Goal: Communication & Community: Answer question/provide support

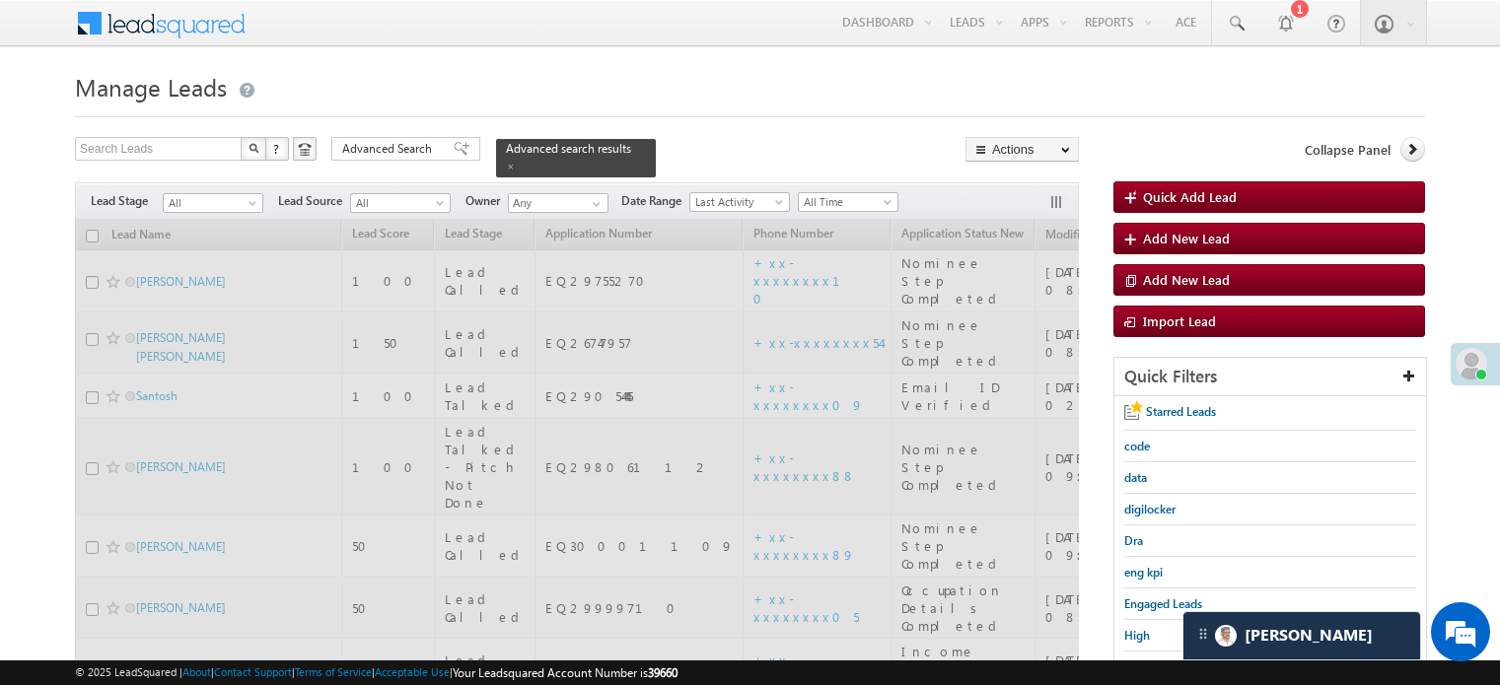
scroll to position [99, 0]
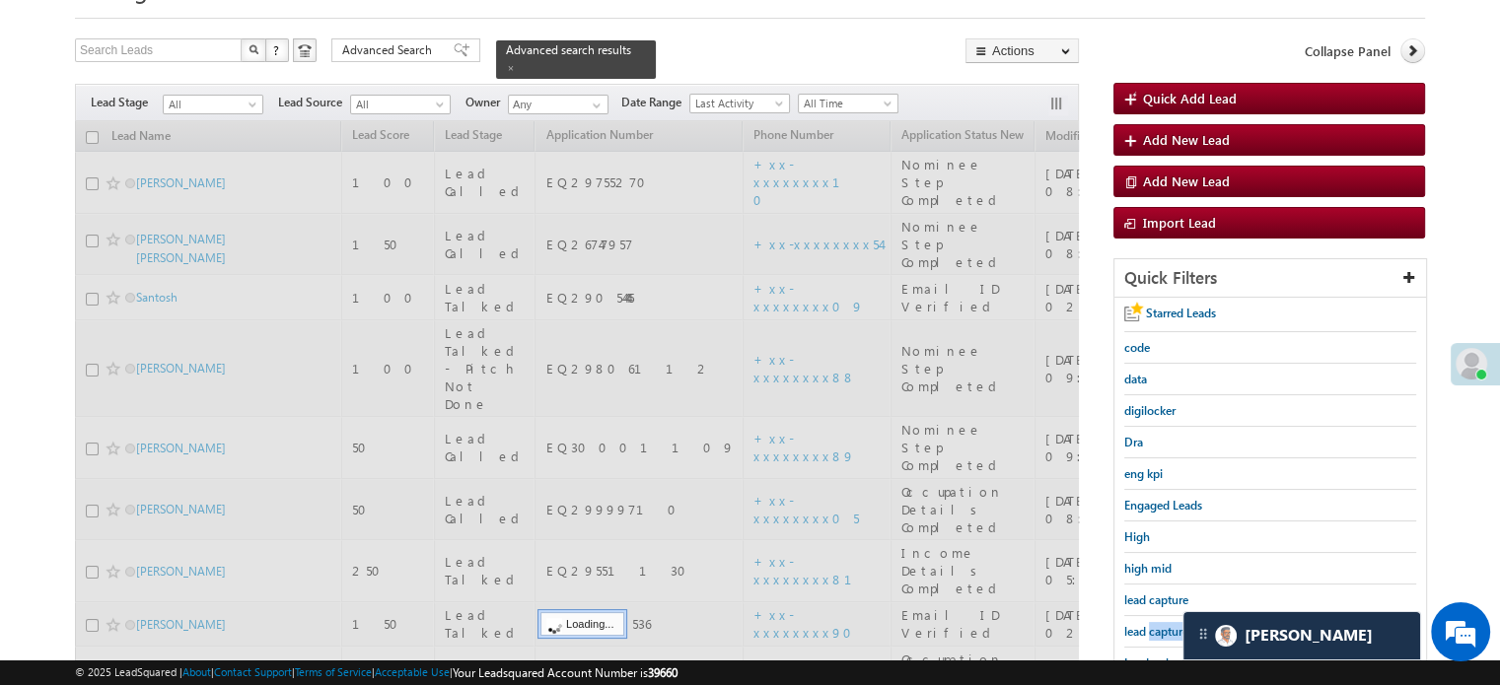
click at [1160, 628] on span "lead capture new" at bounding box center [1168, 631] width 89 height 15
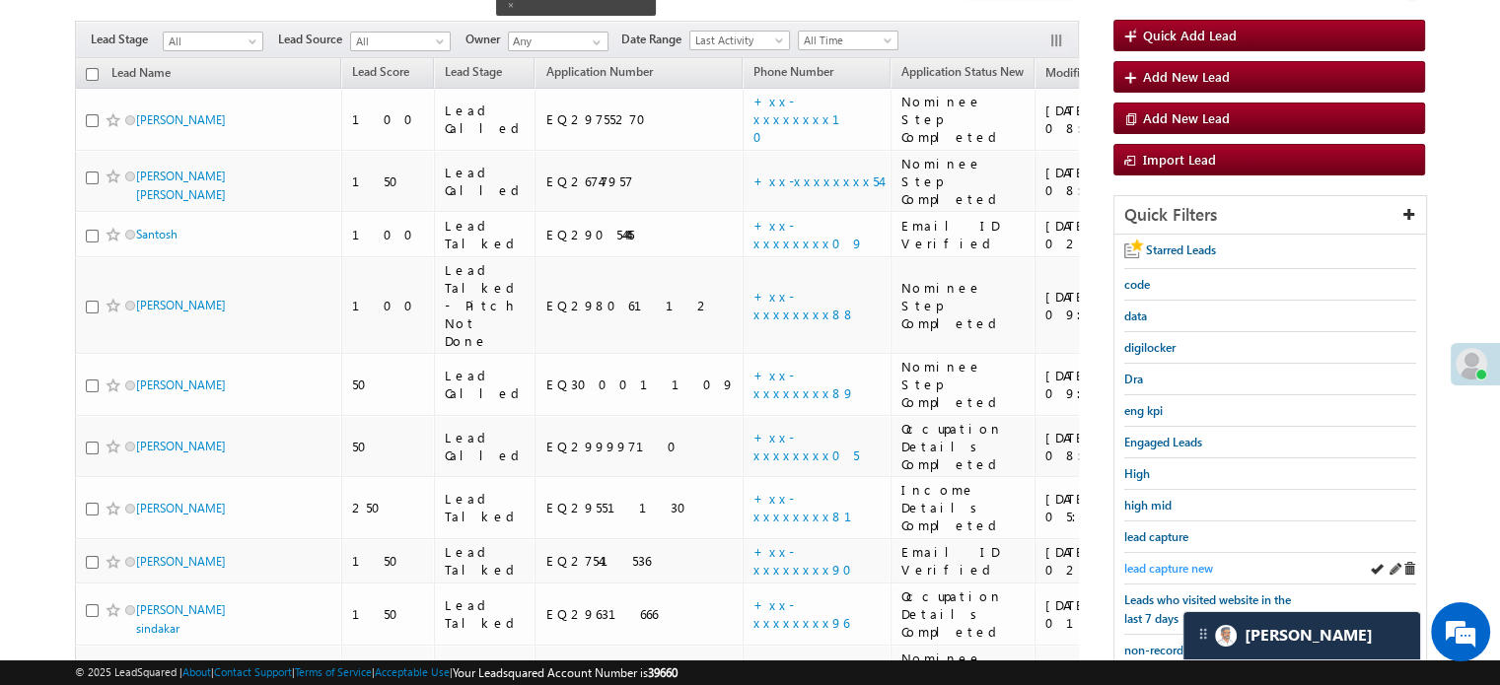
scroll to position [197, 0]
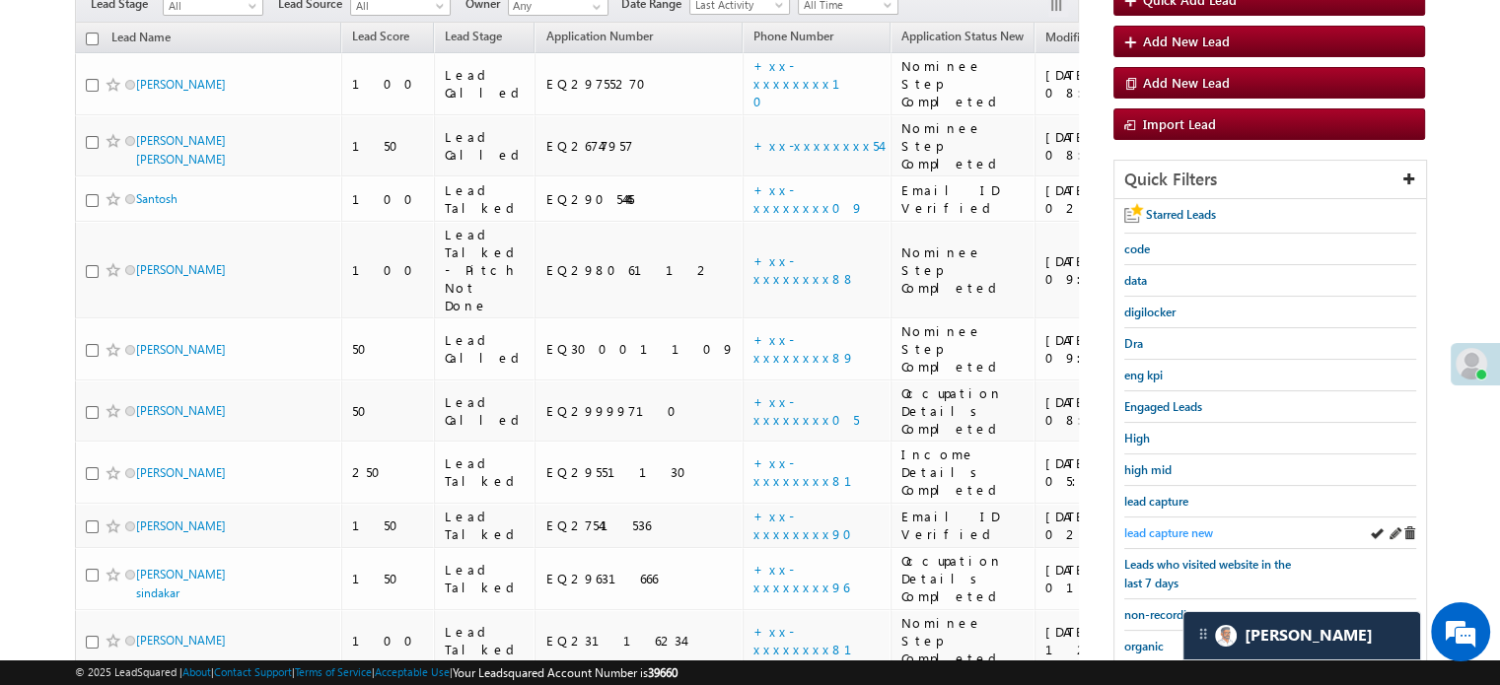
click at [1155, 526] on span "lead capture new" at bounding box center [1168, 533] width 89 height 15
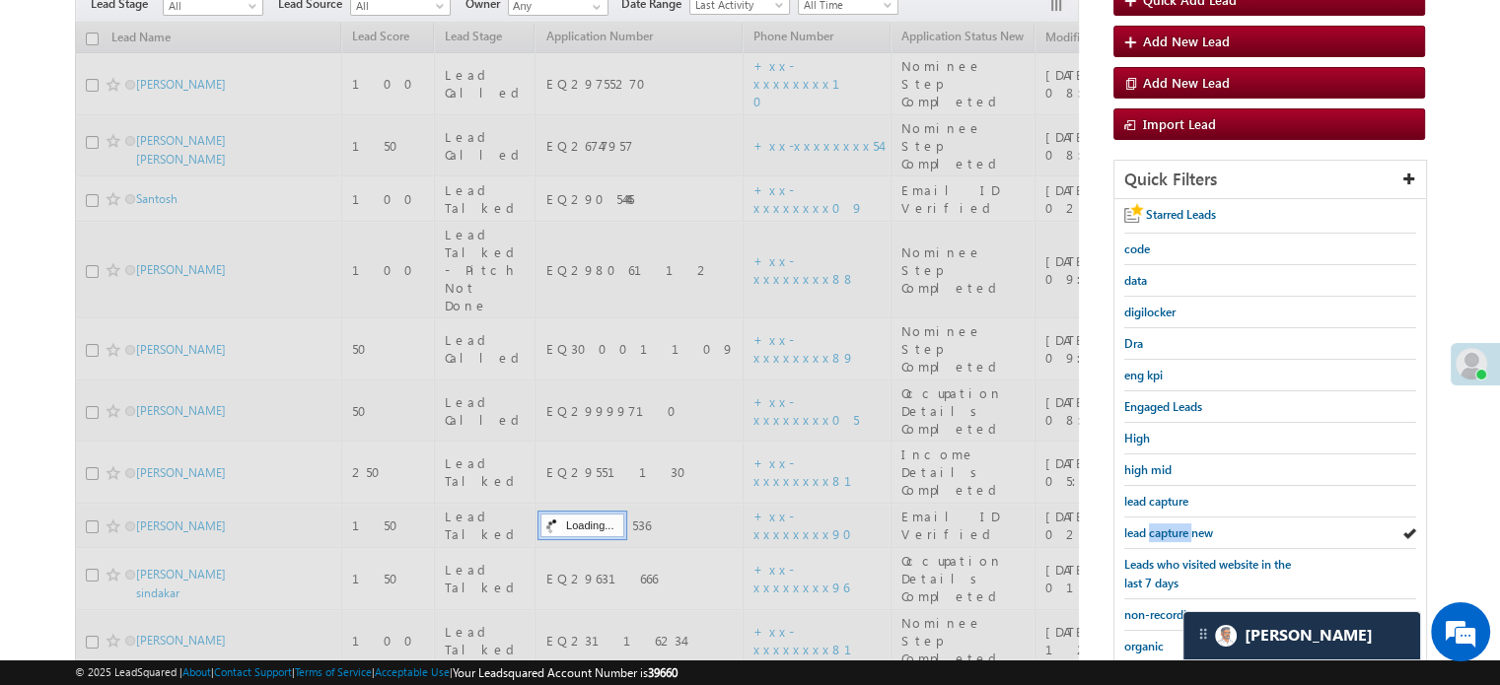
click at [1155, 526] on span "lead capture new" at bounding box center [1168, 533] width 89 height 15
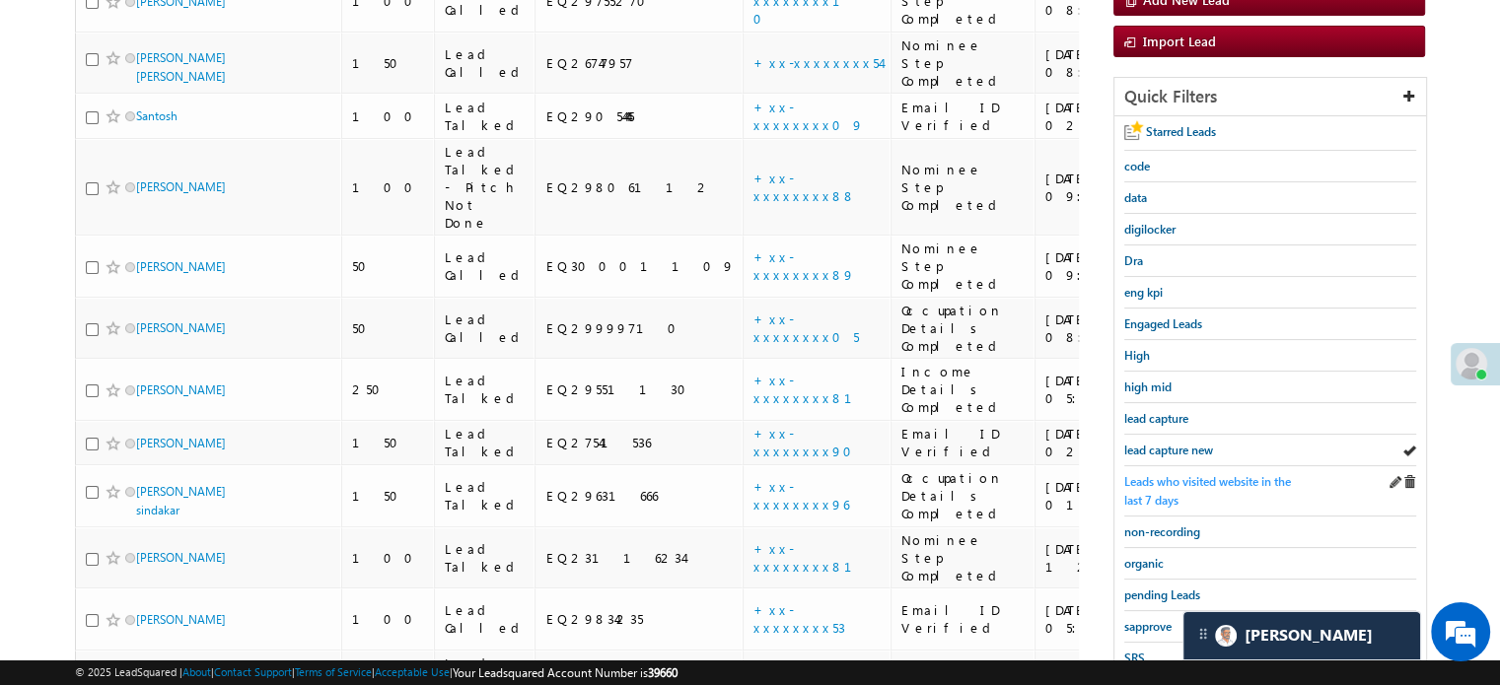
scroll to position [200, 0]
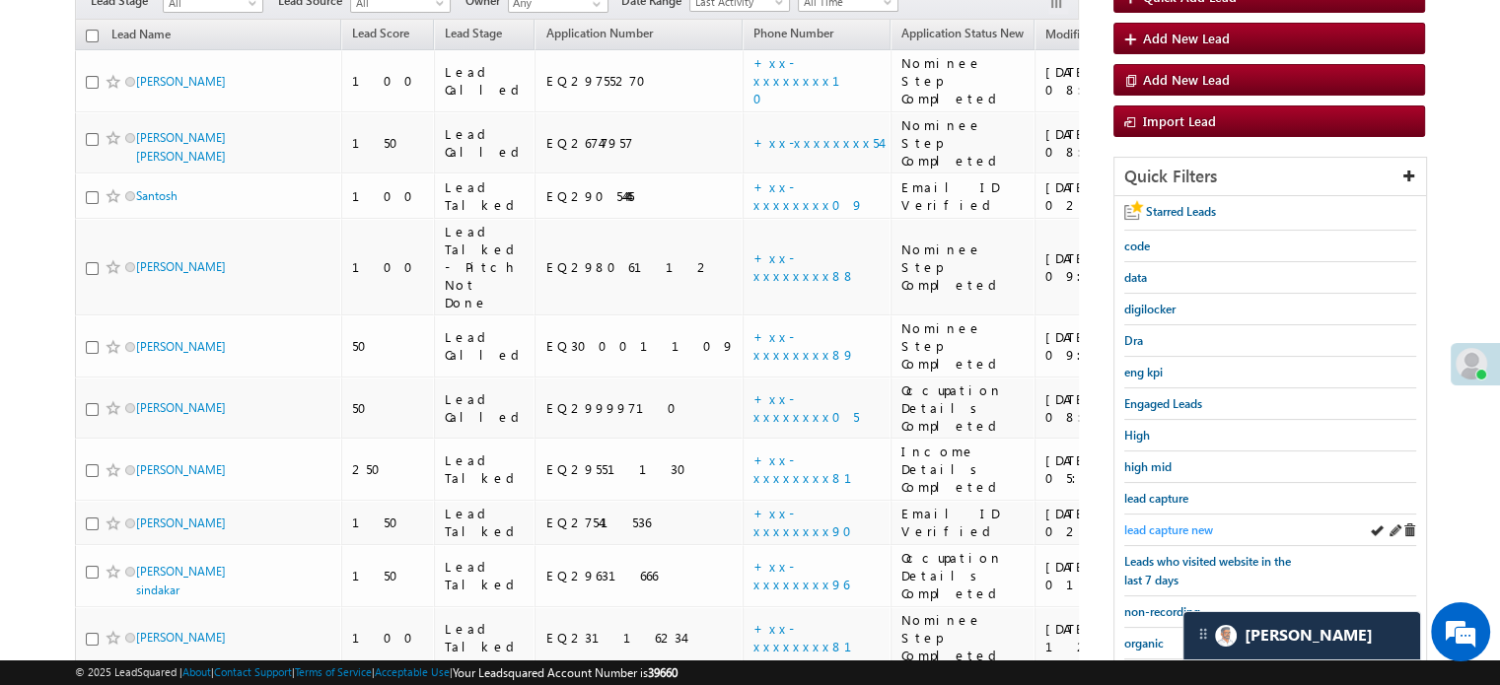
click at [1168, 529] on span "lead capture new" at bounding box center [1168, 530] width 89 height 15
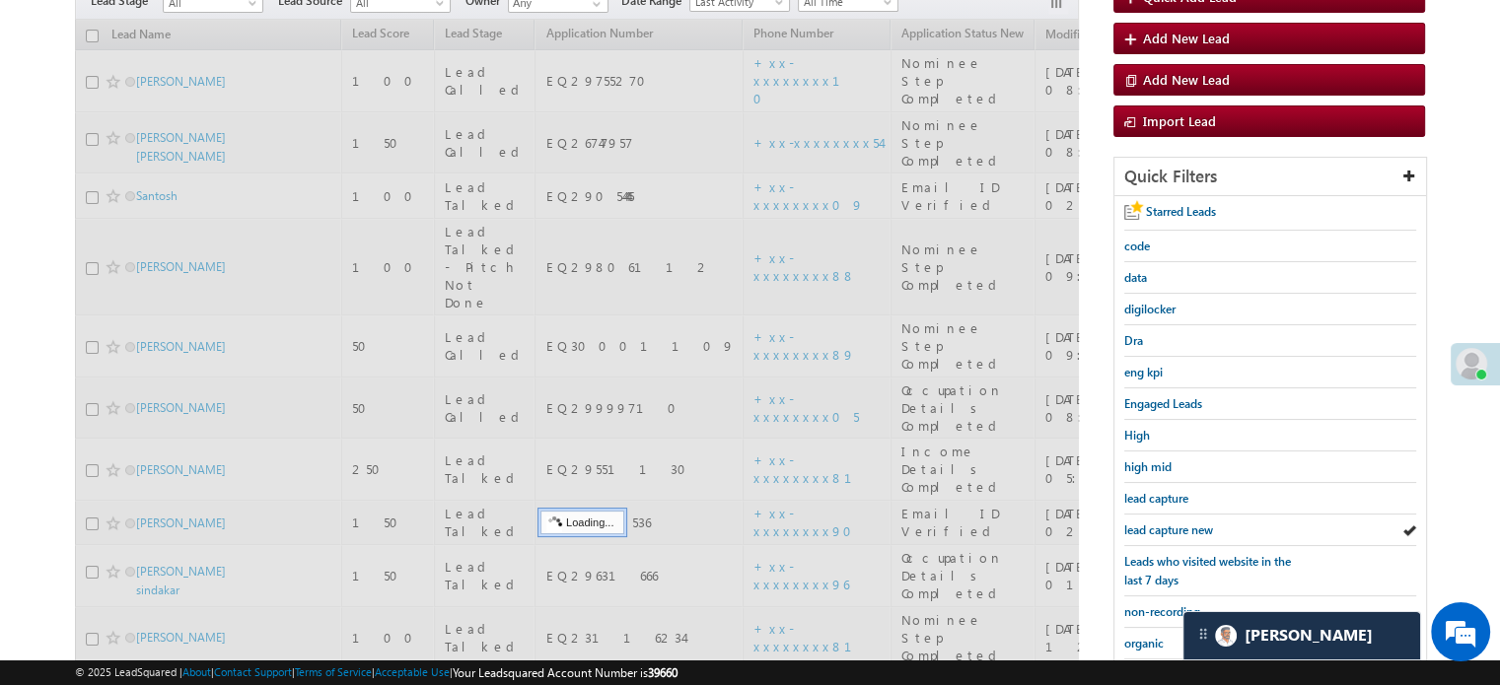
click at [1168, 529] on span "lead capture new" at bounding box center [1168, 530] width 89 height 15
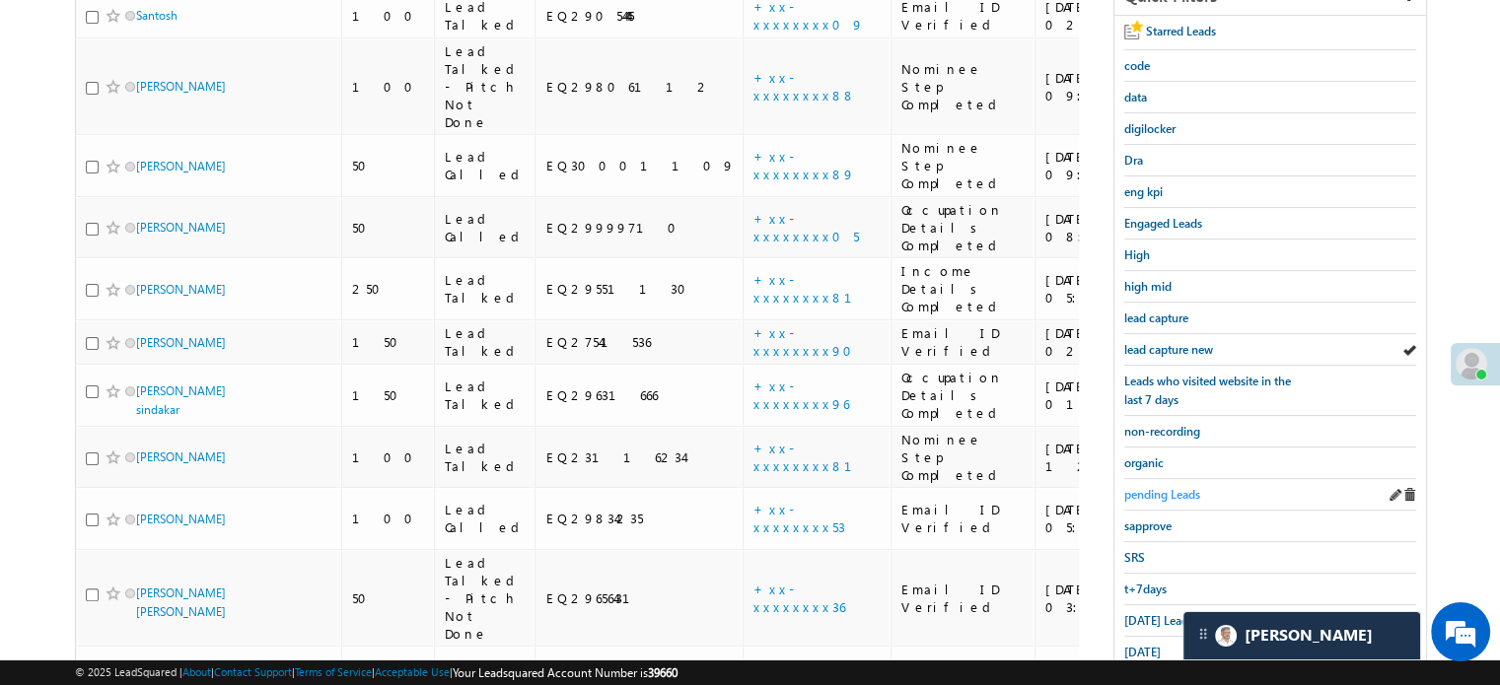
scroll to position [496, 0]
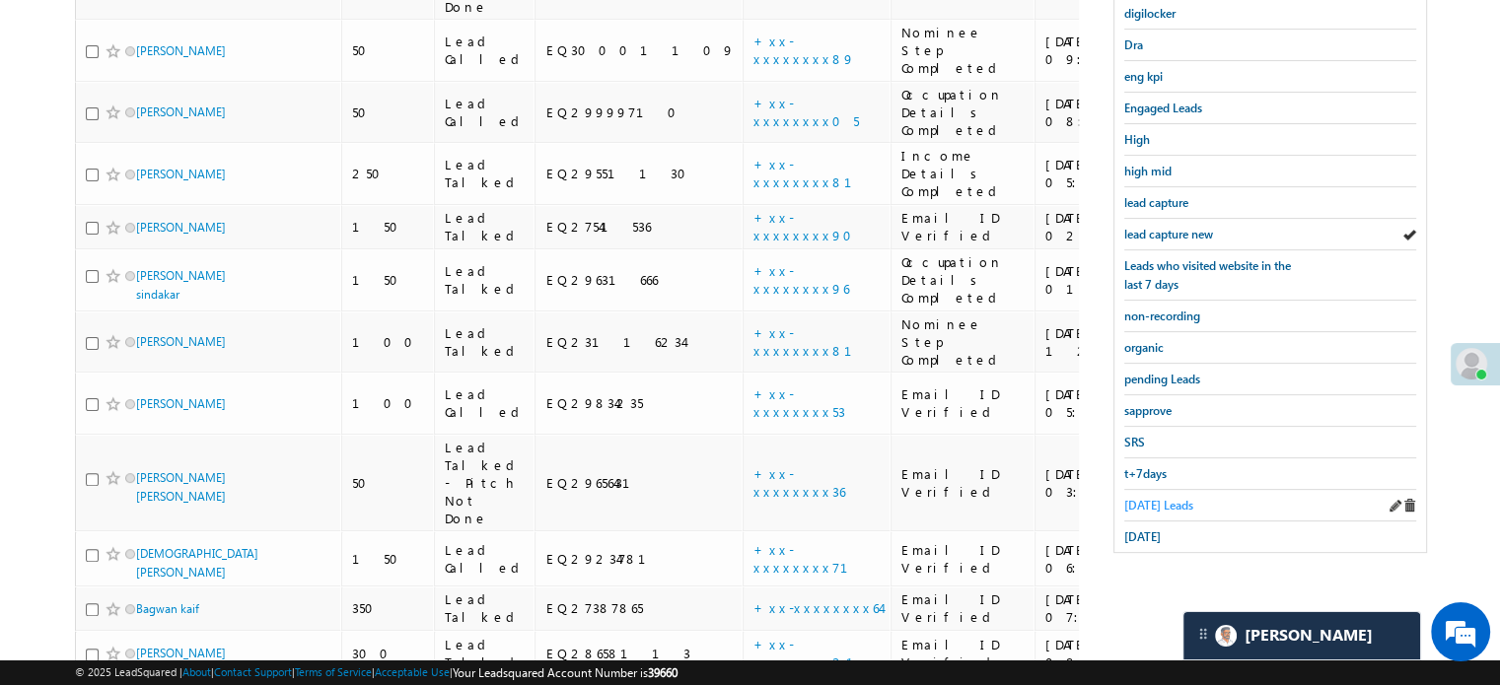
click at [1146, 498] on span "Today's Leads" at bounding box center [1158, 505] width 69 height 15
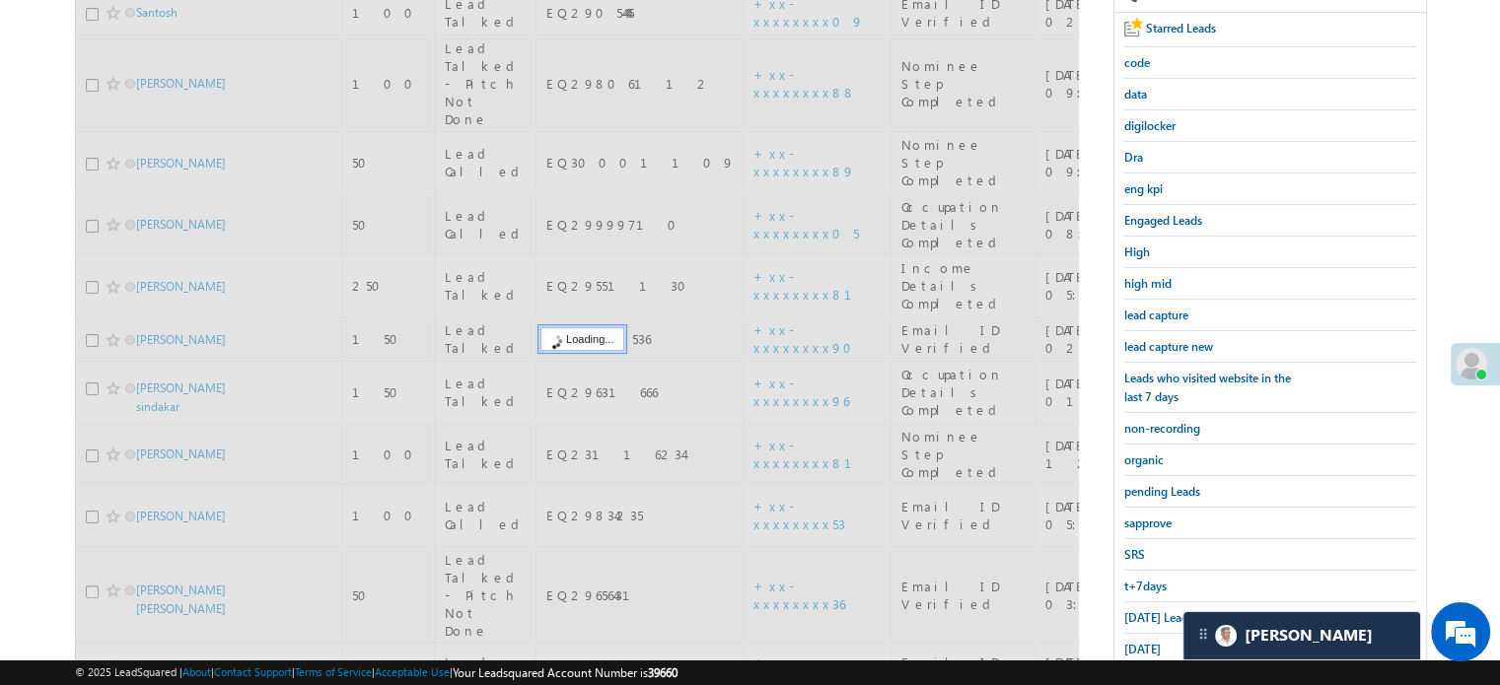
scroll to position [200, 0]
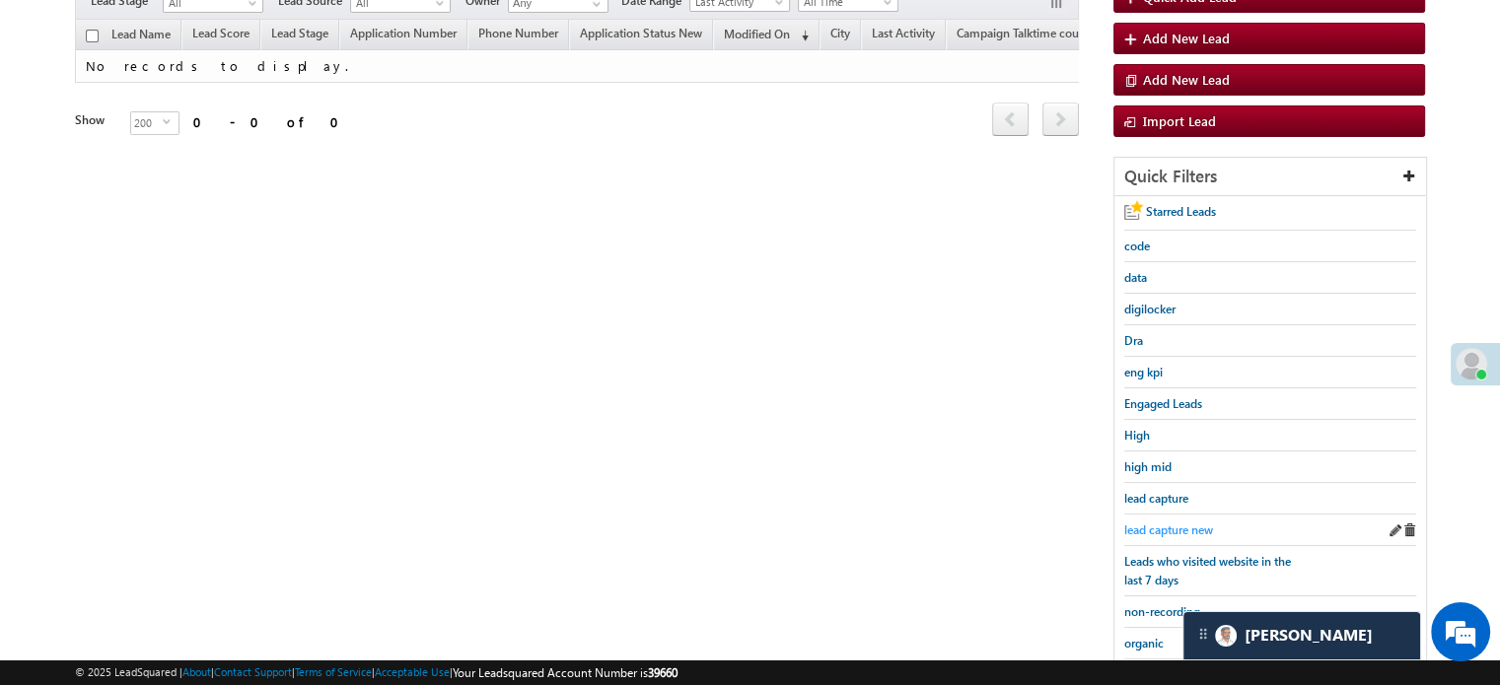
click at [1149, 523] on span "lead capture new" at bounding box center [1168, 530] width 89 height 15
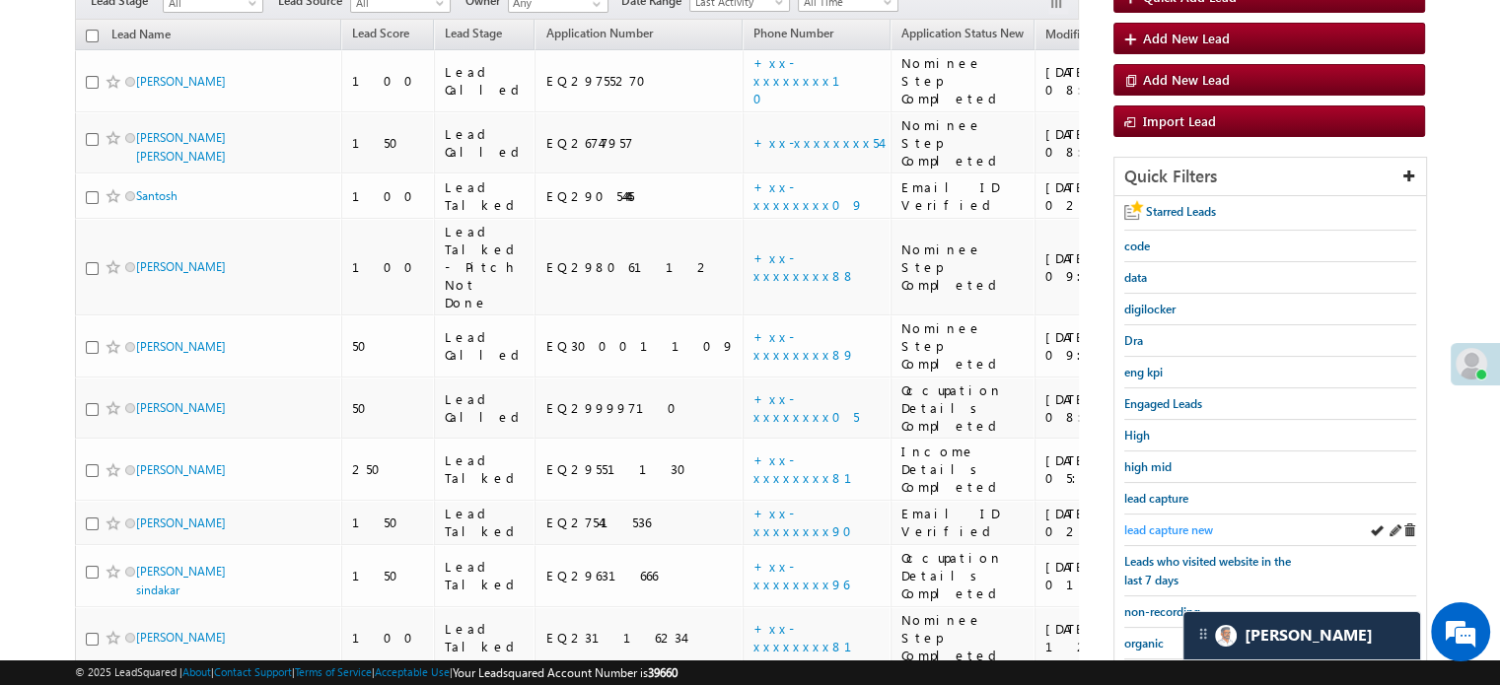
click at [1174, 523] on span "lead capture new" at bounding box center [1168, 530] width 89 height 15
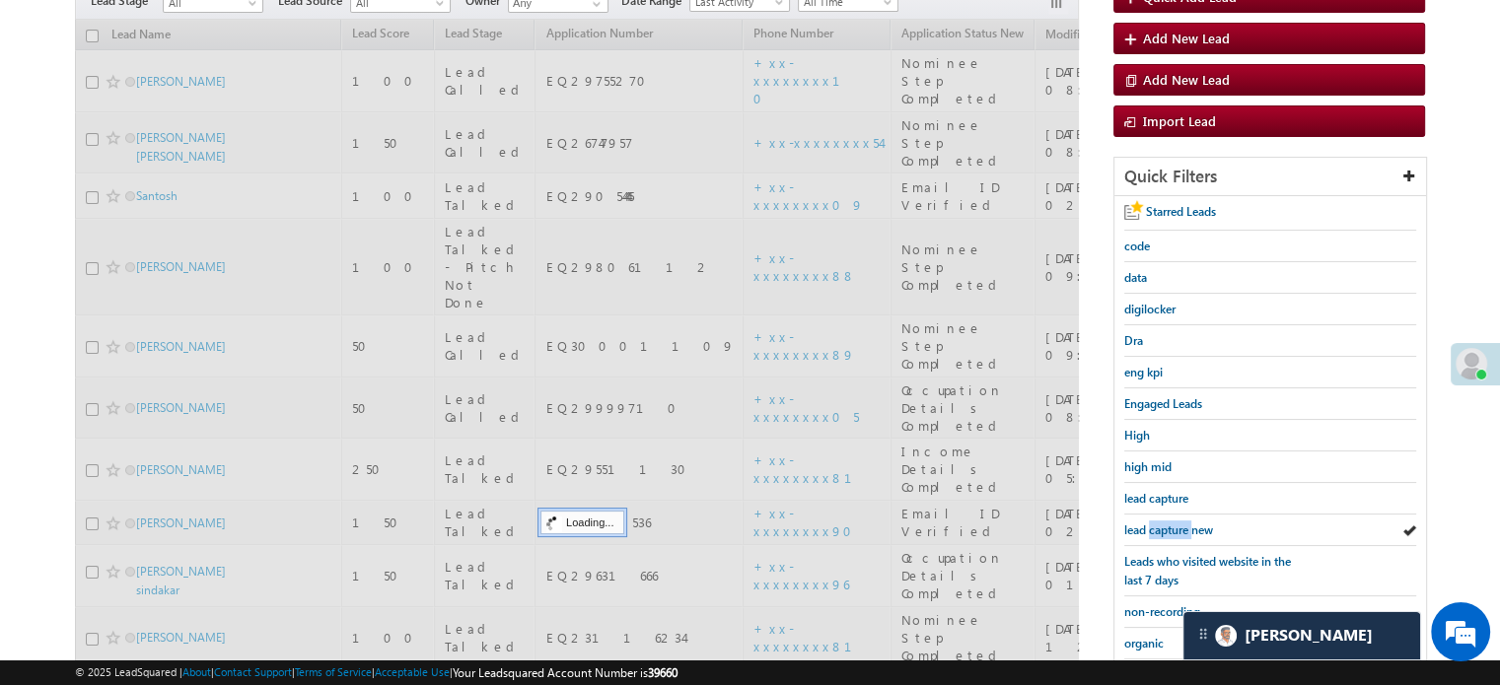
click at [1173, 523] on span "lead capture new" at bounding box center [1168, 530] width 89 height 15
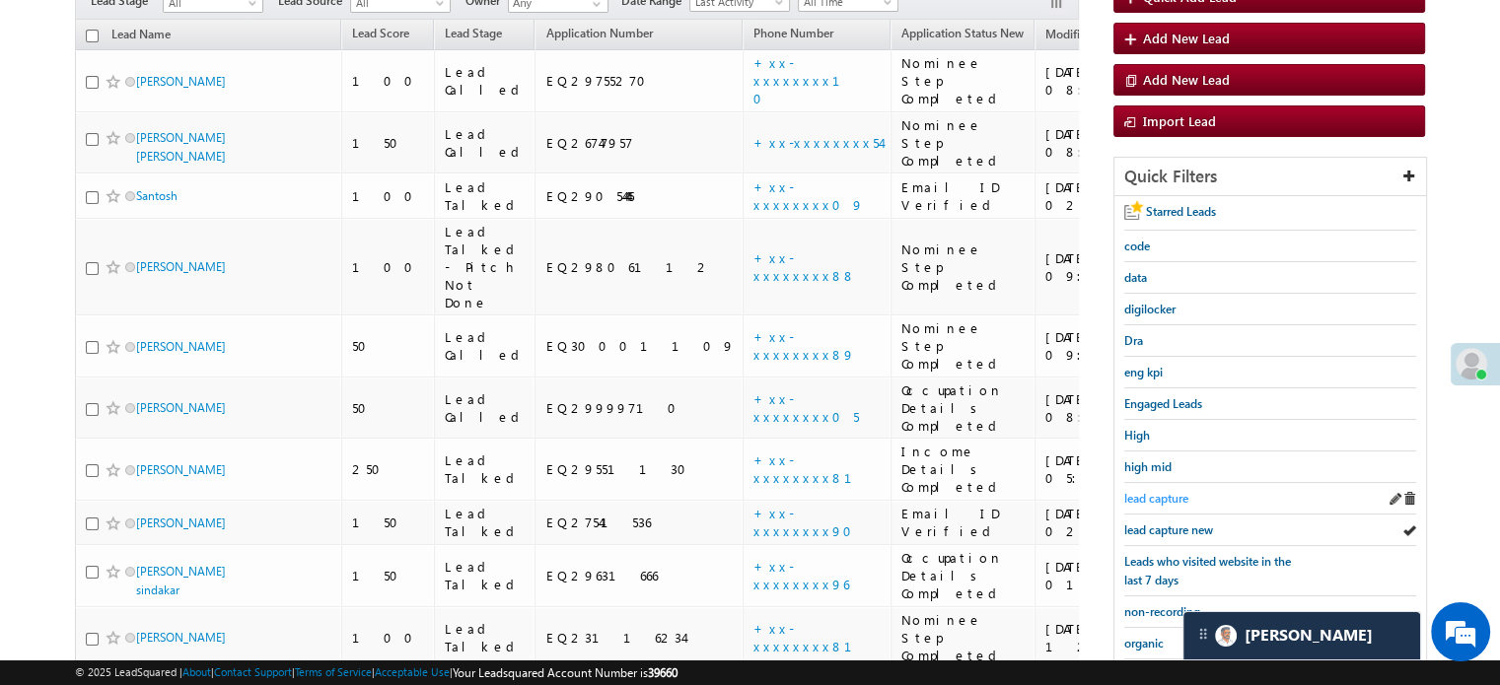
click at [1182, 492] on span "lead capture" at bounding box center [1156, 498] width 64 height 15
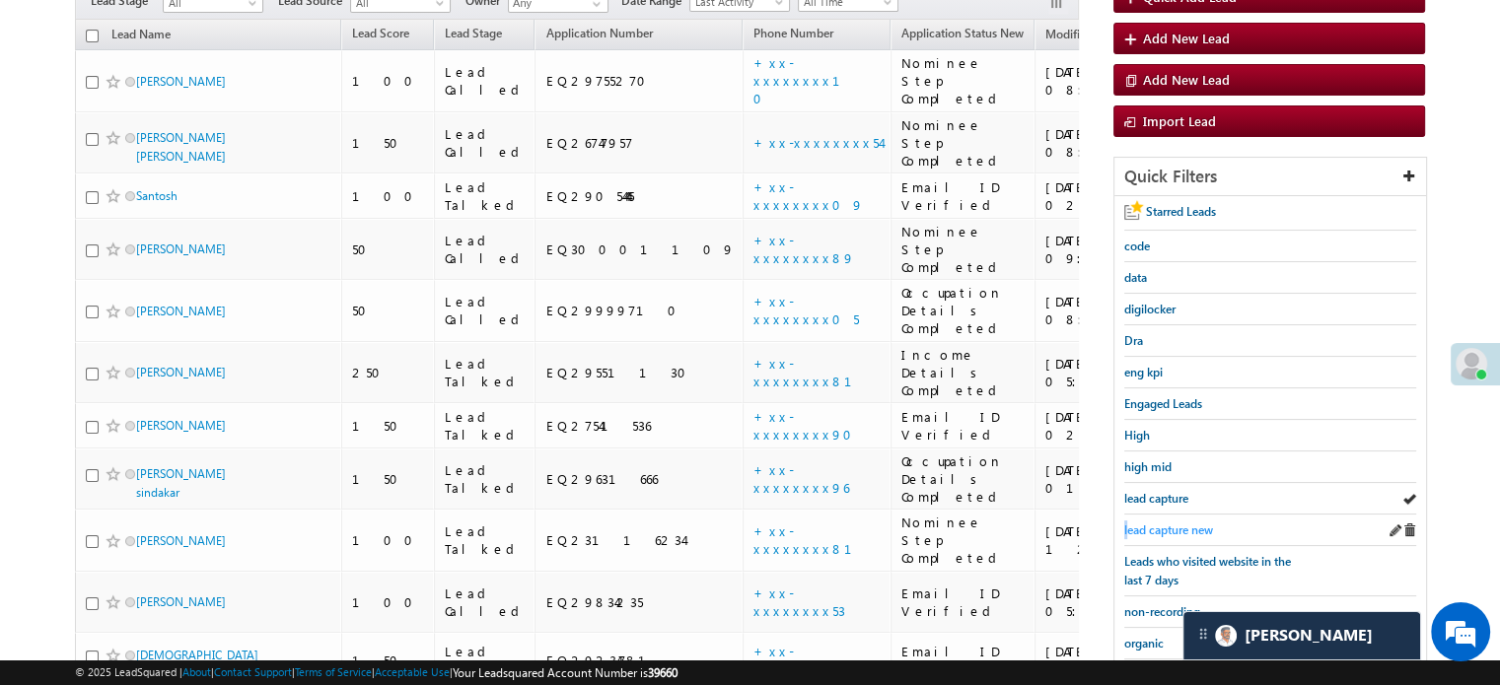
click at [1128, 521] on link "lead capture new" at bounding box center [1168, 530] width 89 height 19
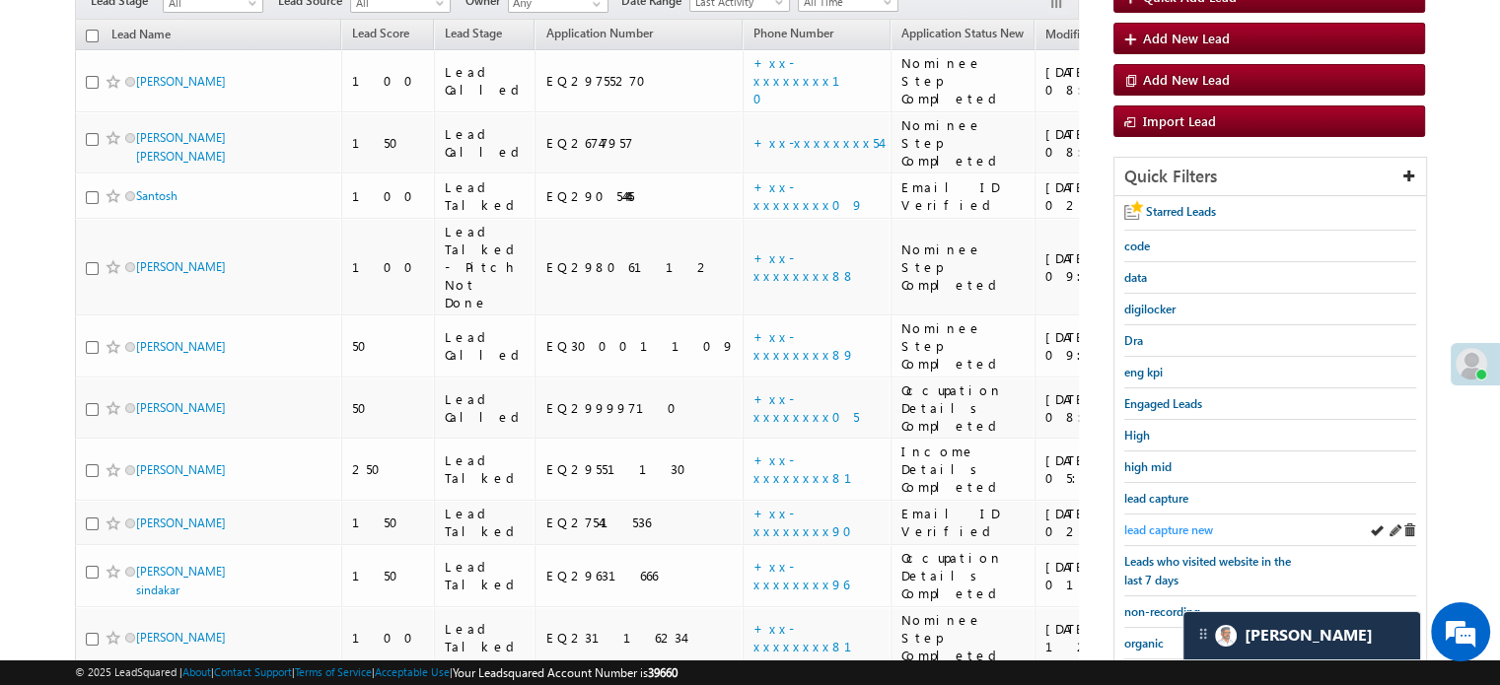
click at [1156, 521] on link "lead capture new" at bounding box center [1168, 530] width 89 height 19
click at [1146, 506] on div "lead capture" at bounding box center [1270, 499] width 292 height 32
click at [1143, 524] on span "lead capture new" at bounding box center [1168, 530] width 89 height 15
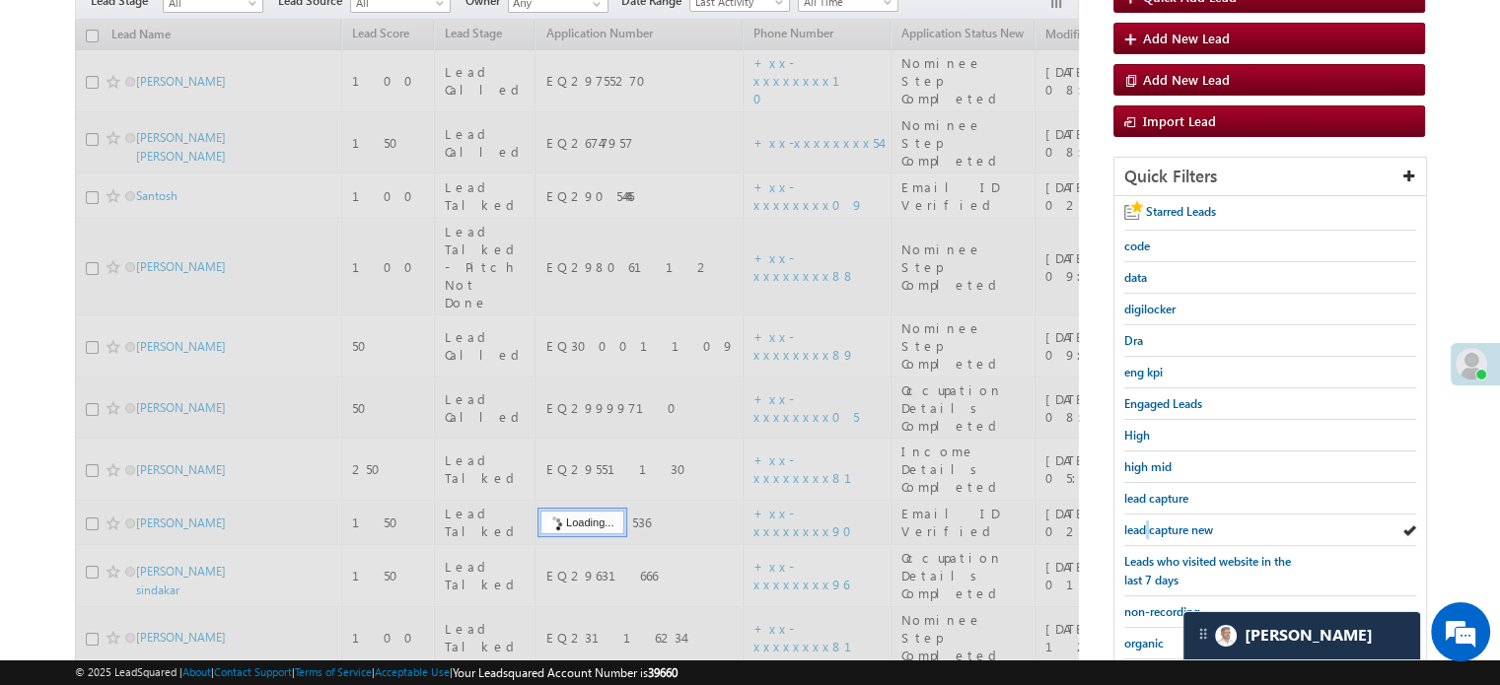
click at [1143, 524] on span "lead capture new" at bounding box center [1168, 530] width 89 height 15
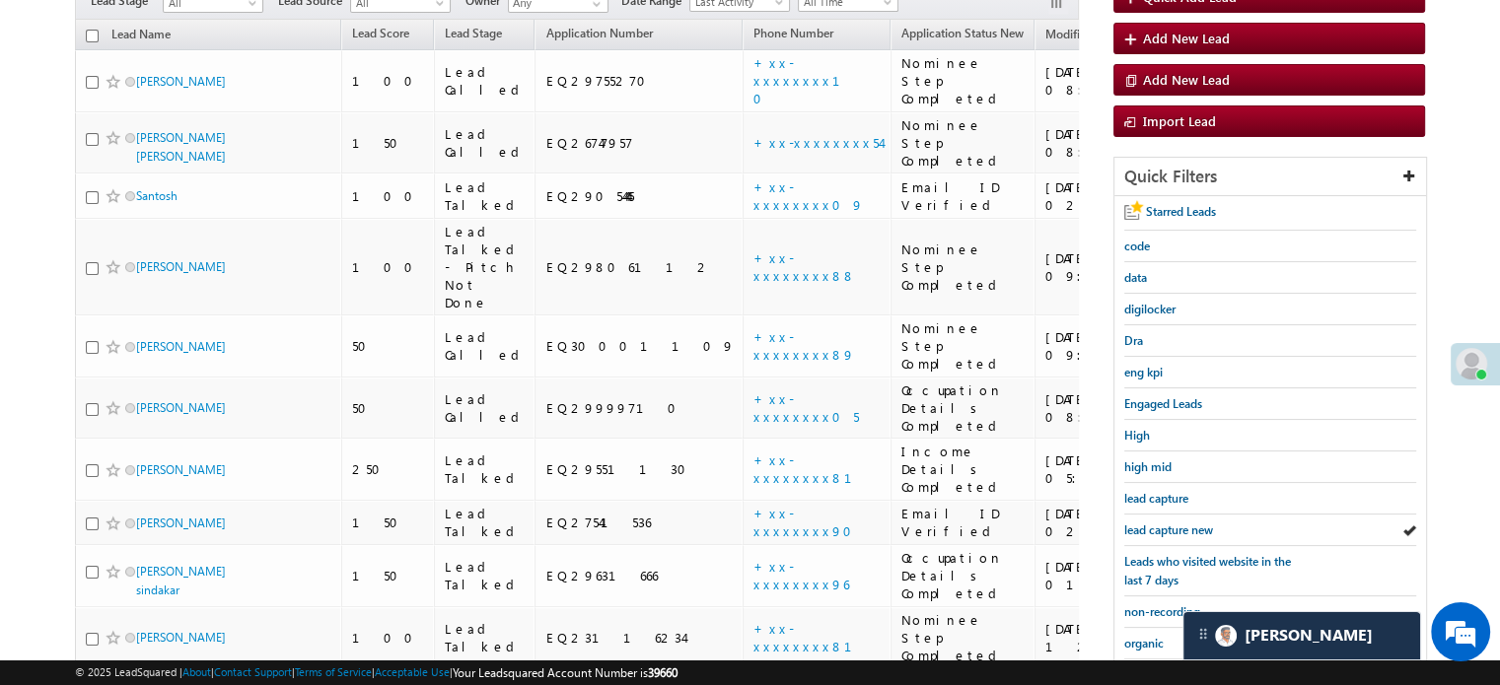
click at [1143, 524] on span "lead capture new" at bounding box center [1168, 530] width 89 height 15
click at [1139, 524] on span "lead capture new" at bounding box center [1168, 530] width 89 height 15
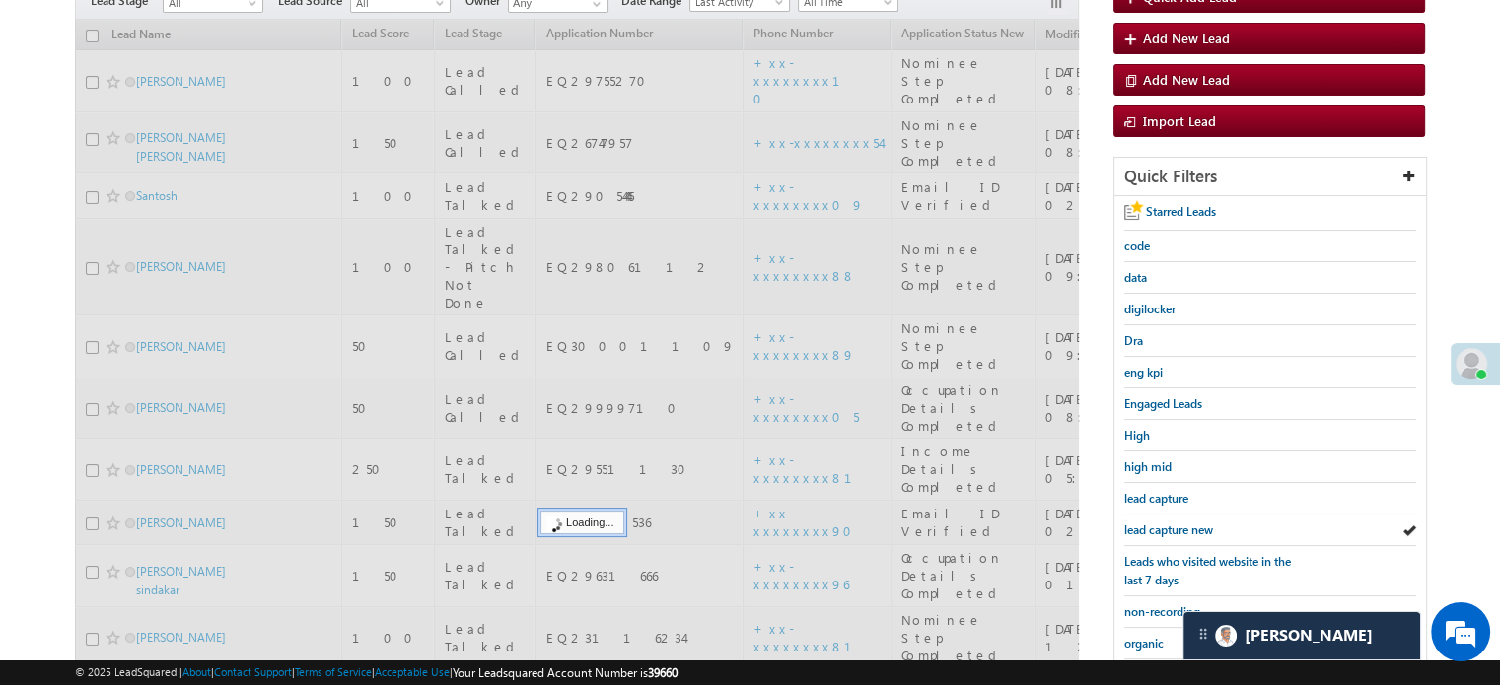
click at [1139, 524] on span "lead capture new" at bounding box center [1168, 530] width 89 height 15
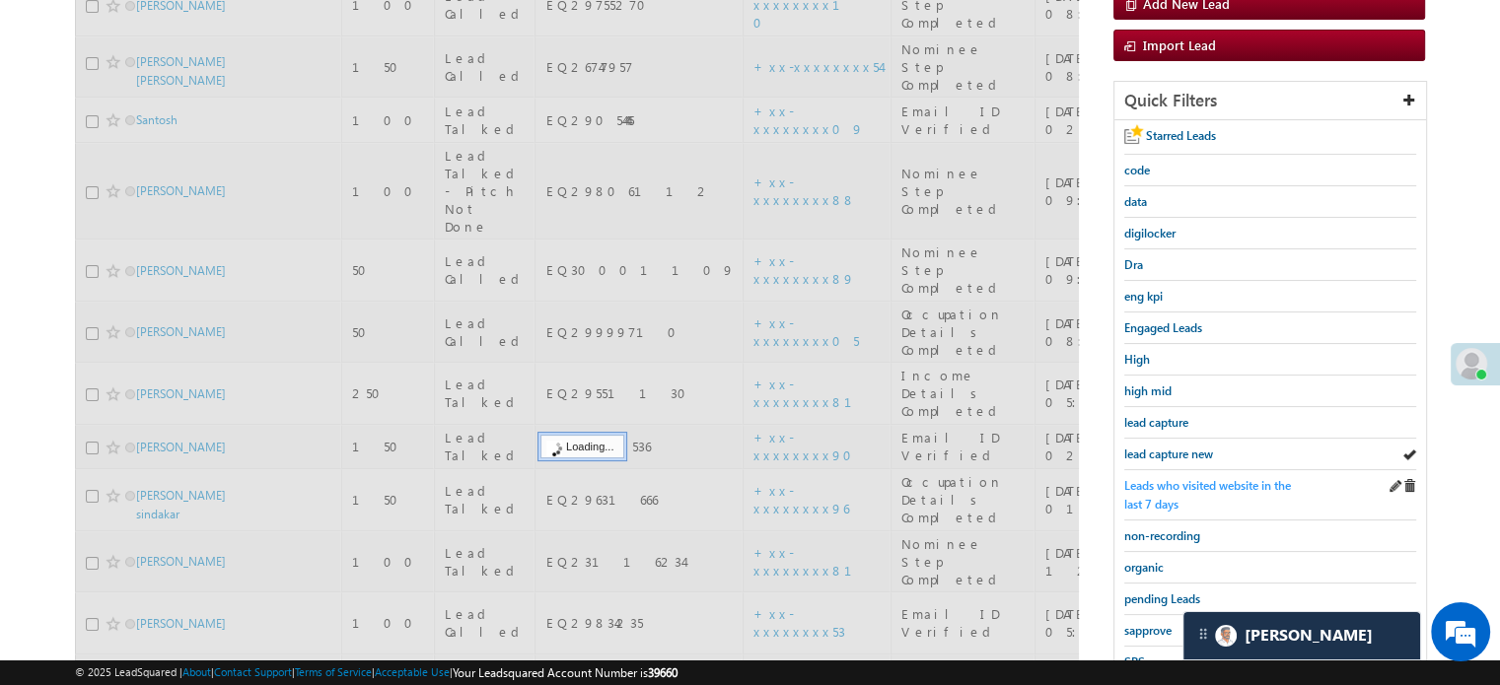
scroll to position [397, 0]
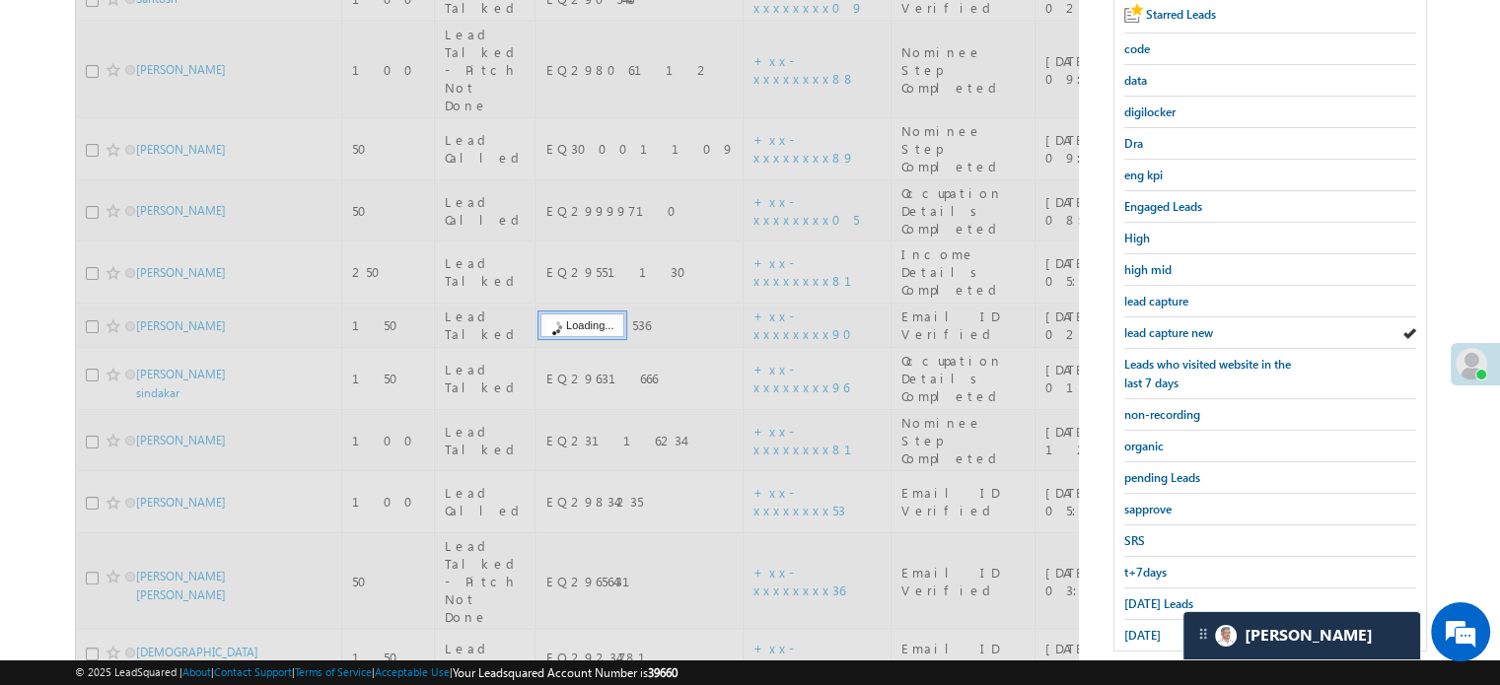
click at [1156, 665] on body "Menu Priya Rathore priya .rath ore@a ngelb rokin g.com" at bounding box center [750, 328] width 1500 height 1450
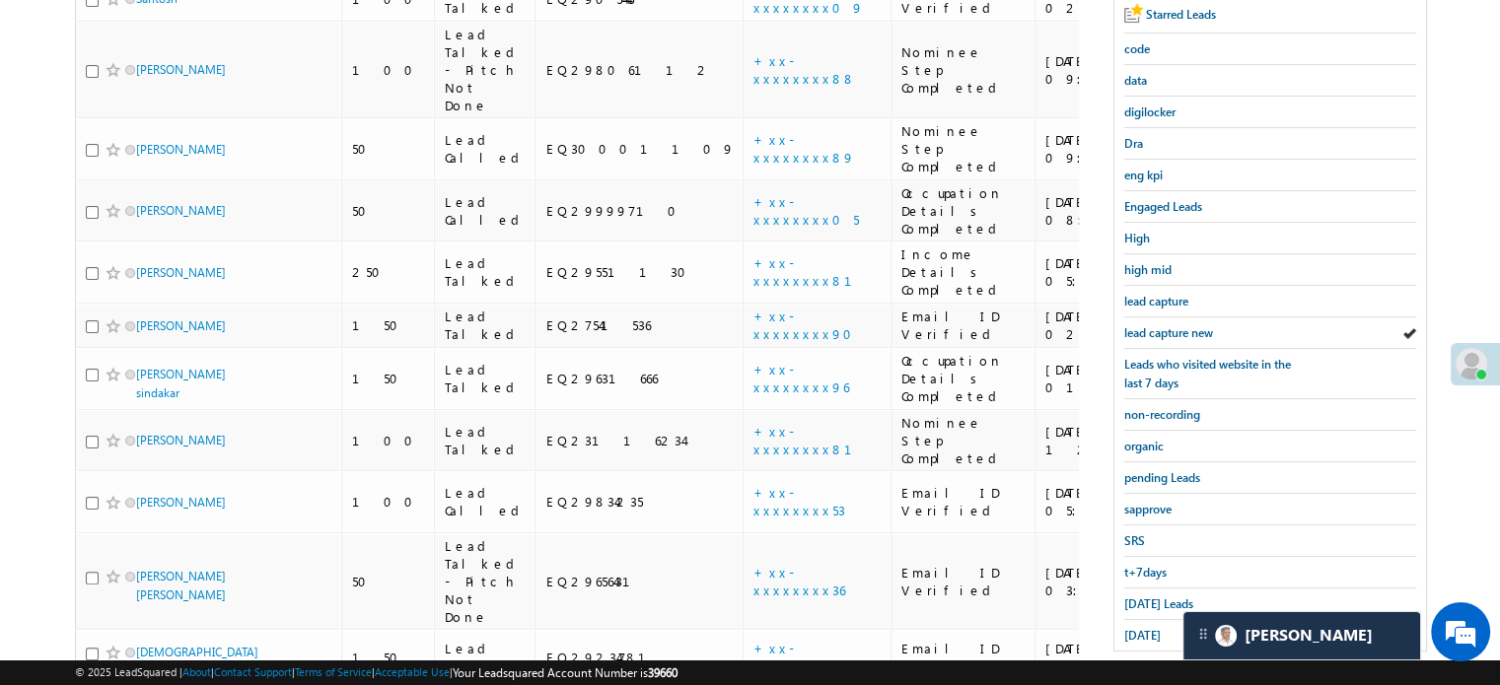
click at [1113, 596] on div "Search Leads X ? 18 results found Advanced Search Advanced Search Advanced sear…" at bounding box center [750, 396] width 1350 height 1313
click at [1120, 592] on div "Starred Leads code data digilocker Dra eng kpi Engaged Leads High high mid lead…" at bounding box center [1271, 325] width 312 height 652
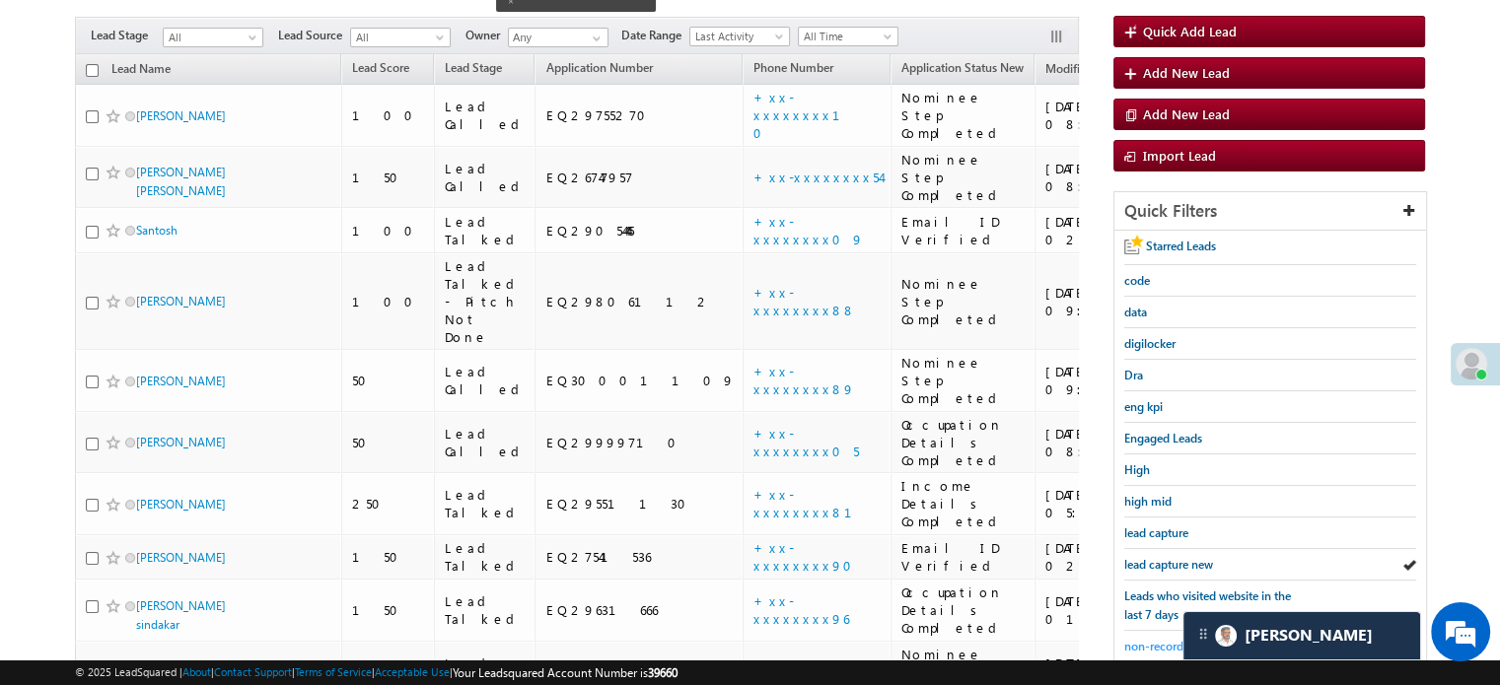
scroll to position [200, 0]
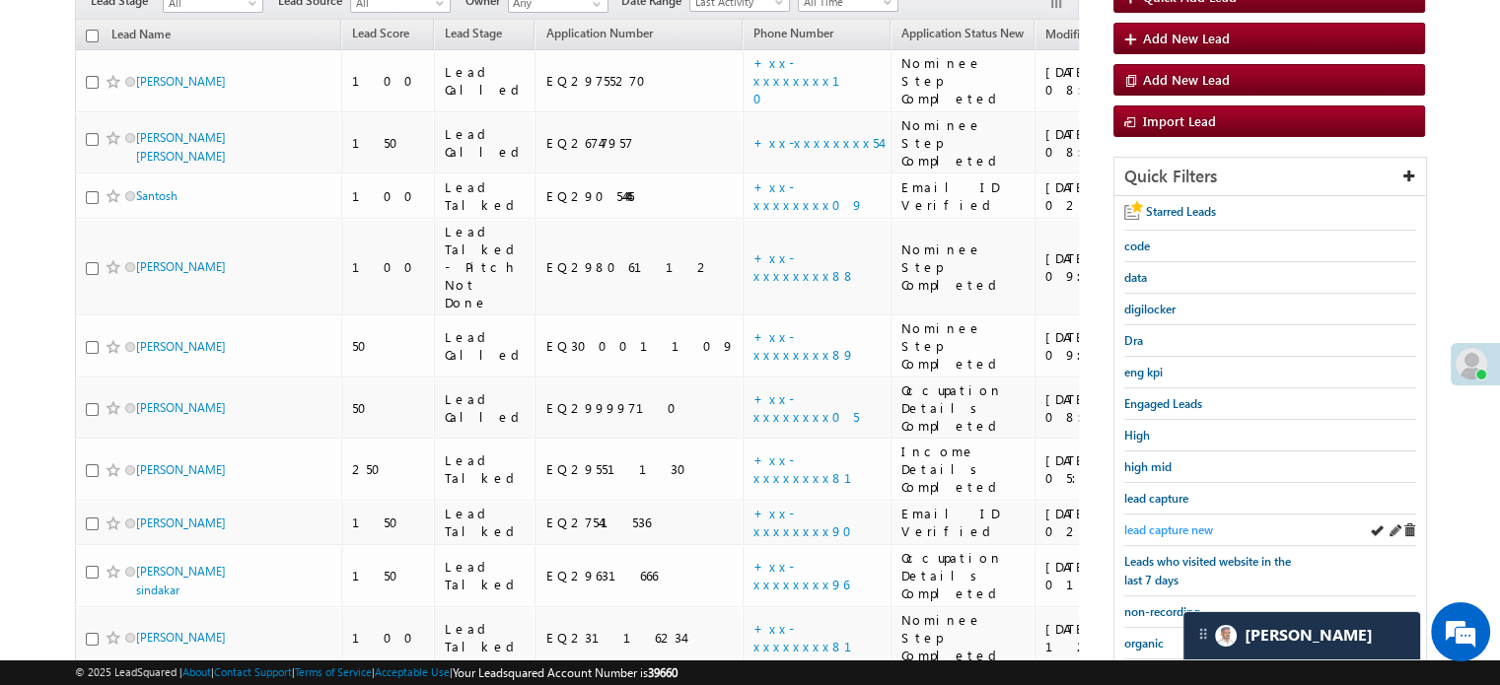
click at [1168, 523] on span "lead capture new" at bounding box center [1168, 530] width 89 height 15
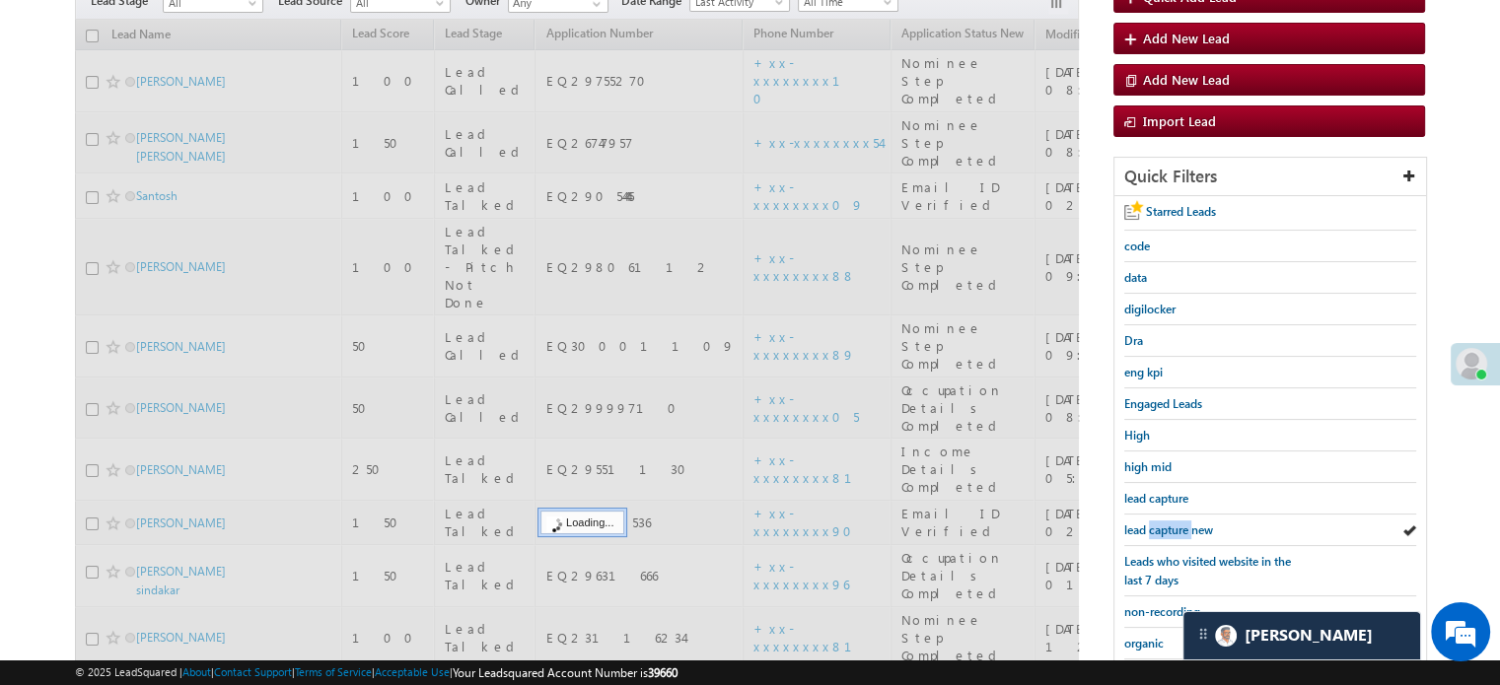
click at [1168, 523] on span "lead capture new" at bounding box center [1168, 530] width 89 height 15
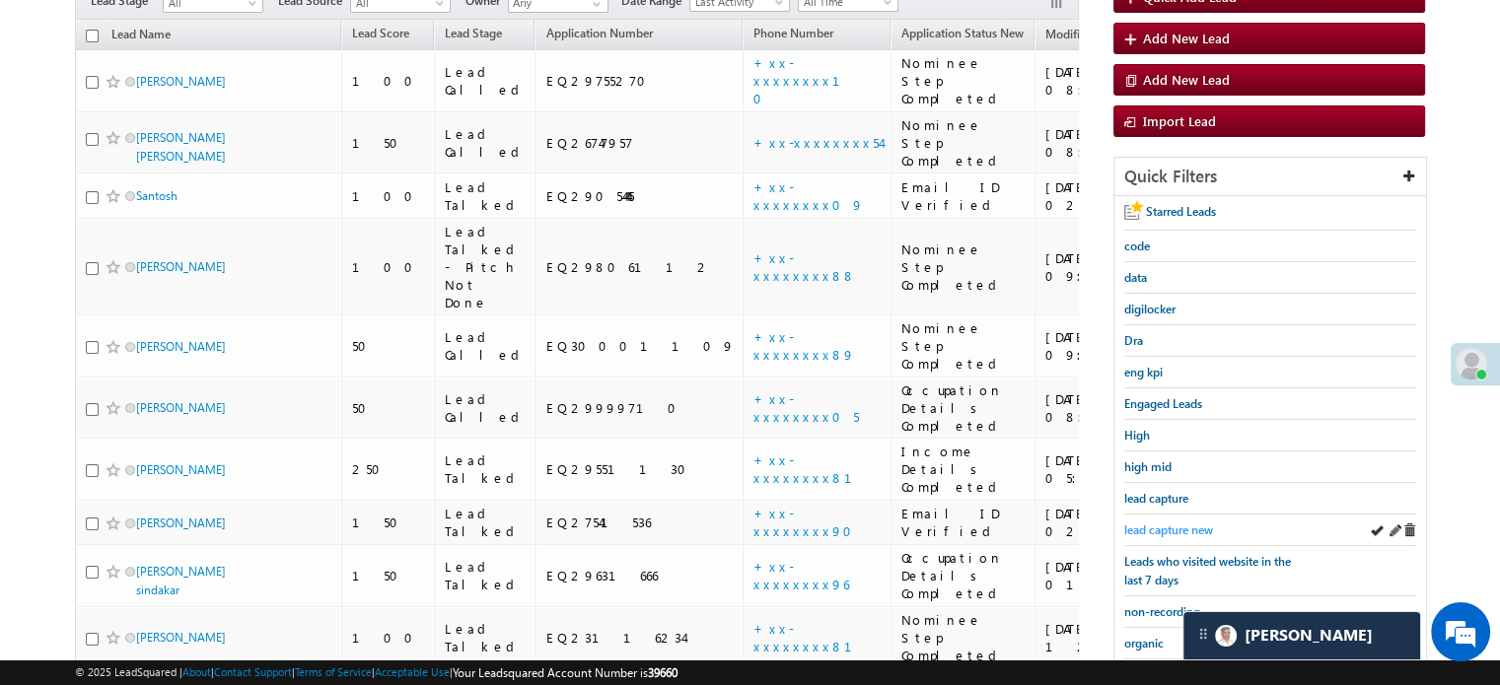
click at [1181, 515] on div "lead capture new" at bounding box center [1270, 531] width 292 height 32
click at [1184, 523] on span "lead capture new" at bounding box center [1168, 530] width 89 height 15
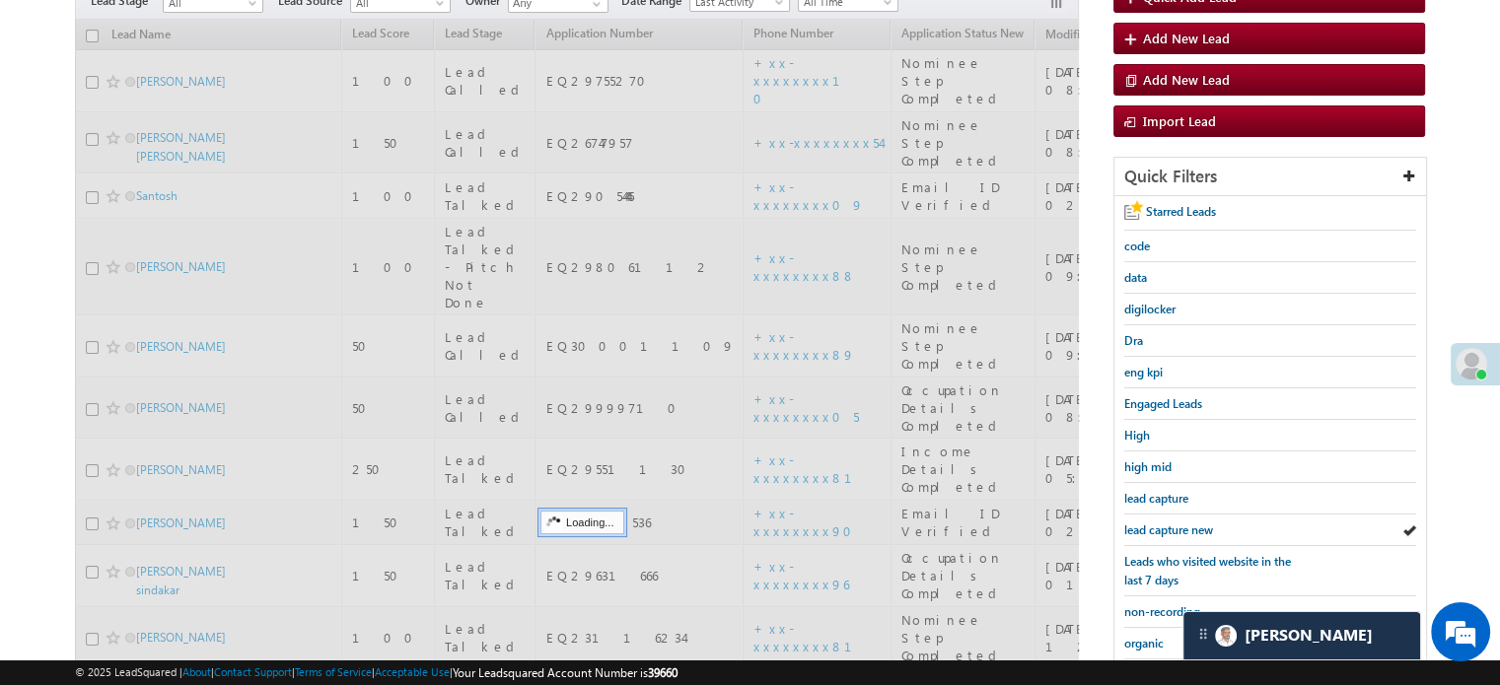
click at [1184, 523] on span "lead capture new" at bounding box center [1168, 530] width 89 height 15
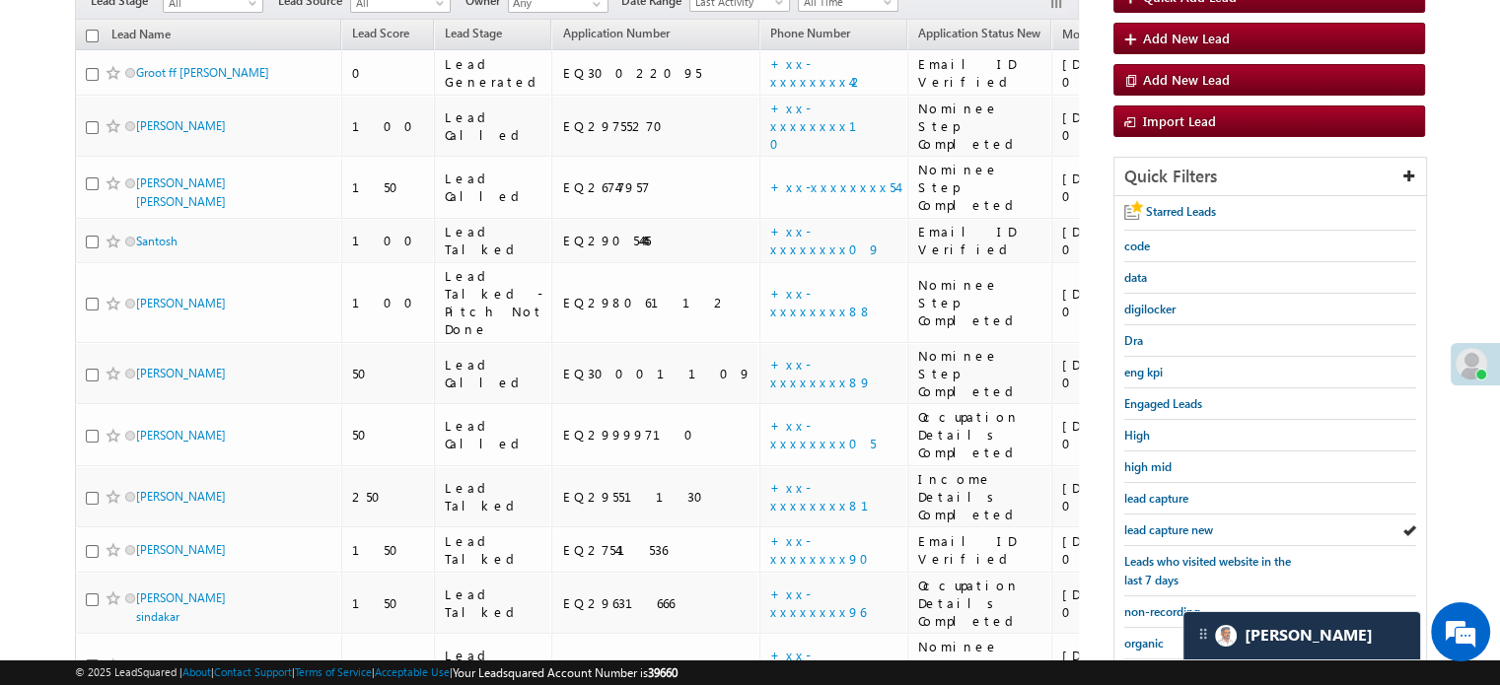
click at [1184, 523] on span "lead capture new" at bounding box center [1168, 530] width 89 height 15
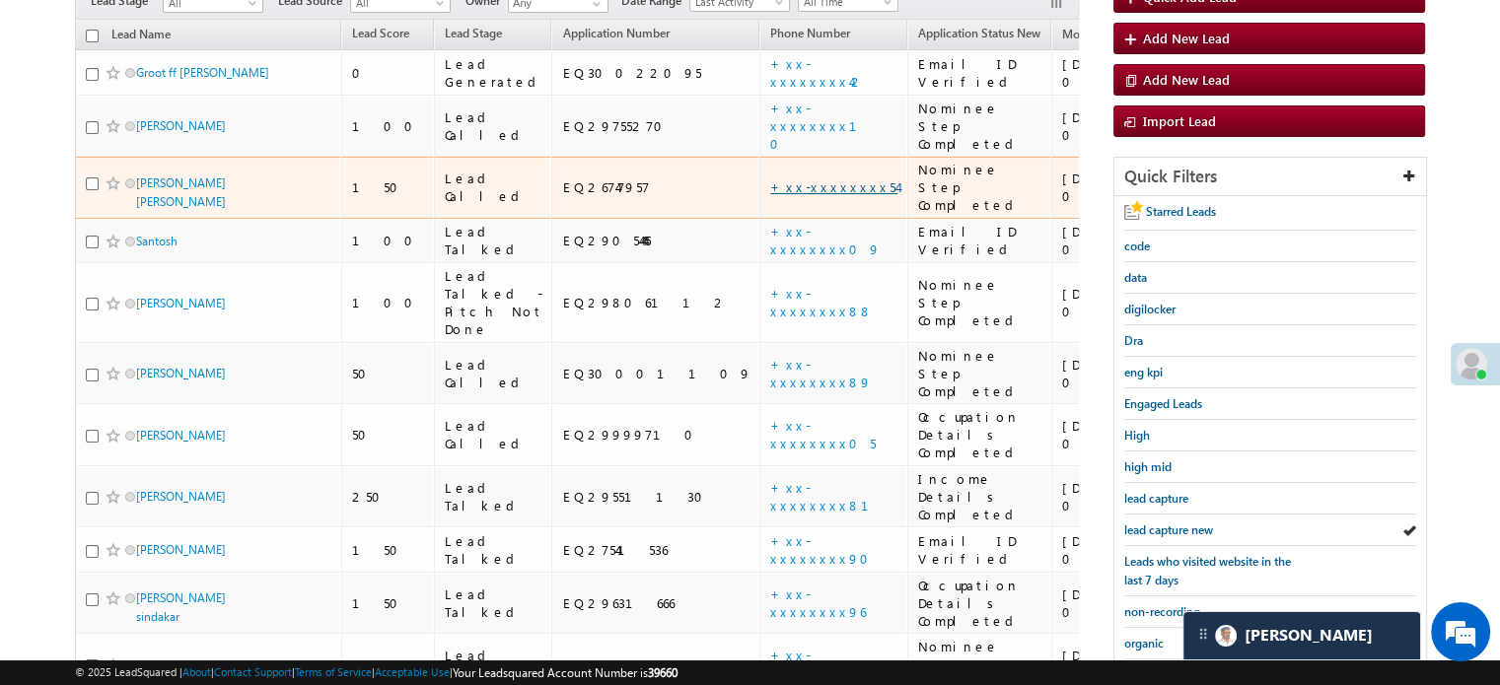
click at [770, 179] on link "+xx-xxxxxxxx54" at bounding box center [833, 187] width 127 height 17
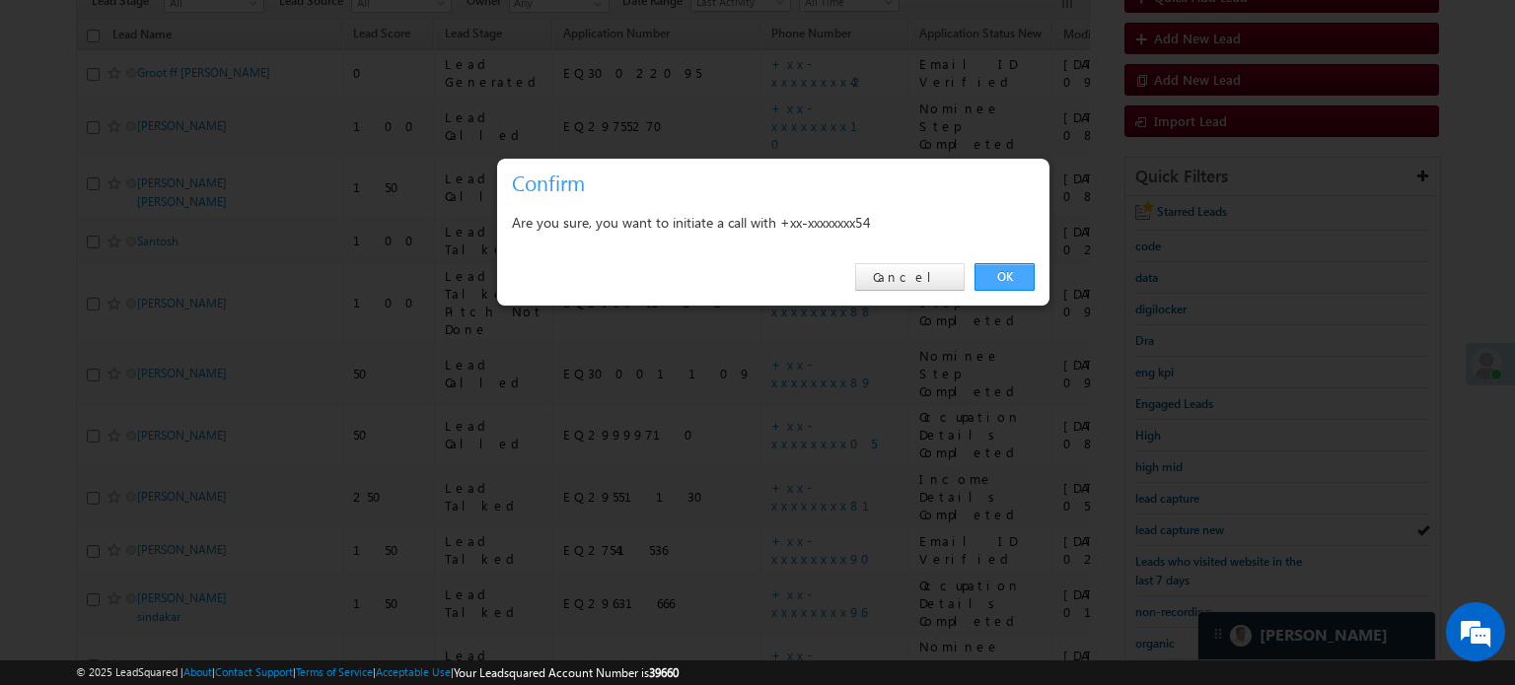
click at [1024, 279] on link "OK" at bounding box center [1004, 277] width 60 height 28
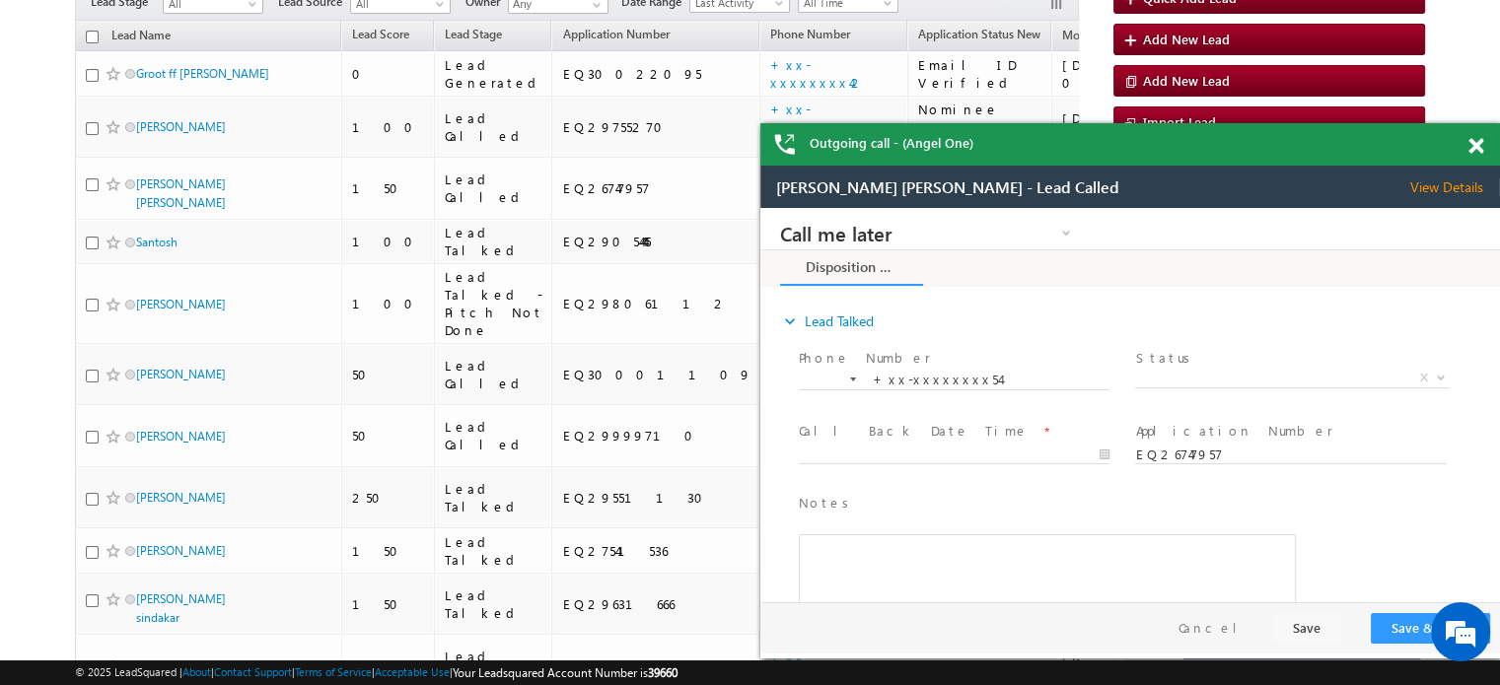
scroll to position [0, 0]
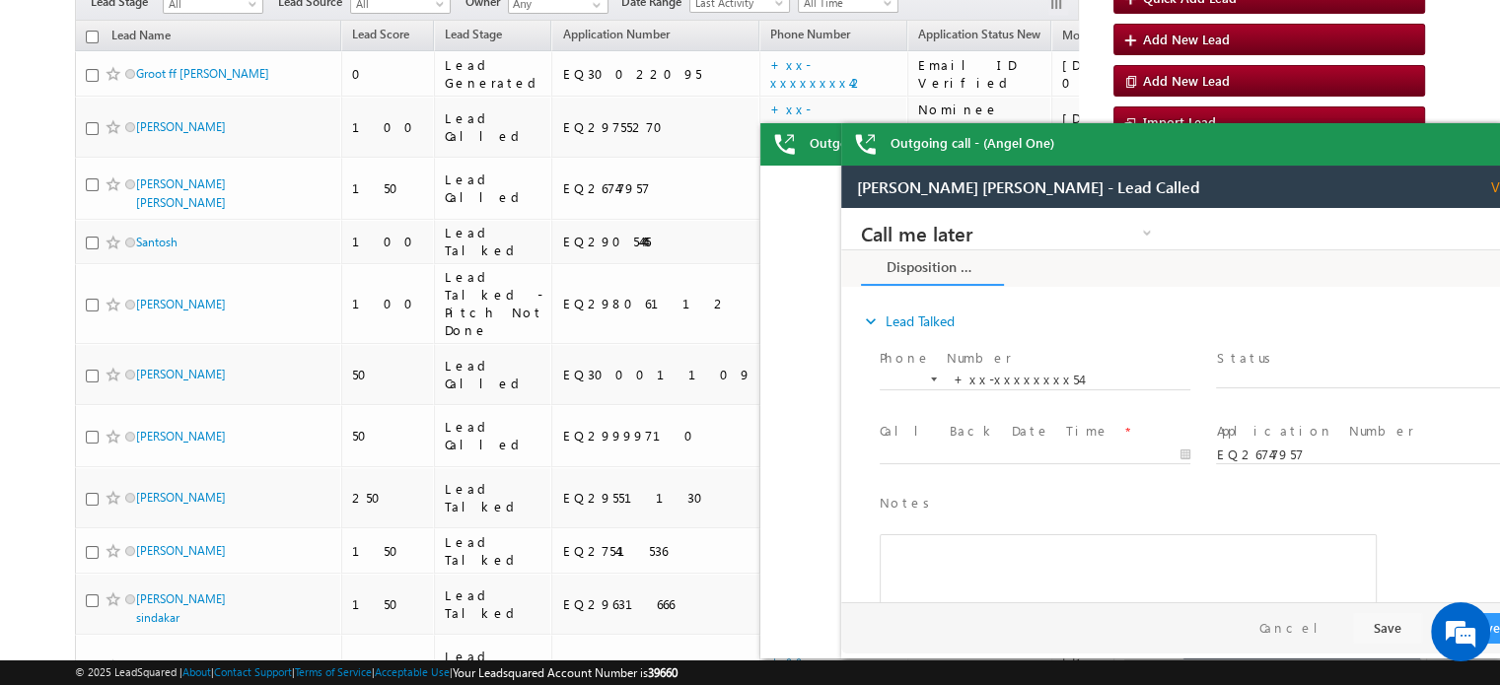
click at [1473, 143] on div "Outgoing call - (Angel One)" at bounding box center [1211, 144] width 740 height 42
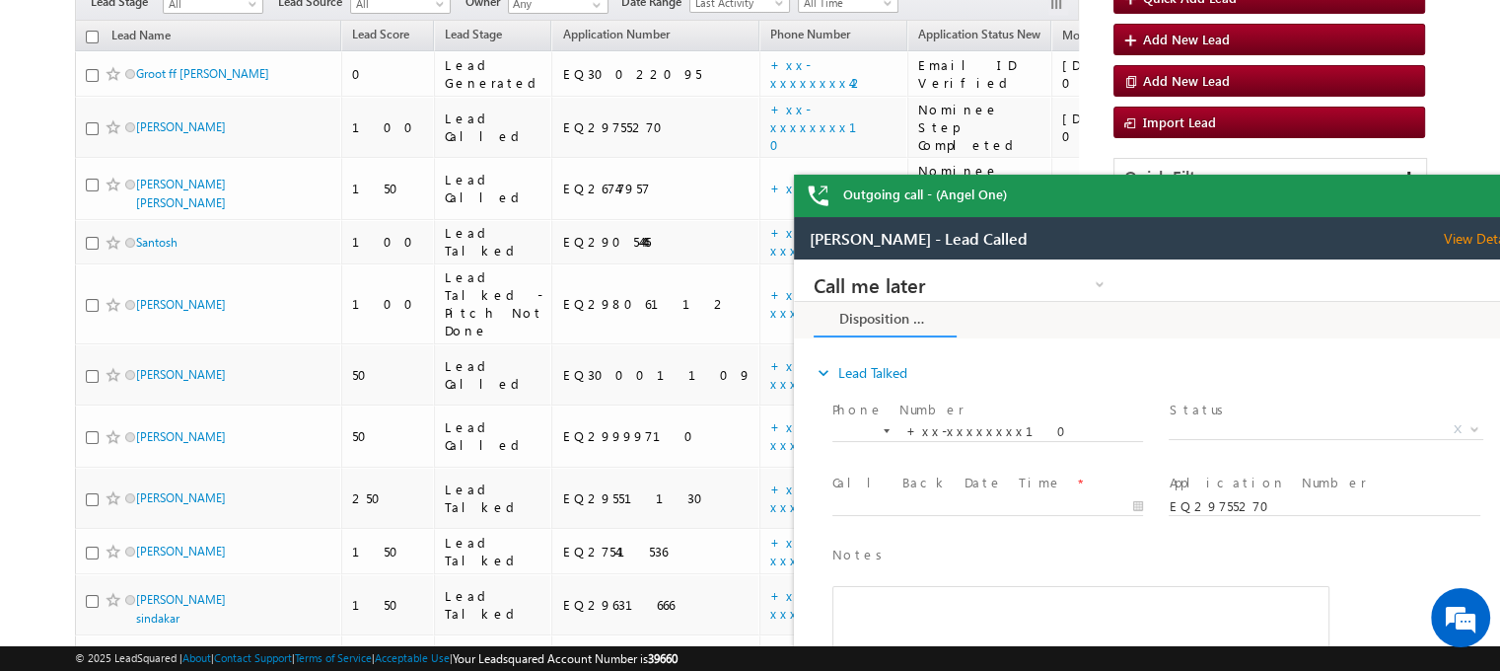
drag, startPoint x: 2239, startPoint y: 417, endPoint x: 1253, endPoint y: 223, distance: 1005.3
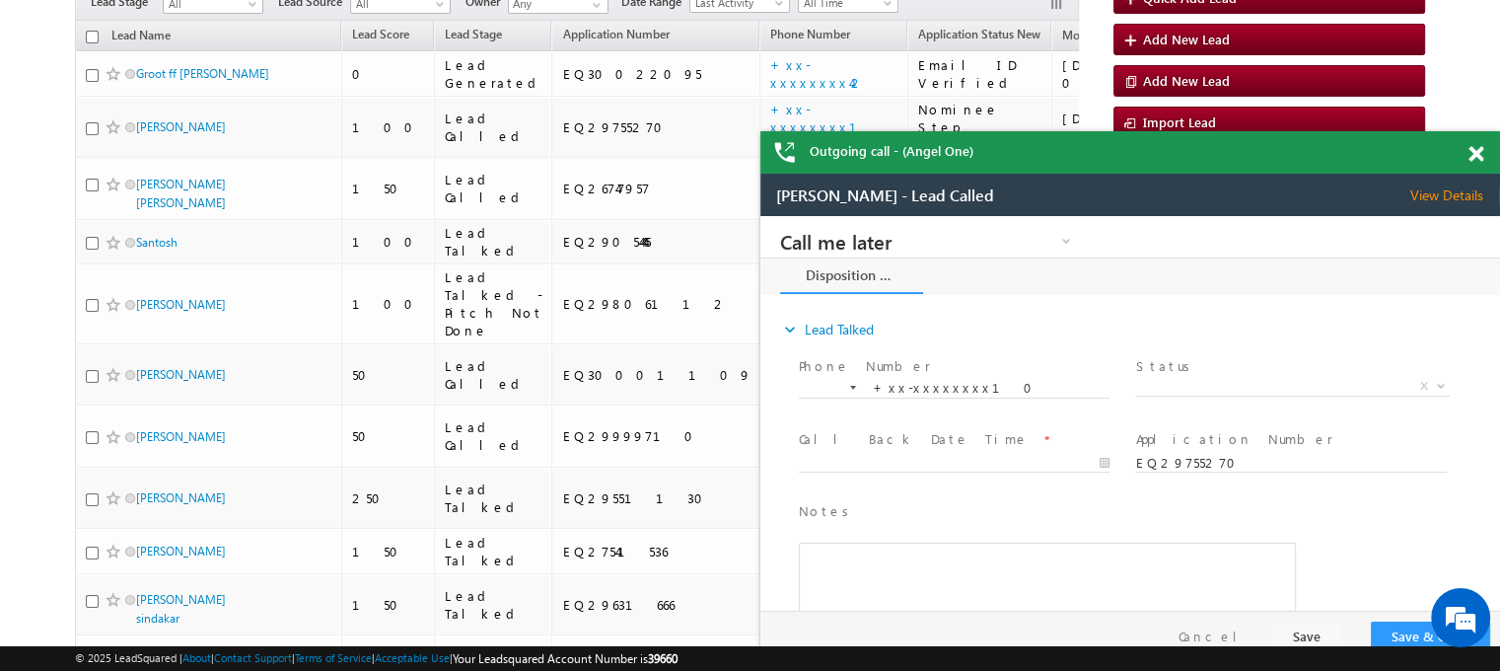
click at [1445, 156] on div "Outgoing call - (Angel One)" at bounding box center [1130, 152] width 740 height 42
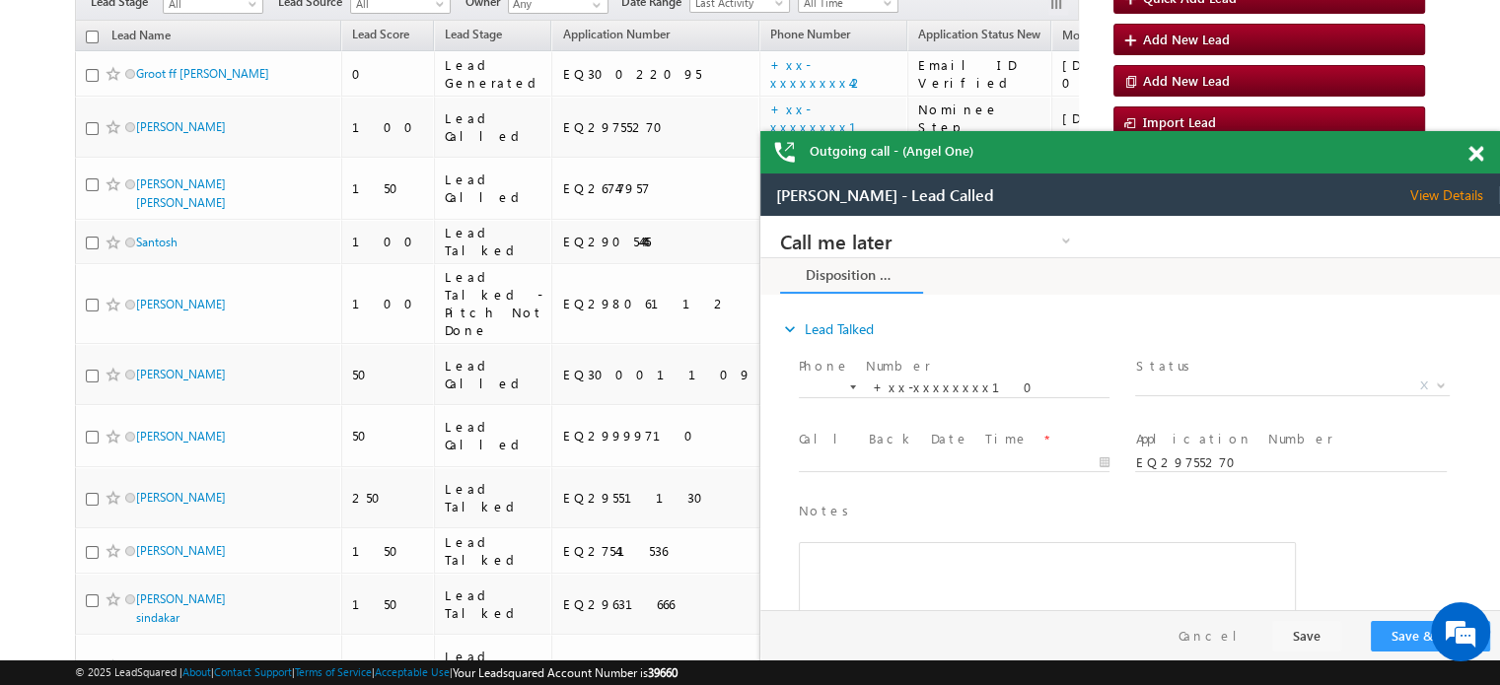
click at [1468, 153] on div "Outgoing call - (Angel One)" at bounding box center [1130, 152] width 740 height 42
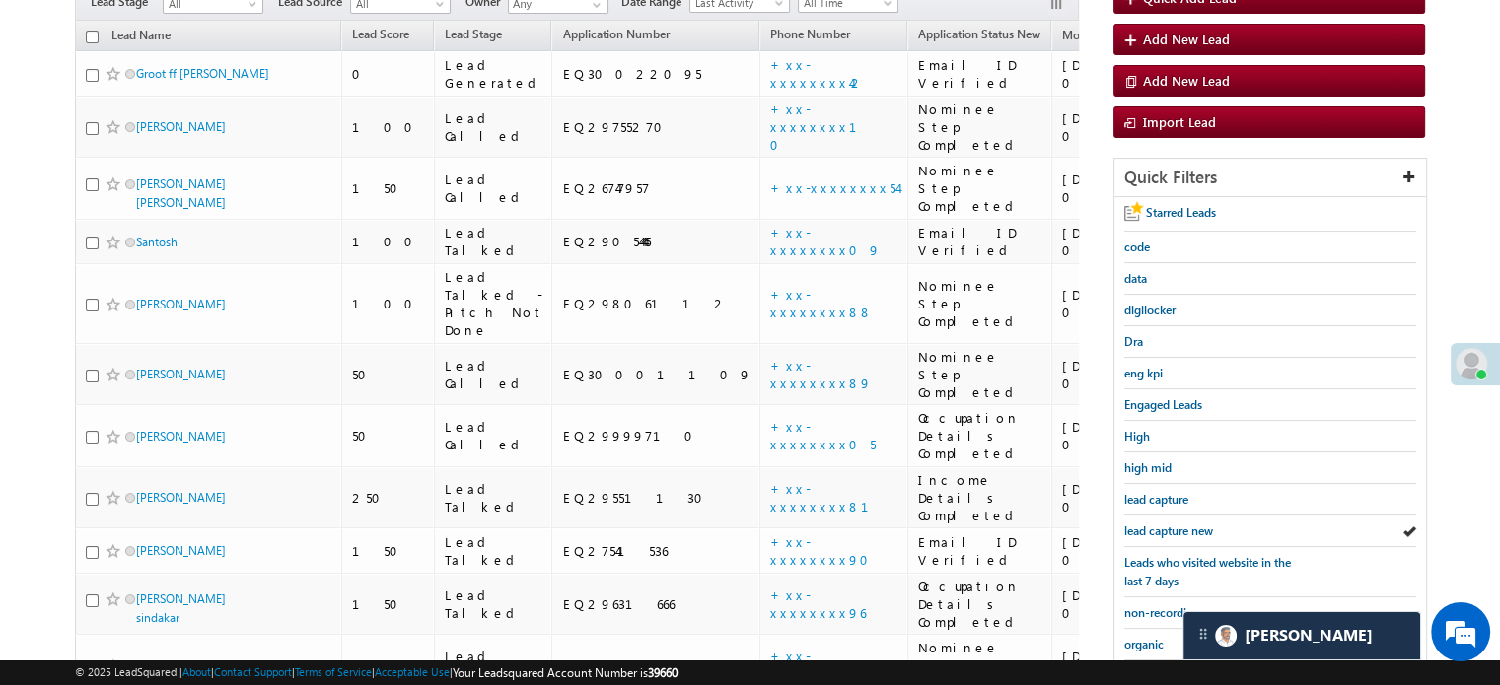
click at [1168, 520] on div at bounding box center [1130, 421] width 740 height 493
click at [1169, 520] on div at bounding box center [1130, 421] width 740 height 493
click at [1172, 527] on div at bounding box center [1130, 421] width 740 height 493
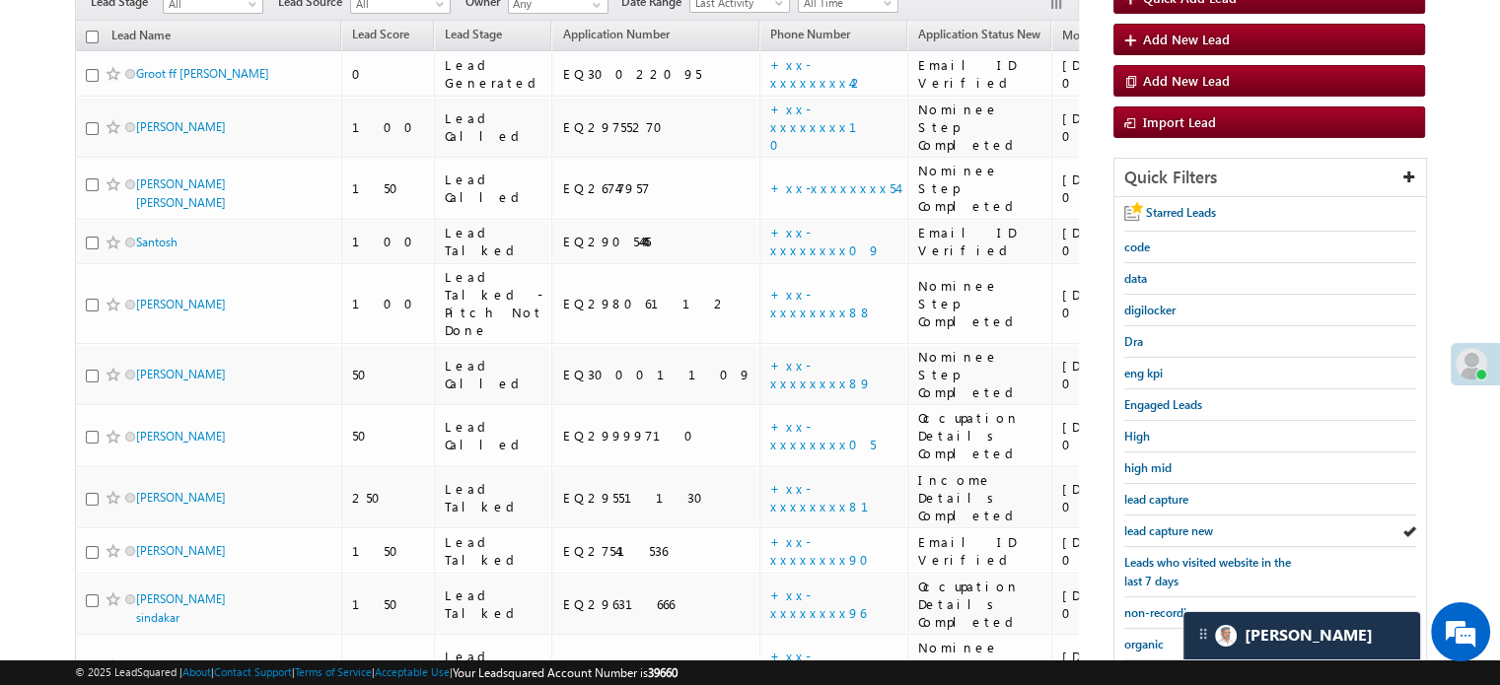
click at [1169, 516] on div at bounding box center [1130, 421] width 740 height 493
click at [1180, 527] on div at bounding box center [1130, 421] width 740 height 493
click at [1180, 528] on div at bounding box center [1130, 421] width 740 height 493
click at [1177, 528] on div at bounding box center [1130, 421] width 740 height 493
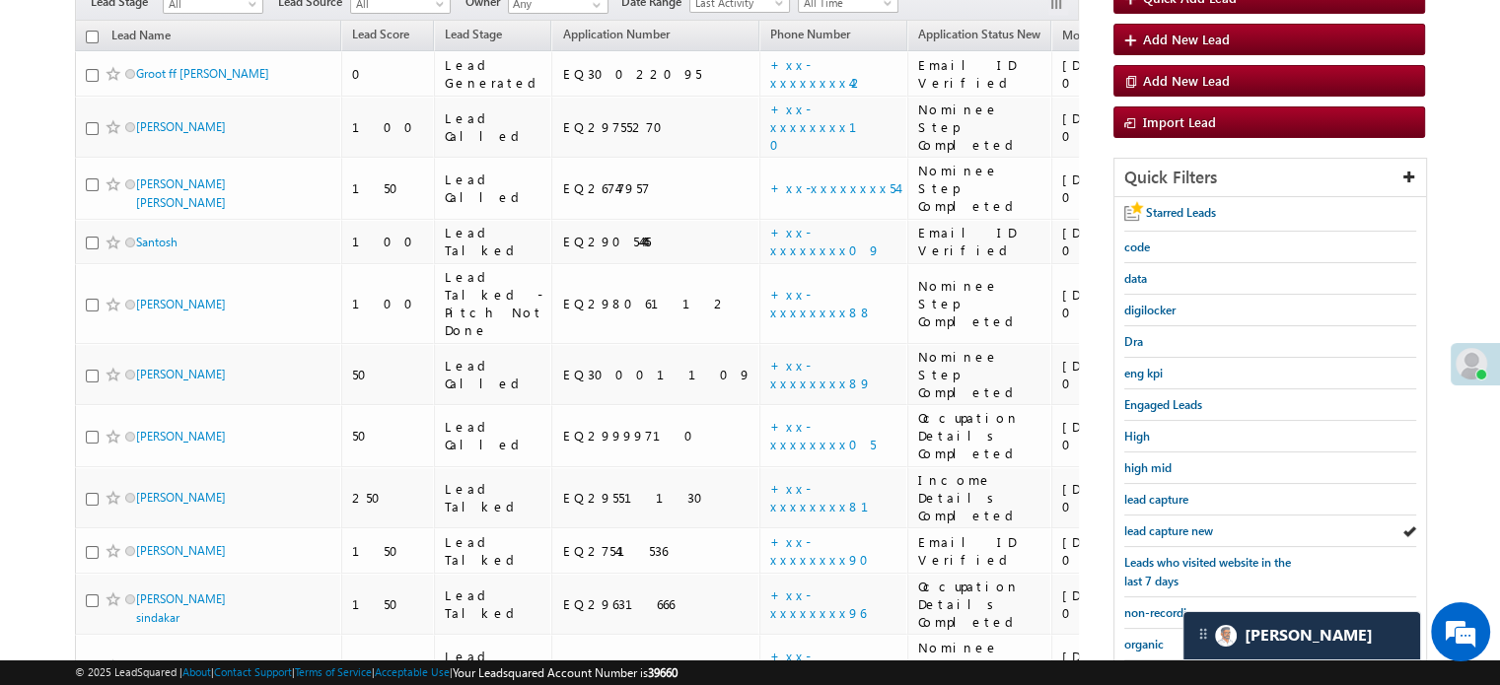
click at [1157, 520] on div at bounding box center [1130, 421] width 740 height 493
click at [1162, 521] on div at bounding box center [1130, 421] width 740 height 493
click at [1137, 520] on div at bounding box center [1130, 421] width 740 height 493
click at [1139, 520] on div at bounding box center [1130, 421] width 740 height 493
click at [1140, 520] on div at bounding box center [1130, 421] width 740 height 493
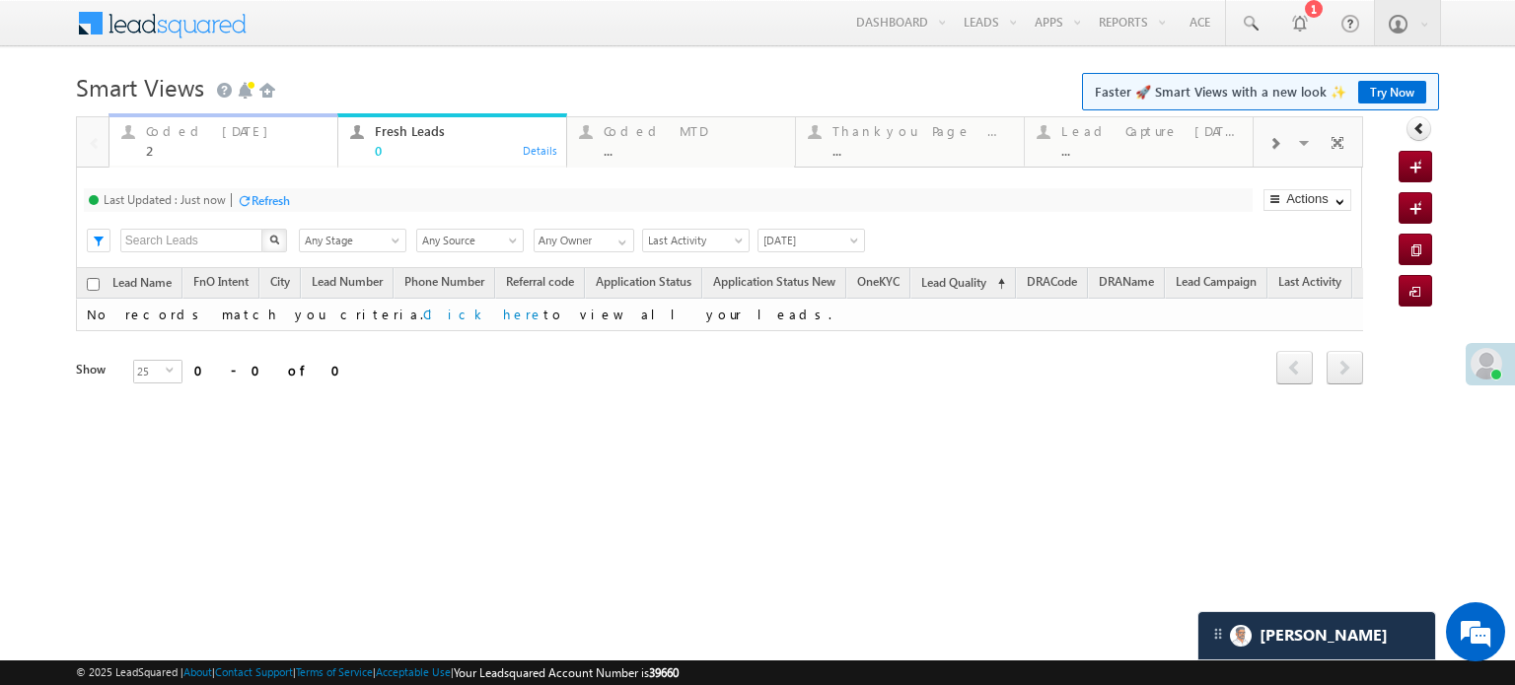
click at [215, 124] on div "Coded Today" at bounding box center [236, 131] width 180 height 16
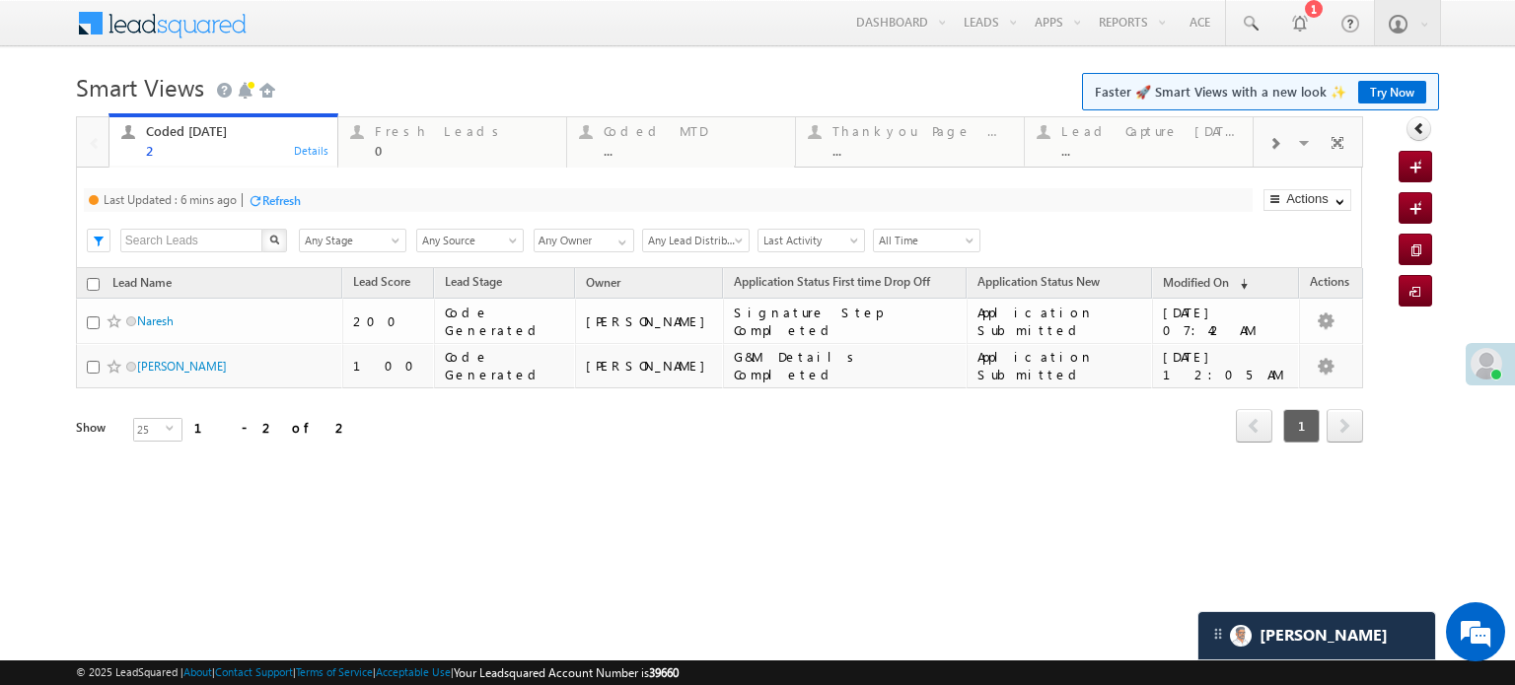
click at [288, 195] on div "Refresh" at bounding box center [281, 200] width 38 height 15
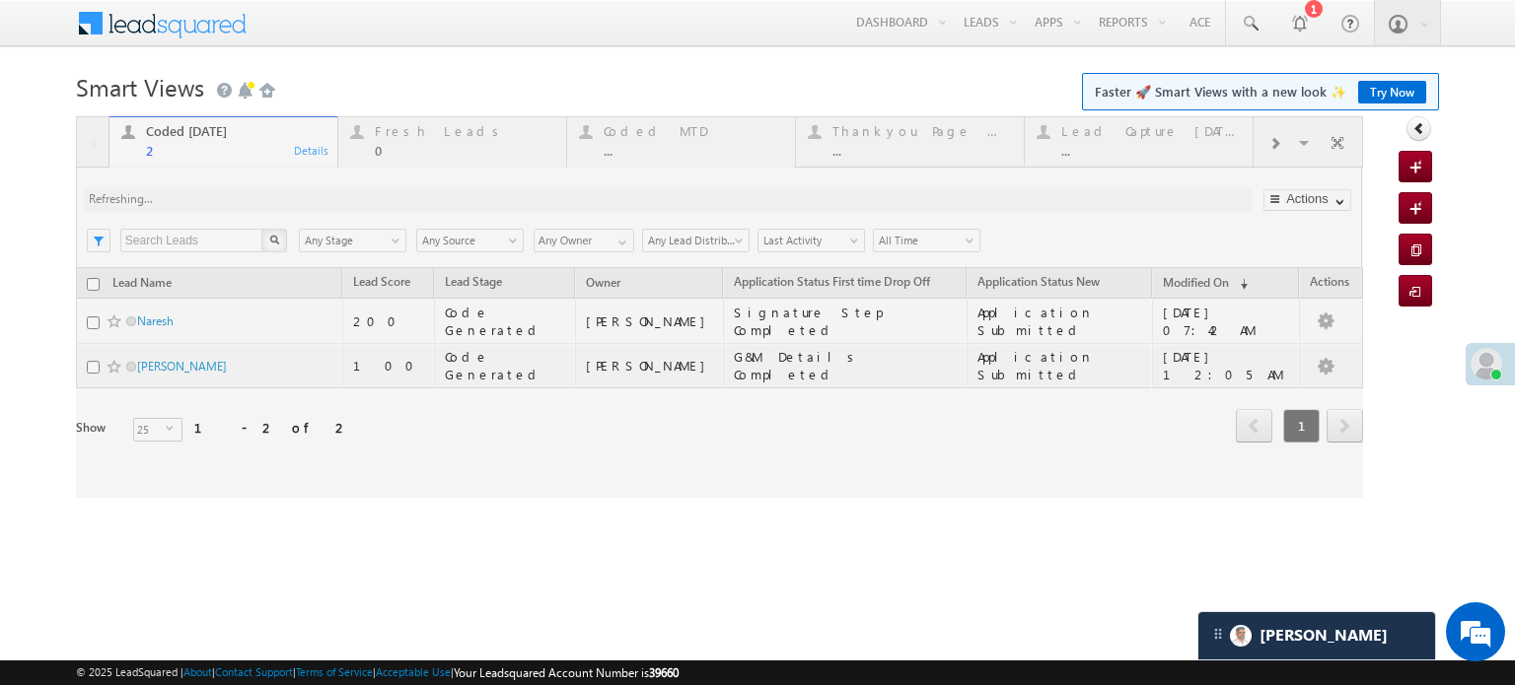
click at [288, 195] on div at bounding box center [719, 307] width 1287 height 382
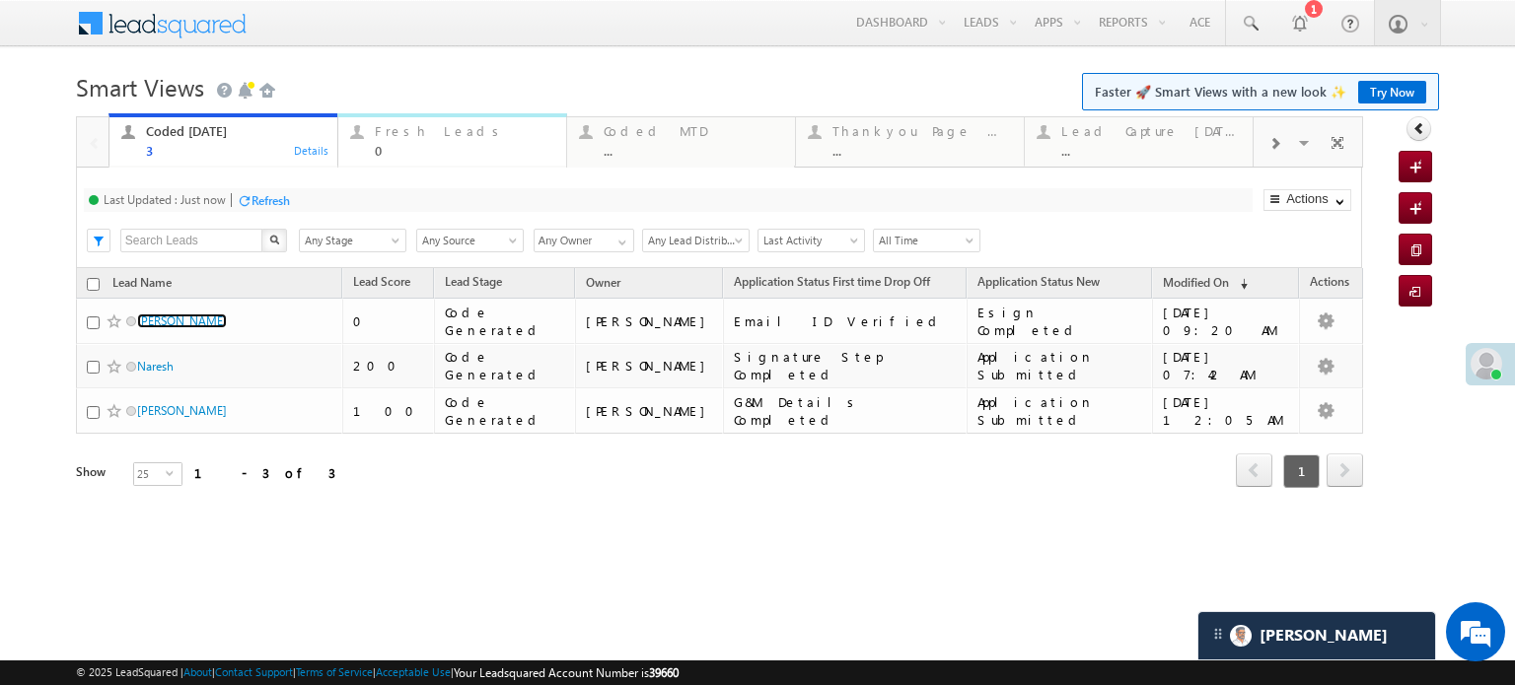
click at [406, 147] on div "0" at bounding box center [465, 150] width 180 height 15
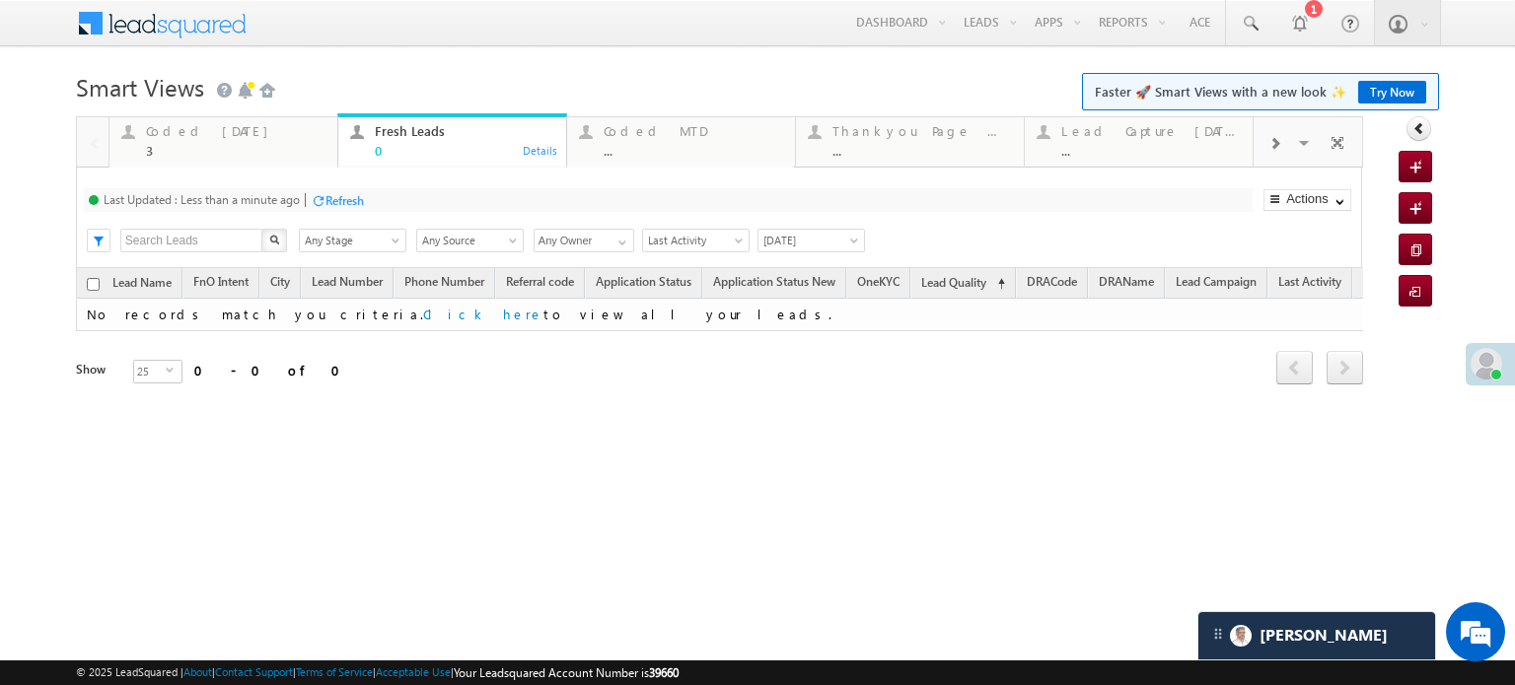
click at [364, 203] on div "Refresh" at bounding box center [344, 200] width 38 height 15
click at [174, 139] on div "Coded Today" at bounding box center [236, 131] width 180 height 16
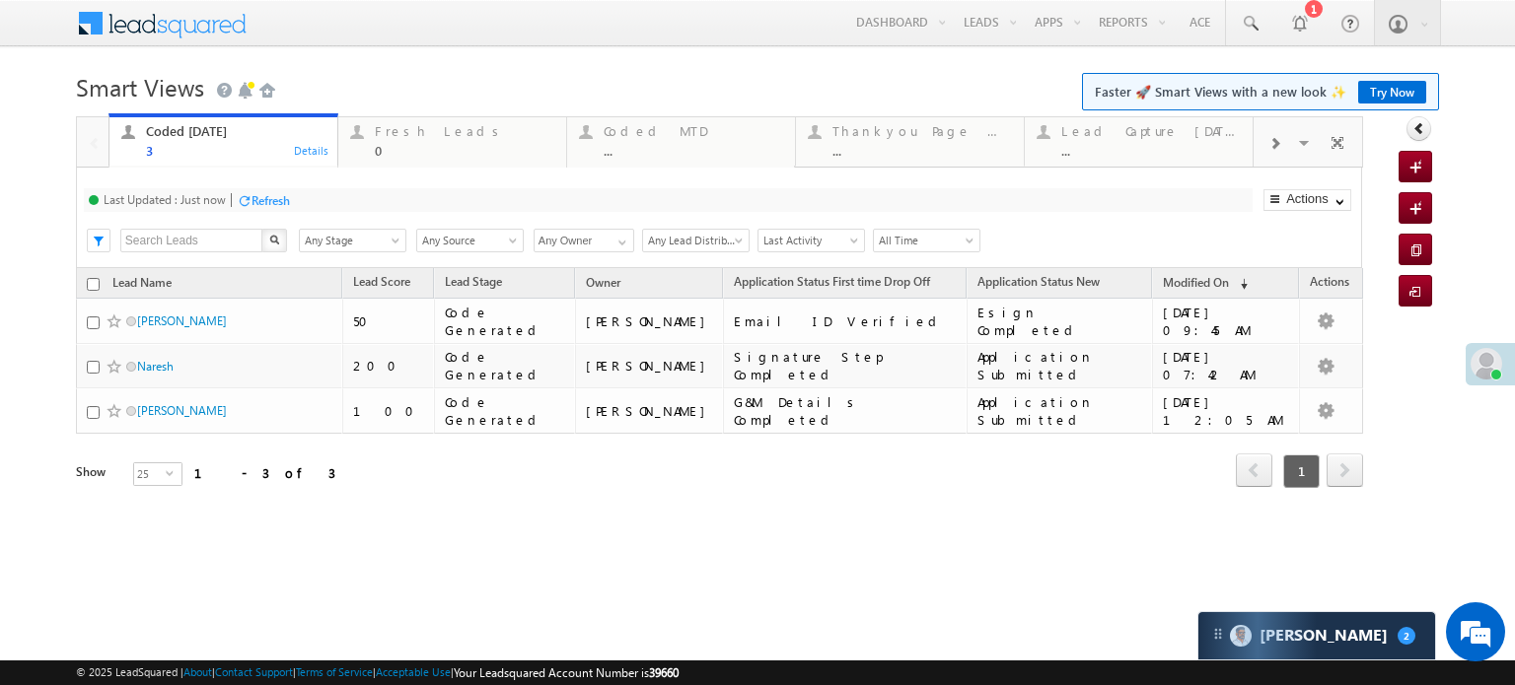
click at [268, 201] on div "Refresh" at bounding box center [271, 200] width 38 height 15
click at [426, 138] on div "Fresh Leads" at bounding box center [465, 131] width 180 height 16
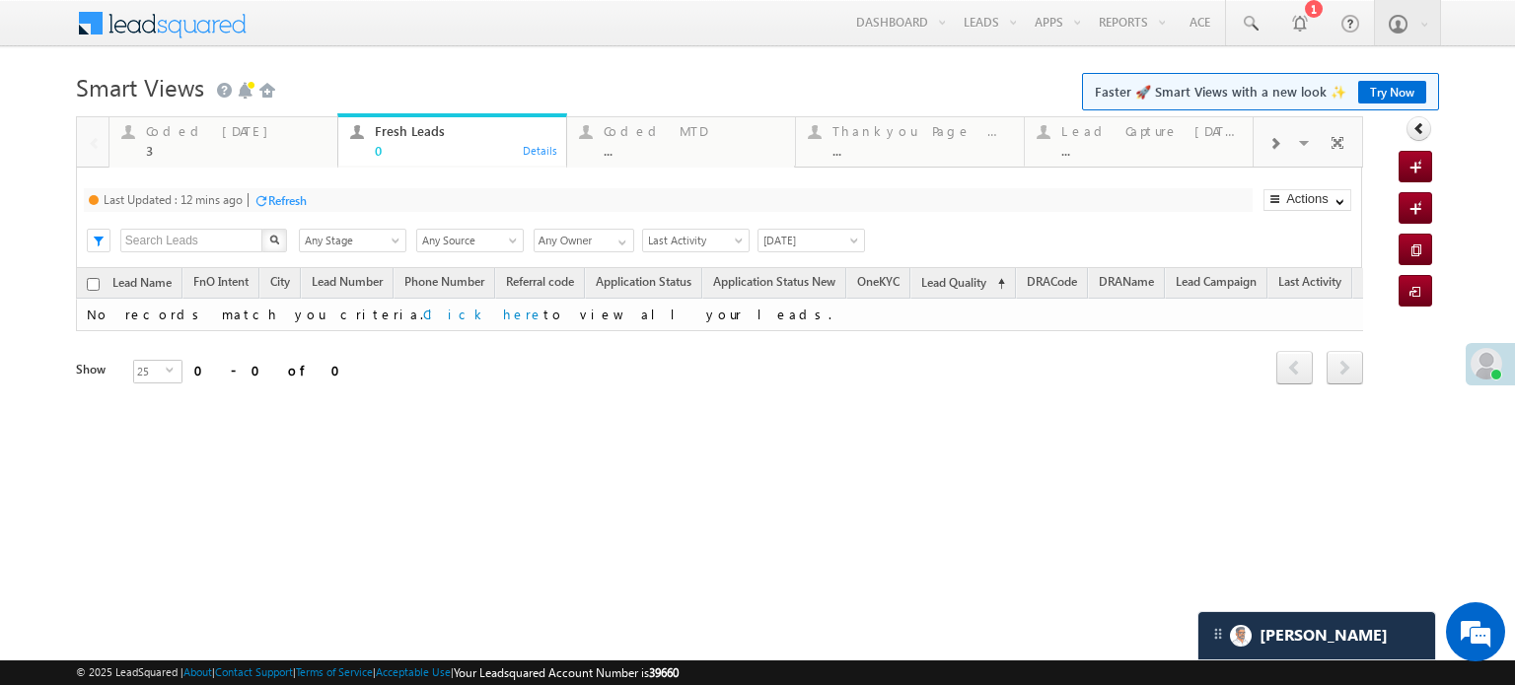
click at [281, 195] on div "Refresh" at bounding box center [287, 200] width 38 height 15
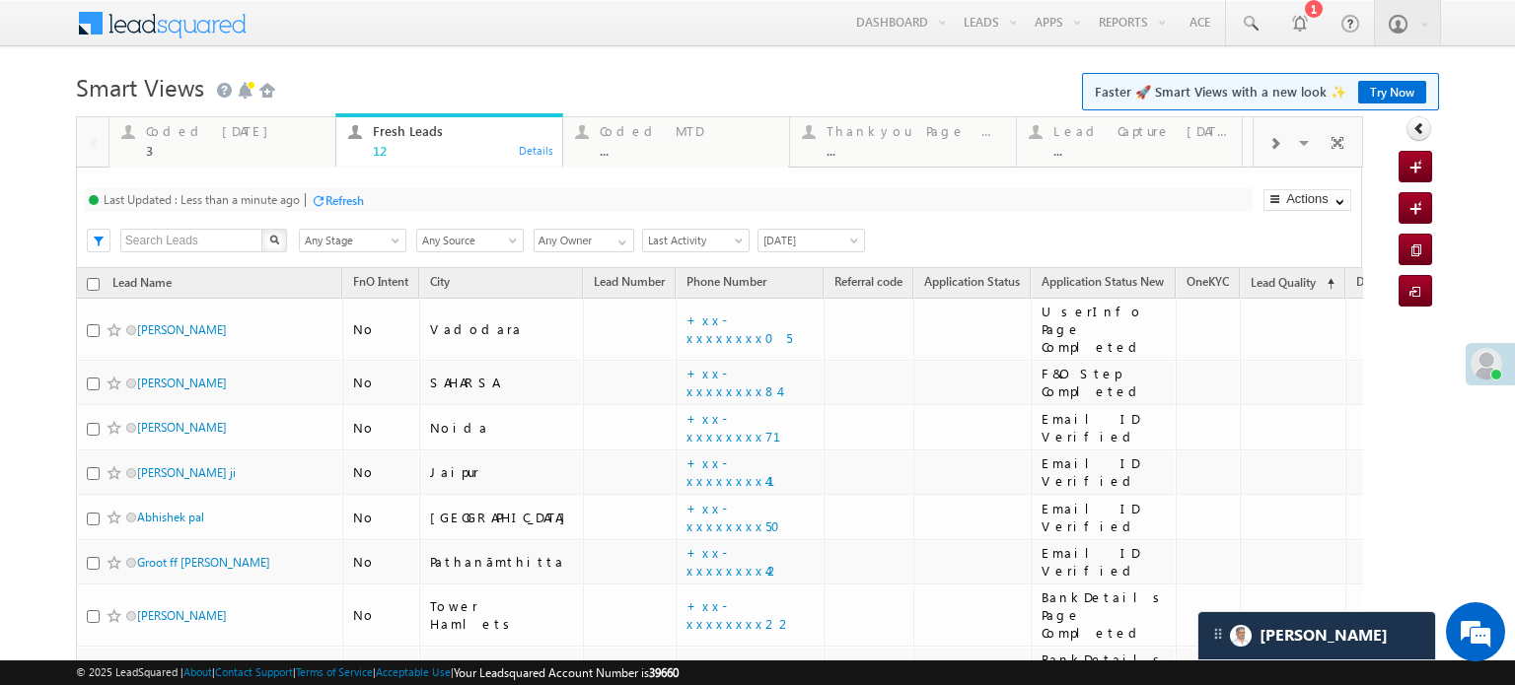
click at [327, 196] on div "Refresh" at bounding box center [344, 200] width 38 height 15
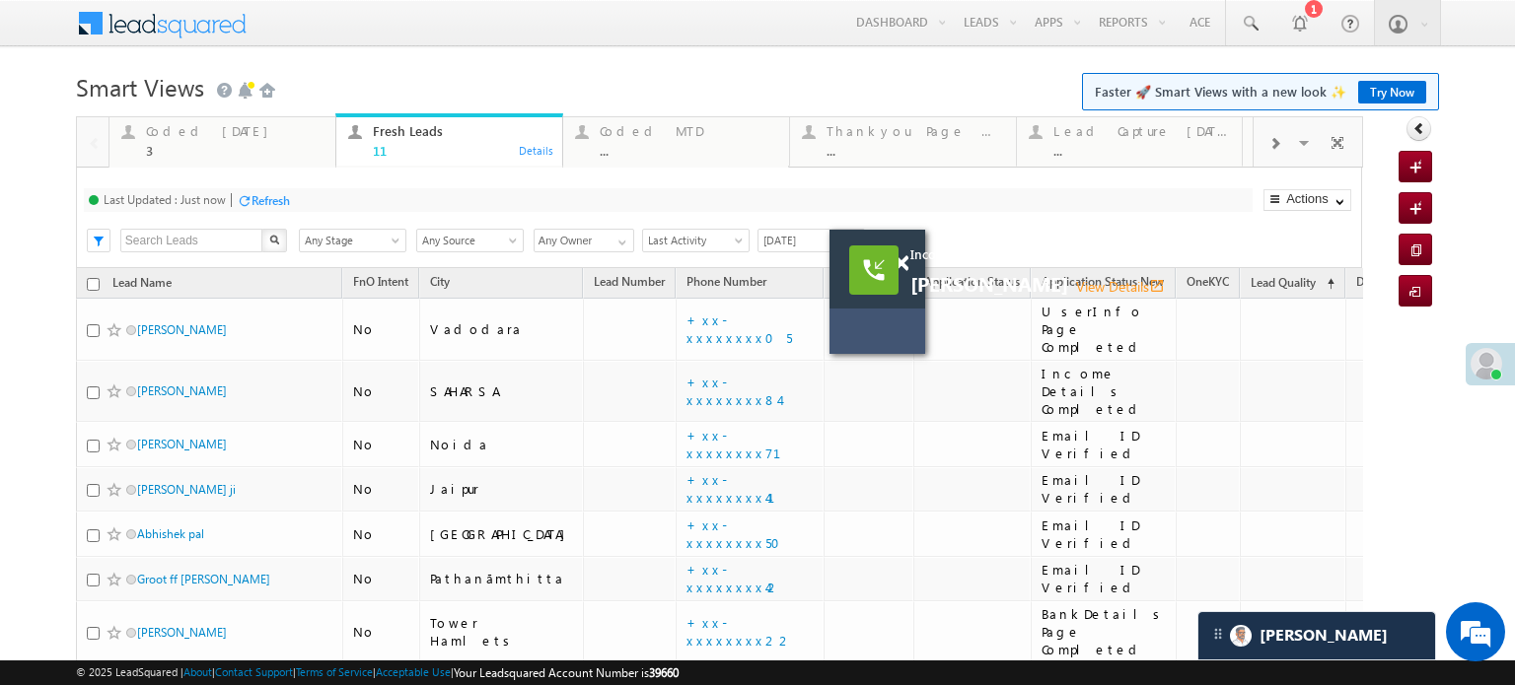
click at [1491, 264] on body "Menu Priya Rathore priya .rath ore@a ngelb rokin g.com" at bounding box center [757, 497] width 1515 height 995
click at [273, 198] on div "Refresh" at bounding box center [271, 200] width 38 height 15
click at [169, 137] on div "Coded Today" at bounding box center [235, 131] width 178 height 16
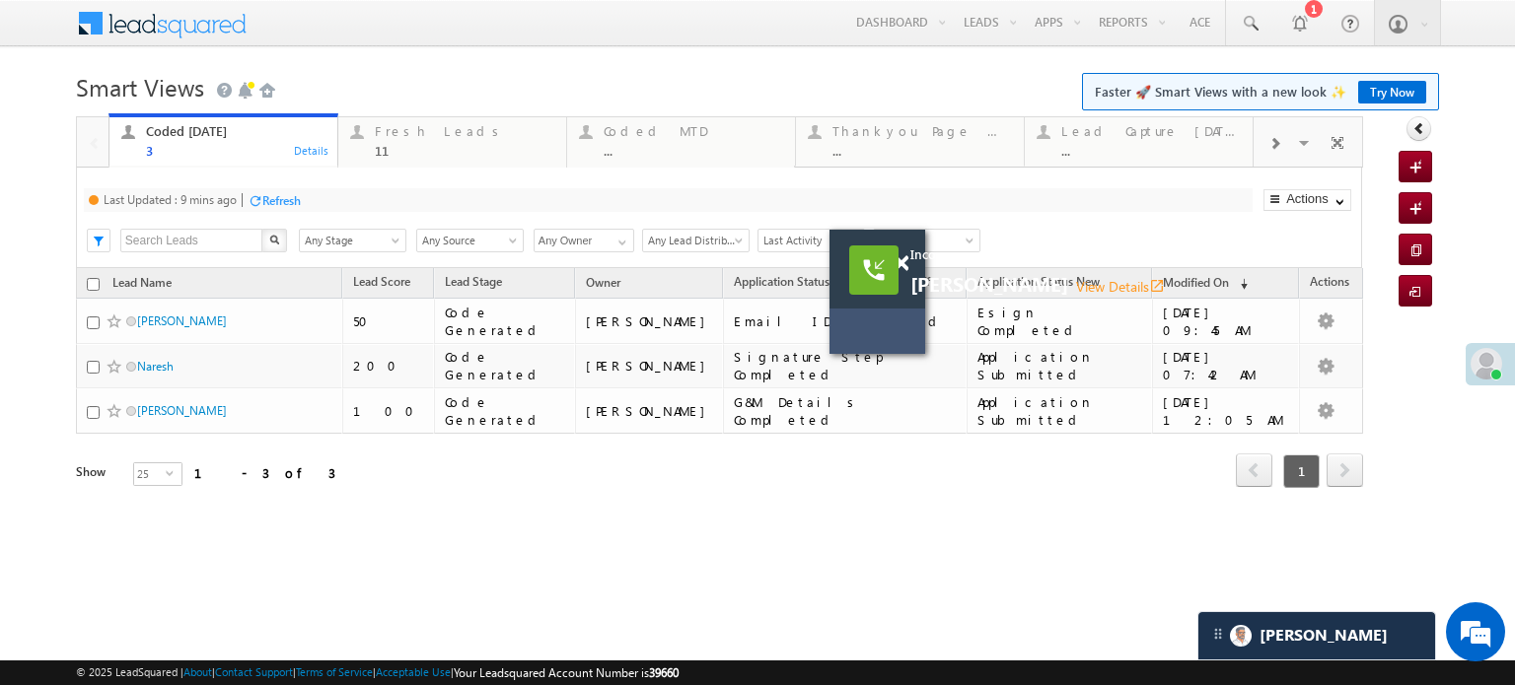
click at [288, 193] on div "Refresh" at bounding box center [281, 200] width 38 height 15
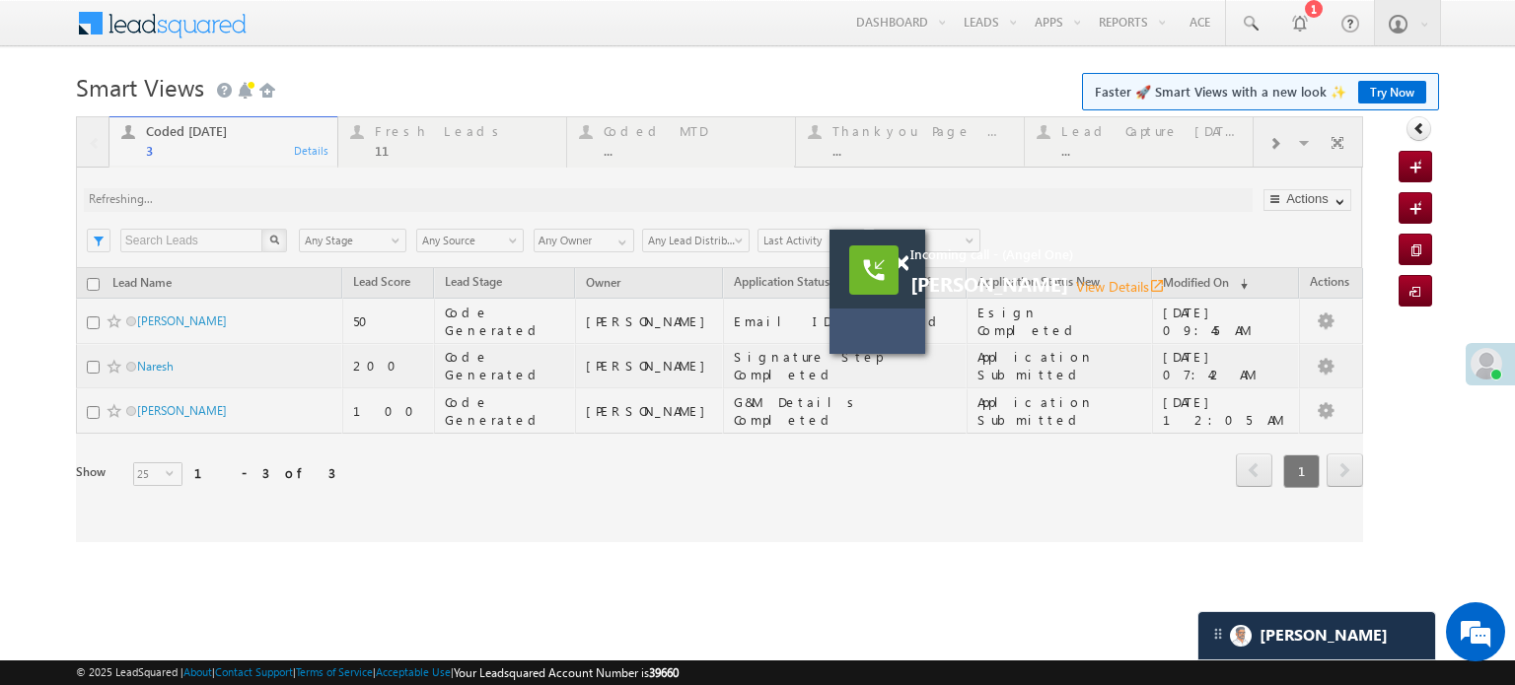
click at [287, 192] on div at bounding box center [719, 329] width 1287 height 426
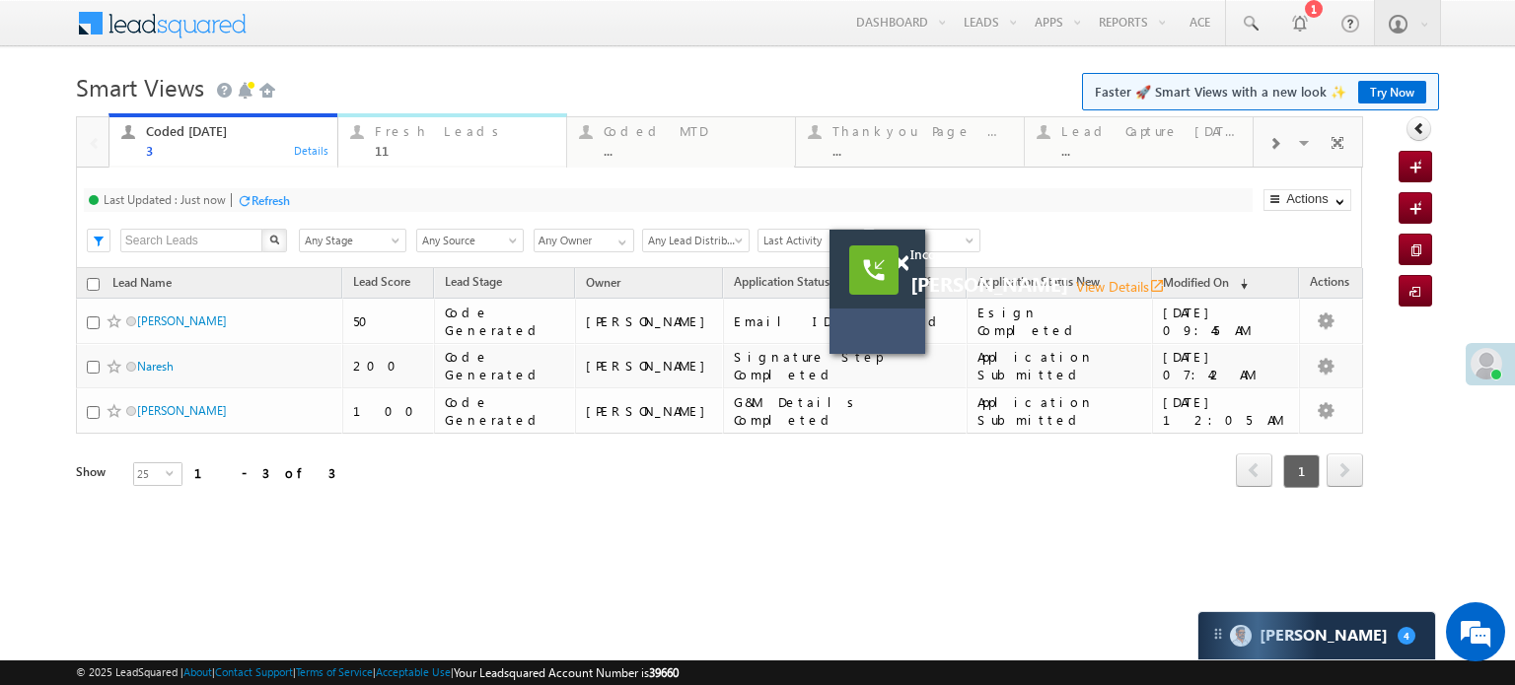
click at [404, 125] on div "Fresh Leads" at bounding box center [465, 131] width 180 height 16
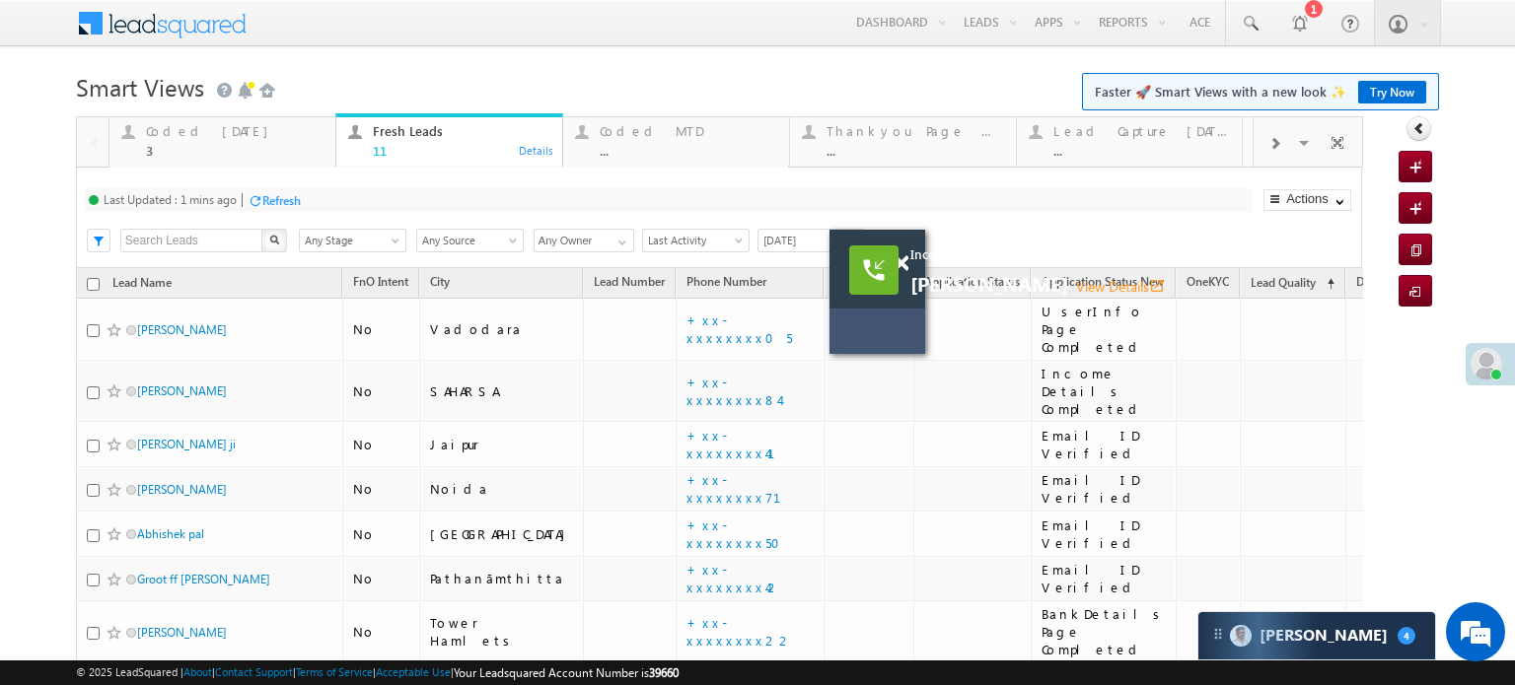
click at [258, 200] on div at bounding box center [255, 200] width 15 height 15
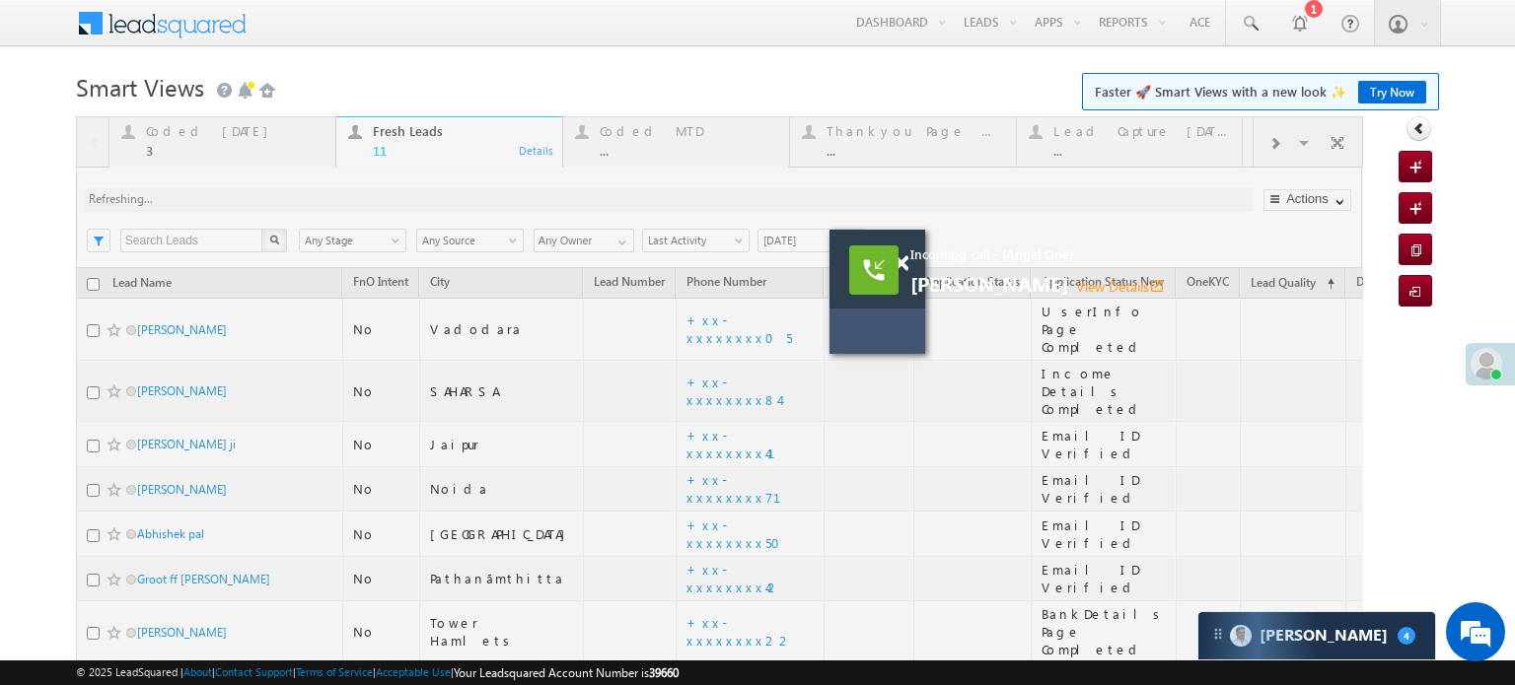
click at [901, 263] on span at bounding box center [901, 263] width 15 height 17
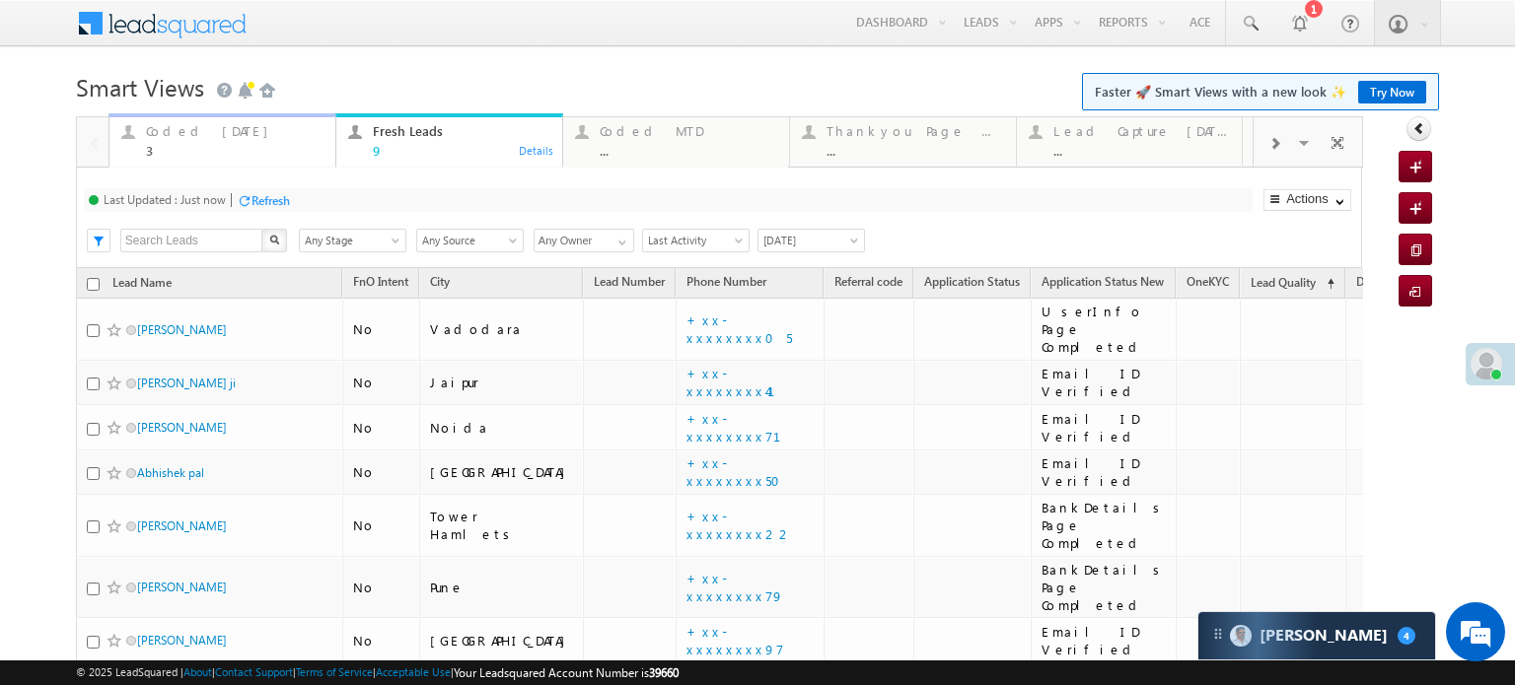
click at [198, 134] on div "Coded Today" at bounding box center [235, 131] width 178 height 16
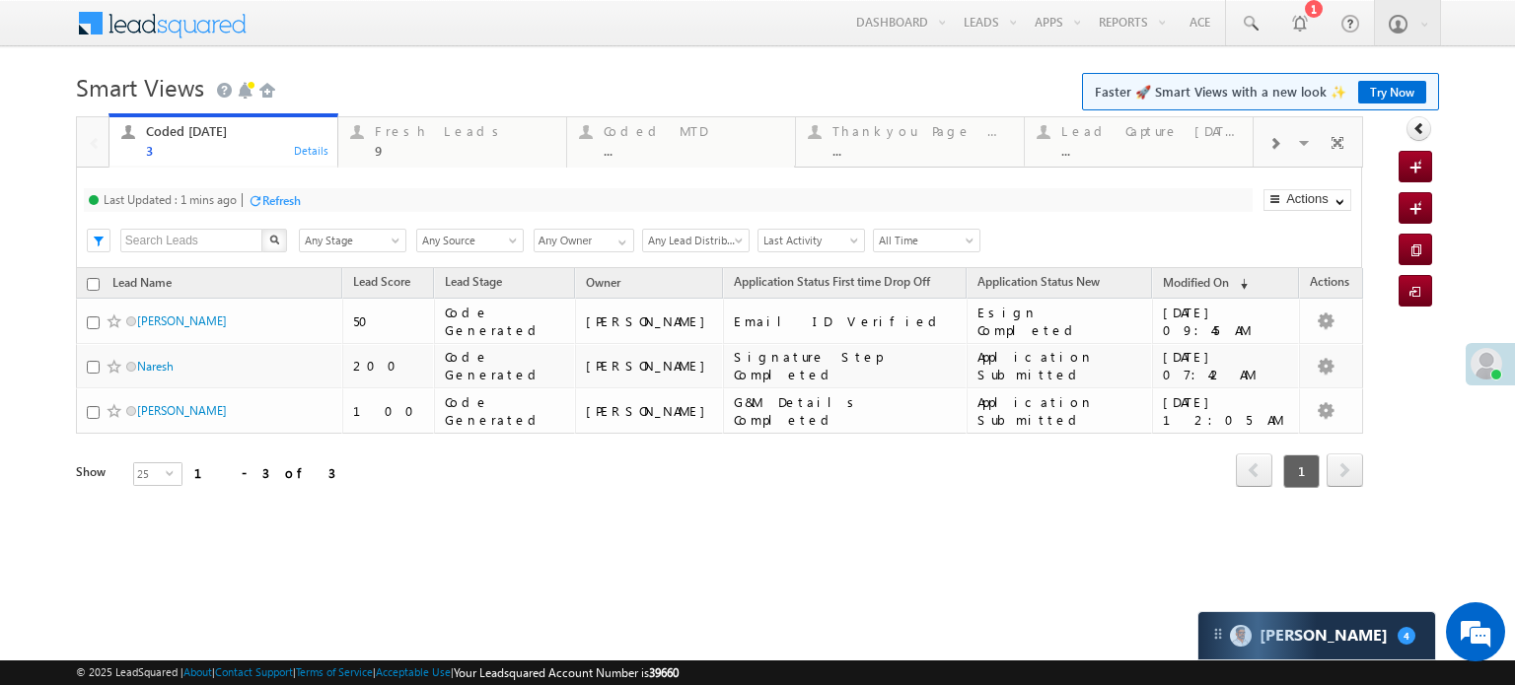
click at [274, 203] on div "Refresh" at bounding box center [281, 200] width 38 height 15
click at [415, 124] on div "Fresh Leads" at bounding box center [465, 131] width 180 height 16
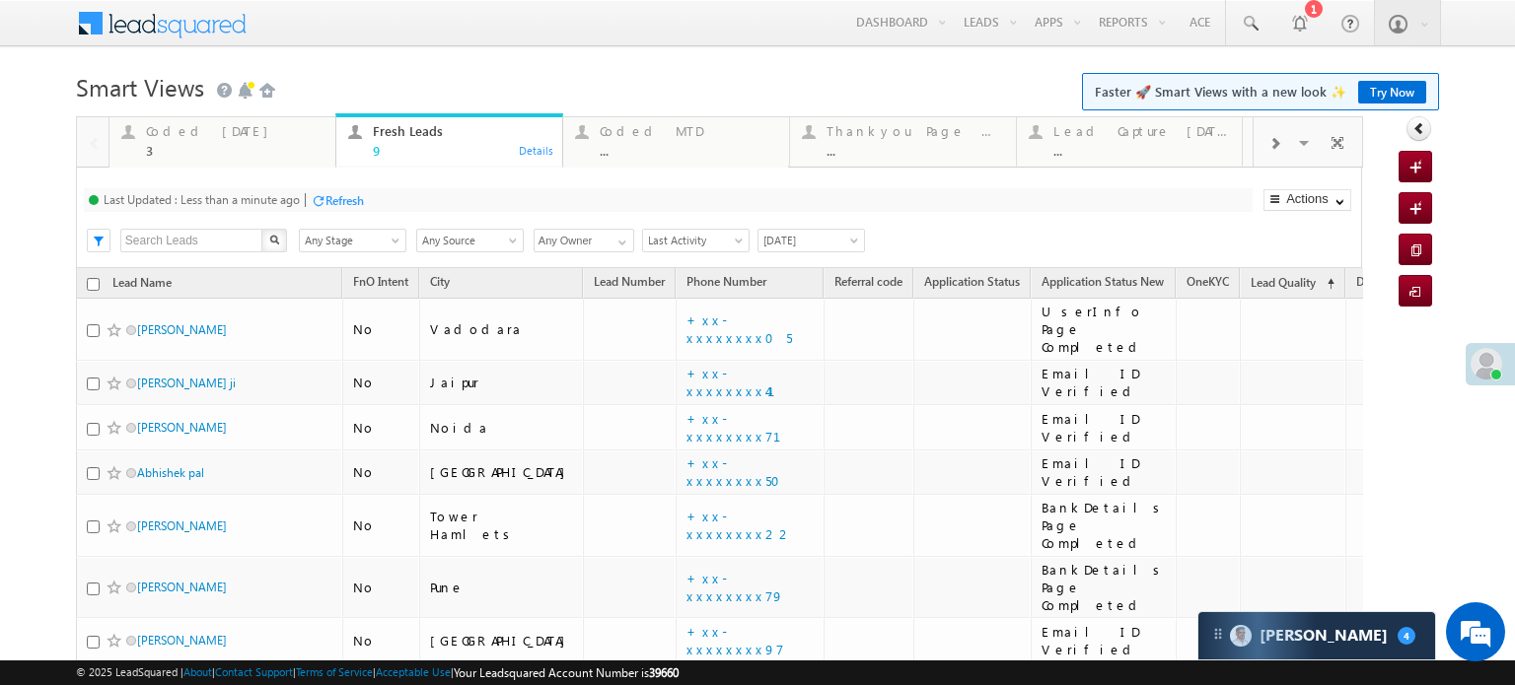
click at [334, 200] on div "Refresh" at bounding box center [344, 200] width 38 height 15
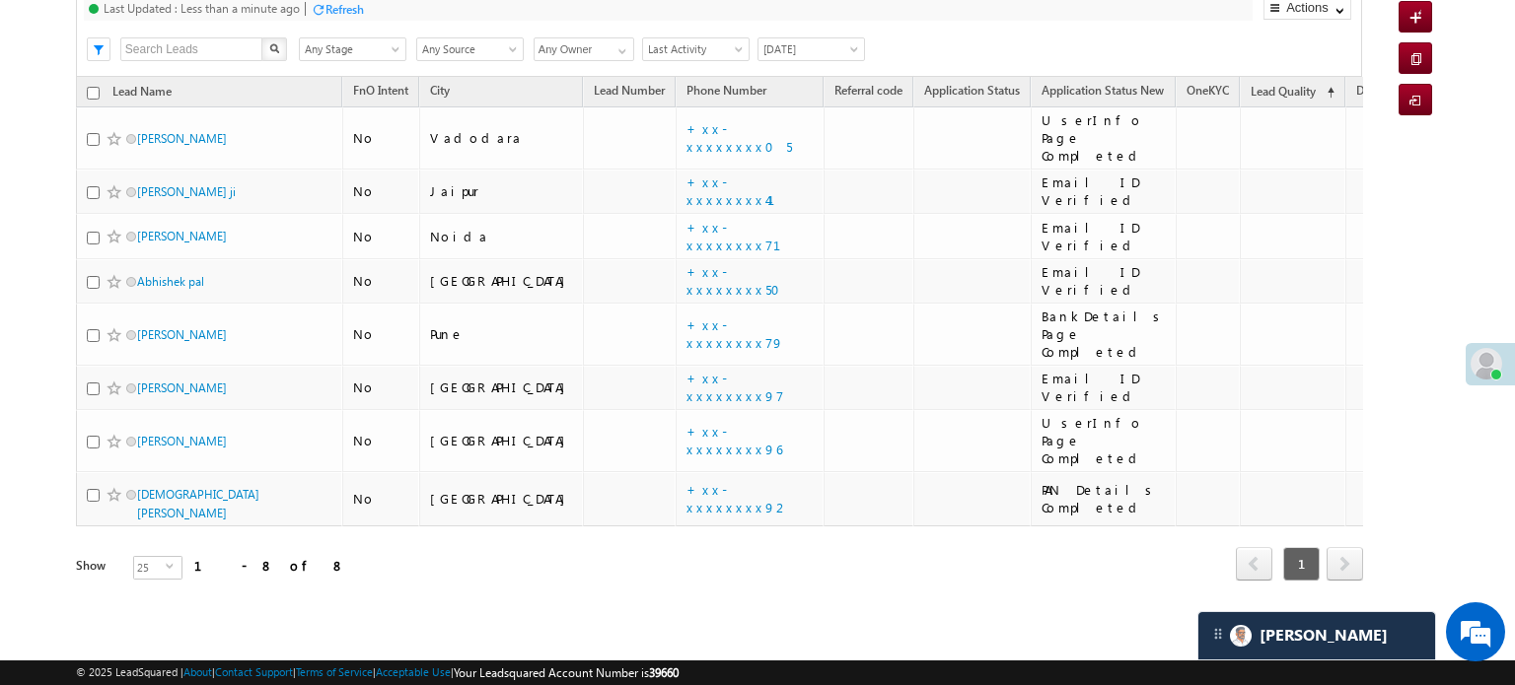
scroll to position [141, 0]
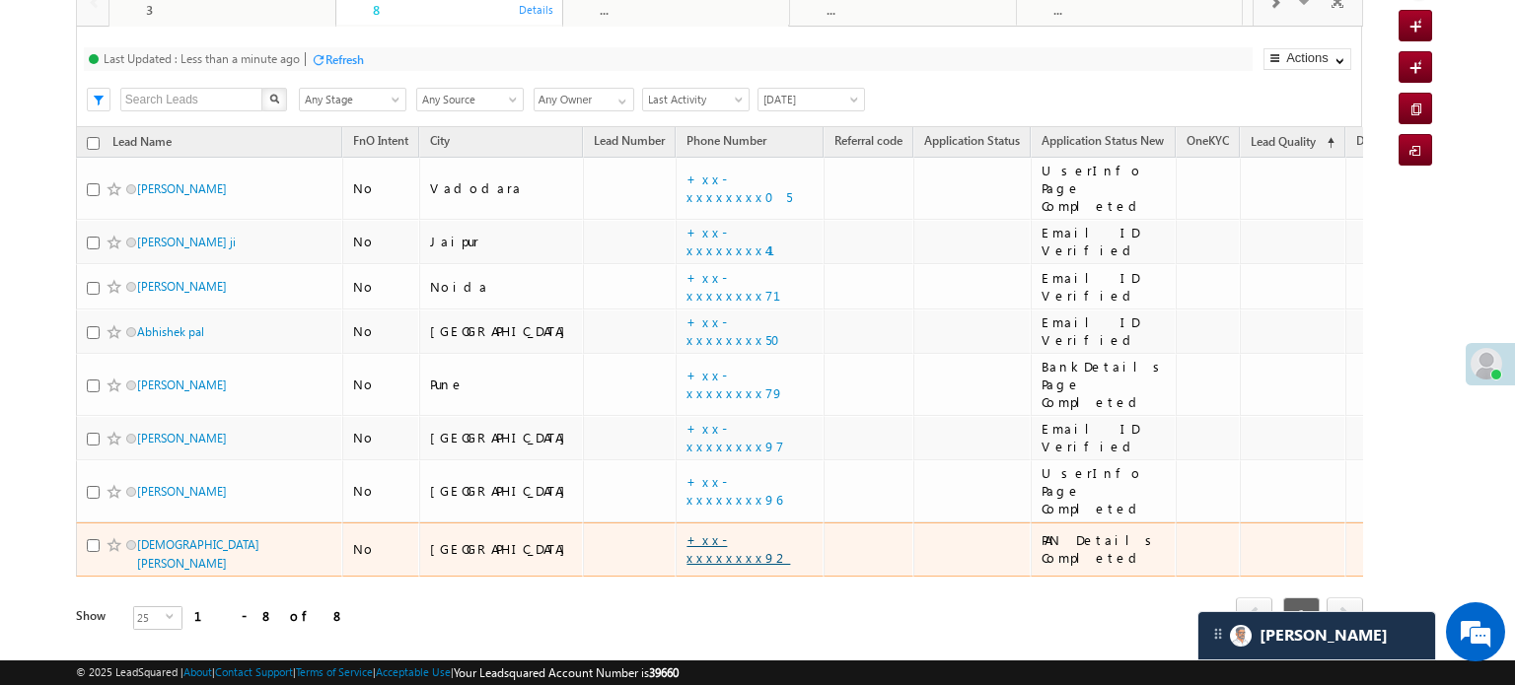
click at [686, 532] on link "+xx-xxxxxxxx92" at bounding box center [738, 549] width 104 height 35
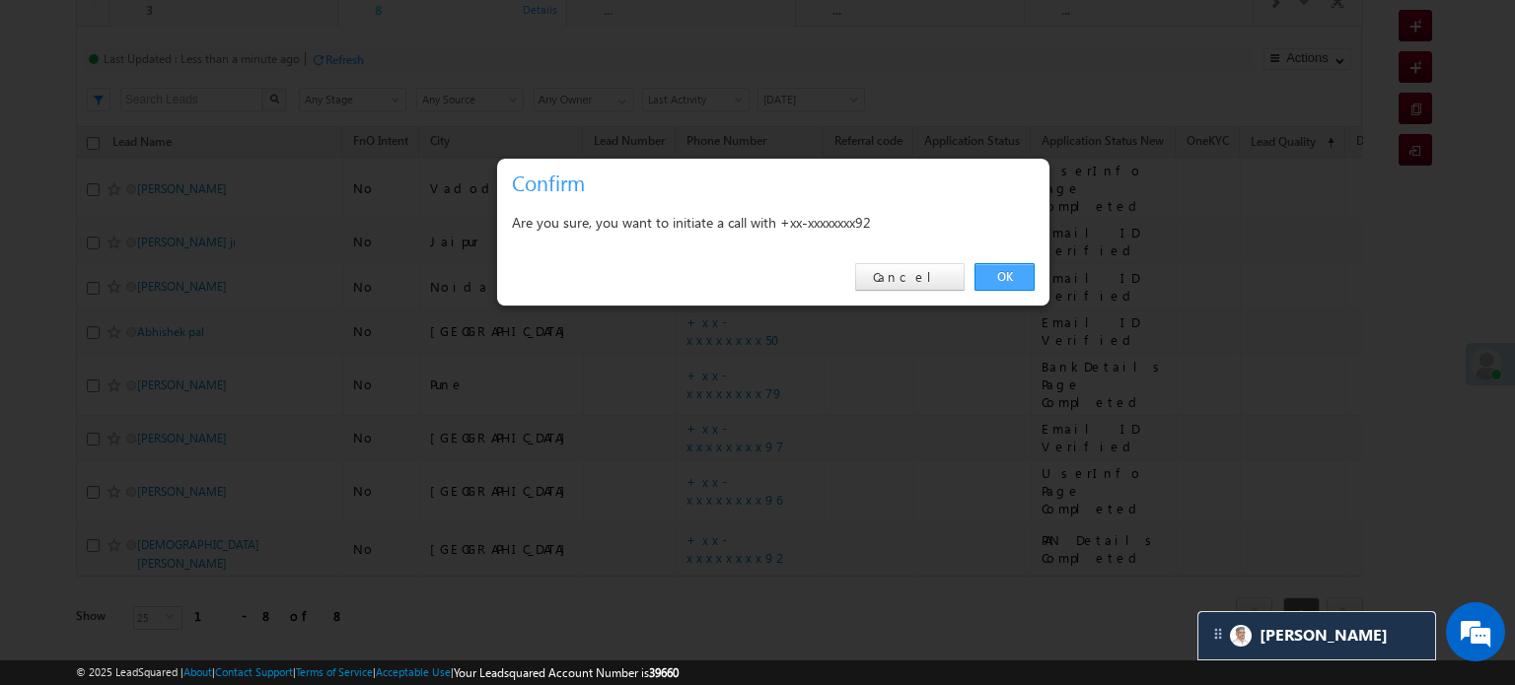
click at [1025, 279] on link "OK" at bounding box center [1004, 277] width 60 height 28
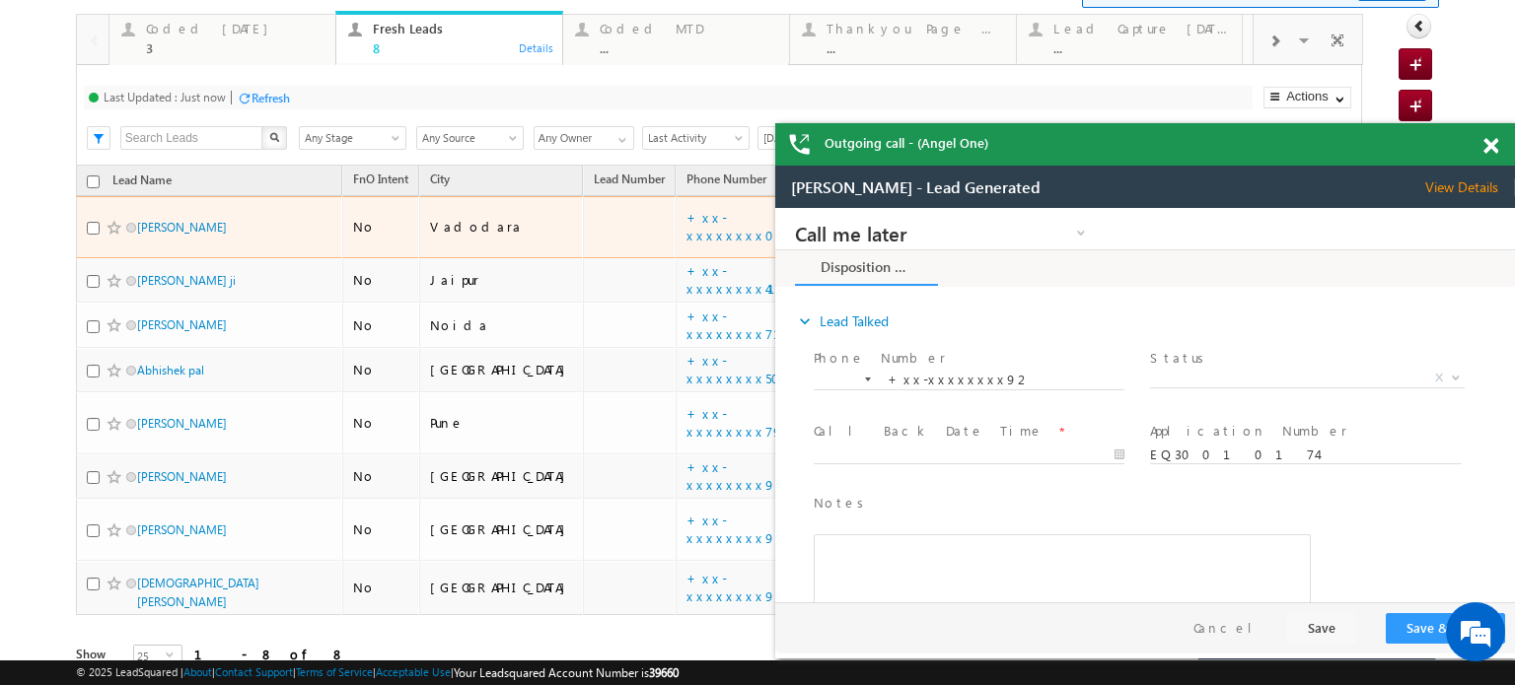
scroll to position [42, 0]
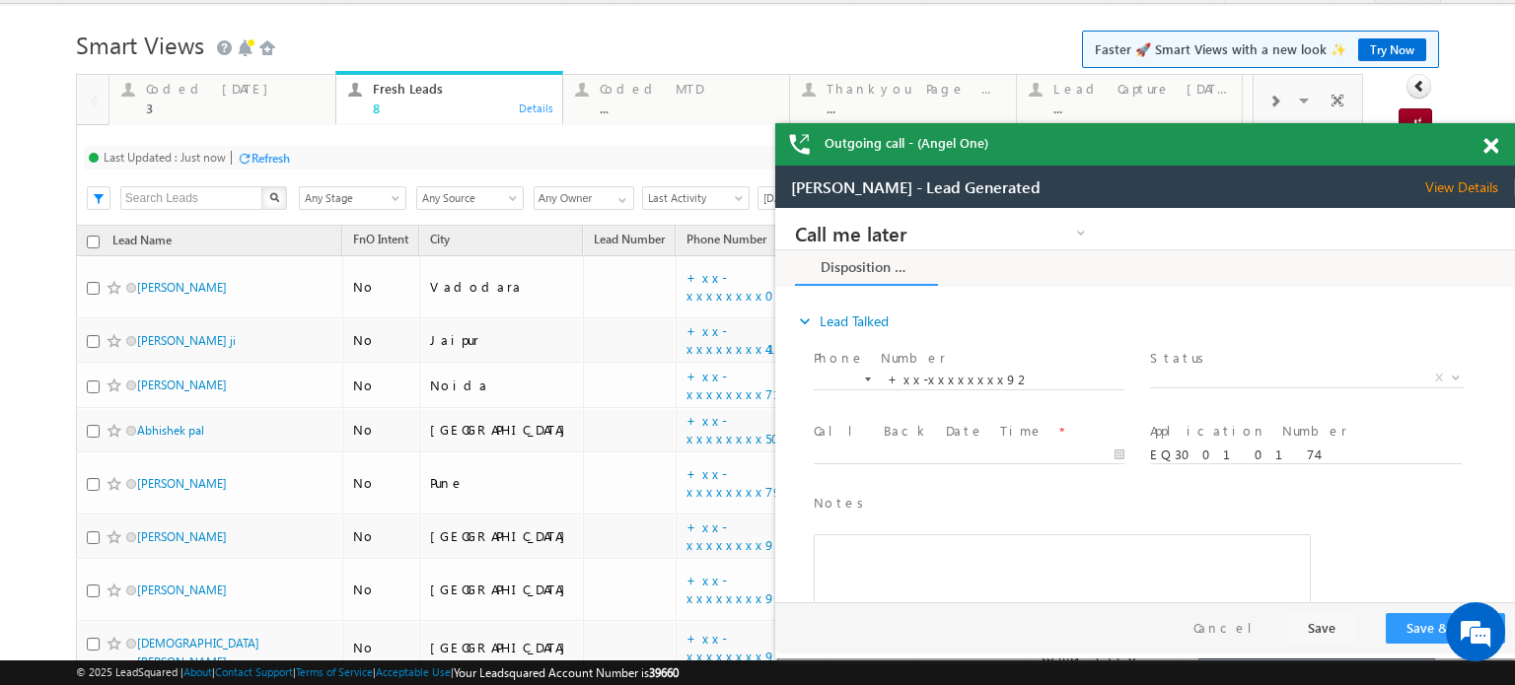
click at [1491, 146] on span at bounding box center [1490, 146] width 15 height 17
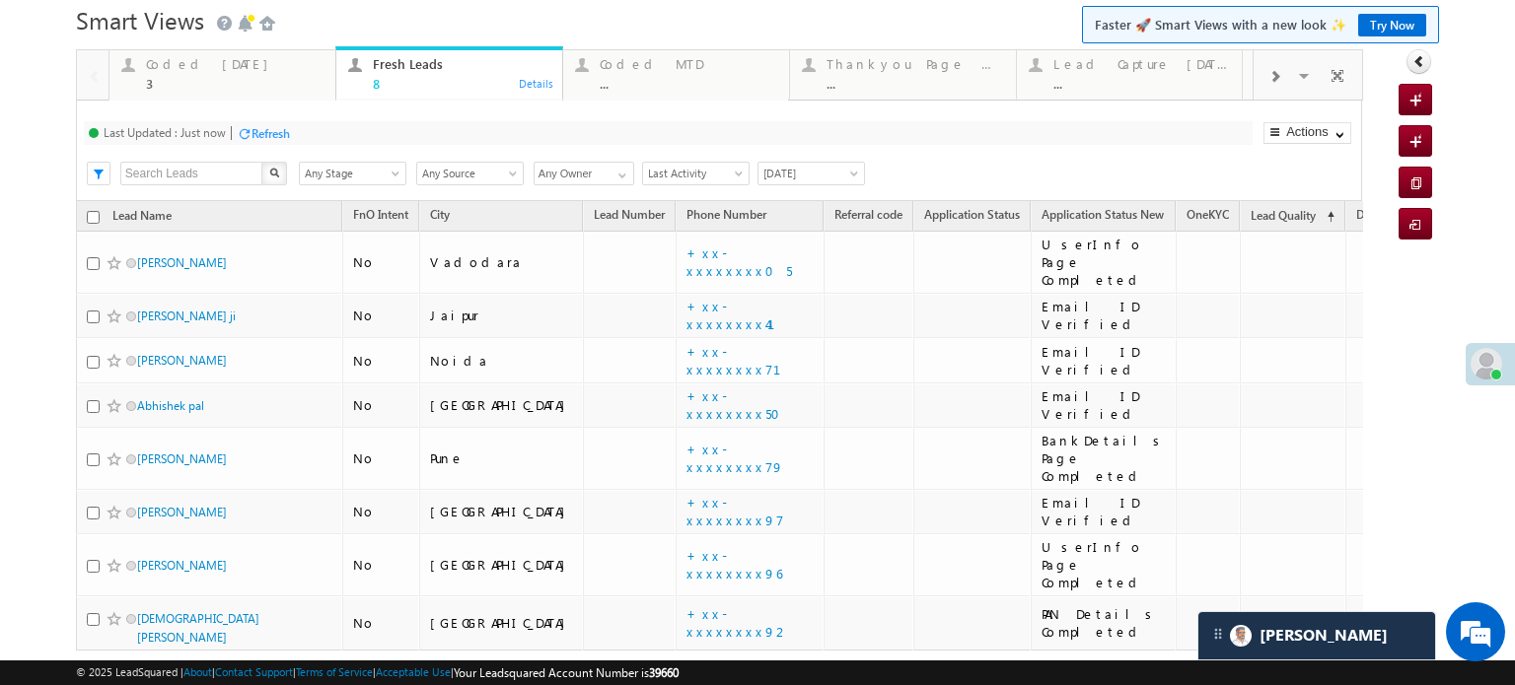
scroll to position [0, 0]
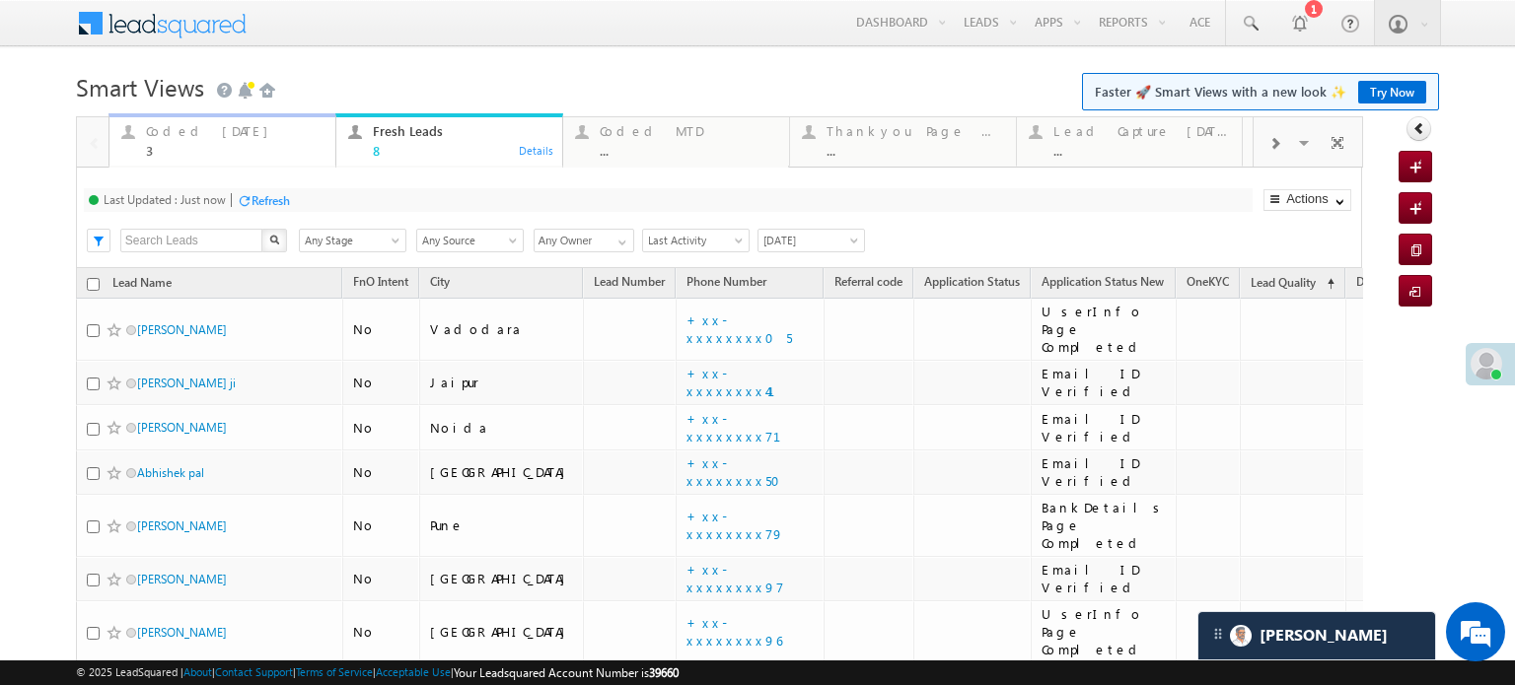
click at [159, 130] on div "Coded Today" at bounding box center [235, 131] width 178 height 16
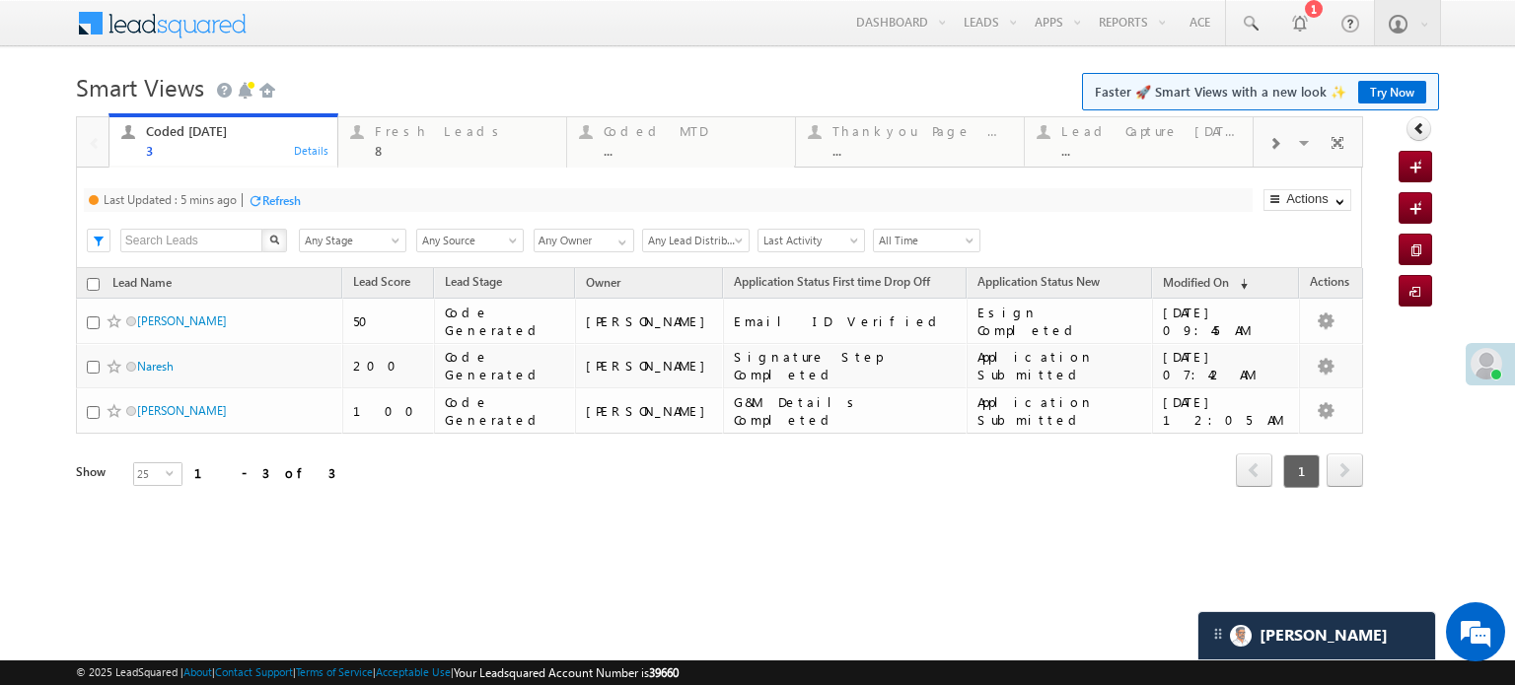
click at [259, 196] on div at bounding box center [255, 200] width 15 height 15
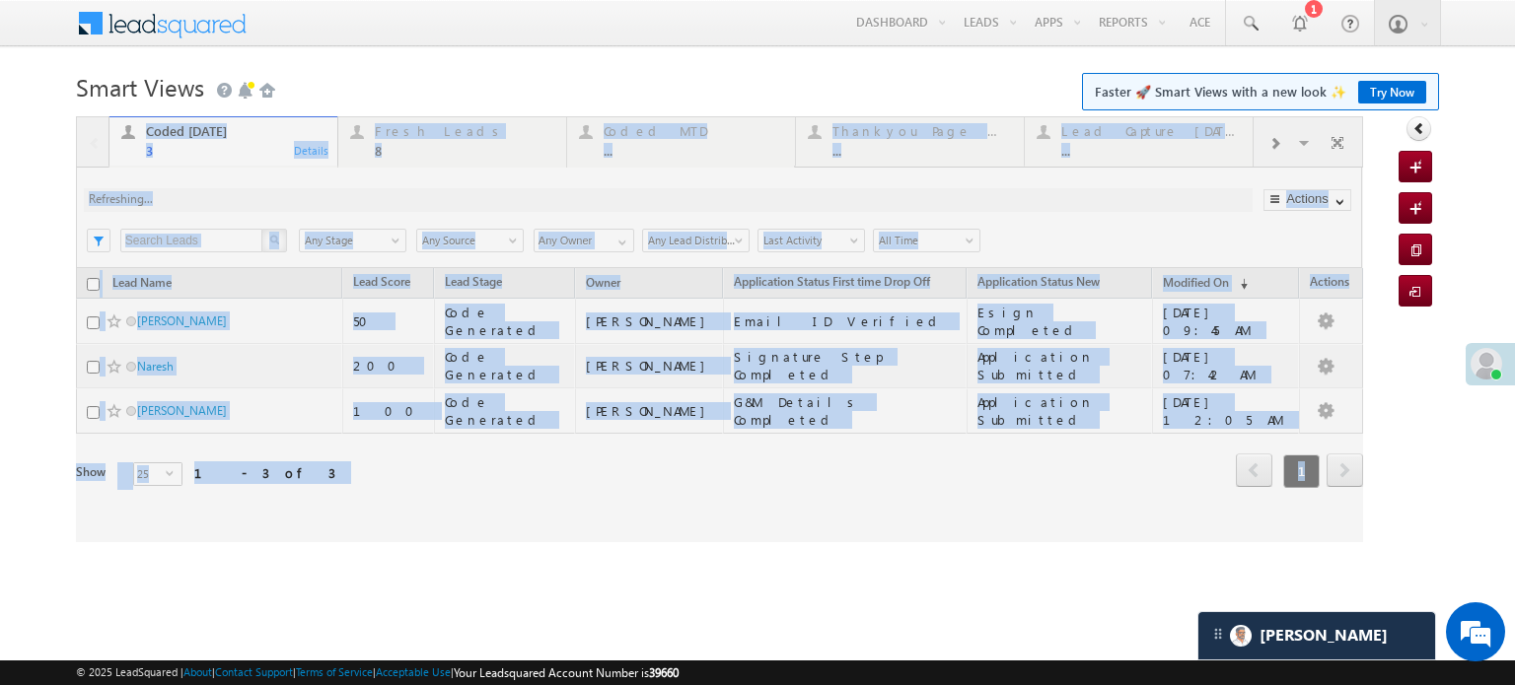
click at [259, 196] on div at bounding box center [719, 329] width 1287 height 426
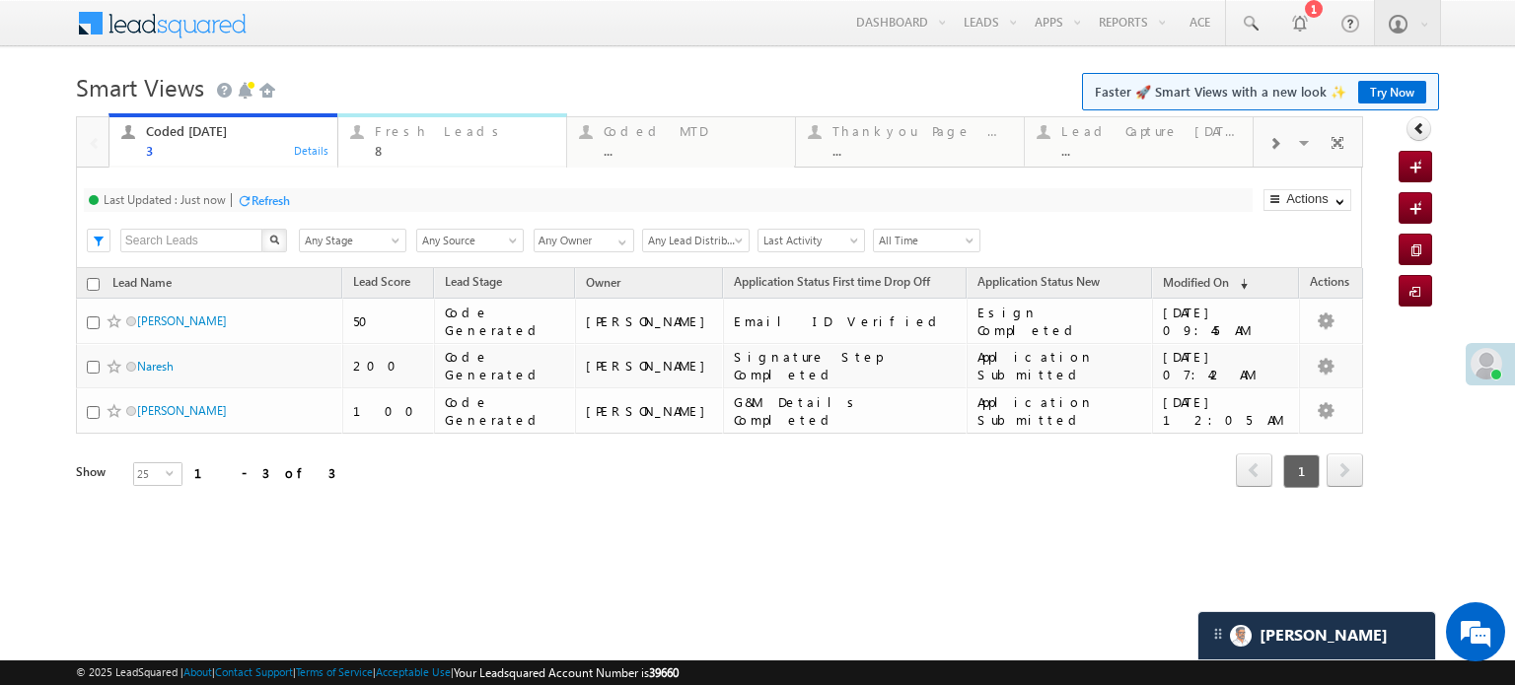
click at [396, 141] on div "Fresh Leads 8" at bounding box center [465, 138] width 180 height 38
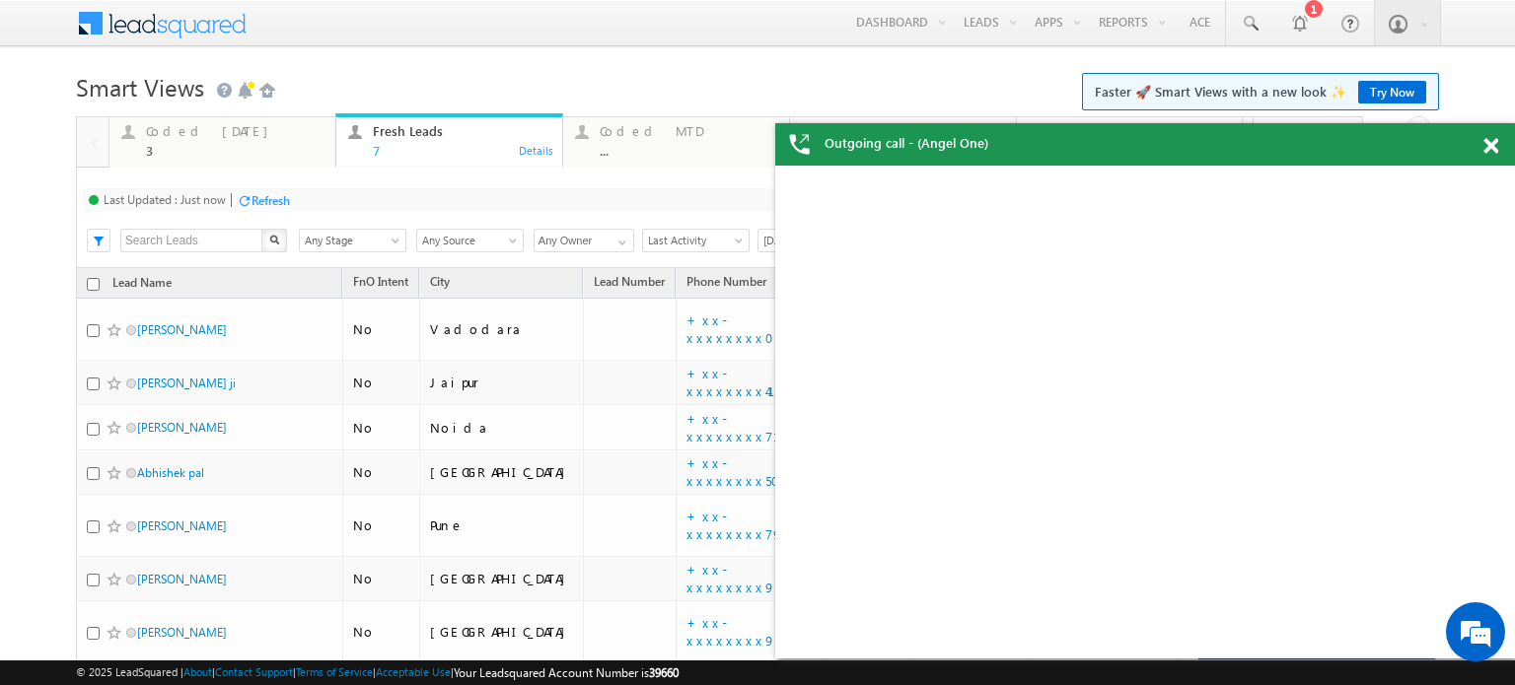
click at [270, 201] on div "Refresh" at bounding box center [271, 200] width 38 height 15
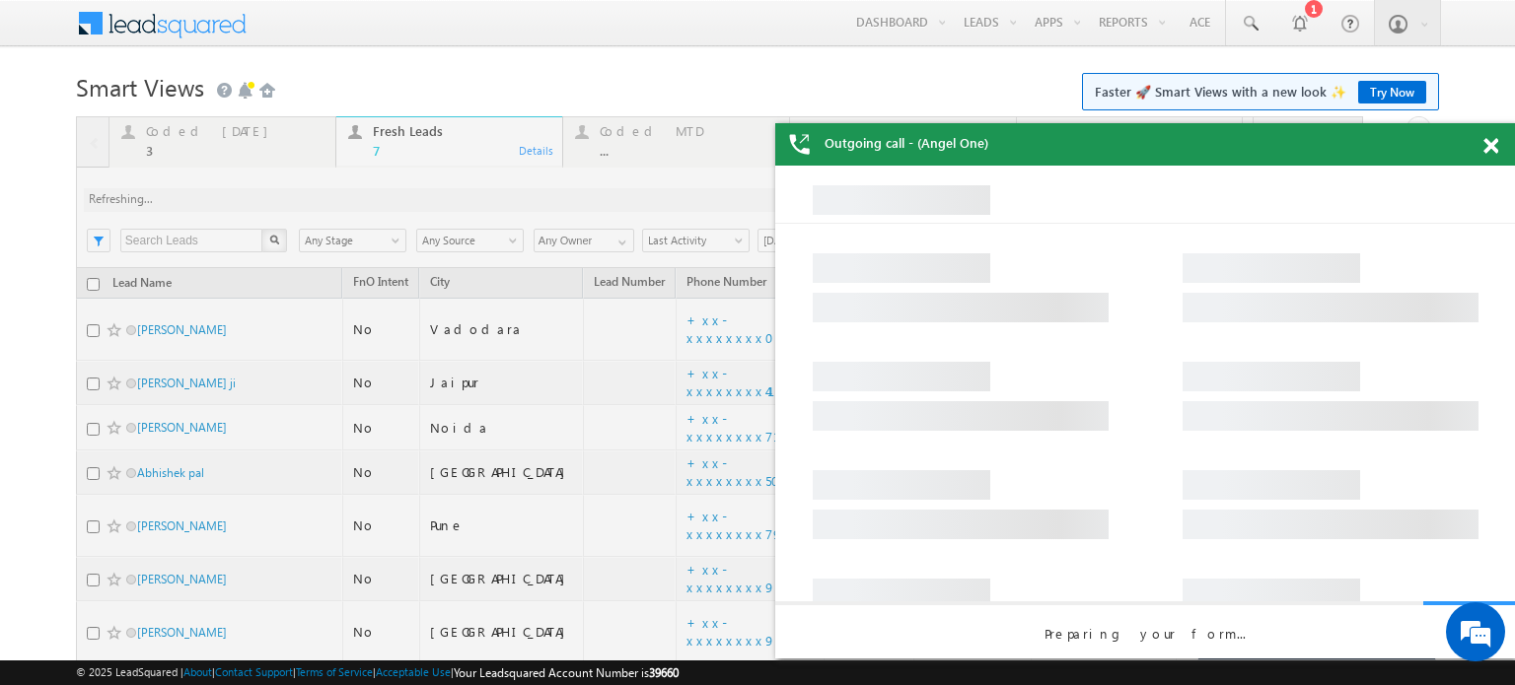
click at [1495, 138] on span at bounding box center [1490, 146] width 15 height 17
click at [1495, 141] on span at bounding box center [1490, 146] width 15 height 17
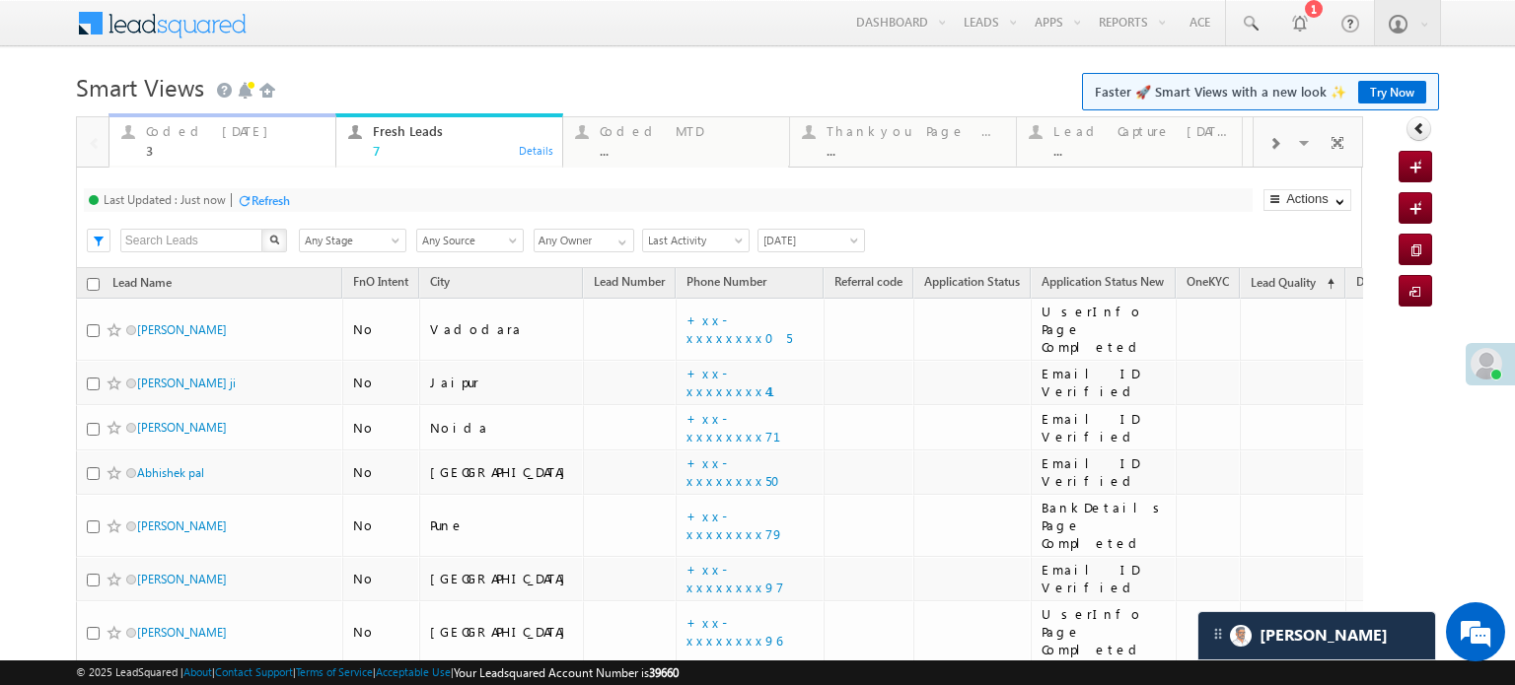
click at [178, 146] on div "3" at bounding box center [235, 150] width 178 height 15
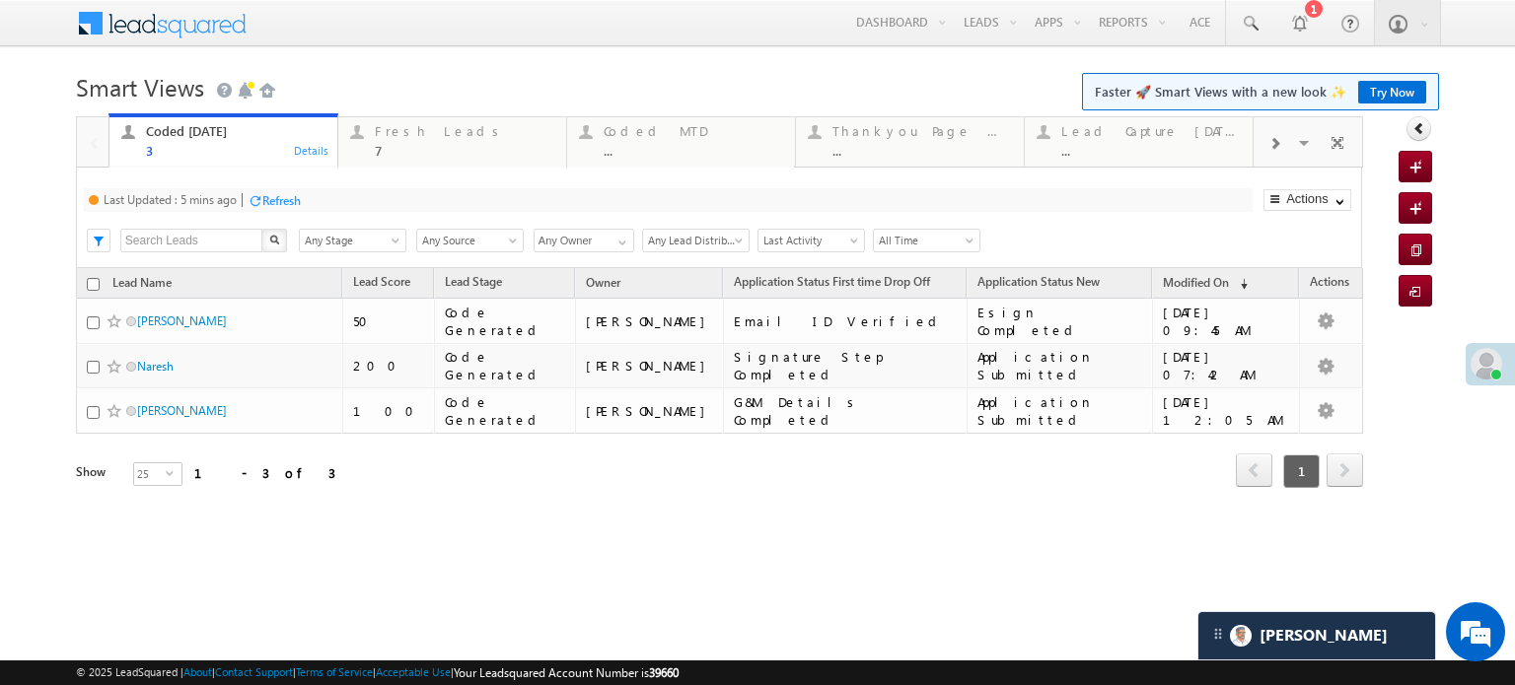
click at [282, 204] on div "Refresh" at bounding box center [281, 200] width 38 height 15
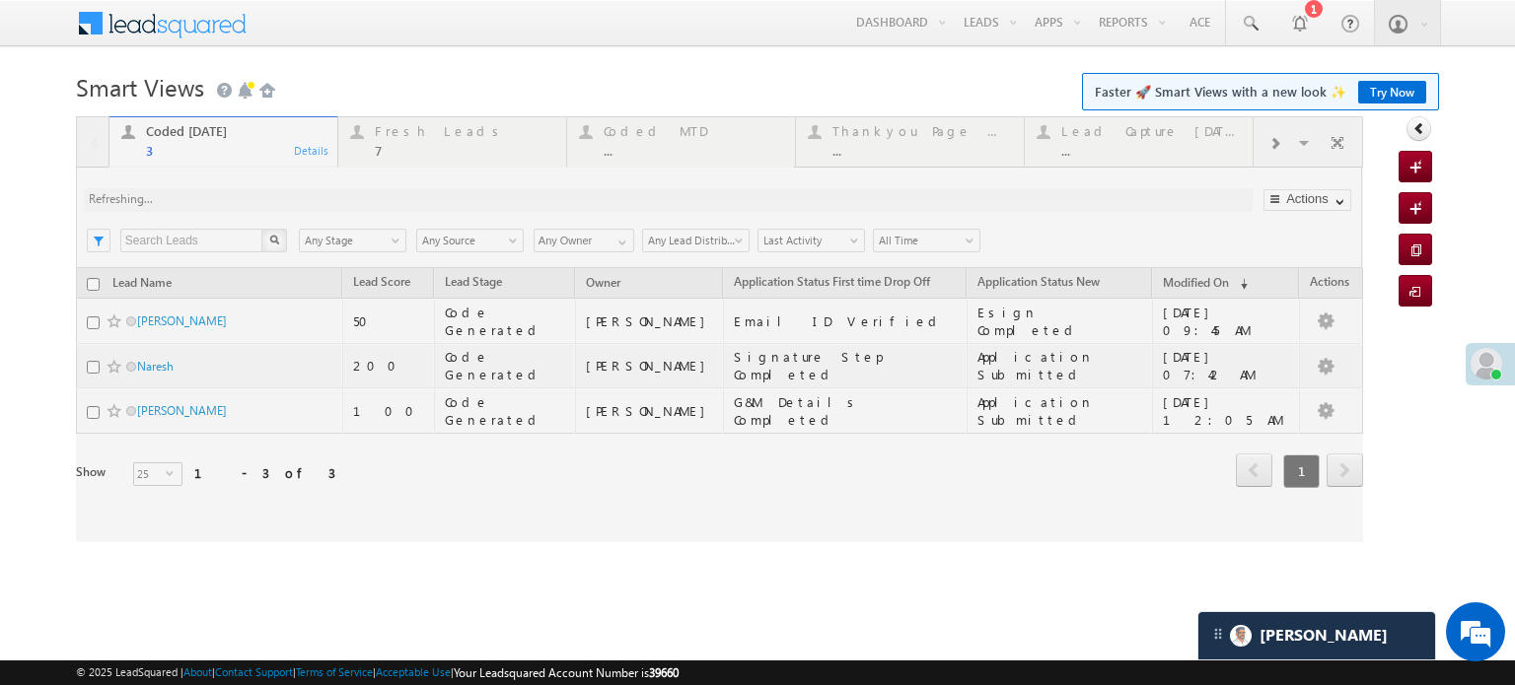
click at [282, 204] on div at bounding box center [719, 329] width 1287 height 426
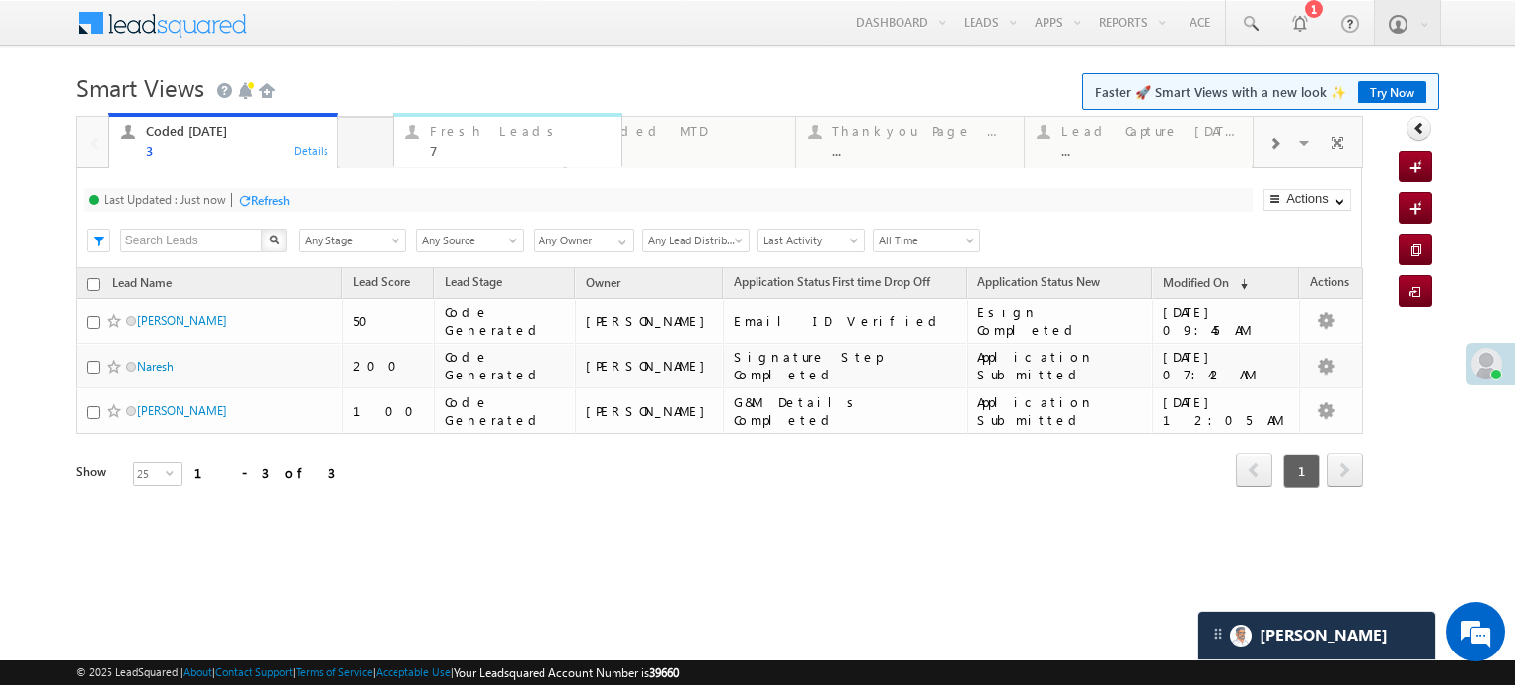
drag, startPoint x: 712, startPoint y: 134, endPoint x: 541, endPoint y: 134, distance: 171.6
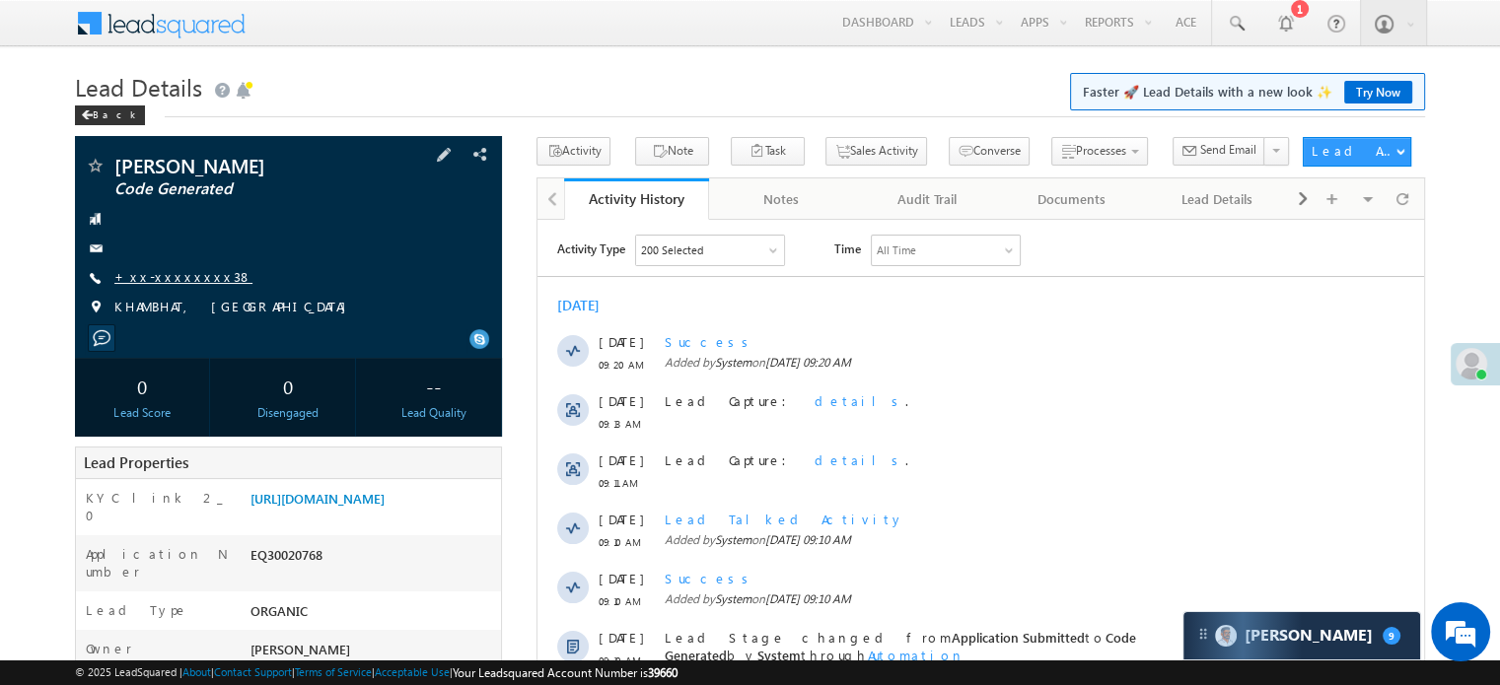
click at [181, 275] on link "+xx-xxxxxxxx38" at bounding box center [183, 276] width 138 height 17
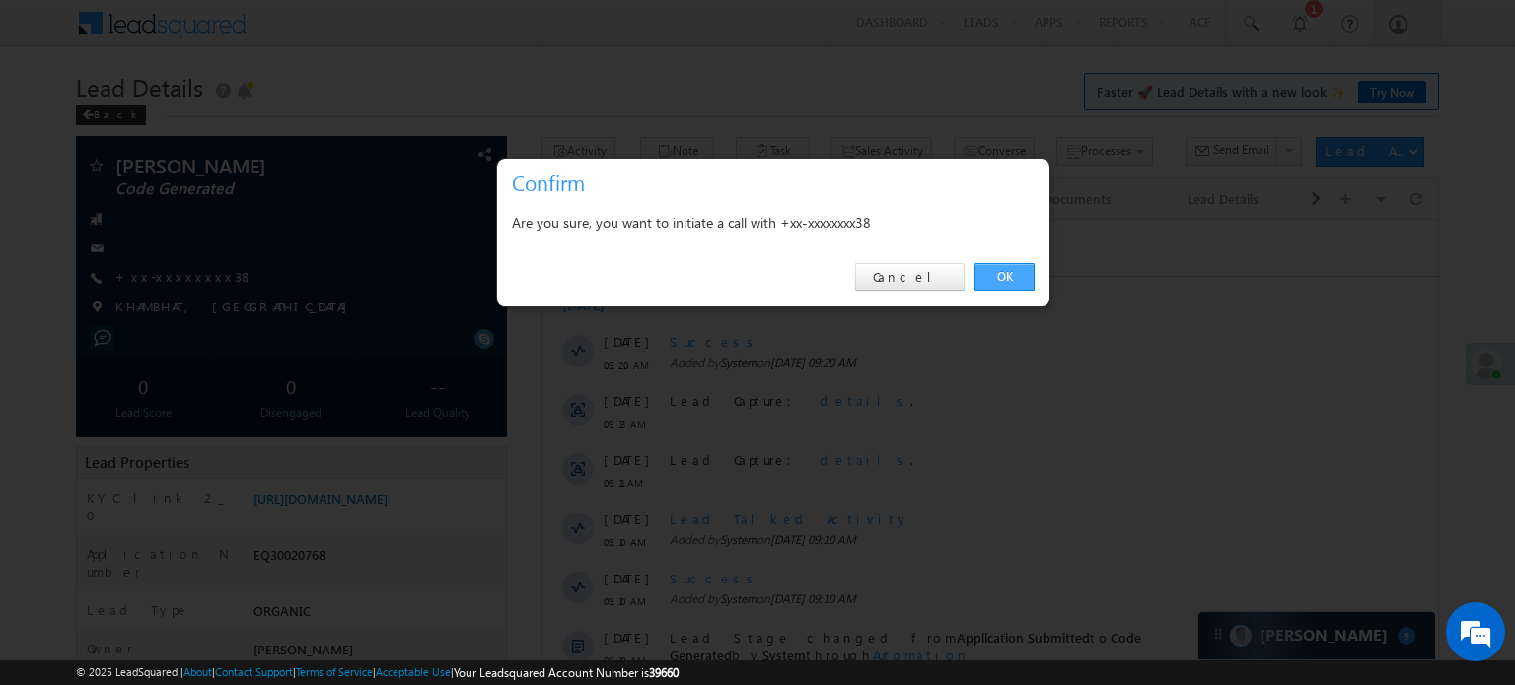
click at [998, 275] on link "OK" at bounding box center [1004, 277] width 60 height 28
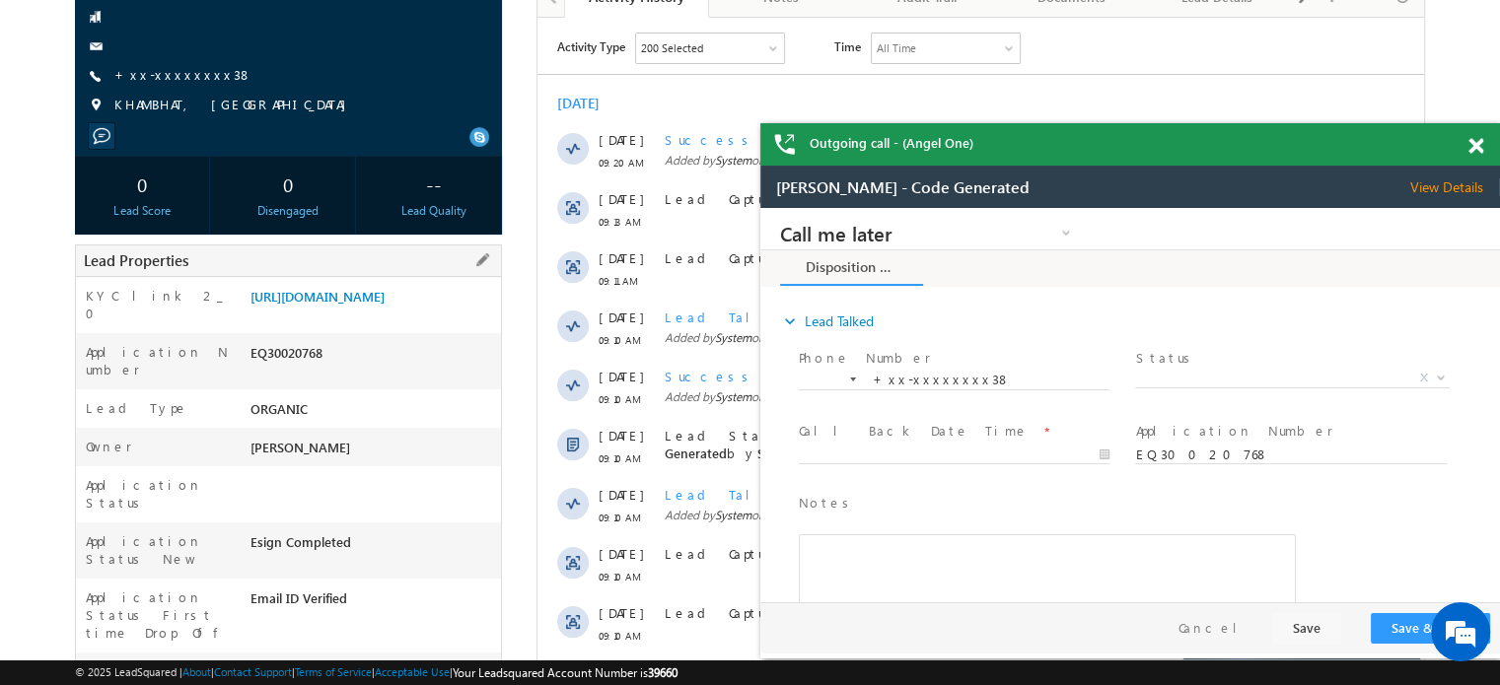
scroll to position [395, 0]
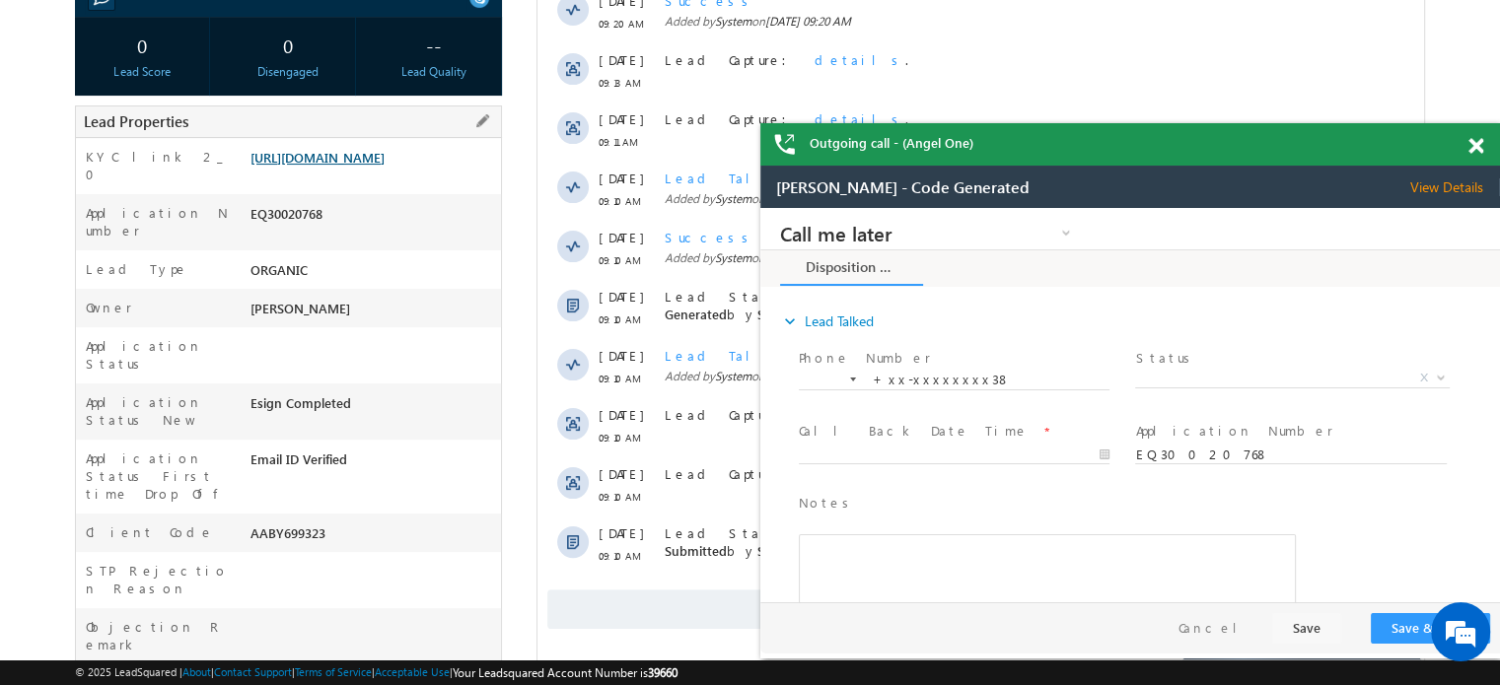
click at [343, 161] on link "https://angelbroking1-pk3em7sa.customui-test.leadsquared.com?leadId=613aaa3c-f7…" at bounding box center [318, 157] width 134 height 17
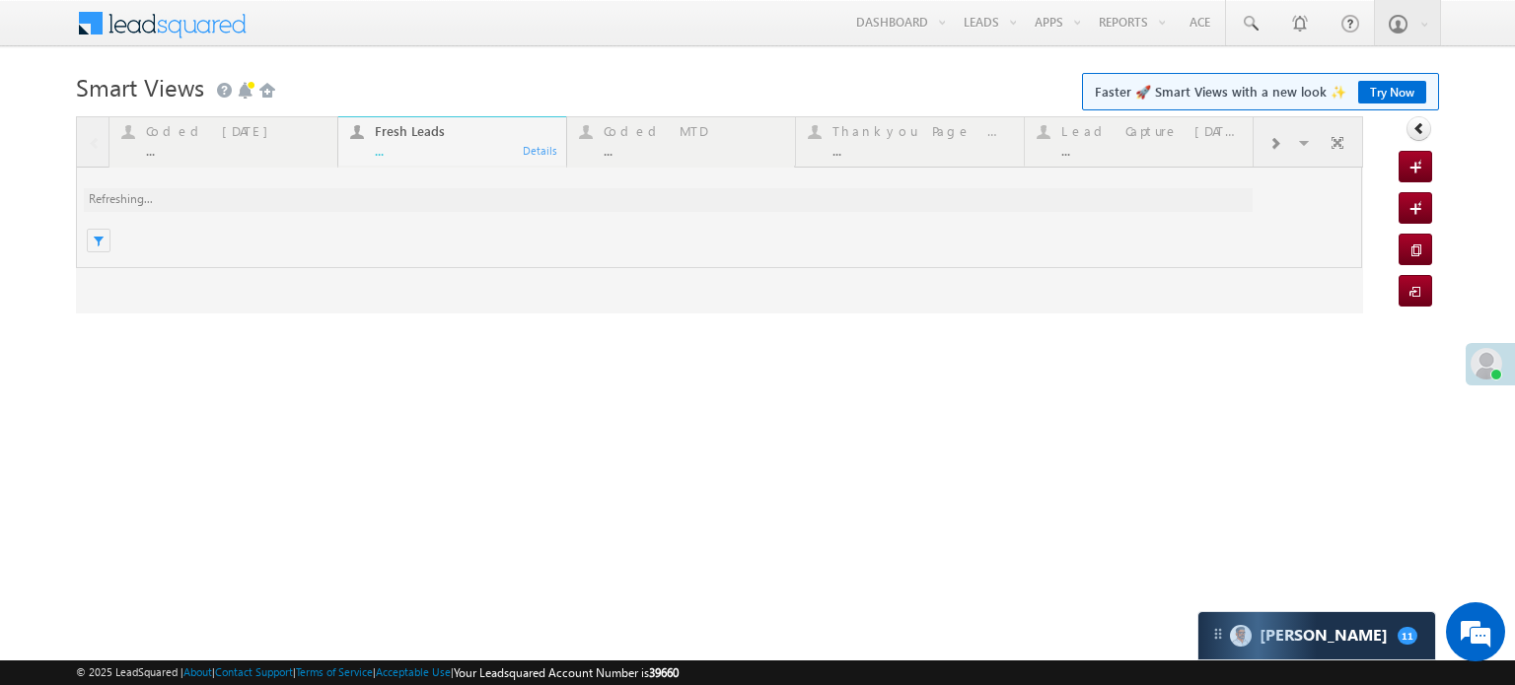
click at [1416, 86] on link "Try Now" at bounding box center [1392, 92] width 68 height 23
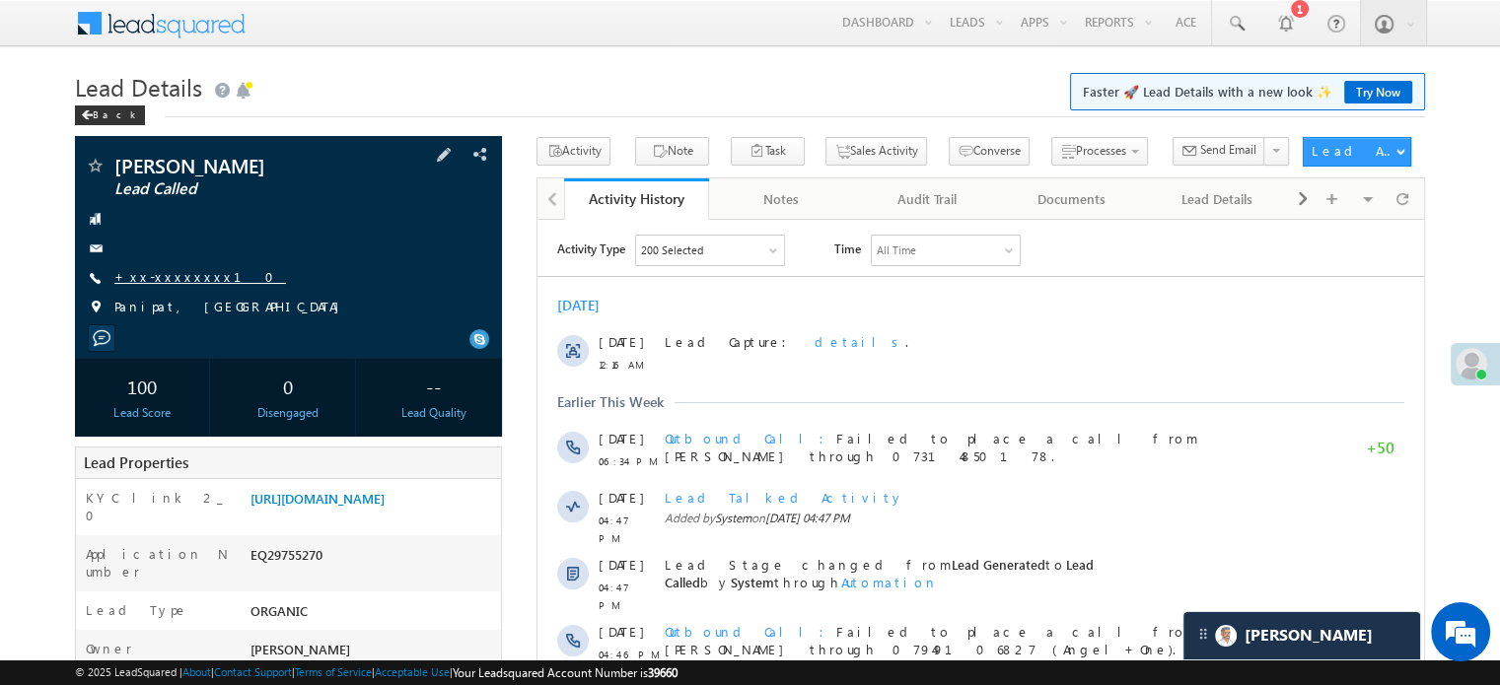
click at [167, 285] on link "+xx-xxxxxxxx10" at bounding box center [200, 276] width 172 height 17
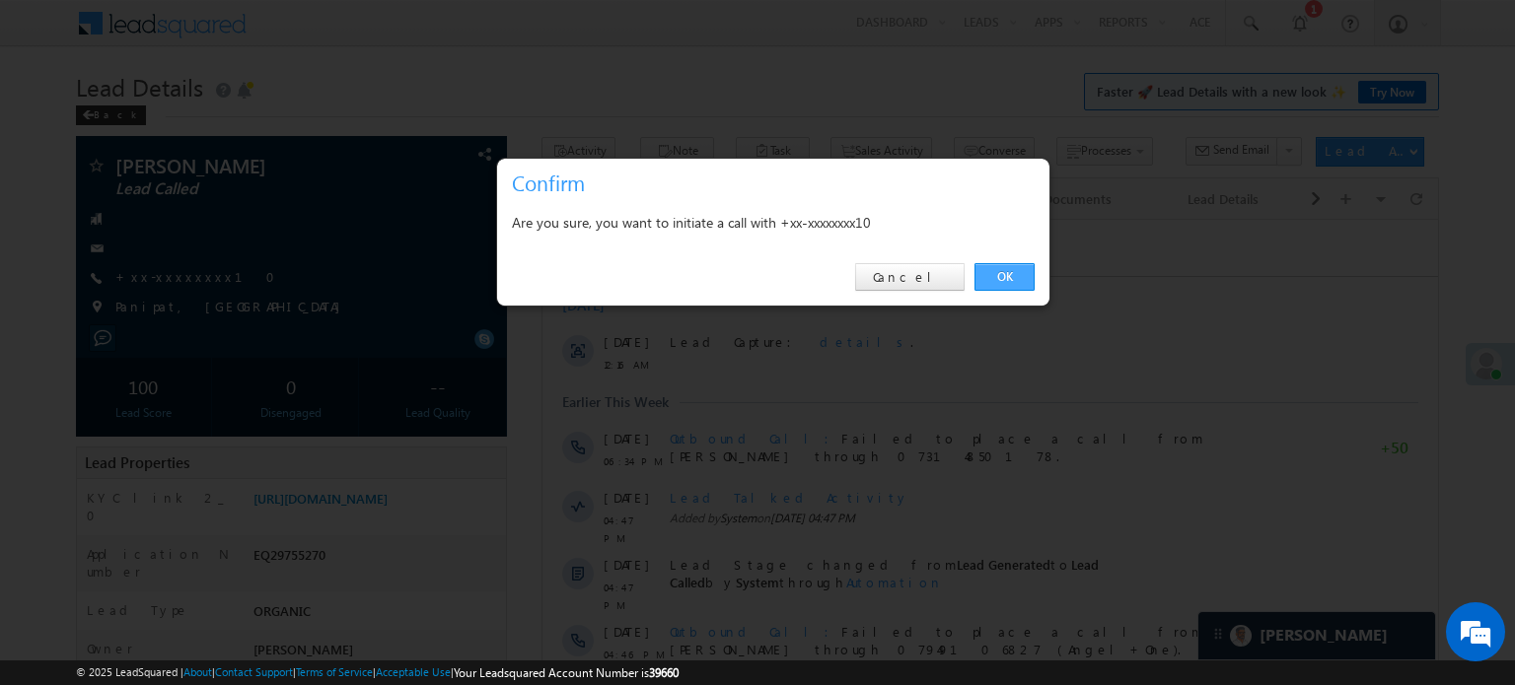
click at [1020, 275] on link "OK" at bounding box center [1004, 277] width 60 height 28
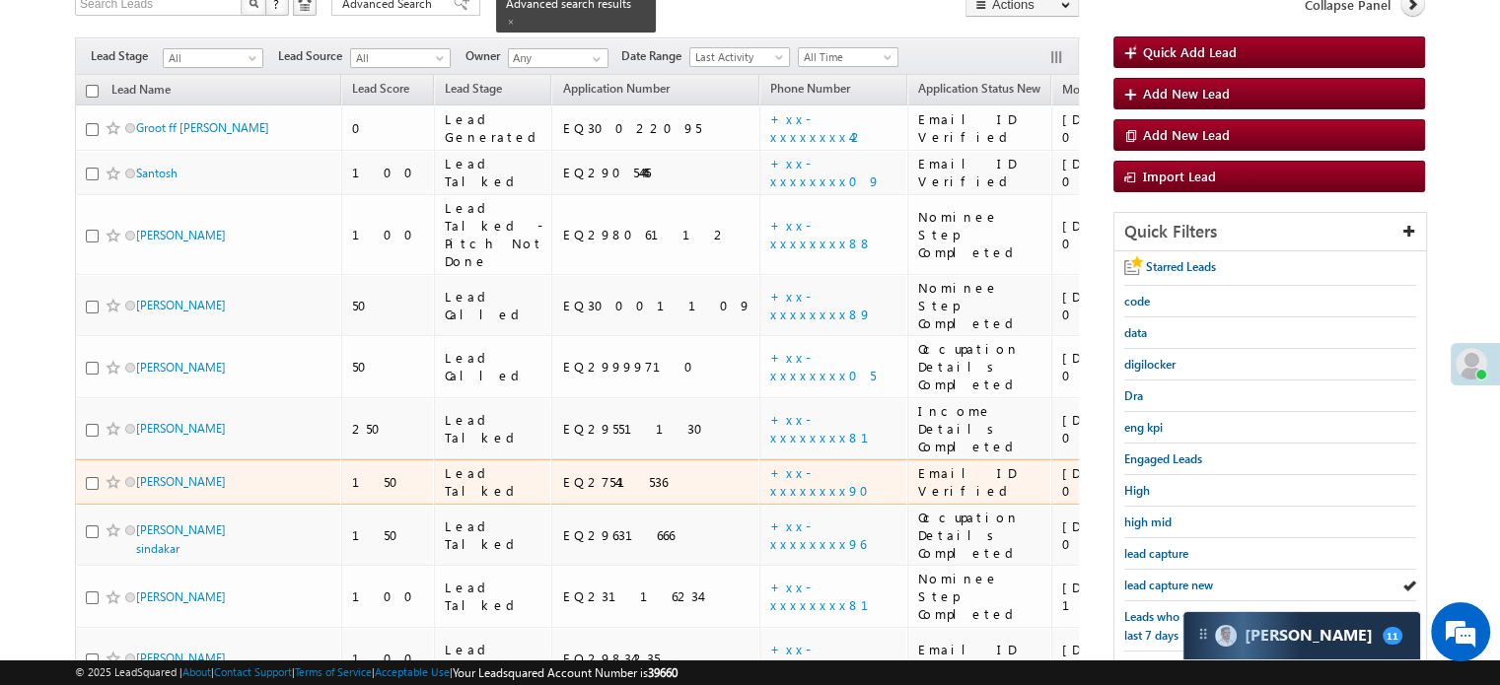
scroll to position [102, 0]
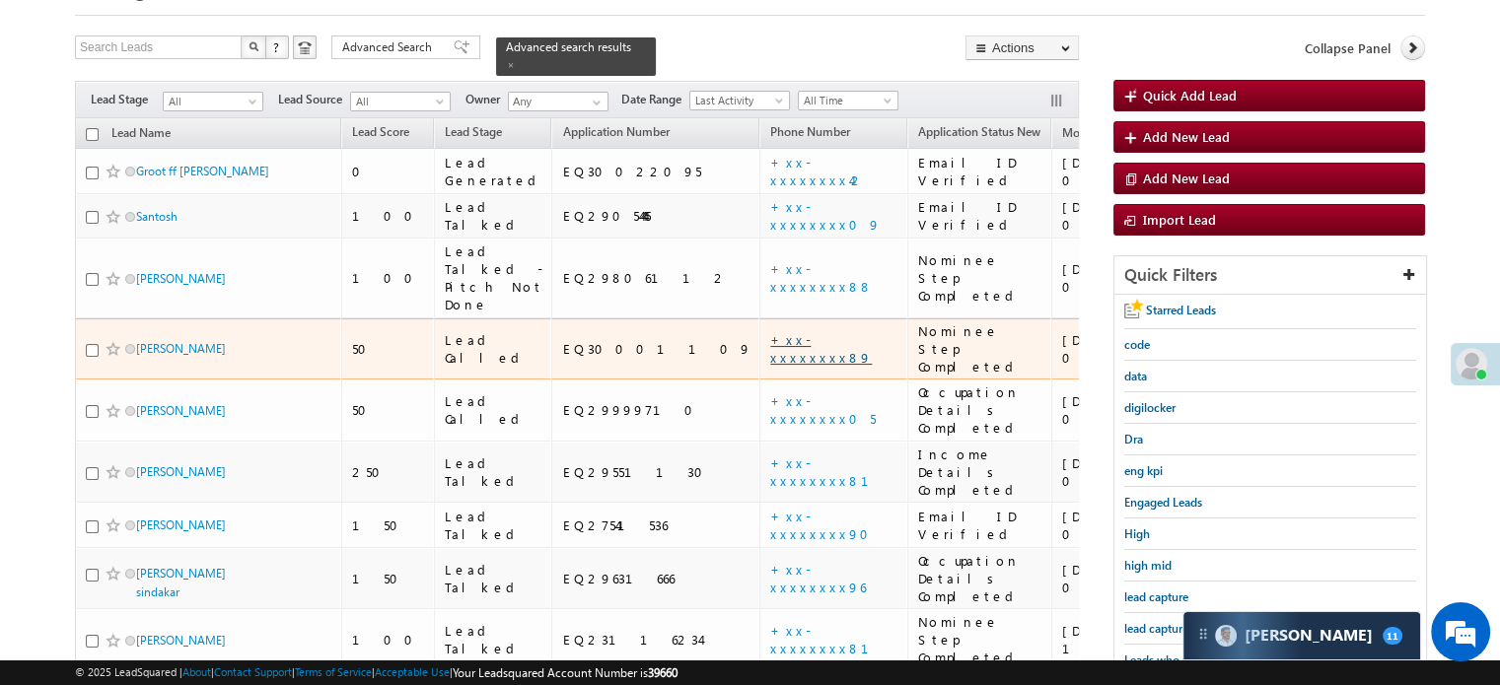
click at [770, 331] on link "+xx-xxxxxxxx89" at bounding box center [821, 348] width 102 height 35
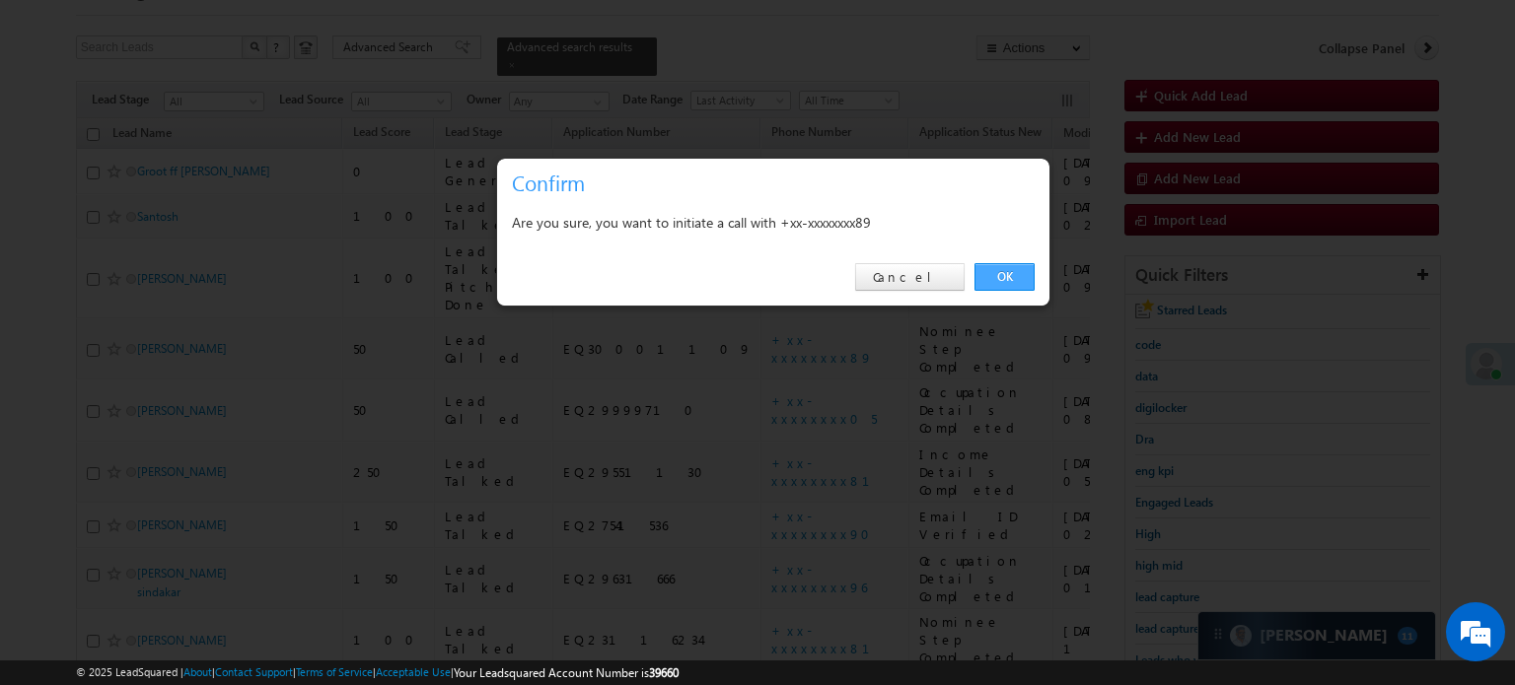
click at [1000, 270] on link "OK" at bounding box center [1004, 277] width 60 height 28
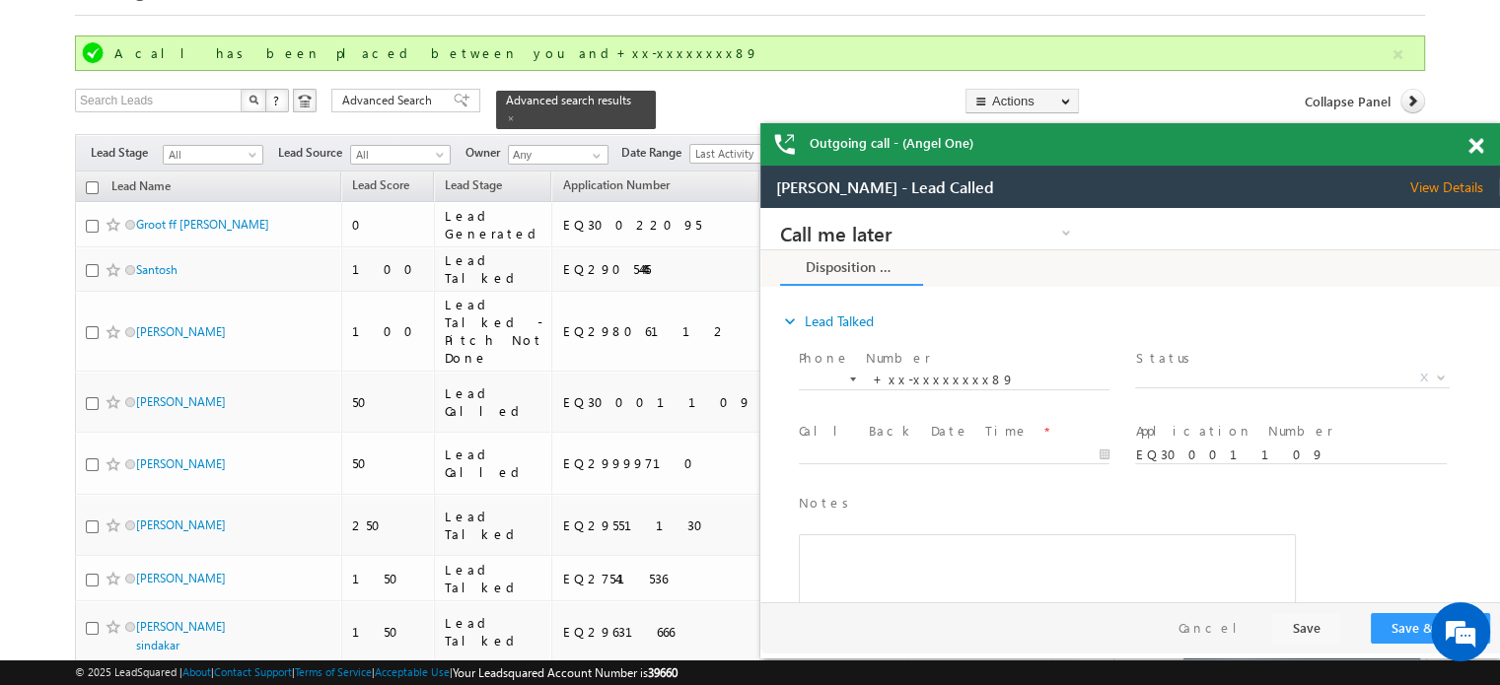
scroll to position [0, 0]
click at [1475, 145] on div "Outgoing call - (Angel One)" at bounding box center [1130, 144] width 740 height 42
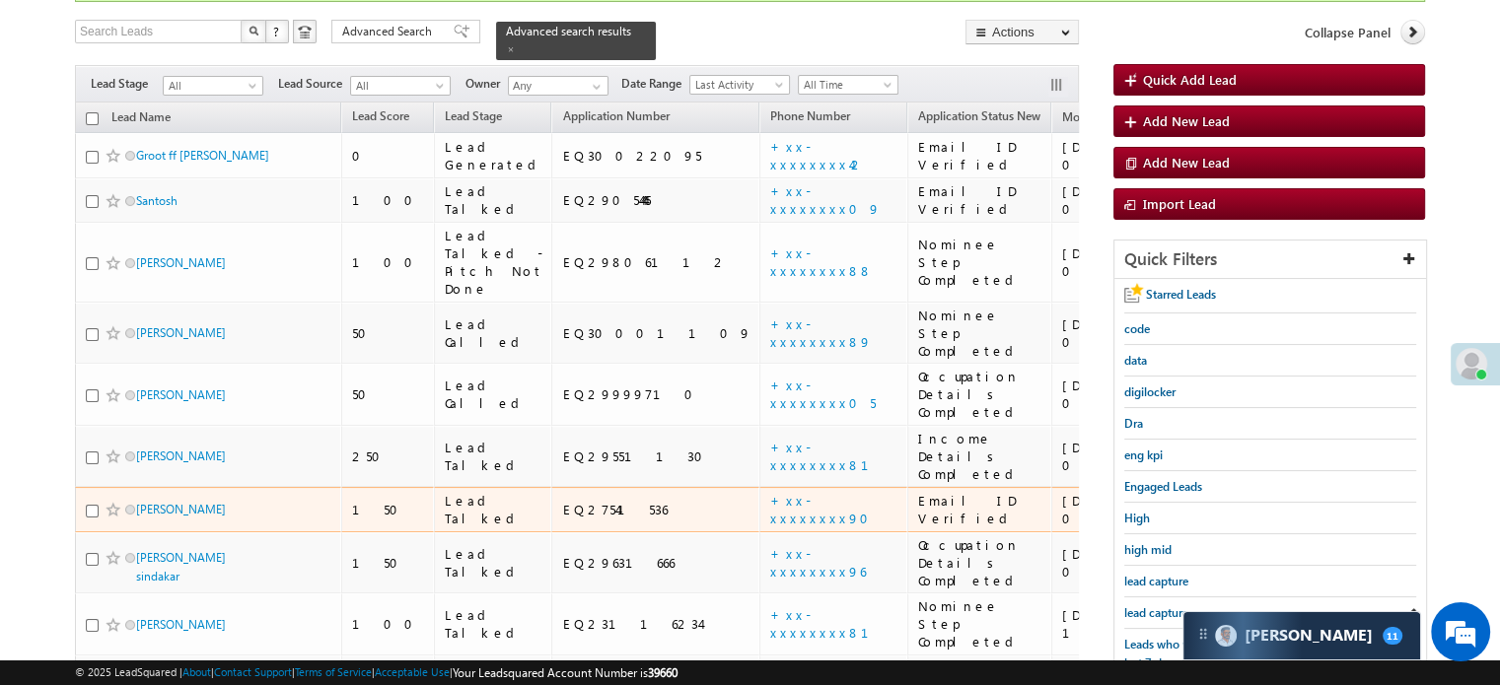
scroll to position [200, 0]
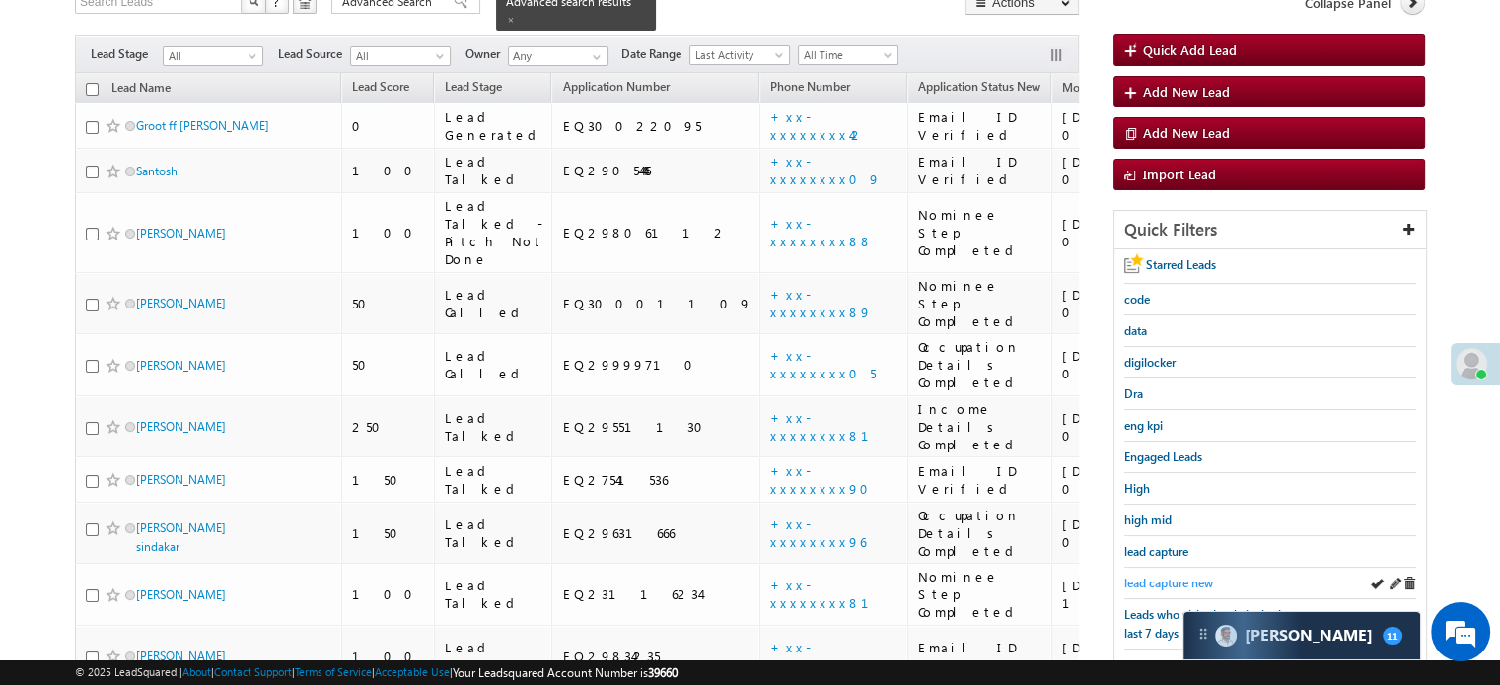
click at [1141, 576] on span "lead capture new" at bounding box center [1168, 583] width 89 height 15
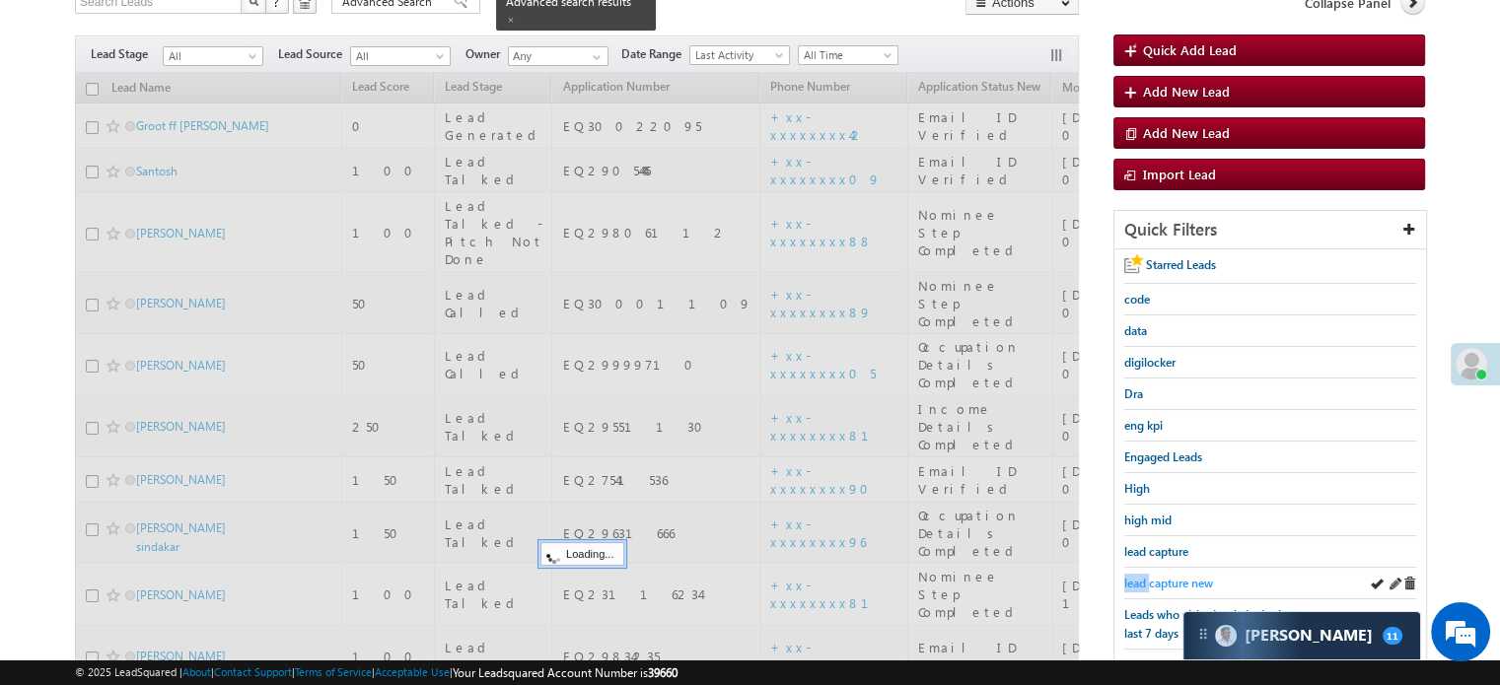
click at [1142, 576] on span "lead capture new" at bounding box center [1168, 583] width 89 height 15
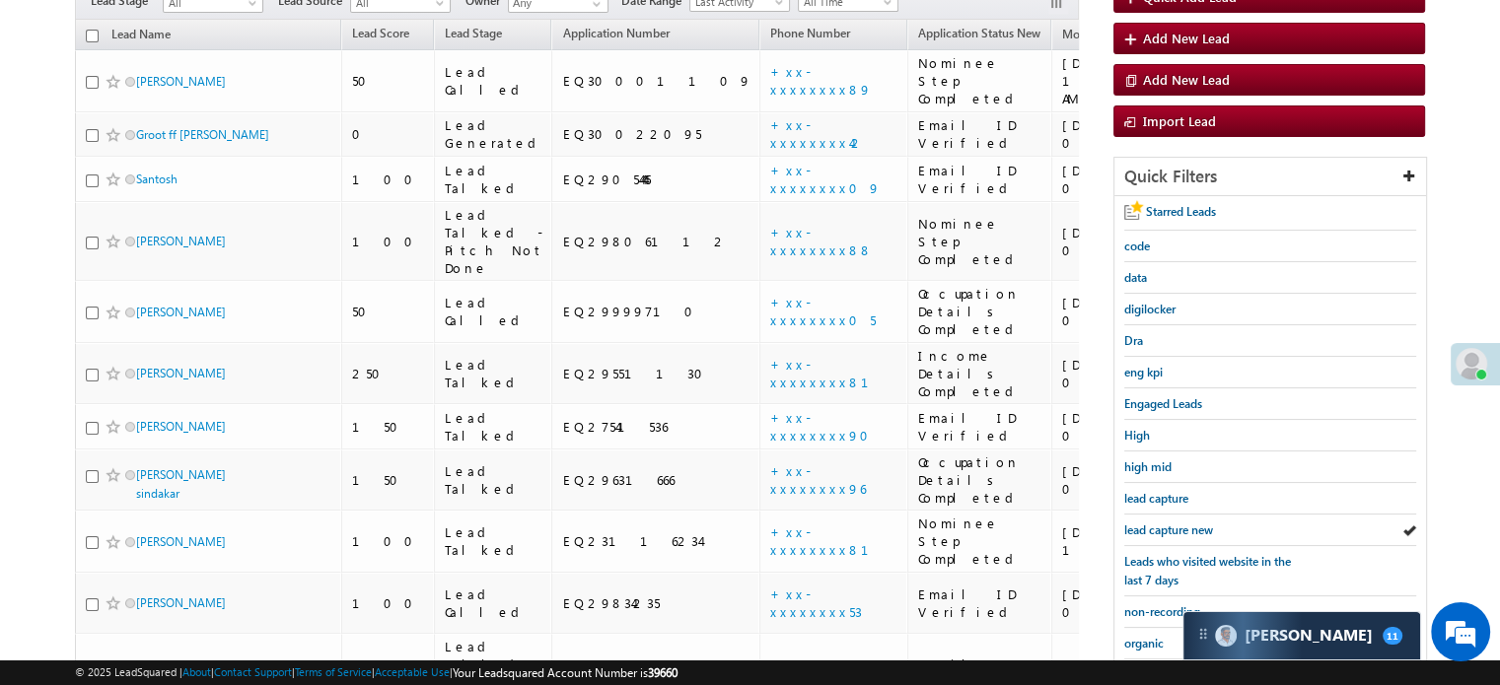
scroll to position [147, 0]
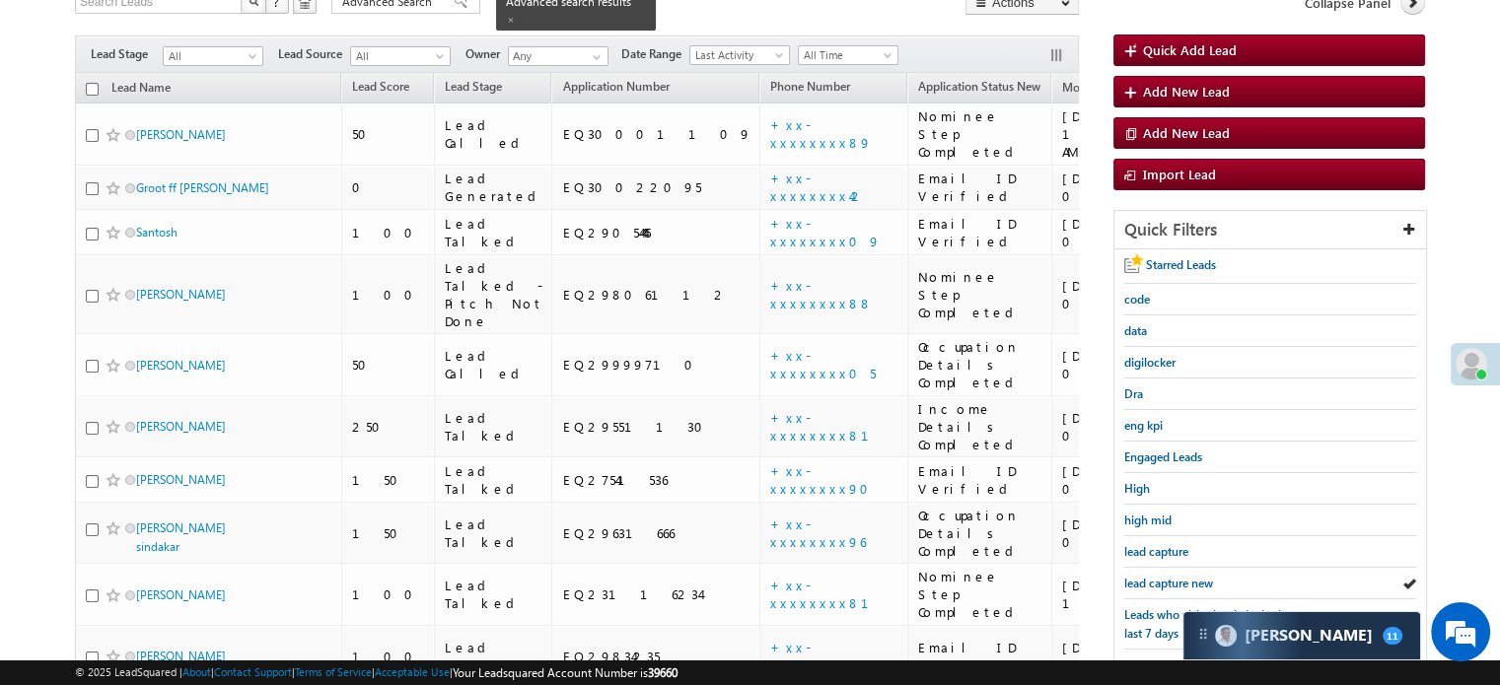
click at [1143, 576] on span "lead capture new" at bounding box center [1168, 583] width 89 height 15
click at [1164, 576] on span "lead capture new" at bounding box center [1168, 583] width 89 height 15
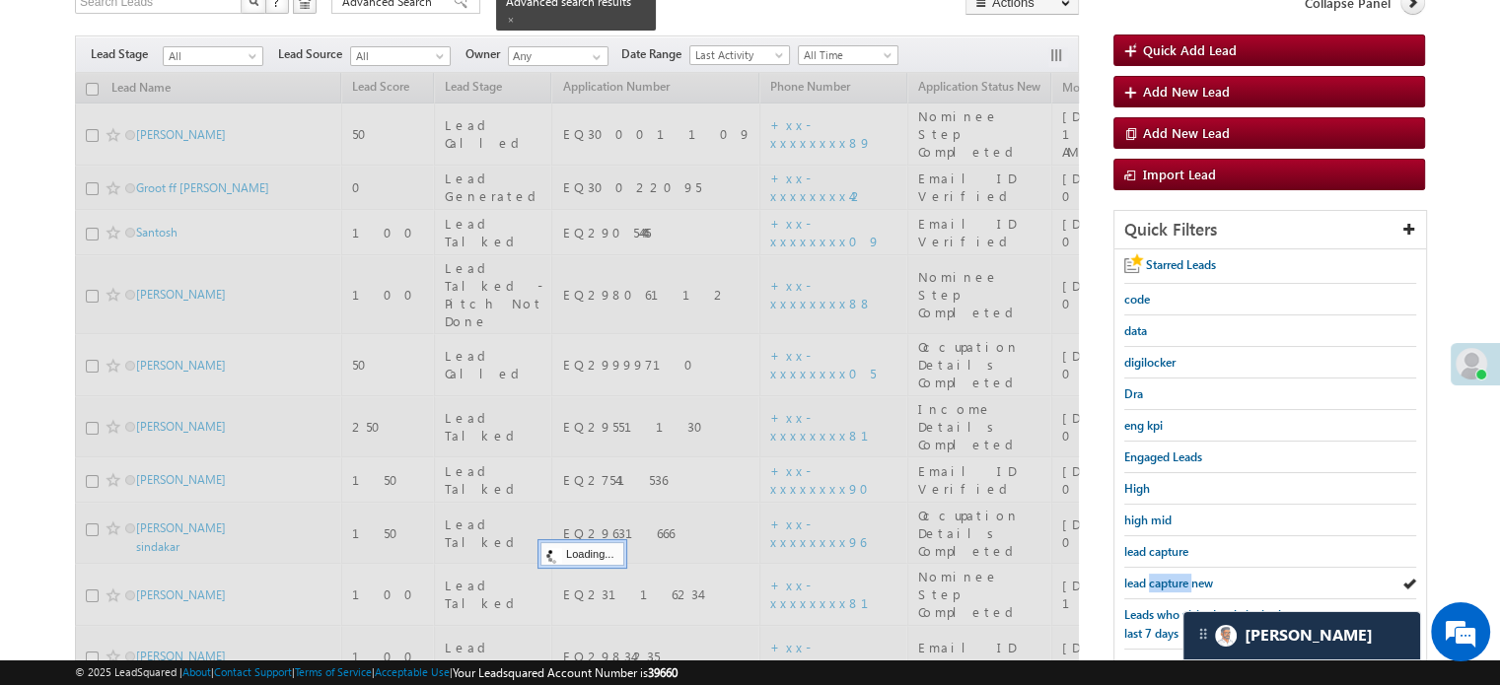
click at [1164, 576] on span "lead capture new" at bounding box center [1168, 583] width 89 height 15
click at [1165, 576] on span "lead capture new" at bounding box center [1168, 583] width 89 height 15
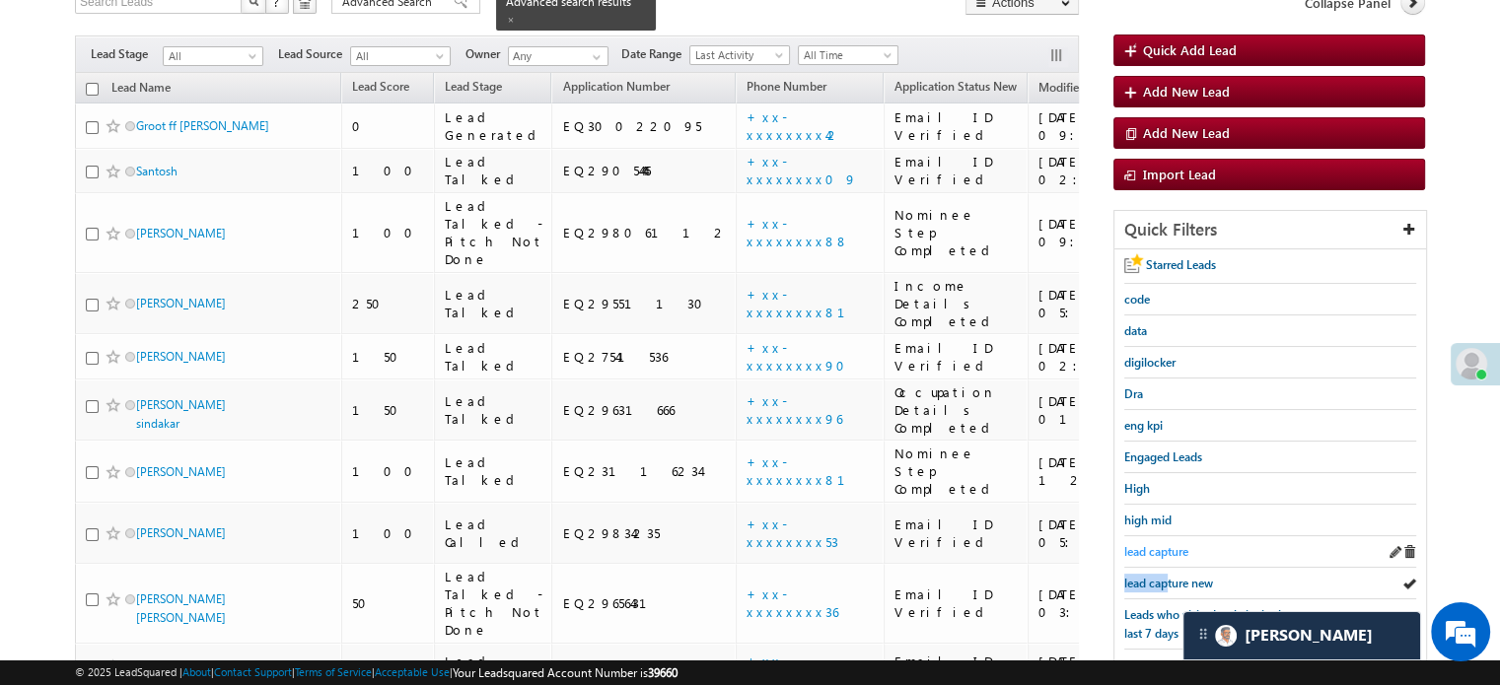
drag, startPoint x: 1169, startPoint y: 567, endPoint x: 1159, endPoint y: 553, distance: 17.0
click at [1163, 568] on div "lead capture new" at bounding box center [1270, 584] width 292 height 32
click at [1154, 576] on span "lead capture new" at bounding box center [1168, 583] width 89 height 15
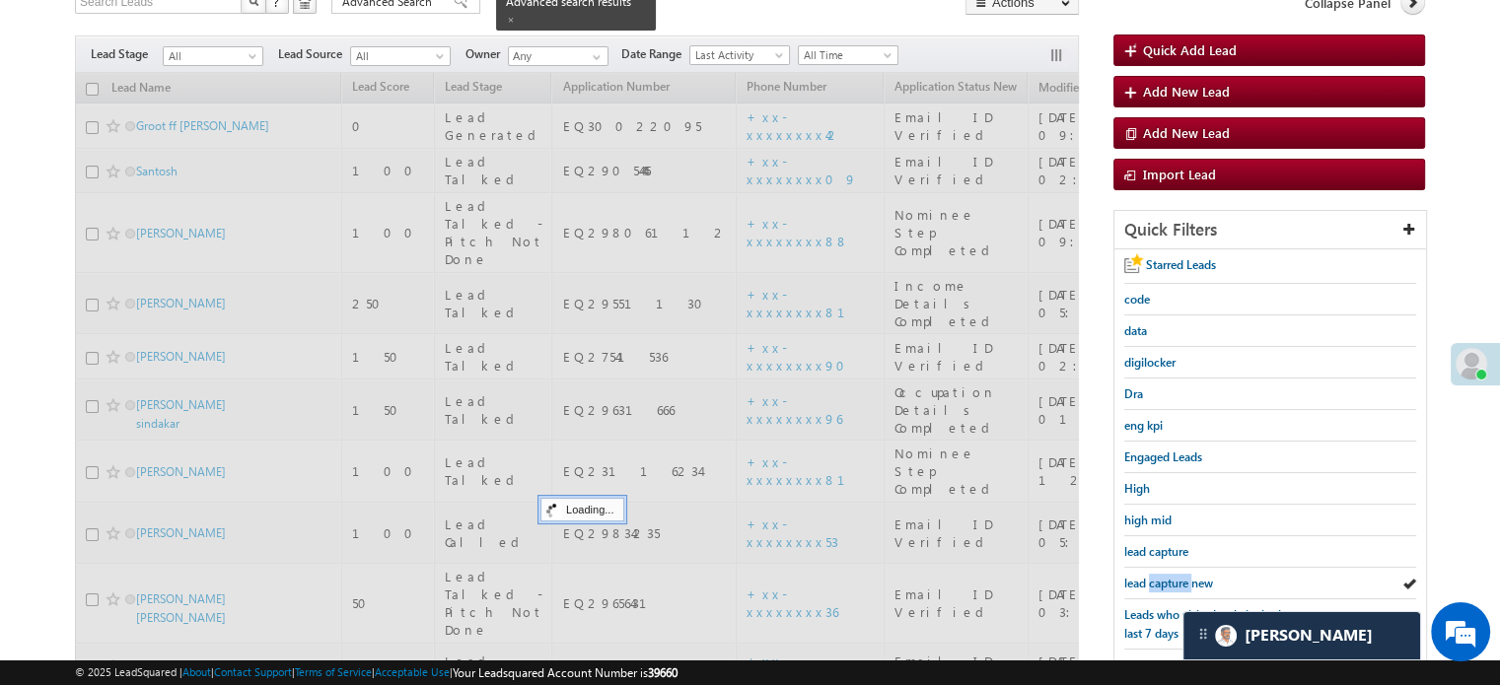
click at [1154, 576] on span "lead capture new" at bounding box center [1168, 583] width 89 height 15
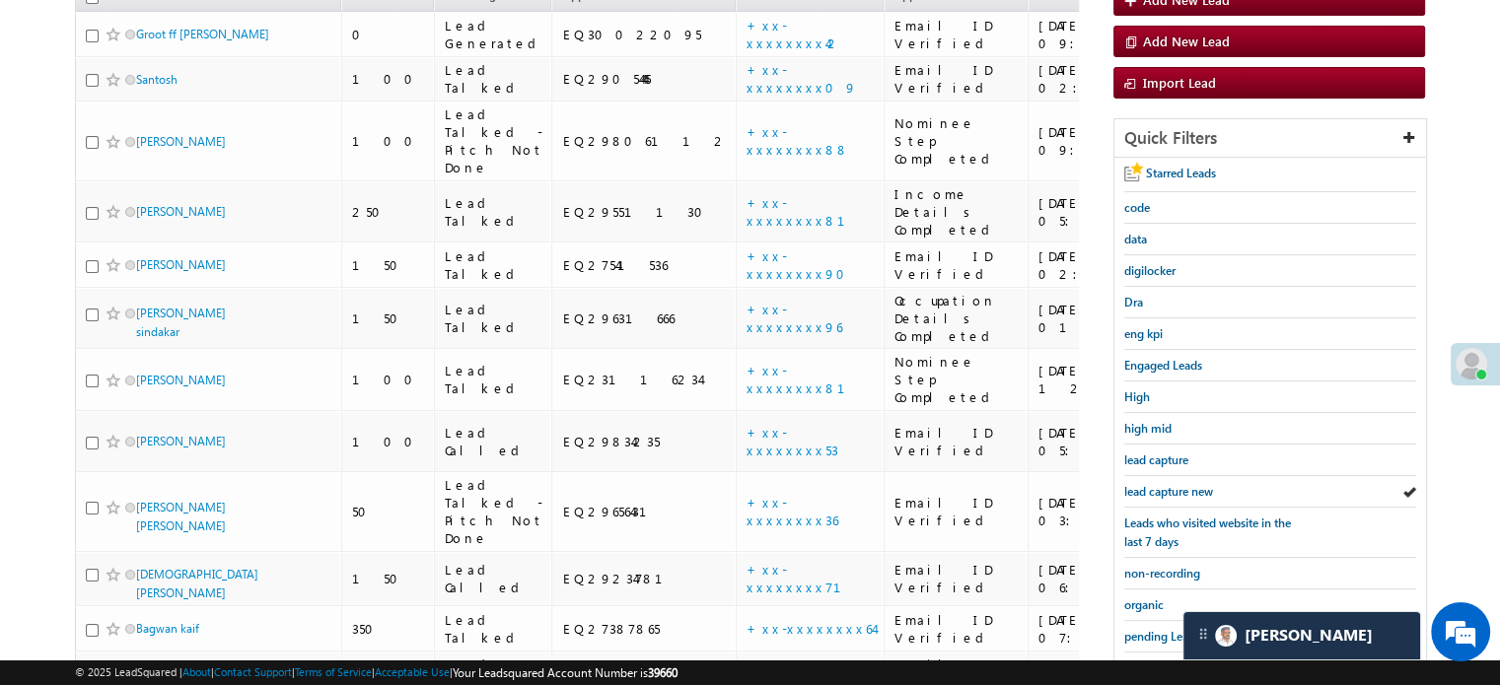
scroll to position [462, 0]
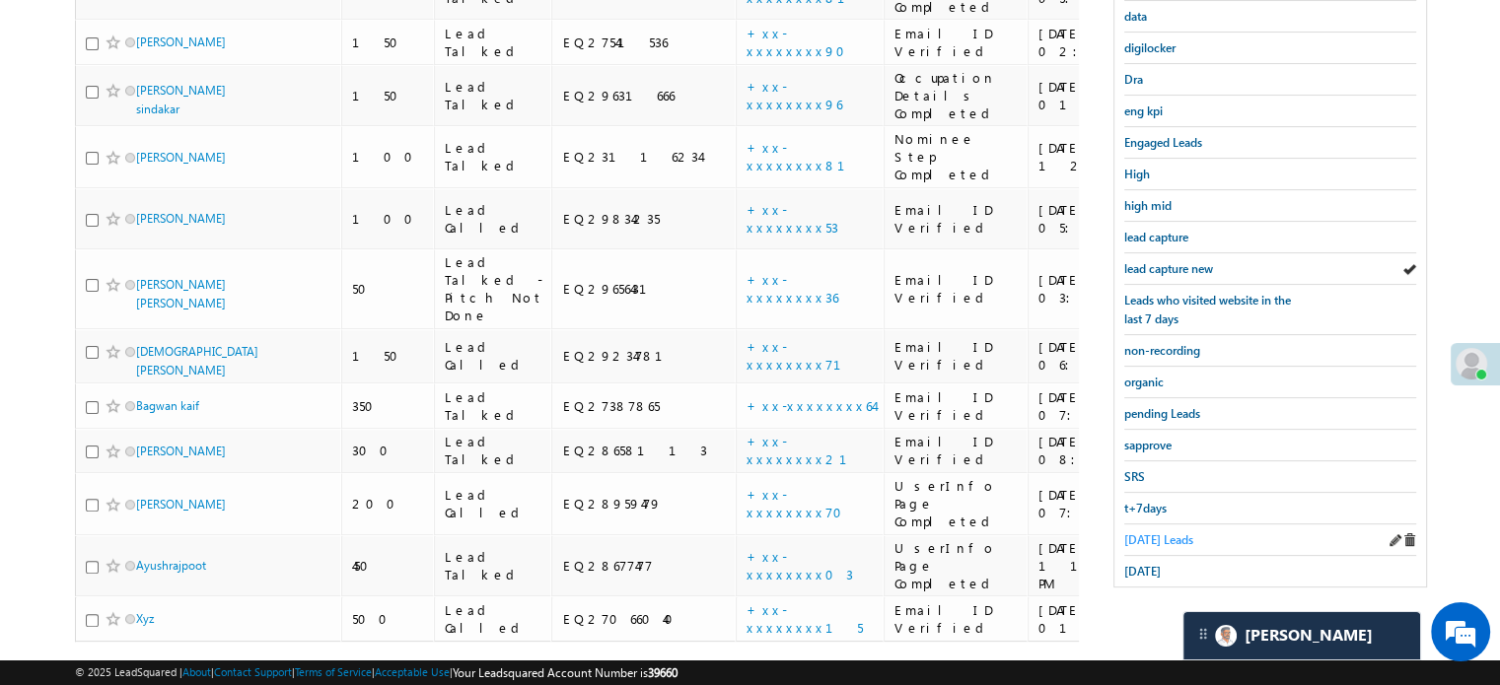
click at [1155, 533] on span "Today's Leads" at bounding box center [1158, 540] width 69 height 15
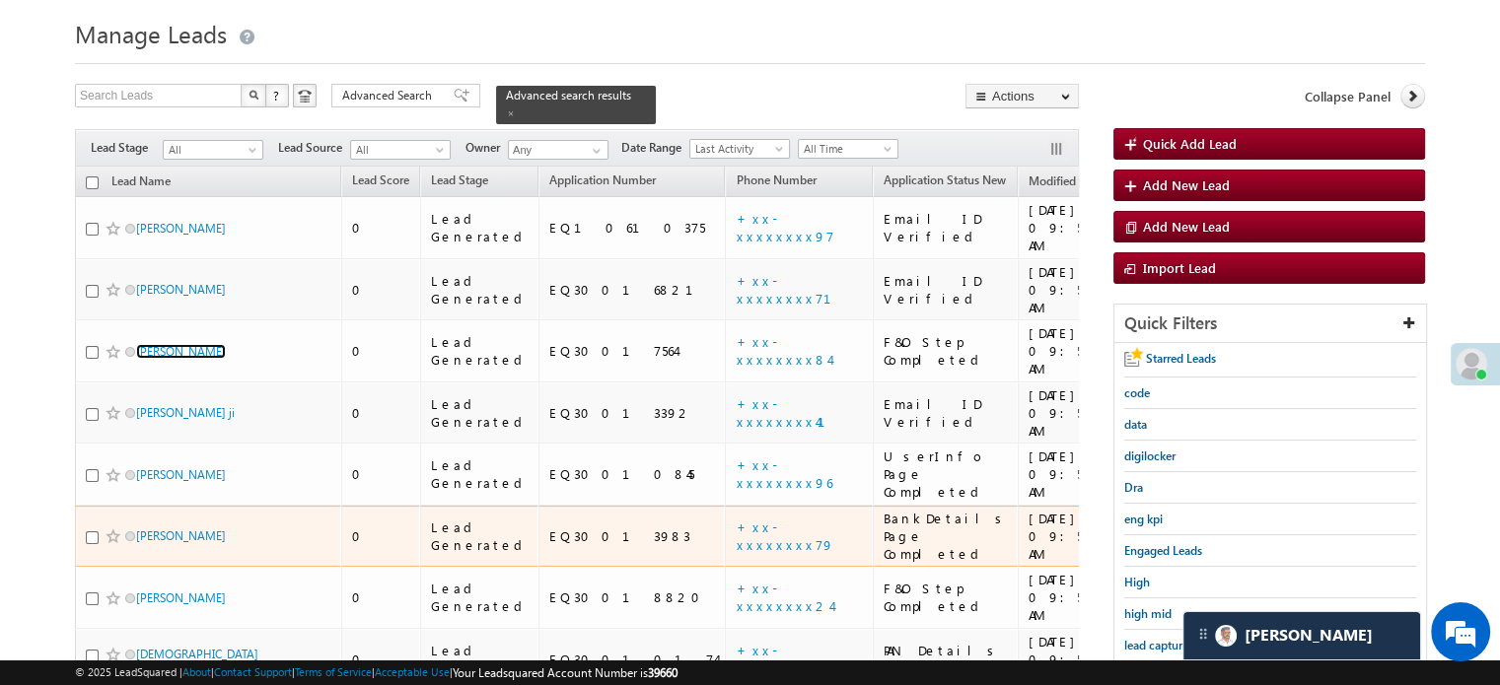
scroll to position [99, 0]
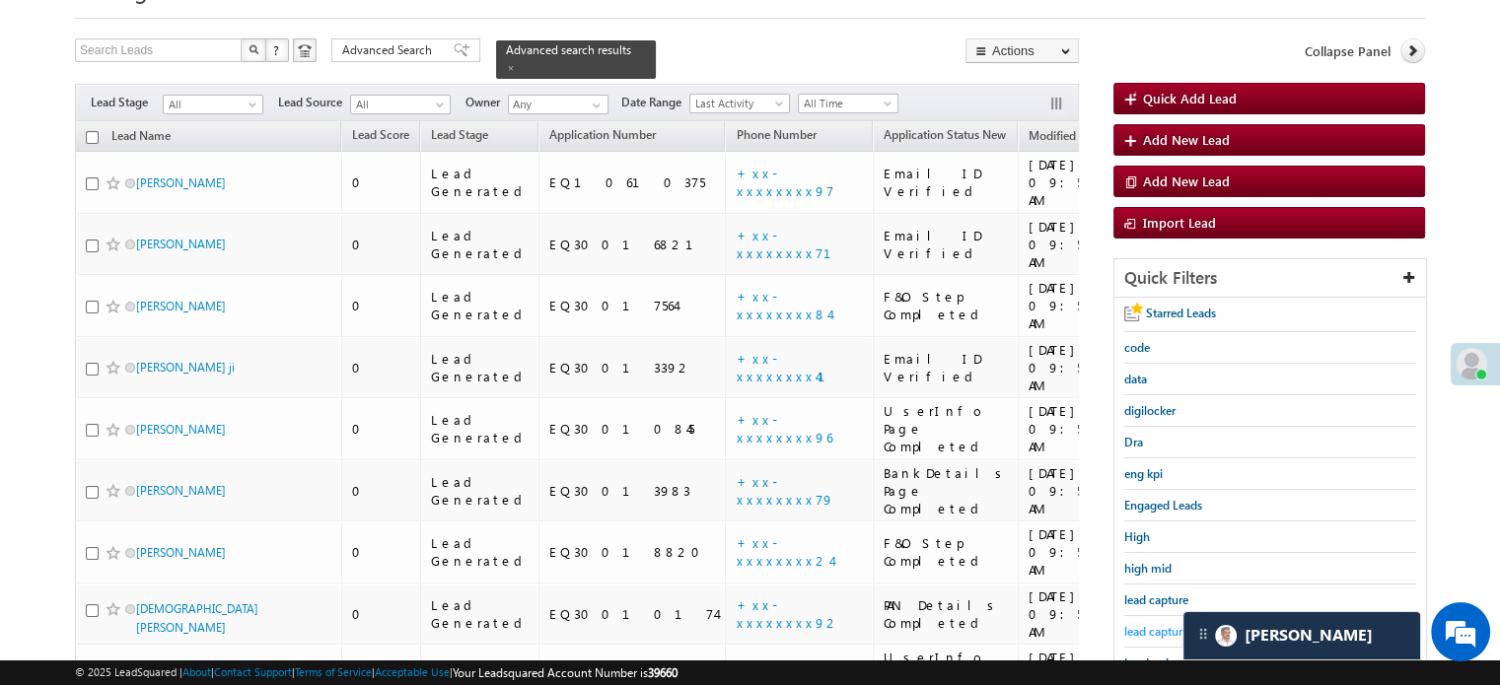
click at [1154, 624] on span "lead capture new" at bounding box center [1168, 631] width 89 height 15
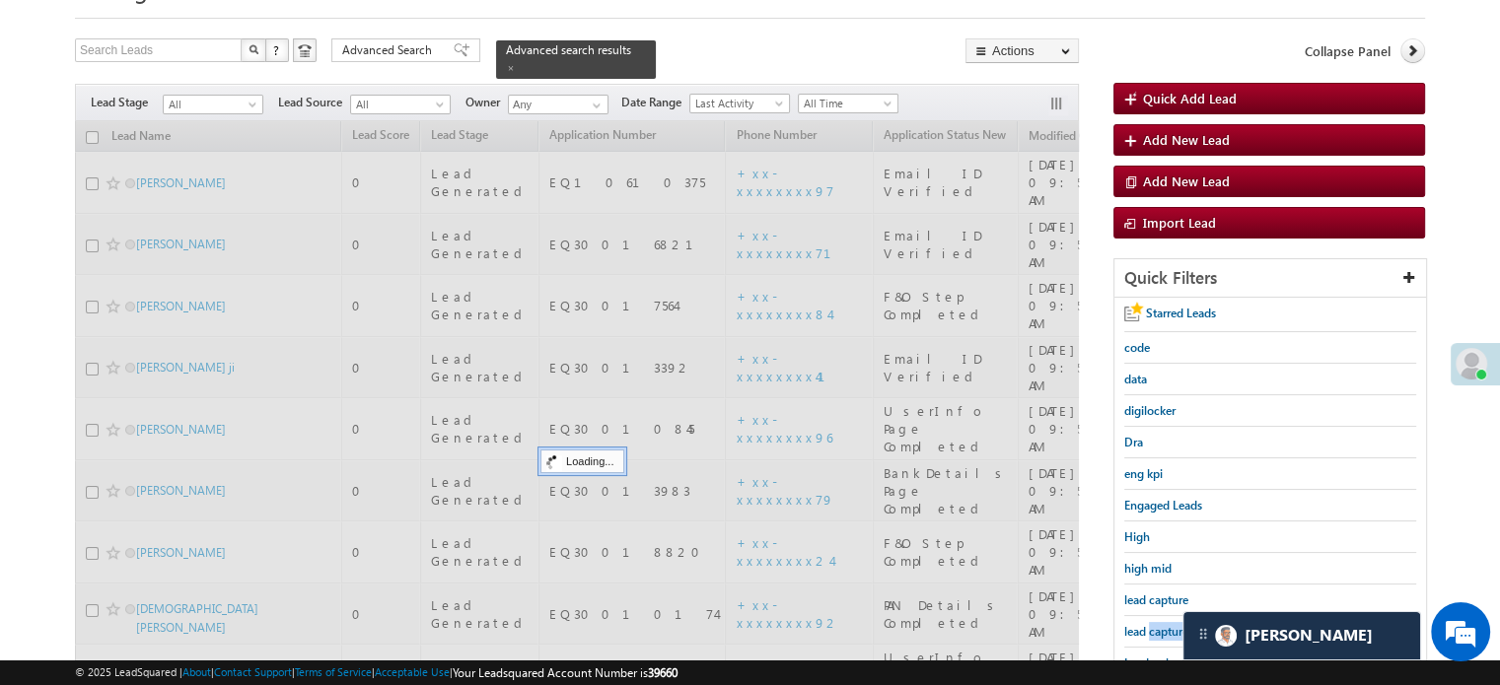
click at [1154, 624] on span "lead capture new" at bounding box center [1168, 631] width 89 height 15
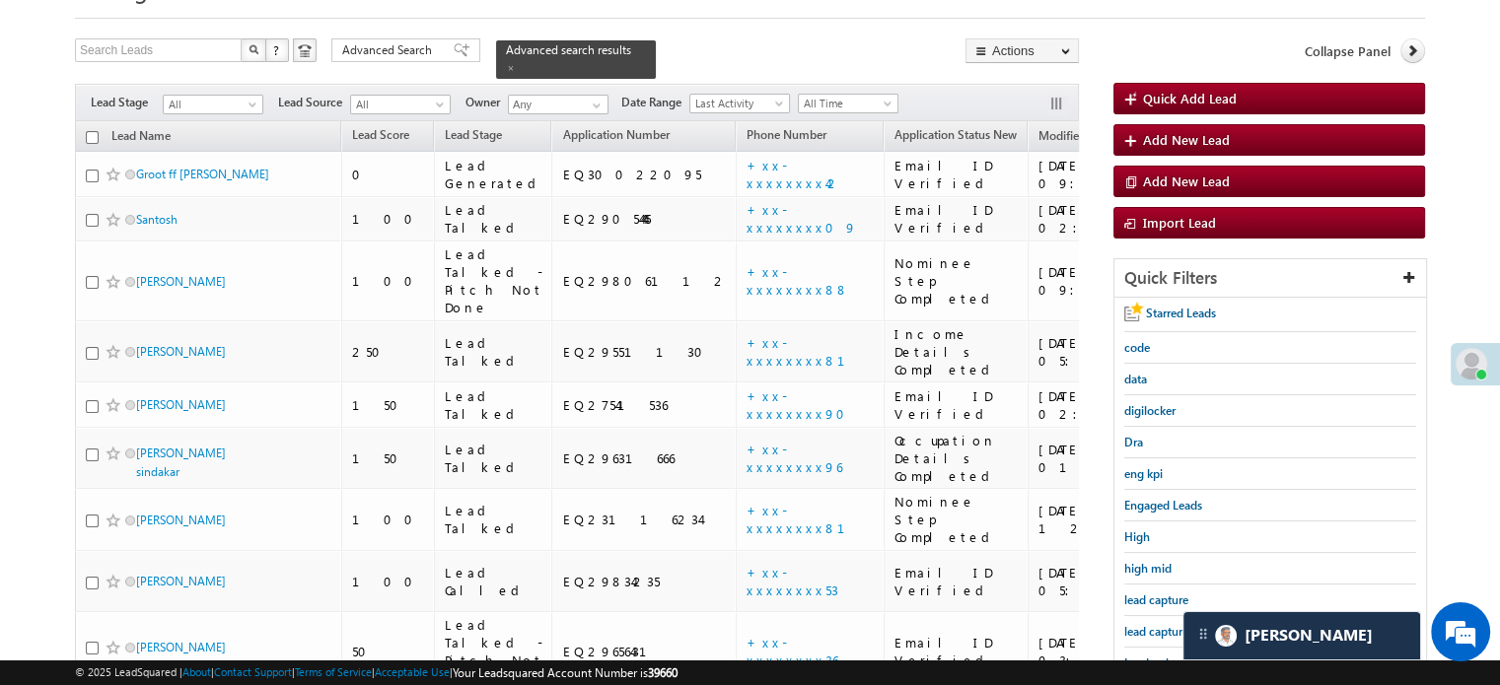
click at [1154, 624] on span "lead capture new" at bounding box center [1168, 631] width 89 height 15
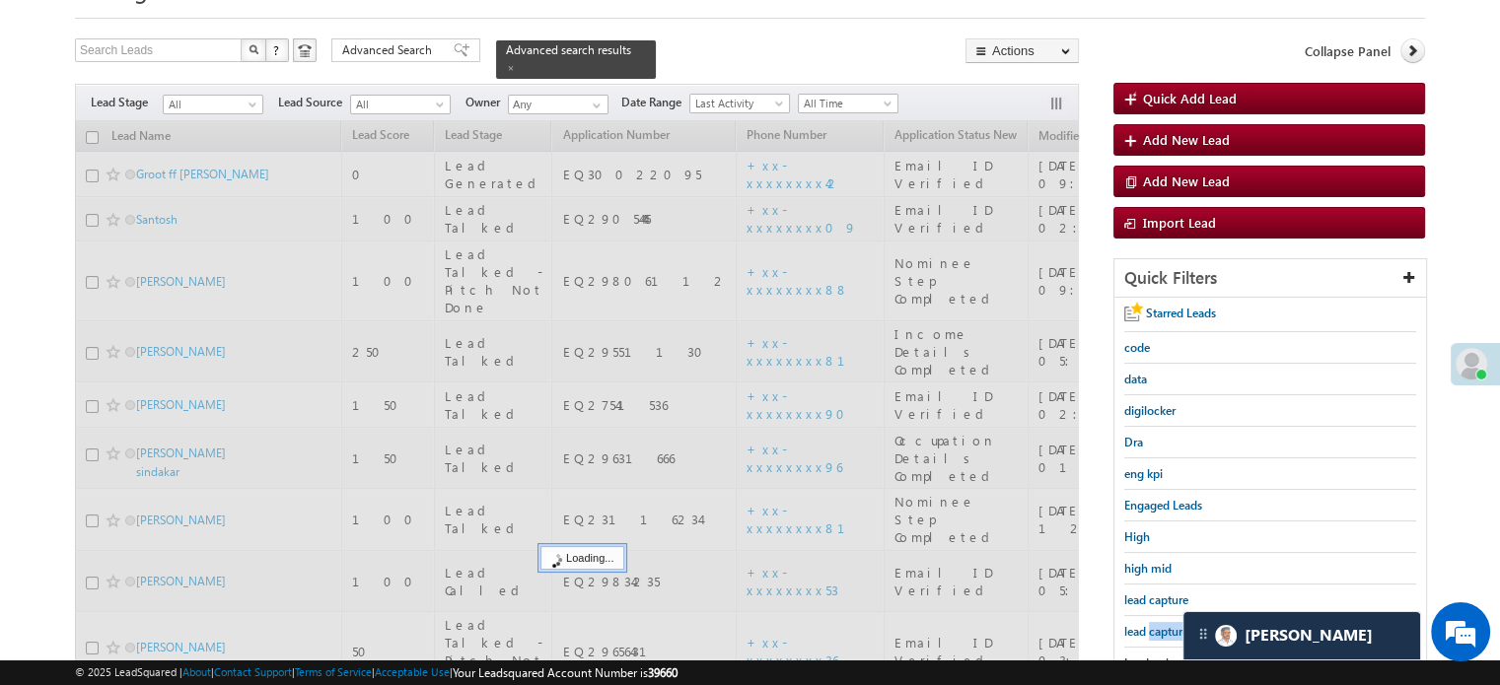
click at [1154, 624] on span "lead capture new" at bounding box center [1168, 631] width 89 height 15
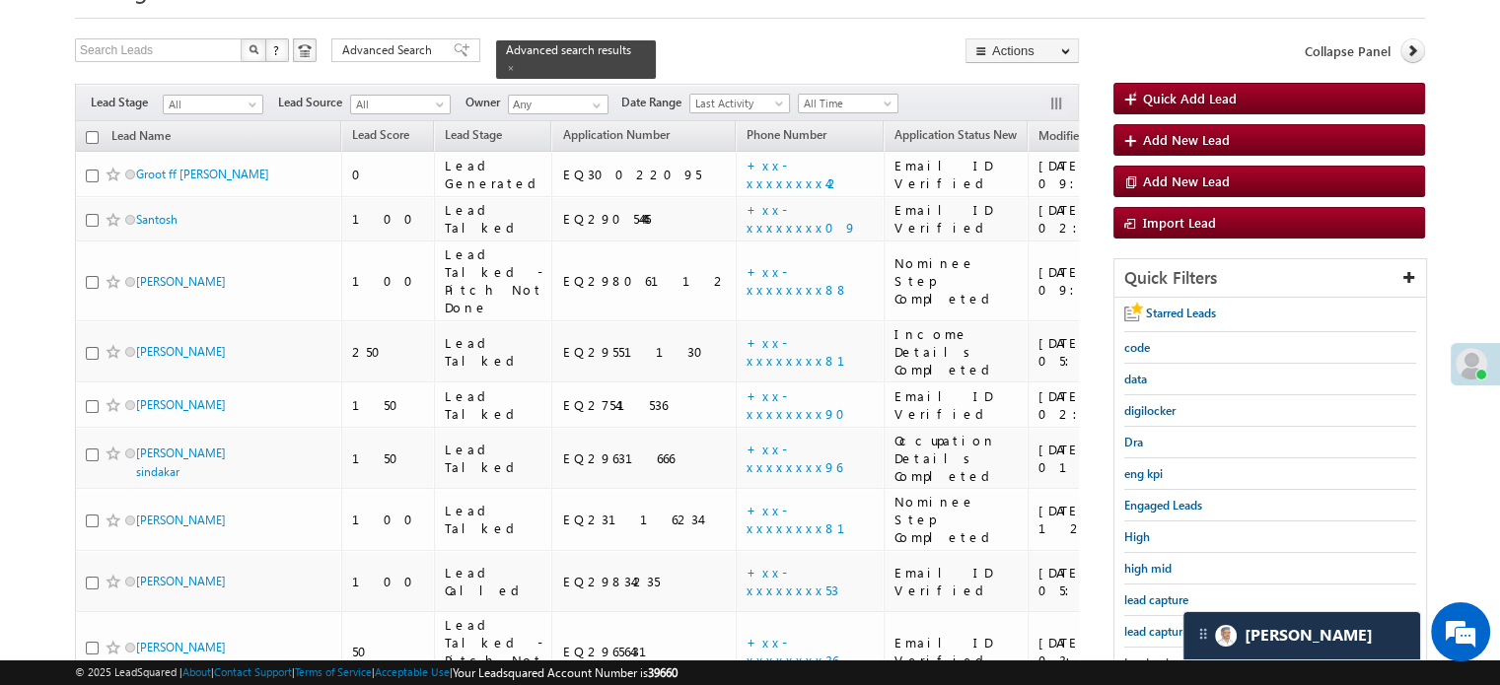
click at [1154, 624] on span "lead capture new" at bounding box center [1168, 631] width 89 height 15
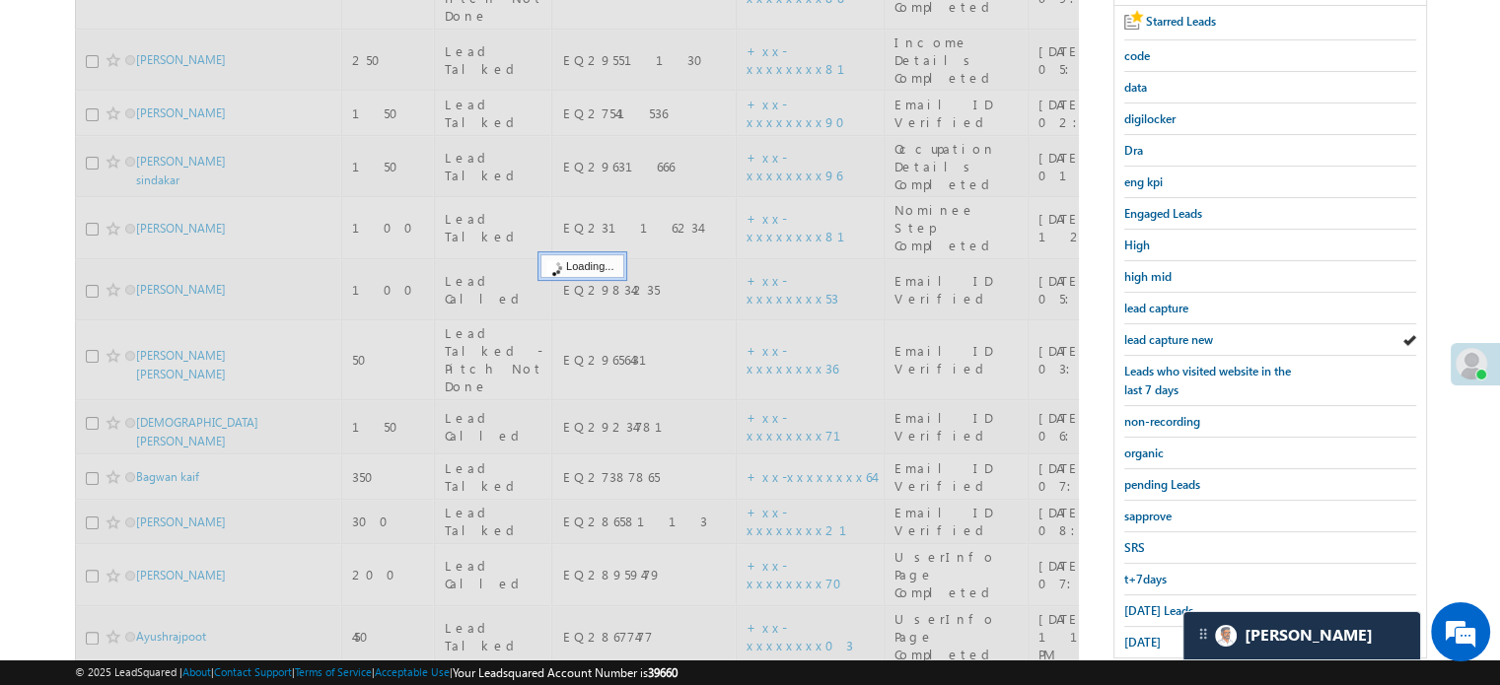
scroll to position [395, 0]
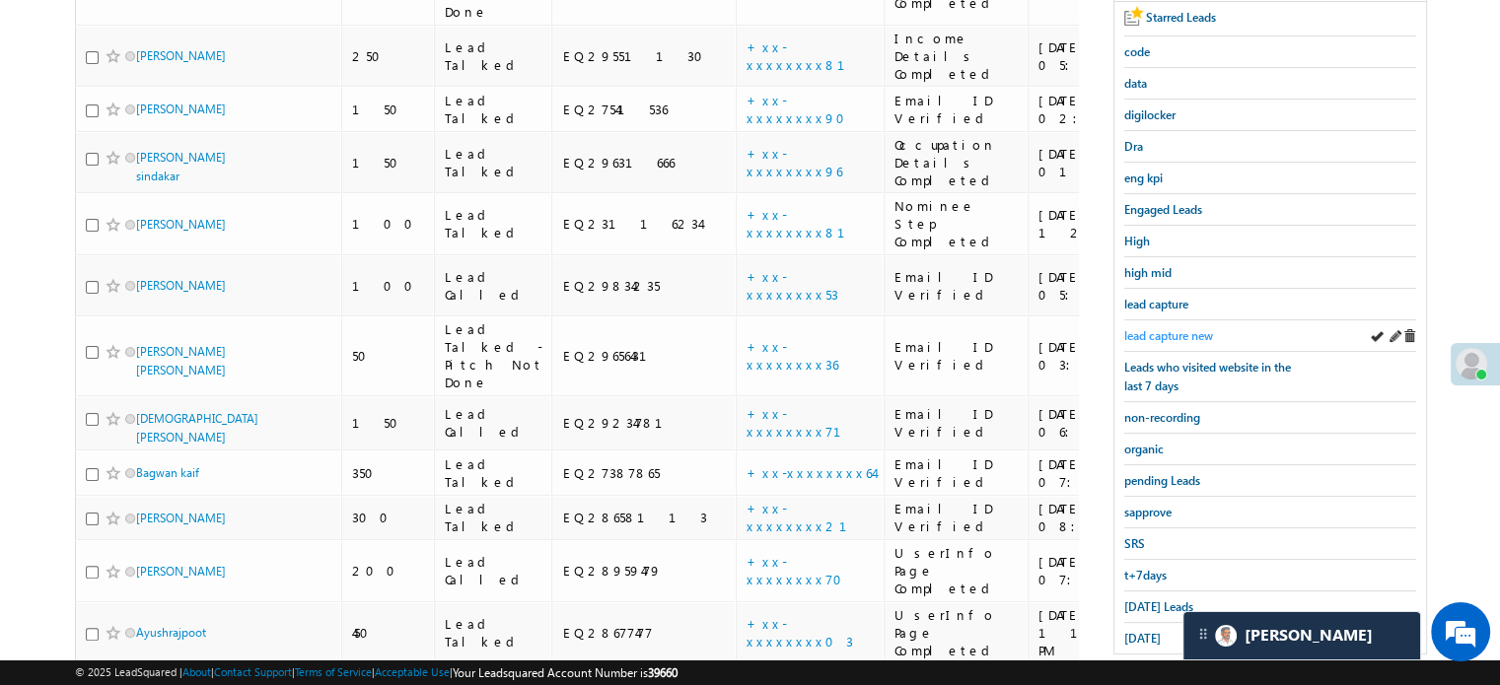
click at [1138, 328] on span "lead capture new" at bounding box center [1168, 335] width 89 height 15
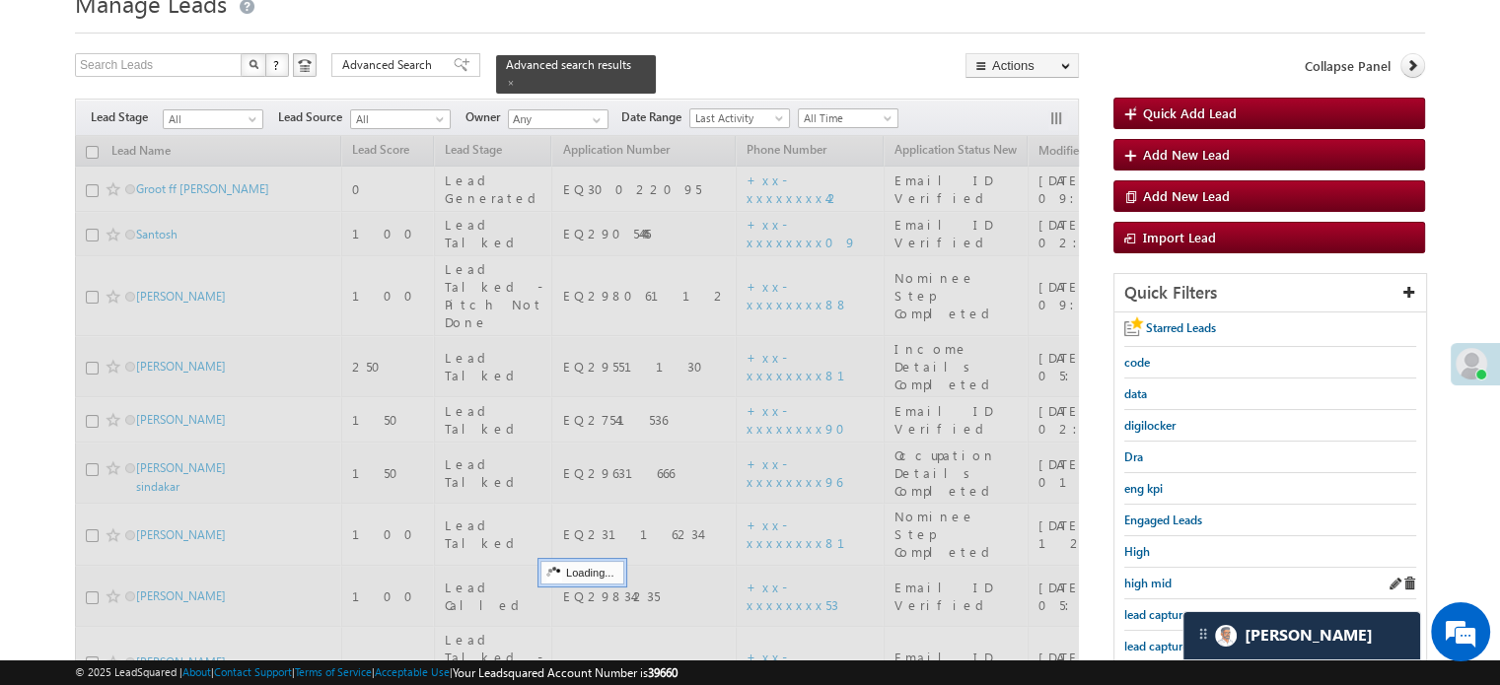
scroll to position [0, 0]
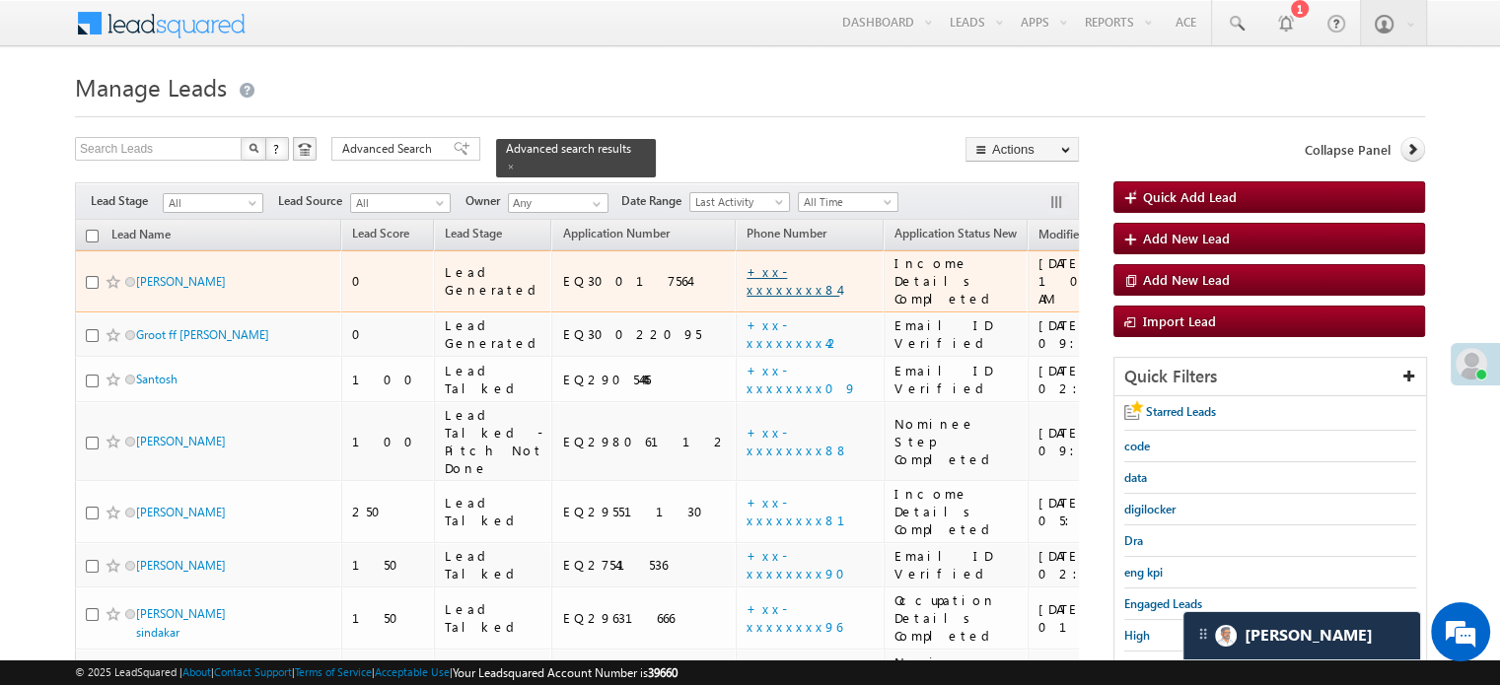
click at [747, 263] on link "+xx-xxxxxxxx84" at bounding box center [793, 280] width 93 height 35
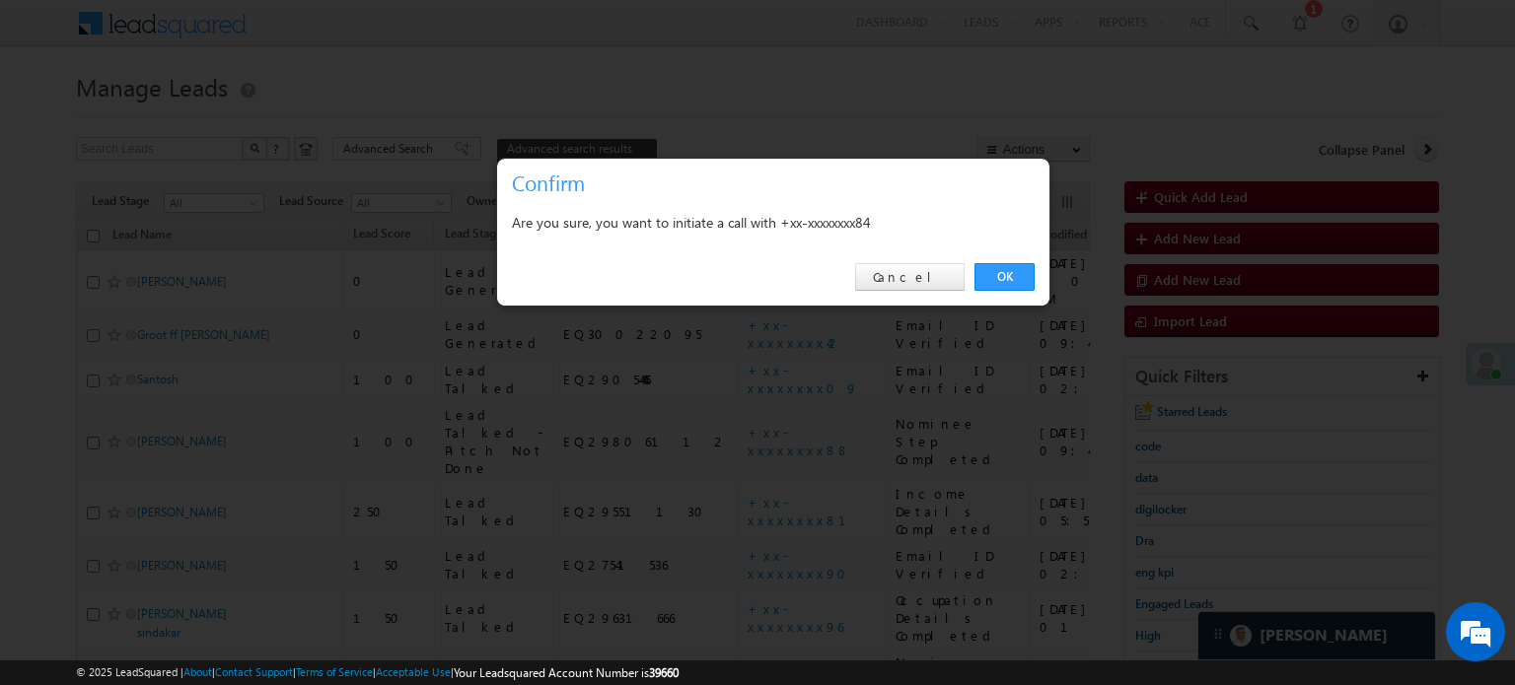
click at [1023, 280] on link "OK" at bounding box center [1004, 277] width 60 height 28
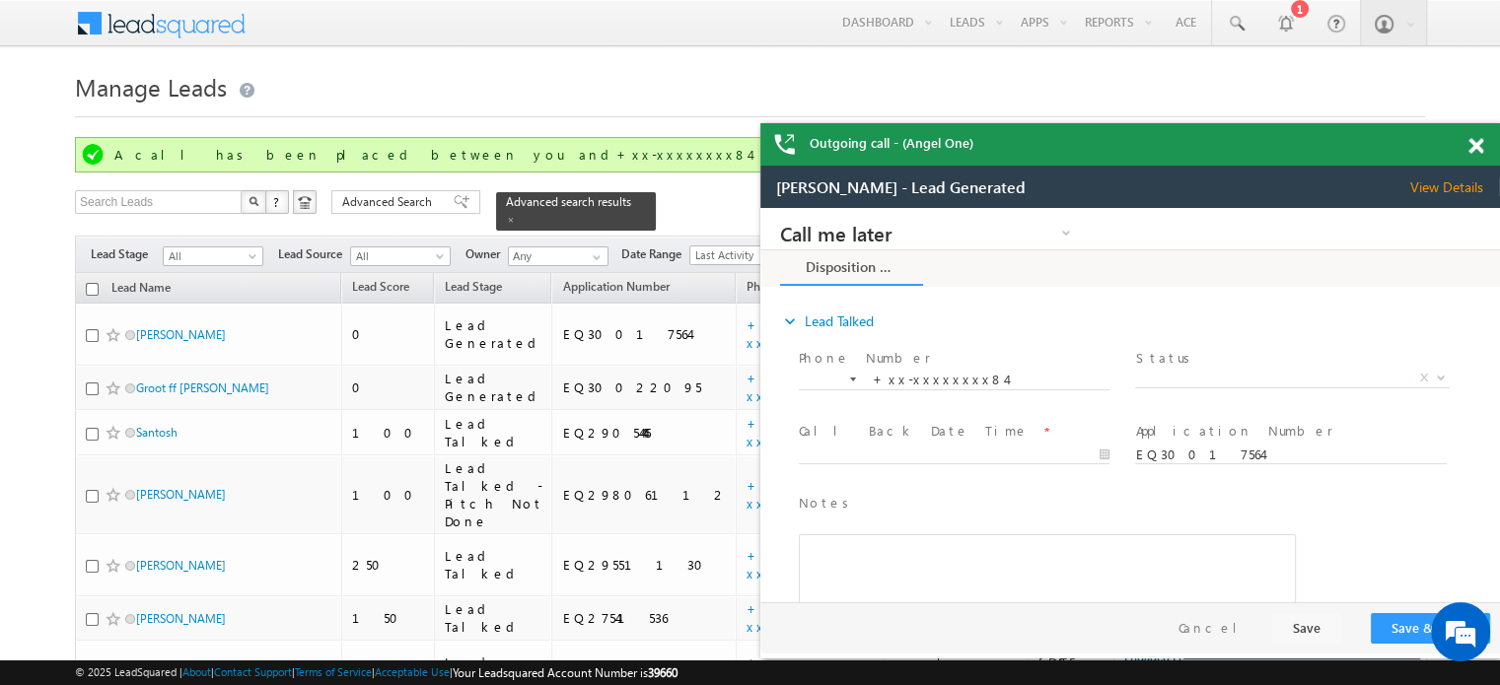
click at [1476, 149] on span at bounding box center [1476, 146] width 15 height 17
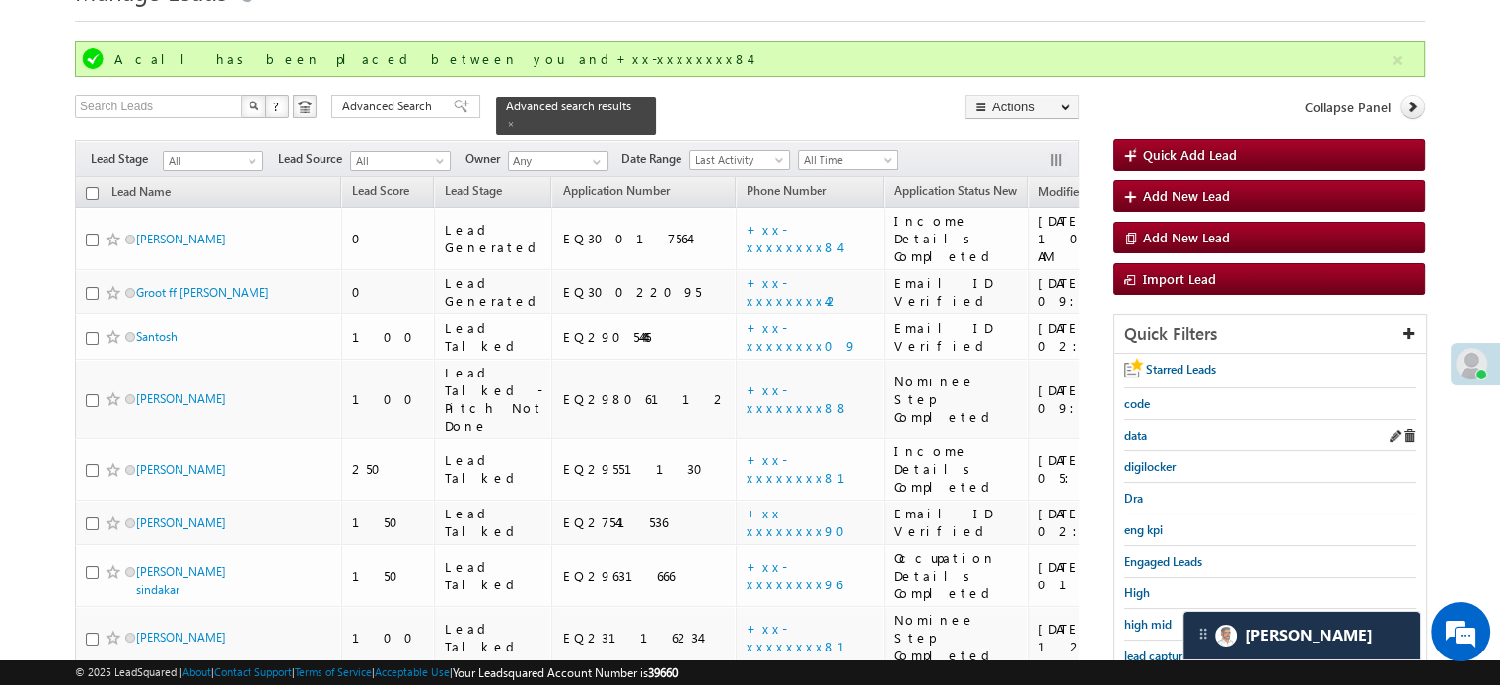
scroll to position [197, 0]
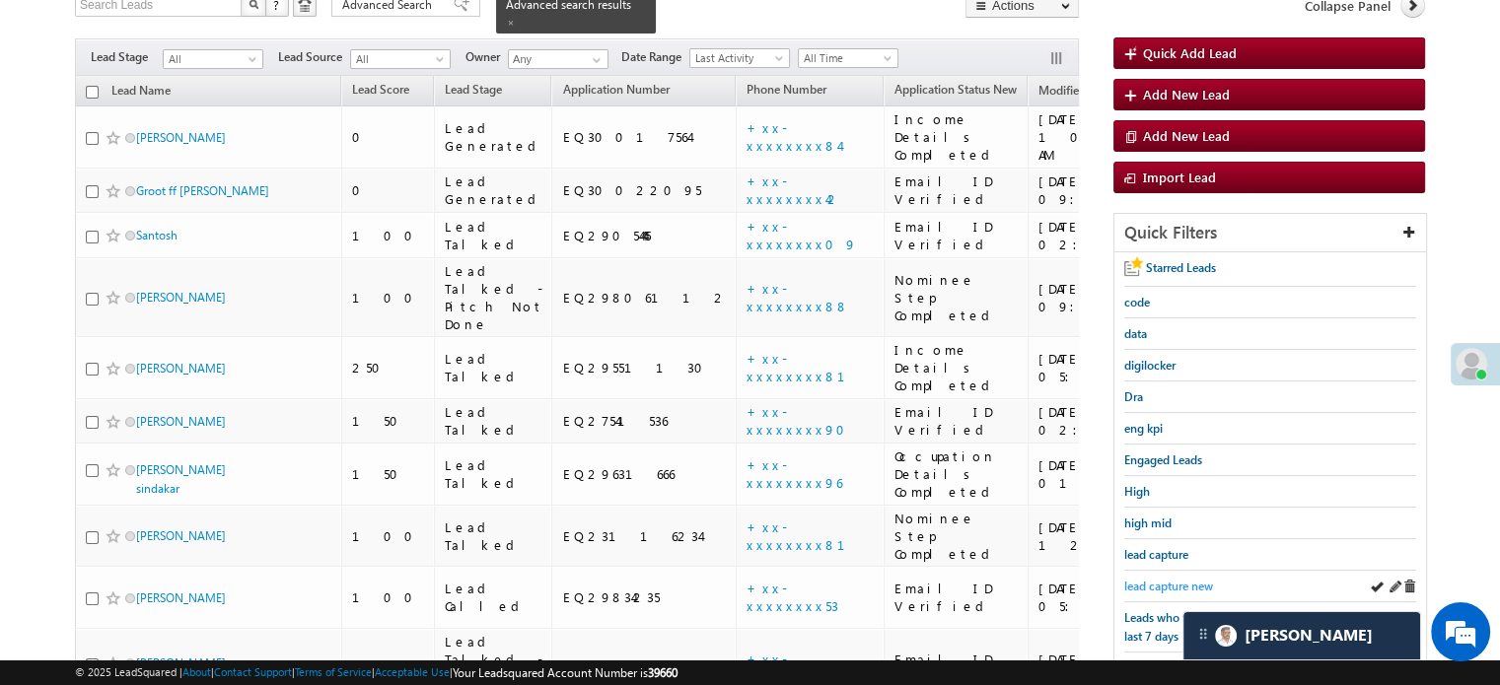
click at [1171, 582] on span "lead capture new" at bounding box center [1168, 586] width 89 height 15
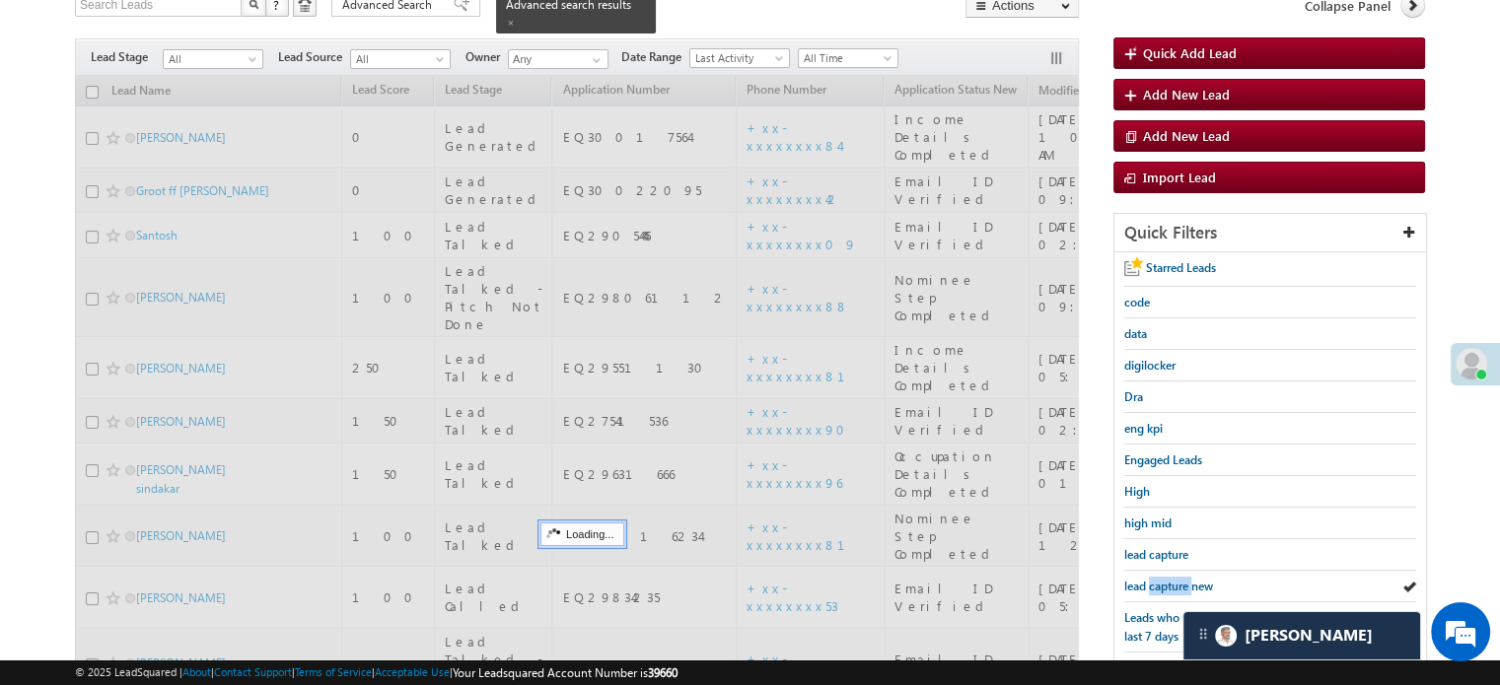
click at [1171, 582] on span "lead capture new" at bounding box center [1168, 586] width 89 height 15
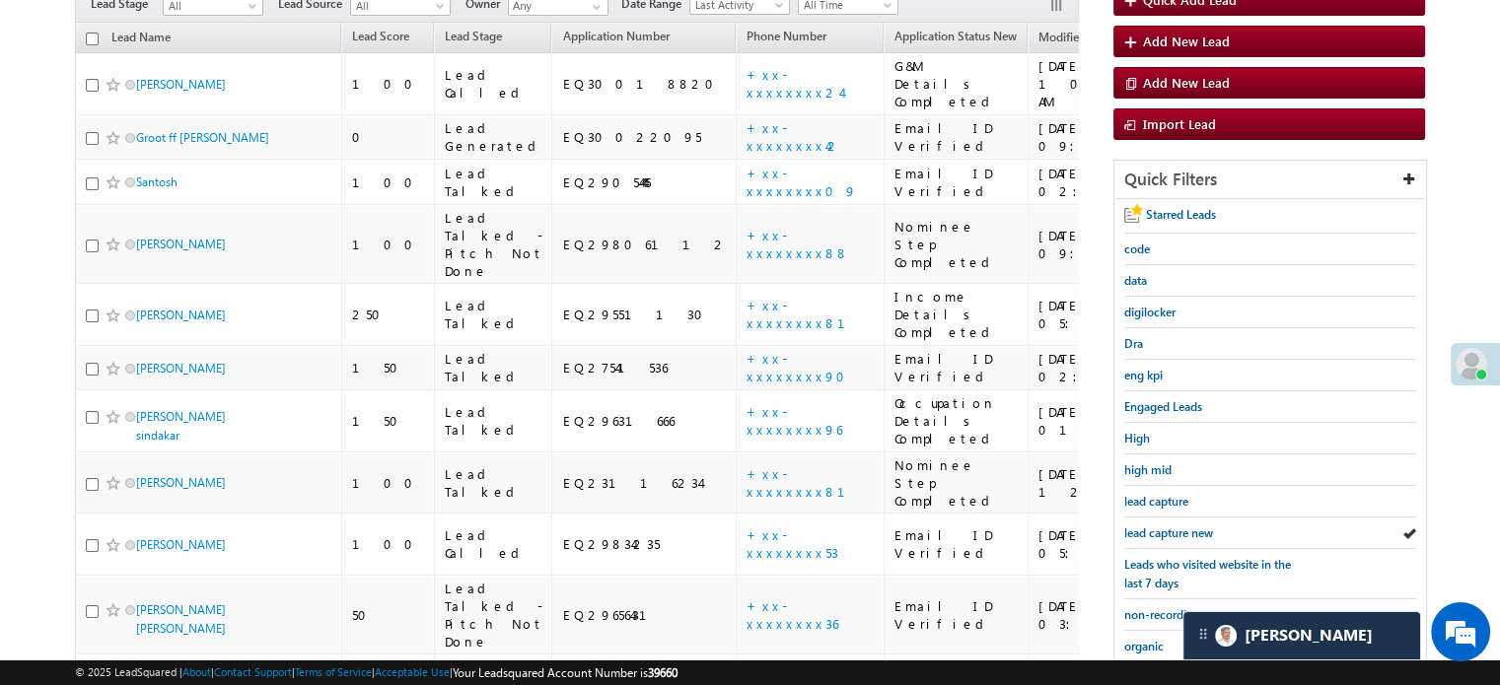
scroll to position [144, 0]
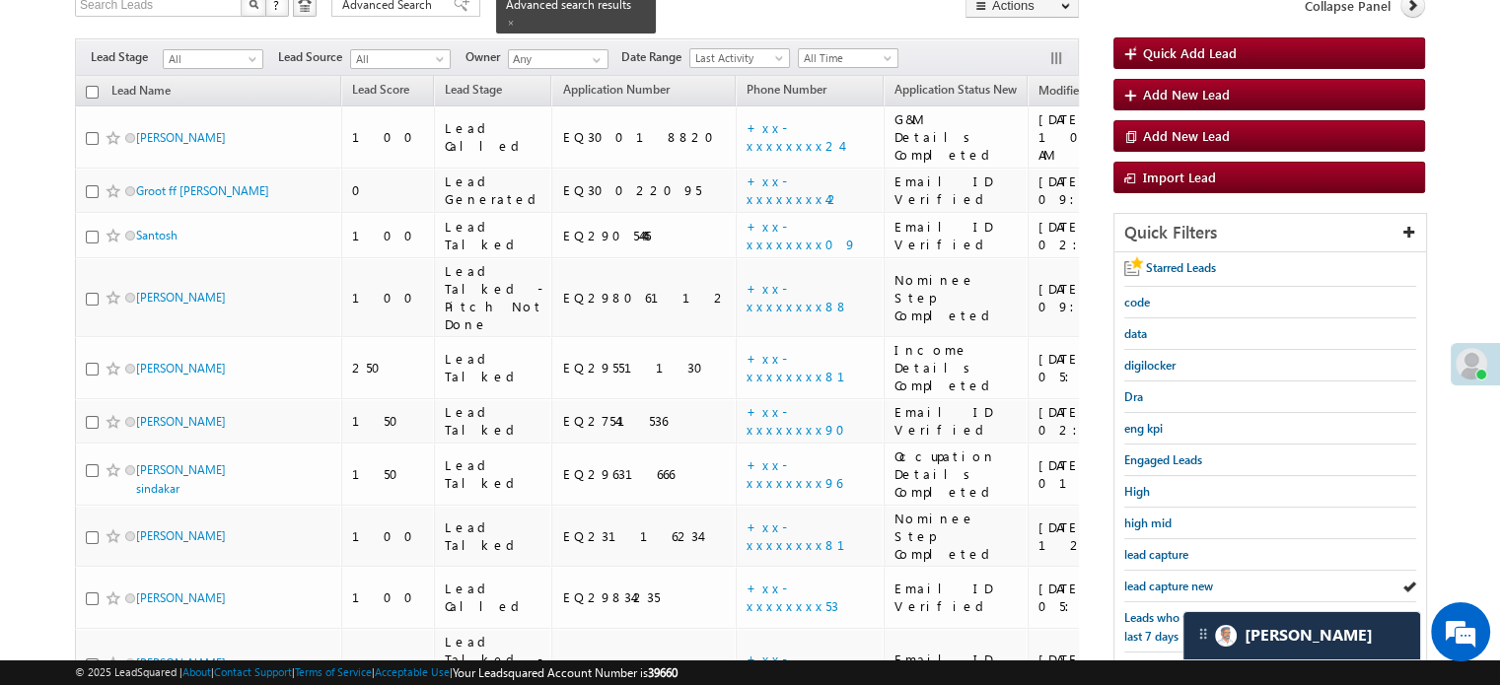
click at [1171, 581] on span "lead capture new" at bounding box center [1168, 586] width 89 height 15
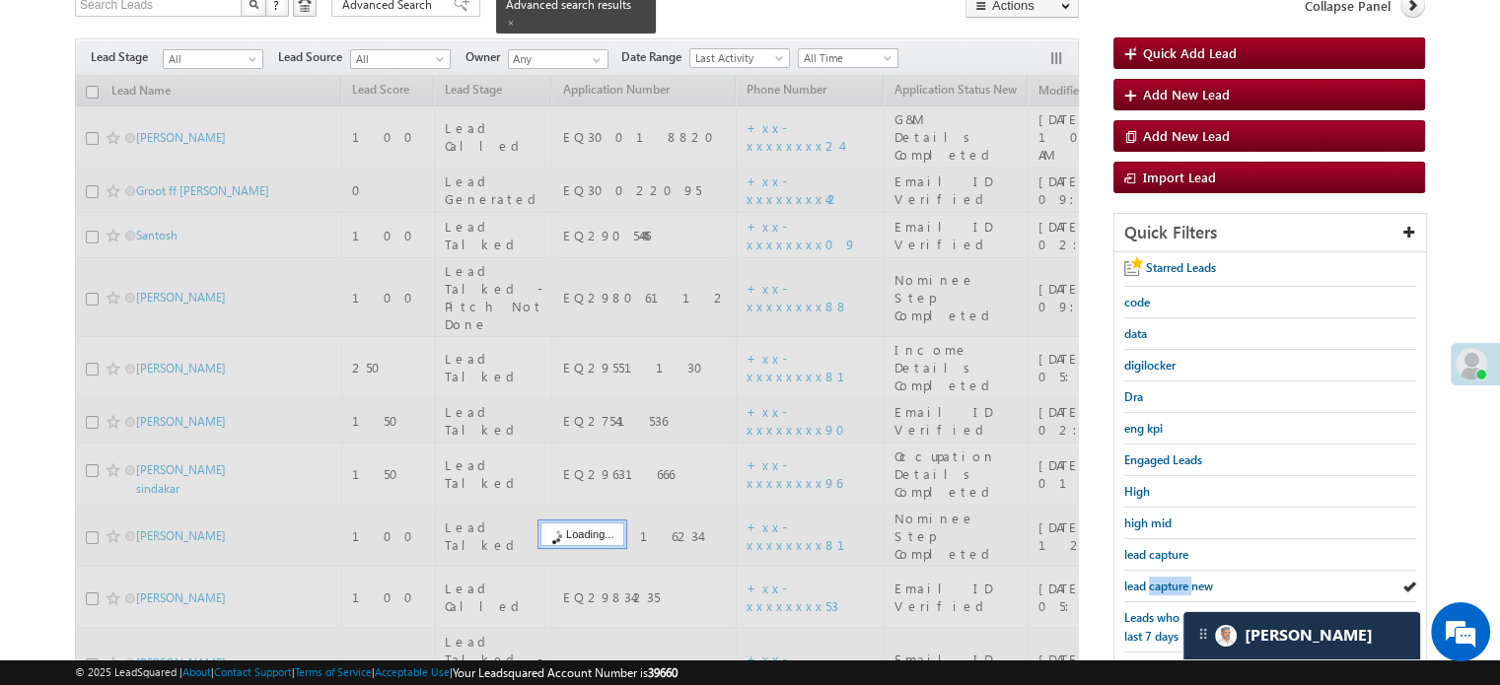
click at [1171, 581] on span "lead capture new" at bounding box center [1168, 586] width 89 height 15
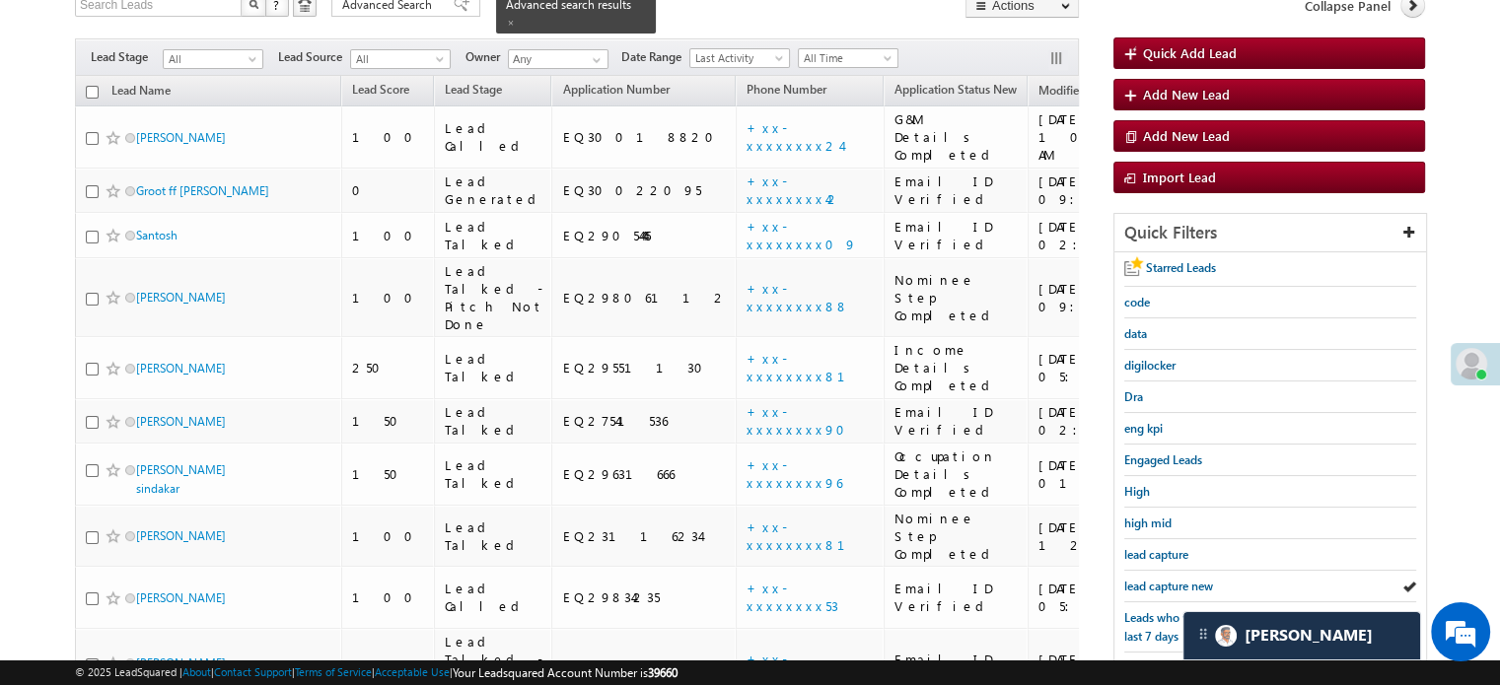
click at [1171, 581] on span "lead capture new" at bounding box center [1168, 586] width 89 height 15
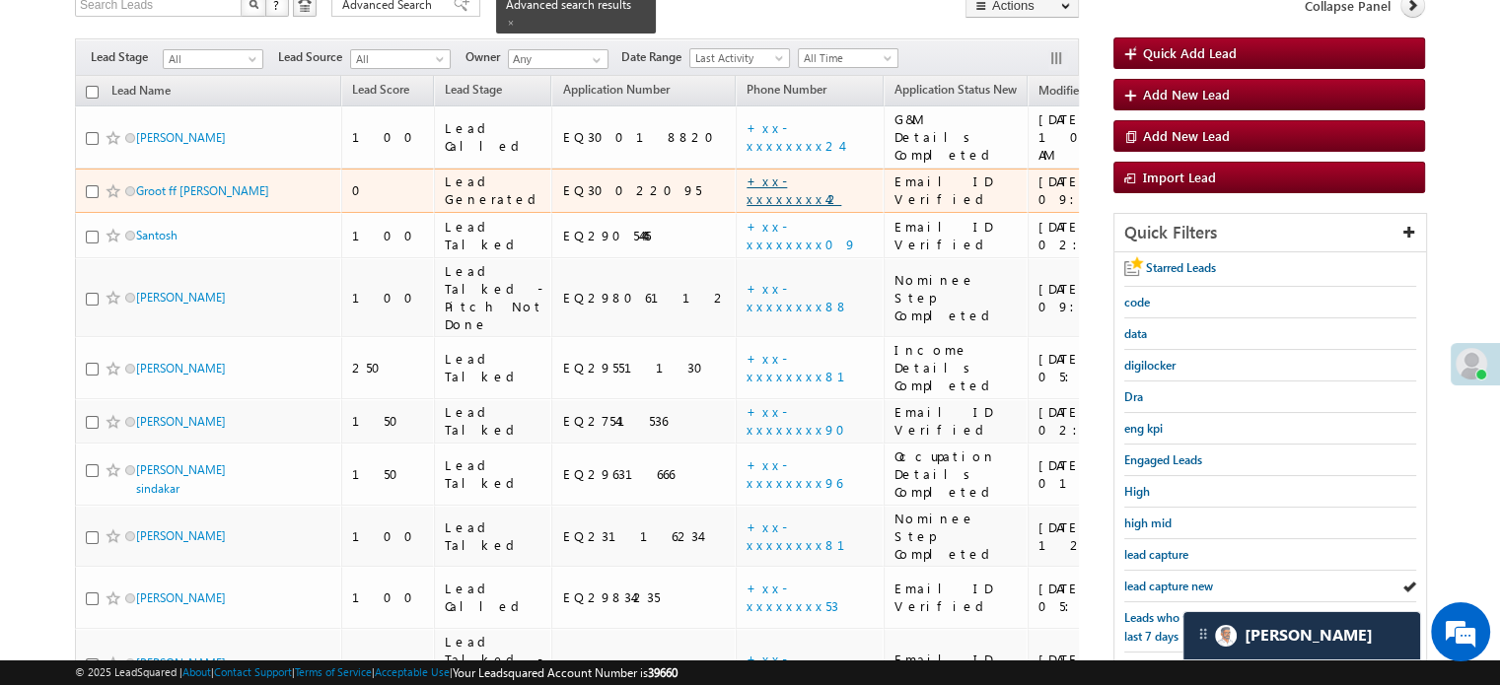
click at [747, 173] on link "+xx-xxxxxxxx42" at bounding box center [794, 190] width 95 height 35
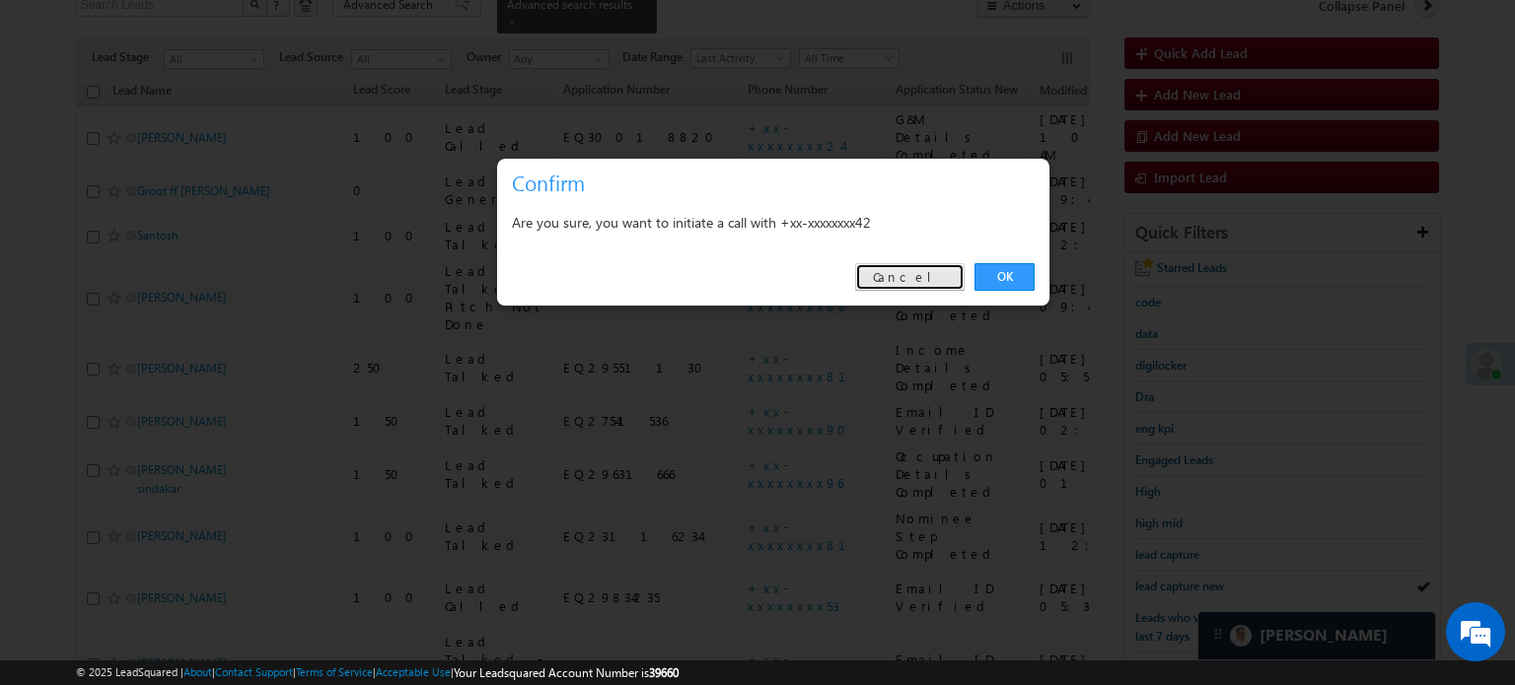
click at [930, 278] on link "Cancel" at bounding box center [909, 277] width 109 height 28
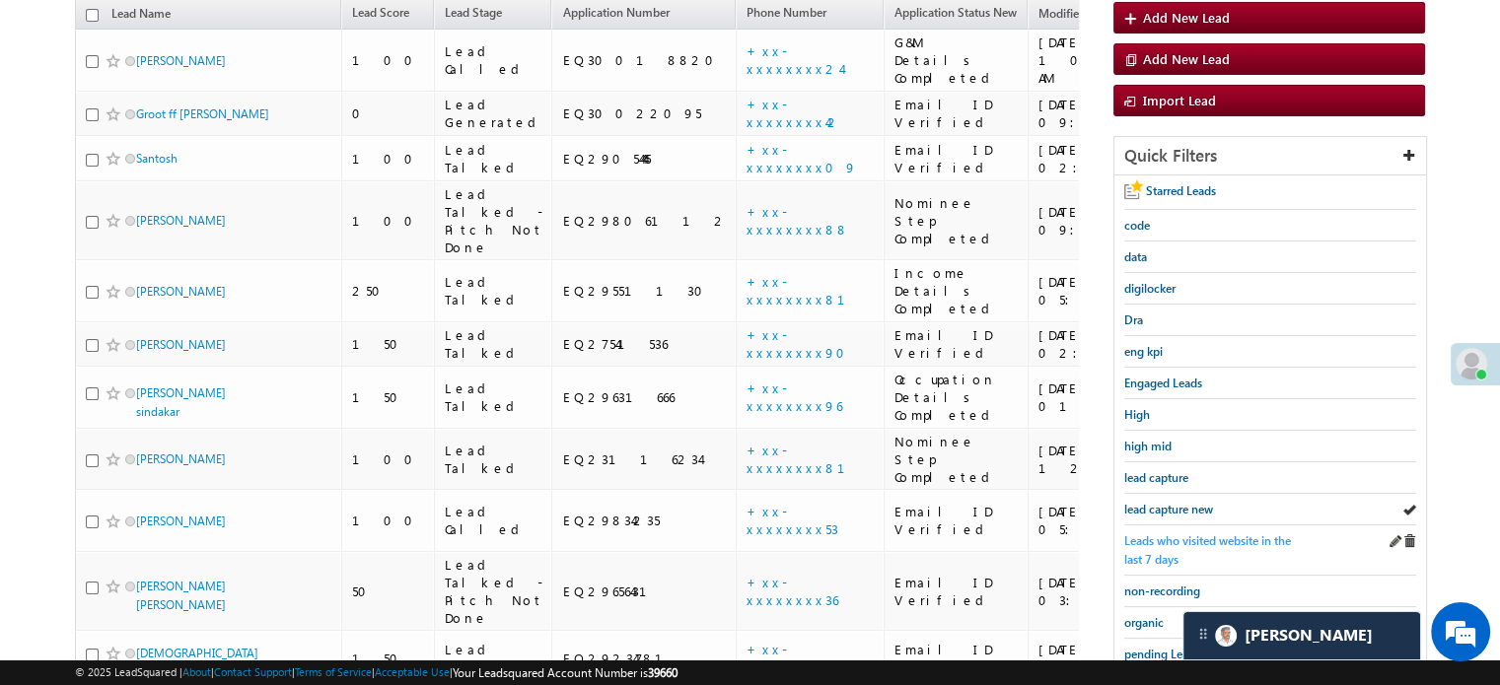
scroll to position [243, 0]
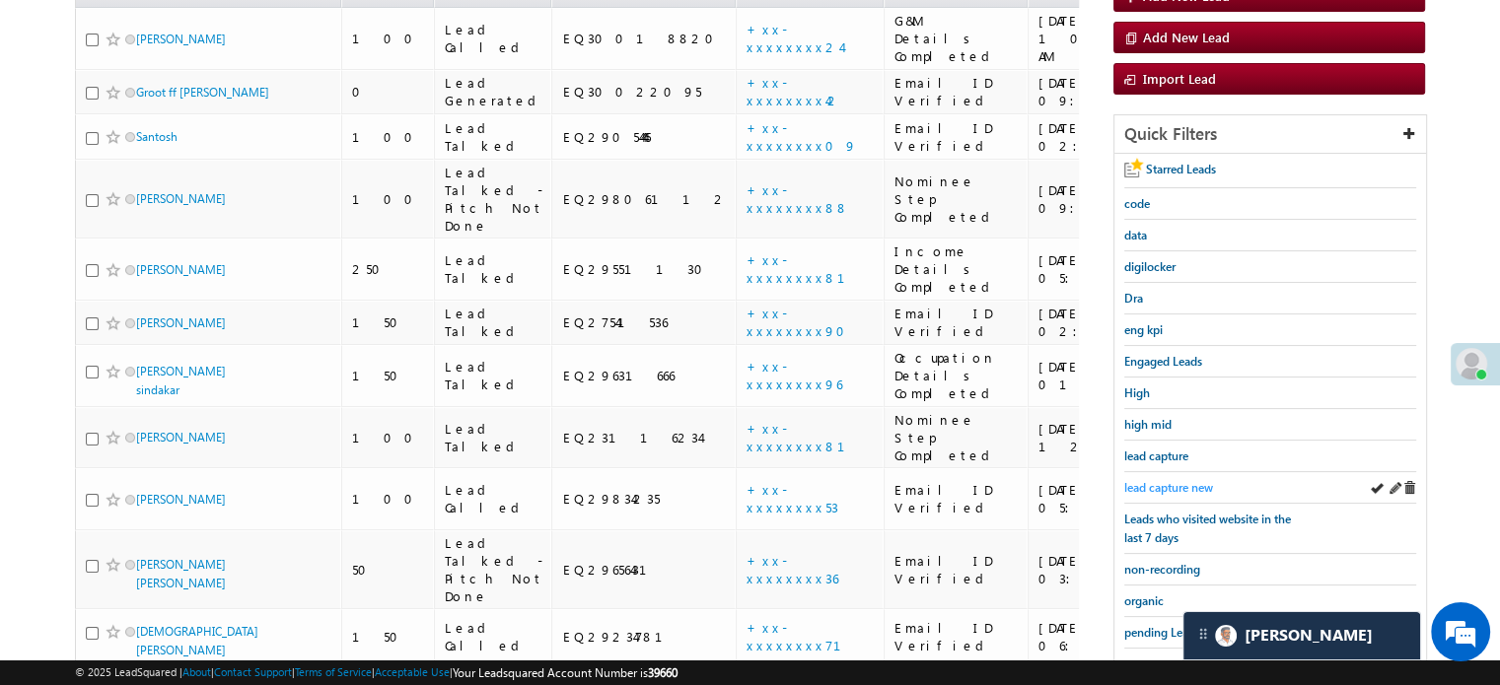
click at [1184, 488] on span "lead capture new" at bounding box center [1168, 487] width 89 height 15
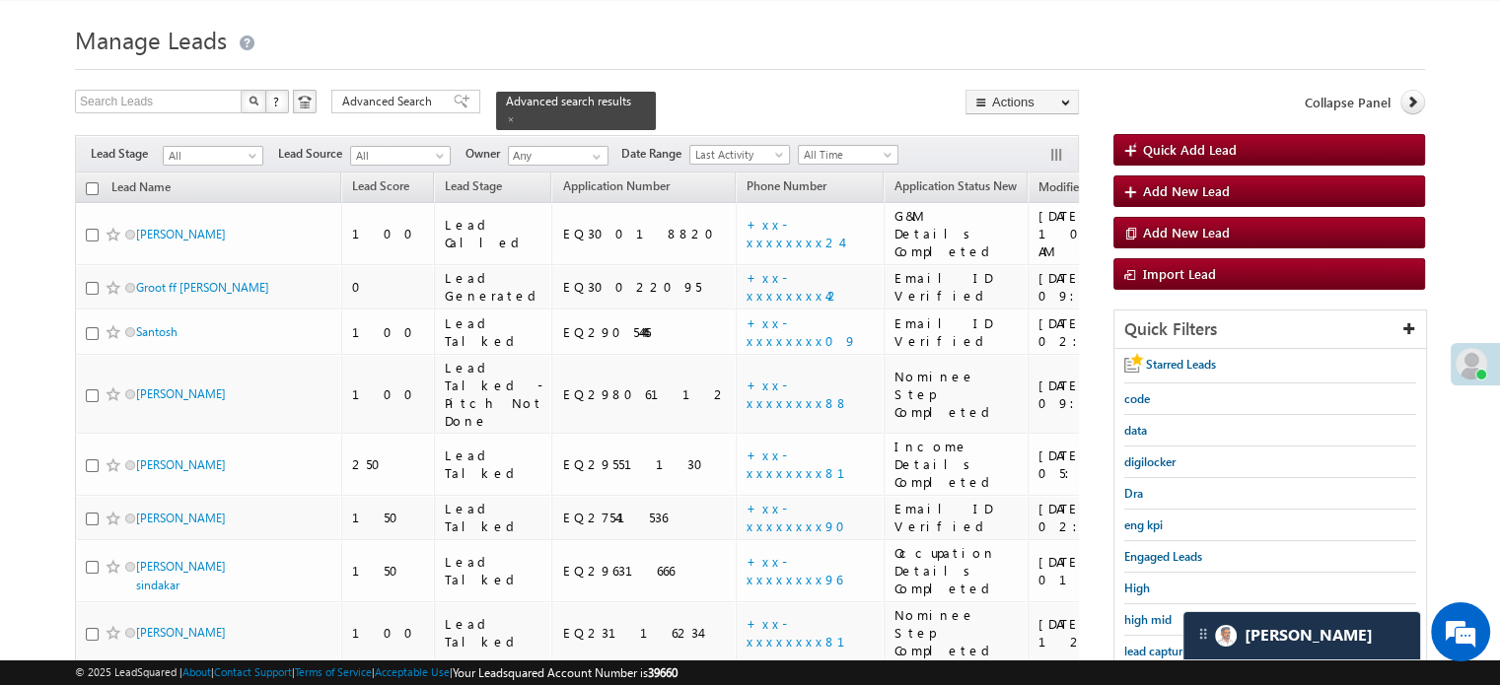
scroll to position [45, 0]
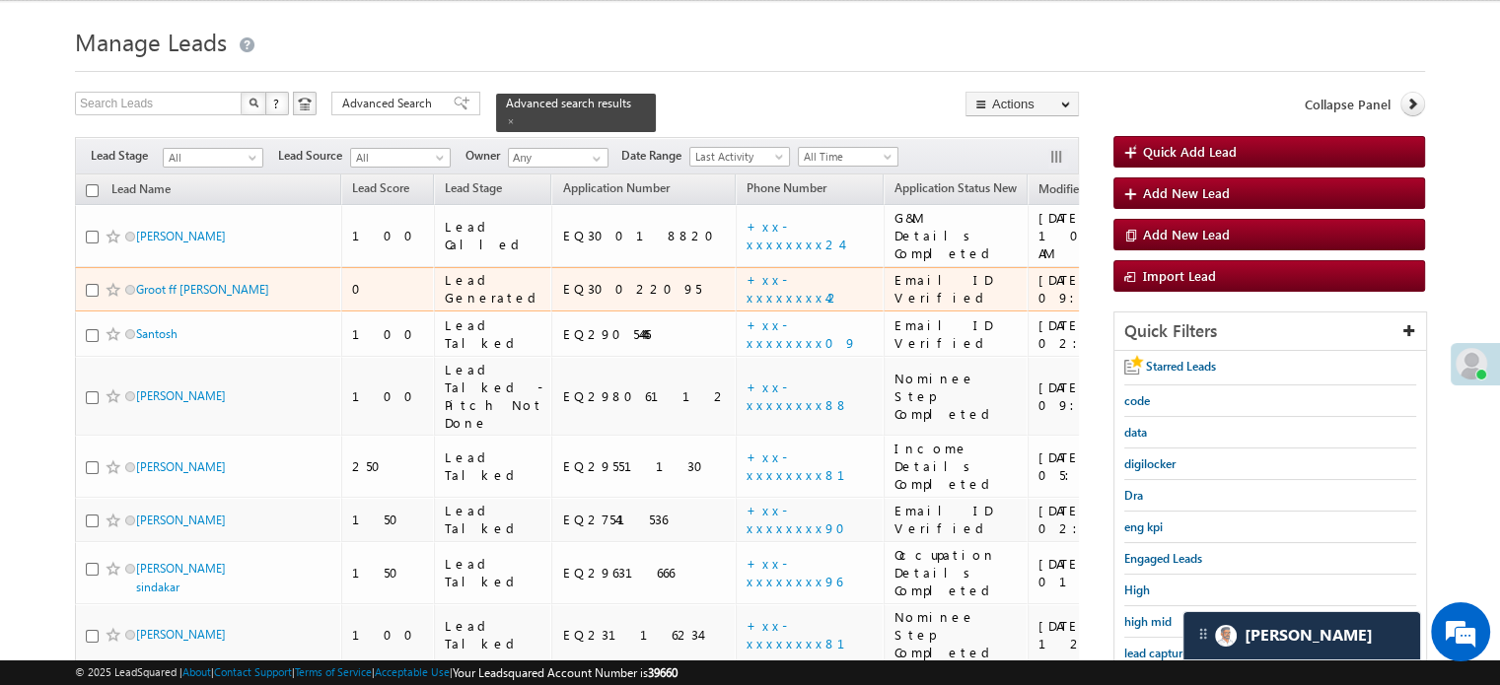
click at [736, 267] on td "+xx-xxxxxxxx42" at bounding box center [810, 289] width 148 height 45
click at [747, 271] on link "+xx-xxxxxxxx42" at bounding box center [794, 288] width 95 height 35
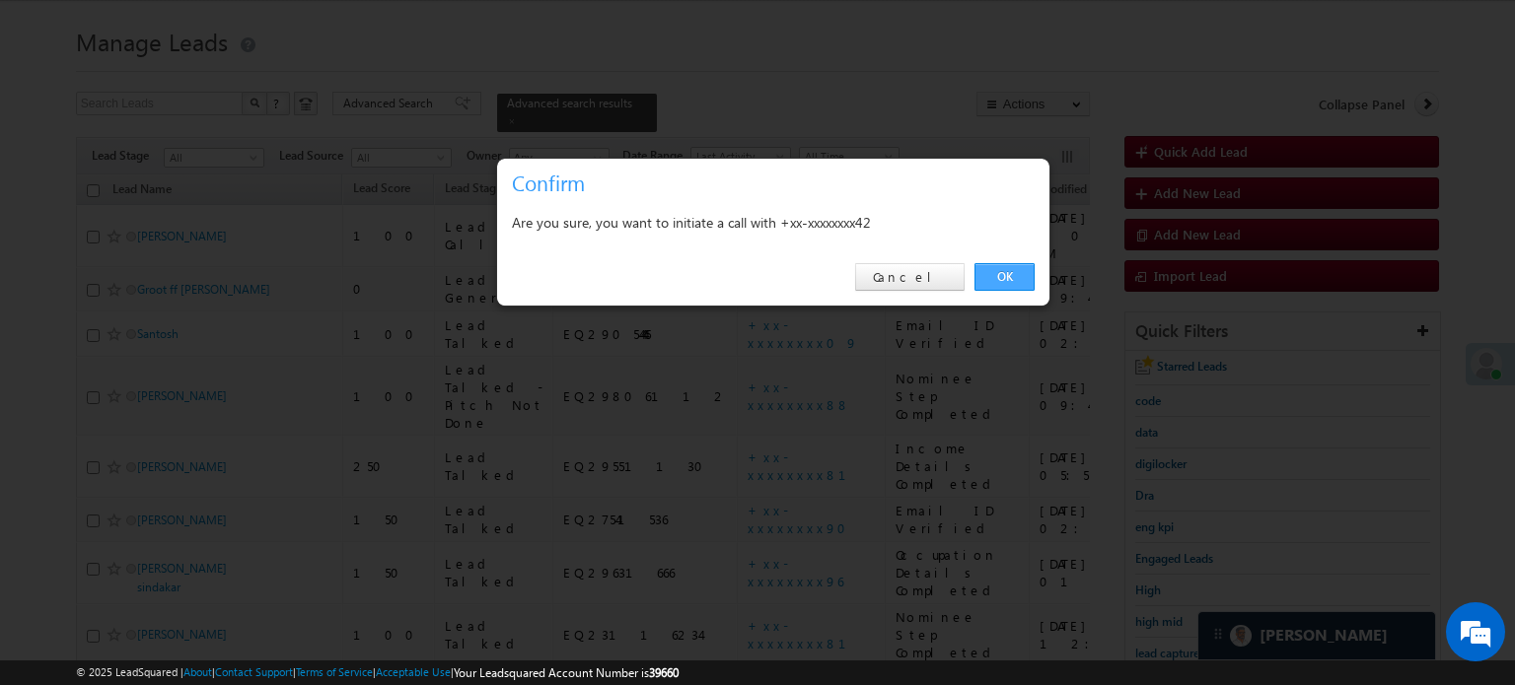
click at [1013, 280] on link "OK" at bounding box center [1004, 277] width 60 height 28
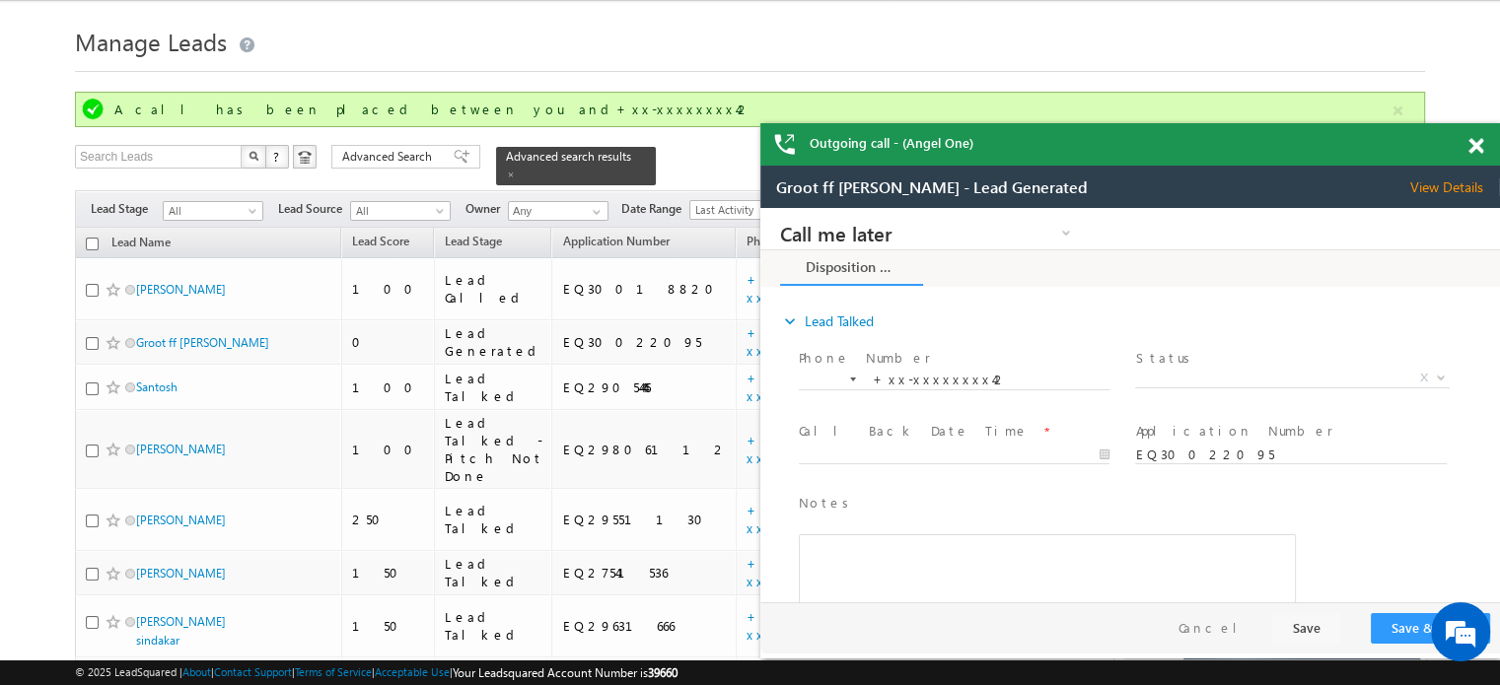
scroll to position [0, 0]
click at [1472, 138] on span at bounding box center [1476, 146] width 15 height 17
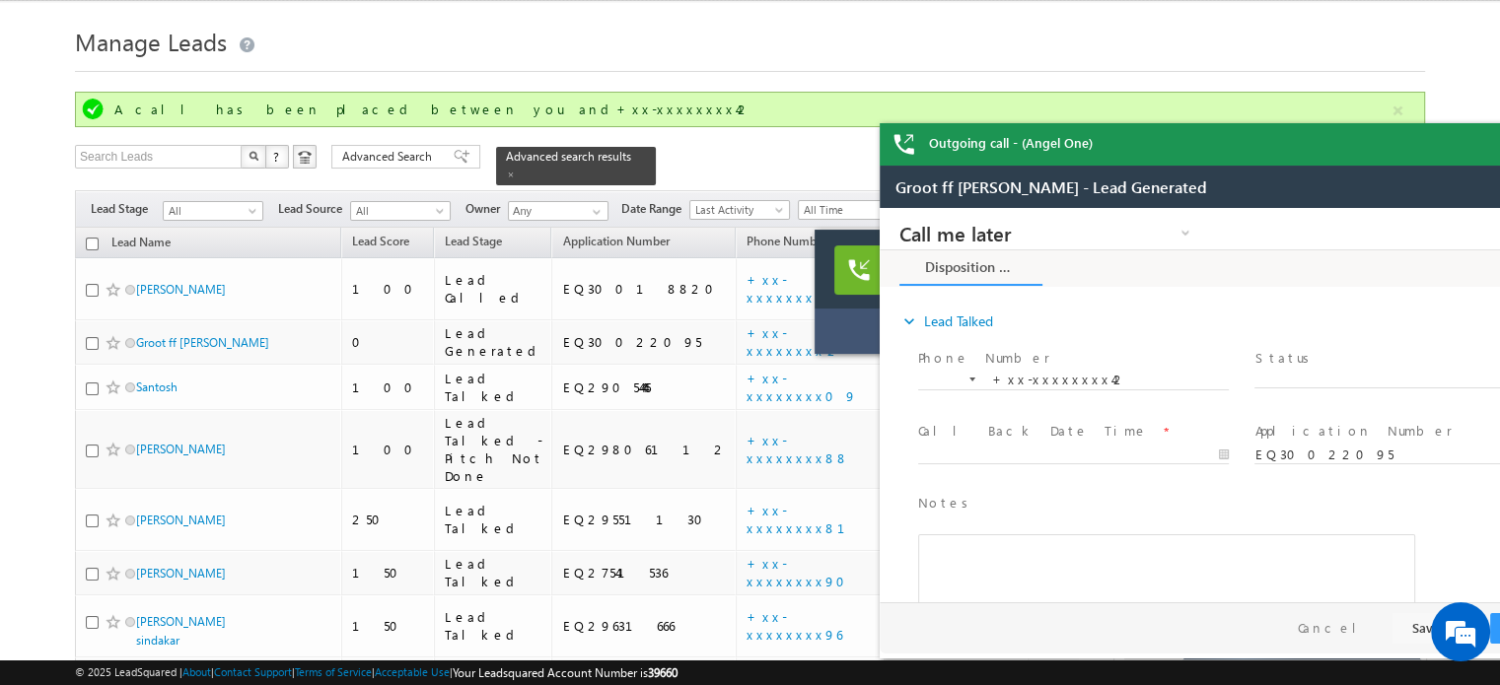
click at [1472, 137] on body "Incoming call - (Angel One) Harishankar Kamat View Details open_in_new Outgoing…" at bounding box center [750, 619] width 1500 height 1328
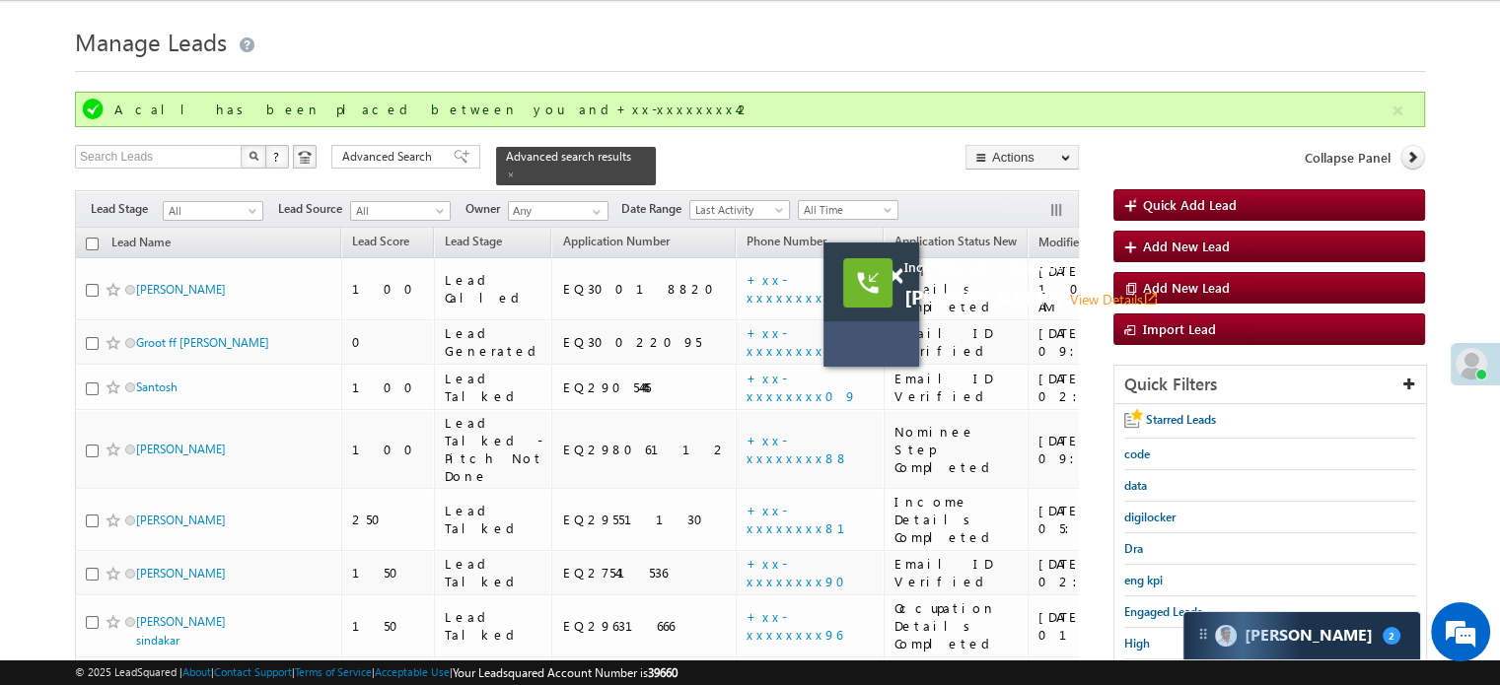
scroll to position [144, 0]
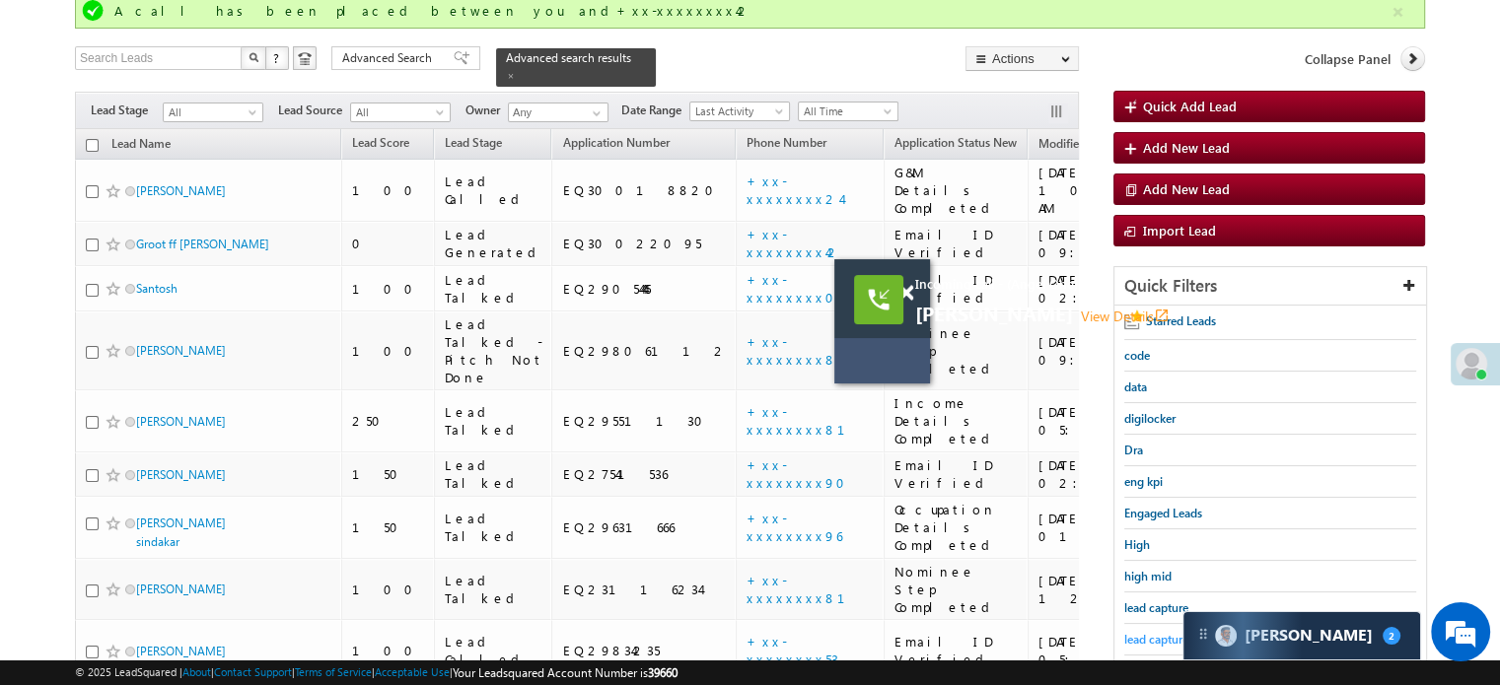
click at [1136, 632] on span "lead capture new" at bounding box center [1168, 639] width 89 height 15
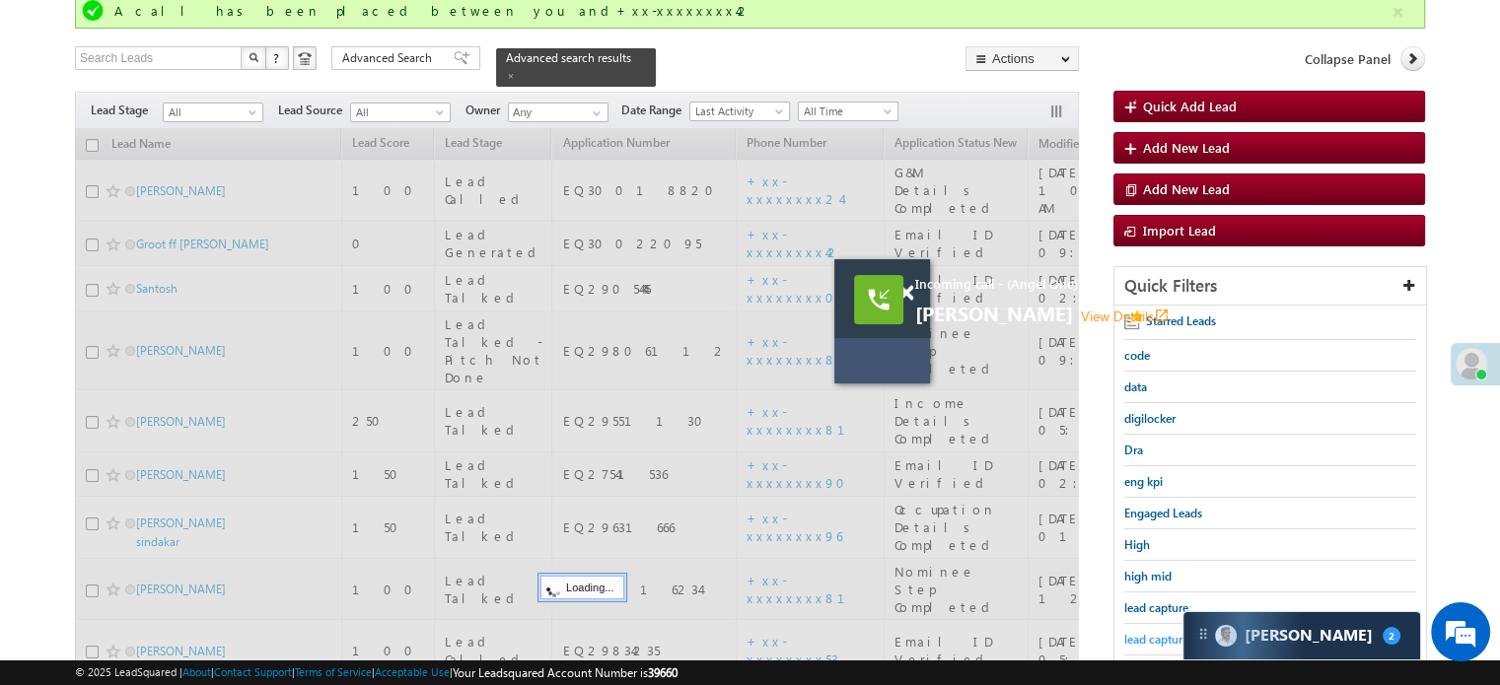
click at [1138, 632] on span "lead capture new" at bounding box center [1168, 639] width 89 height 15
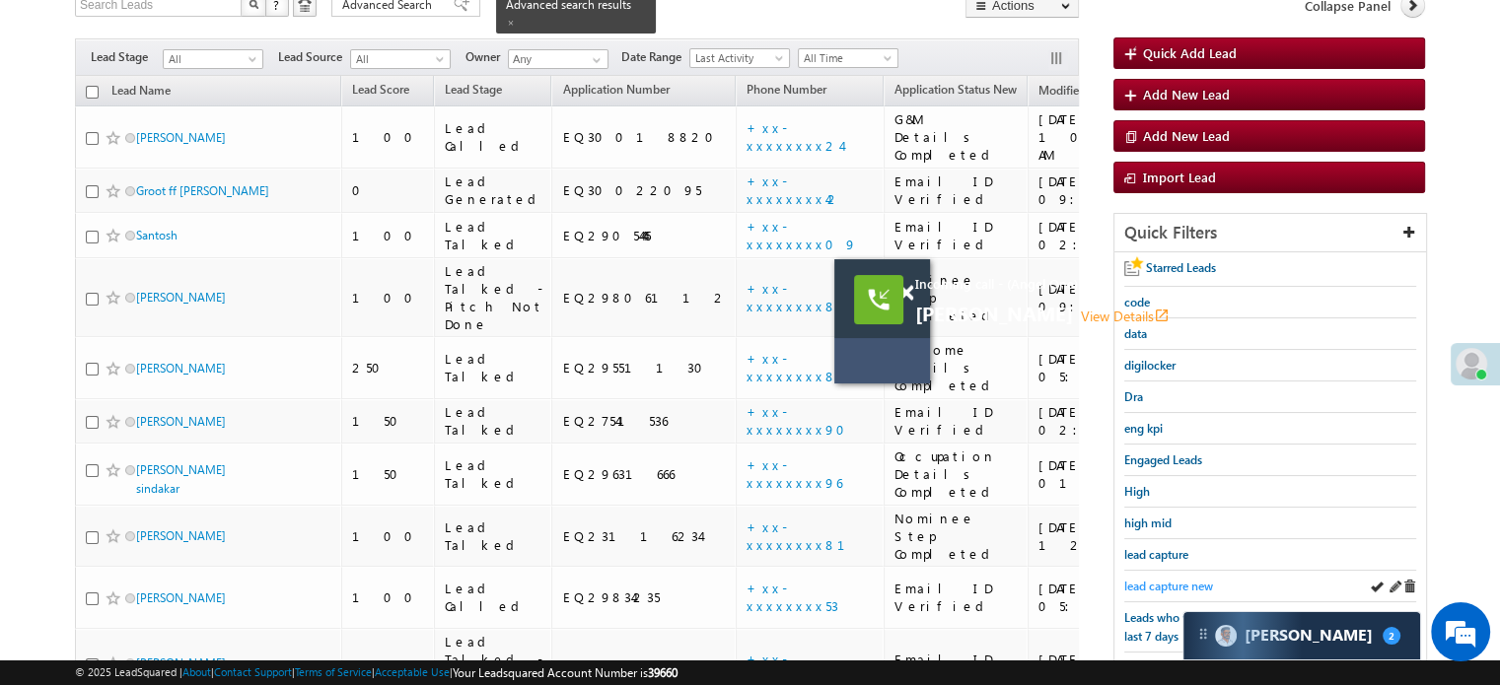
click at [1140, 628] on span "Leads who visited website in the last 7 days" at bounding box center [1207, 628] width 167 height 34
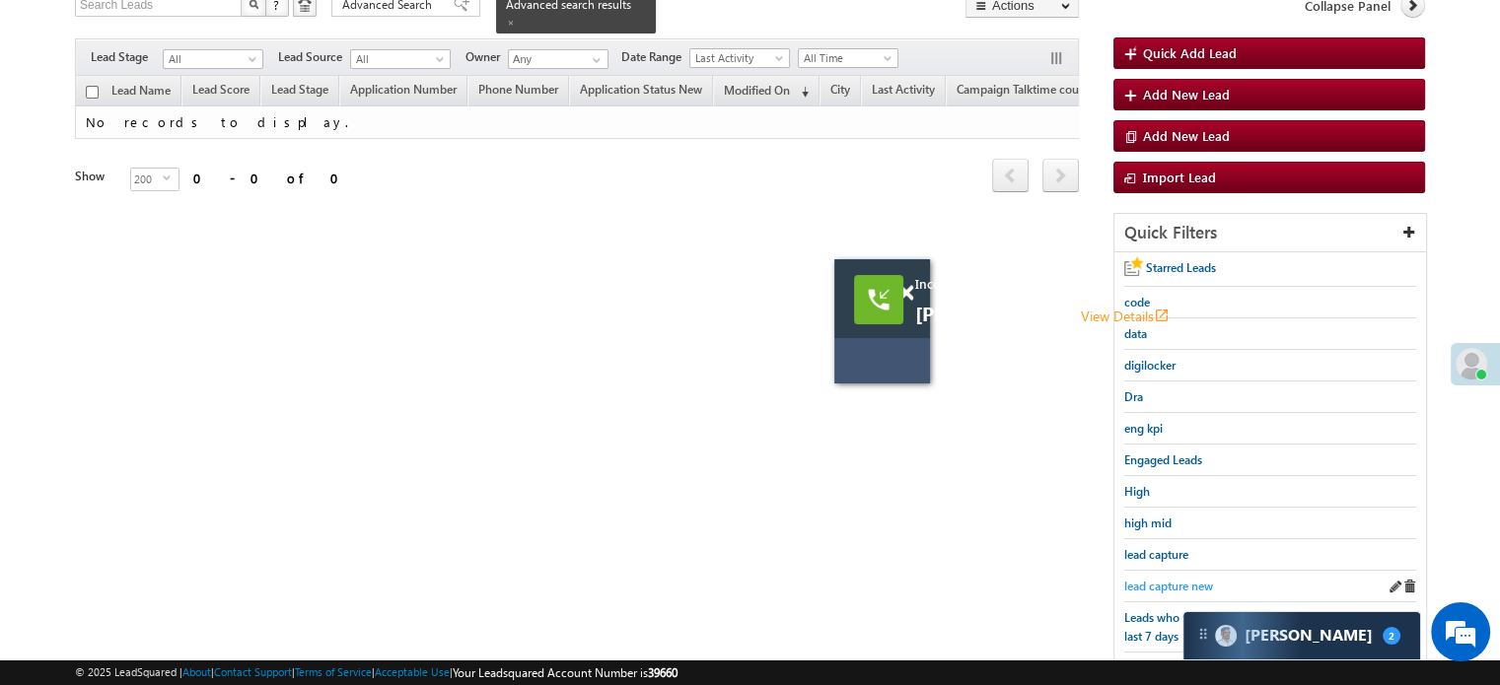
click at [1159, 579] on span "lead capture new" at bounding box center [1168, 586] width 89 height 15
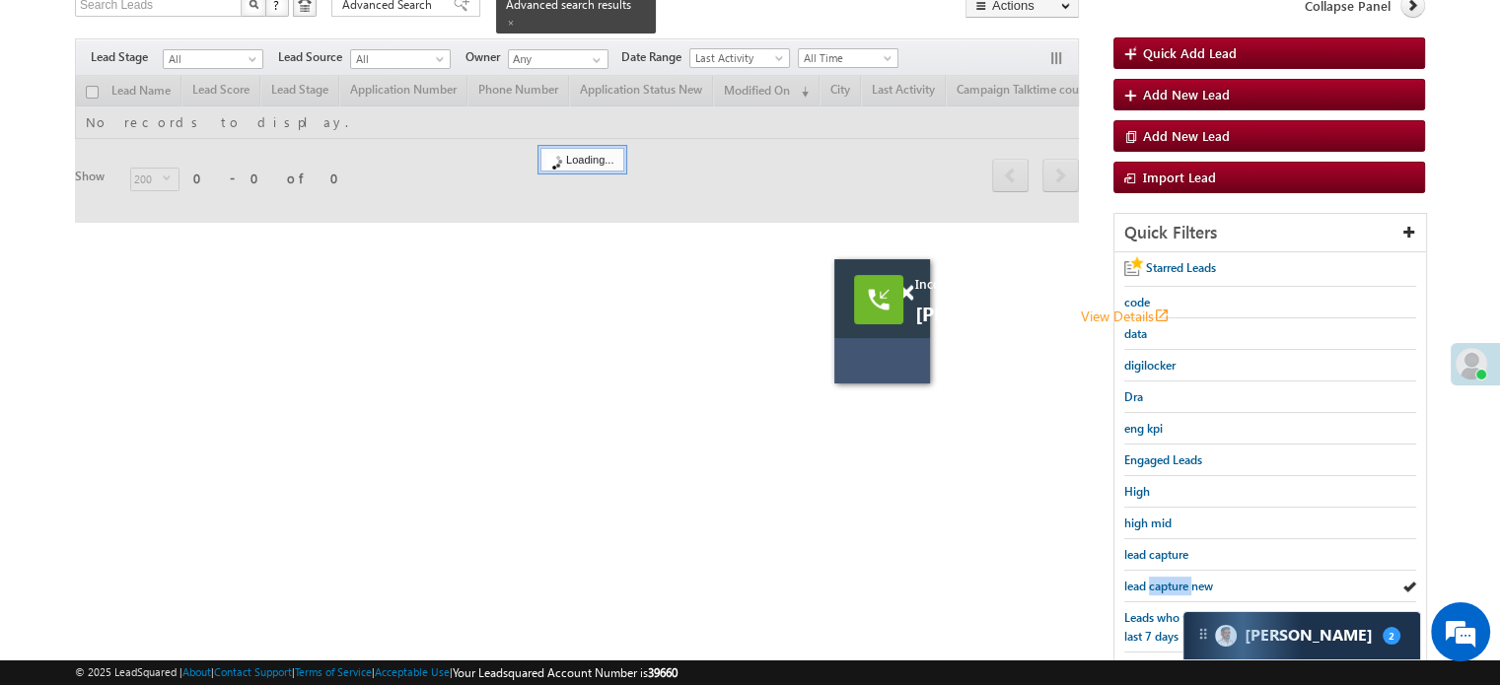
click at [1159, 579] on span "lead capture new" at bounding box center [1168, 586] width 89 height 15
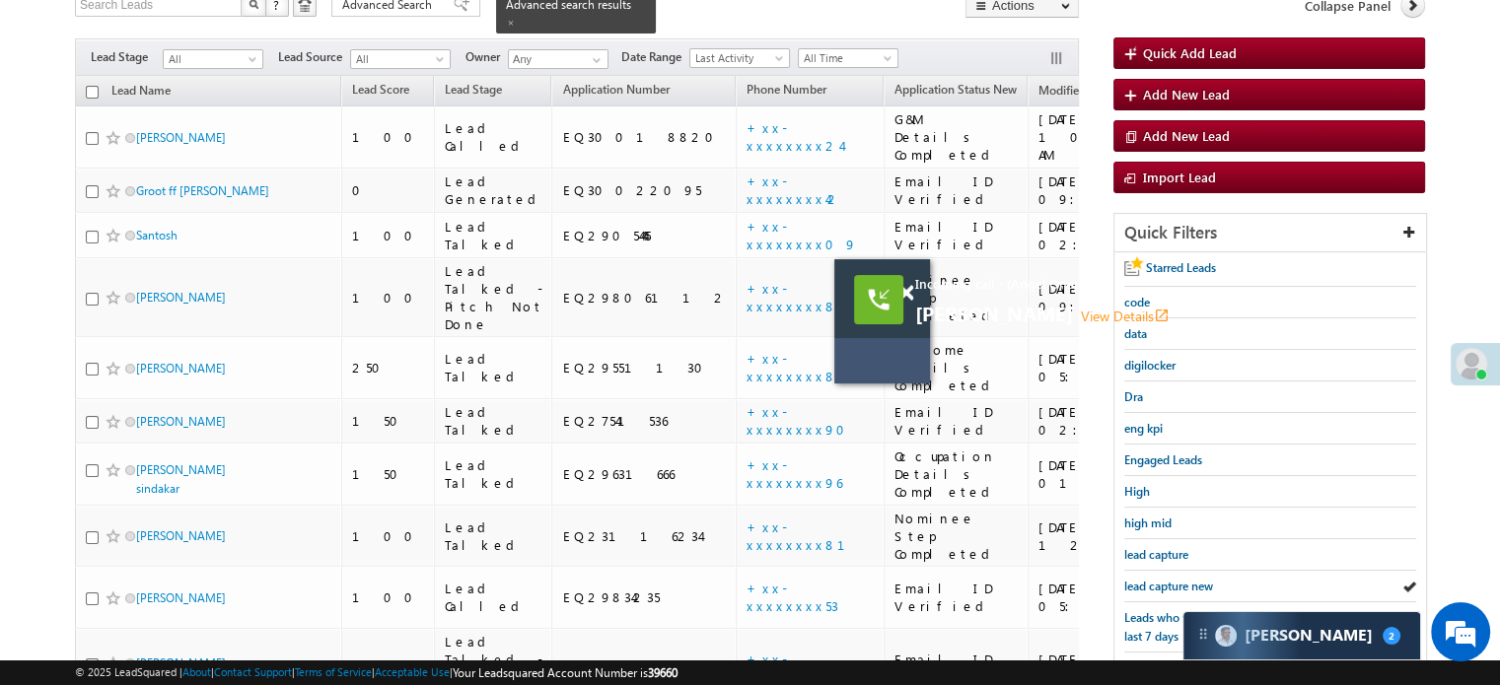
click at [1159, 579] on span "lead capture new" at bounding box center [1168, 586] width 89 height 15
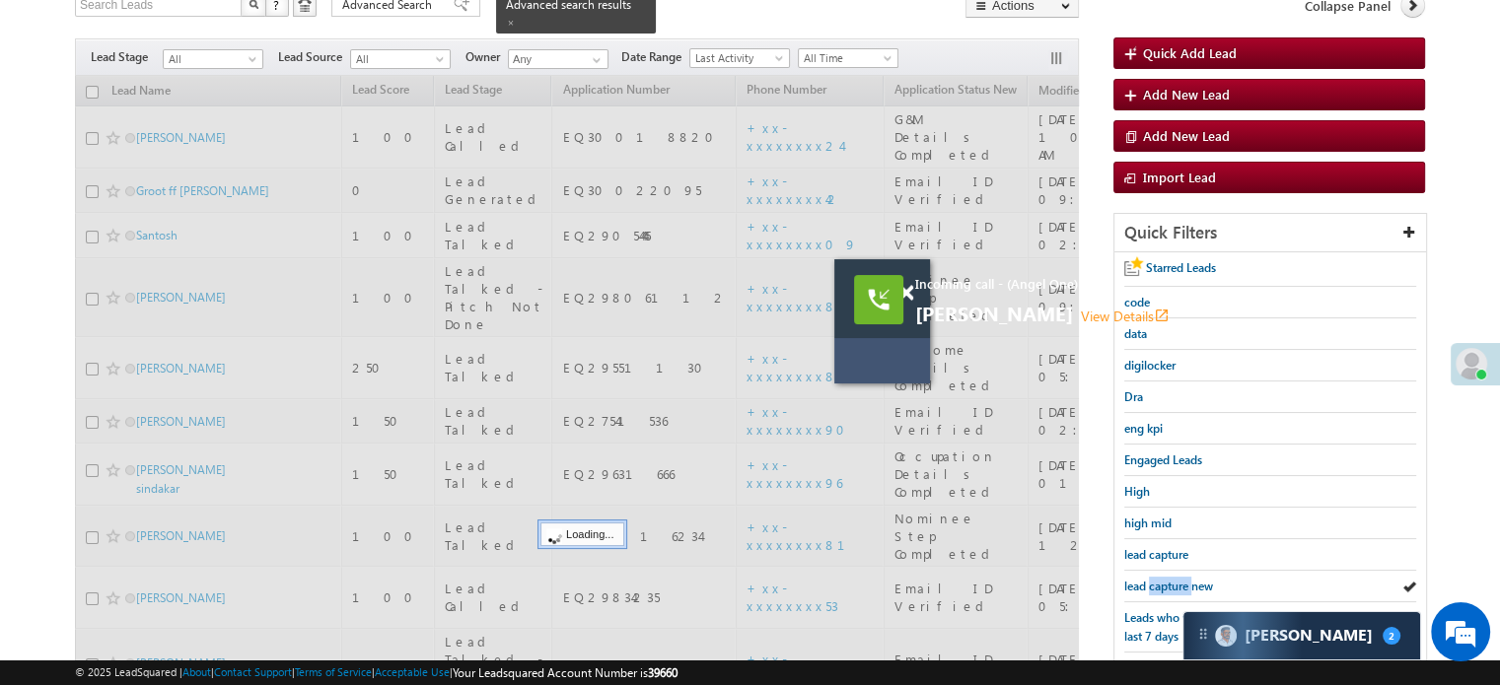
click at [1159, 579] on span "lead capture new" at bounding box center [1168, 586] width 89 height 15
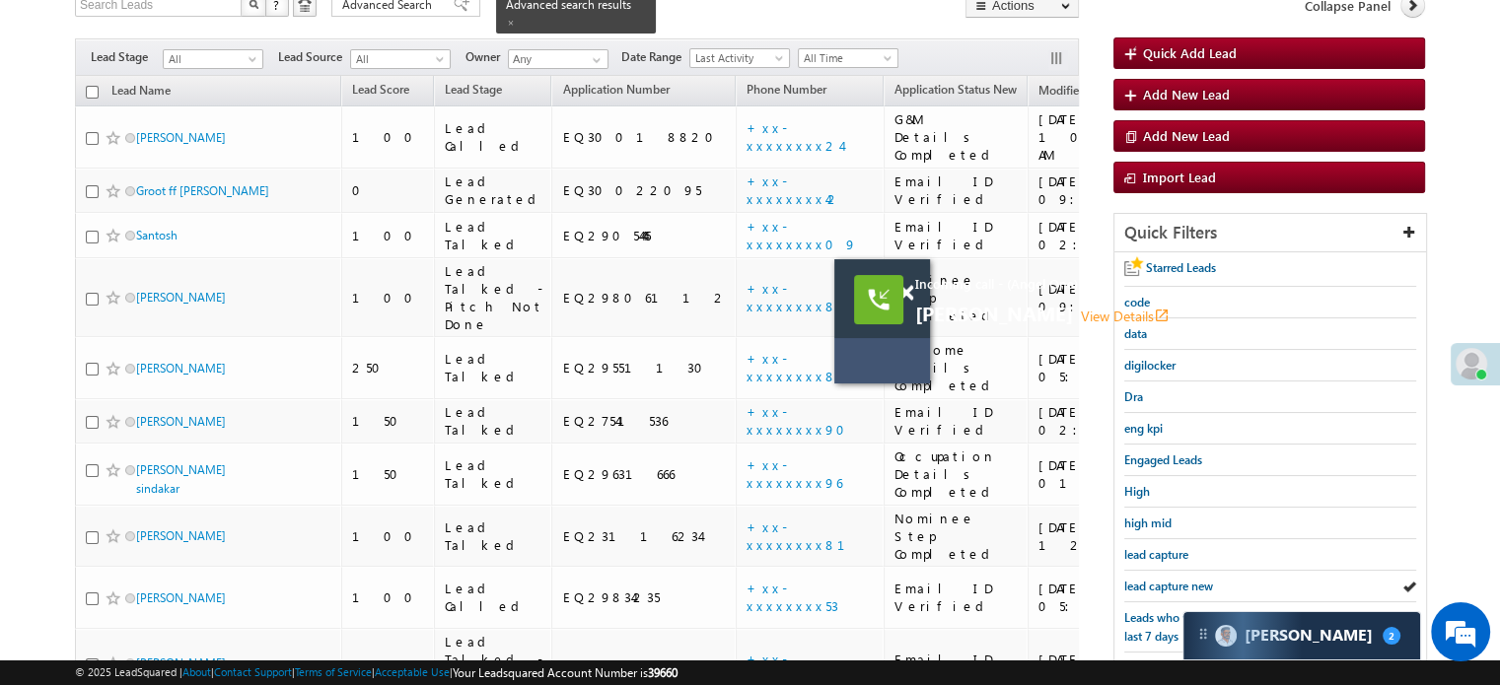
click at [904, 281] on div at bounding box center [916, 283] width 27 height 49
click at [907, 295] on div "Incoming call - (Angel One) Harishankar Kamat View Details open_in_new" at bounding box center [882, 298] width 96 height 79
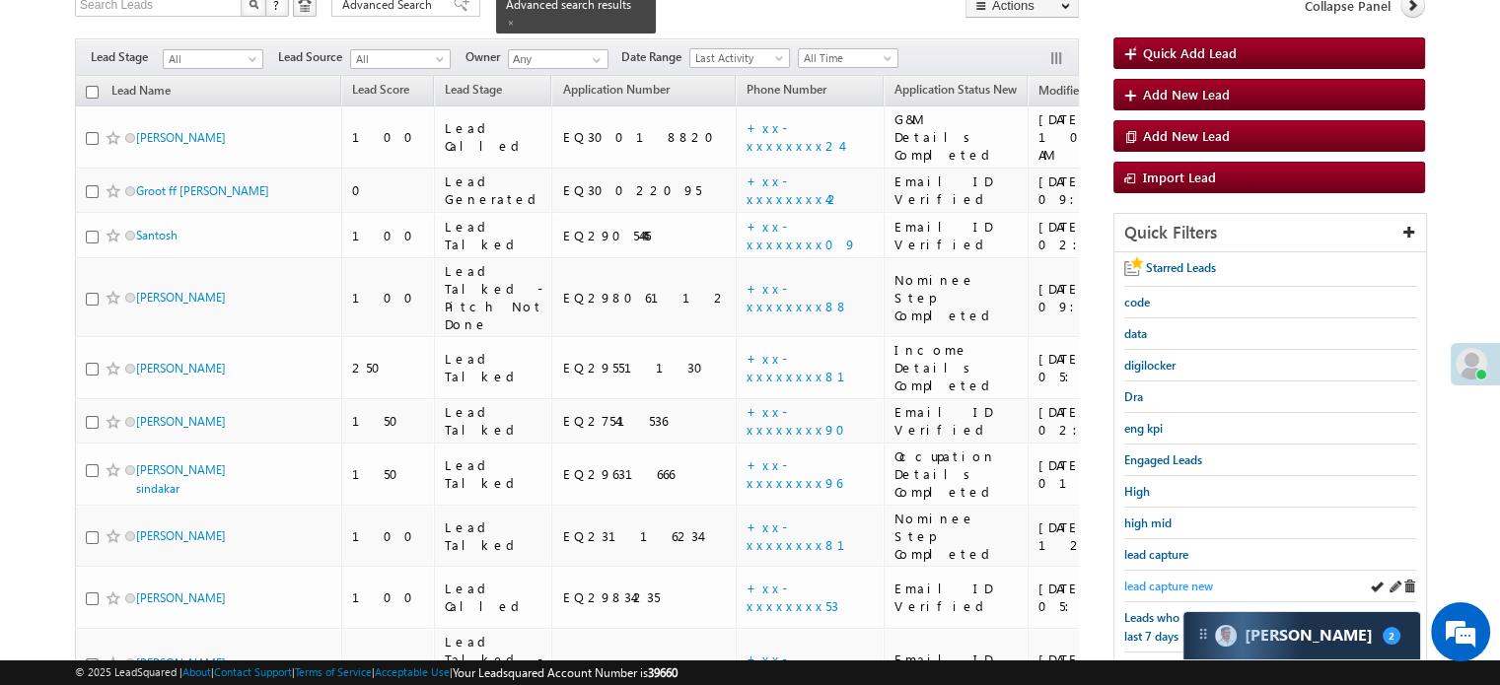
click at [1189, 584] on span "lead capture new" at bounding box center [1168, 586] width 89 height 15
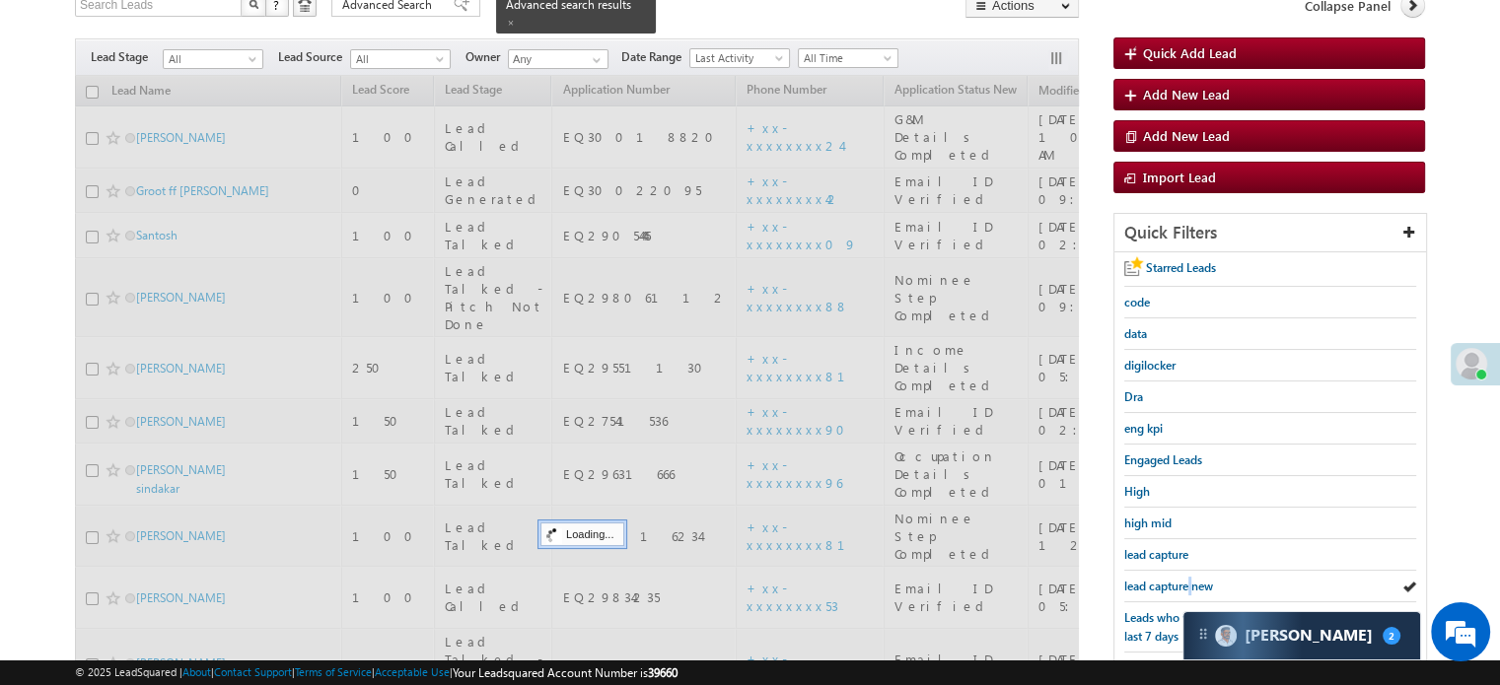
click at [1189, 584] on span "lead capture new" at bounding box center [1168, 586] width 89 height 15
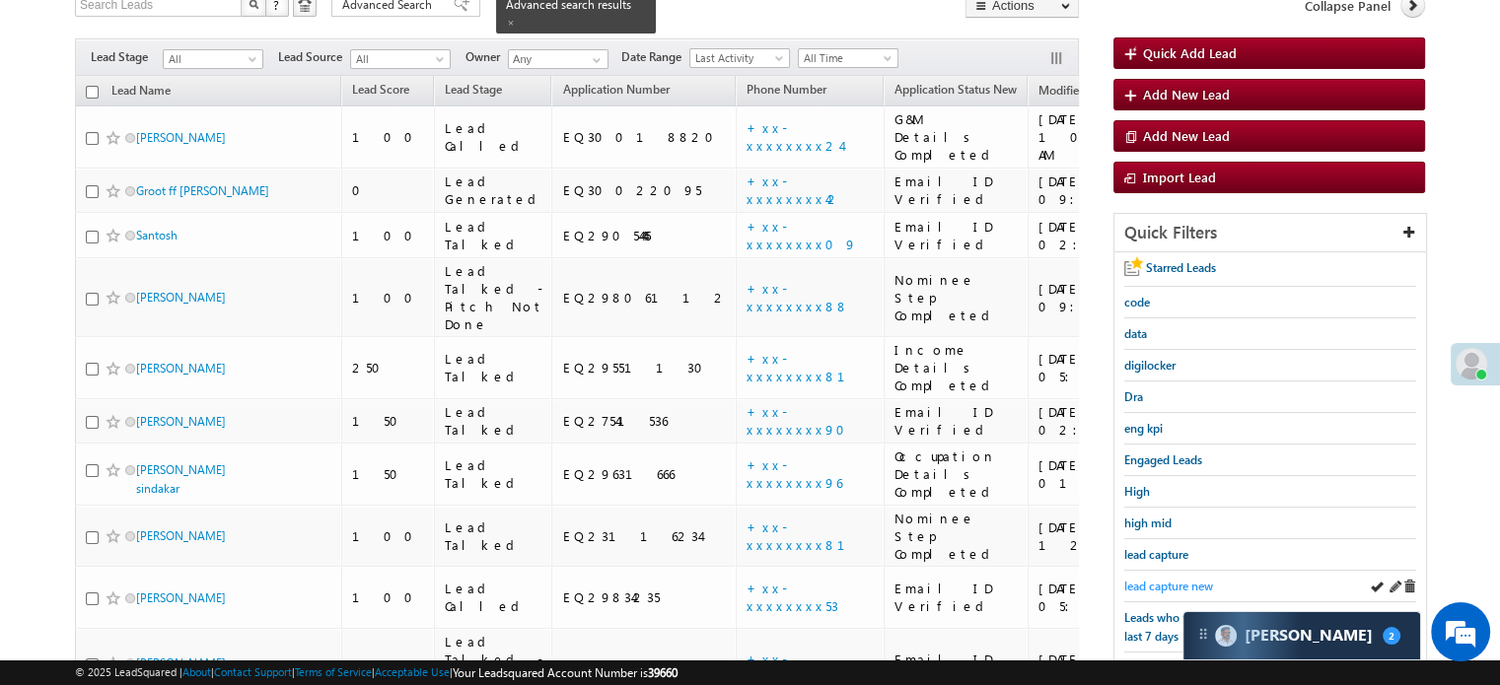
click at [1184, 579] on span "lead capture new" at bounding box center [1168, 586] width 89 height 15
click at [1189, 586] on span "lead capture new" at bounding box center [1168, 586] width 89 height 15
click at [1188, 582] on span "lead capture new" at bounding box center [1168, 586] width 89 height 15
click at [1148, 579] on span "lead capture new" at bounding box center [1168, 586] width 89 height 15
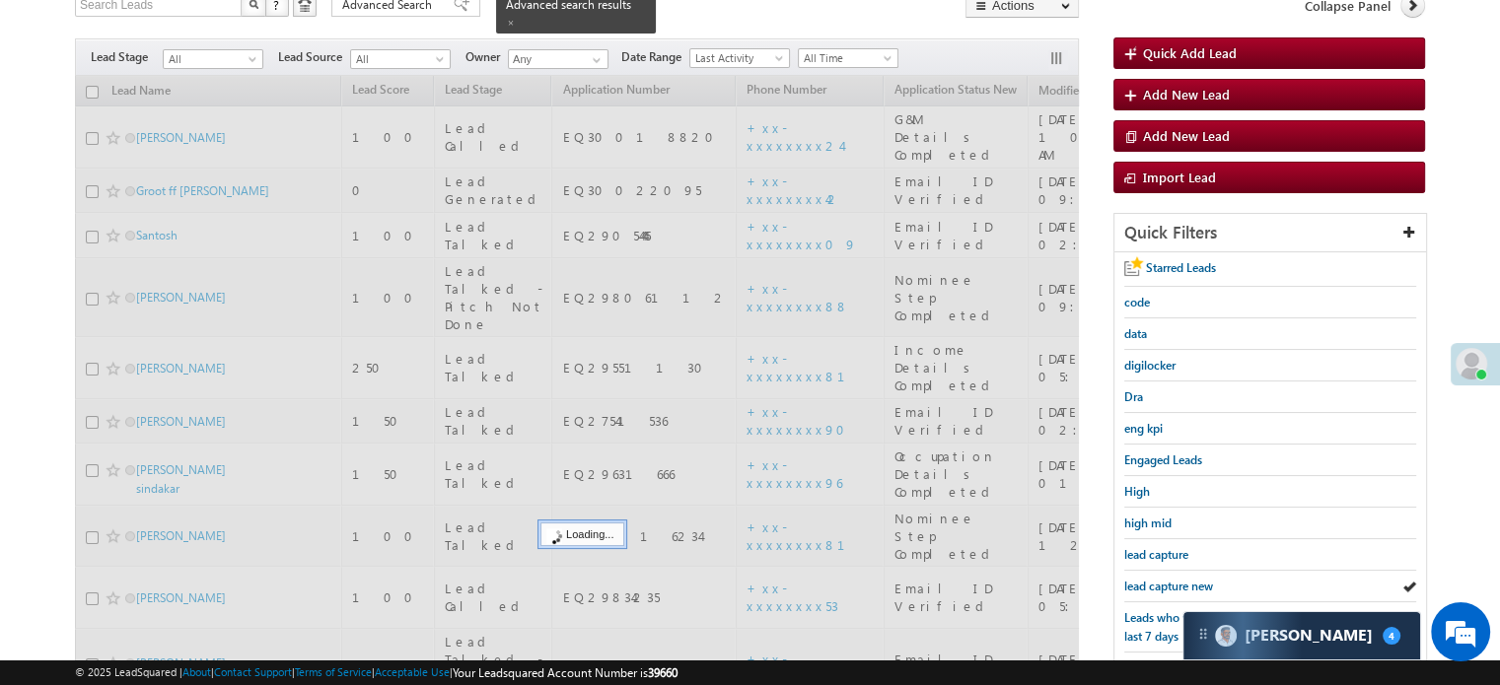
click at [1148, 579] on span "lead capture new" at bounding box center [1168, 586] width 89 height 15
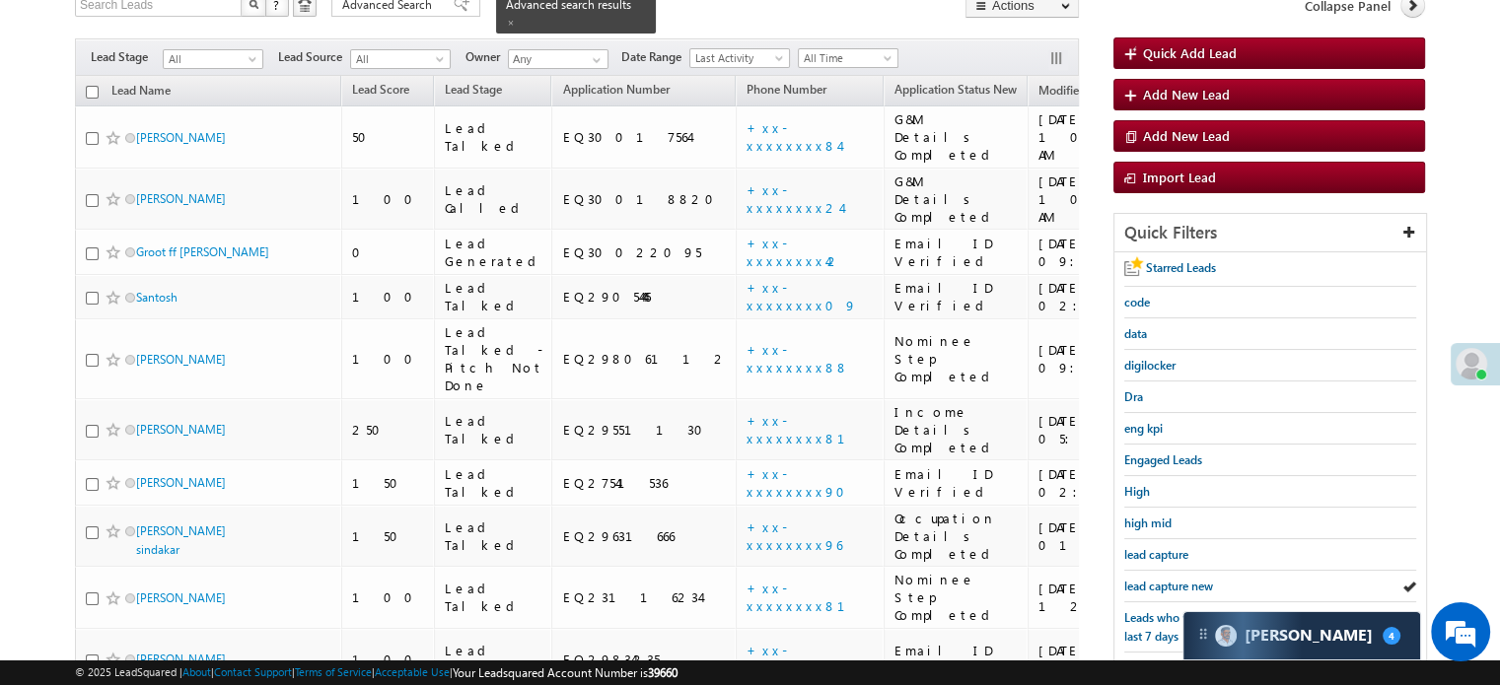
click at [1148, 579] on span "lead capture new" at bounding box center [1168, 586] width 89 height 15
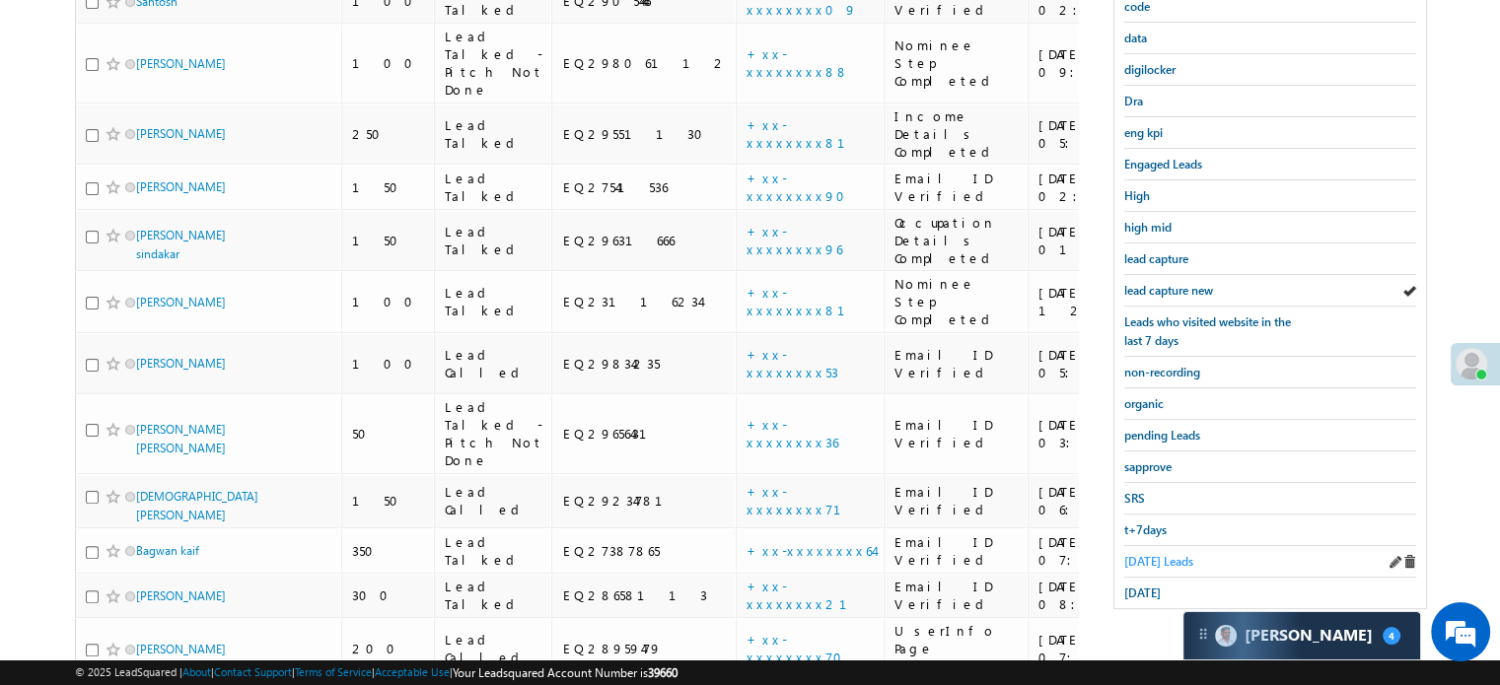
click at [1156, 554] on span "Today's Leads" at bounding box center [1158, 561] width 69 height 15
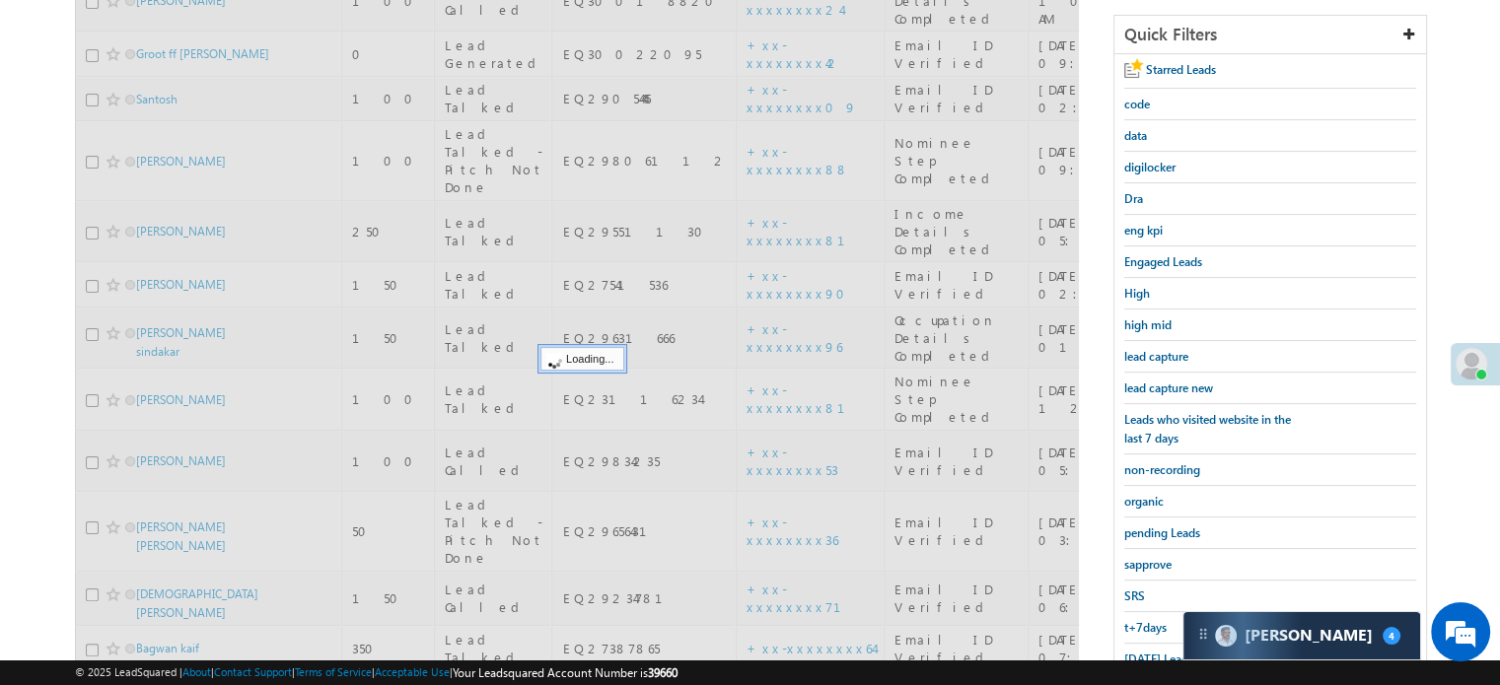
scroll to position [243, 0]
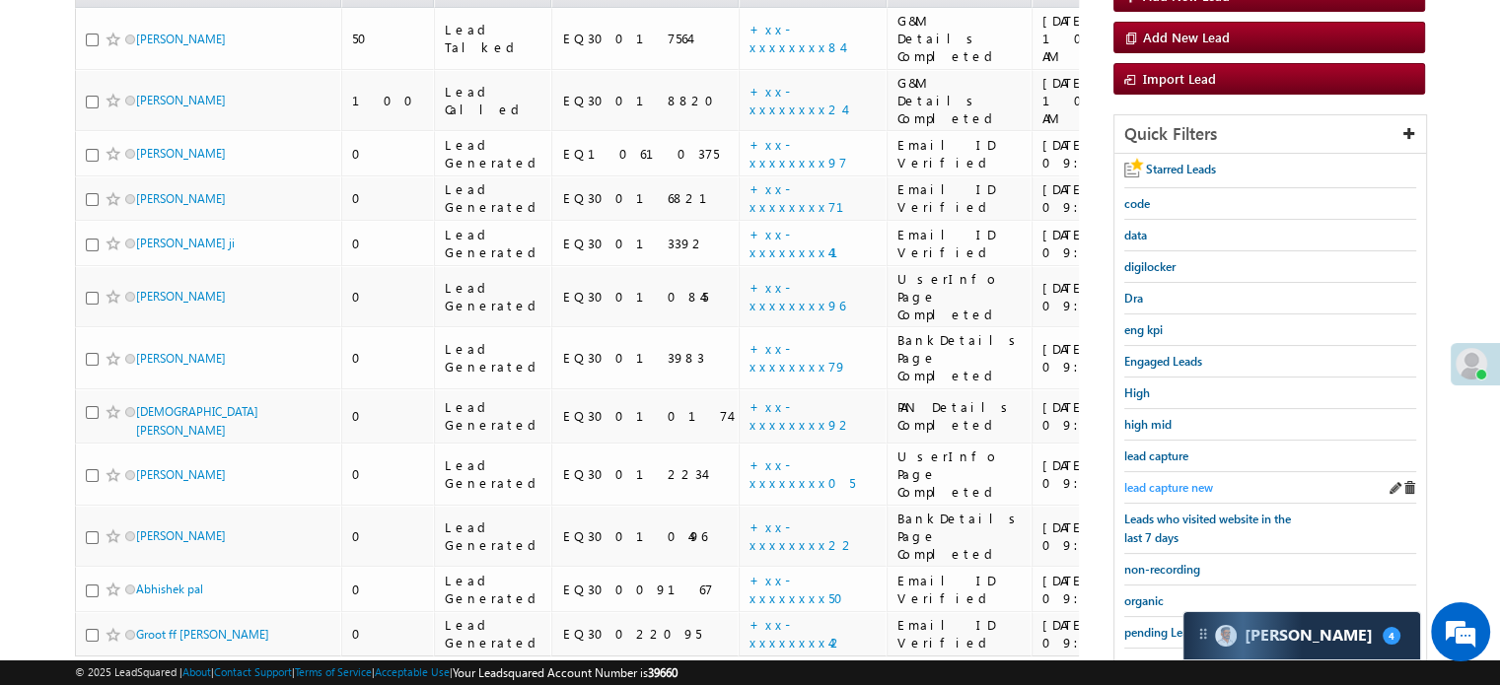
click at [1177, 486] on span "lead capture new" at bounding box center [1168, 487] width 89 height 15
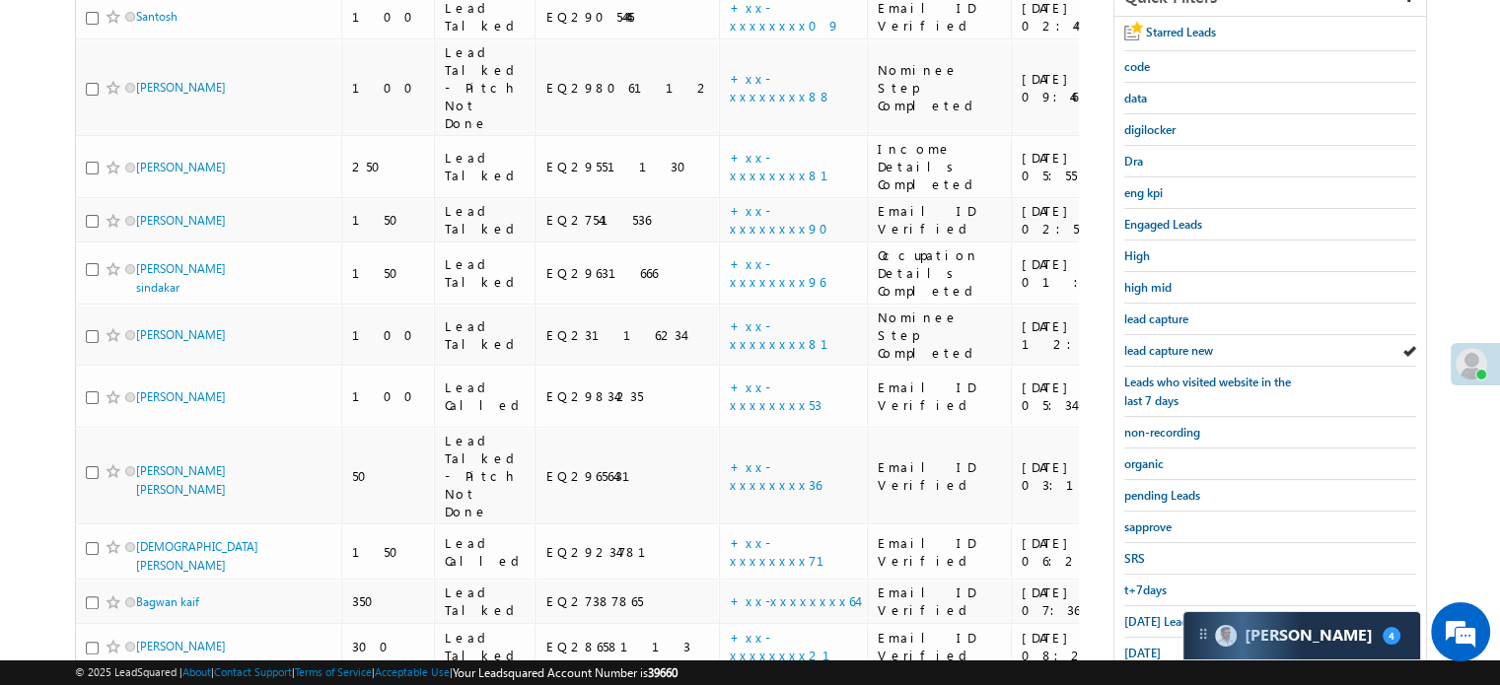
scroll to position [505, 0]
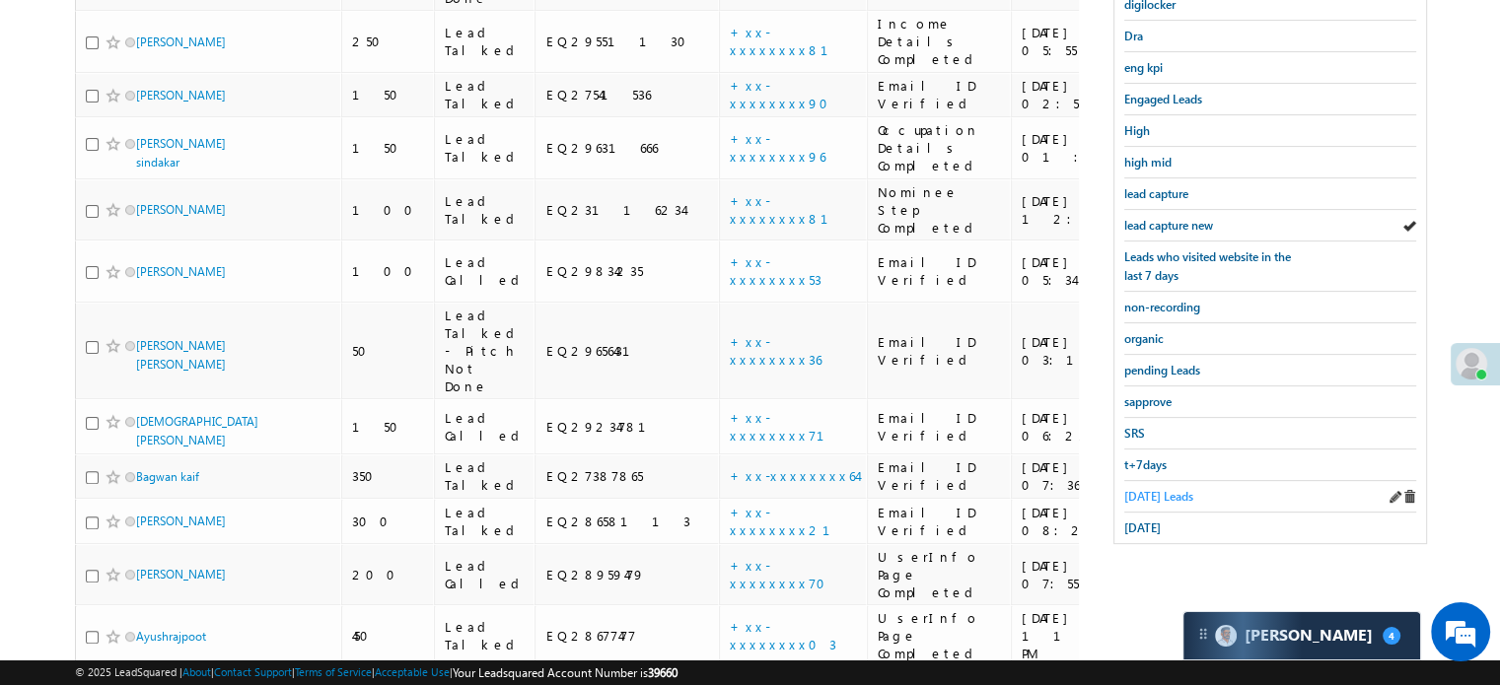
click at [1157, 492] on span "Today's Leads" at bounding box center [1158, 496] width 69 height 15
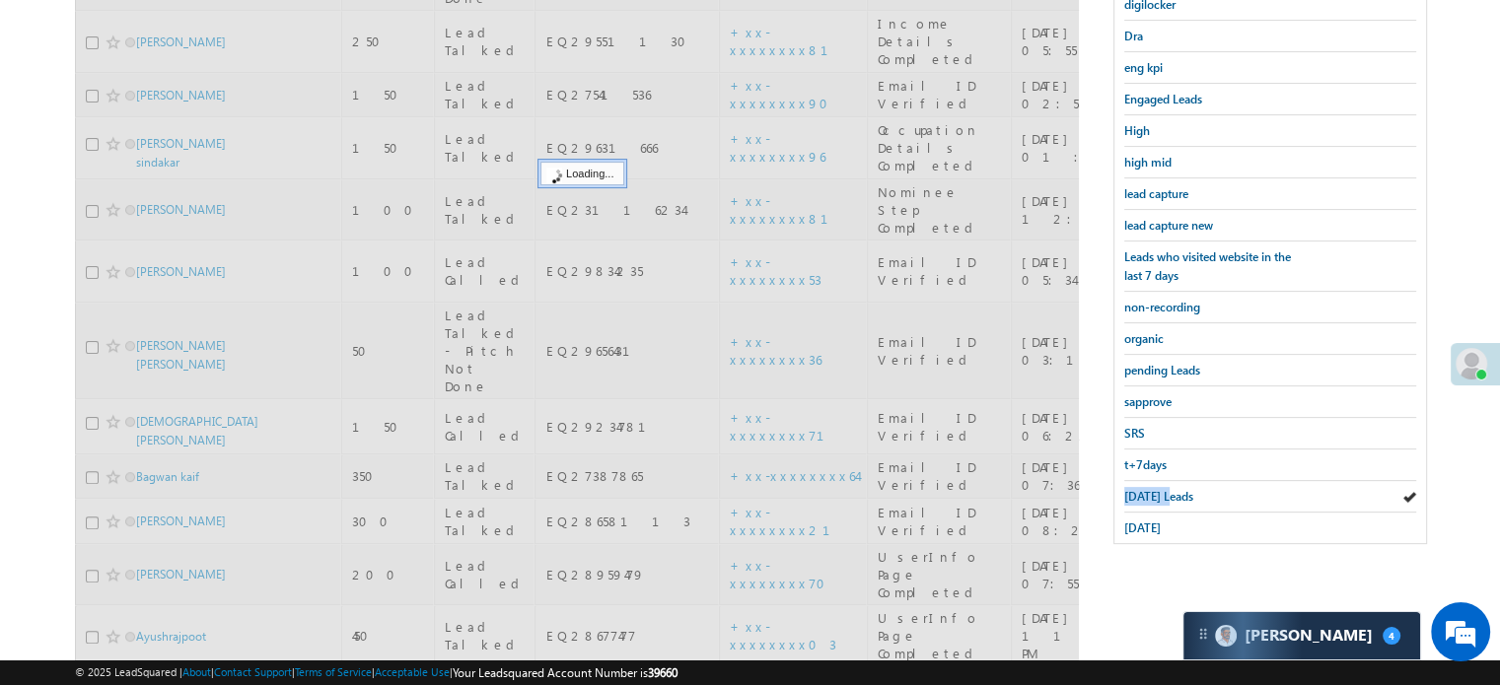
click at [1157, 492] on span "Today's Leads" at bounding box center [1158, 496] width 69 height 15
click at [1156, 492] on span "Today's Leads" at bounding box center [1158, 496] width 69 height 15
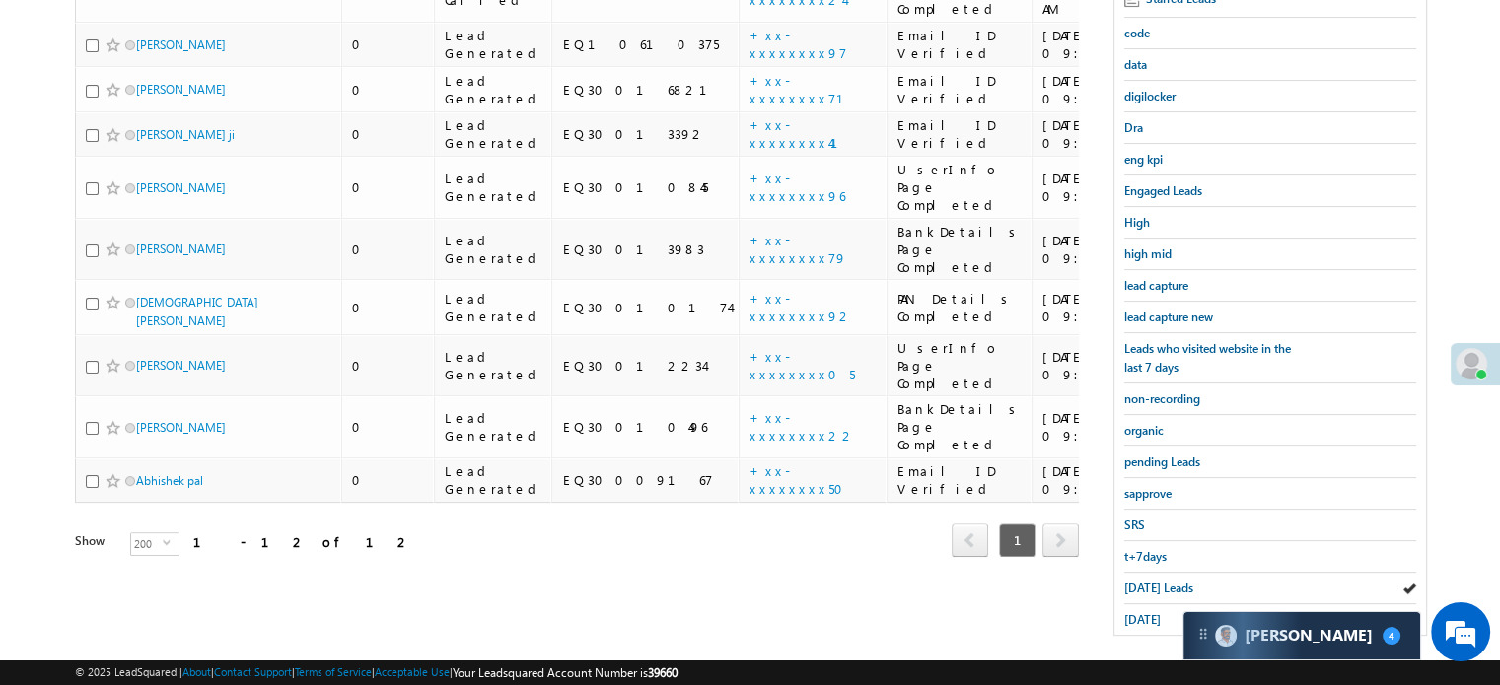
scroll to position [423, 0]
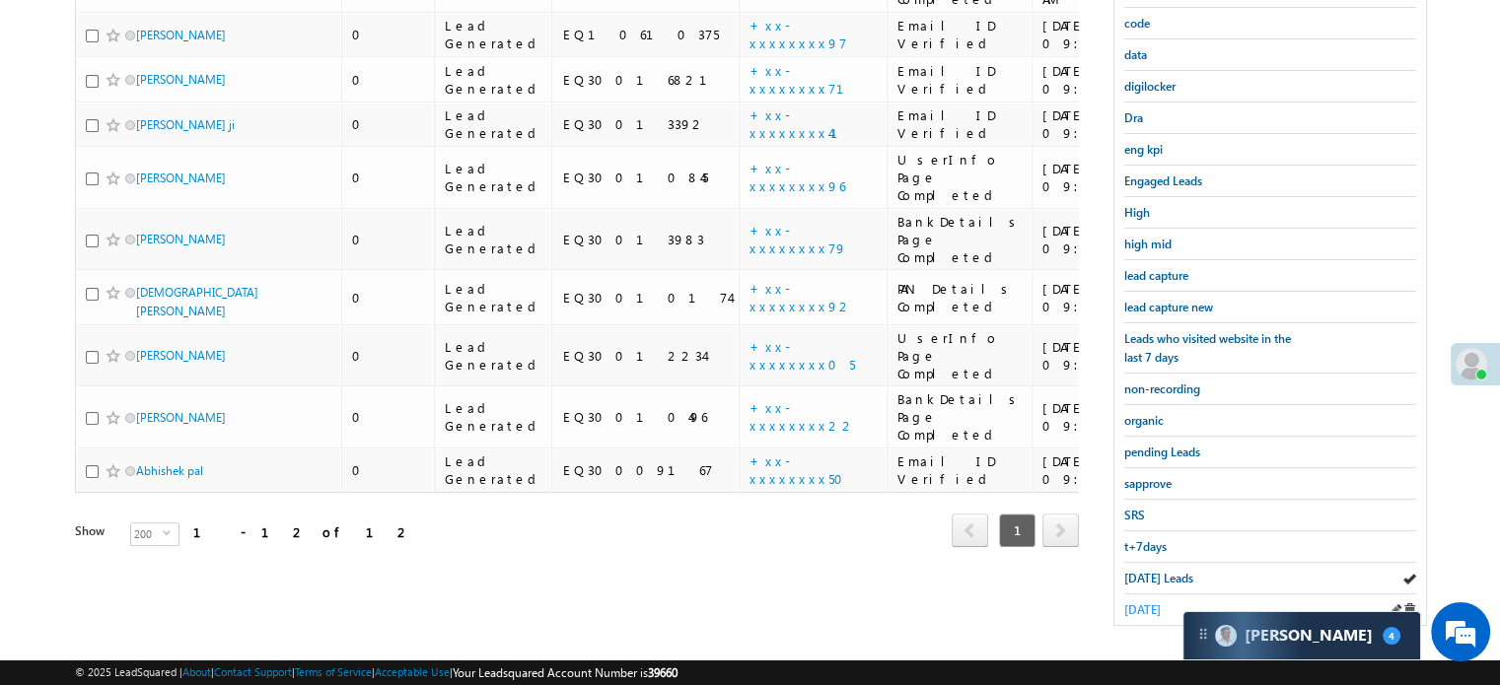
click at [1136, 603] on span "yesterday" at bounding box center [1142, 610] width 36 height 15
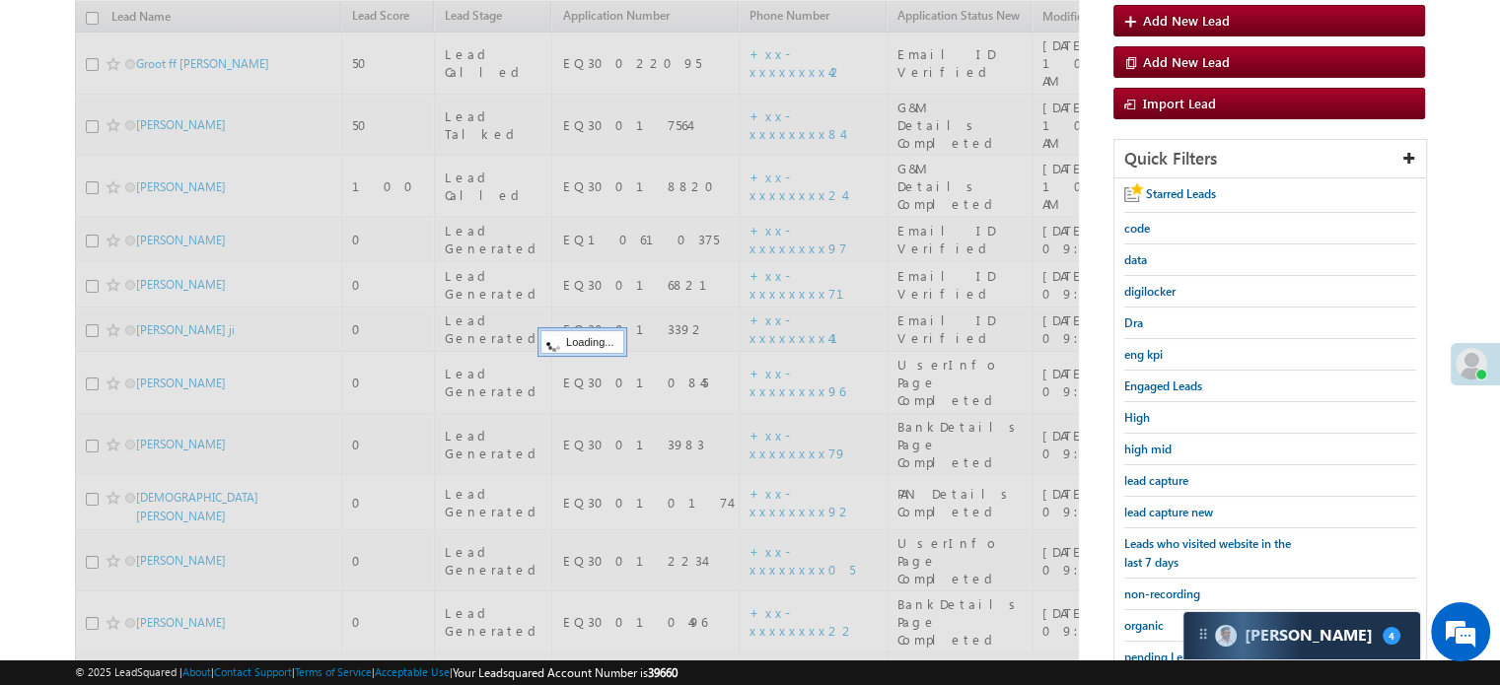
scroll to position [127, 0]
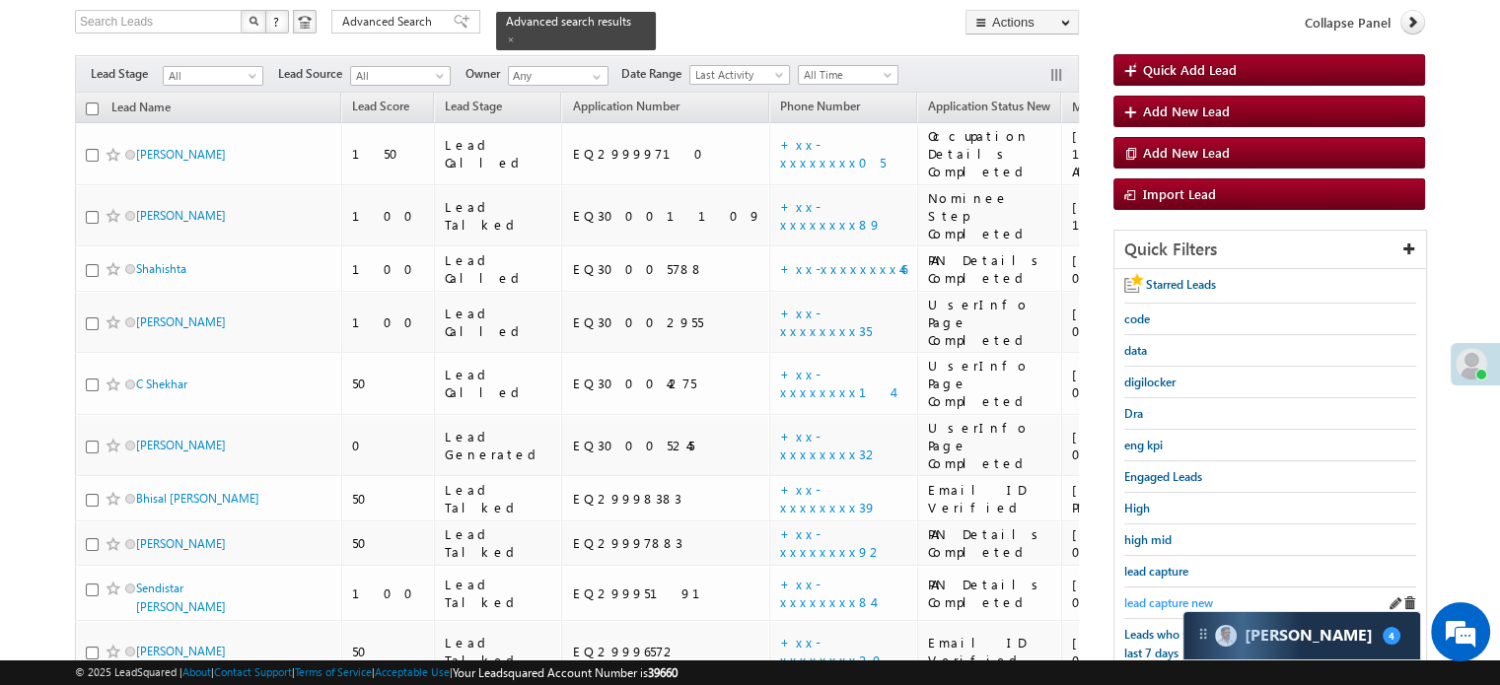
click at [1136, 594] on link "lead capture new" at bounding box center [1168, 603] width 89 height 19
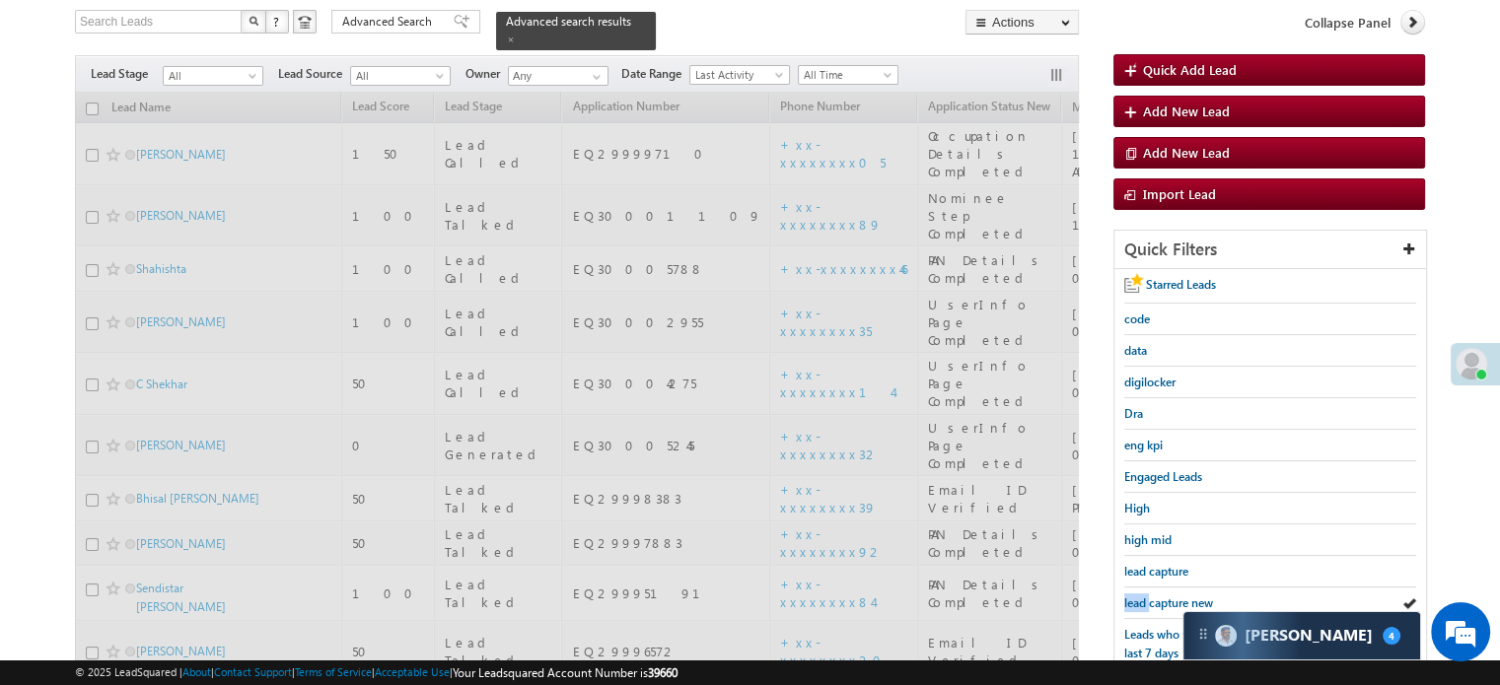
click at [1136, 594] on link "lead capture new" at bounding box center [1168, 603] width 89 height 19
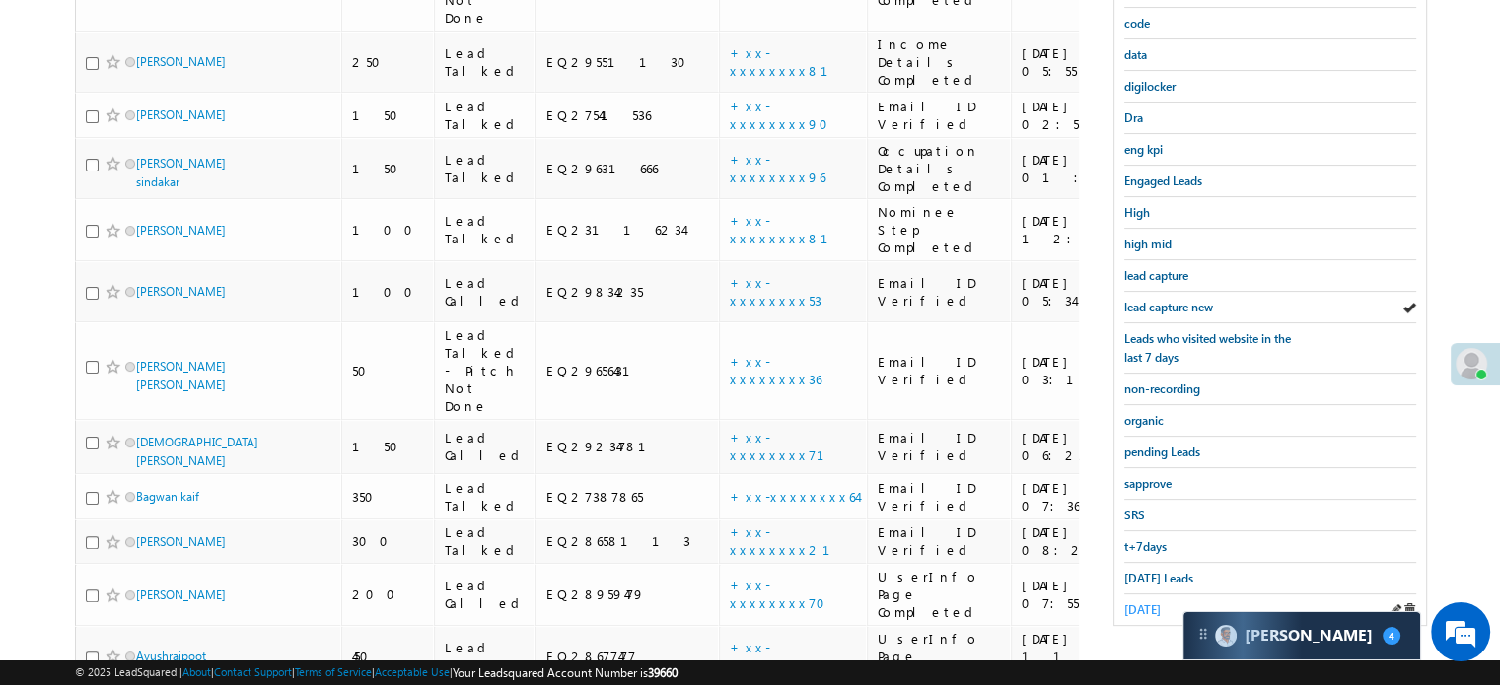
click at [1132, 603] on span "yesterday" at bounding box center [1142, 610] width 36 height 15
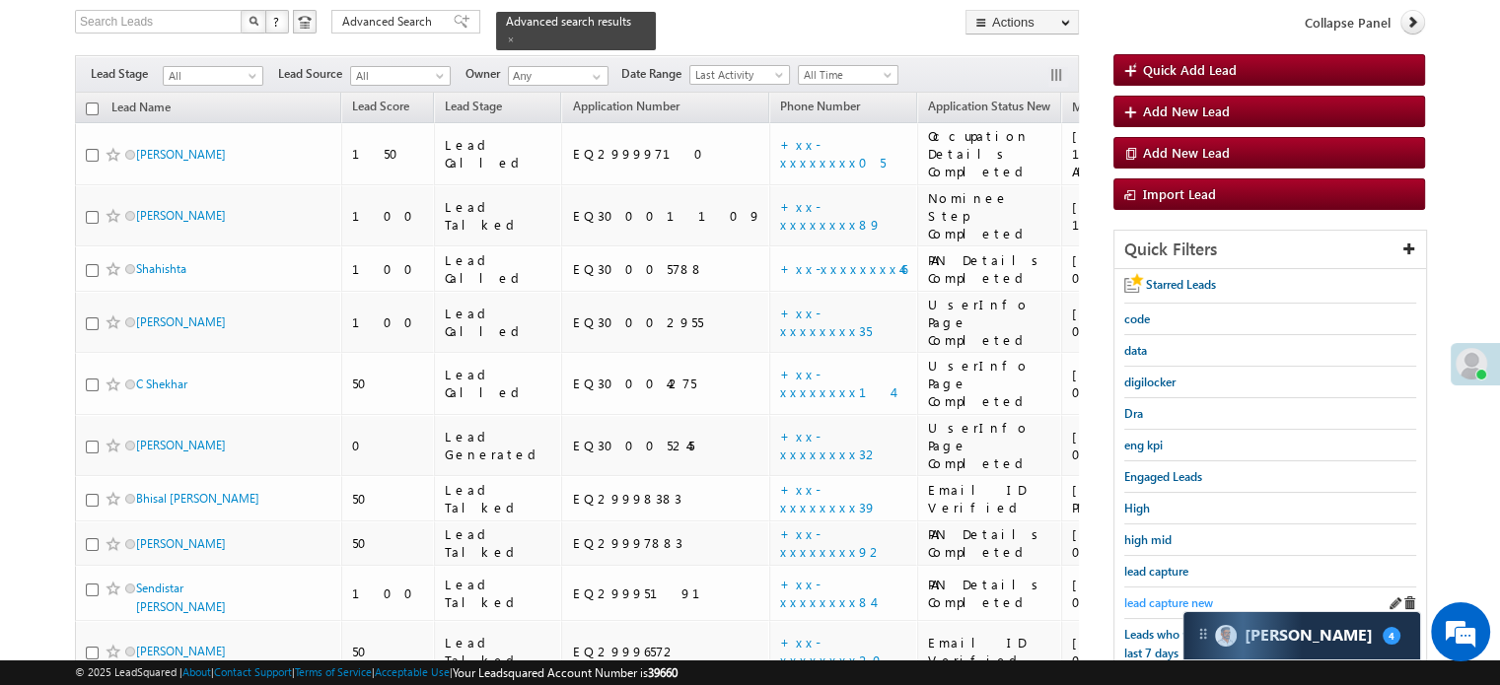
click at [1164, 596] on span "lead capture new" at bounding box center [1168, 603] width 89 height 15
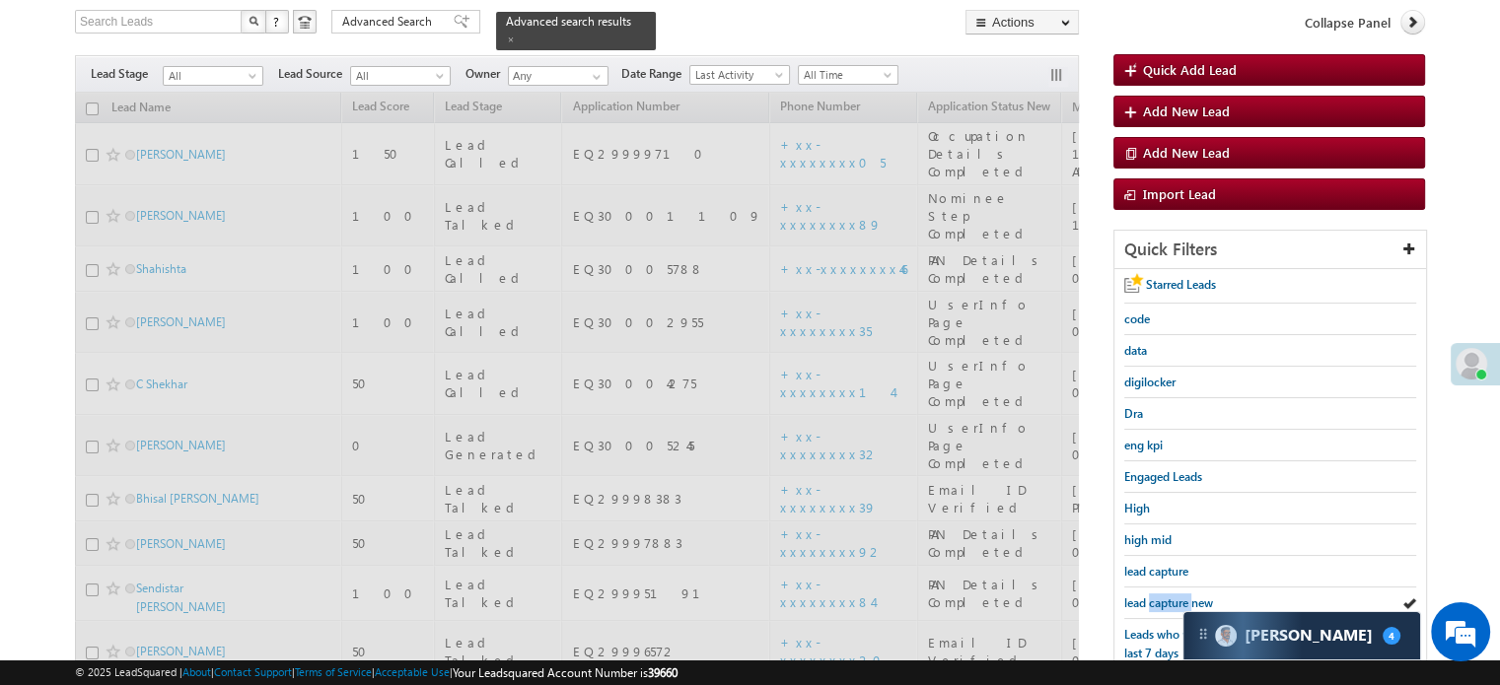
click at [1164, 596] on span "lead capture new" at bounding box center [1168, 603] width 89 height 15
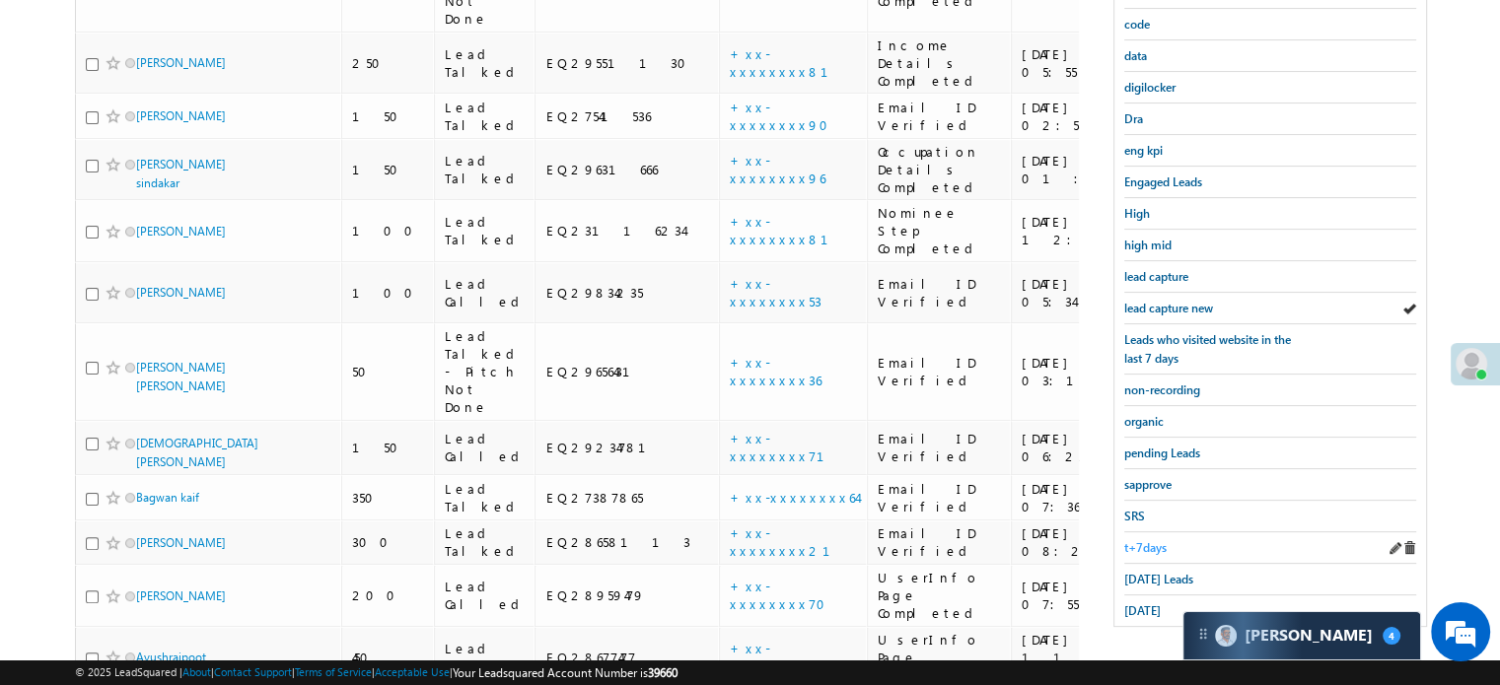
scroll to position [423, 0]
click at [1157, 571] on span "Today's Leads" at bounding box center [1158, 578] width 69 height 15
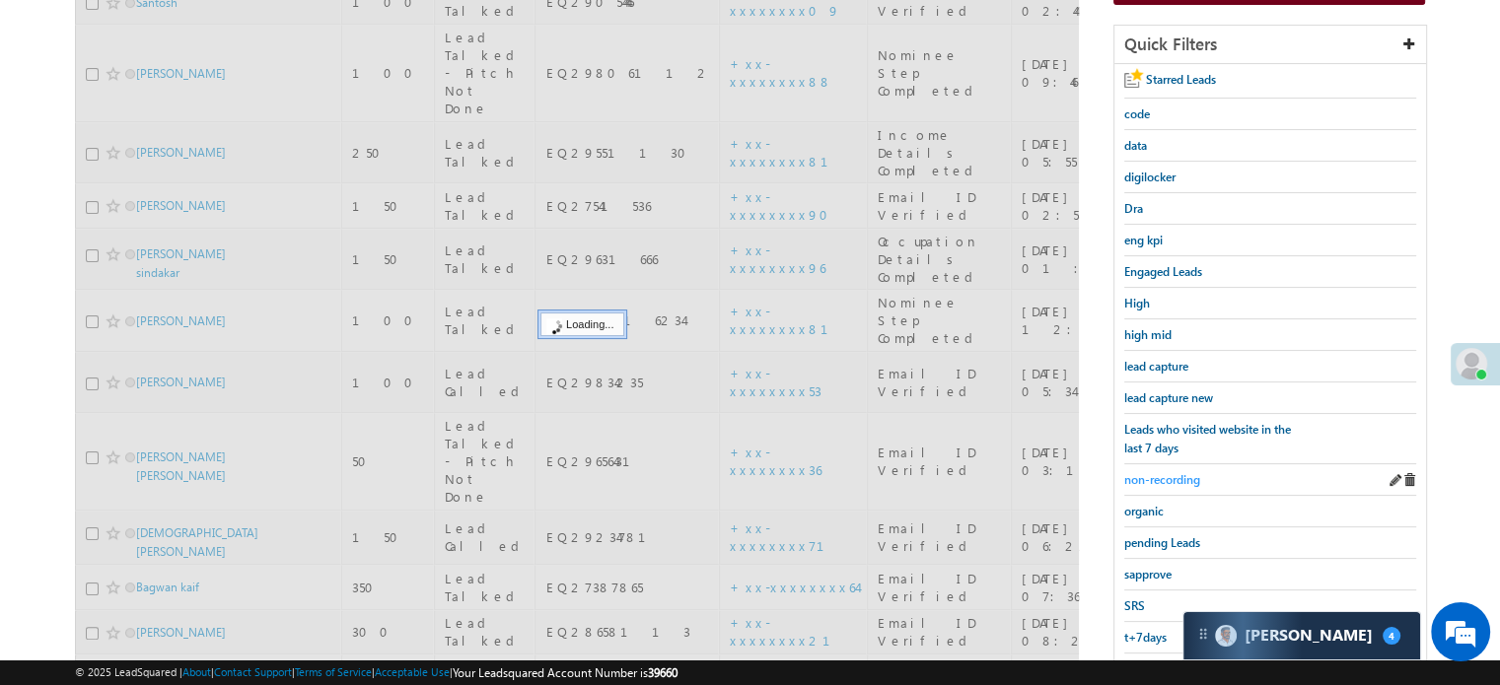
scroll to position [226, 0]
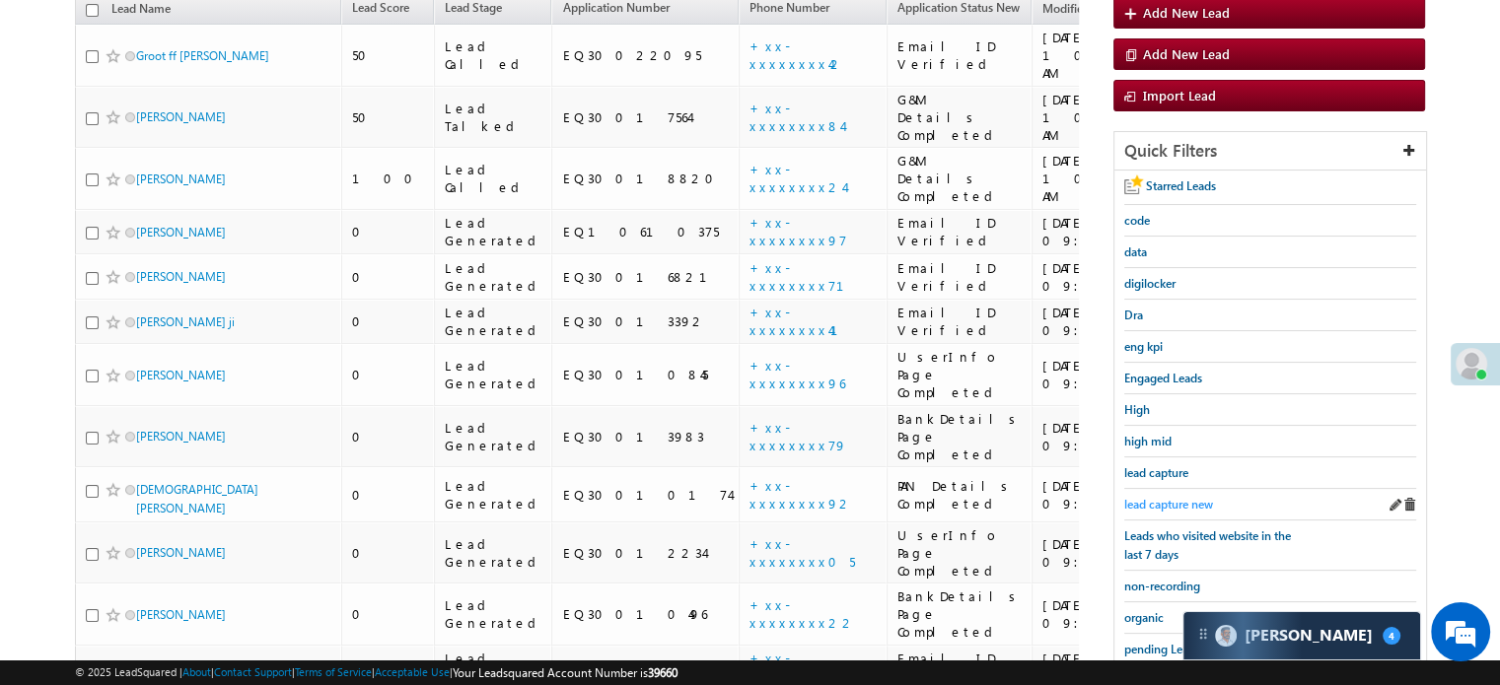
click at [1151, 503] on span "lead capture new" at bounding box center [1168, 504] width 89 height 15
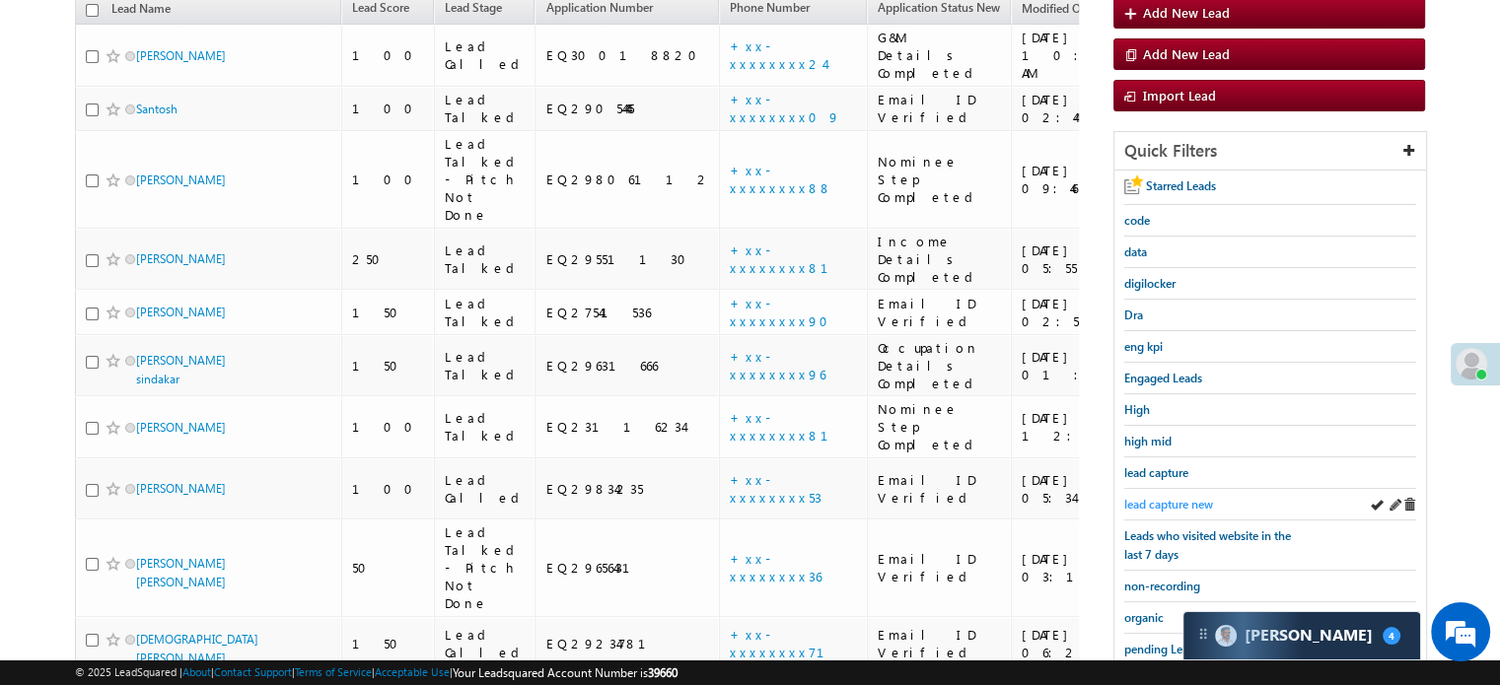
click at [1168, 497] on span "lead capture new" at bounding box center [1168, 504] width 89 height 15
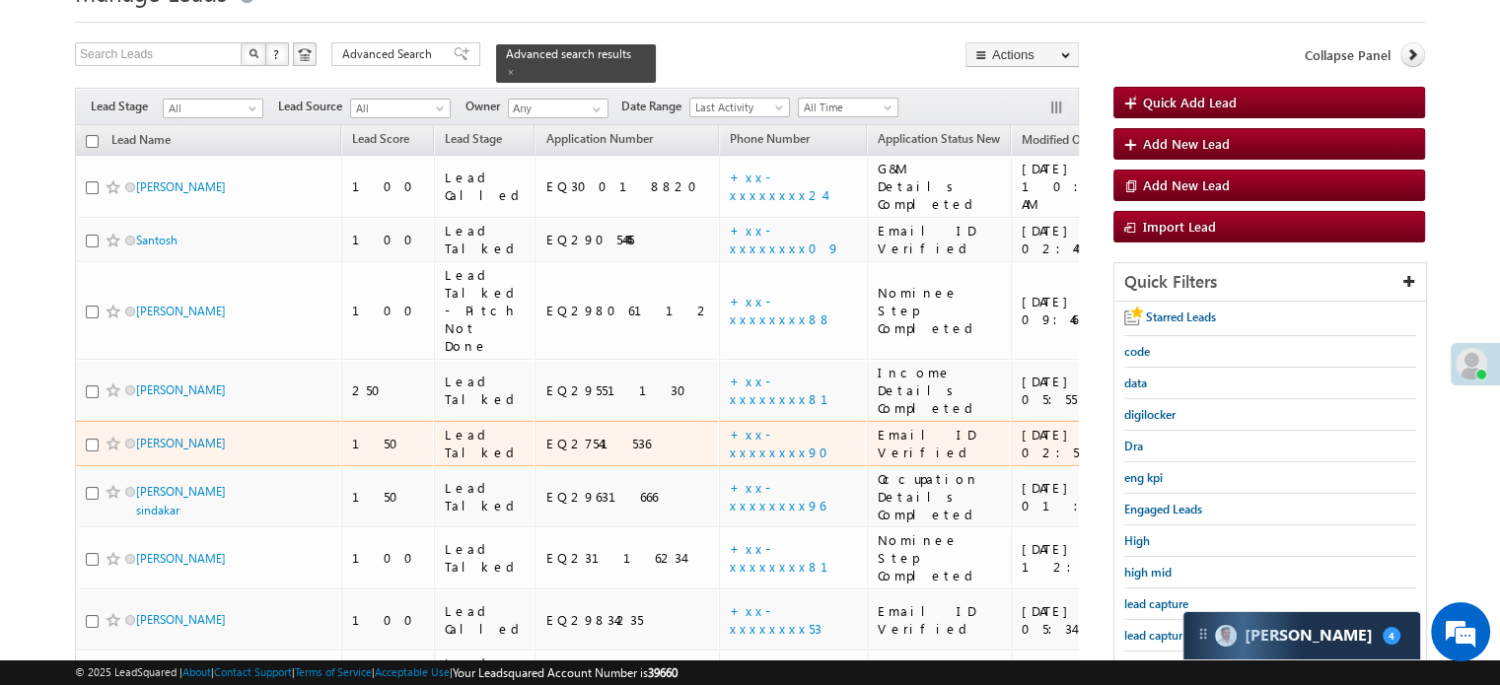
scroll to position [127, 0]
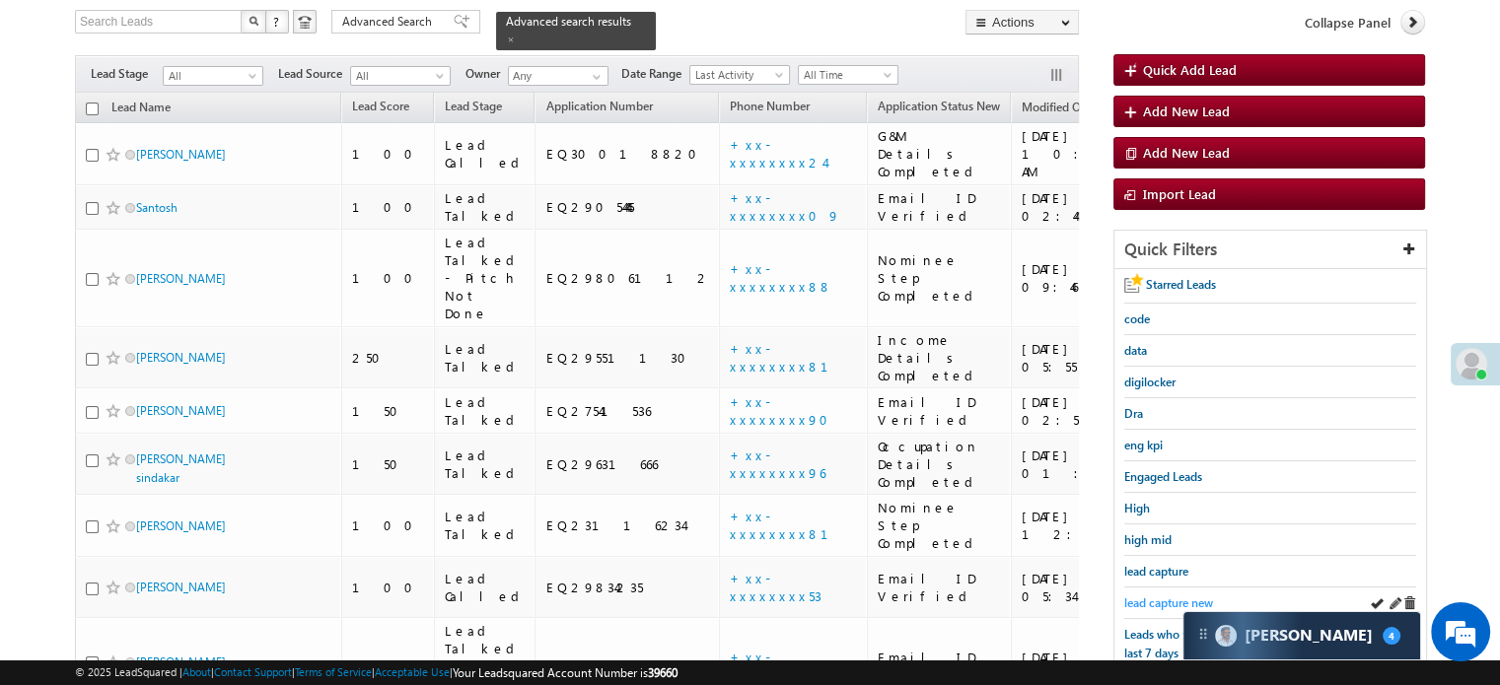
click at [1146, 596] on span "lead capture new" at bounding box center [1168, 603] width 89 height 15
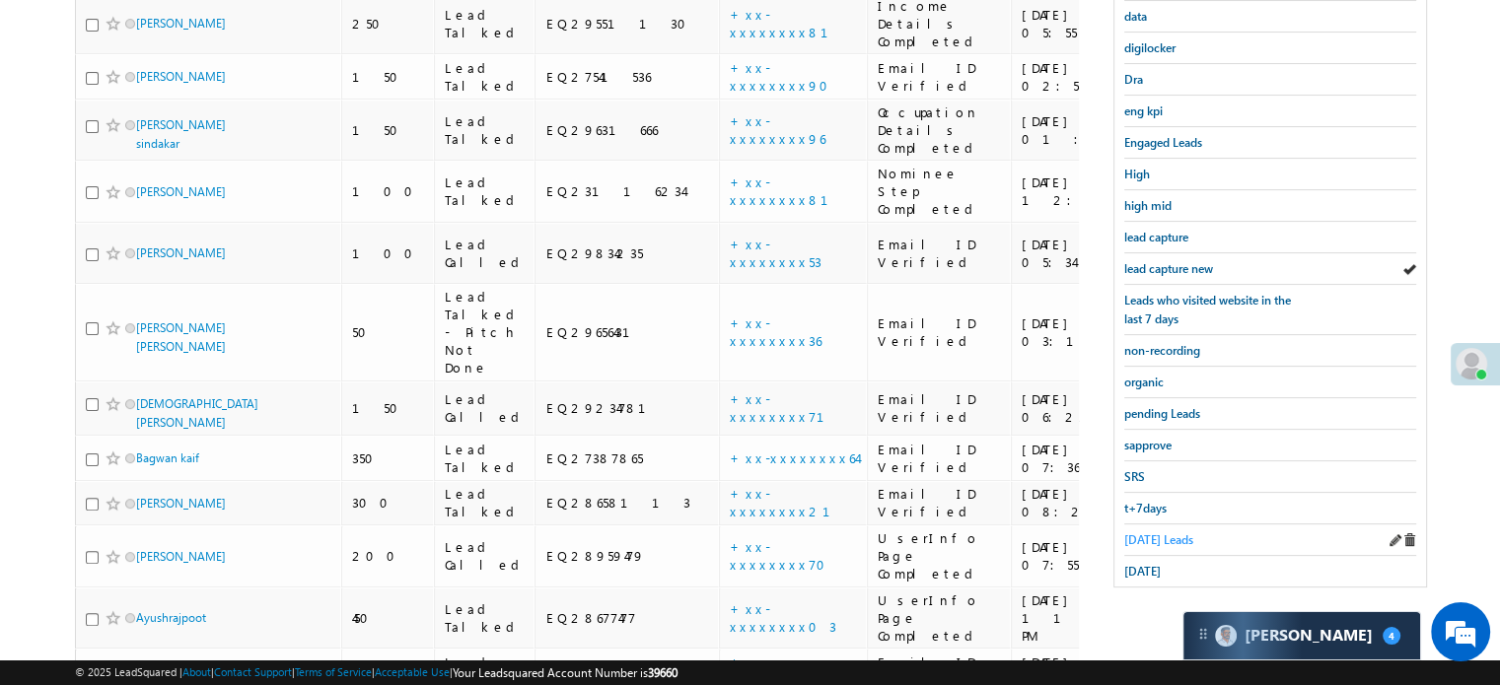
click at [1144, 533] on span "Today's Leads" at bounding box center [1158, 540] width 69 height 15
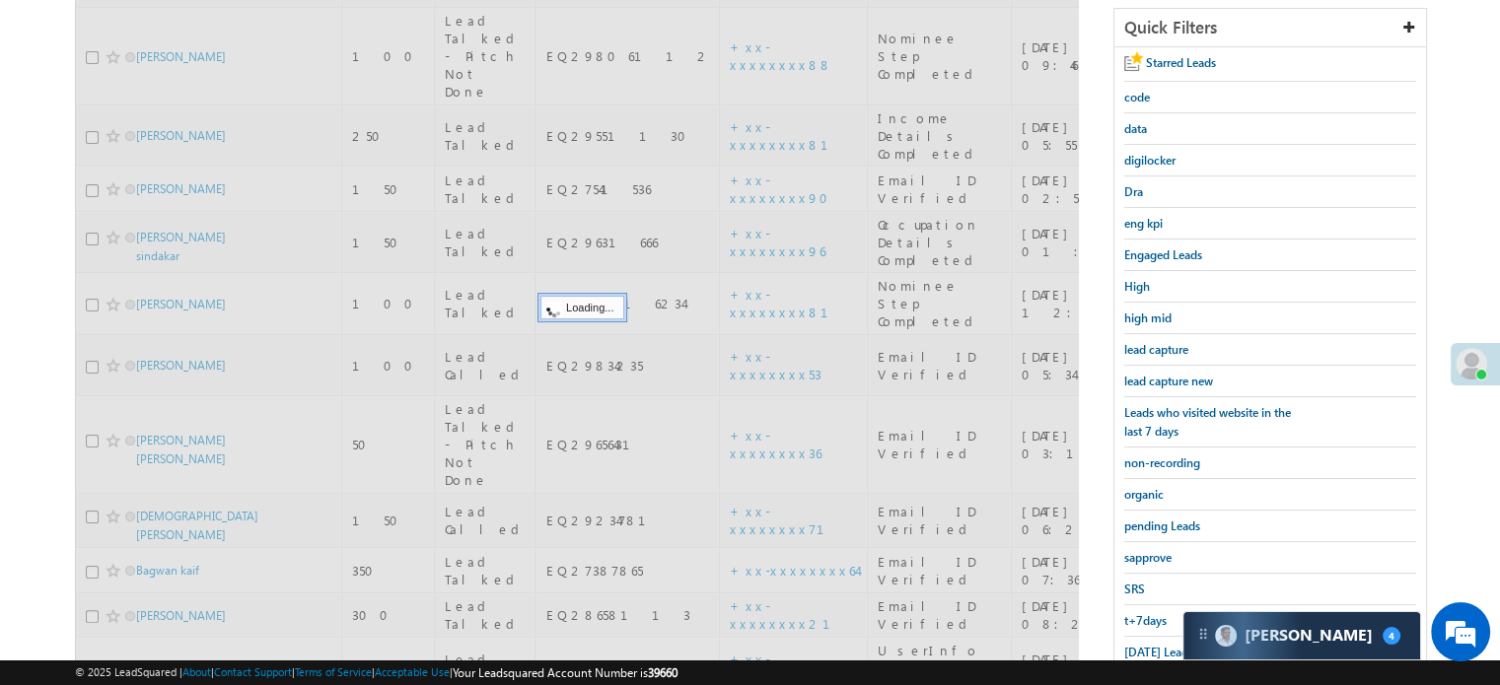
scroll to position [264, 0]
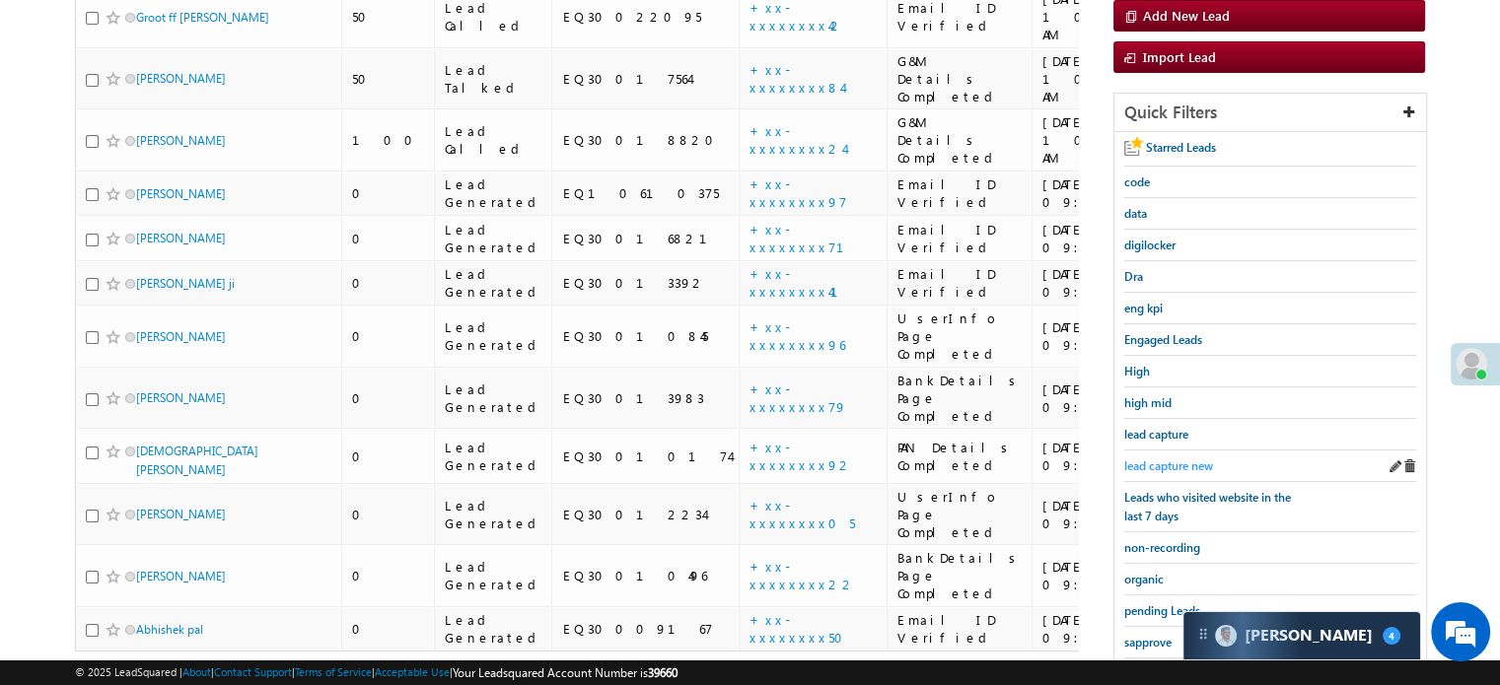
click at [1167, 459] on span "lead capture new" at bounding box center [1168, 466] width 89 height 15
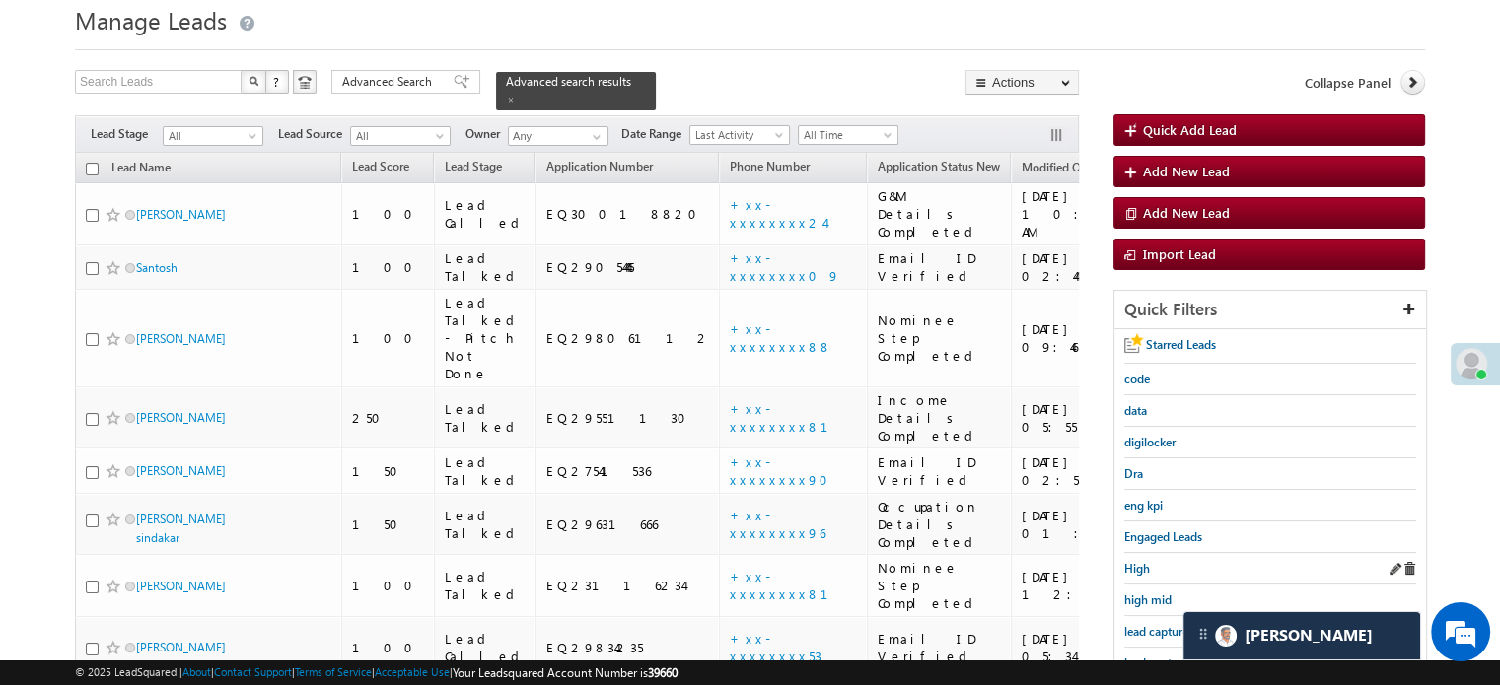
scroll to position [166, 0]
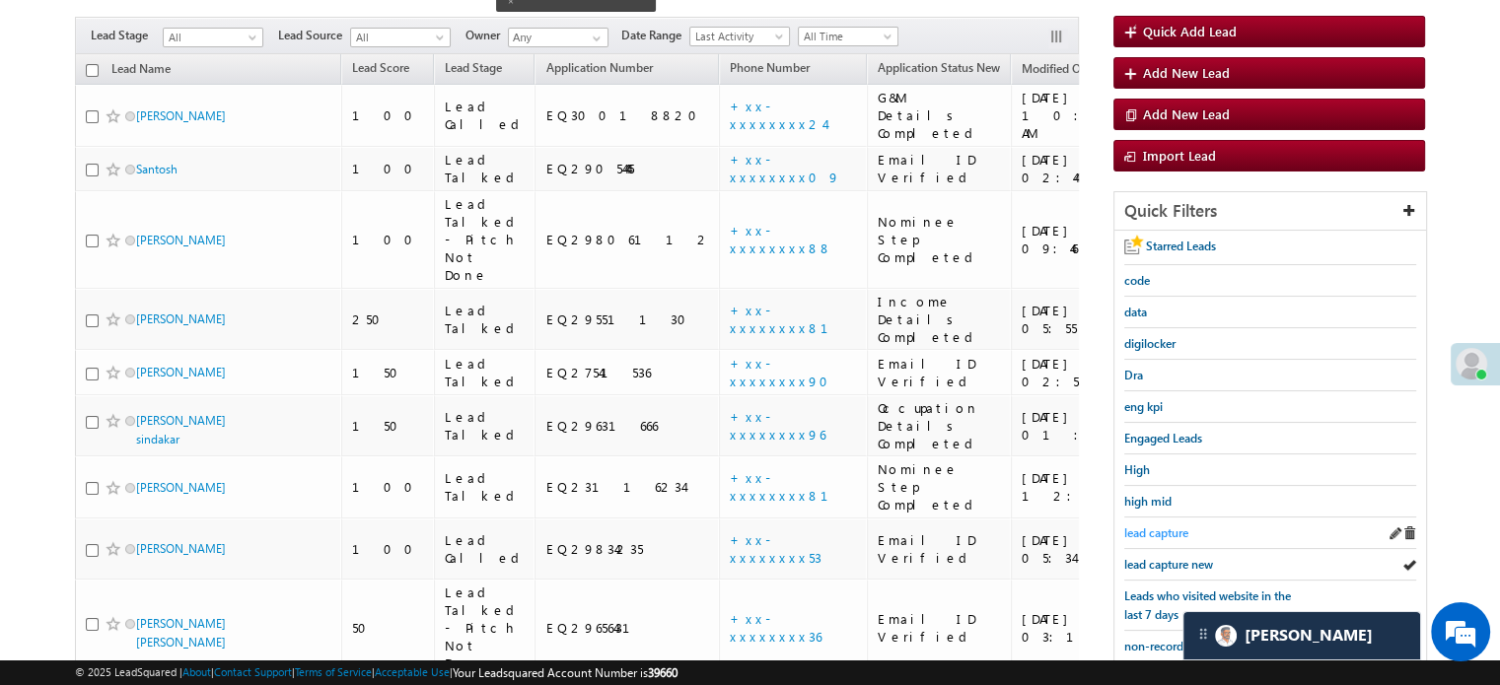
click at [1164, 536] on span "lead capture" at bounding box center [1156, 533] width 64 height 15
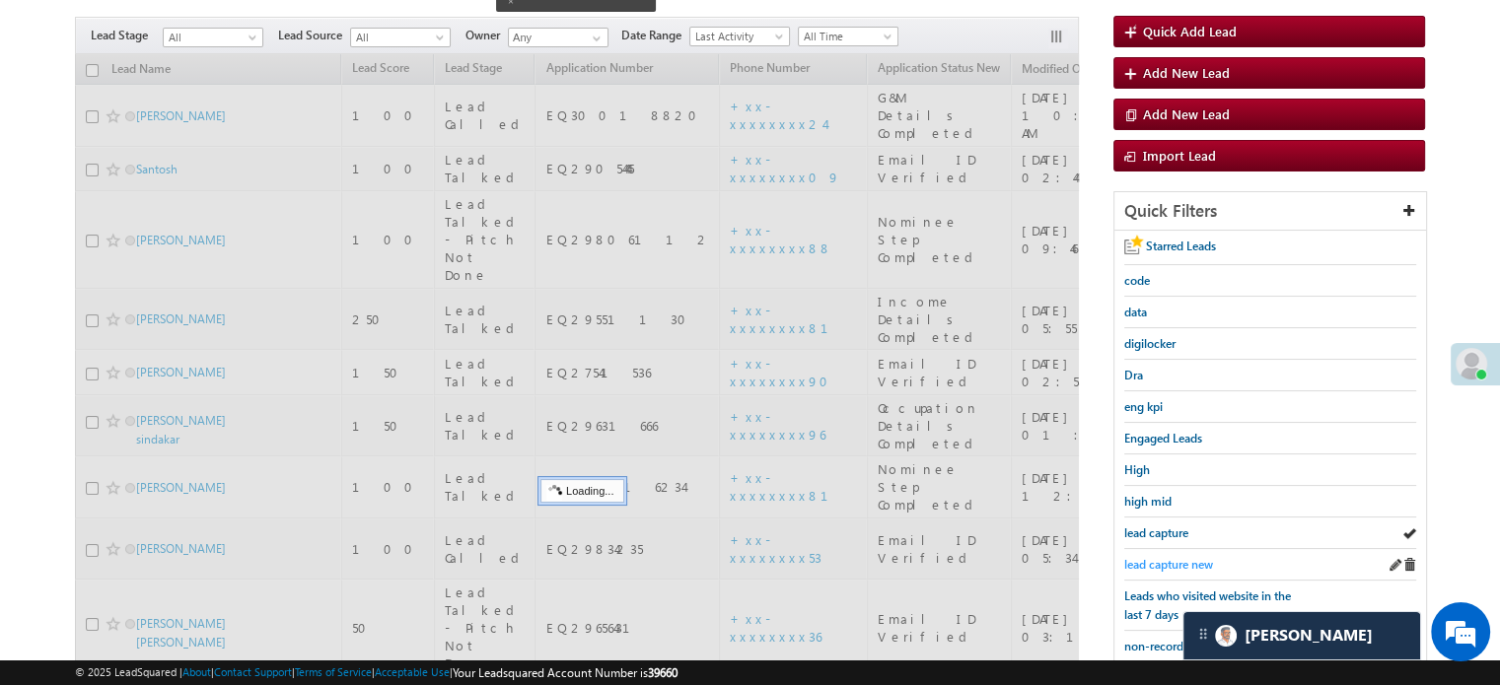
click at [1160, 555] on link "lead capture new" at bounding box center [1168, 564] width 89 height 19
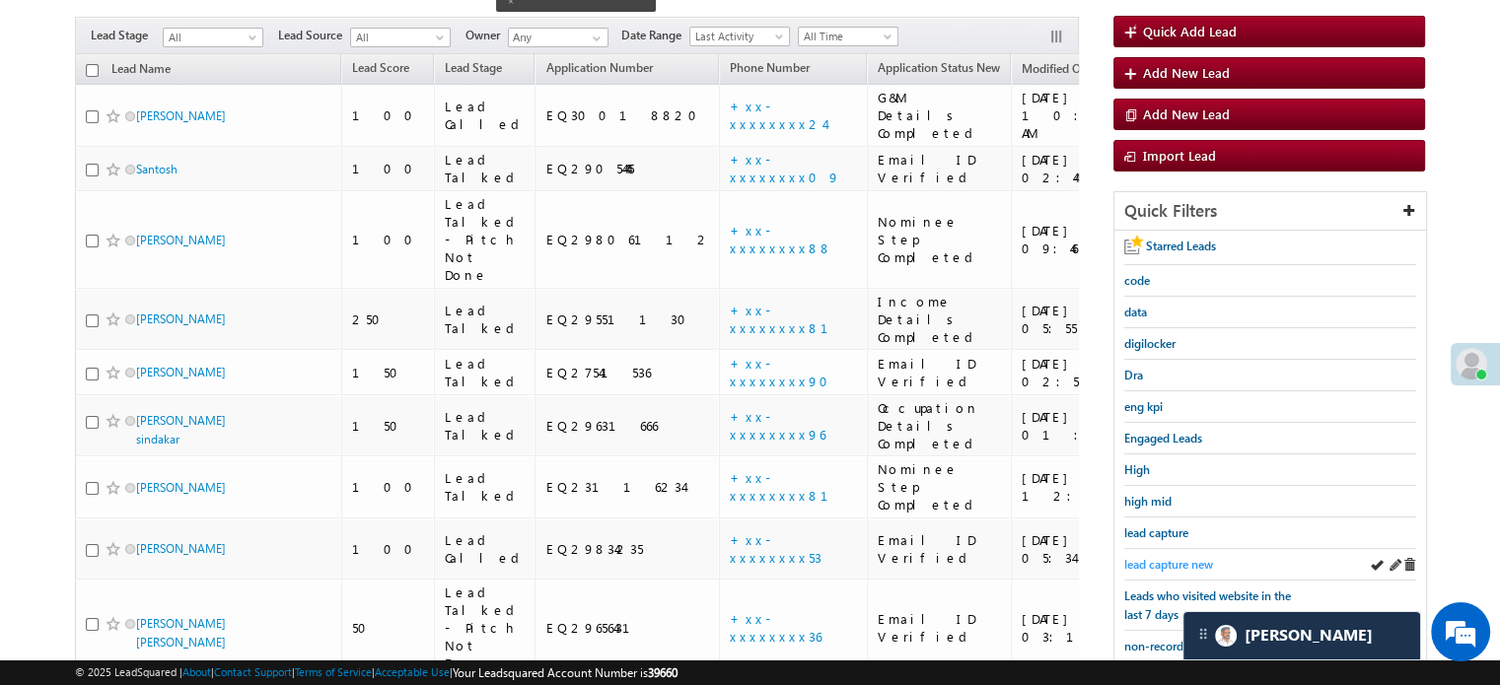
click at [1180, 563] on span "lead capture new" at bounding box center [1168, 564] width 89 height 15
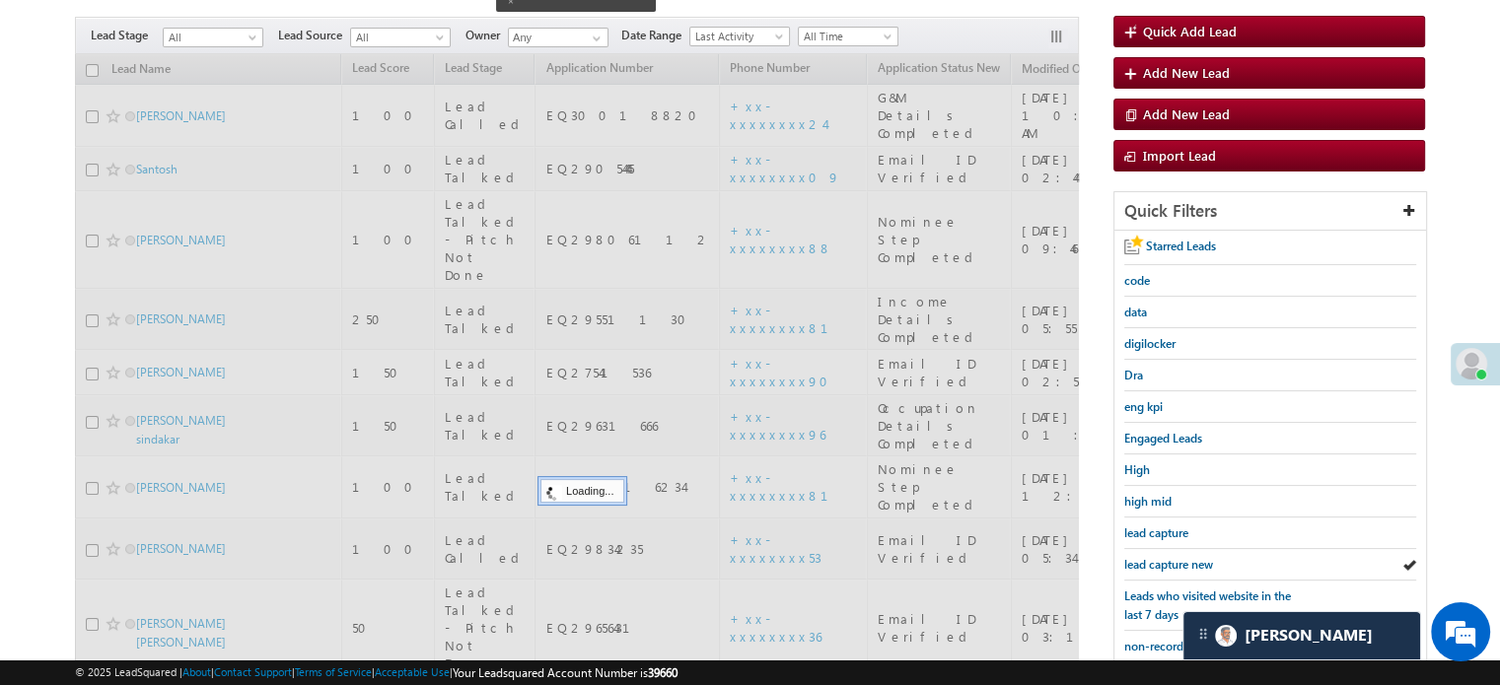
click at [1180, 563] on span "lead capture new" at bounding box center [1168, 564] width 89 height 15
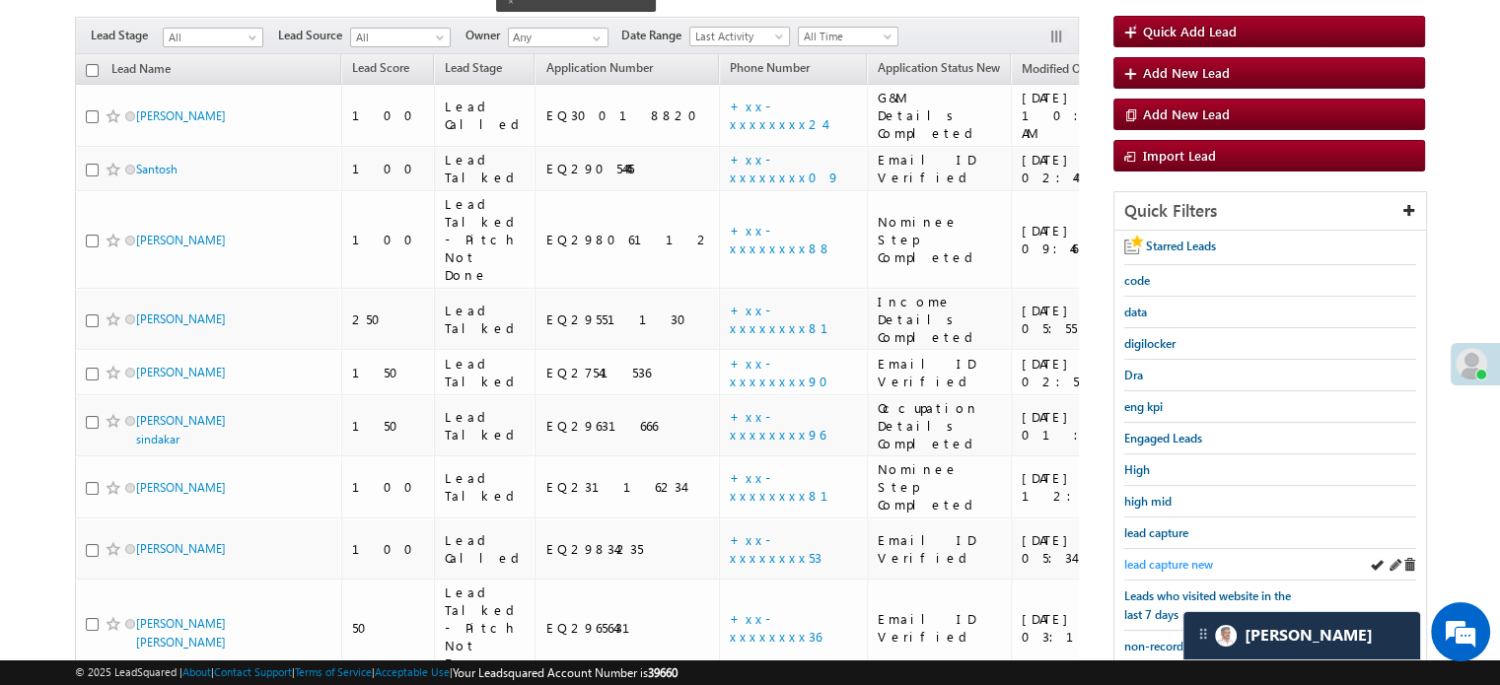
click at [1179, 559] on span "lead capture new" at bounding box center [1168, 564] width 89 height 15
click at [1154, 557] on span "lead capture new" at bounding box center [1168, 564] width 89 height 15
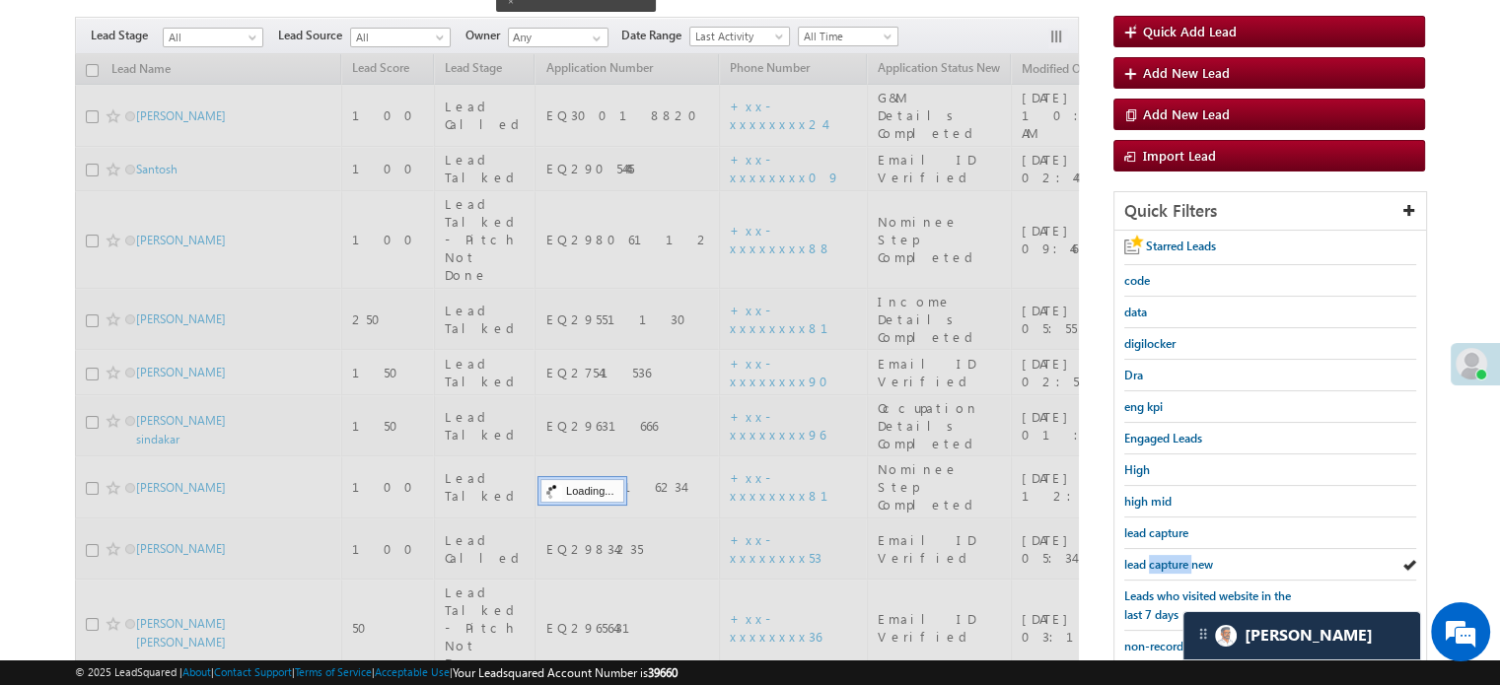
click at [1154, 557] on span "lead capture new" at bounding box center [1168, 564] width 89 height 15
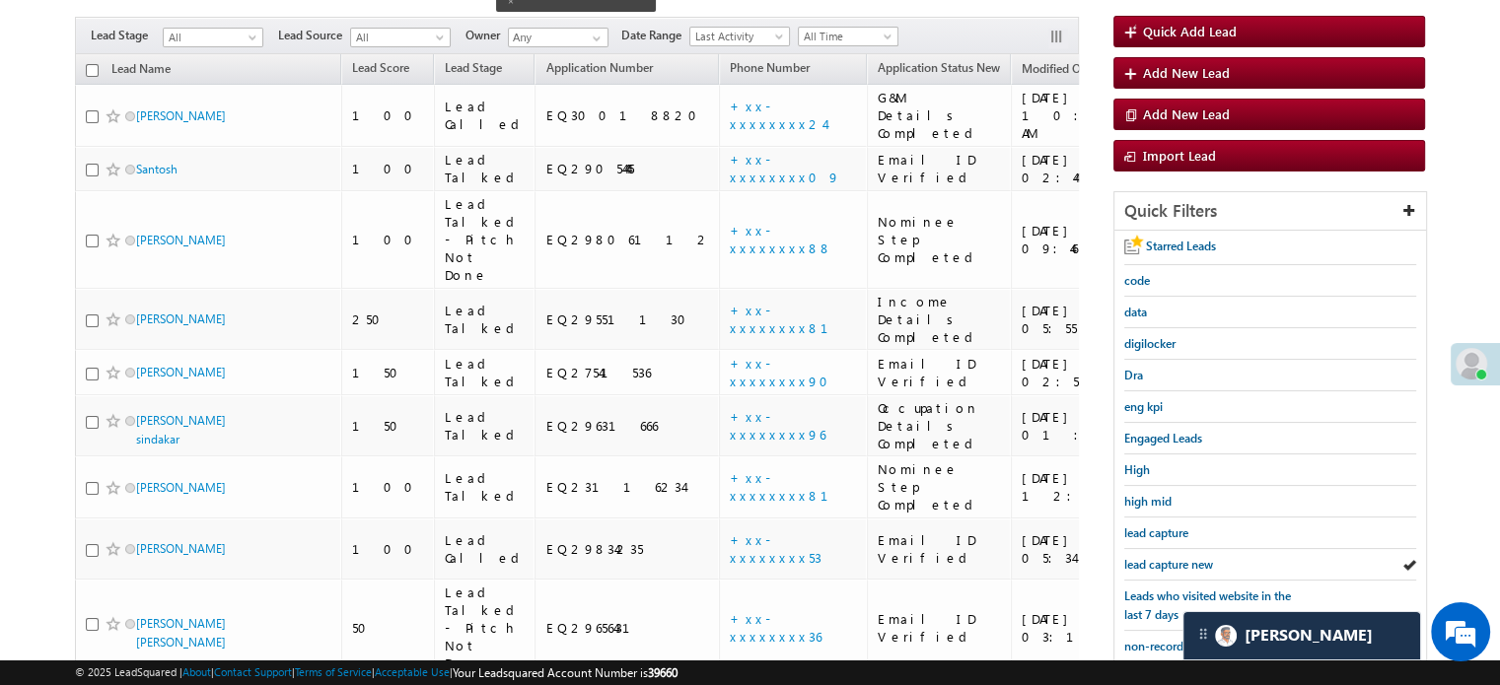
click at [1154, 557] on span "lead capture new" at bounding box center [1168, 564] width 89 height 15
click at [1147, 555] on link "lead capture new" at bounding box center [1168, 564] width 89 height 19
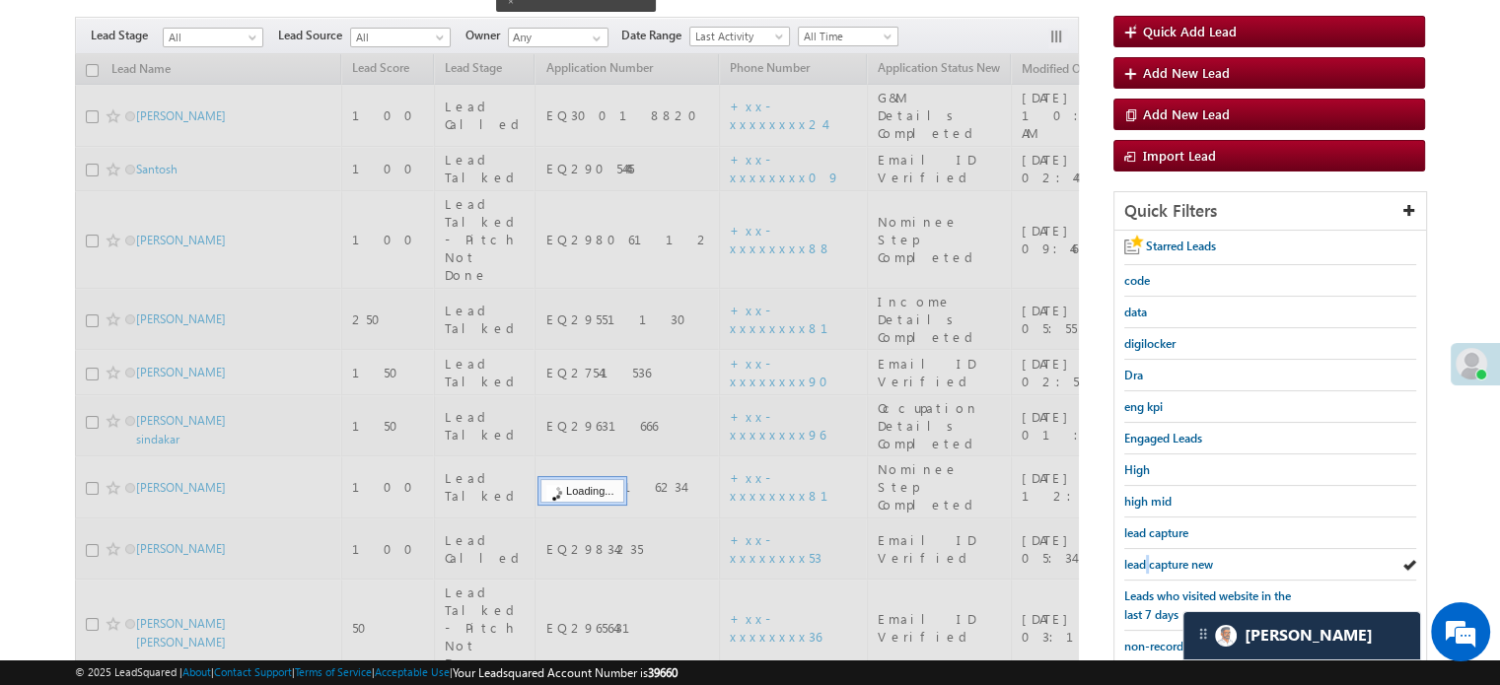
click at [1147, 555] on link "lead capture new" at bounding box center [1168, 564] width 89 height 19
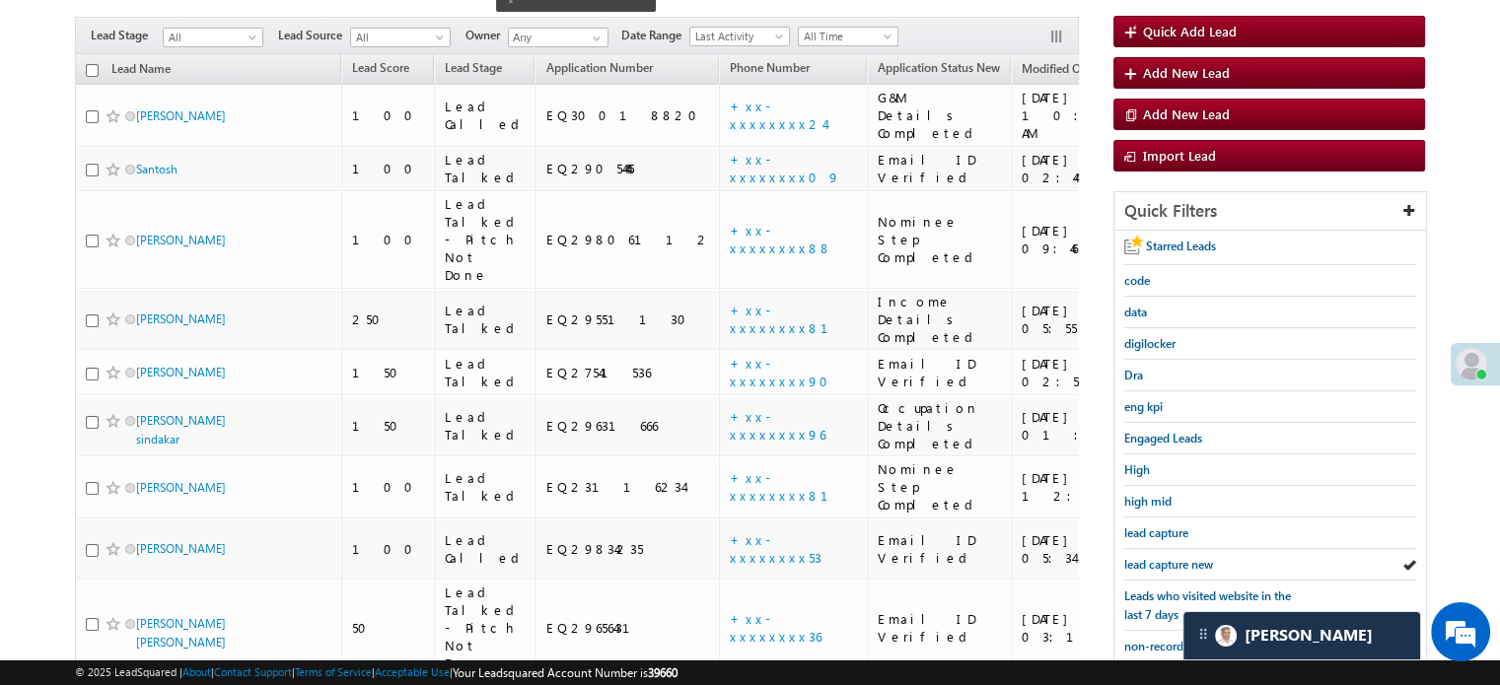
click at [1147, 555] on link "lead capture new" at bounding box center [1168, 564] width 89 height 19
click at [1144, 557] on span "lead capture new" at bounding box center [1168, 564] width 89 height 15
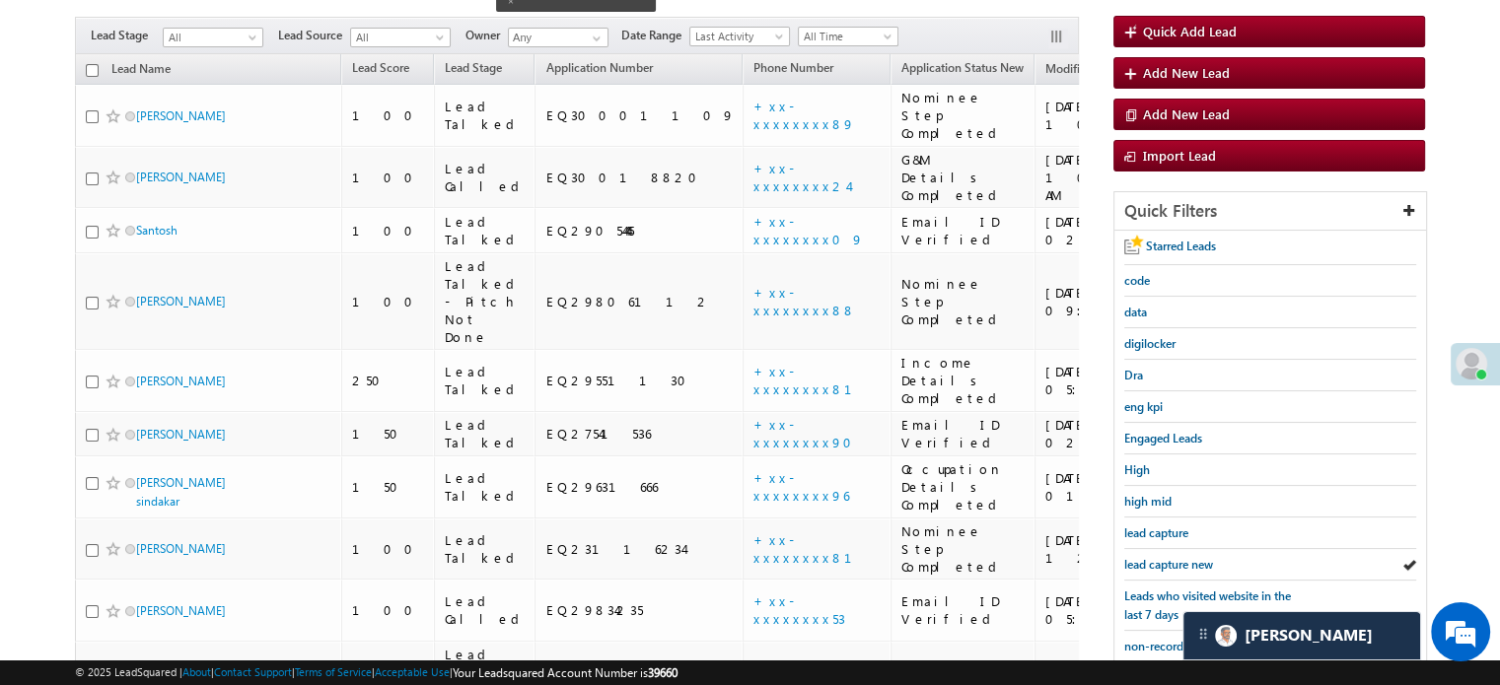
click at [1144, 557] on span "lead capture new" at bounding box center [1168, 564] width 89 height 15
click at [1152, 557] on span "lead capture new" at bounding box center [1168, 564] width 89 height 15
click at [1158, 557] on span "lead capture new" at bounding box center [1168, 564] width 89 height 15
drag, startPoint x: 1180, startPoint y: 554, endPoint x: 1189, endPoint y: 555, distance: 9.9
click at [1189, 557] on span "lead capture new" at bounding box center [1168, 564] width 89 height 15
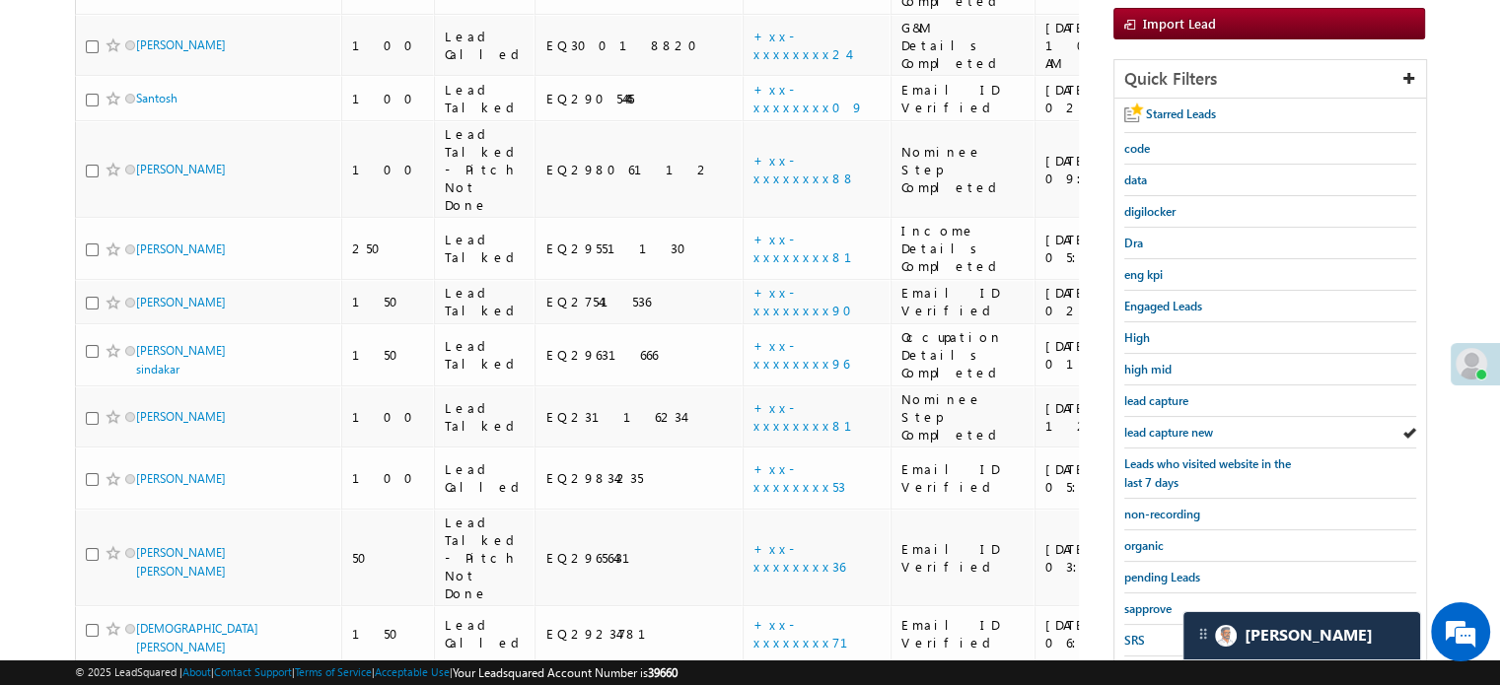
scroll to position [462, 0]
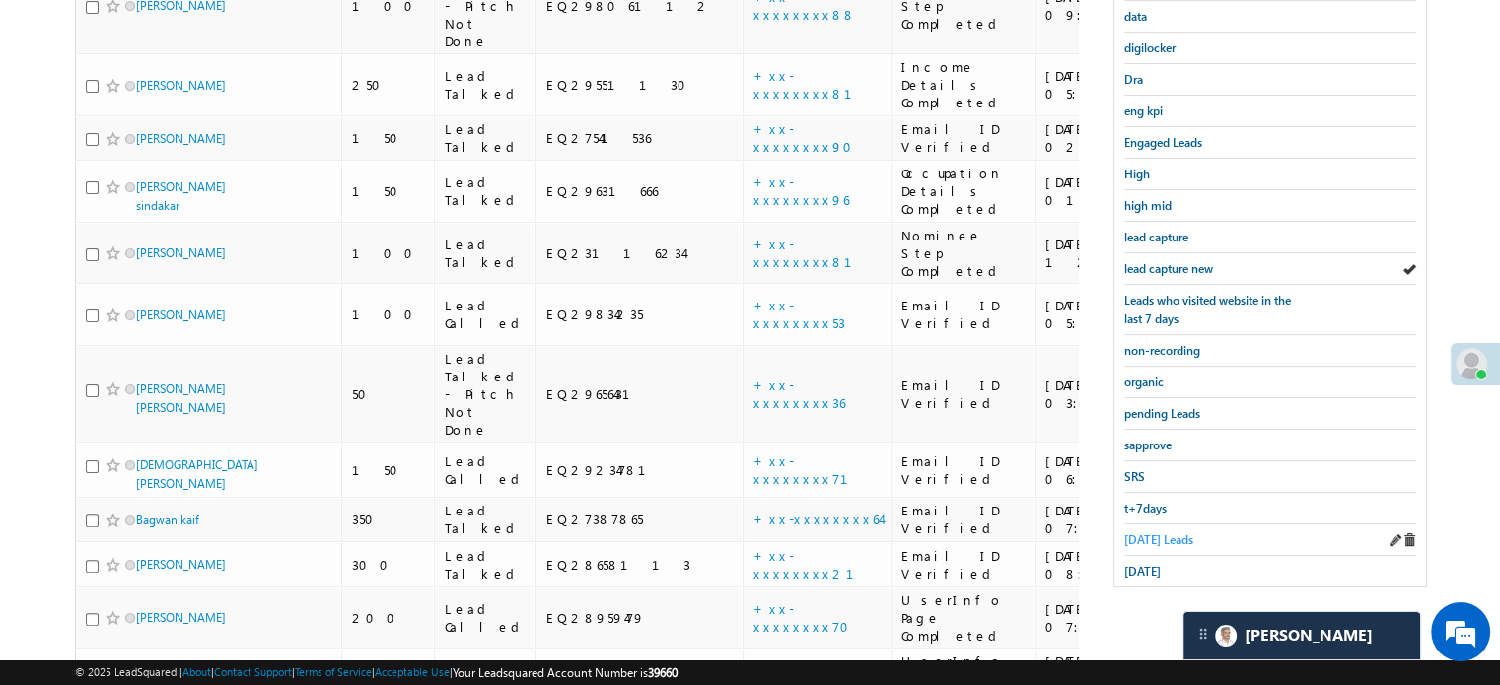
click at [1152, 531] on link "Today's Leads" at bounding box center [1158, 540] width 69 height 19
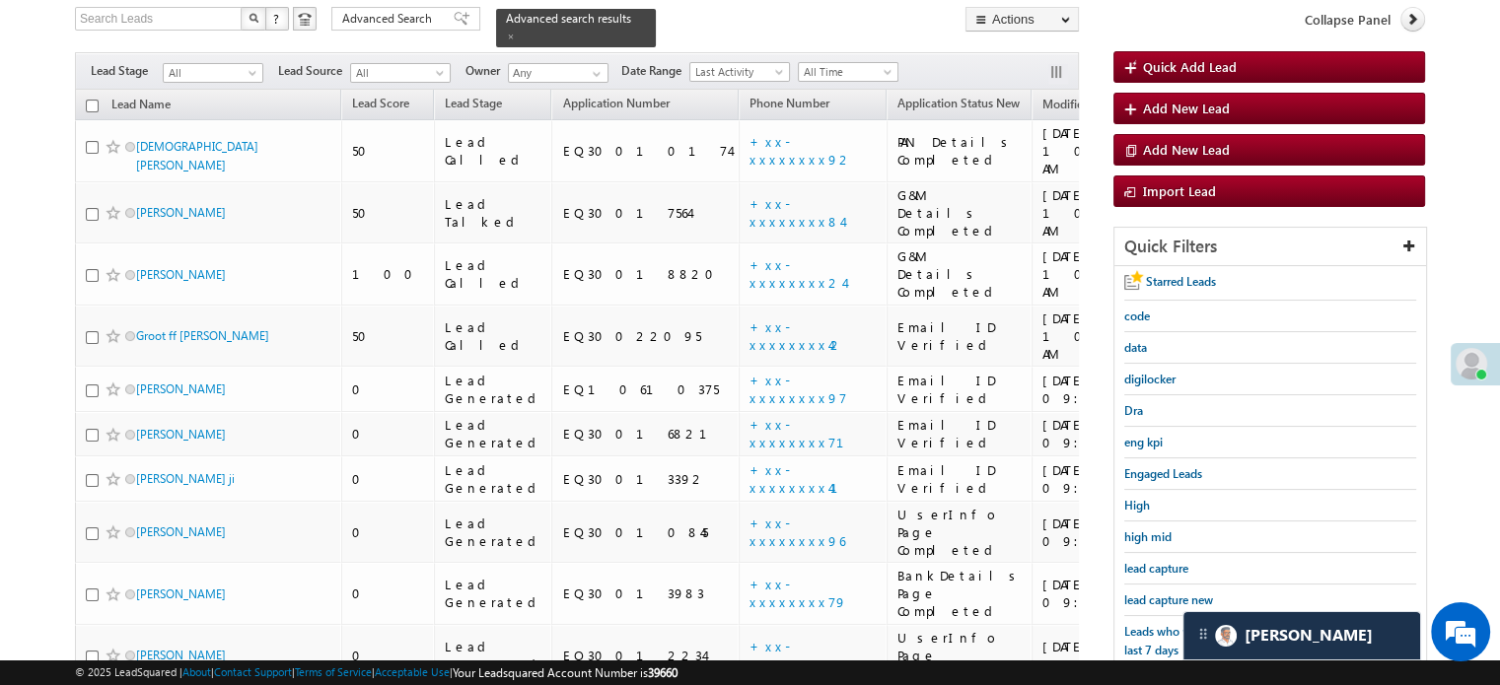
scroll to position [166, 0]
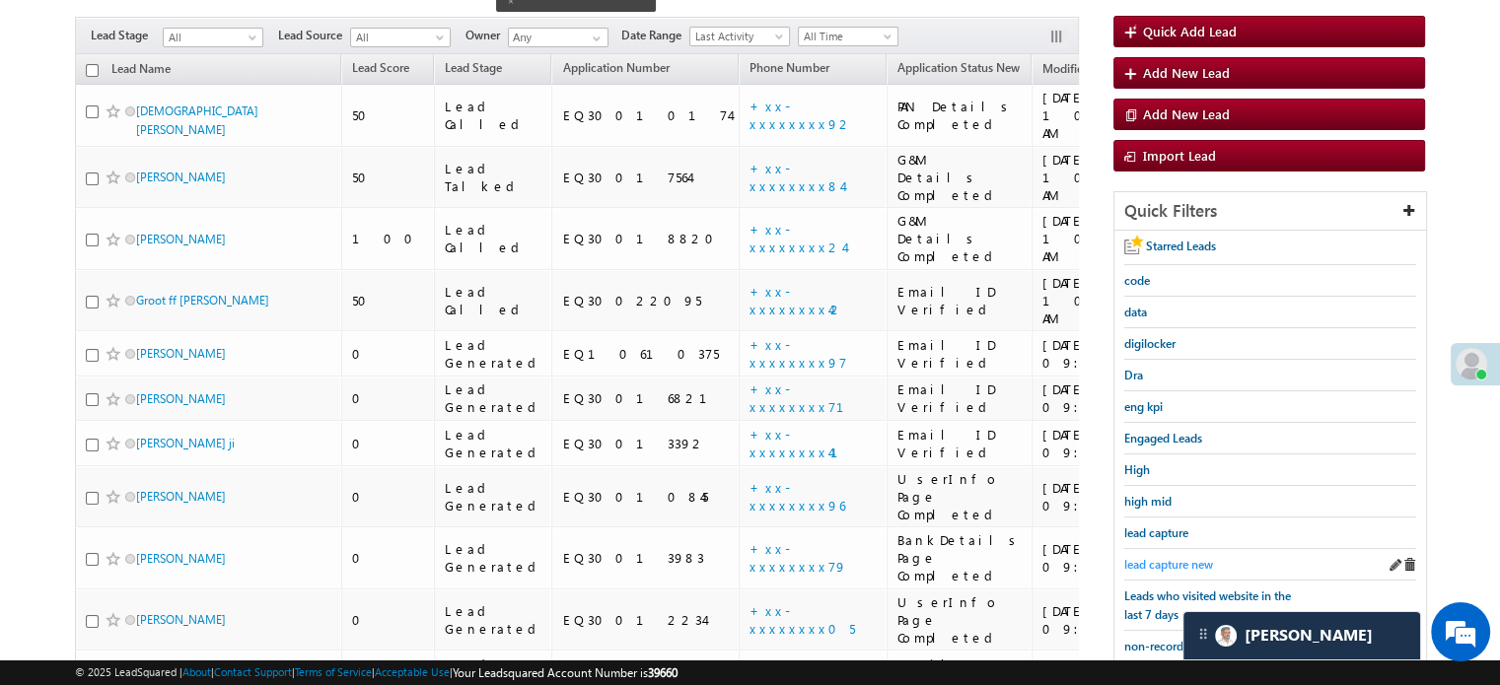
click at [1139, 559] on span "lead capture new" at bounding box center [1168, 564] width 89 height 15
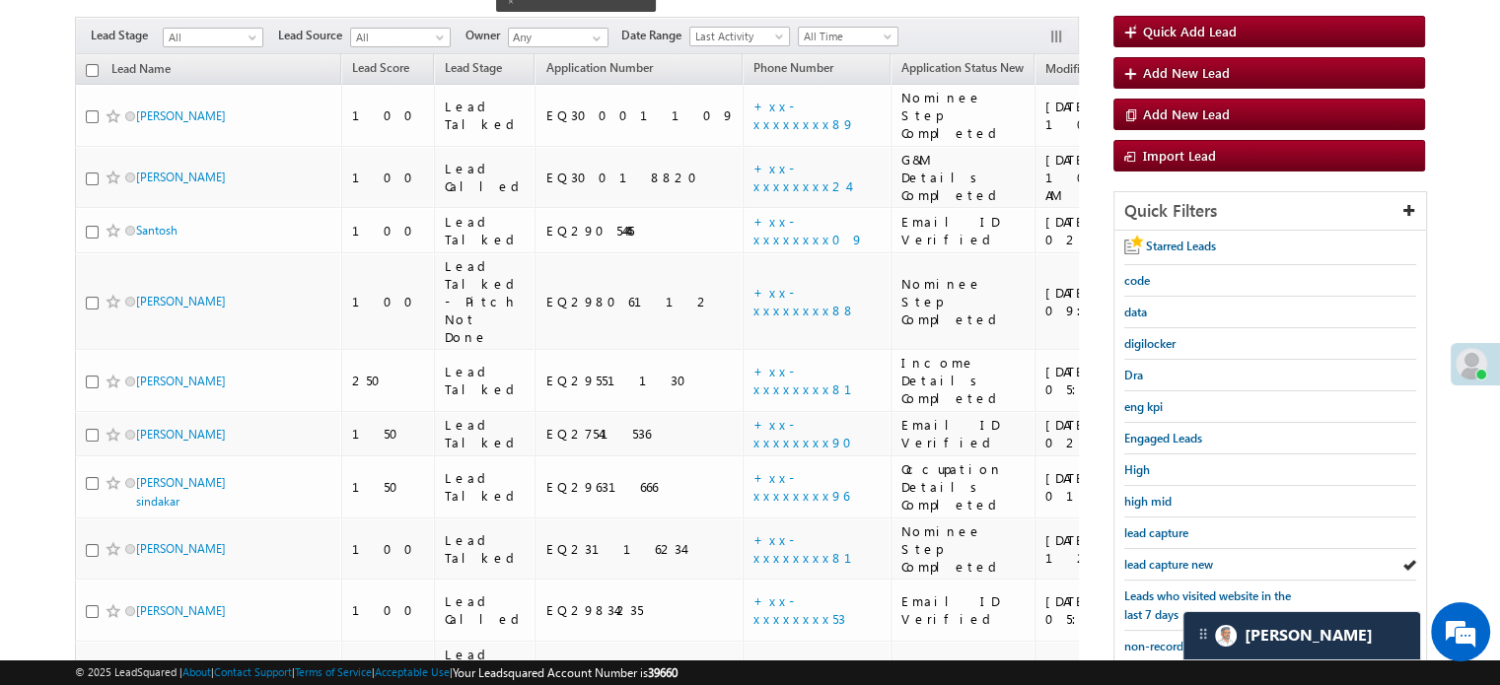
click at [1139, 559] on span "lead capture new" at bounding box center [1168, 564] width 89 height 15
click at [1160, 560] on span "lead capture new" at bounding box center [1168, 564] width 89 height 15
click at [1169, 549] on div "lead capture new" at bounding box center [1270, 565] width 292 height 32
click at [1169, 557] on span "lead capture new" at bounding box center [1168, 564] width 89 height 15
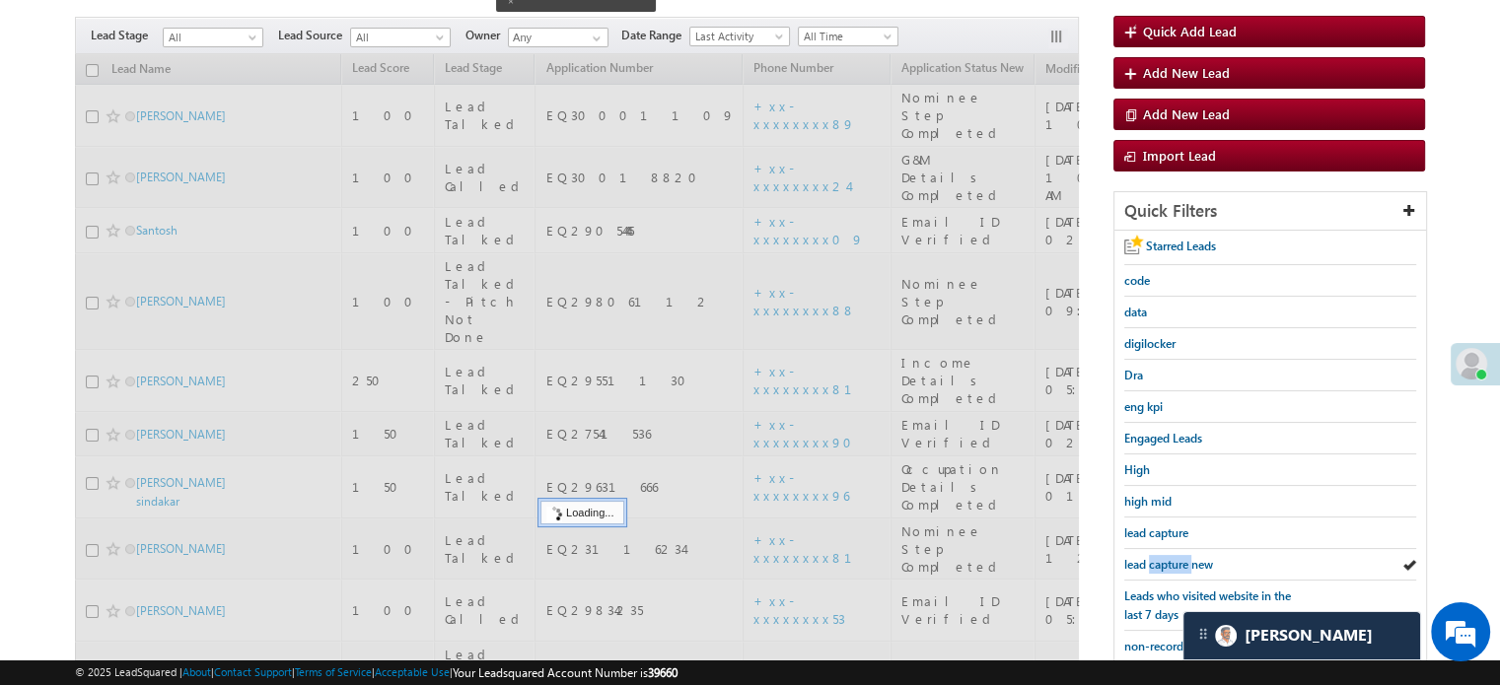
click at [1169, 557] on span "lead capture new" at bounding box center [1168, 564] width 89 height 15
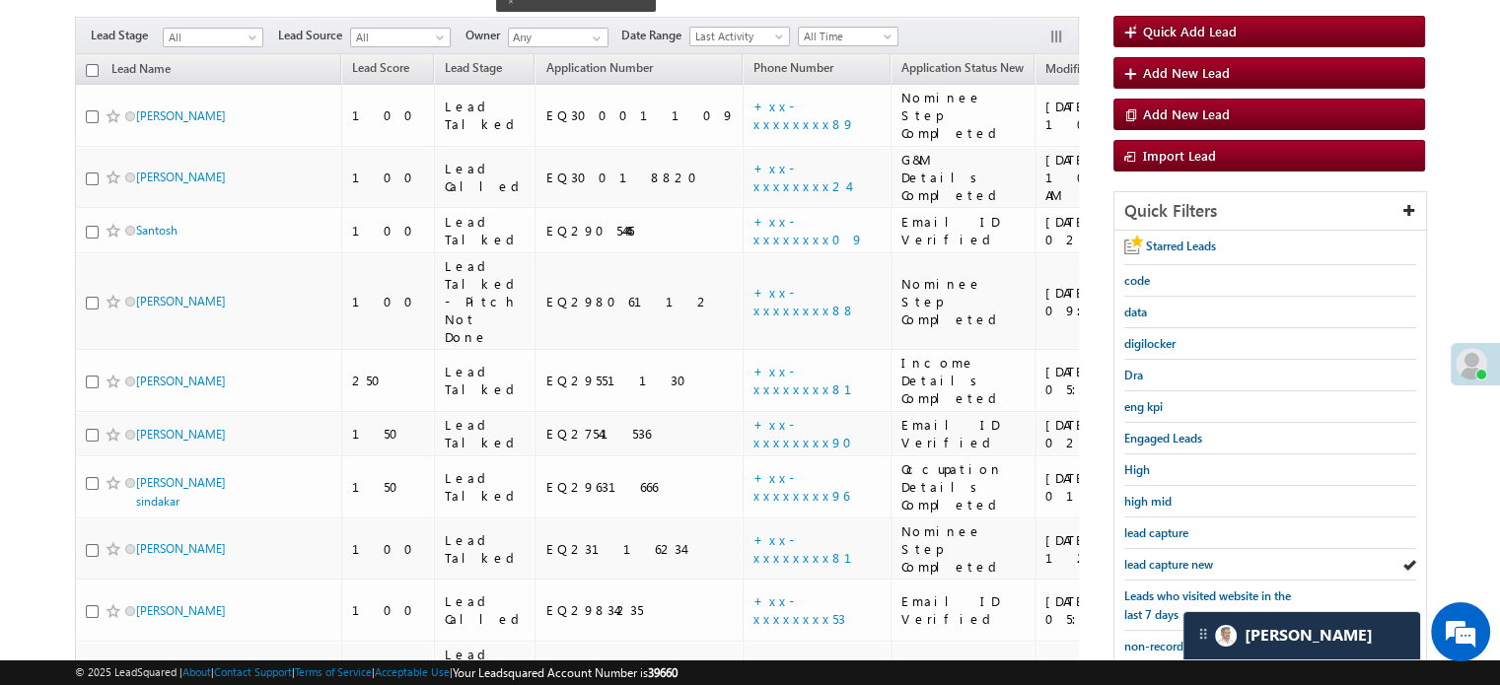
click at [1169, 557] on span "lead capture new" at bounding box center [1168, 564] width 89 height 15
click at [1166, 565] on span "lead capture new" at bounding box center [1168, 564] width 89 height 15
click at [1164, 563] on span "lead capture new" at bounding box center [1168, 564] width 89 height 15
click at [1163, 563] on span "lead capture new" at bounding box center [1168, 564] width 89 height 15
click at [1172, 558] on span "lead capture new" at bounding box center [1168, 564] width 89 height 15
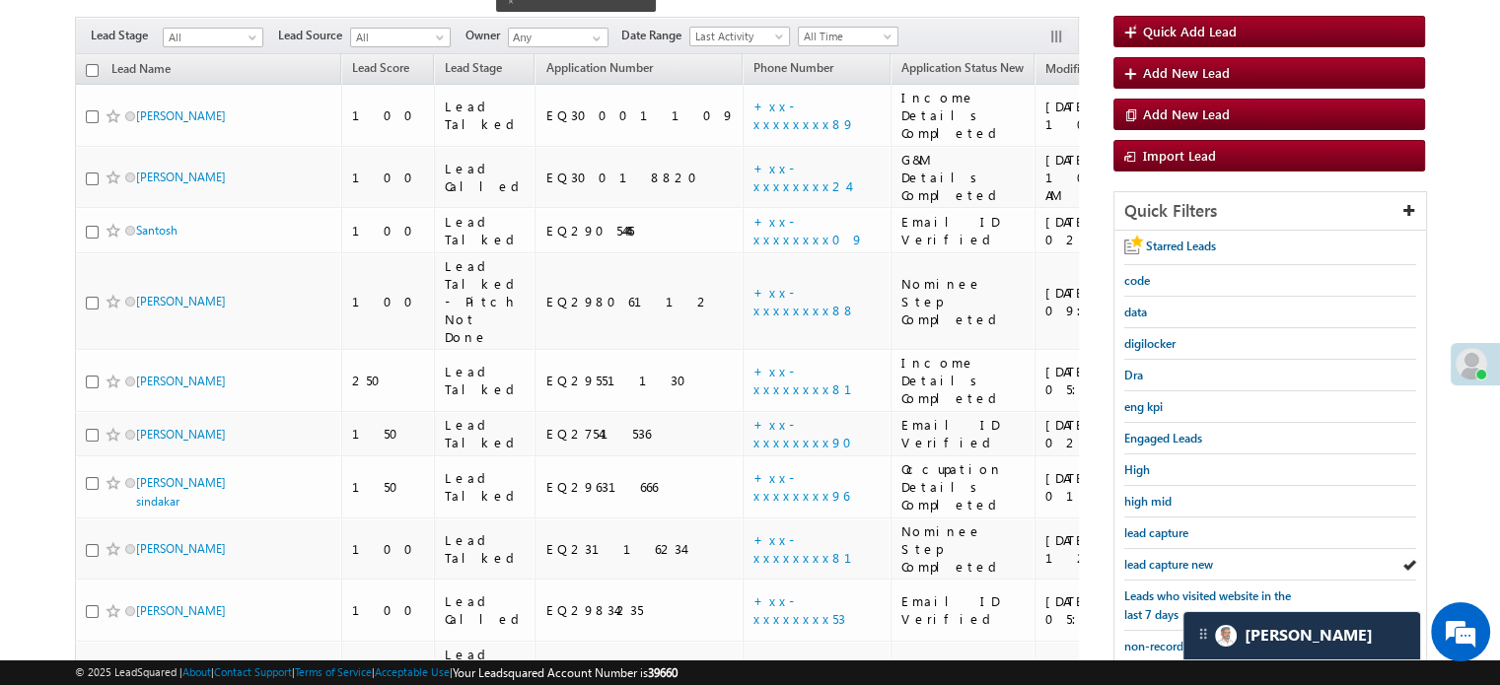
click at [1172, 558] on span "lead capture new" at bounding box center [1168, 564] width 89 height 15
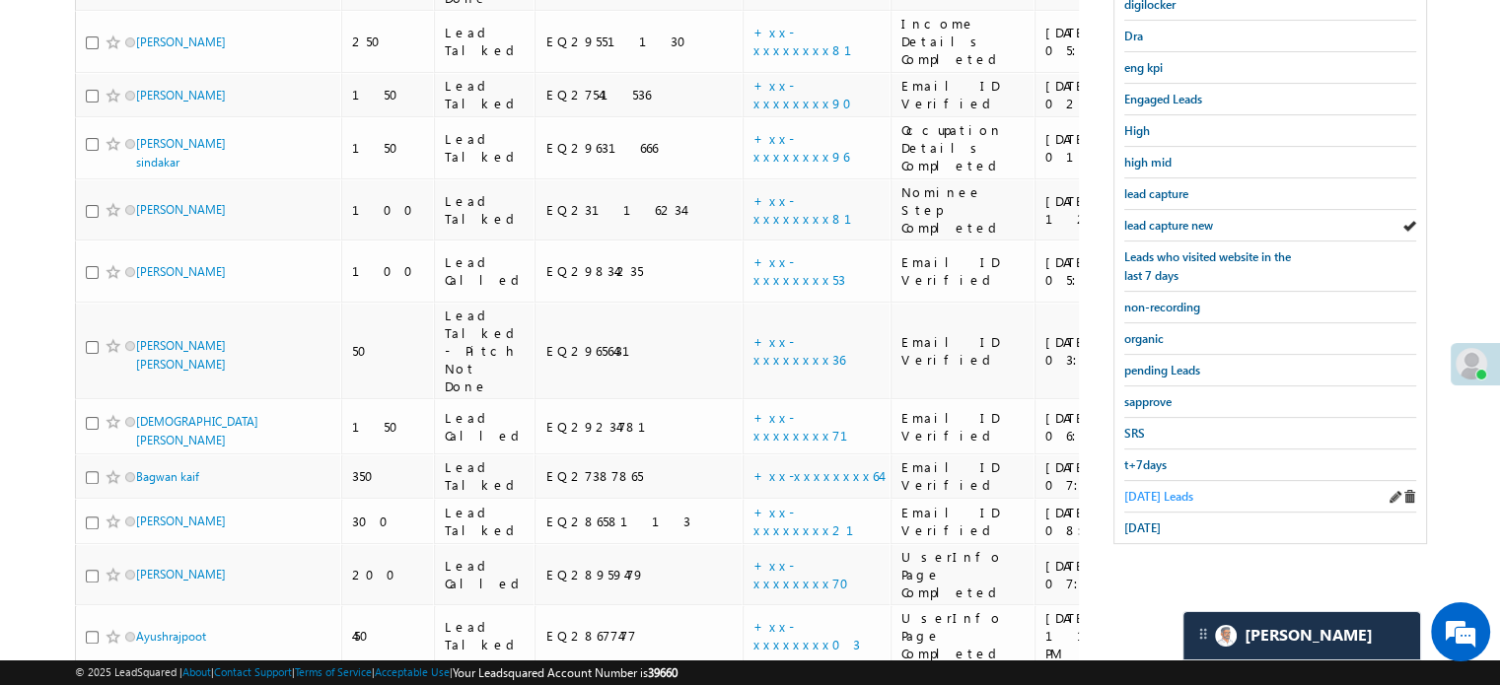
click at [1153, 489] on span "Today's Leads" at bounding box center [1158, 496] width 69 height 15
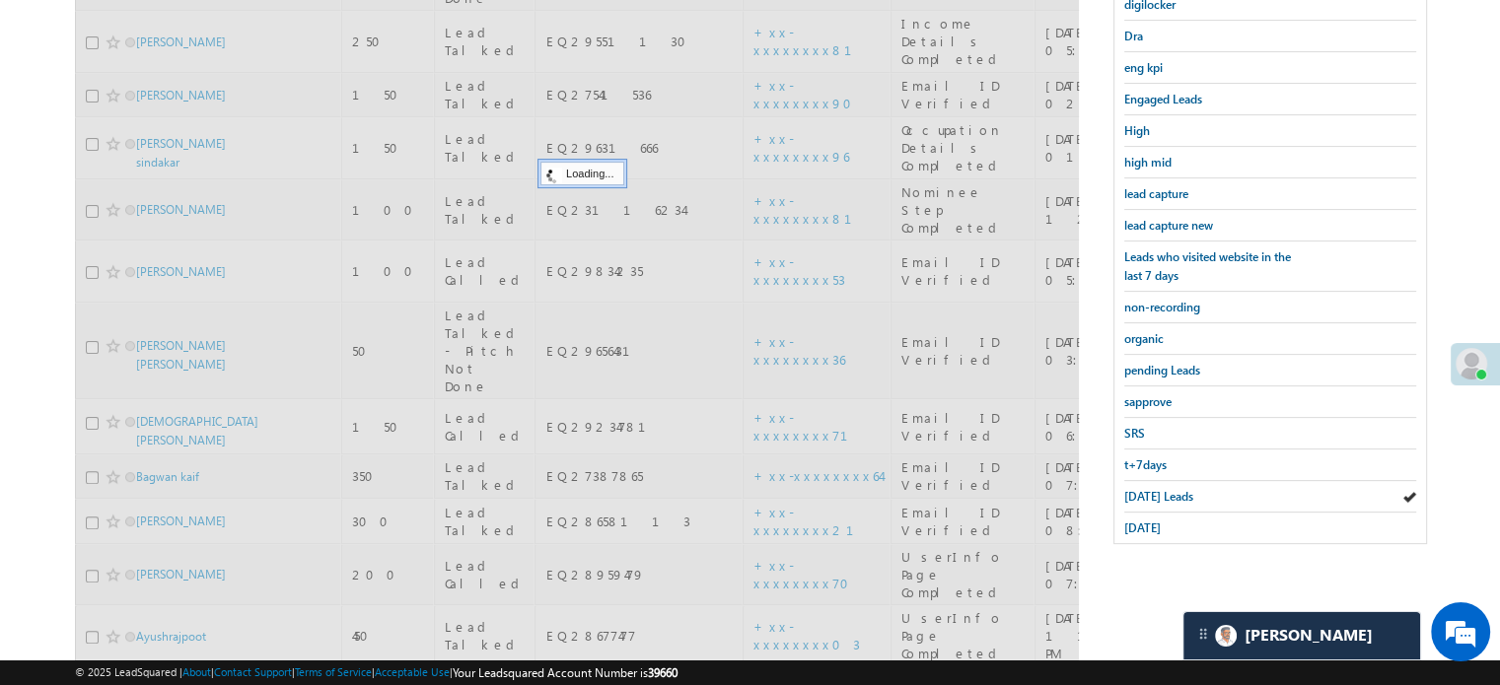
scroll to position [209, 0]
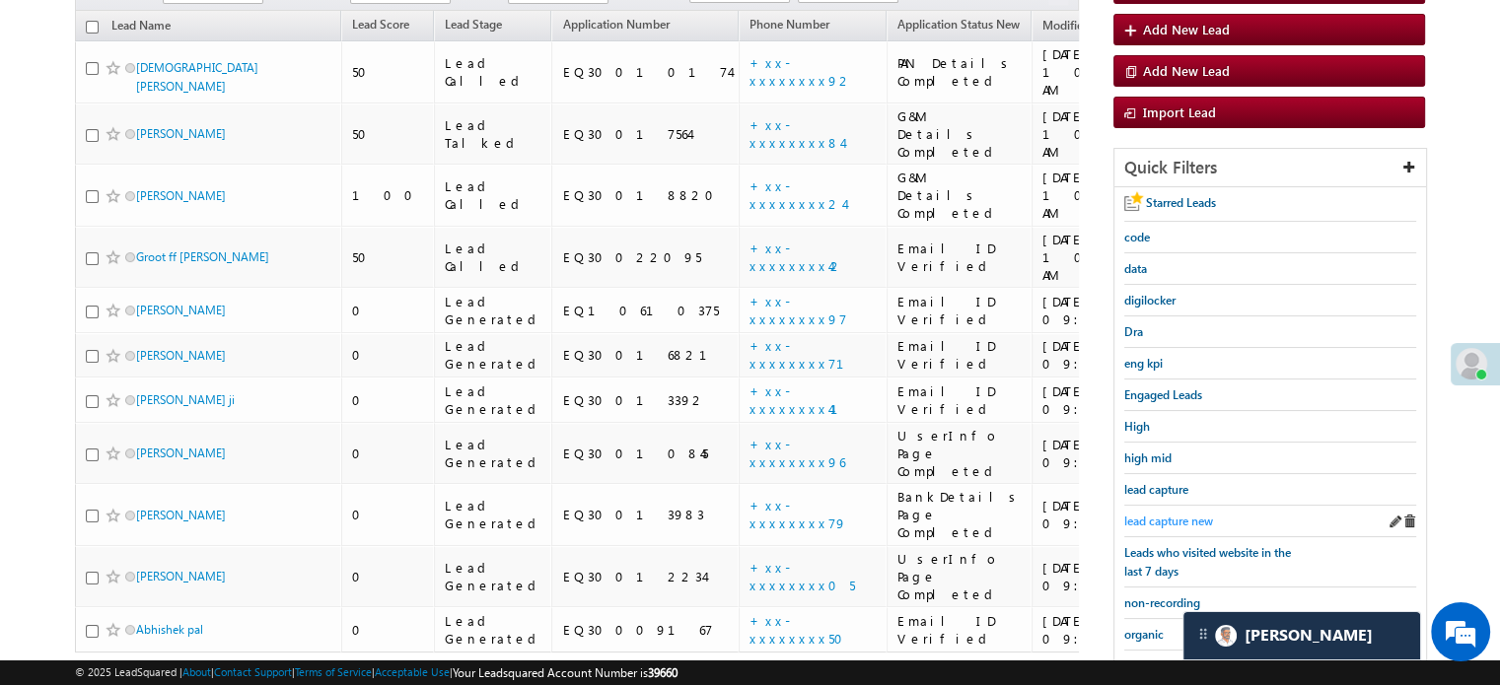
click at [1157, 512] on link "lead capture new" at bounding box center [1168, 521] width 89 height 19
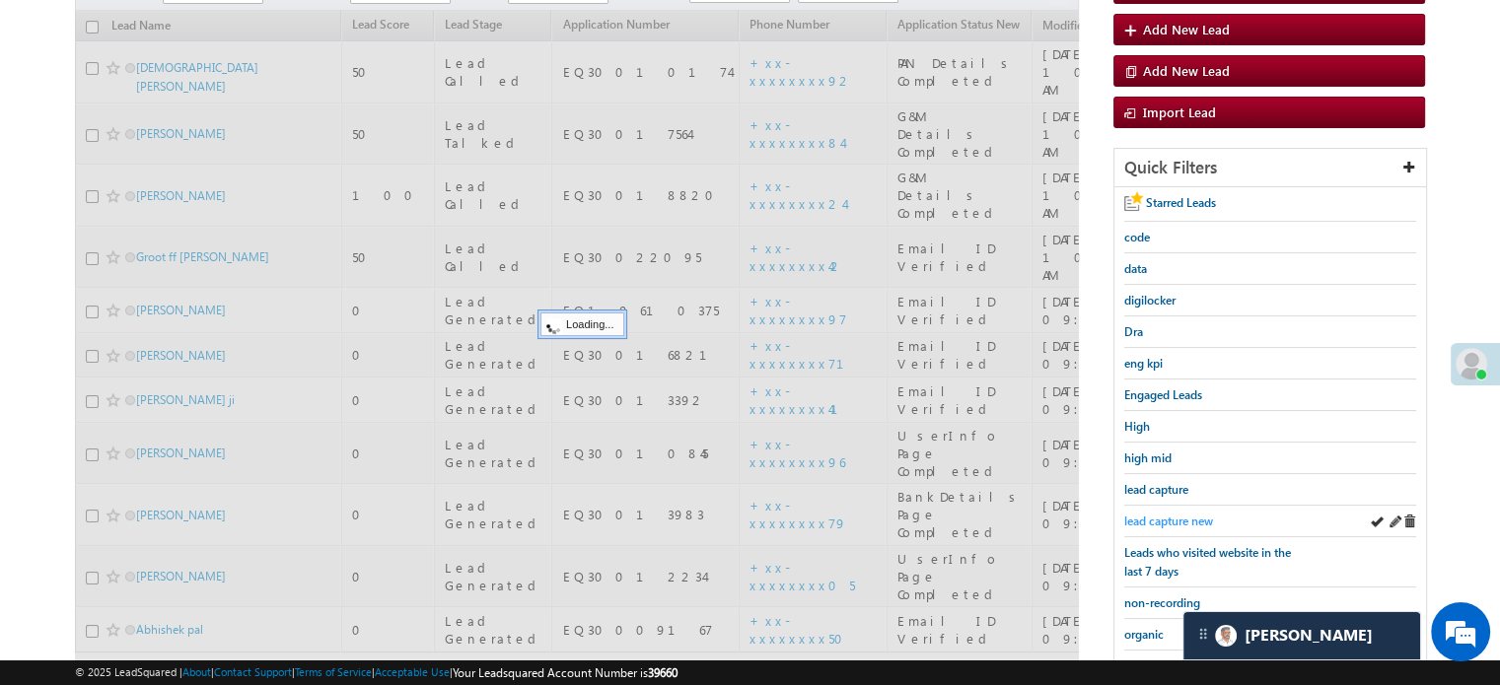
click at [1159, 512] on link "lead capture new" at bounding box center [1168, 521] width 89 height 19
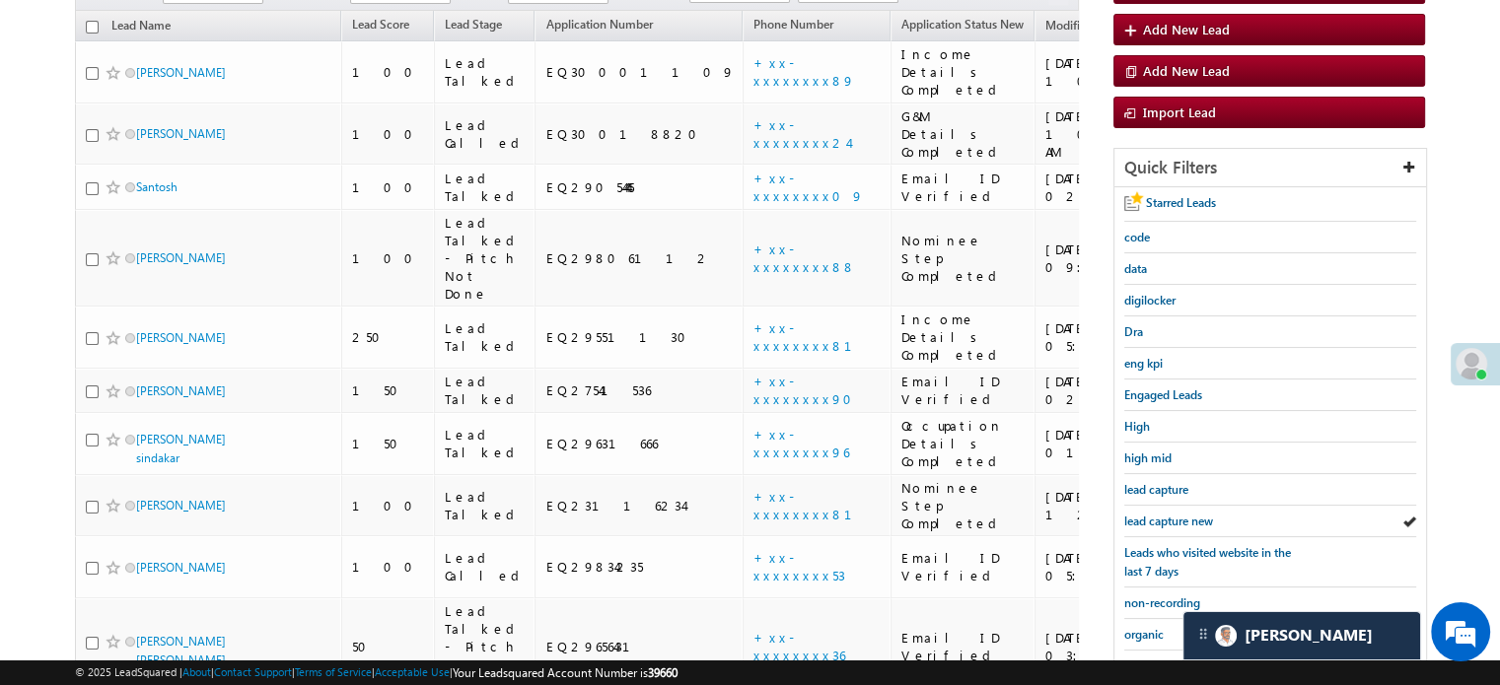
click at [1159, 512] on link "lead capture new" at bounding box center [1168, 521] width 89 height 19
click at [1154, 523] on span "lead capture new" at bounding box center [1168, 521] width 89 height 15
click at [1168, 516] on span "lead capture new" at bounding box center [1168, 521] width 89 height 15
click at [1164, 514] on span "lead capture new" at bounding box center [1168, 521] width 89 height 15
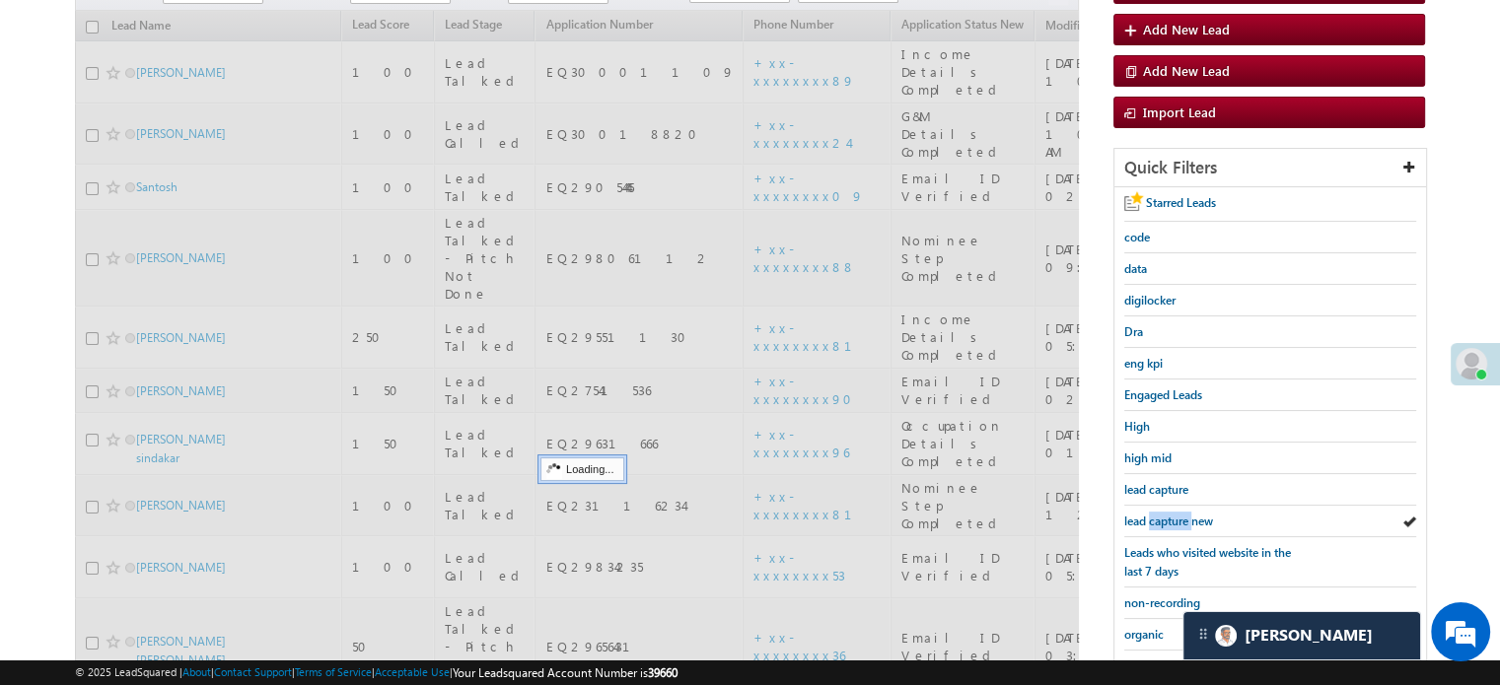
click at [1164, 514] on span "lead capture new" at bounding box center [1168, 521] width 89 height 15
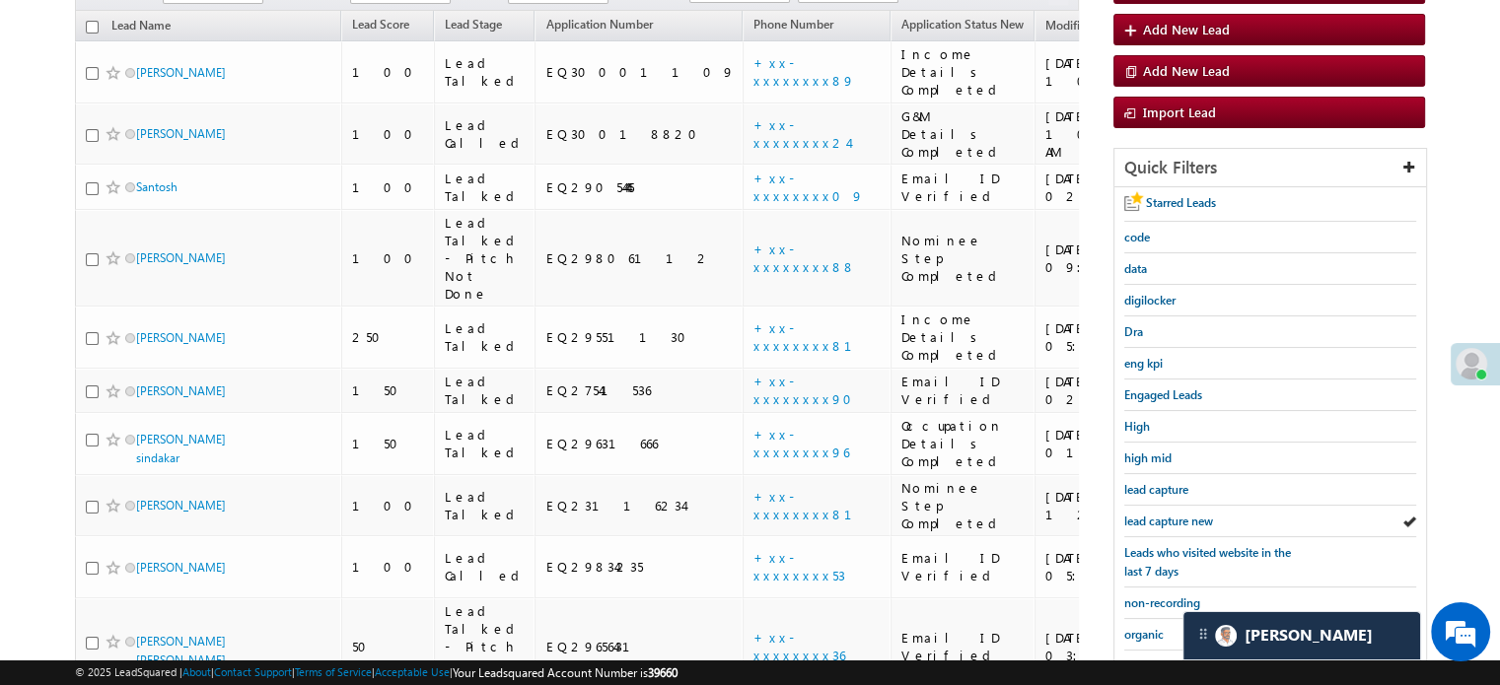
click at [1164, 514] on span "lead capture new" at bounding box center [1168, 521] width 89 height 15
click at [1180, 514] on span "lead capture new" at bounding box center [1168, 521] width 89 height 15
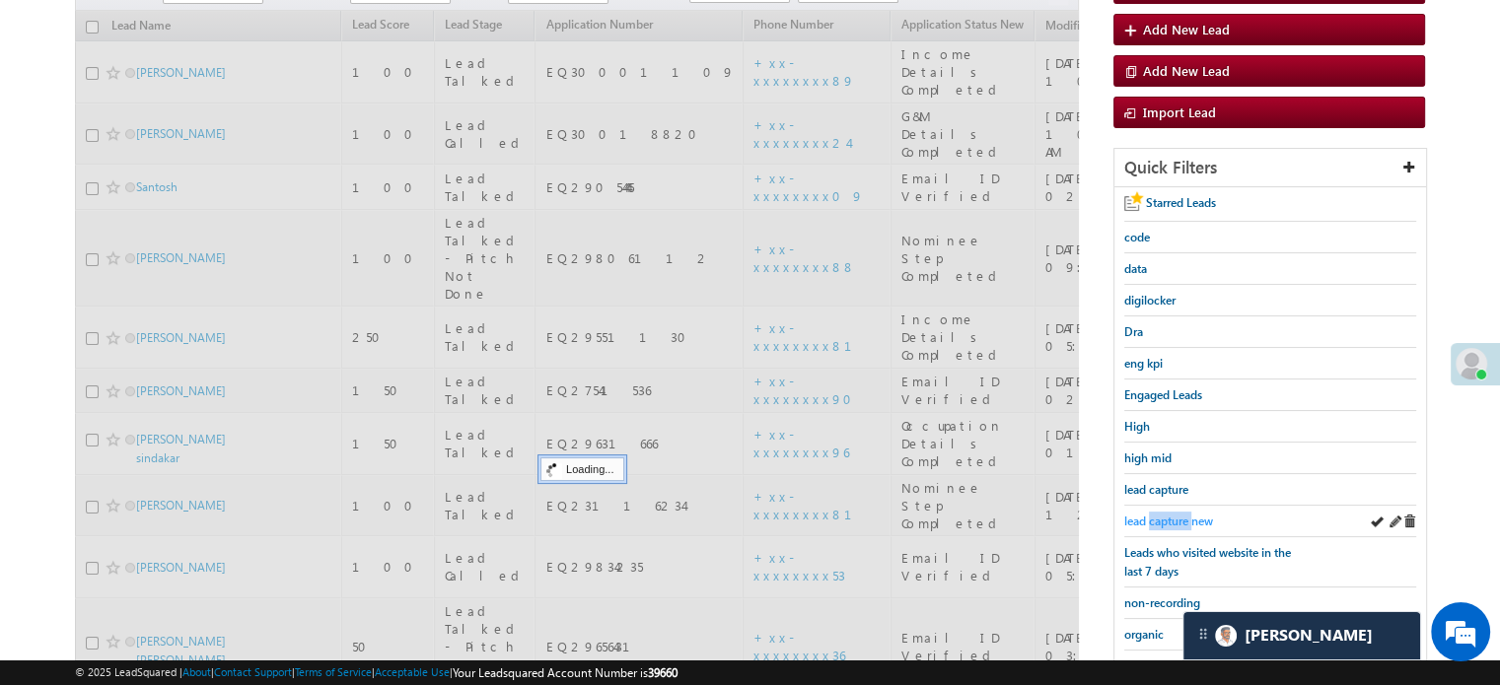
click at [1180, 514] on span "lead capture new" at bounding box center [1168, 521] width 89 height 15
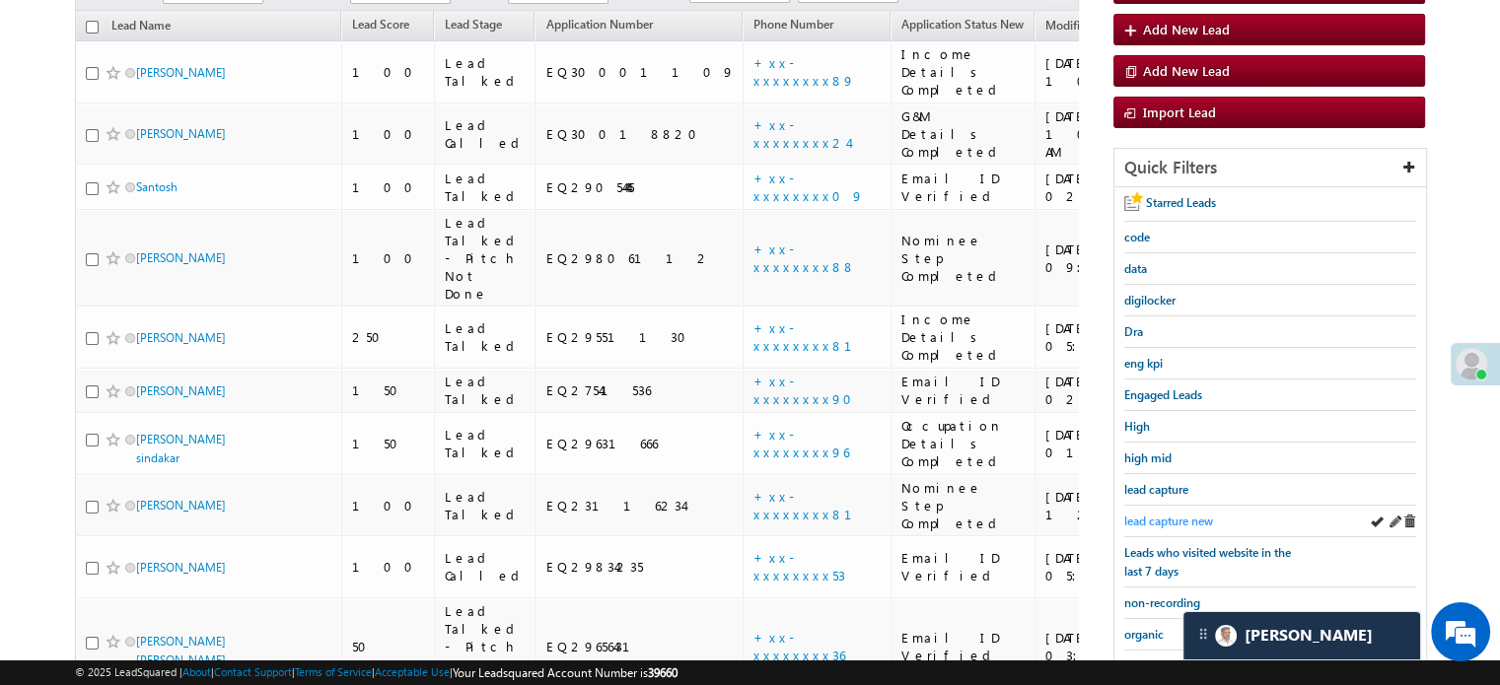
click at [1183, 514] on span "lead capture new" at bounding box center [1168, 521] width 89 height 15
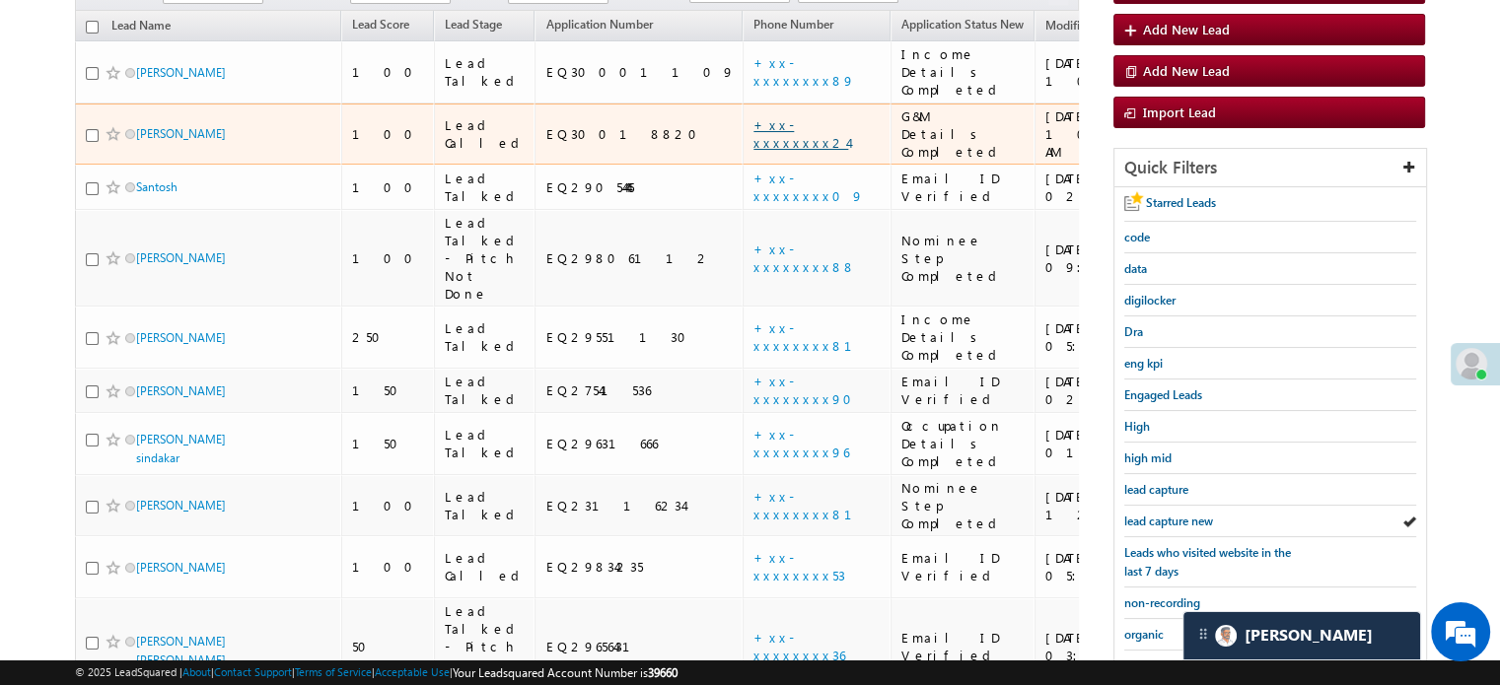
click at [754, 116] on link "+xx-xxxxxxxx24" at bounding box center [801, 133] width 95 height 35
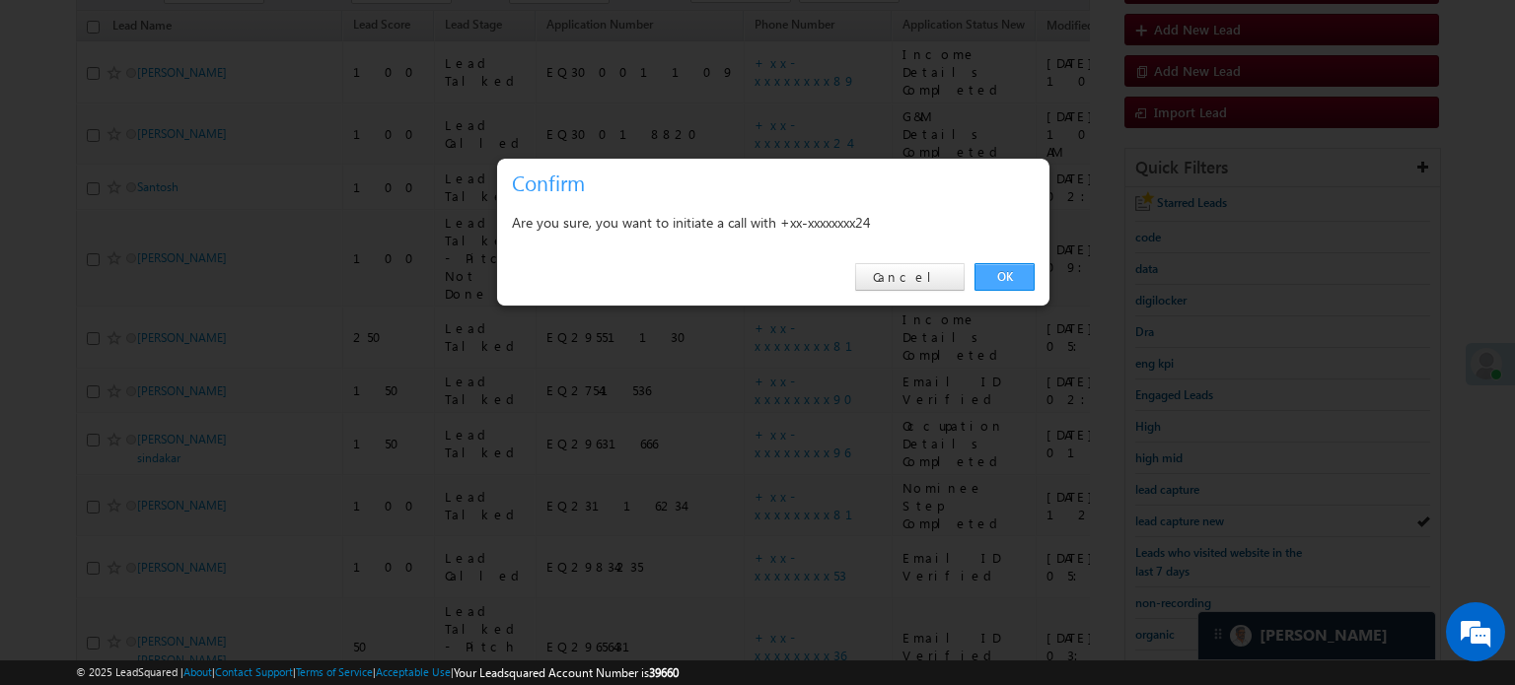
click at [1003, 269] on link "OK" at bounding box center [1004, 277] width 60 height 28
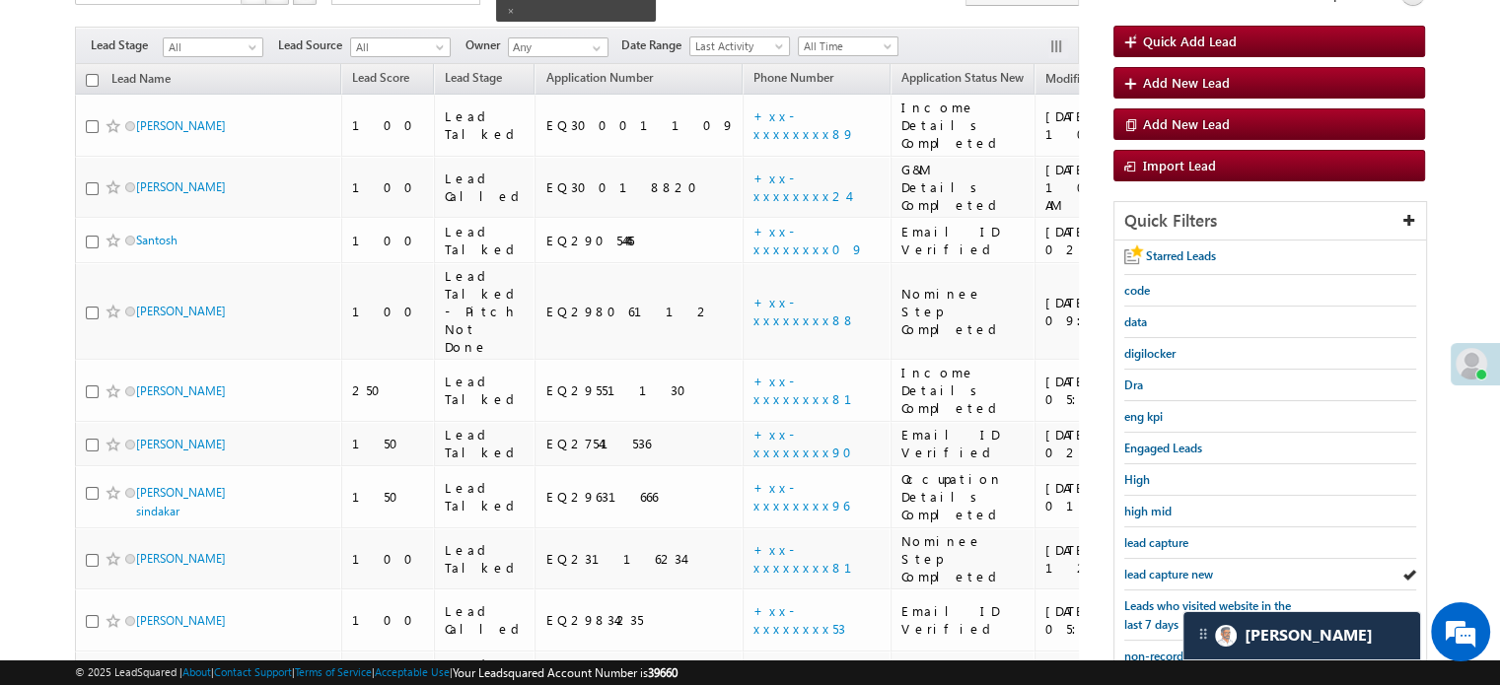
scroll to position [262, 0]
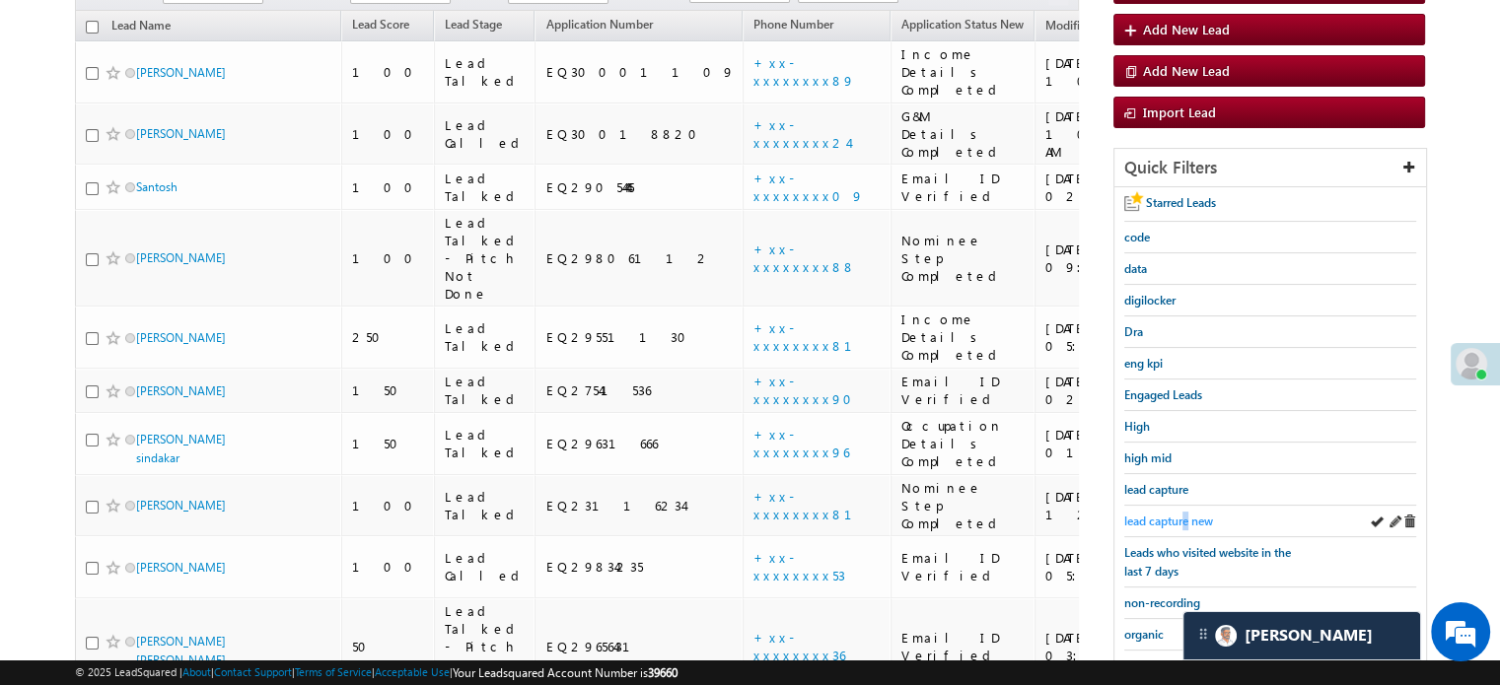
click at [1188, 518] on span "lead capture new" at bounding box center [1168, 521] width 89 height 15
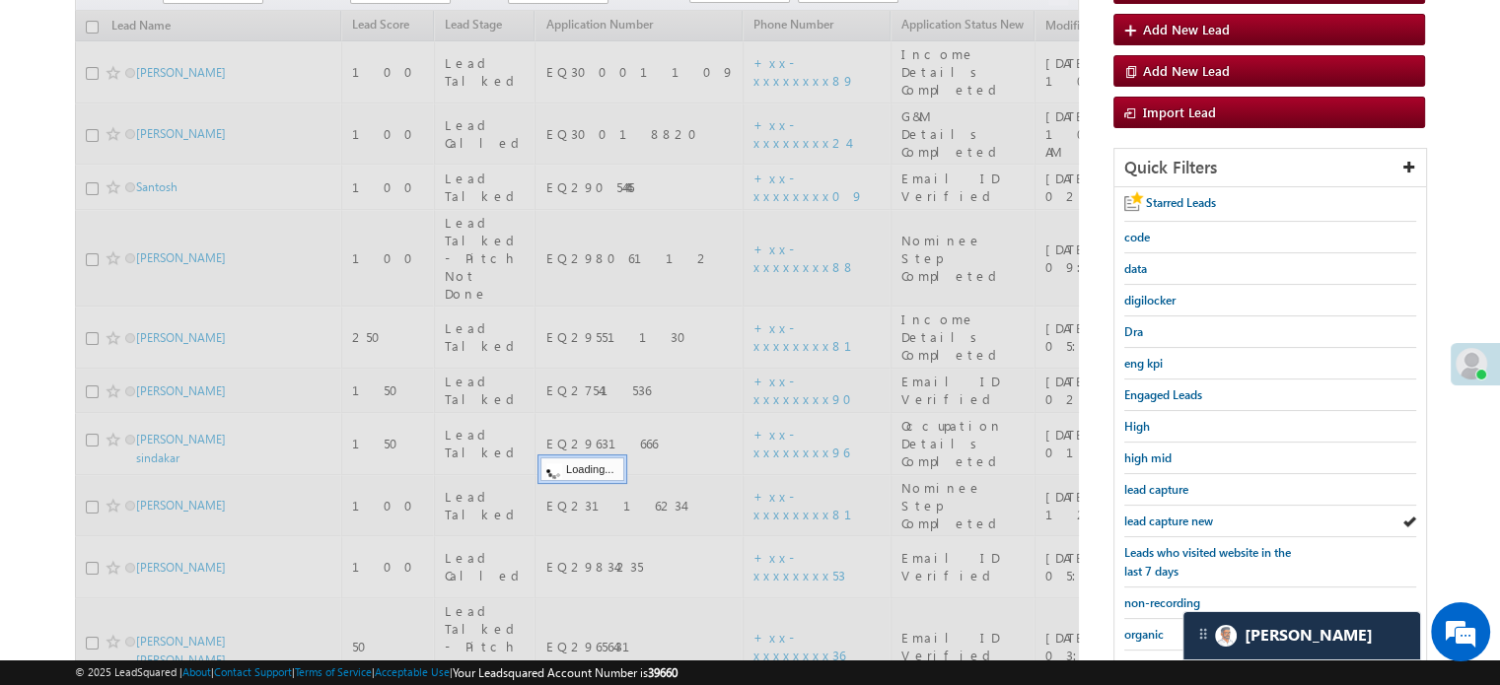
click at [1188, 518] on span "lead capture new" at bounding box center [1168, 521] width 89 height 15
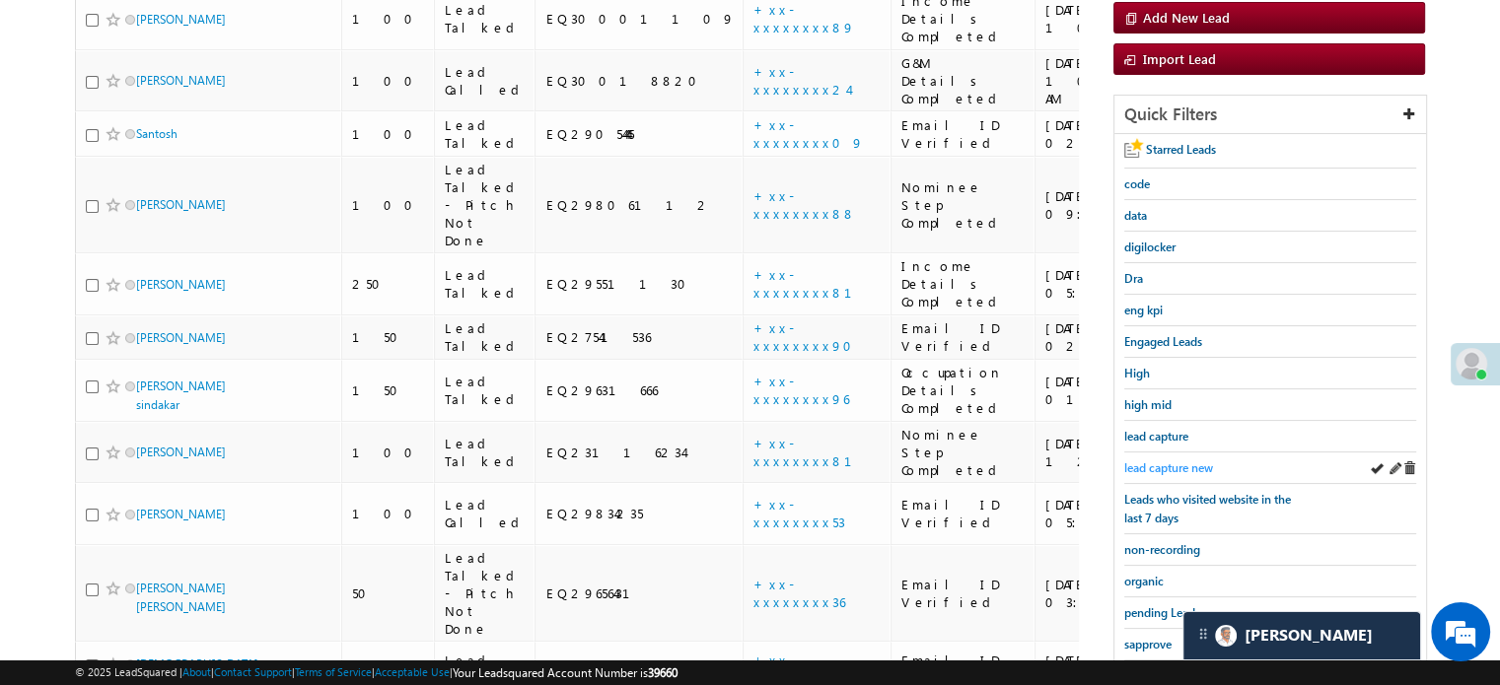
click at [1188, 517] on link "Leads who visited website in the last 7 days" at bounding box center [1213, 508] width 178 height 37
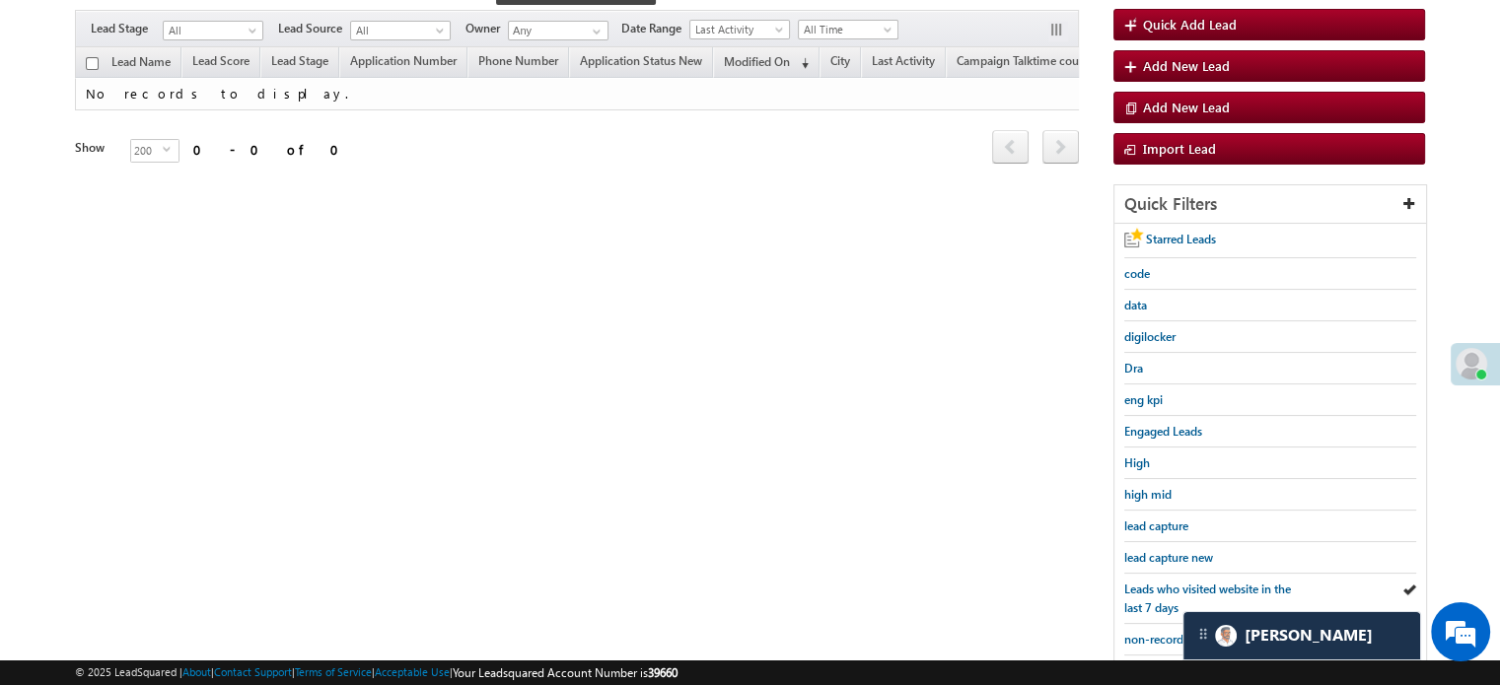
scroll to position [395, 0]
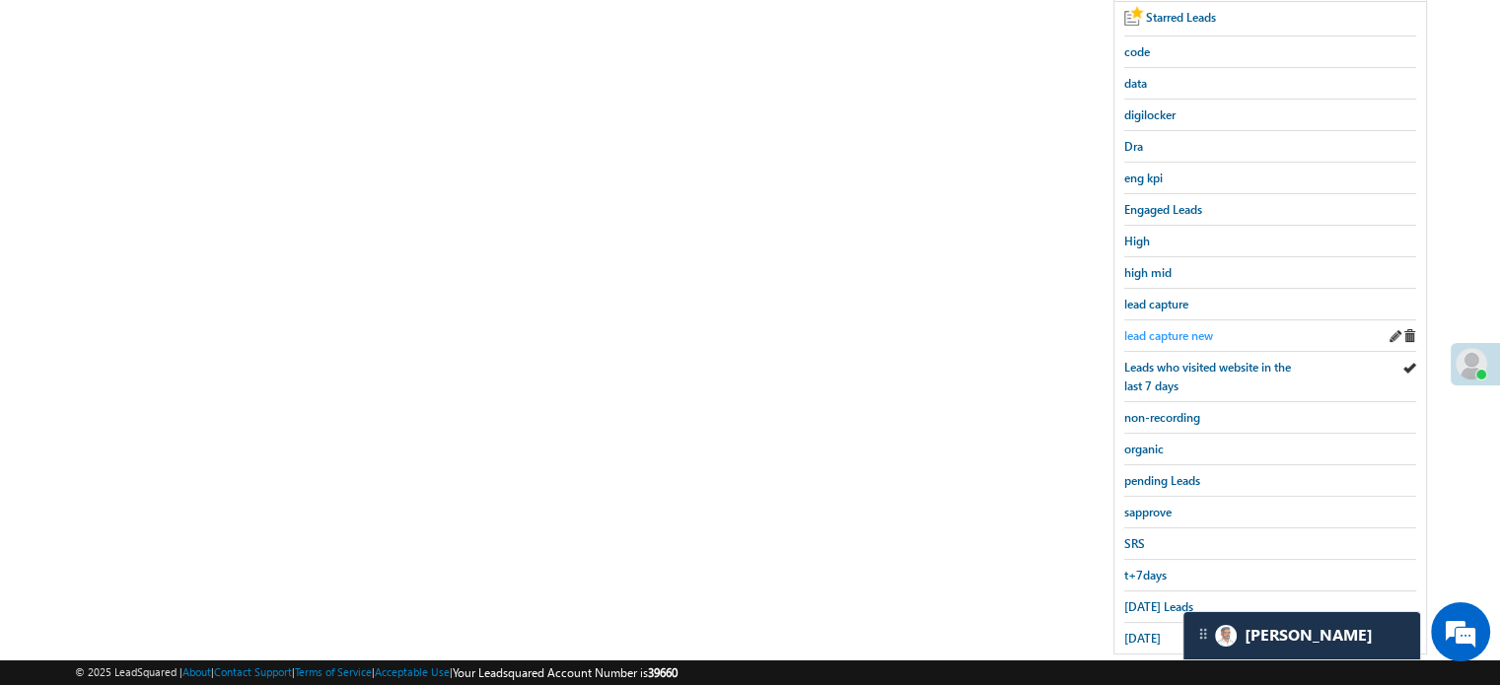
click at [1201, 332] on span "lead capture new" at bounding box center [1168, 335] width 89 height 15
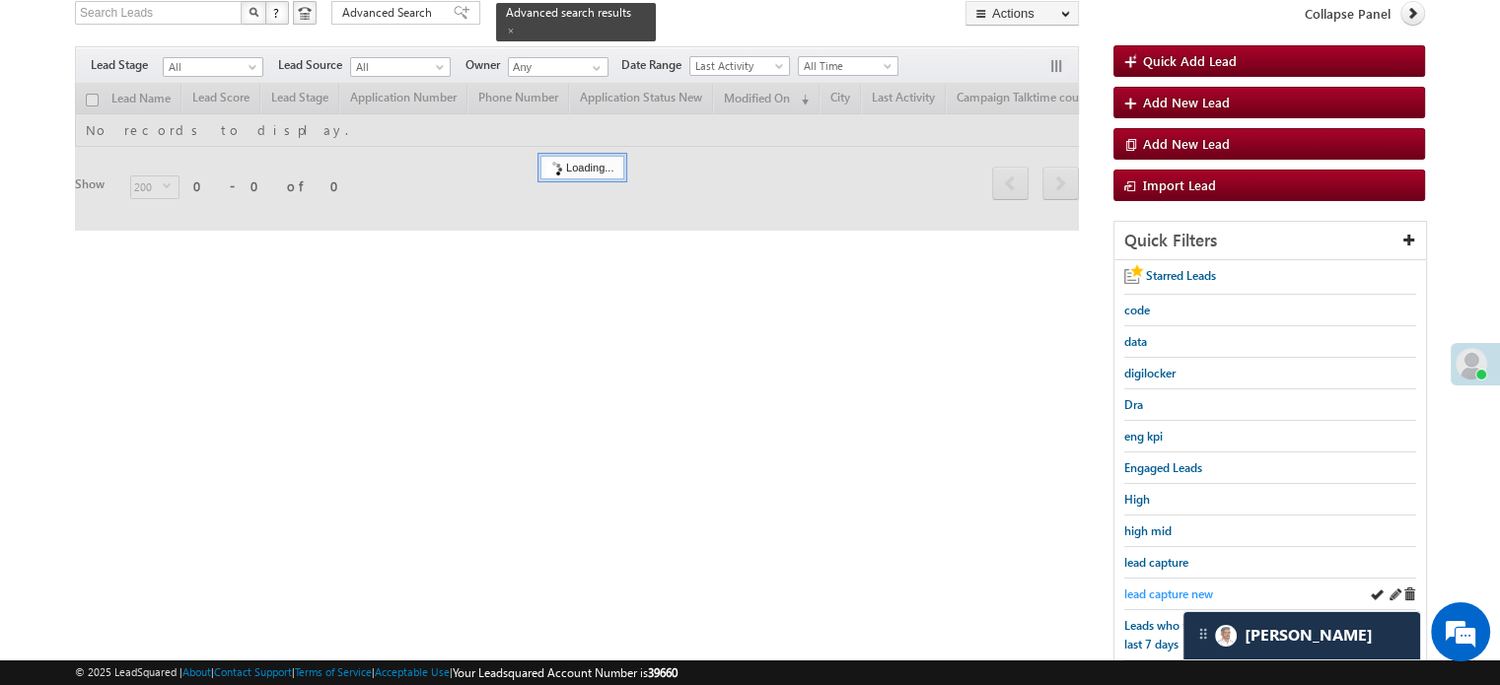
scroll to position [99, 0]
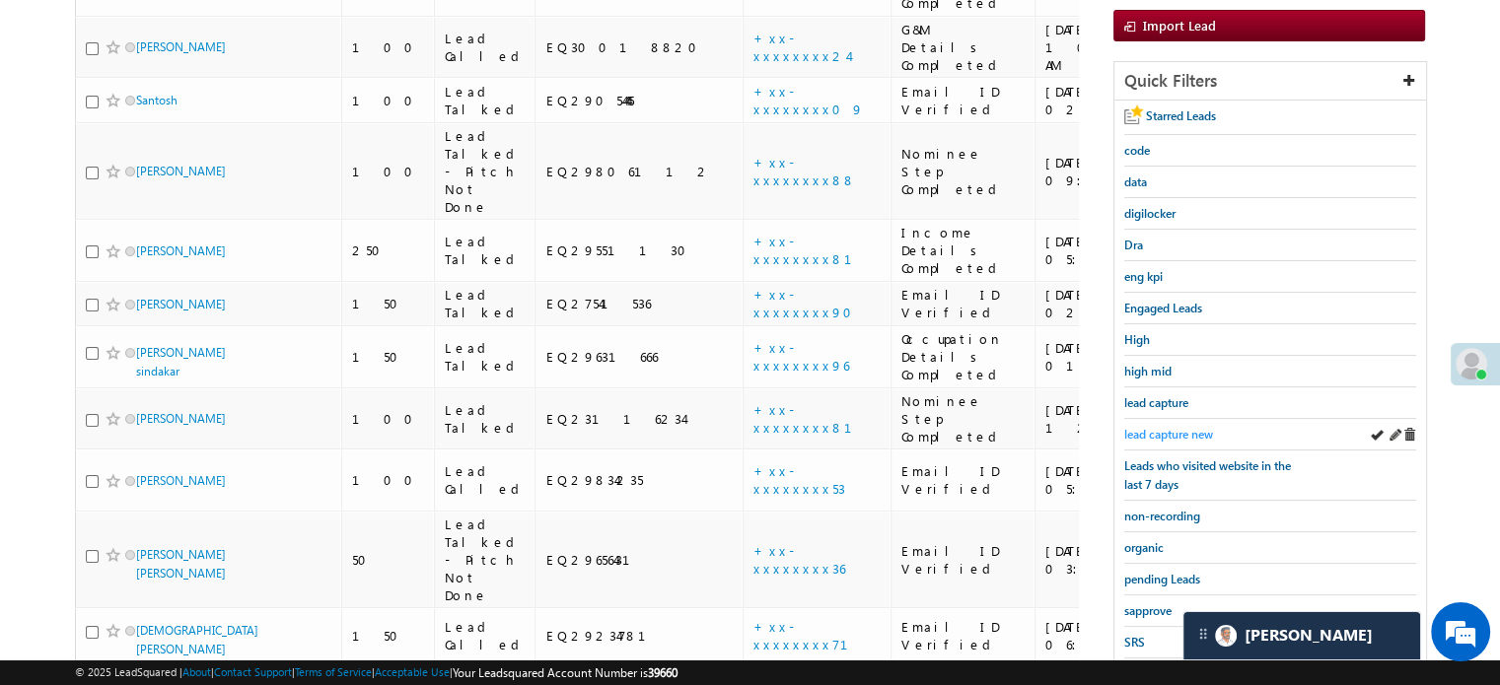
click at [1173, 428] on span "lead capture new" at bounding box center [1168, 434] width 89 height 15
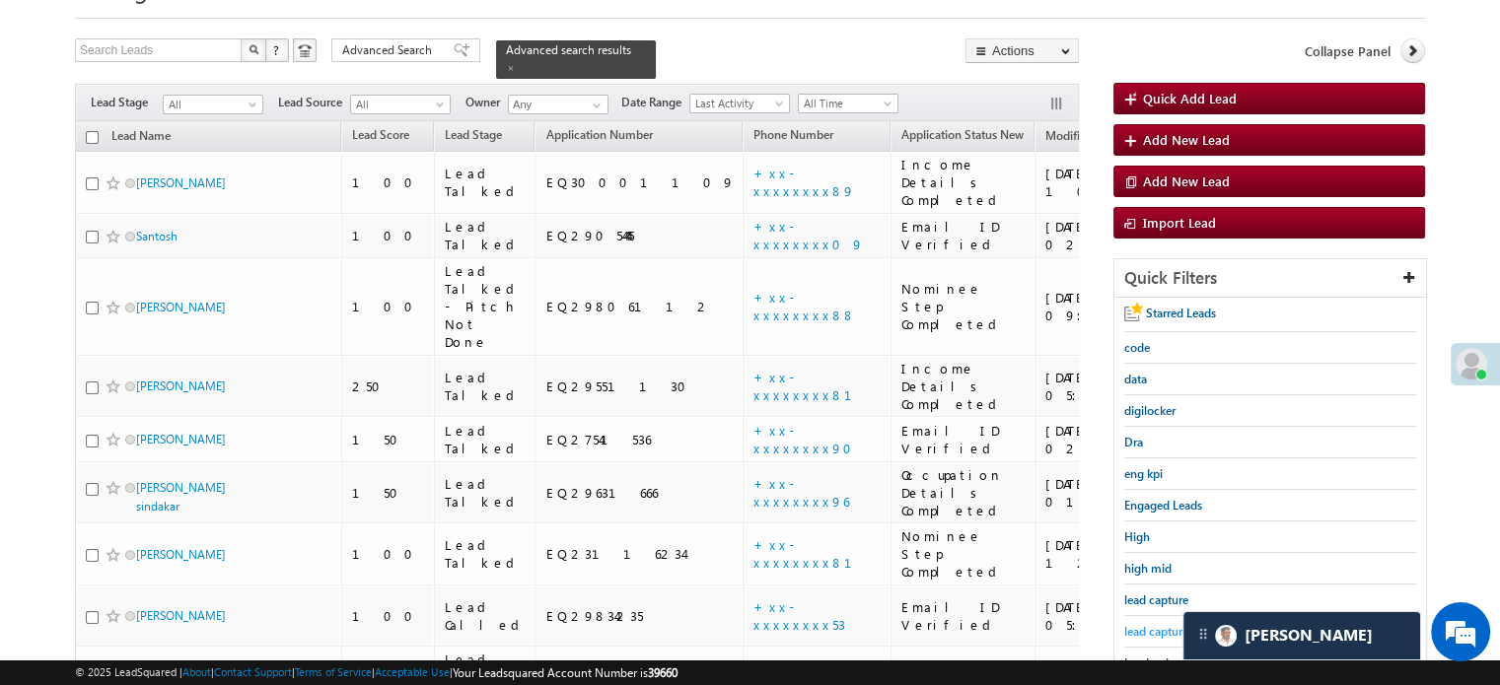
click at [1156, 626] on span "lead capture new" at bounding box center [1168, 631] width 89 height 15
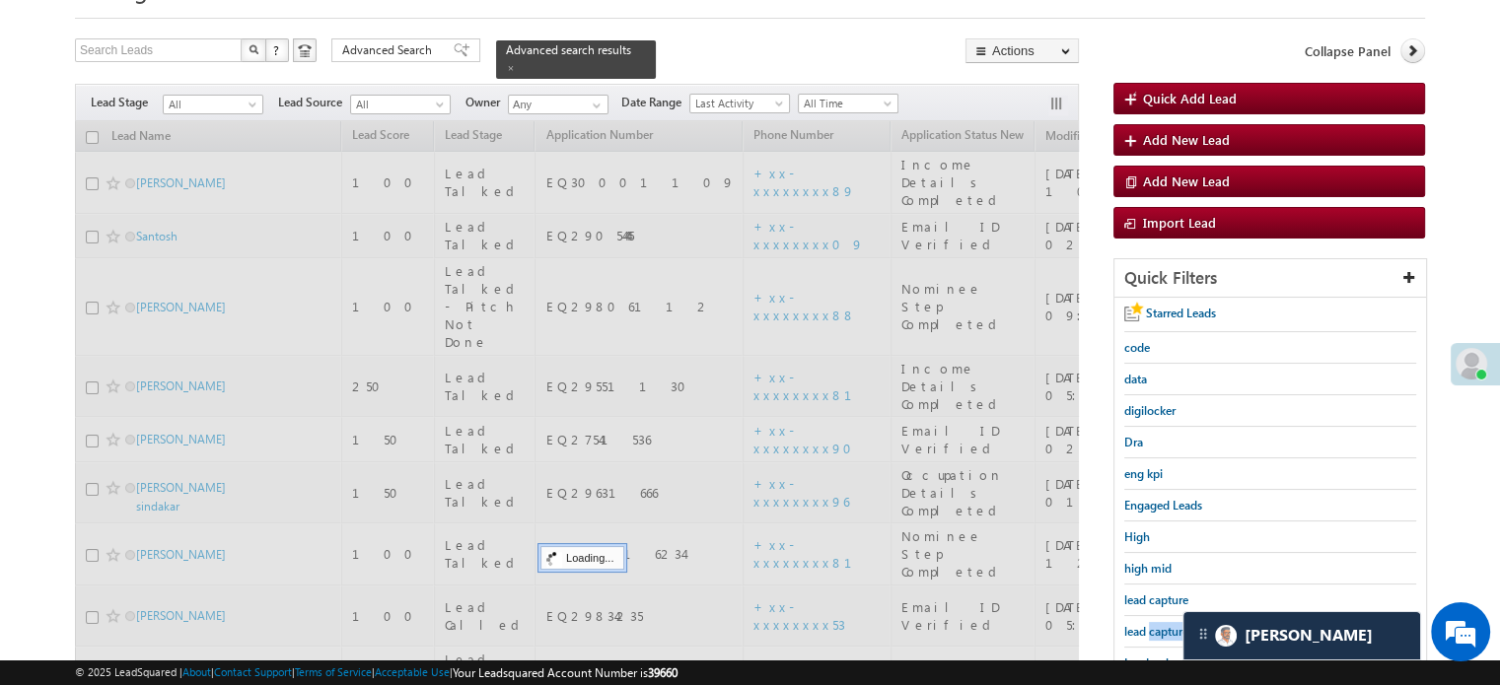
click at [1156, 626] on span "lead capture new" at bounding box center [1168, 631] width 89 height 15
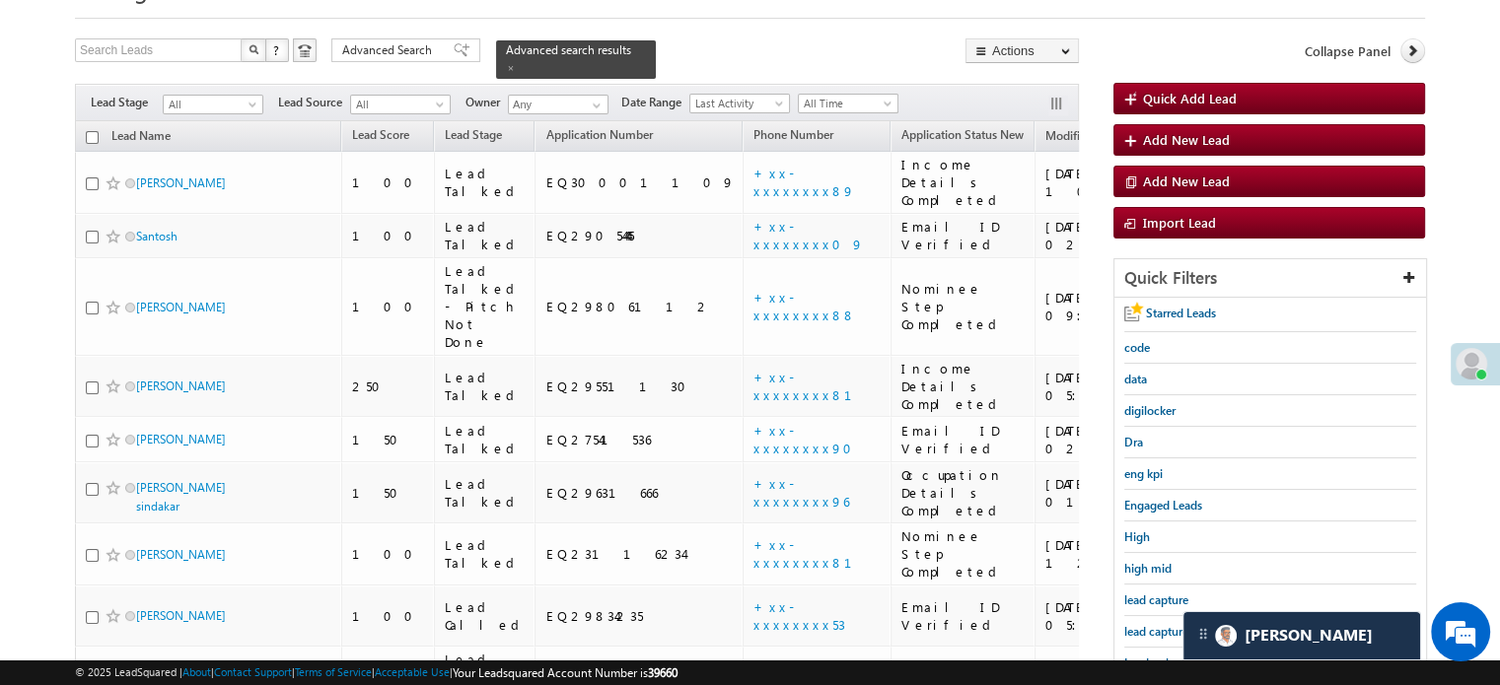
click at [1156, 626] on span "lead capture new" at bounding box center [1168, 631] width 89 height 15
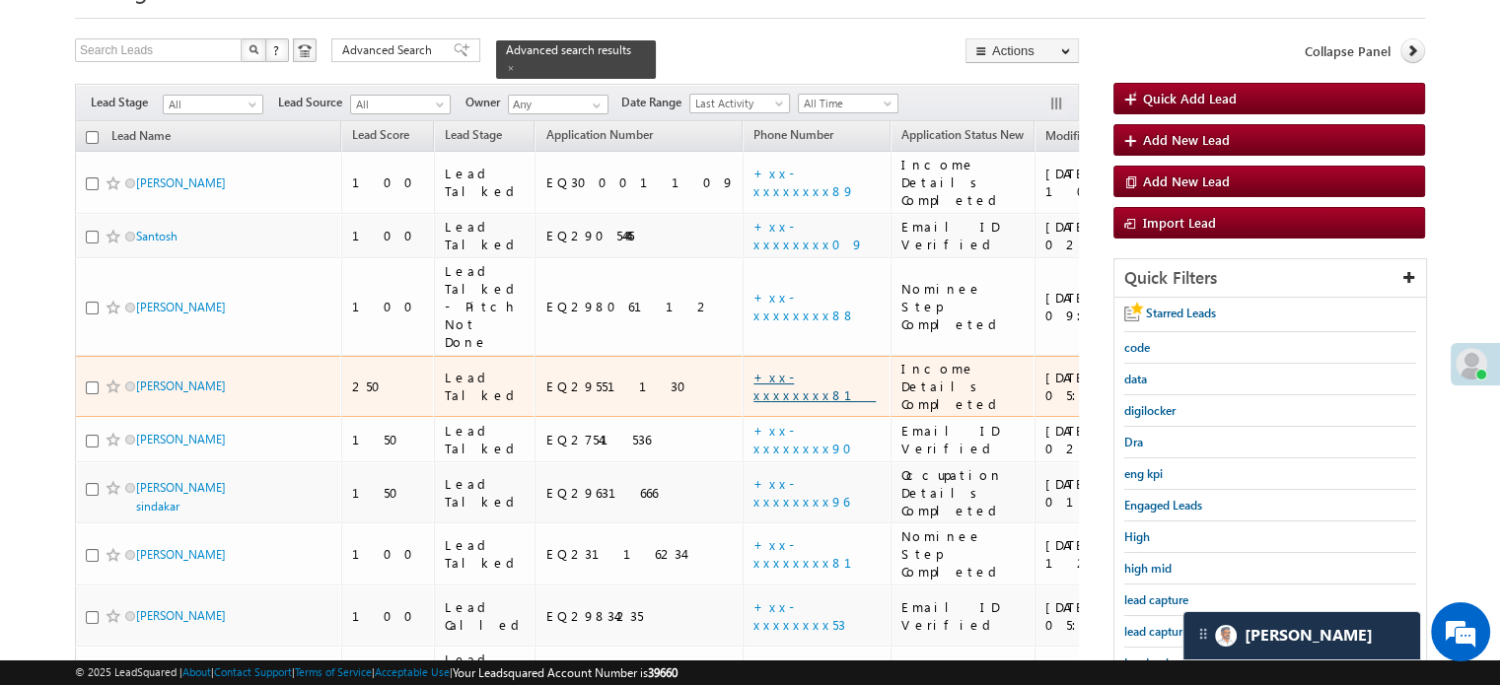
click at [754, 369] on link "+xx-xxxxxxxx81" at bounding box center [815, 386] width 122 height 35
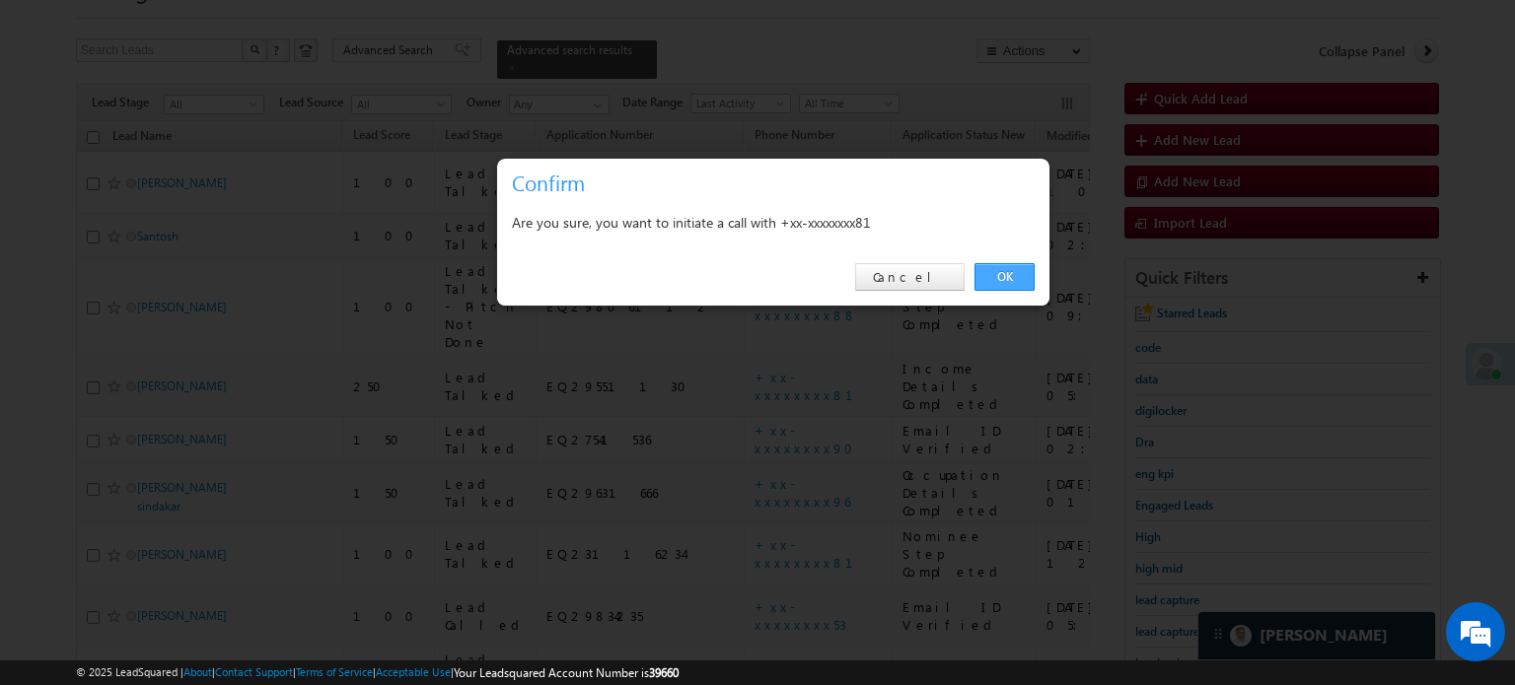
click at [1003, 276] on link "OK" at bounding box center [1004, 277] width 60 height 28
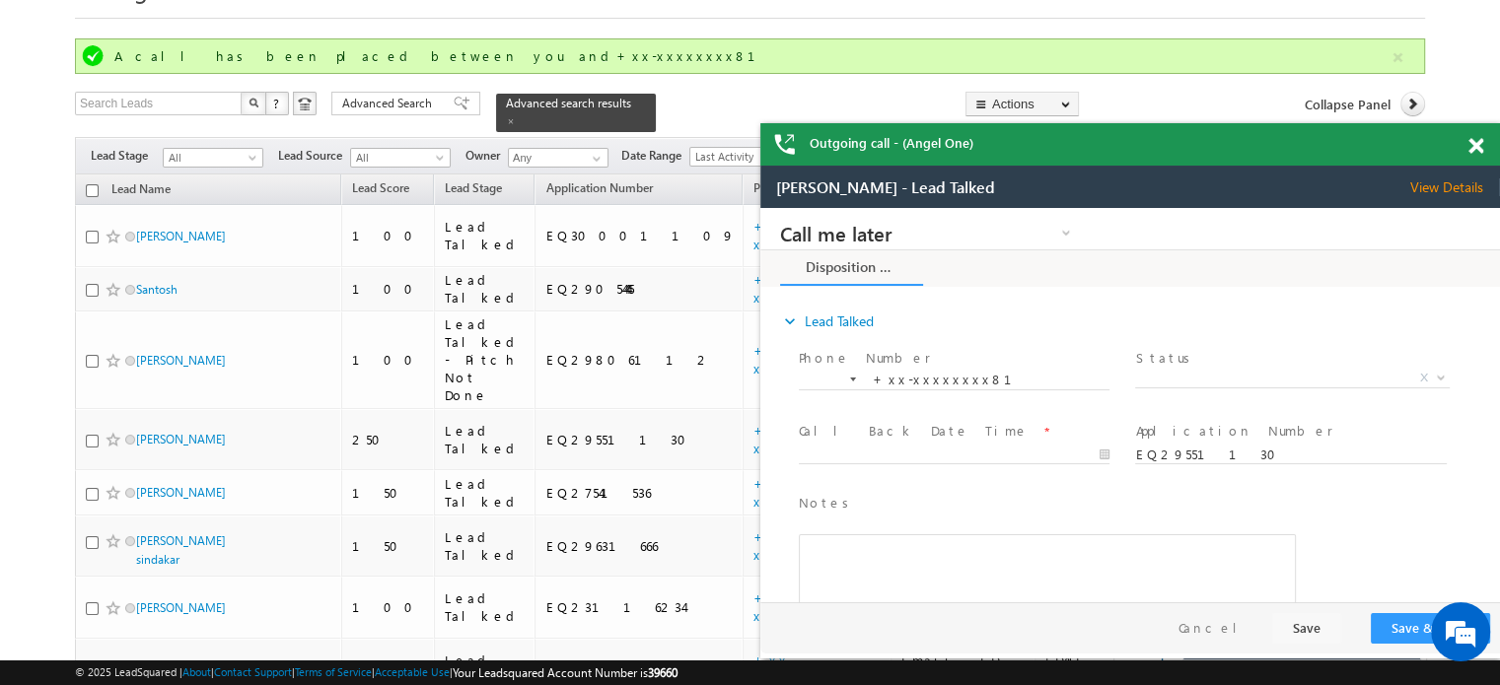
scroll to position [0, 0]
click at [1471, 145] on span at bounding box center [1476, 146] width 15 height 17
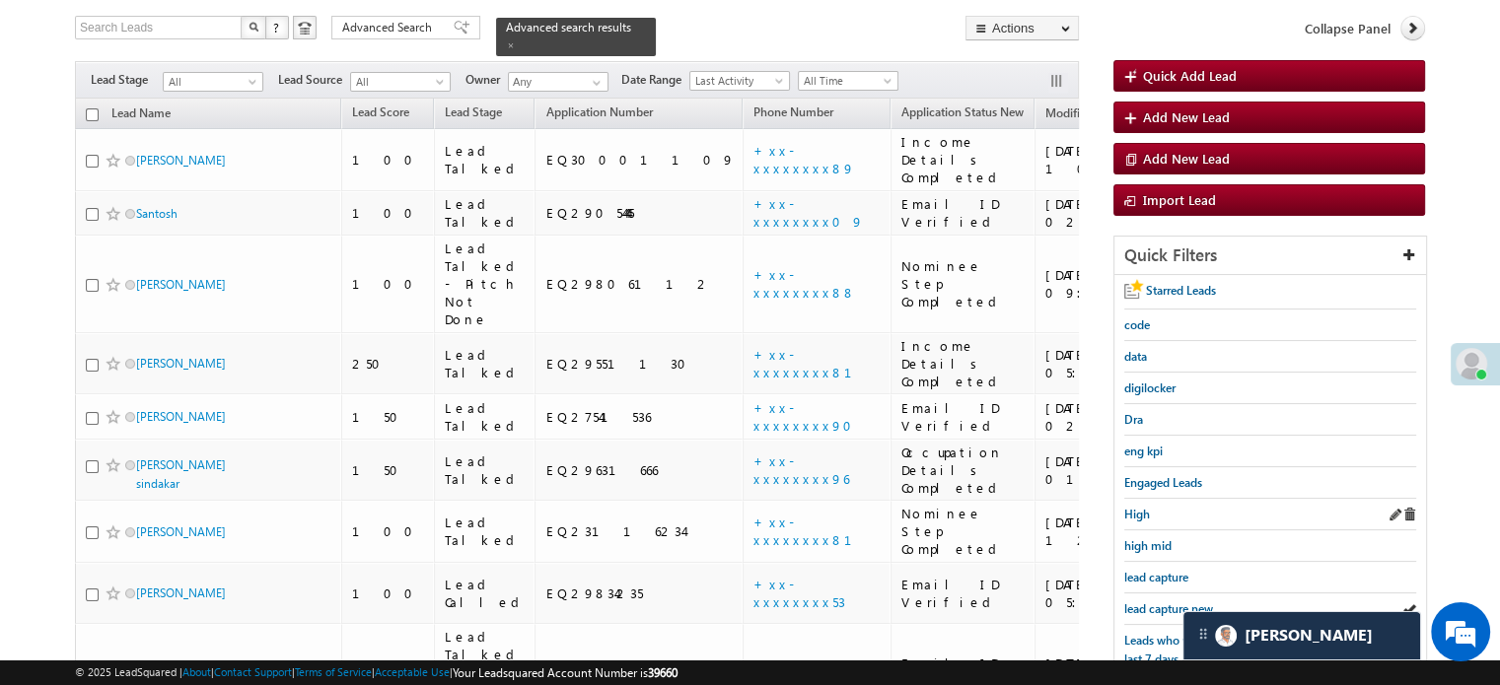
scroll to position [197, 0]
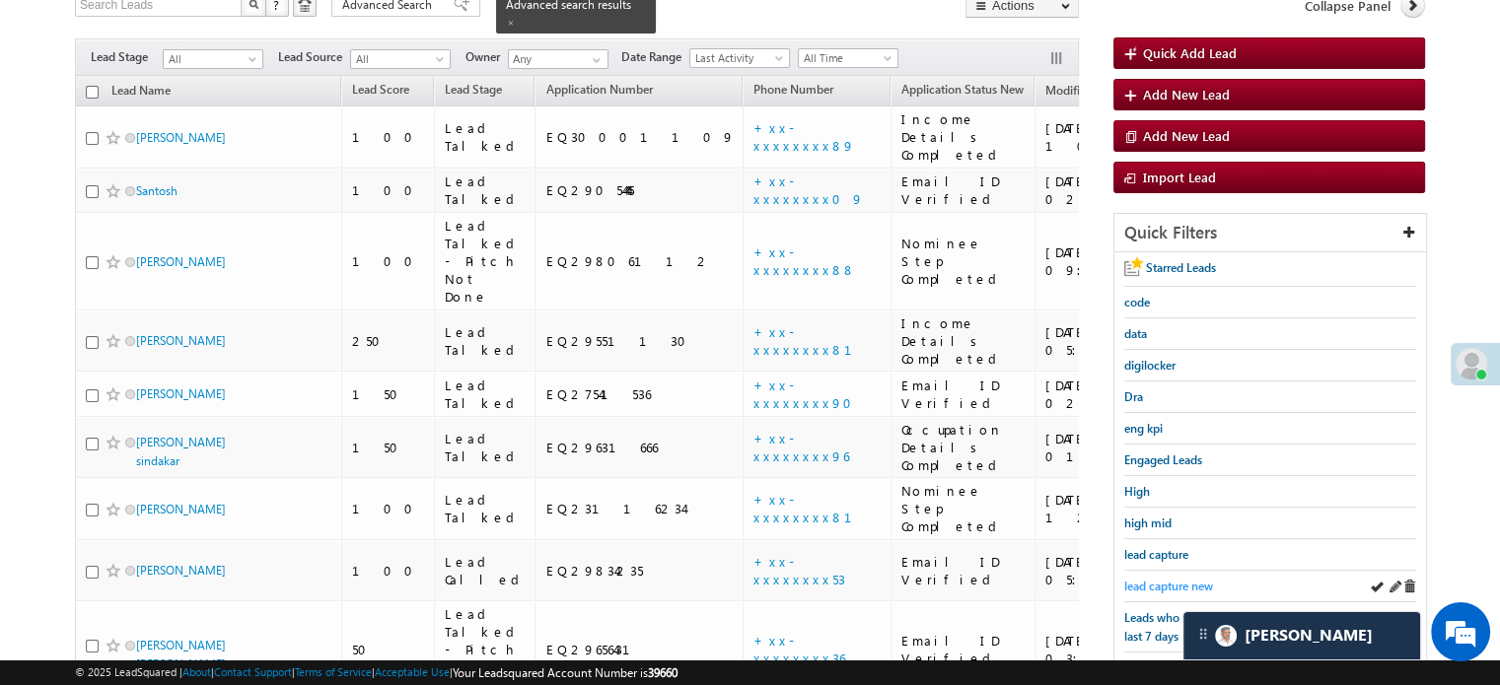
click at [1142, 579] on span "lead capture new" at bounding box center [1168, 586] width 89 height 15
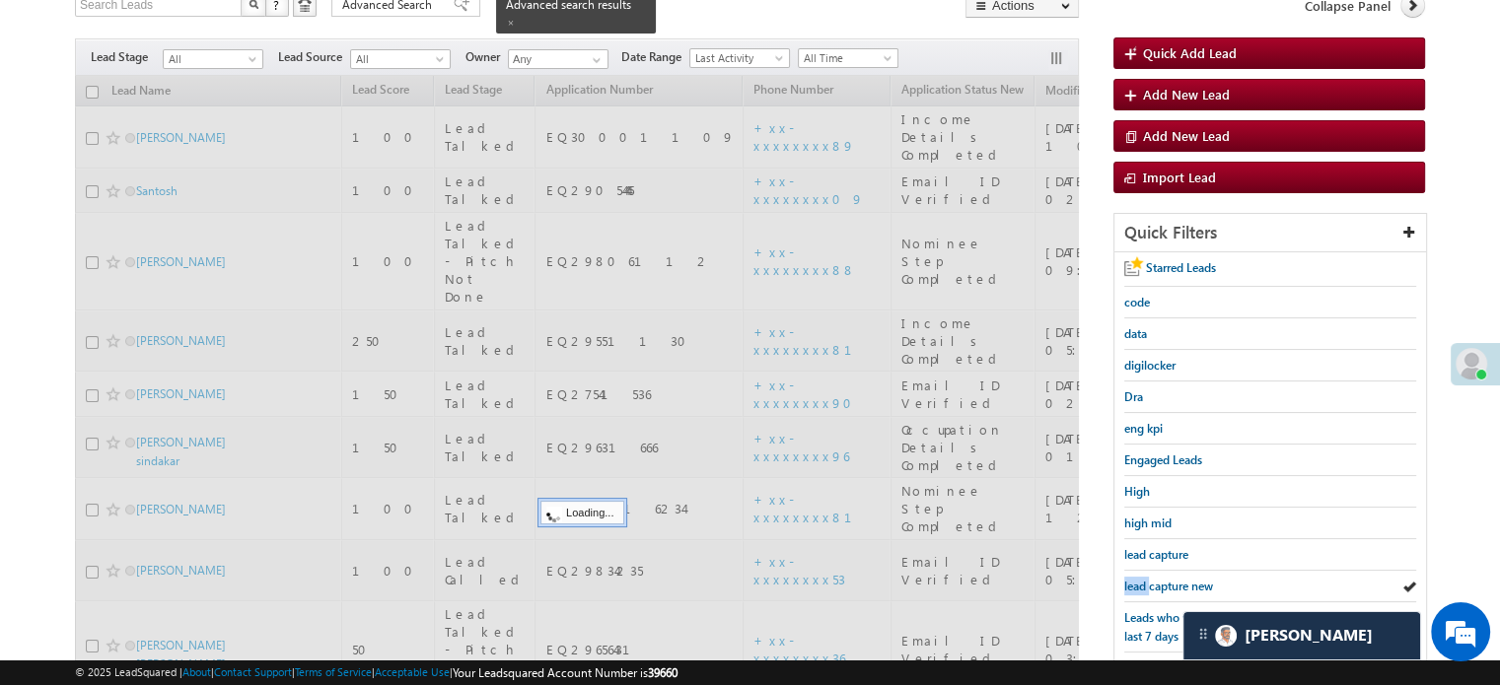
click at [1142, 579] on span "lead capture new" at bounding box center [1168, 586] width 89 height 15
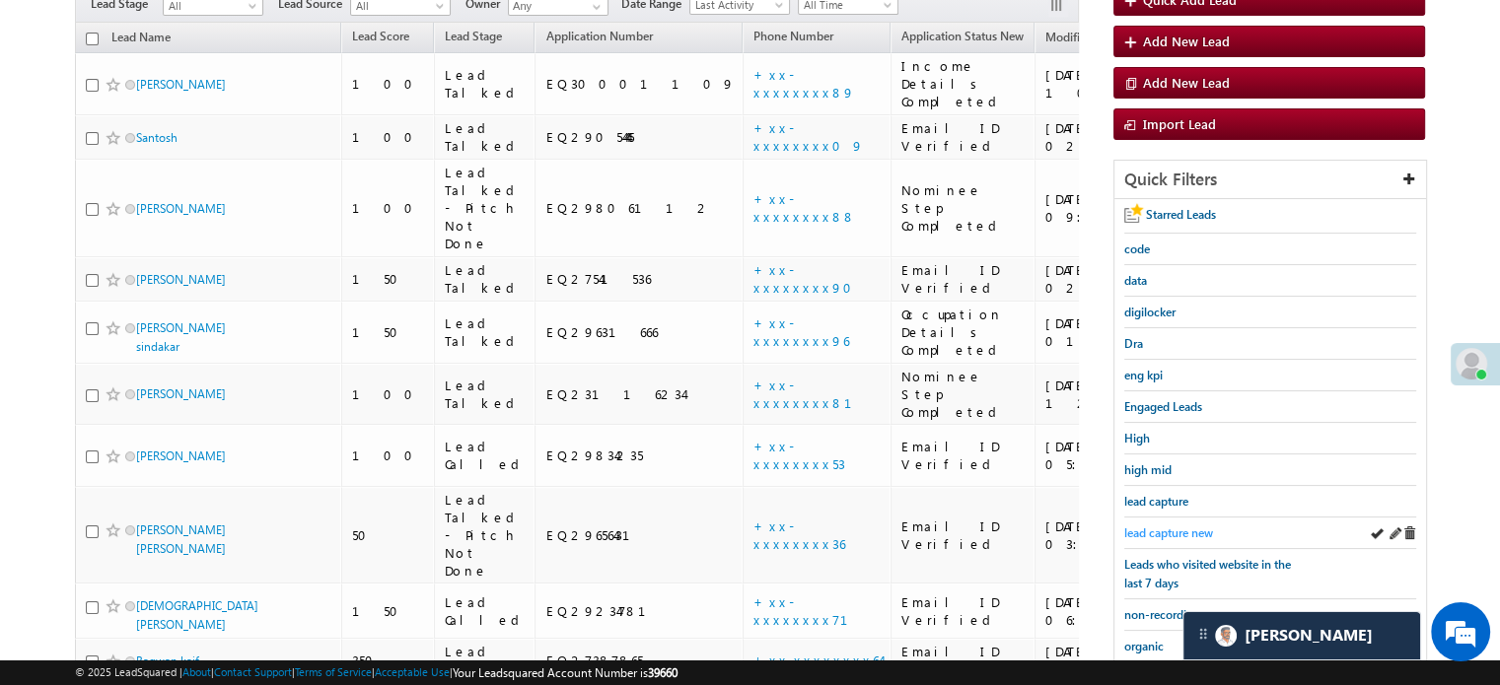
scroll to position [144, 0]
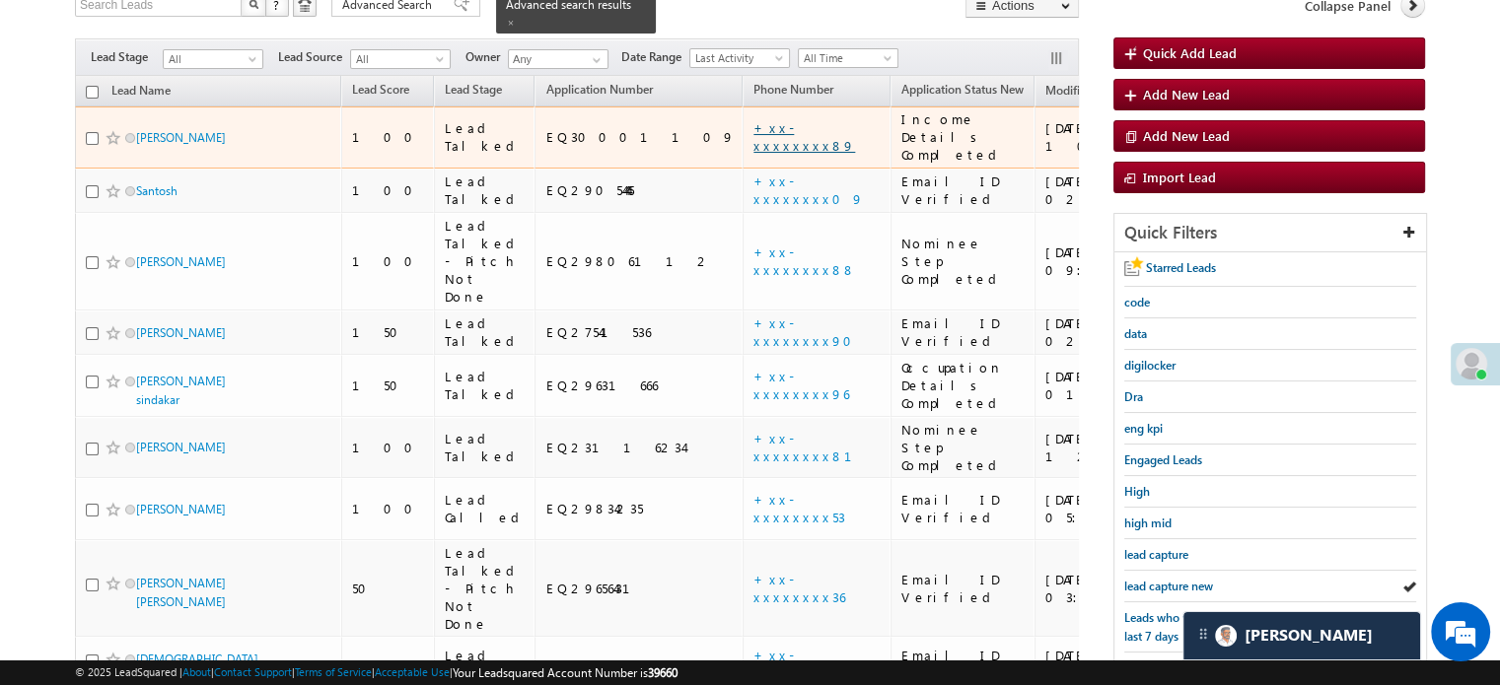
click at [754, 119] on link "+xx-xxxxxxxx89" at bounding box center [805, 136] width 102 height 35
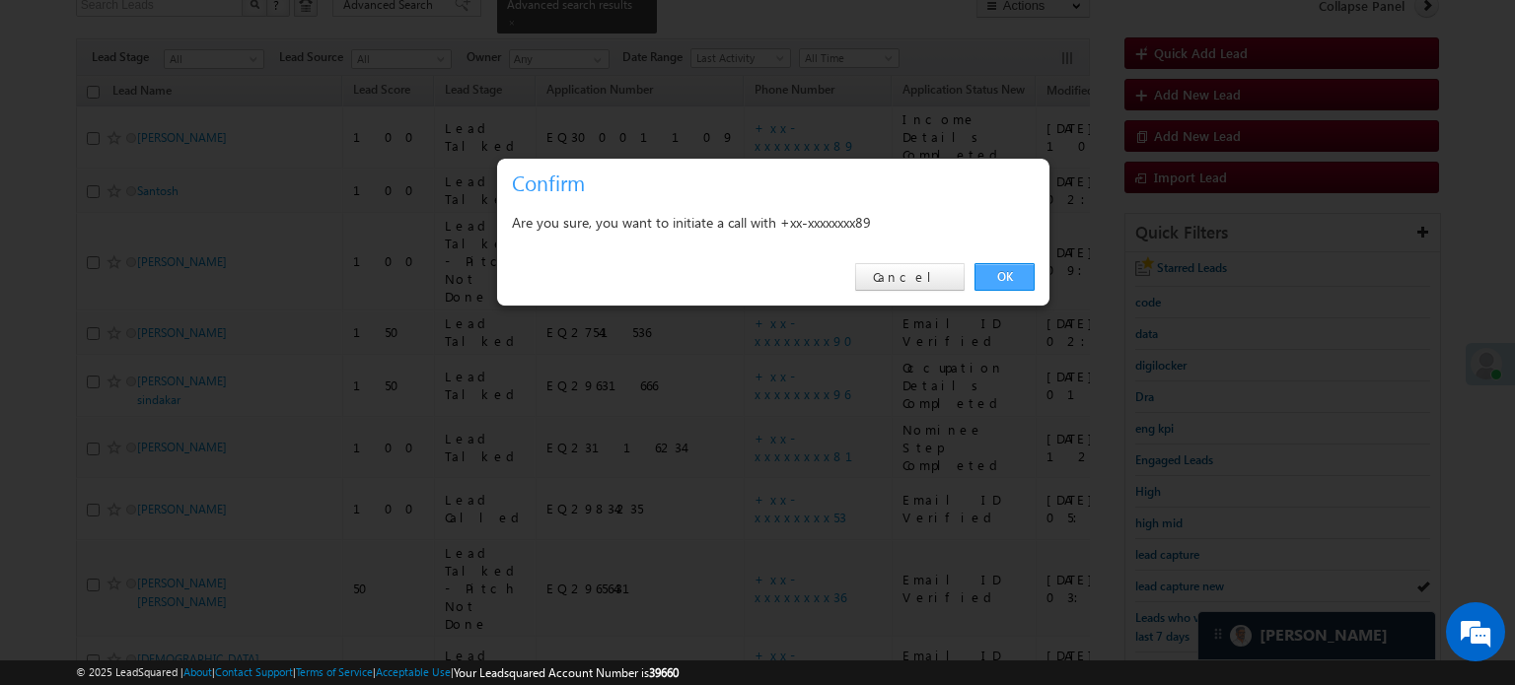
click at [1002, 275] on link "OK" at bounding box center [1004, 277] width 60 height 28
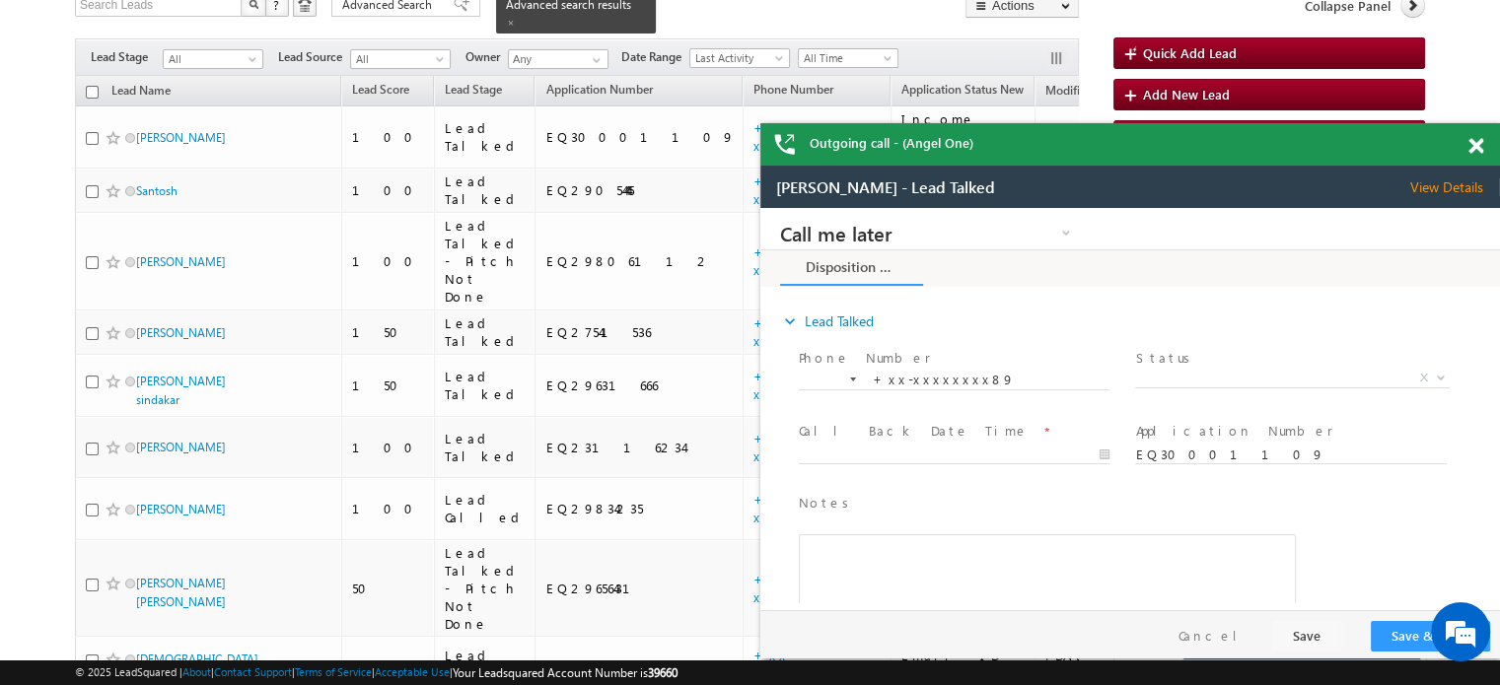
scroll to position [0, 0]
click at [1462, 151] on div "Outgoing call - (Angel One)" at bounding box center [1130, 144] width 740 height 42
click at [1477, 146] on span at bounding box center [1476, 146] width 15 height 17
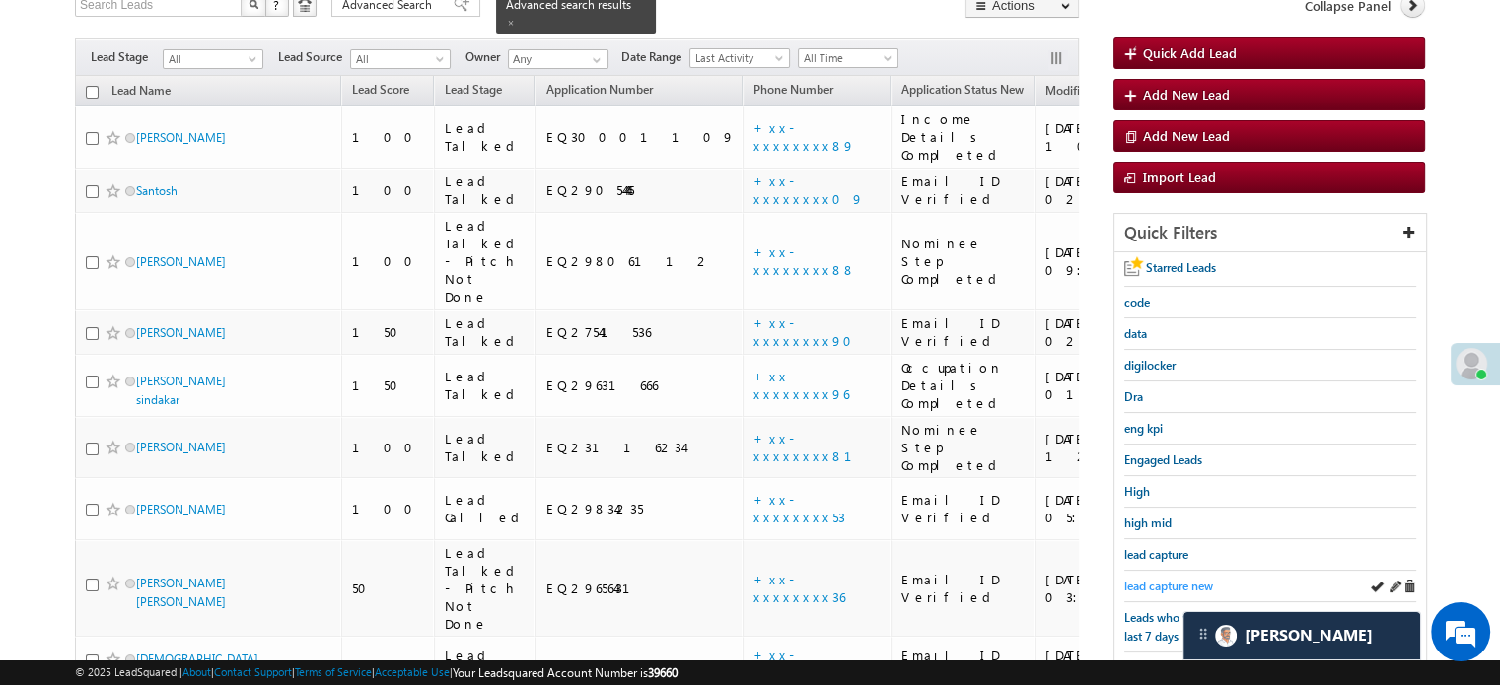
click at [1164, 579] on span "lead capture new" at bounding box center [1168, 586] width 89 height 15
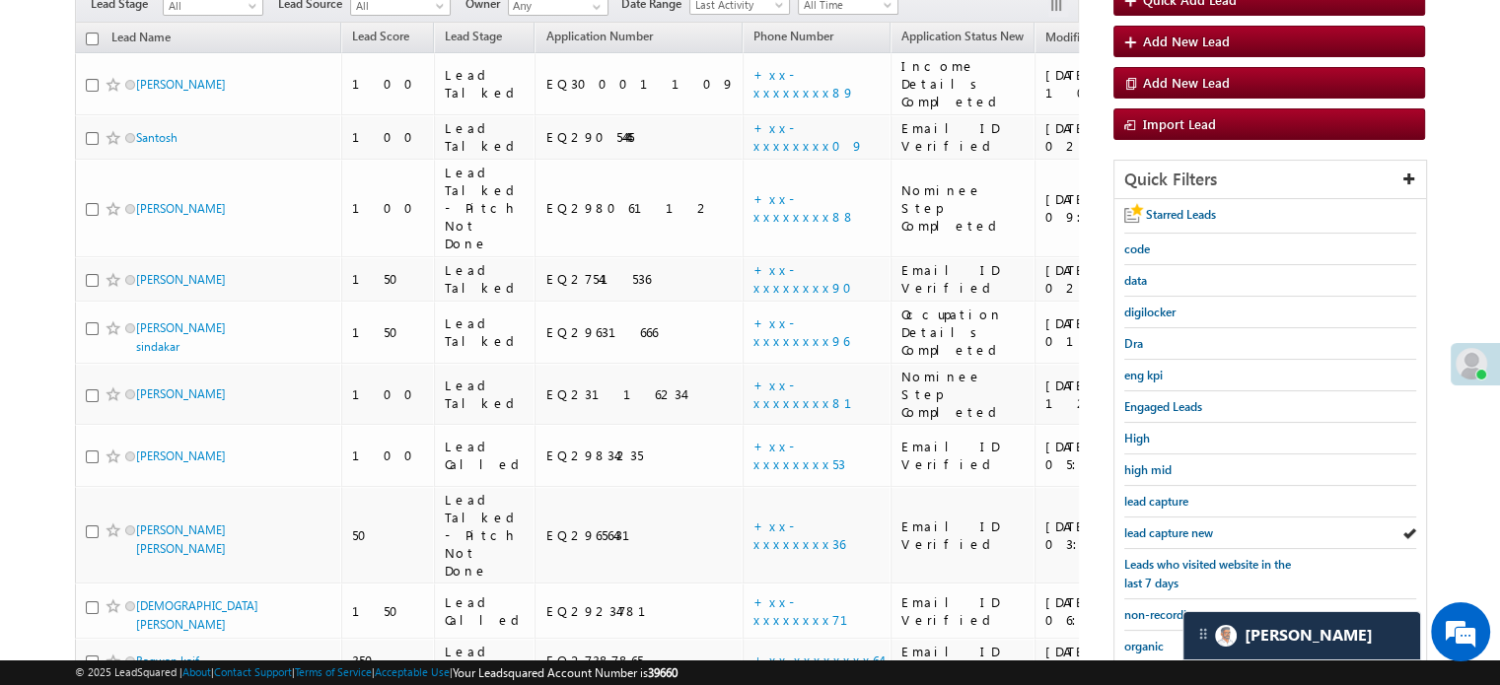
scroll to position [144, 0]
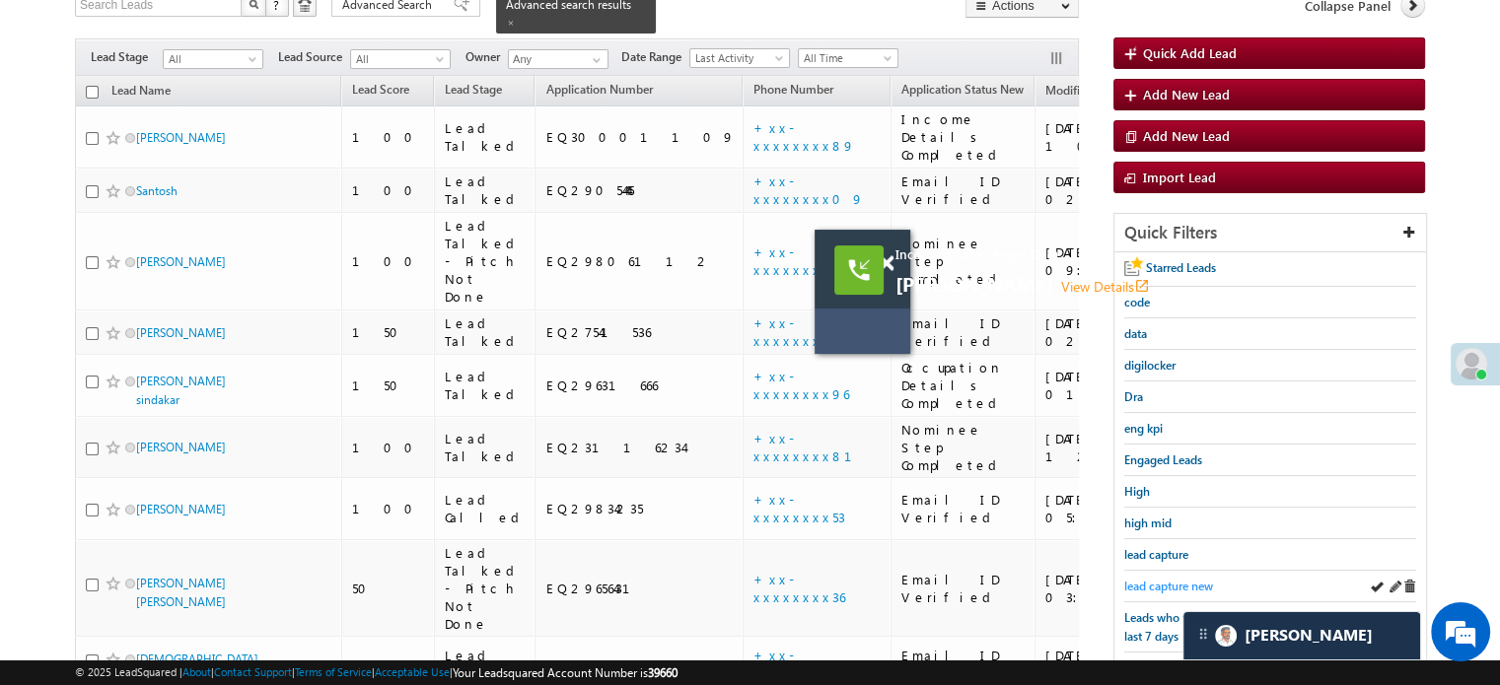
click at [1154, 579] on span "lead capture new" at bounding box center [1168, 586] width 89 height 15
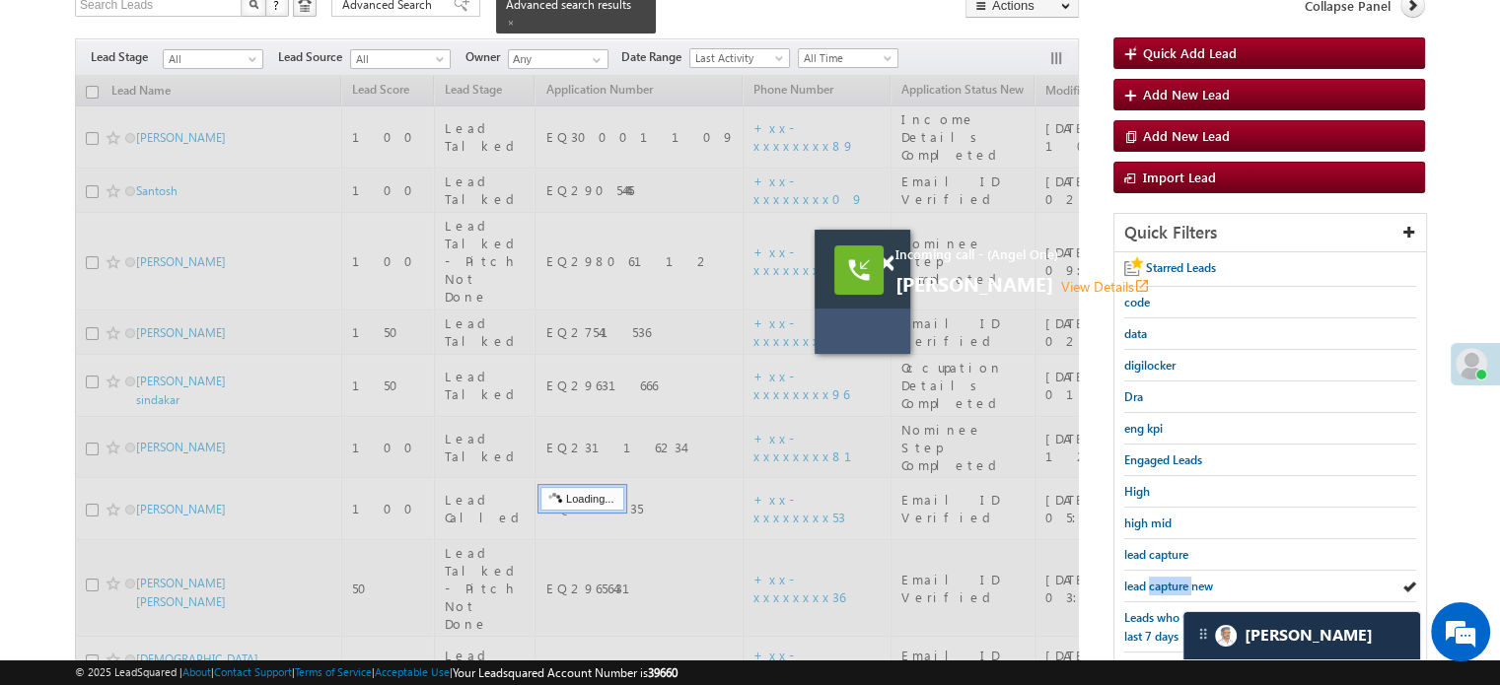
click at [1154, 579] on span "lead capture new" at bounding box center [1168, 586] width 89 height 15
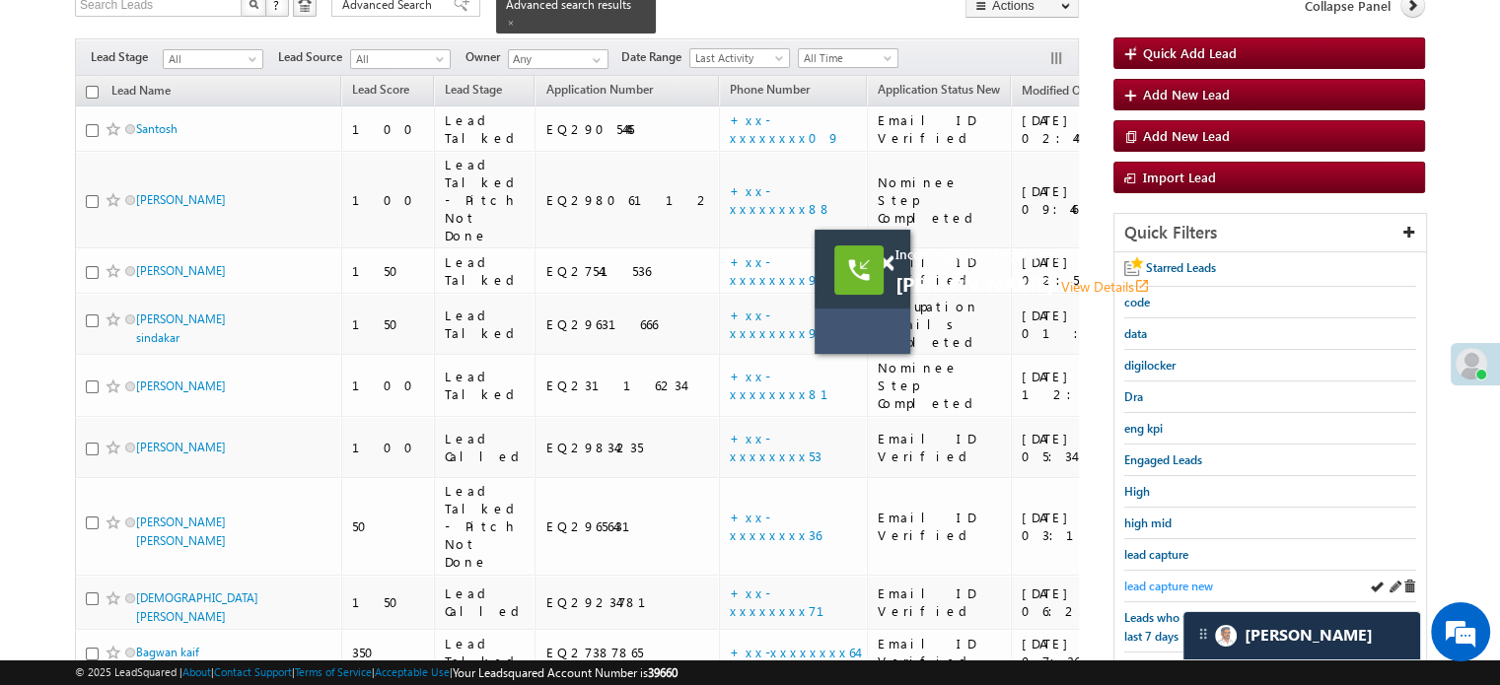
click at [1165, 579] on span "lead capture new" at bounding box center [1168, 586] width 89 height 15
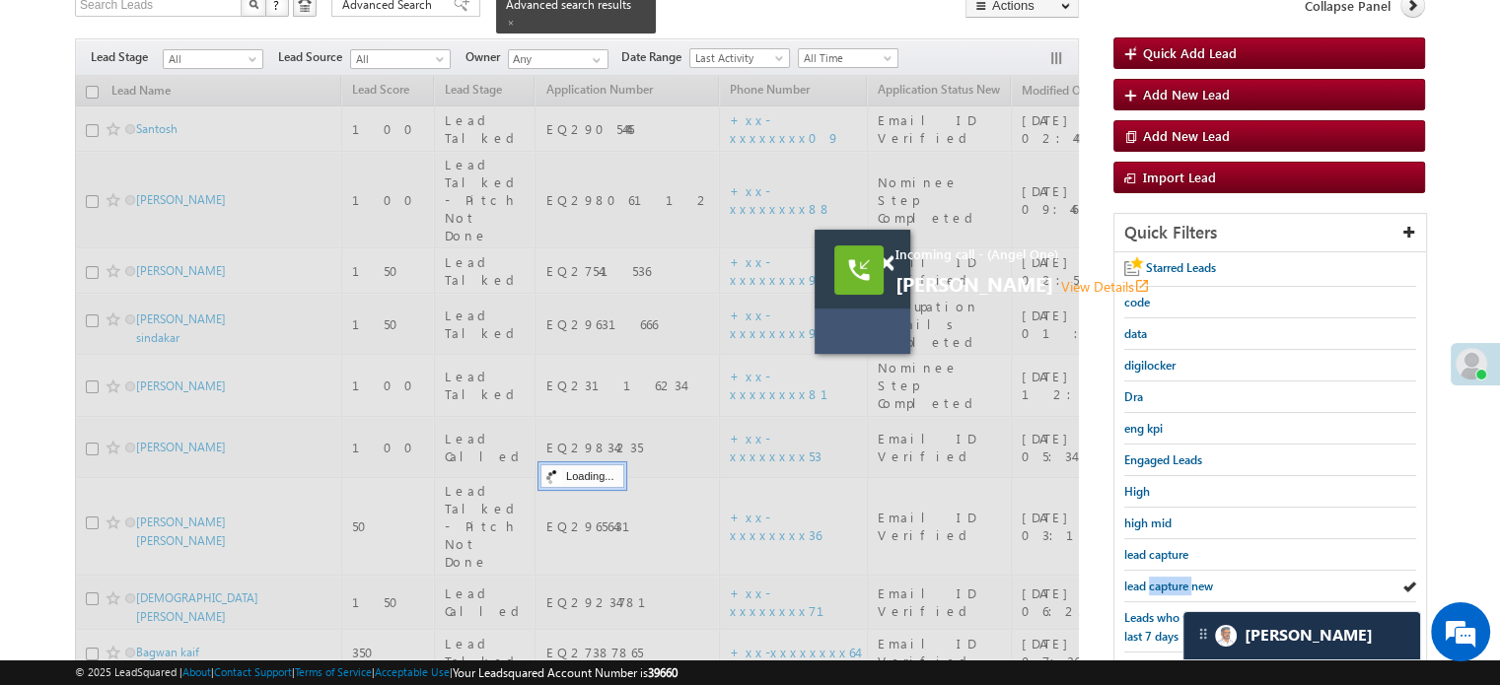
click at [1165, 579] on span "lead capture new" at bounding box center [1168, 586] width 89 height 15
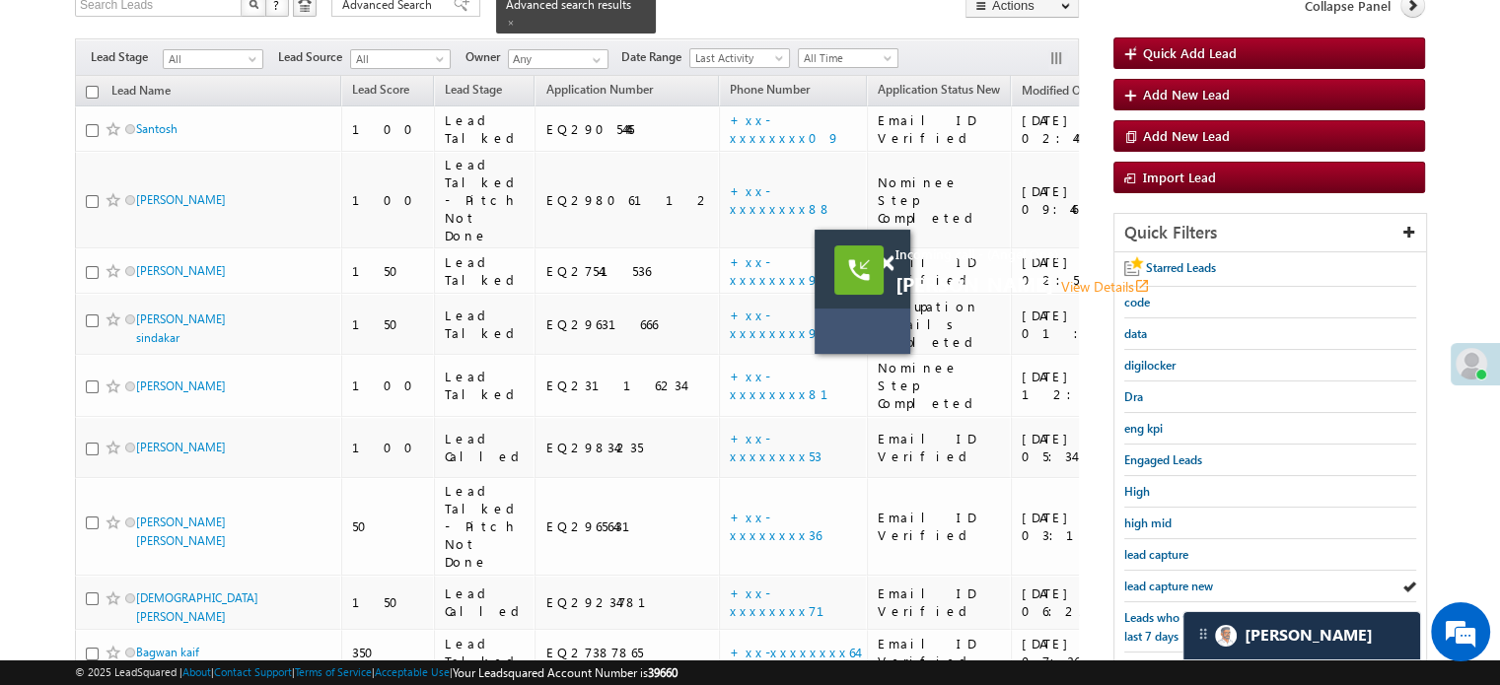
click at [1165, 579] on span "lead capture new" at bounding box center [1168, 586] width 89 height 15
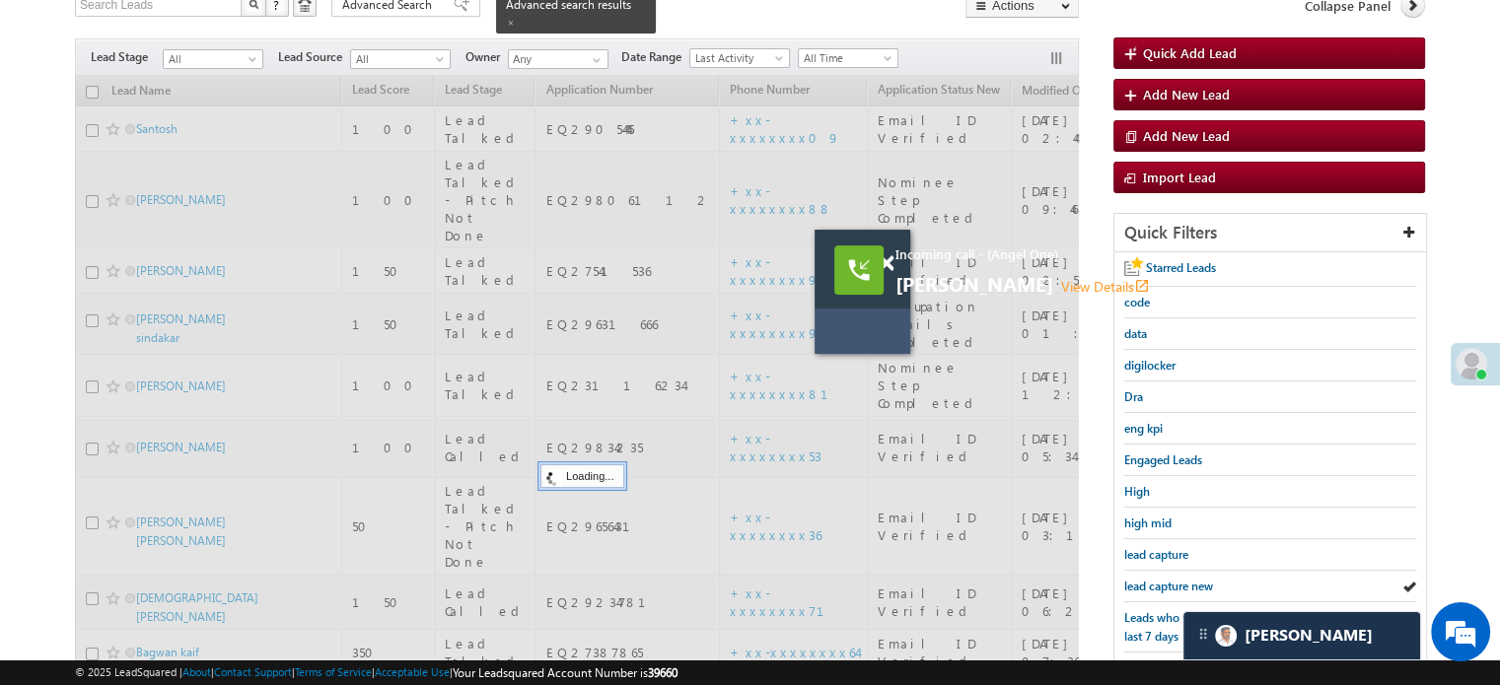
click at [1165, 579] on span "lead capture new" at bounding box center [1168, 586] width 89 height 15
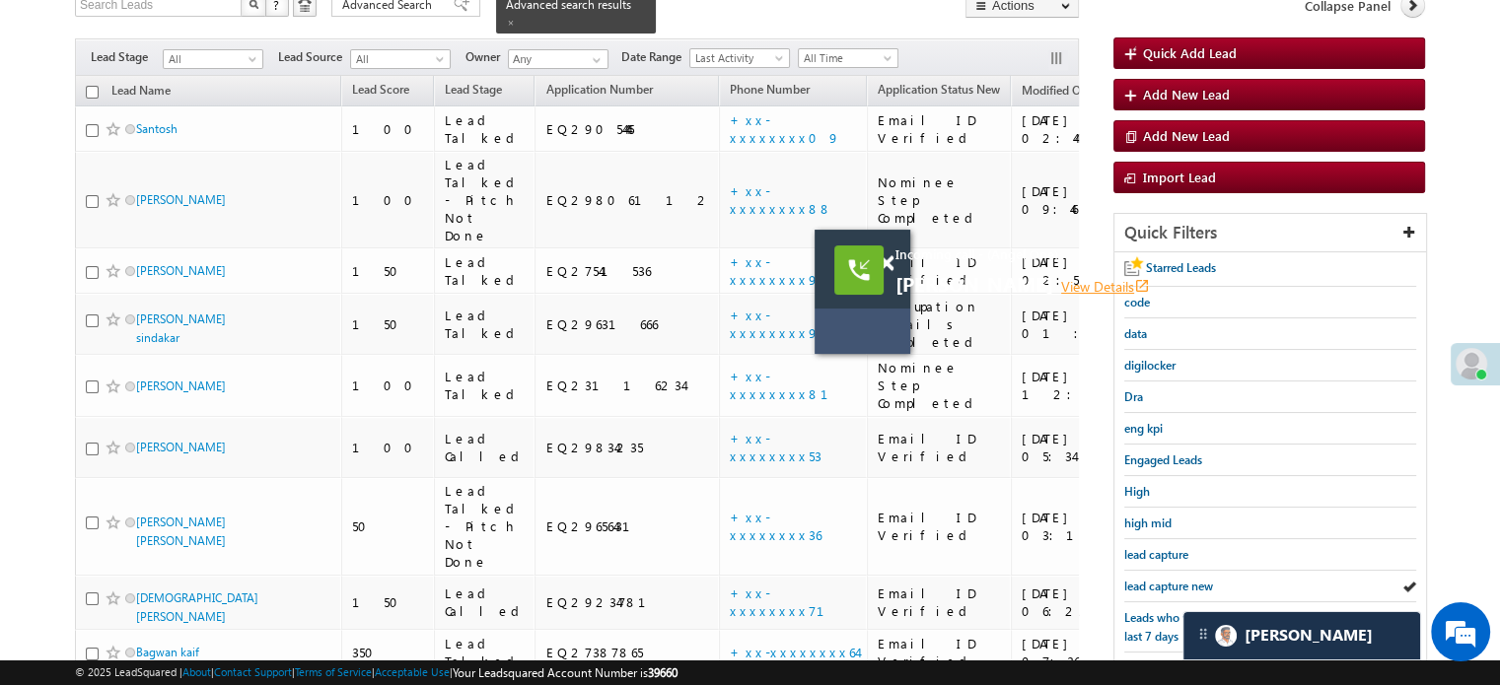
click at [1085, 291] on link "View Details open_in_new" at bounding box center [1105, 286] width 89 height 19
click at [1115, 282] on link "View Details open_in_new" at bounding box center [1105, 288] width 89 height 19
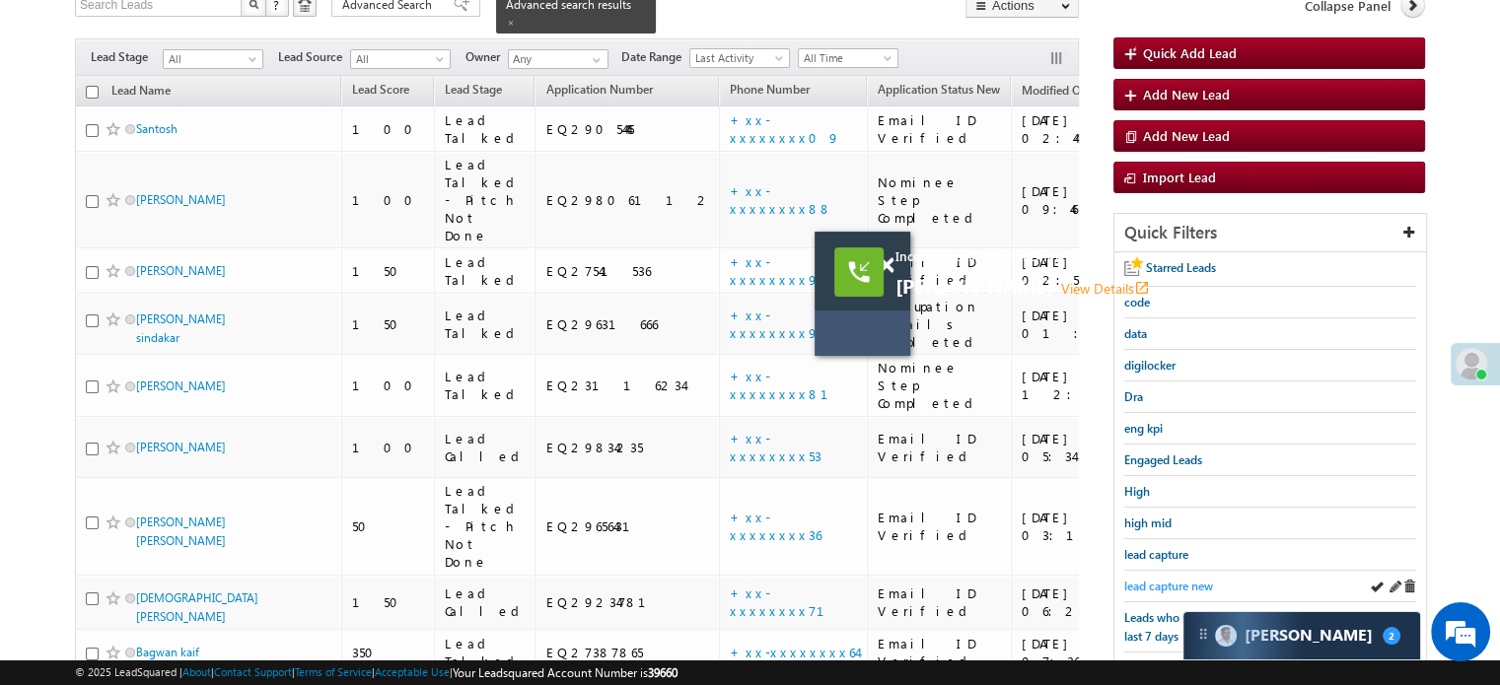
click at [1178, 579] on span "lead capture new" at bounding box center [1168, 586] width 89 height 15
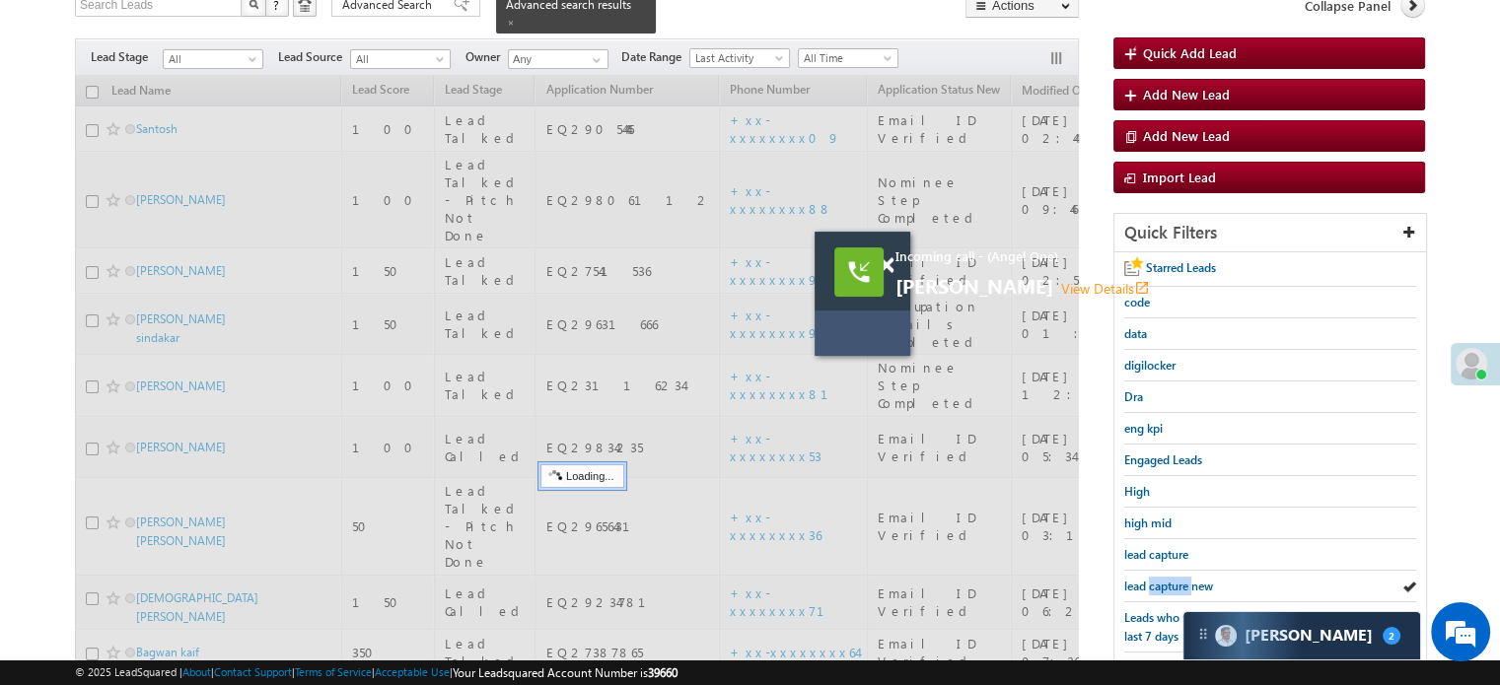
click at [1178, 579] on span "lead capture new" at bounding box center [1168, 586] width 89 height 15
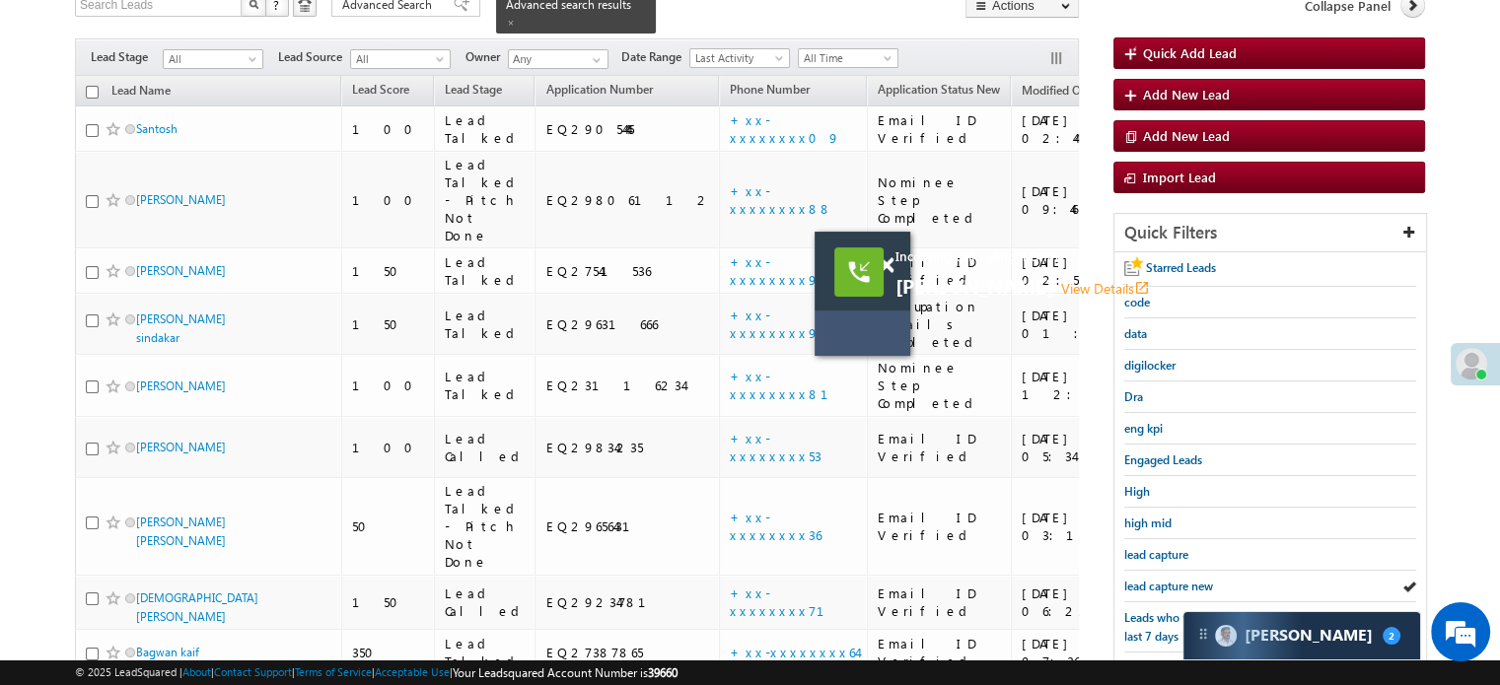
click at [1178, 579] on span "lead capture new" at bounding box center [1168, 586] width 89 height 15
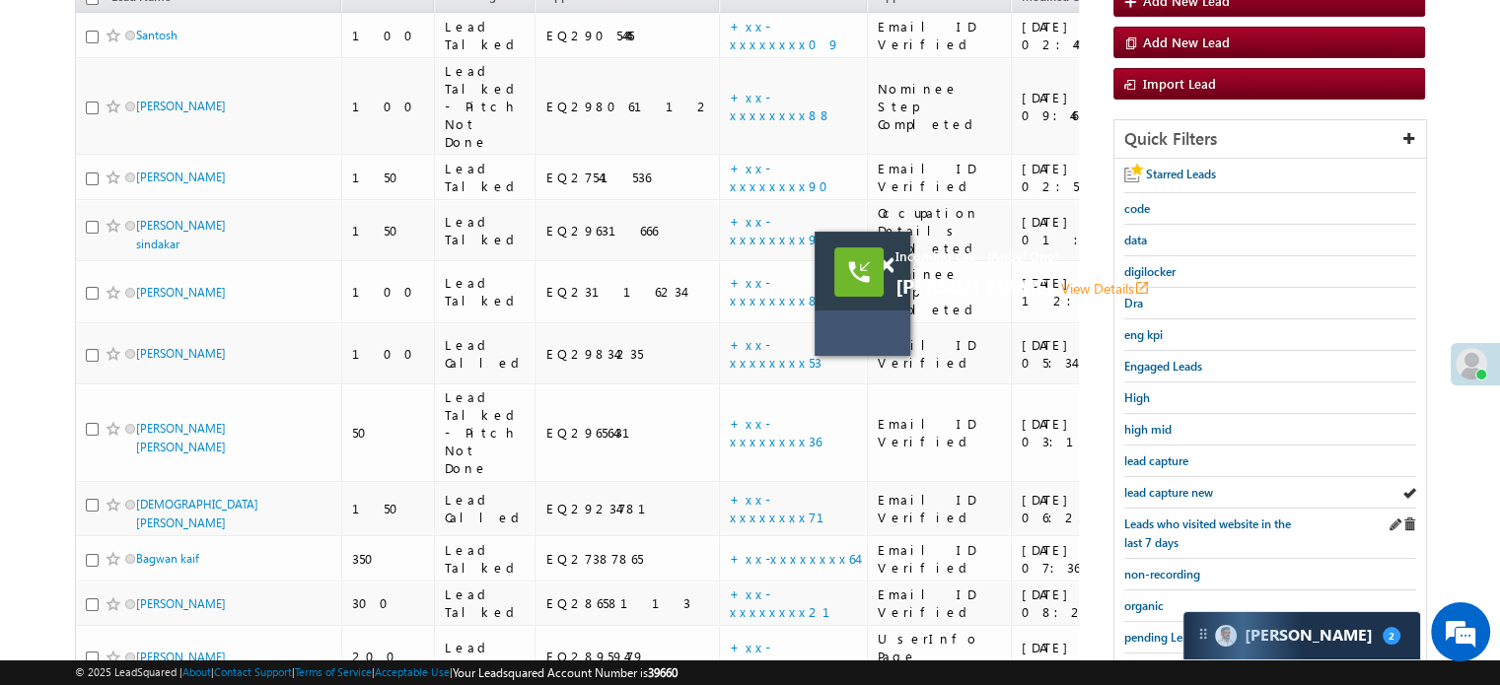
scroll to position [243, 0]
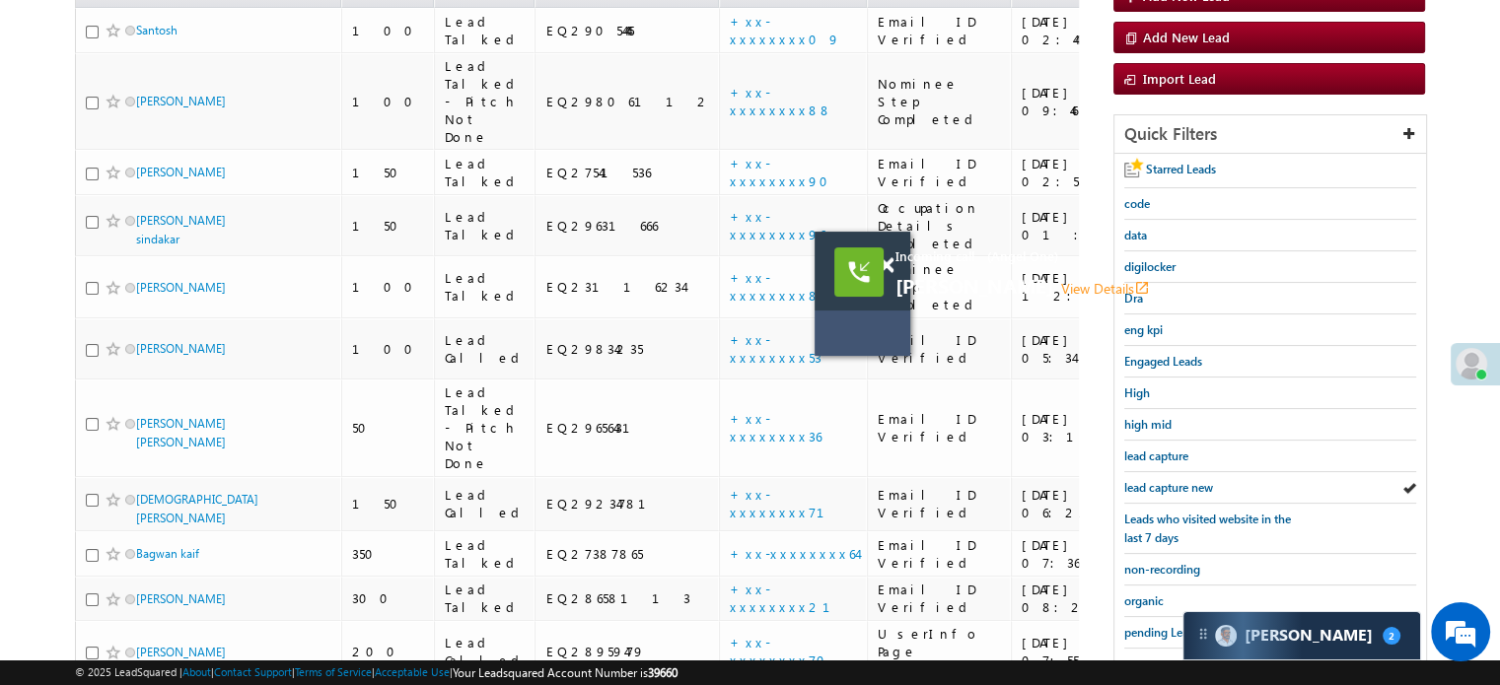
click at [887, 255] on div at bounding box center [897, 256] width 27 height 49
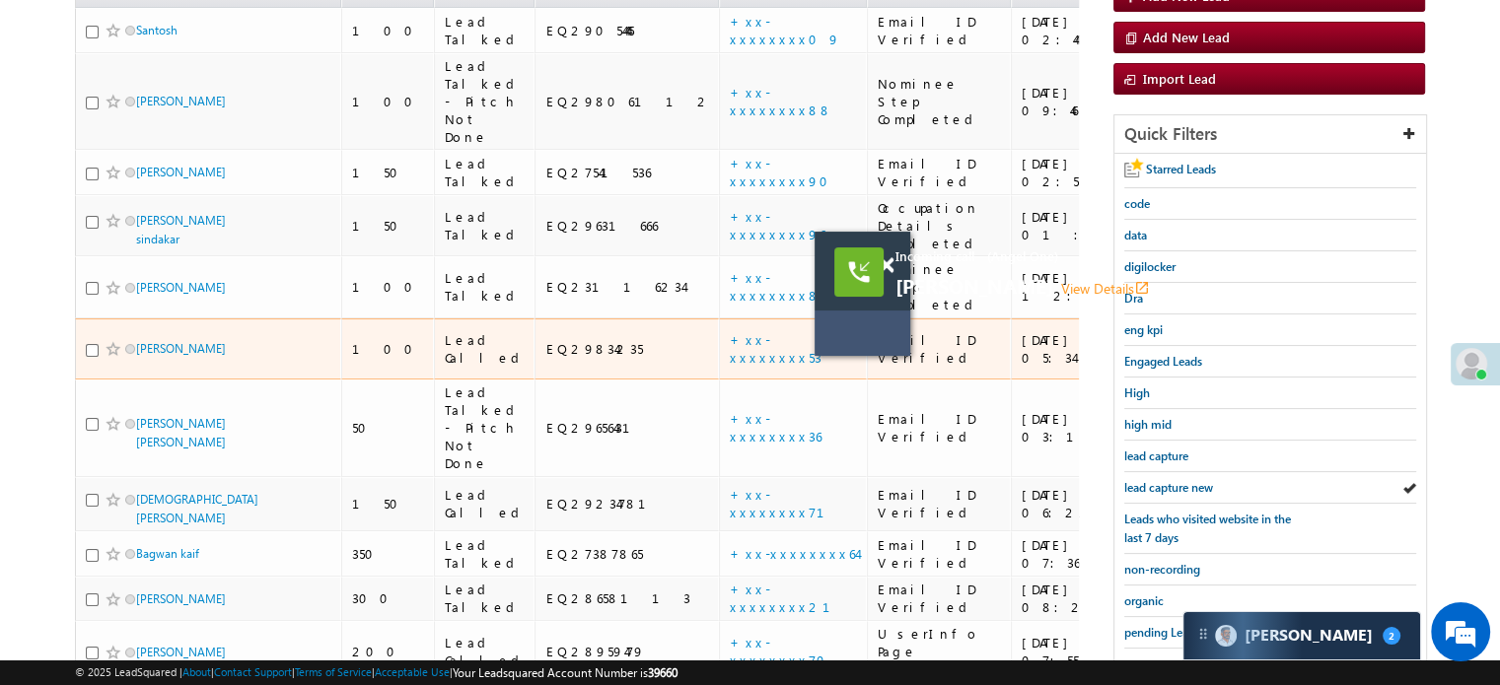
scroll to position [0, 0]
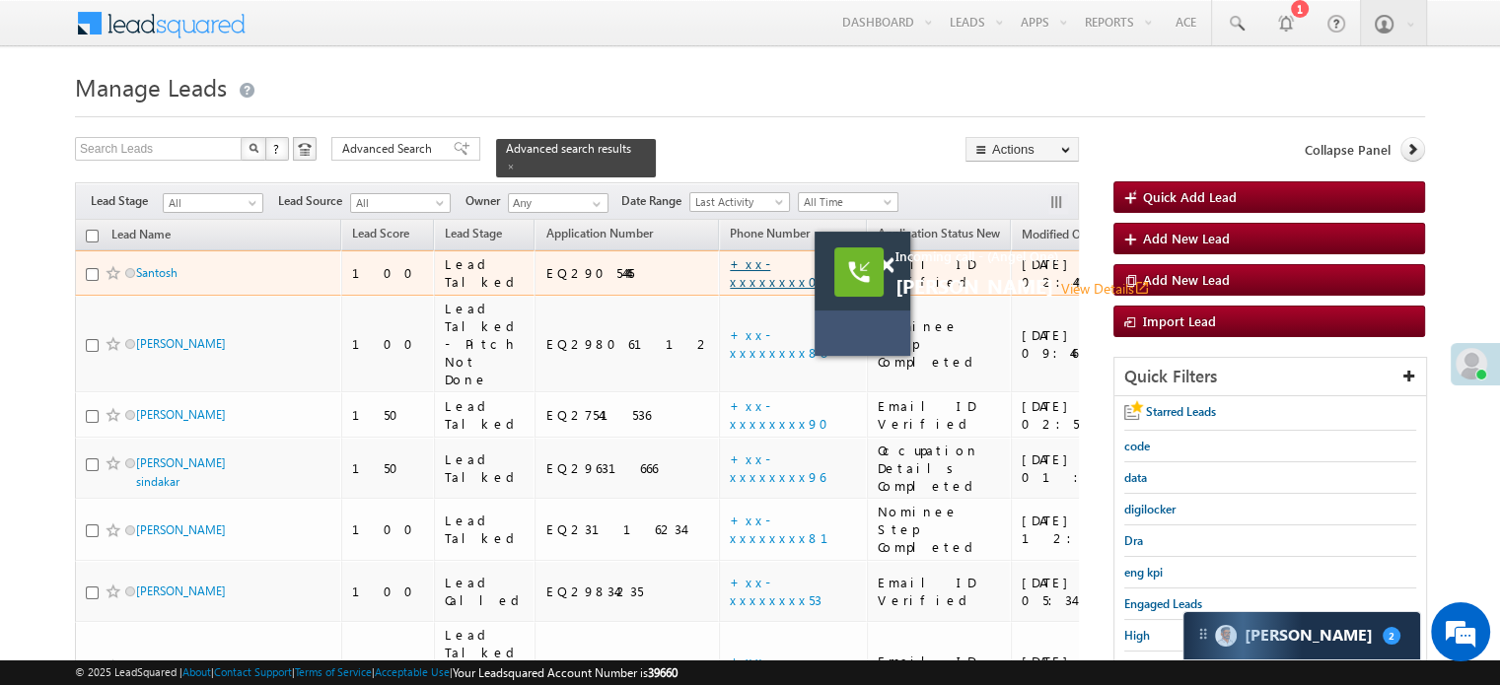
click at [730, 257] on link "+xx-xxxxxxxx09" at bounding box center [785, 272] width 110 height 35
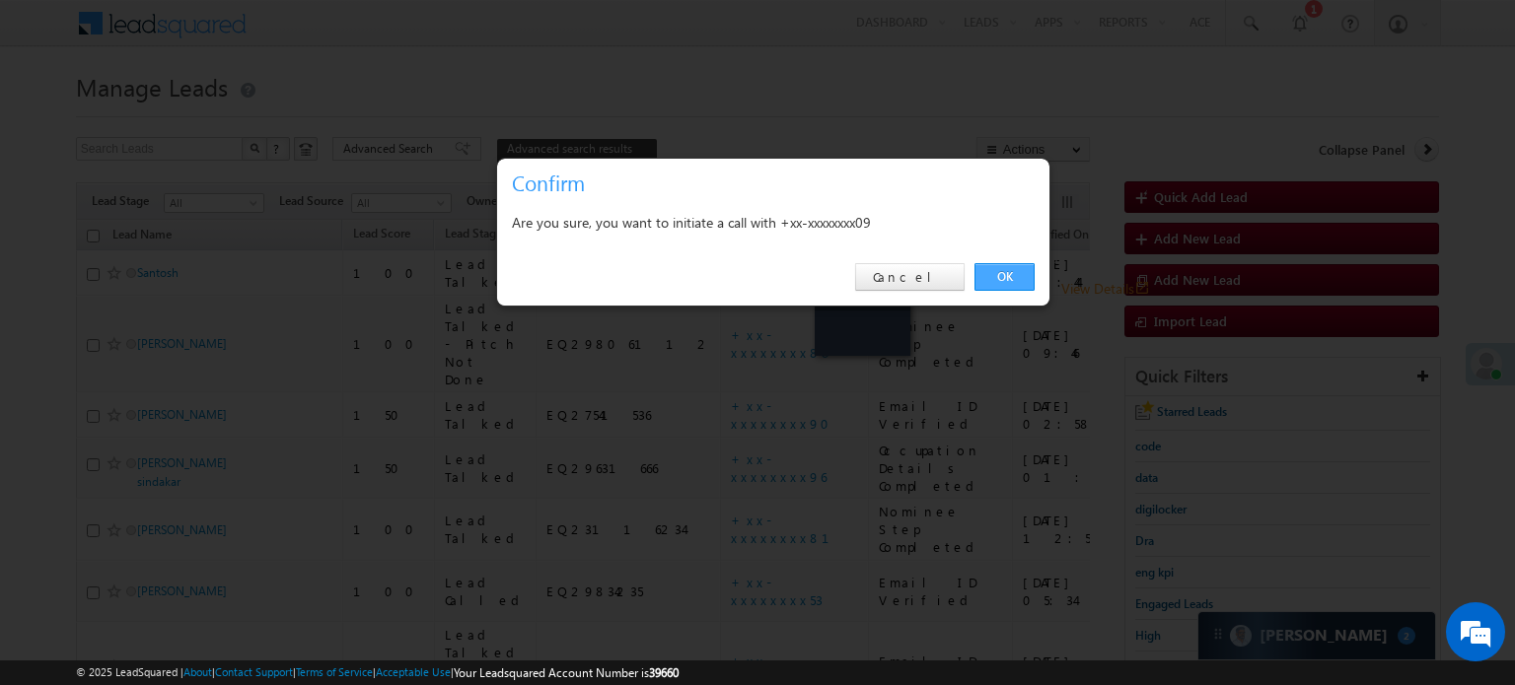
click at [1026, 274] on link "OK" at bounding box center [1004, 277] width 60 height 28
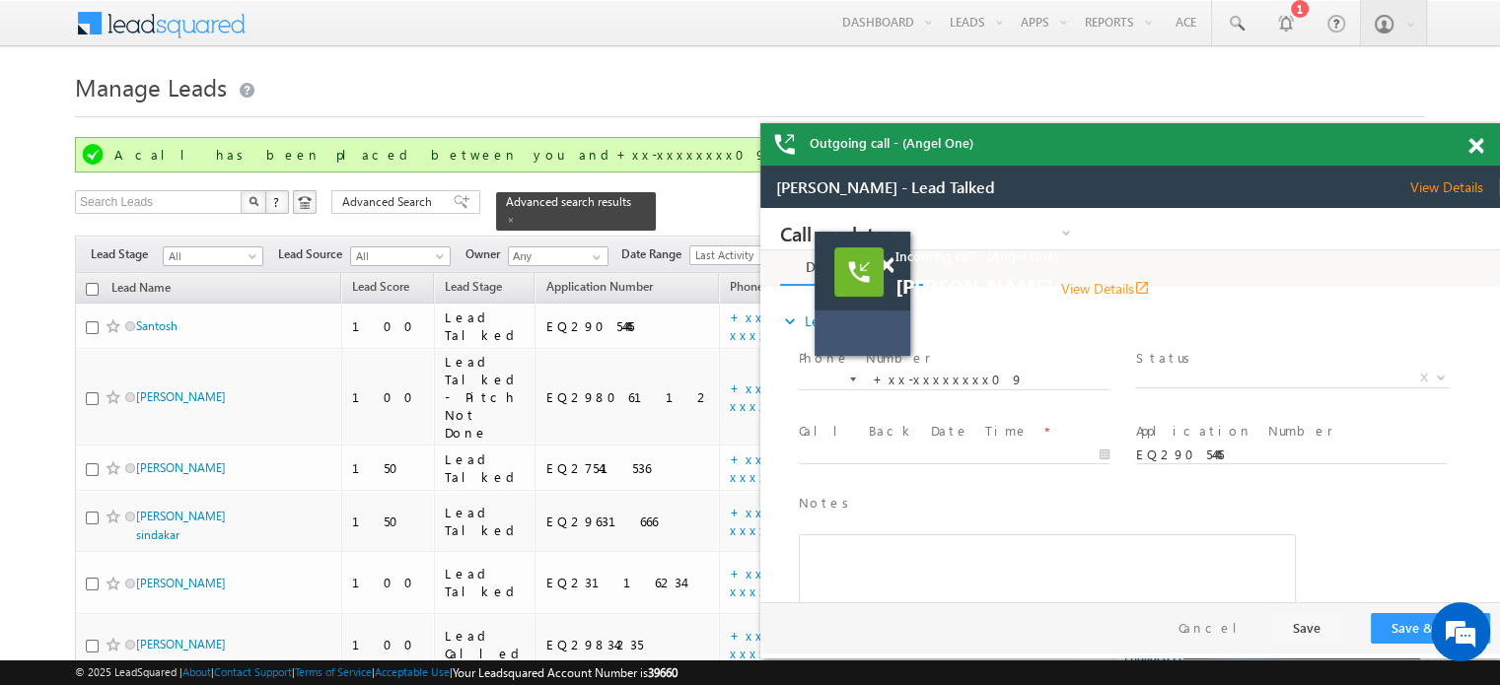
click at [1474, 144] on span at bounding box center [1476, 146] width 15 height 17
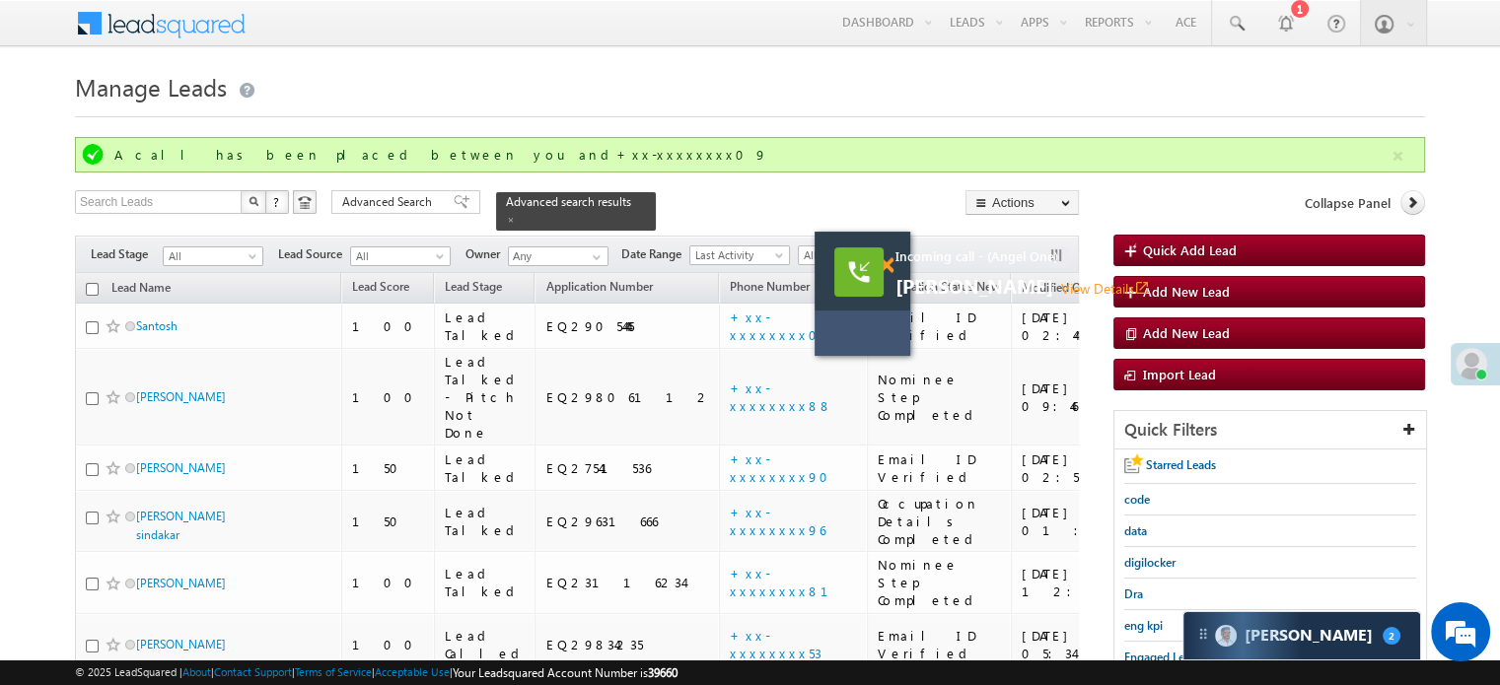
click at [884, 264] on span at bounding box center [886, 265] width 15 height 17
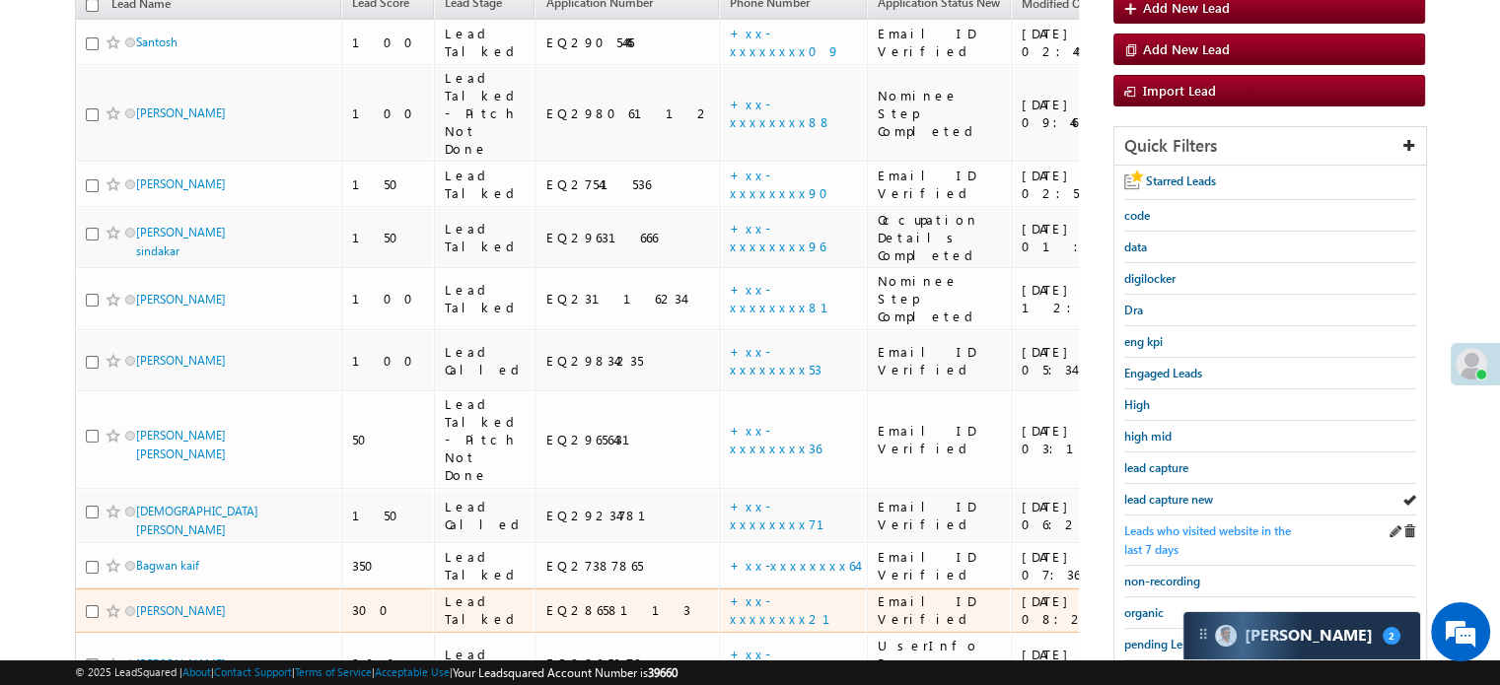
scroll to position [296, 0]
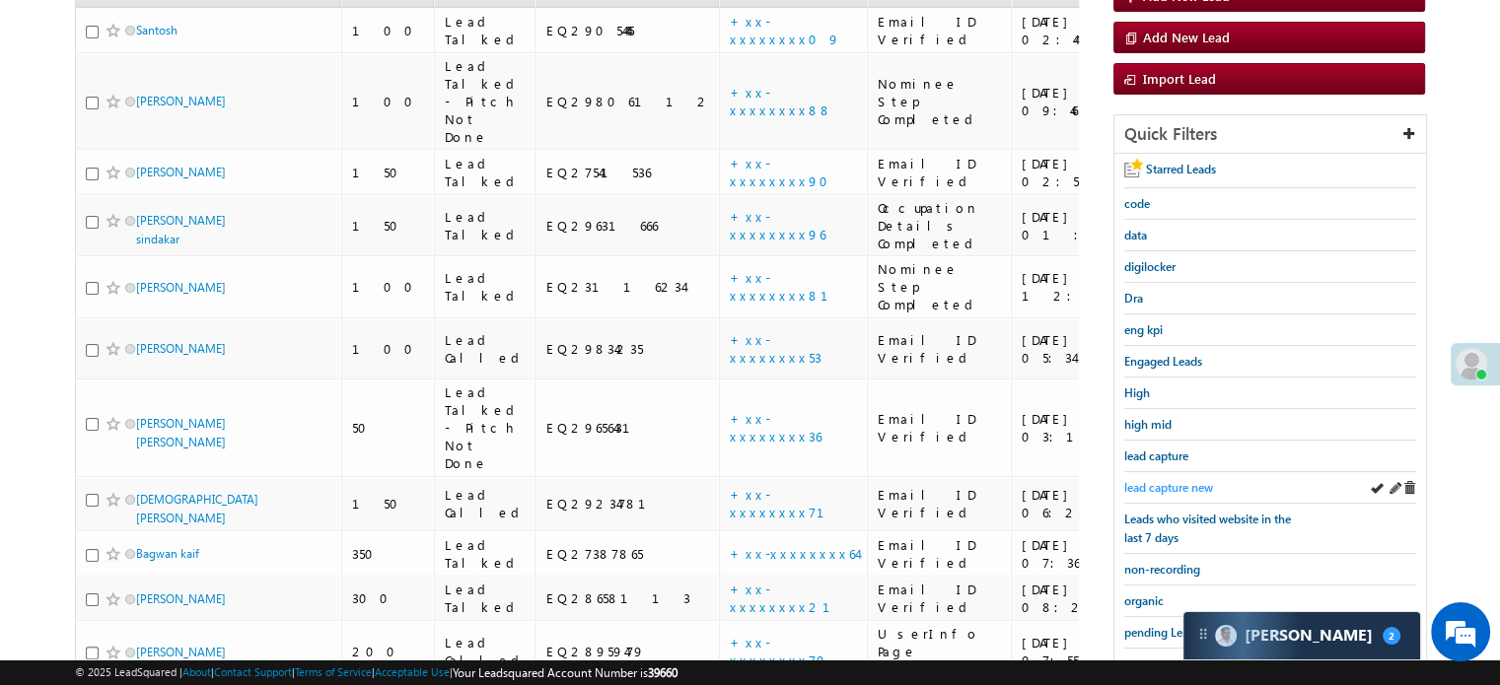
click at [1178, 483] on span "lead capture new" at bounding box center [1168, 487] width 89 height 15
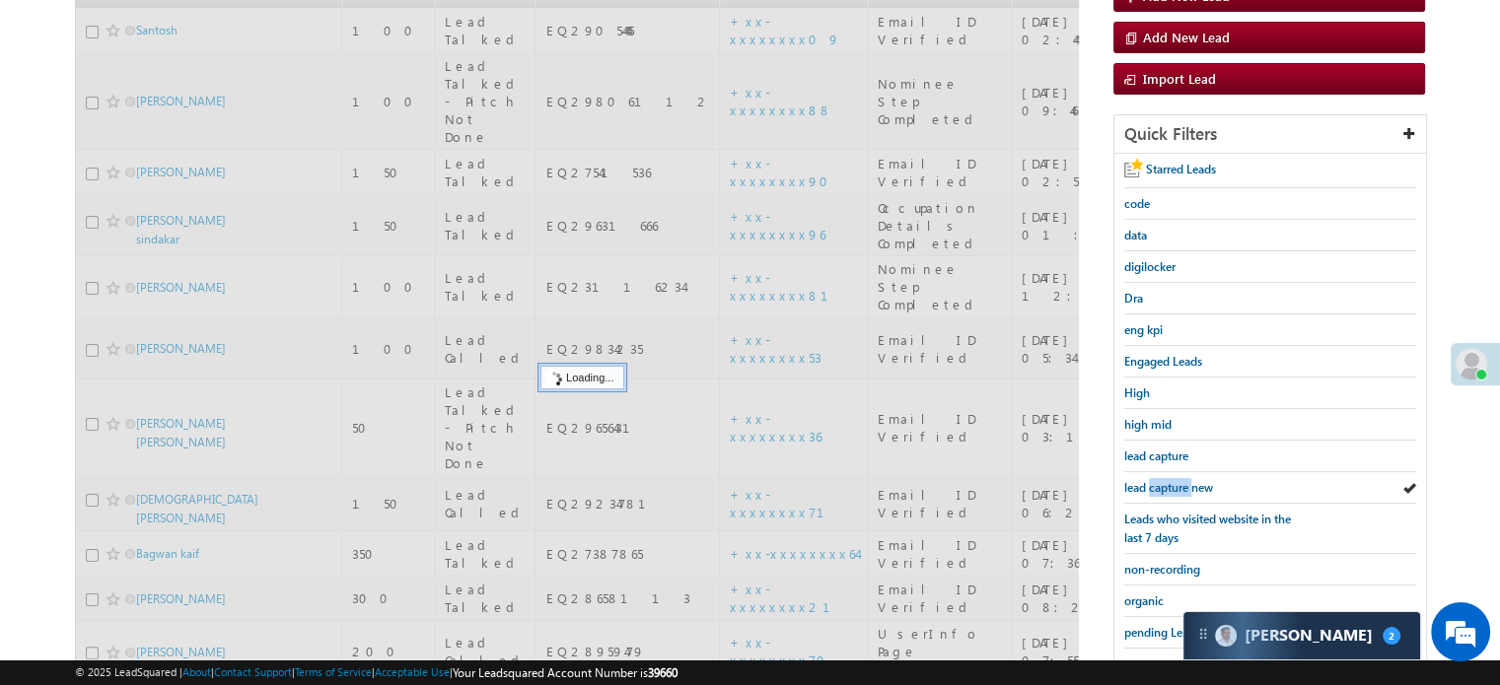
click at [1178, 483] on span "lead capture new" at bounding box center [1168, 487] width 89 height 15
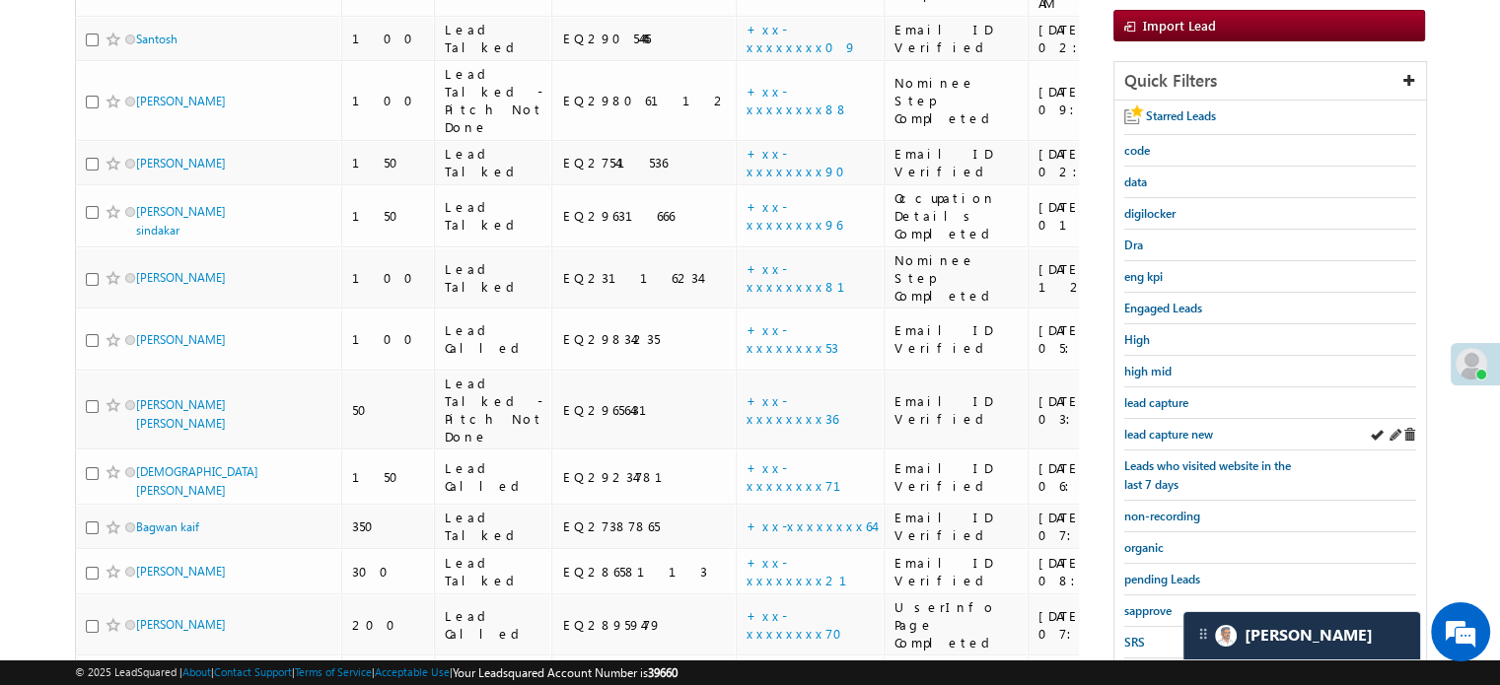
click at [1192, 441] on div "lead capture new" at bounding box center [1270, 435] width 292 height 32
click at [1192, 427] on span "lead capture new" at bounding box center [1168, 434] width 89 height 15
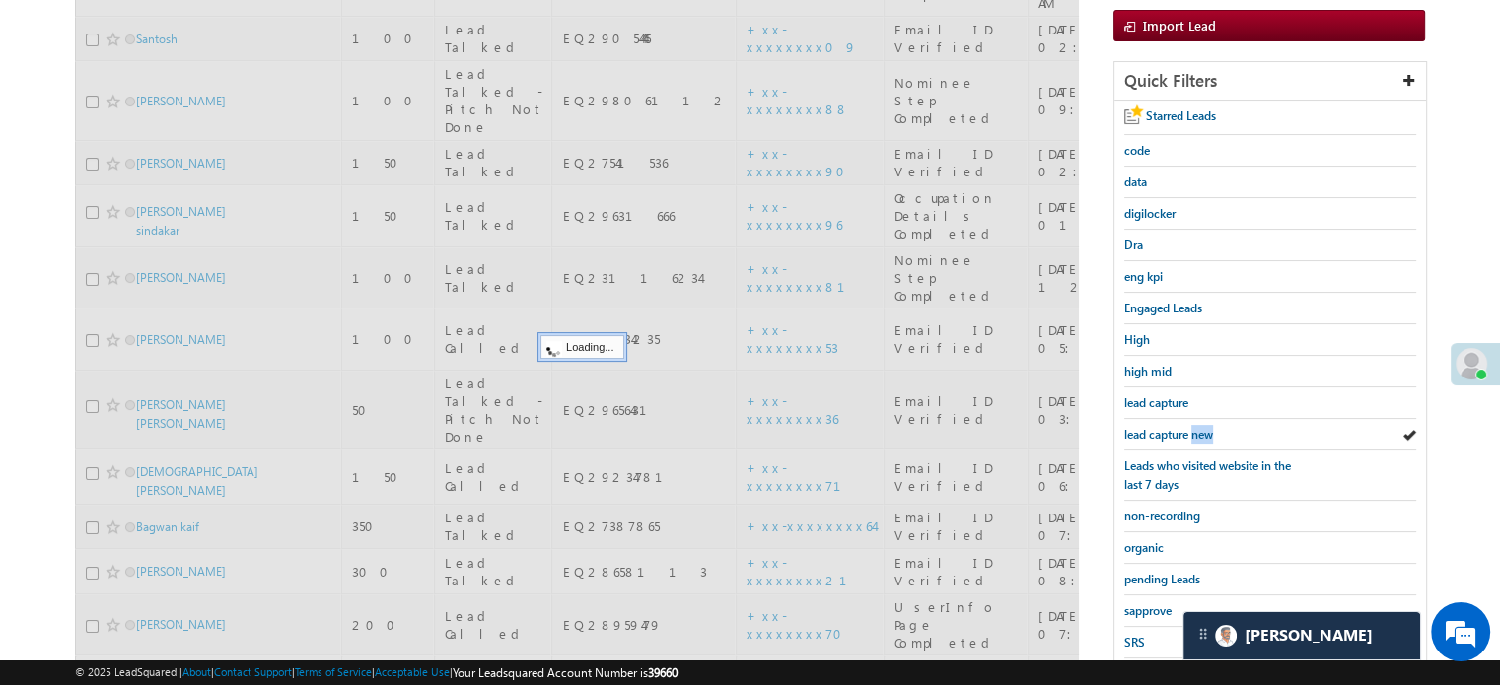
click at [1192, 427] on span "lead capture new" at bounding box center [1168, 434] width 89 height 15
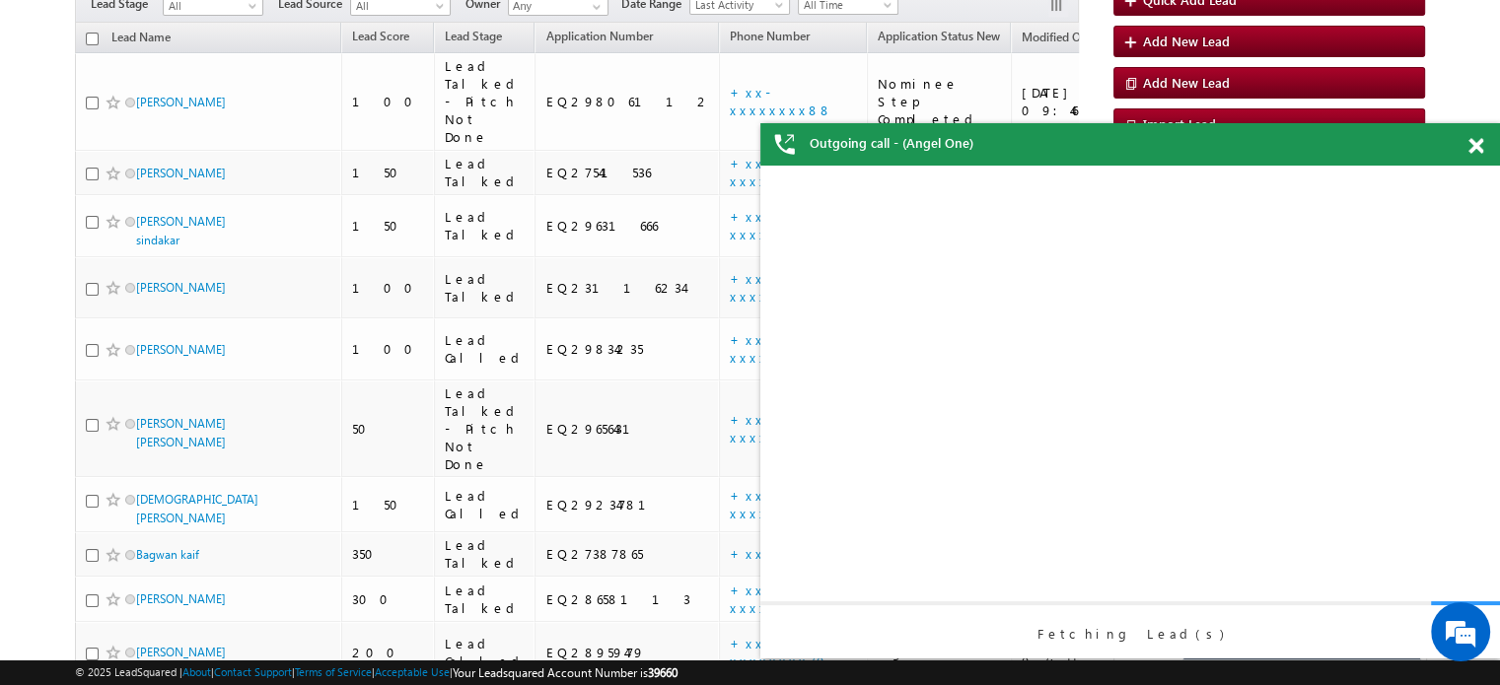
scroll to position [0, 0]
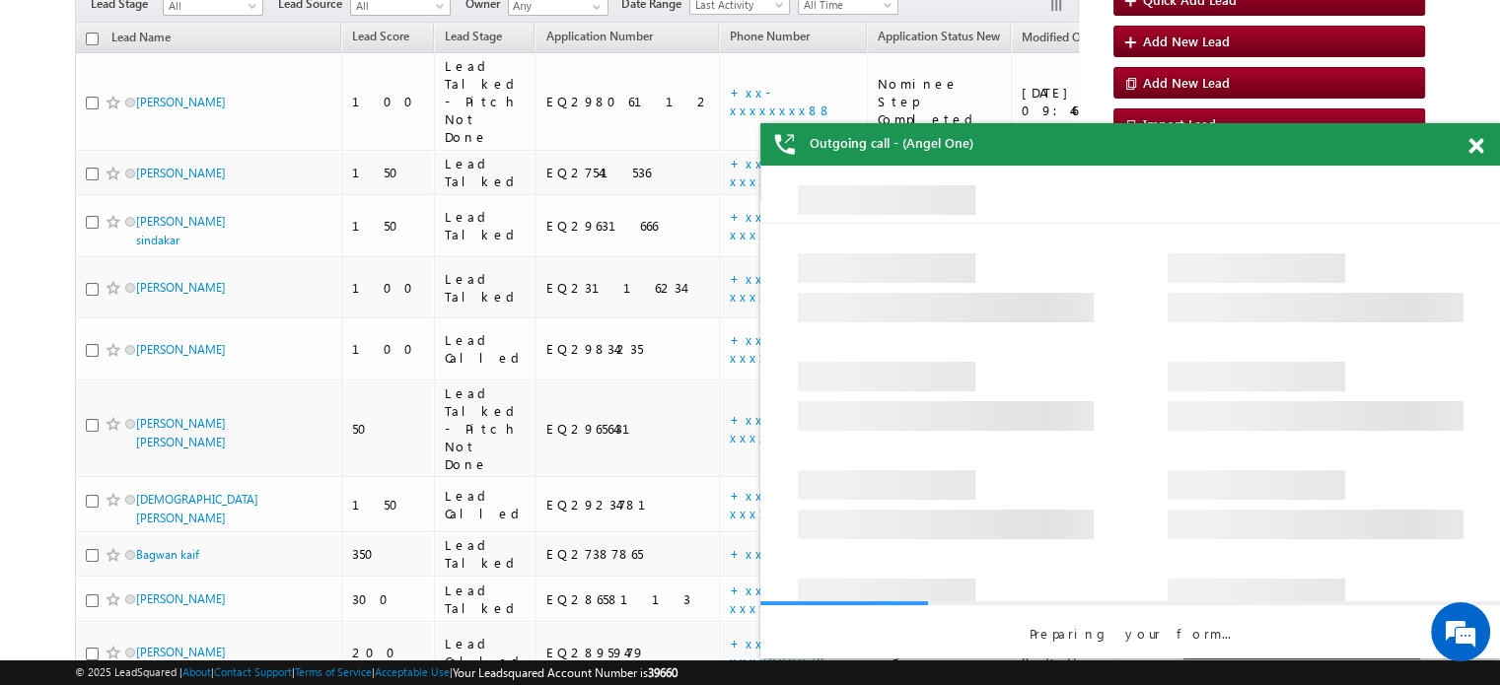
click at [1476, 145] on span at bounding box center [1476, 146] width 15 height 17
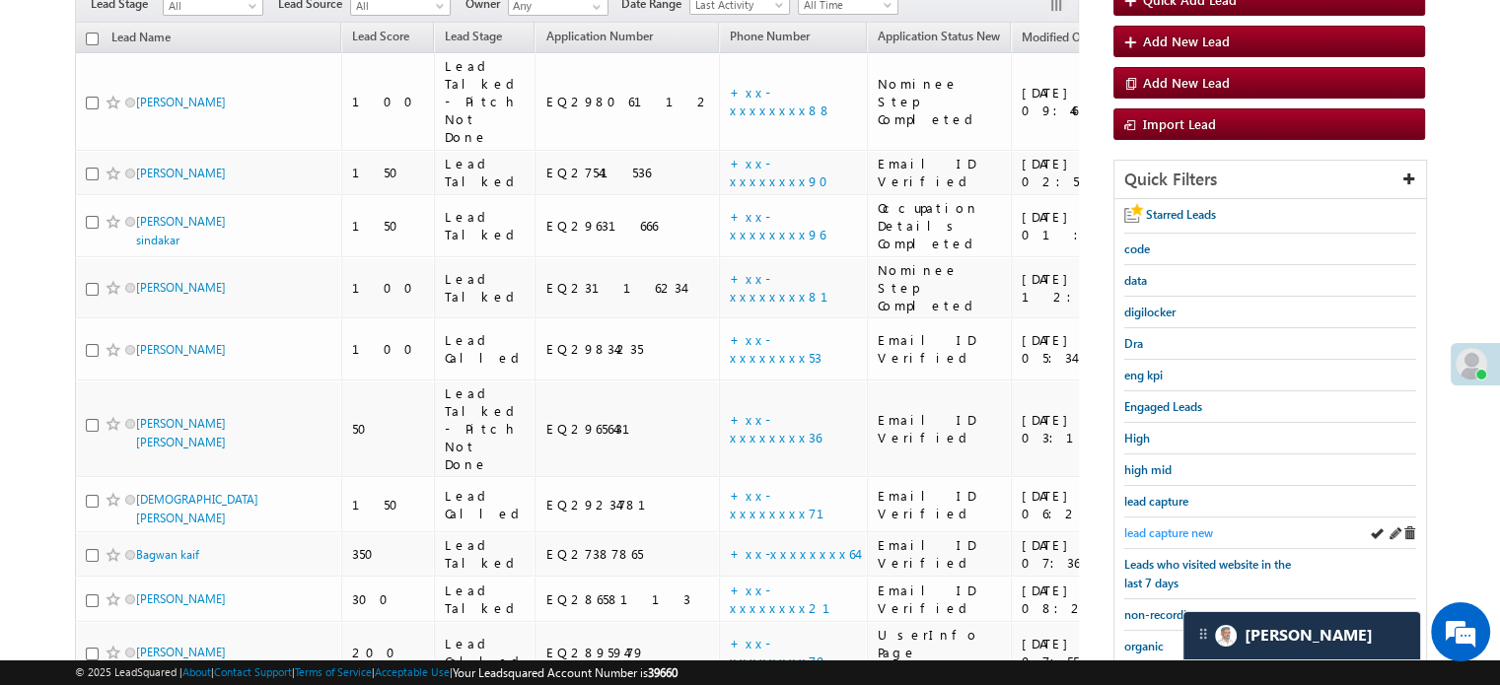
click at [1188, 530] on span "lead capture new" at bounding box center [1168, 533] width 89 height 15
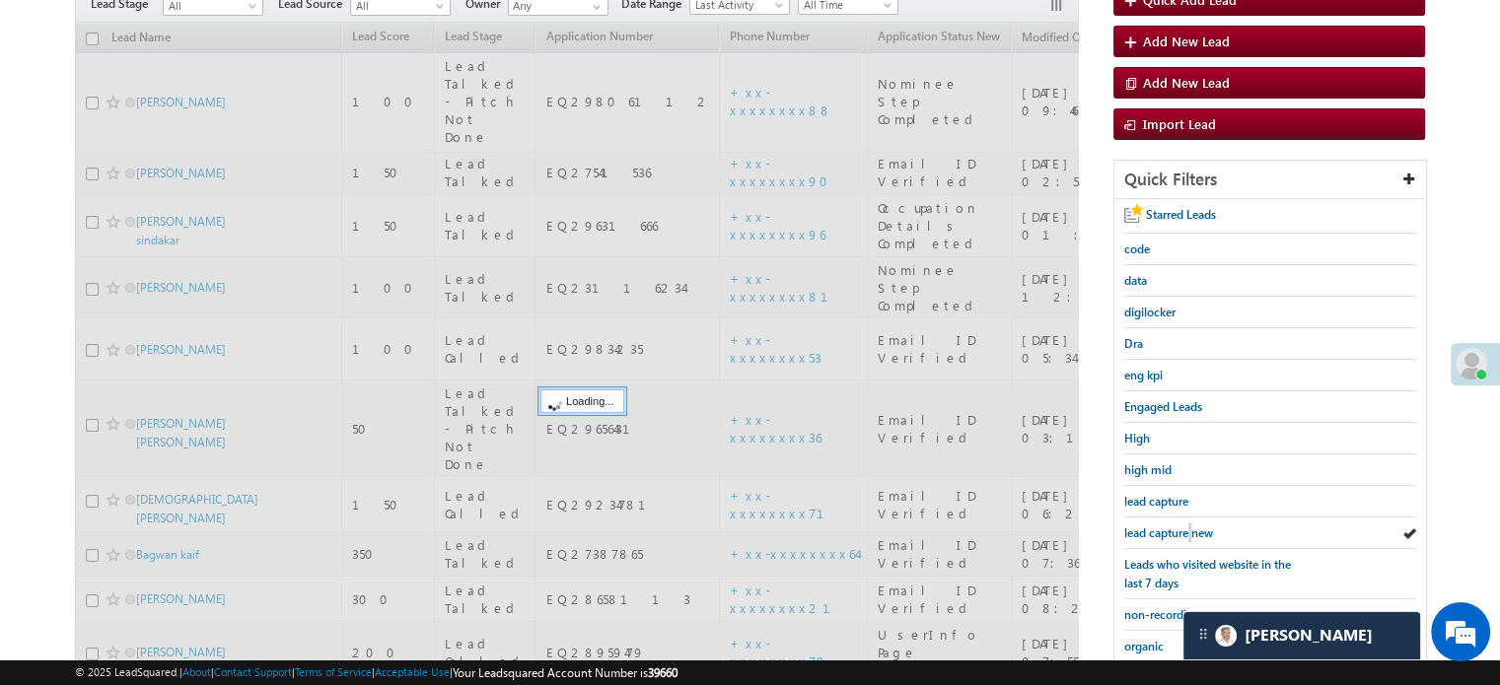
click at [1188, 530] on span "lead capture new" at bounding box center [1168, 533] width 89 height 15
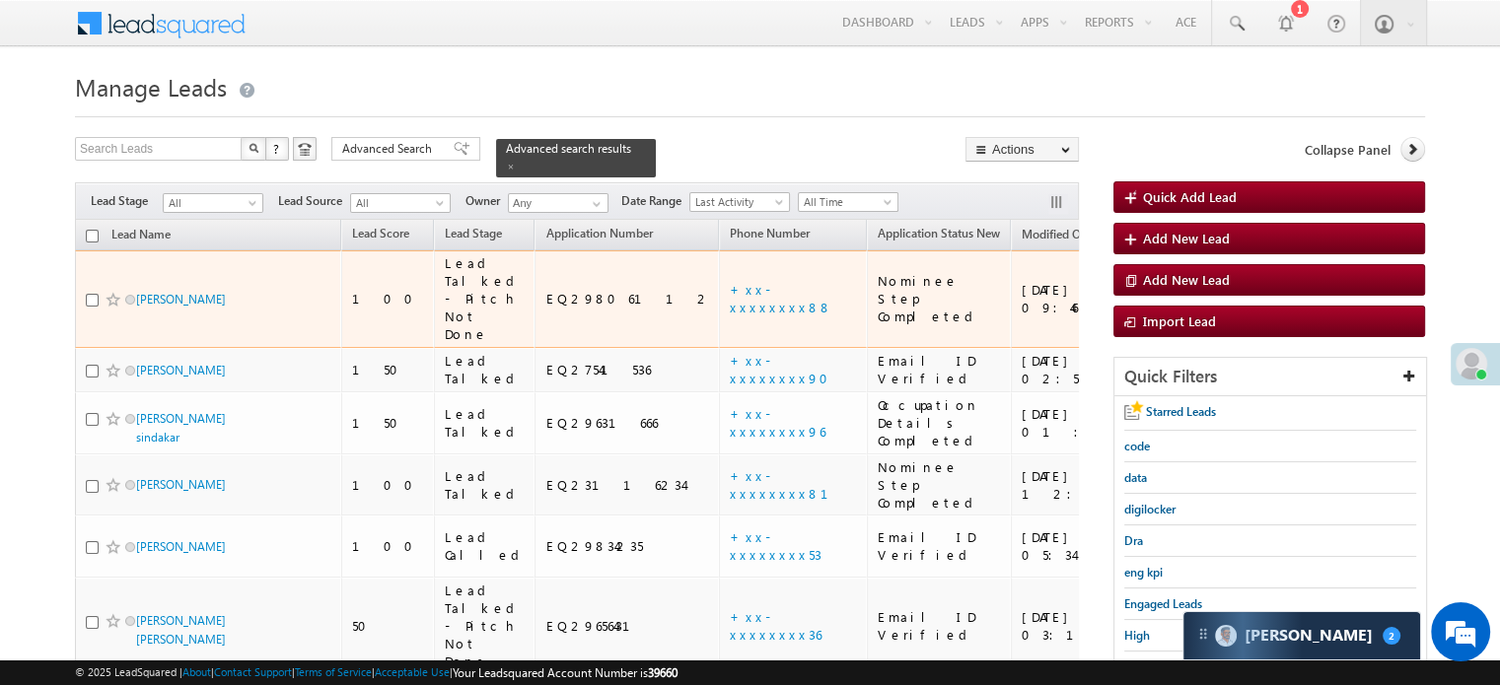
scroll to position [197, 0]
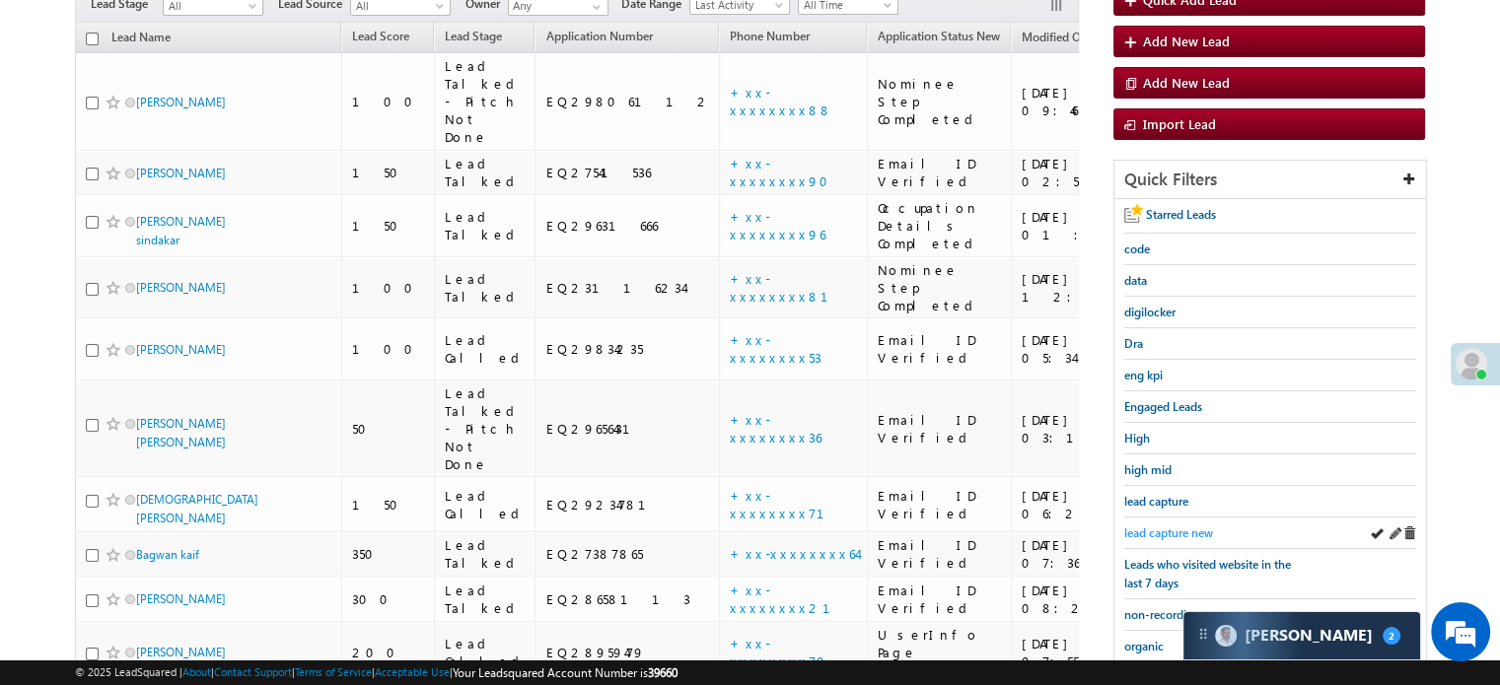
click at [1173, 534] on span "lead capture new" at bounding box center [1168, 533] width 89 height 15
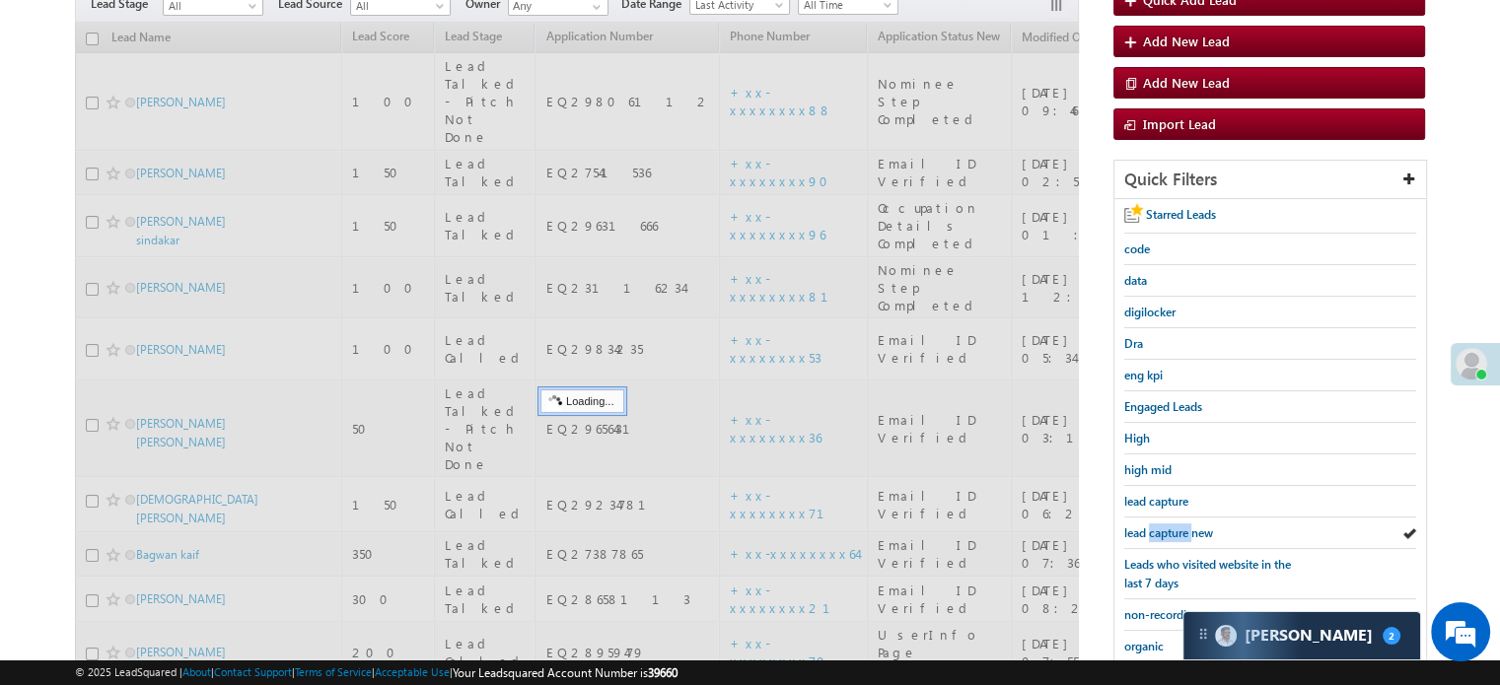
click at [1173, 534] on span "lead capture new" at bounding box center [1168, 533] width 89 height 15
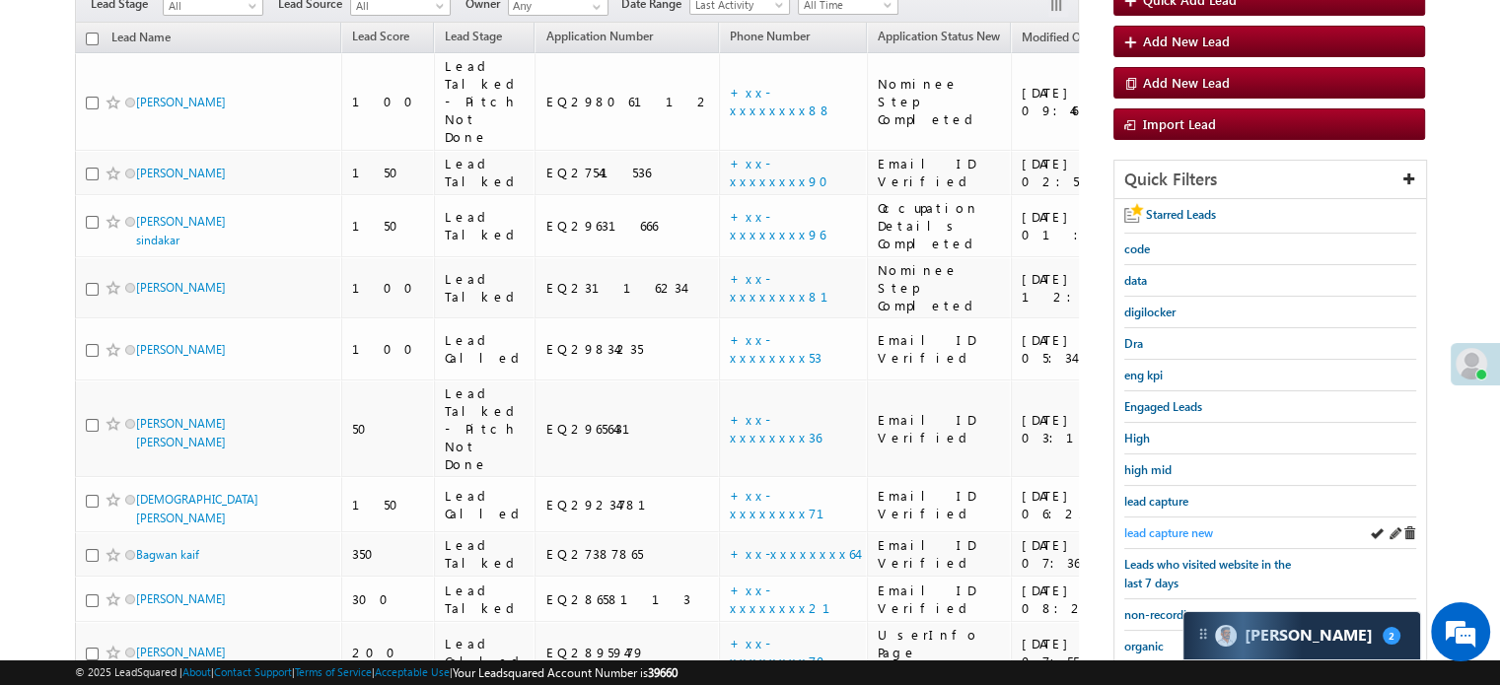
click at [1164, 528] on span "lead capture new" at bounding box center [1168, 533] width 89 height 15
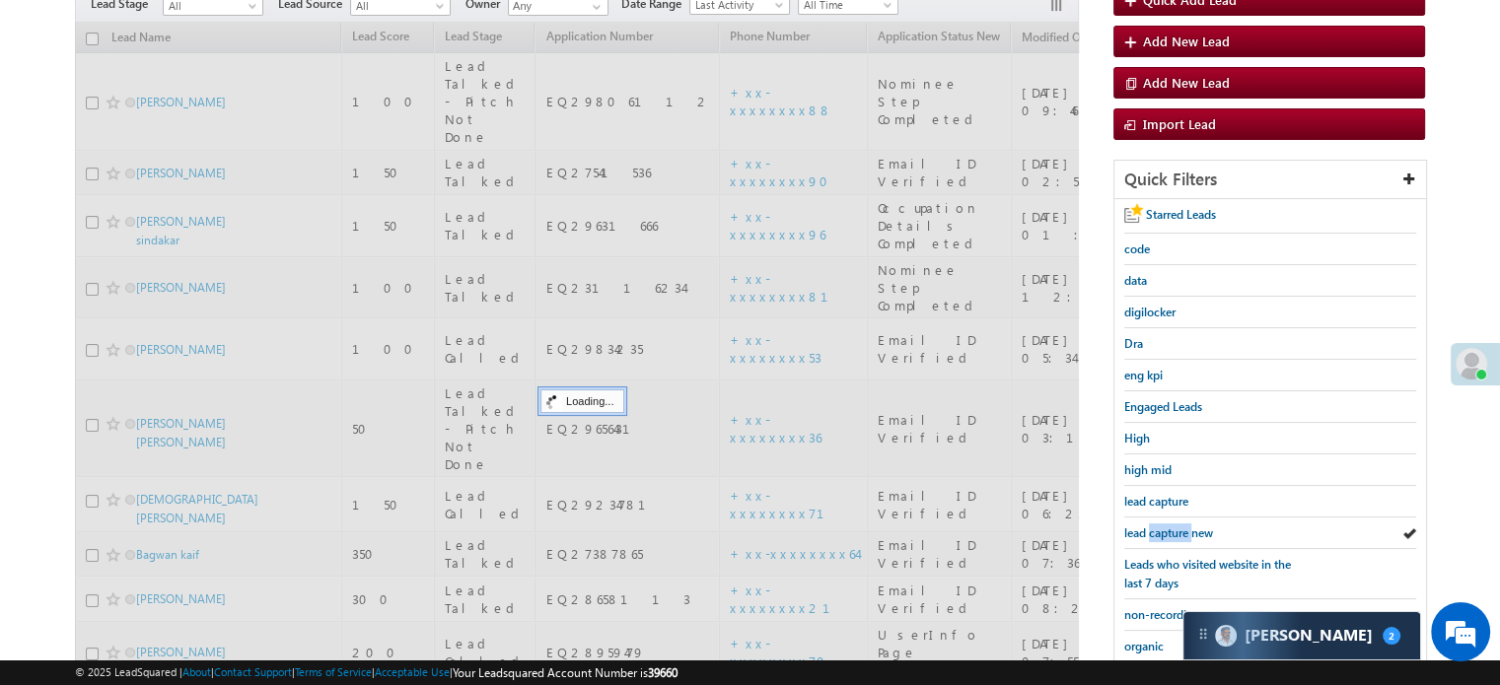
click at [1164, 528] on span "lead capture new" at bounding box center [1168, 533] width 89 height 15
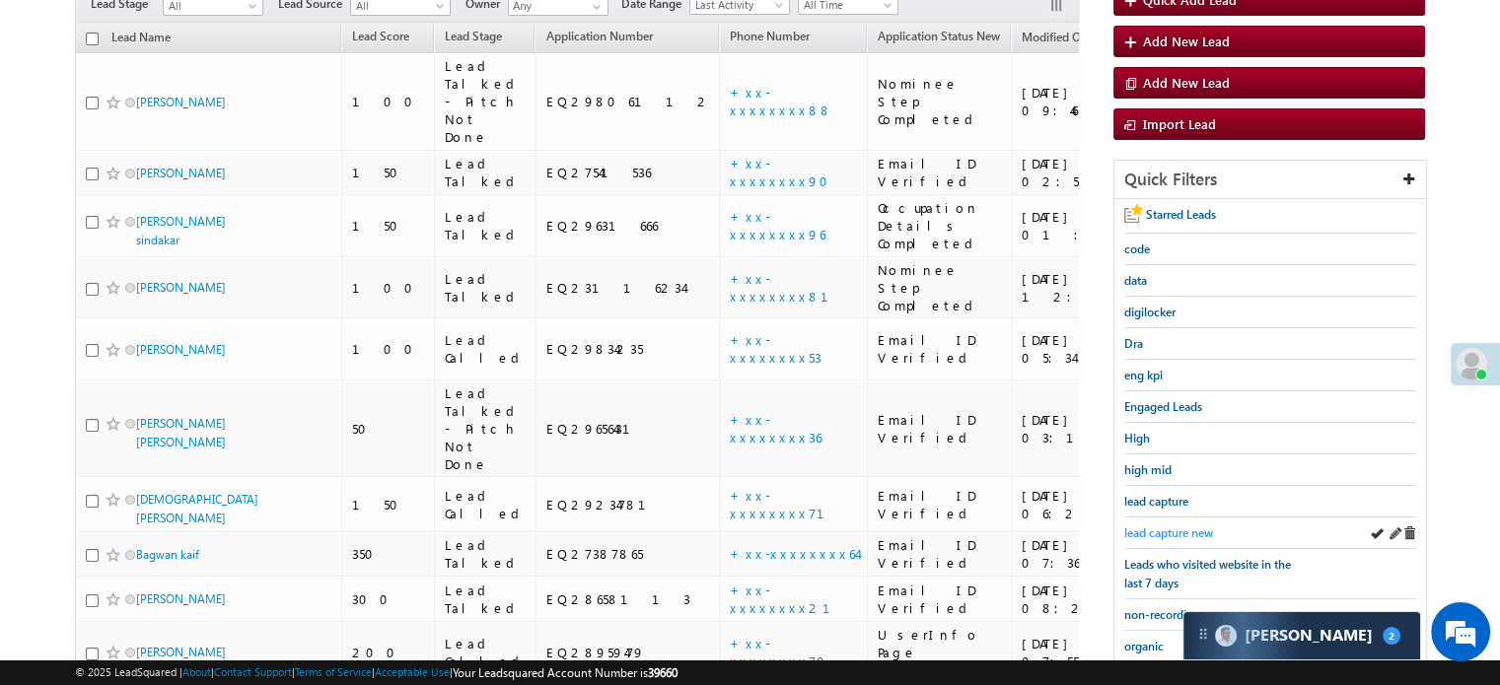
click at [1184, 526] on span "lead capture new" at bounding box center [1168, 533] width 89 height 15
click at [1168, 538] on div "lead capture new" at bounding box center [1270, 534] width 292 height 32
click at [1173, 526] on span "lead capture new" at bounding box center [1168, 533] width 89 height 15
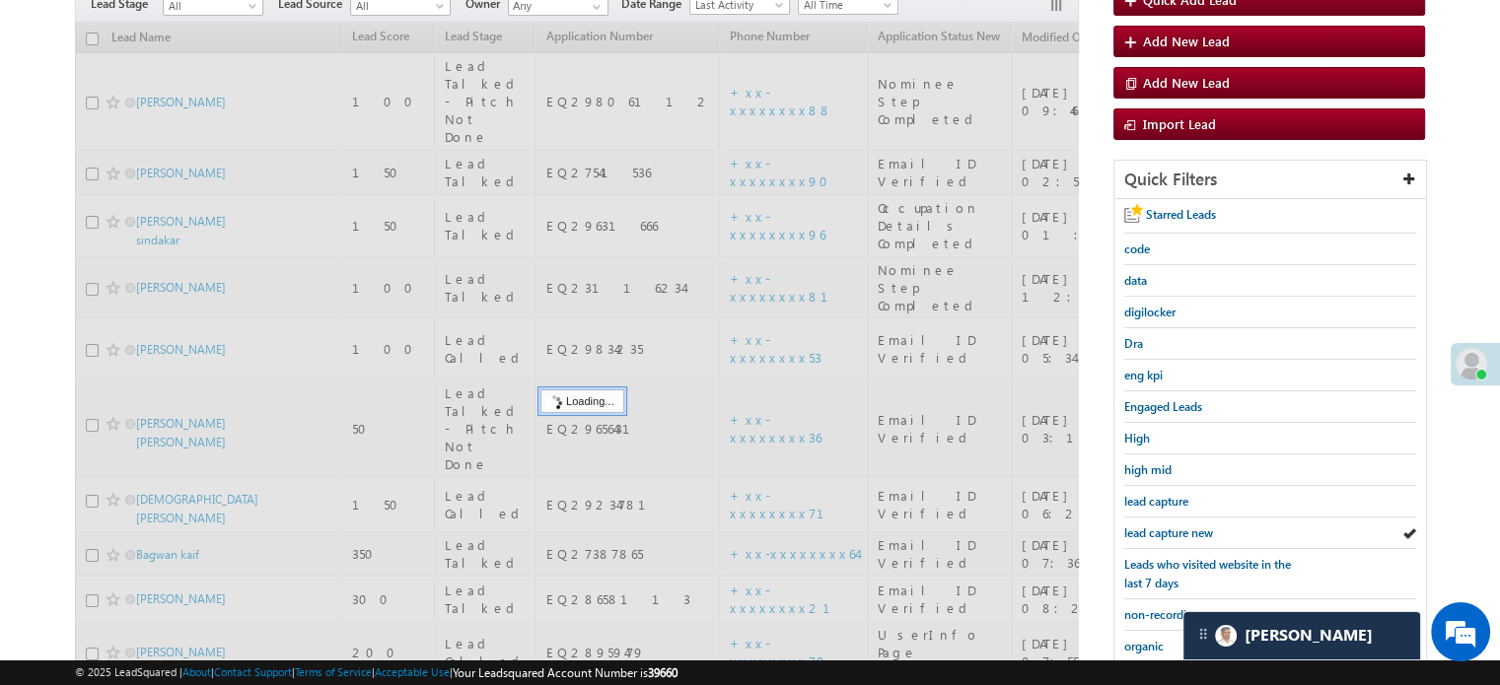
click at [1173, 526] on span "lead capture new" at bounding box center [1168, 533] width 89 height 15
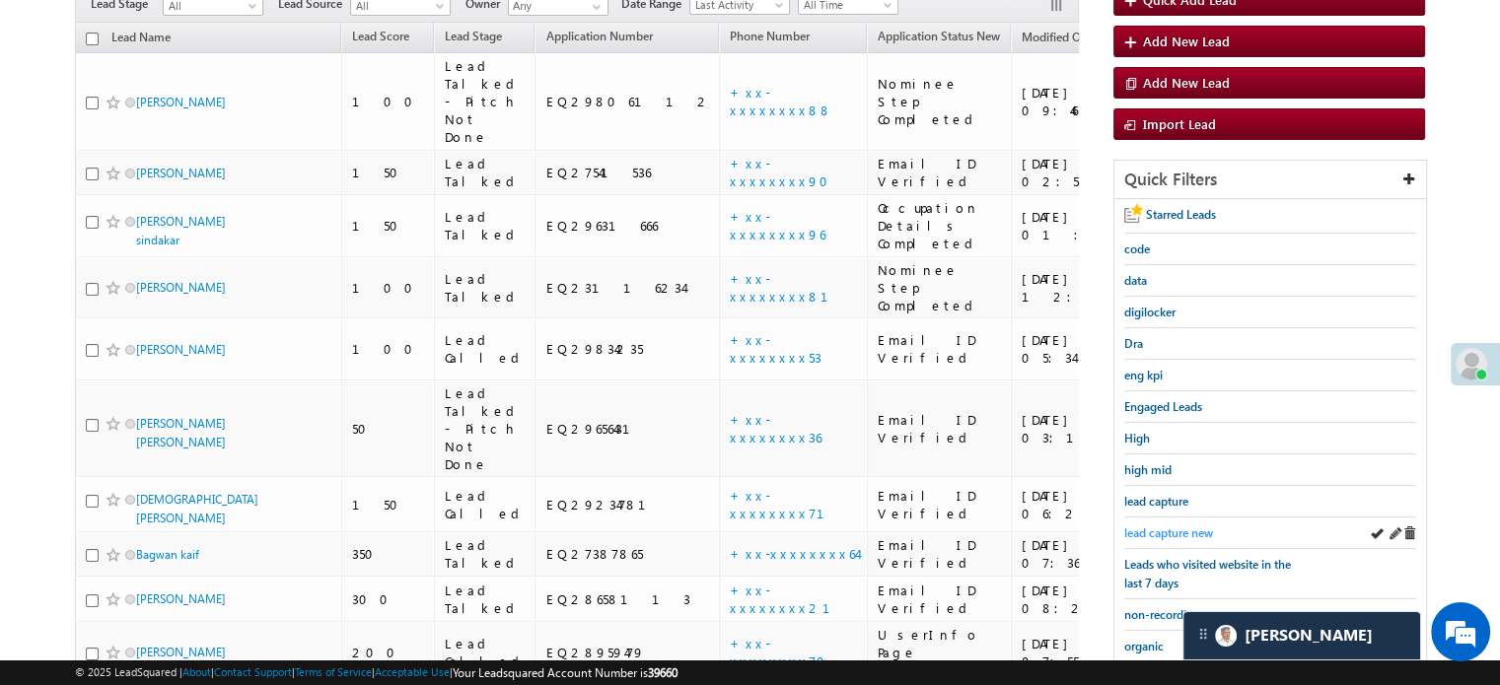
click at [1171, 526] on span "lead capture new" at bounding box center [1168, 533] width 89 height 15
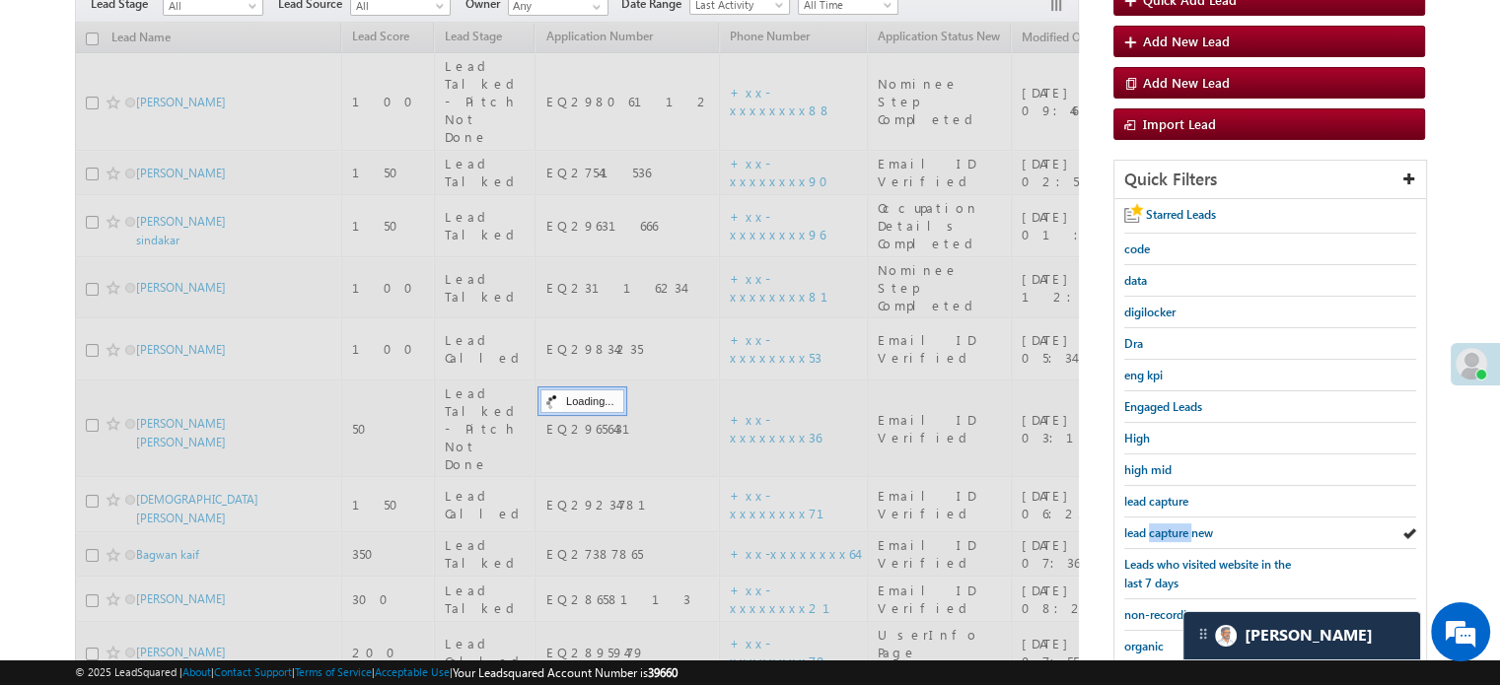
click at [1171, 526] on span "lead capture new" at bounding box center [1168, 533] width 89 height 15
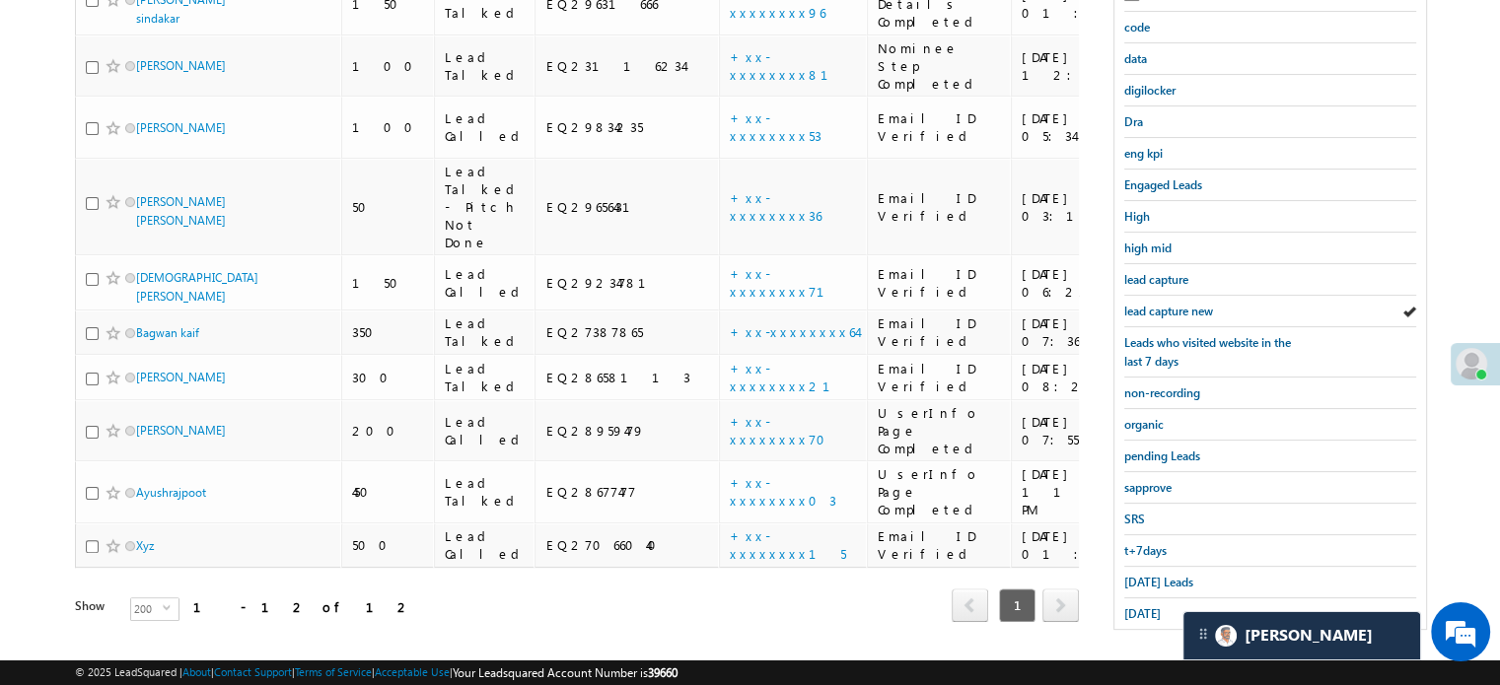
scroll to position [423, 0]
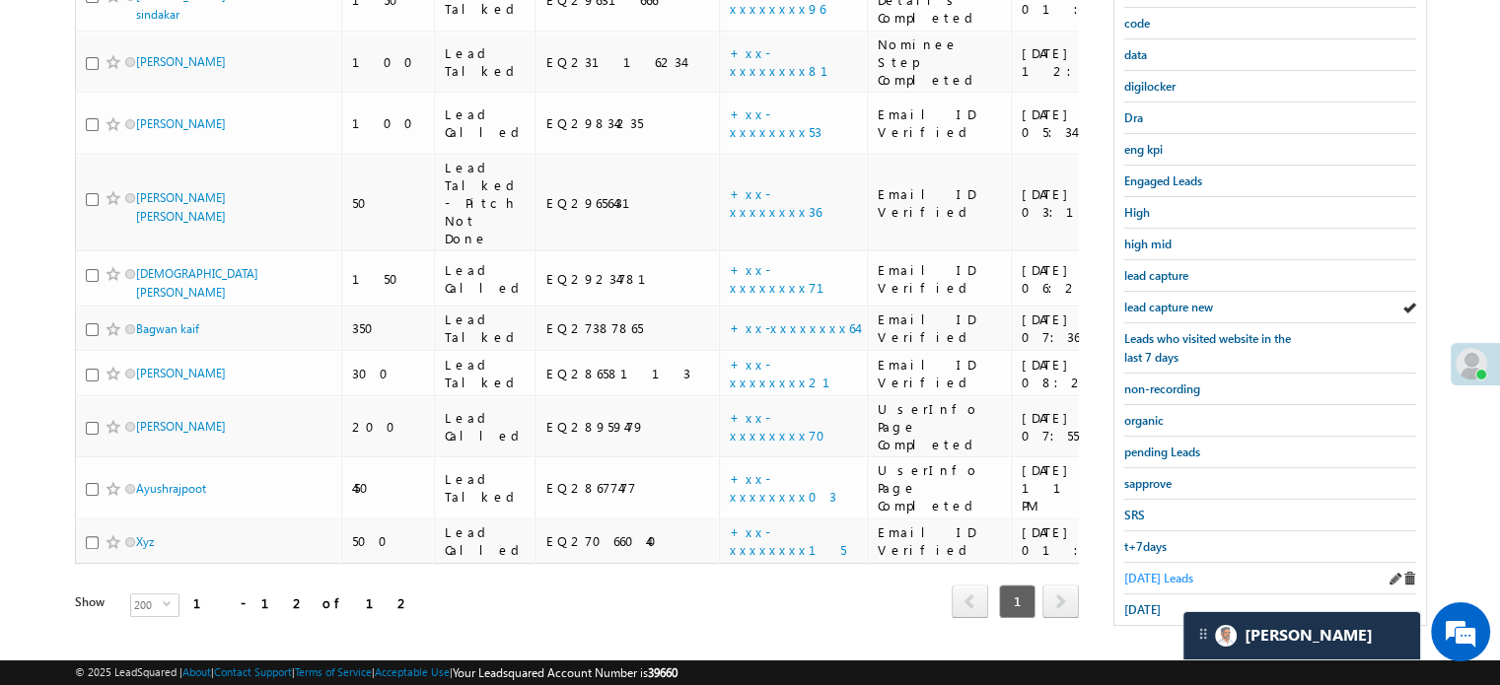
click at [1132, 571] on span "Today's Leads" at bounding box center [1158, 578] width 69 height 15
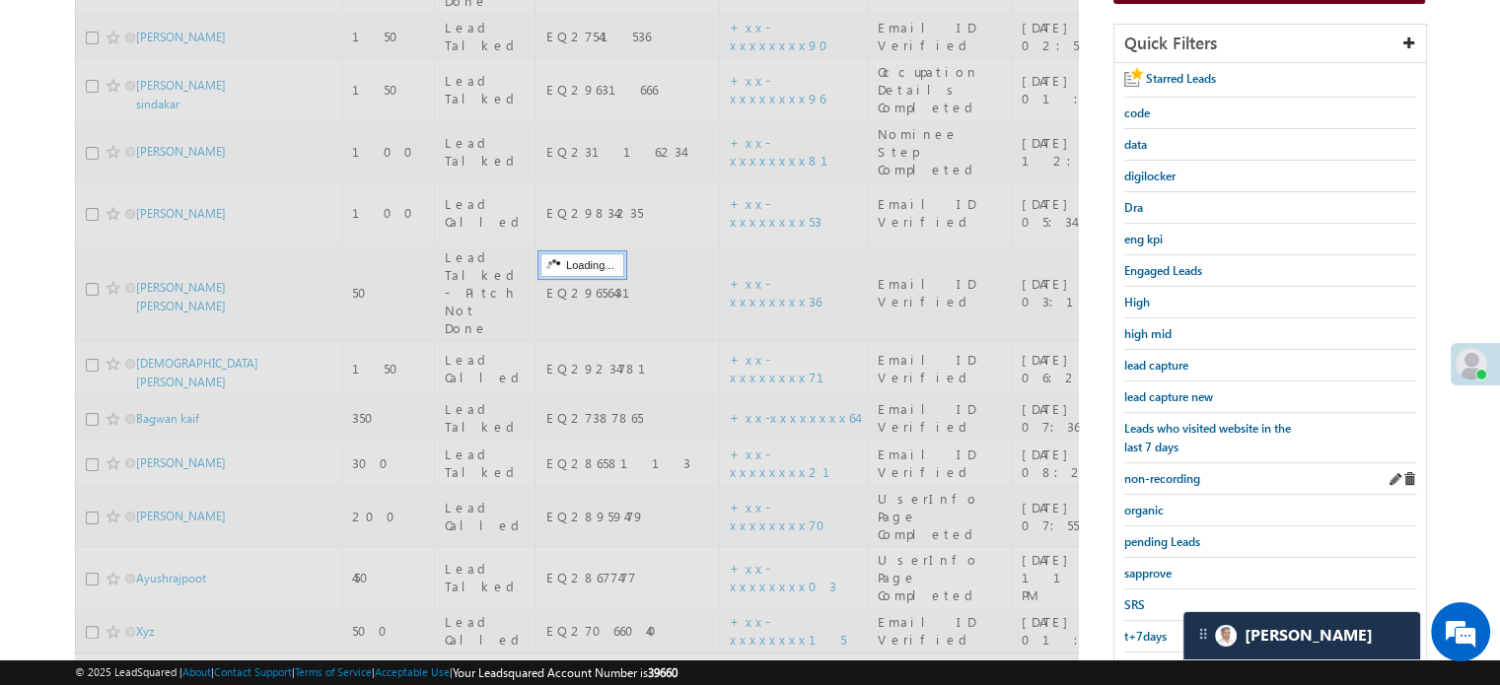
scroll to position [226, 0]
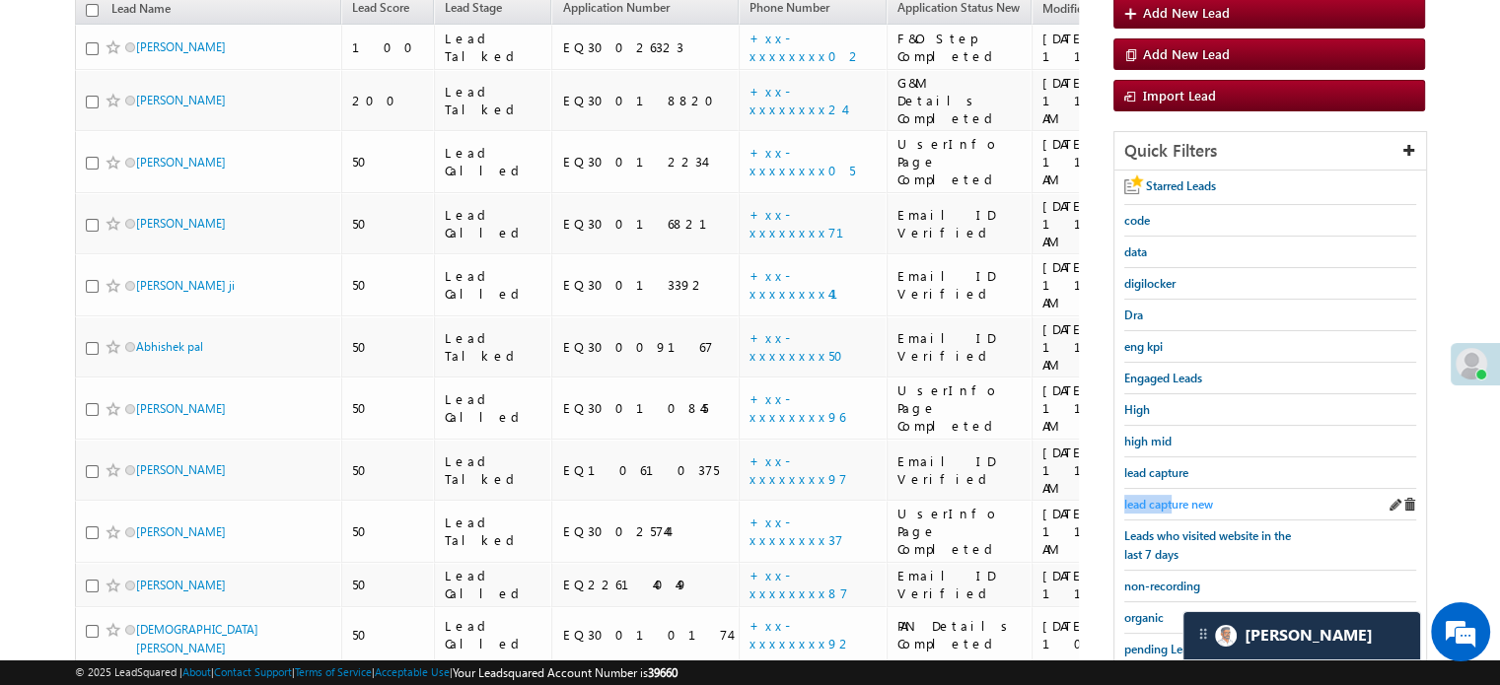
click at [1172, 495] on link "lead capture new" at bounding box center [1168, 504] width 89 height 19
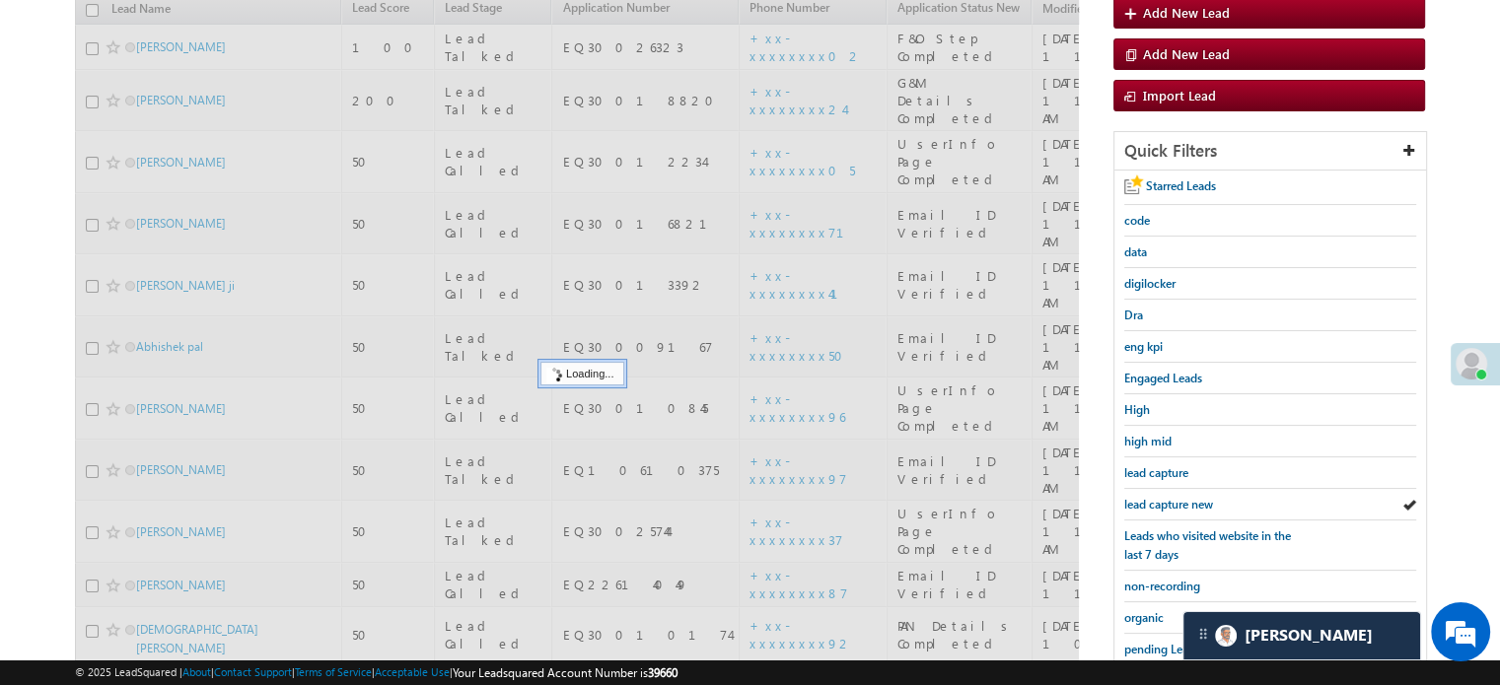
scroll to position [127, 0]
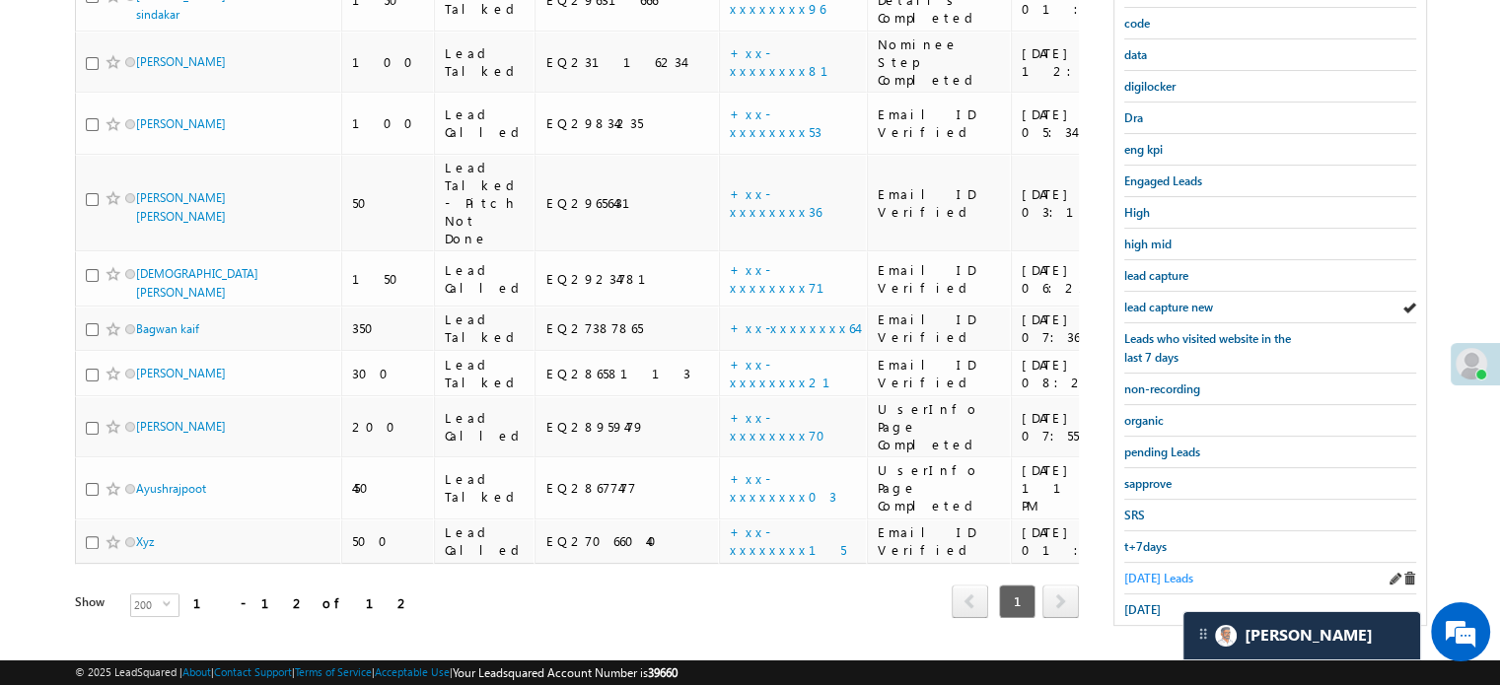
click at [1151, 571] on span "Today's Leads" at bounding box center [1158, 578] width 69 height 15
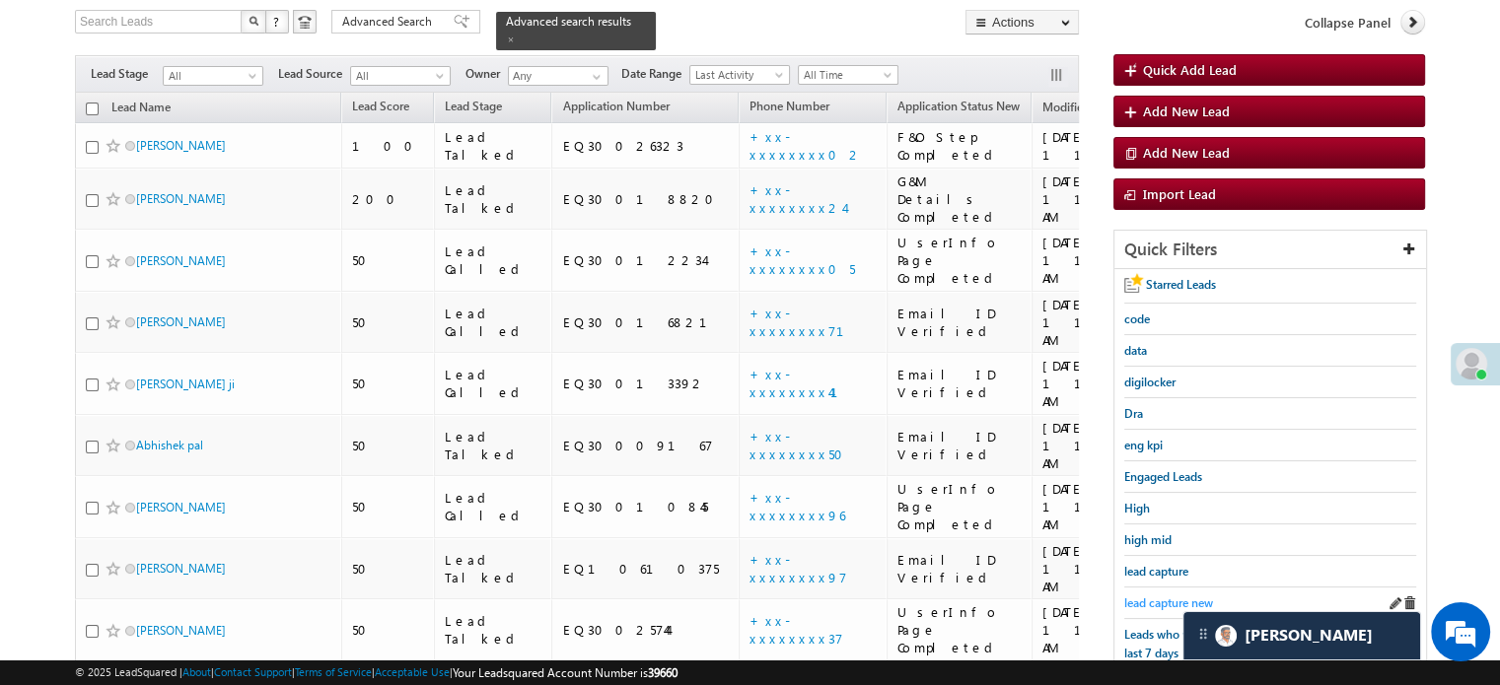
click at [1134, 599] on span "lead capture new" at bounding box center [1168, 603] width 89 height 15
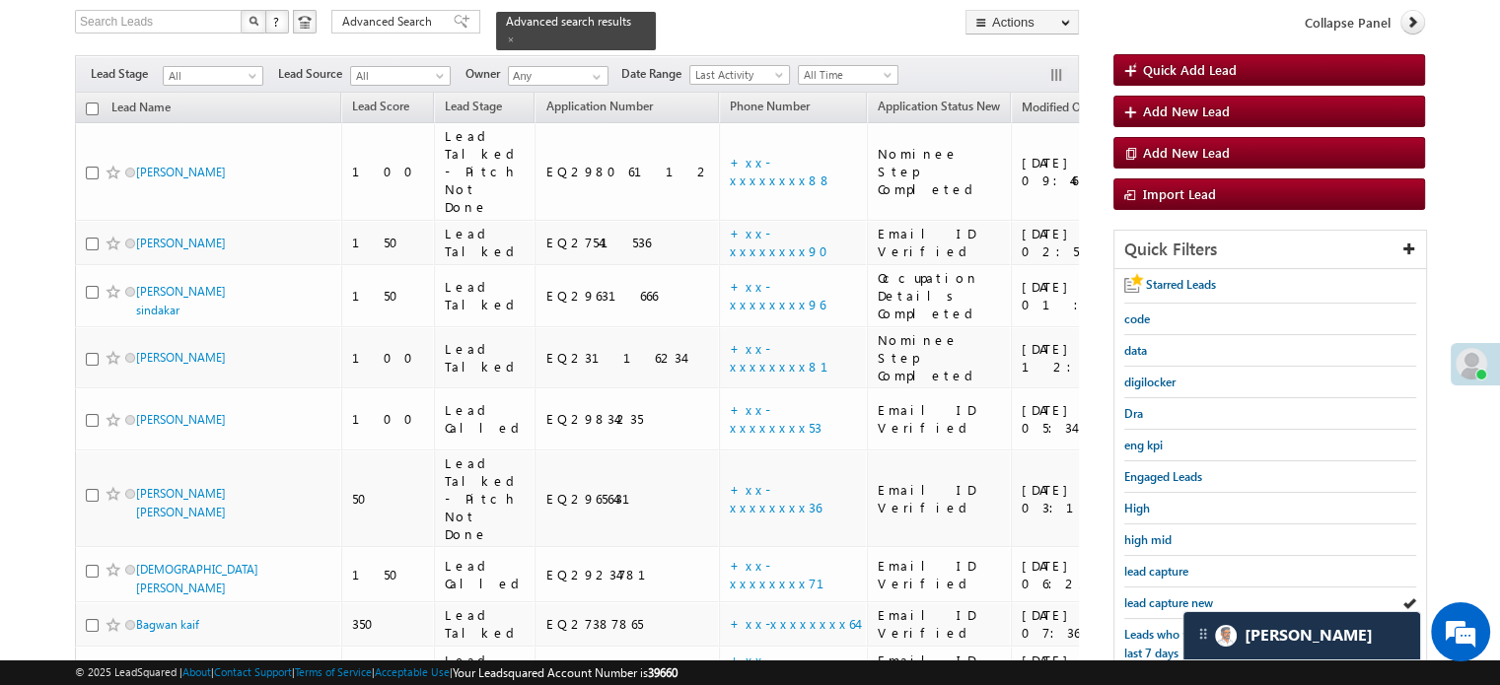
click at [1134, 599] on span "lead capture new" at bounding box center [1168, 603] width 89 height 15
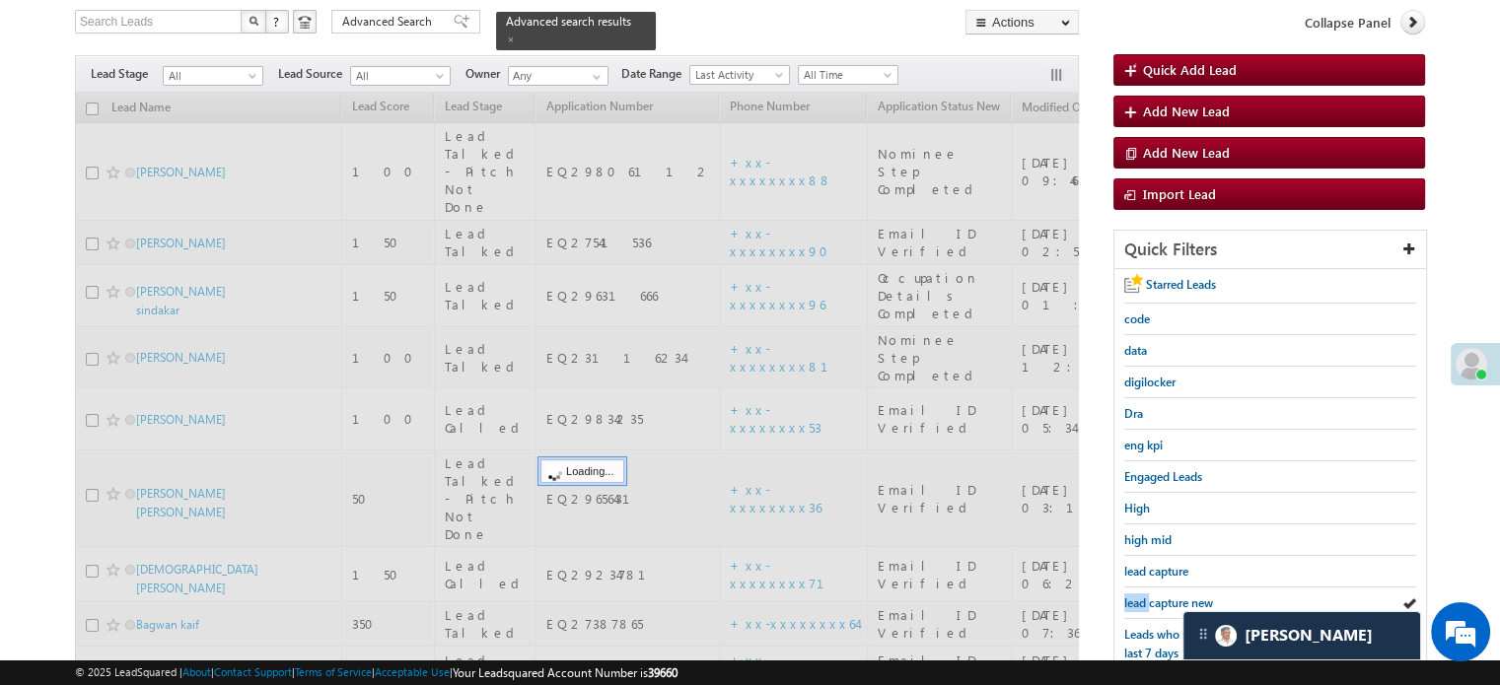
click at [1134, 599] on span "lead capture new" at bounding box center [1168, 603] width 89 height 15
click at [1135, 599] on span "lead capture new" at bounding box center [1168, 603] width 89 height 15
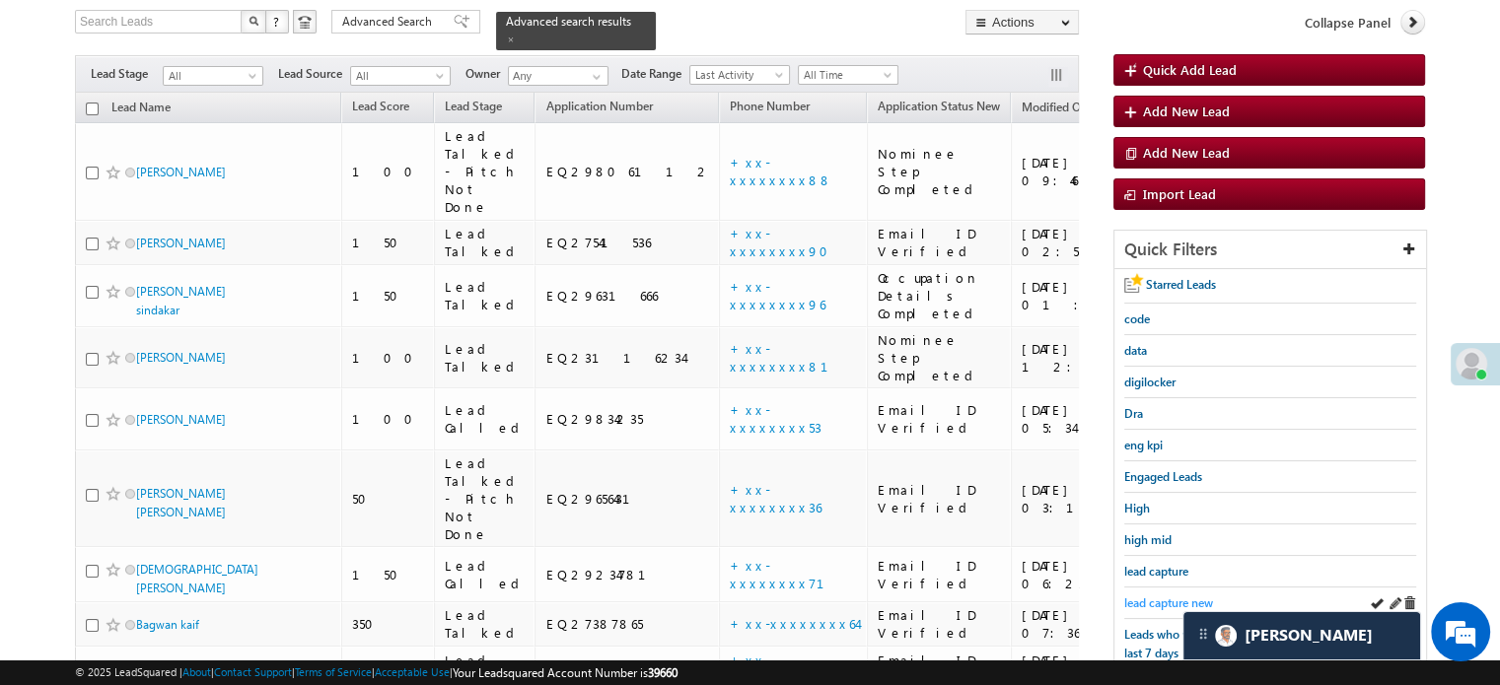
click at [1136, 599] on span "lead capture new" at bounding box center [1168, 603] width 89 height 15
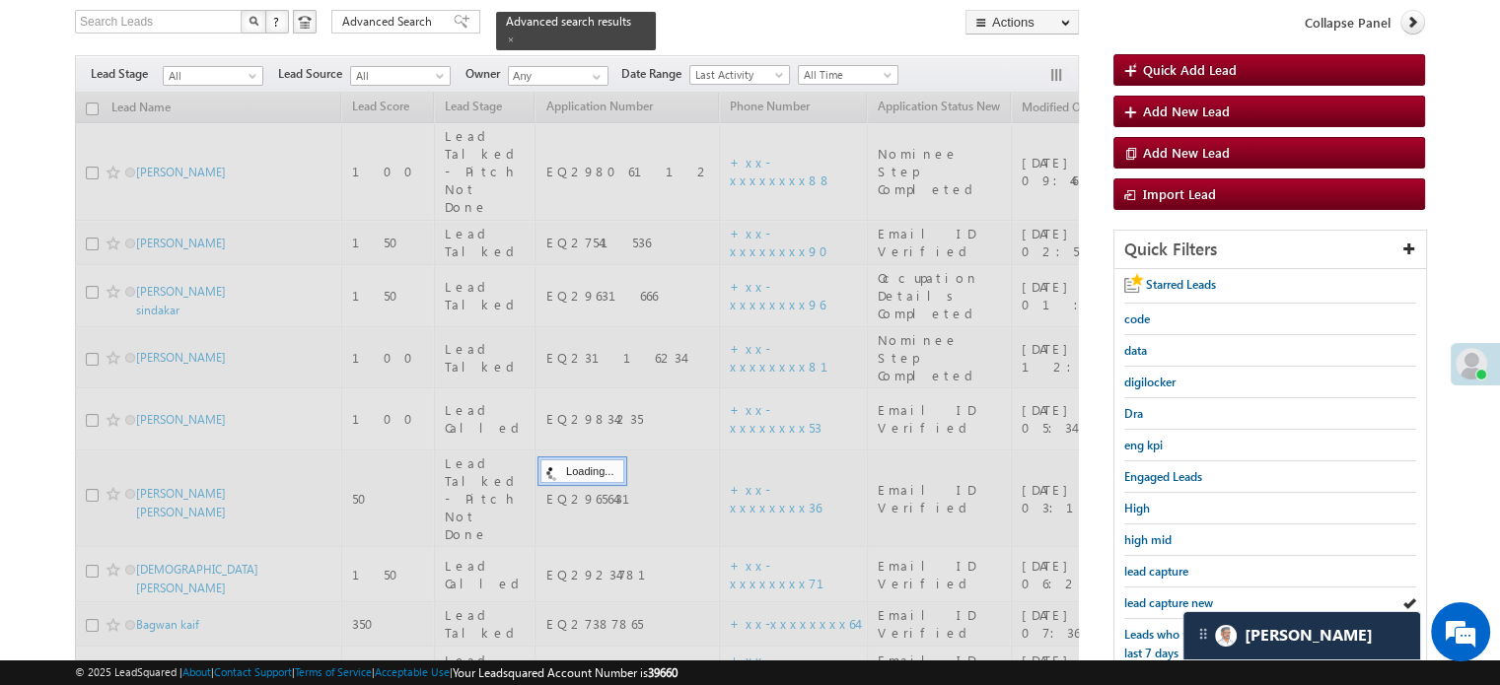
click at [1136, 599] on span "lead capture new" at bounding box center [1168, 603] width 89 height 15
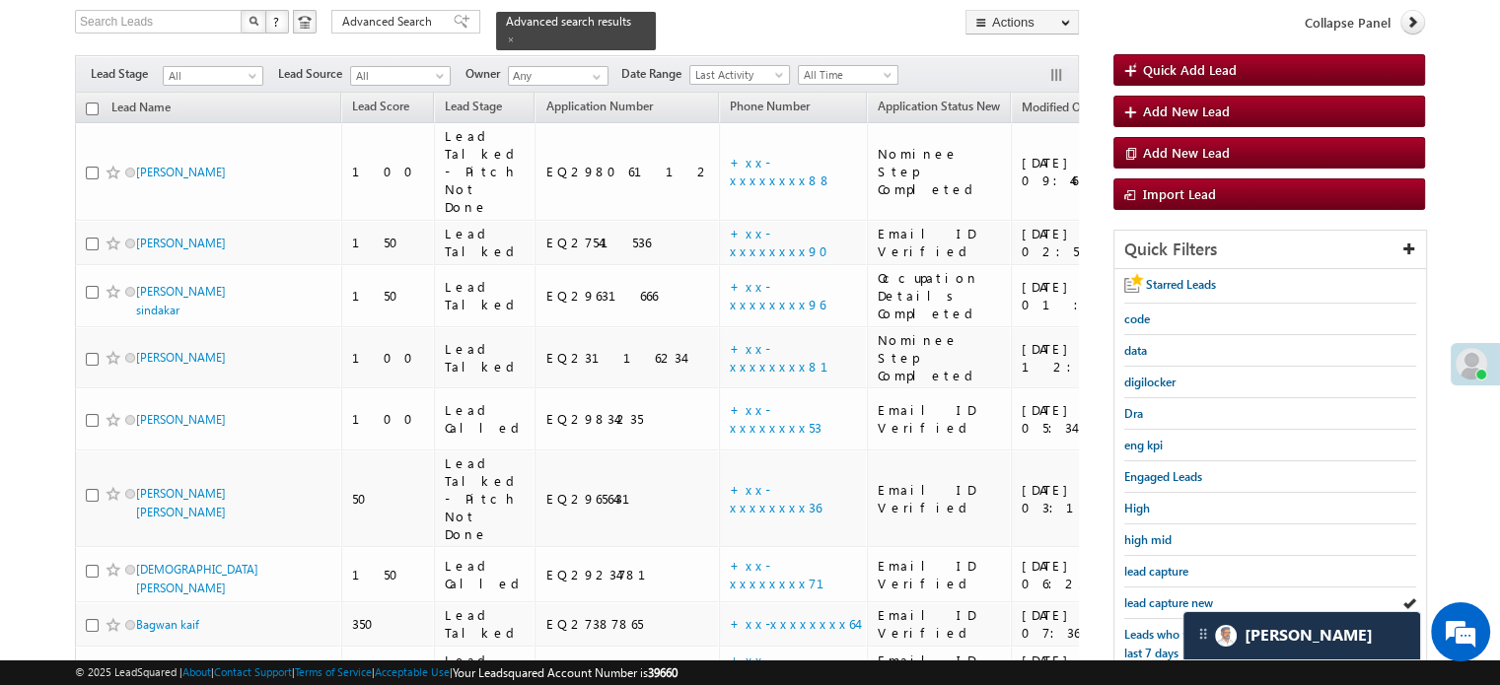
click at [1136, 599] on span "lead capture new" at bounding box center [1168, 603] width 89 height 15
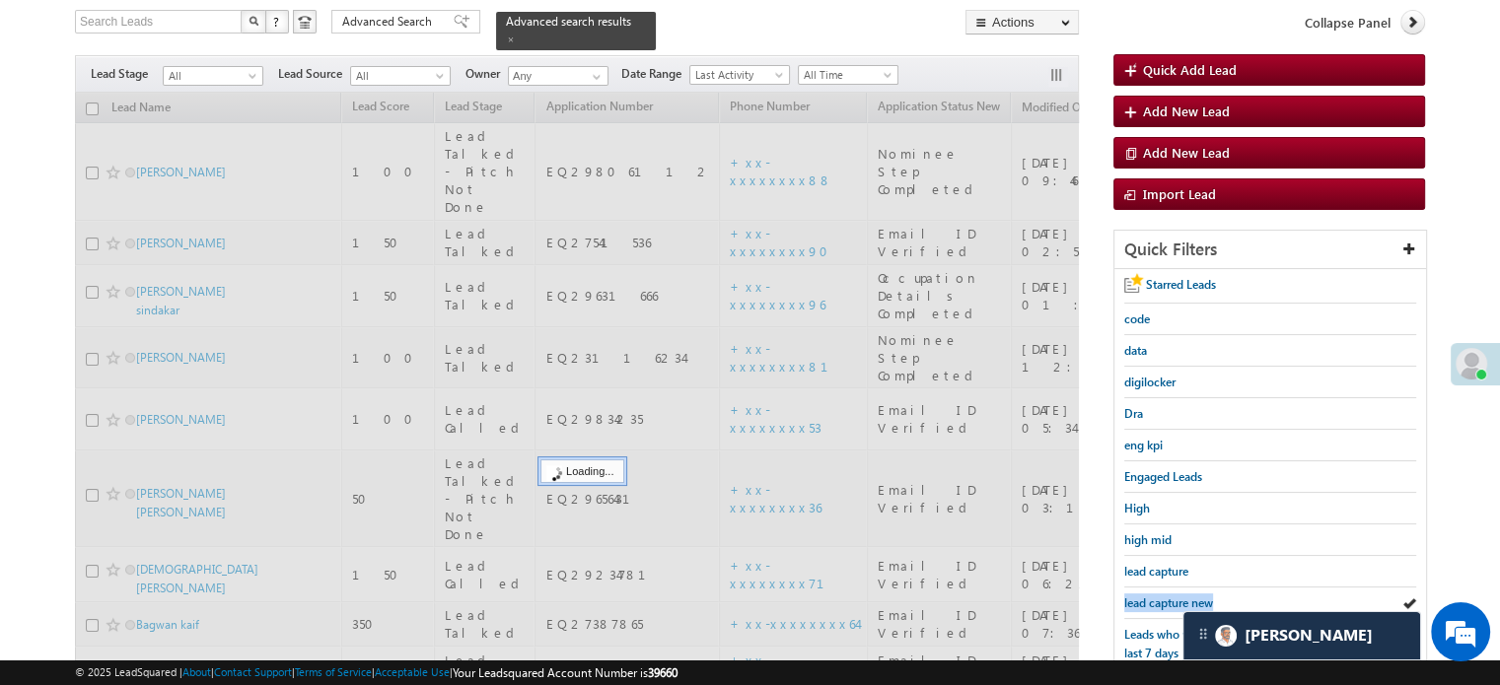
click at [1136, 599] on span "lead capture new" at bounding box center [1168, 603] width 89 height 15
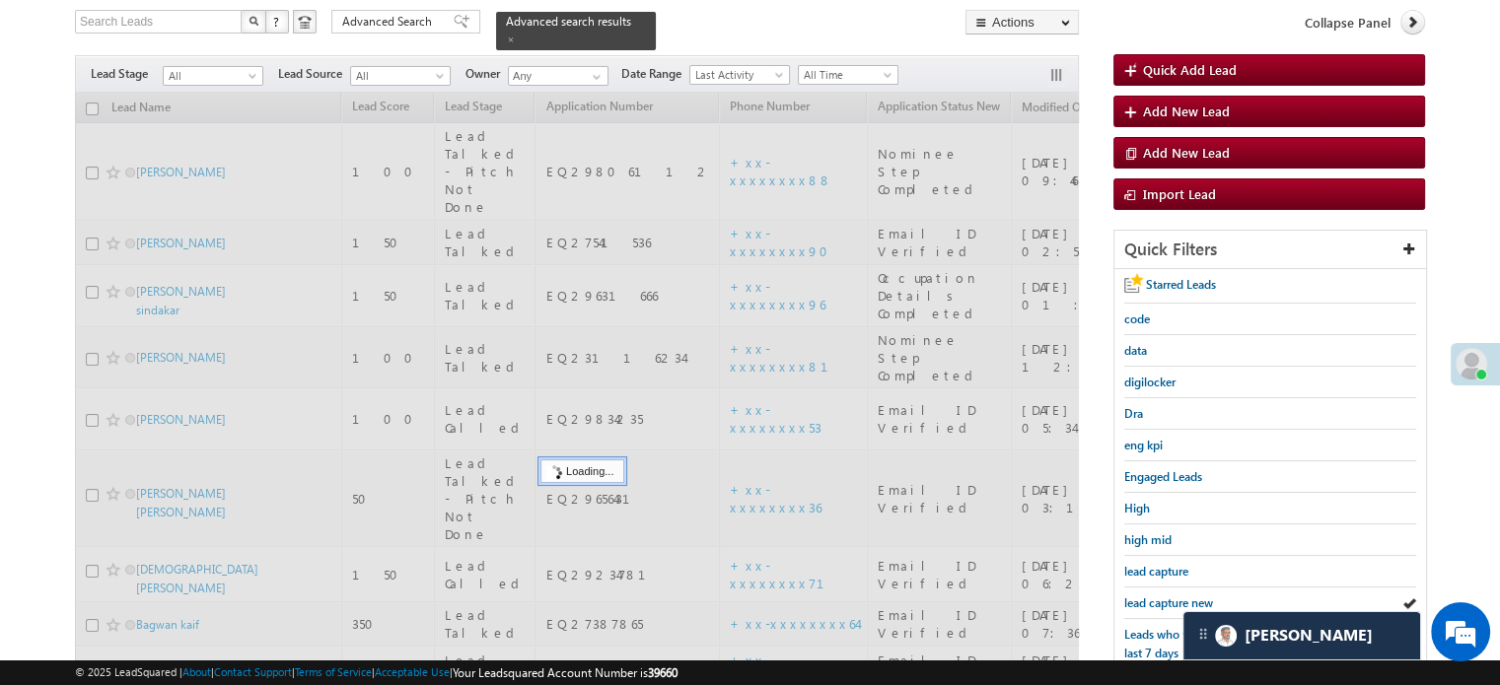
click at [1136, 599] on span "lead capture new" at bounding box center [1168, 603] width 89 height 15
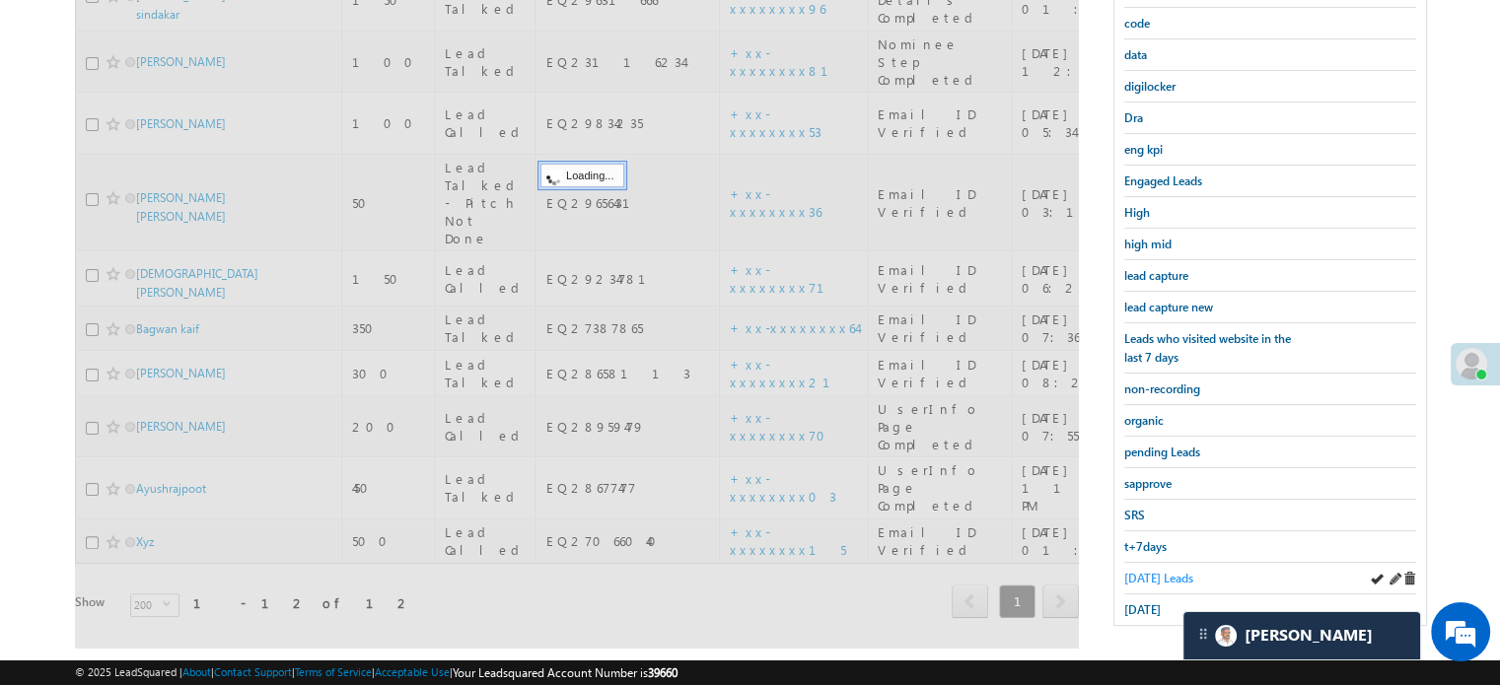
click at [1136, 571] on span "[DATE] Leads" at bounding box center [1158, 578] width 69 height 15
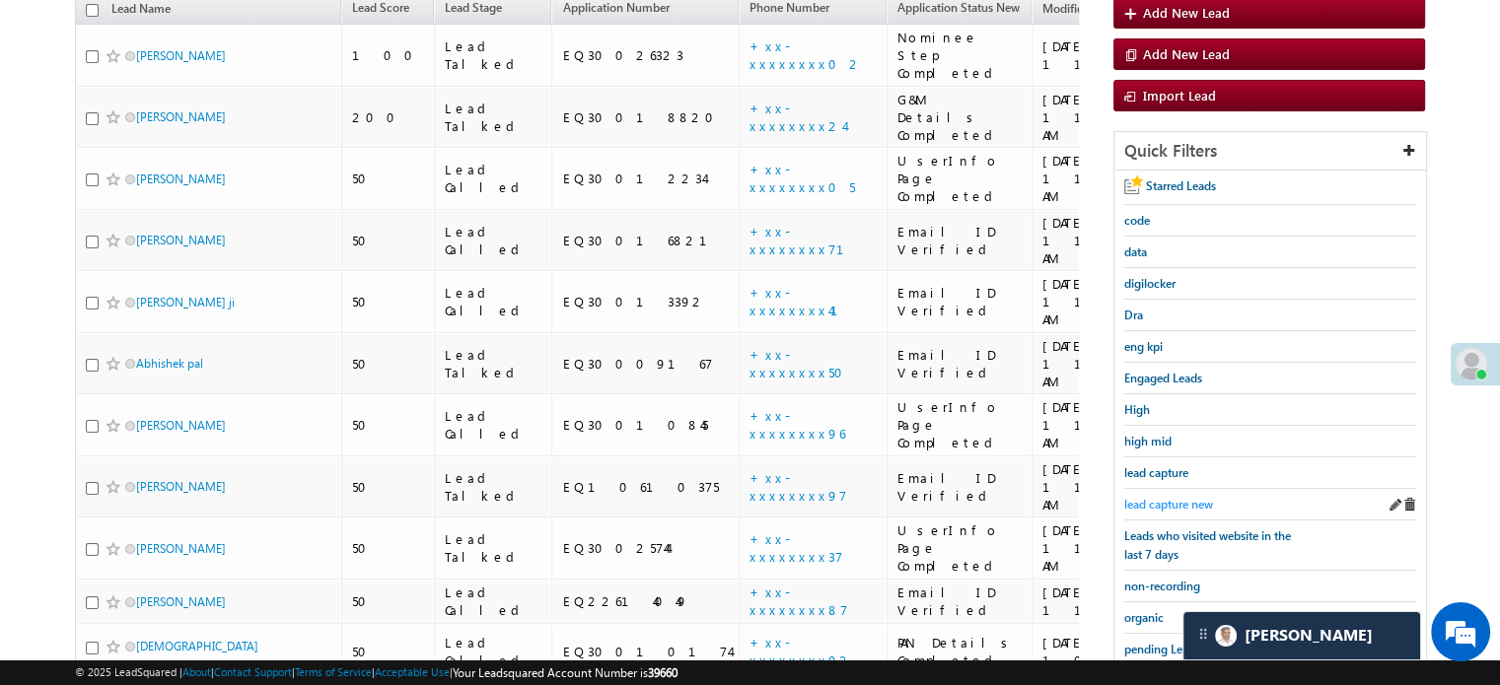
click at [1157, 500] on span "lead capture new" at bounding box center [1168, 504] width 89 height 15
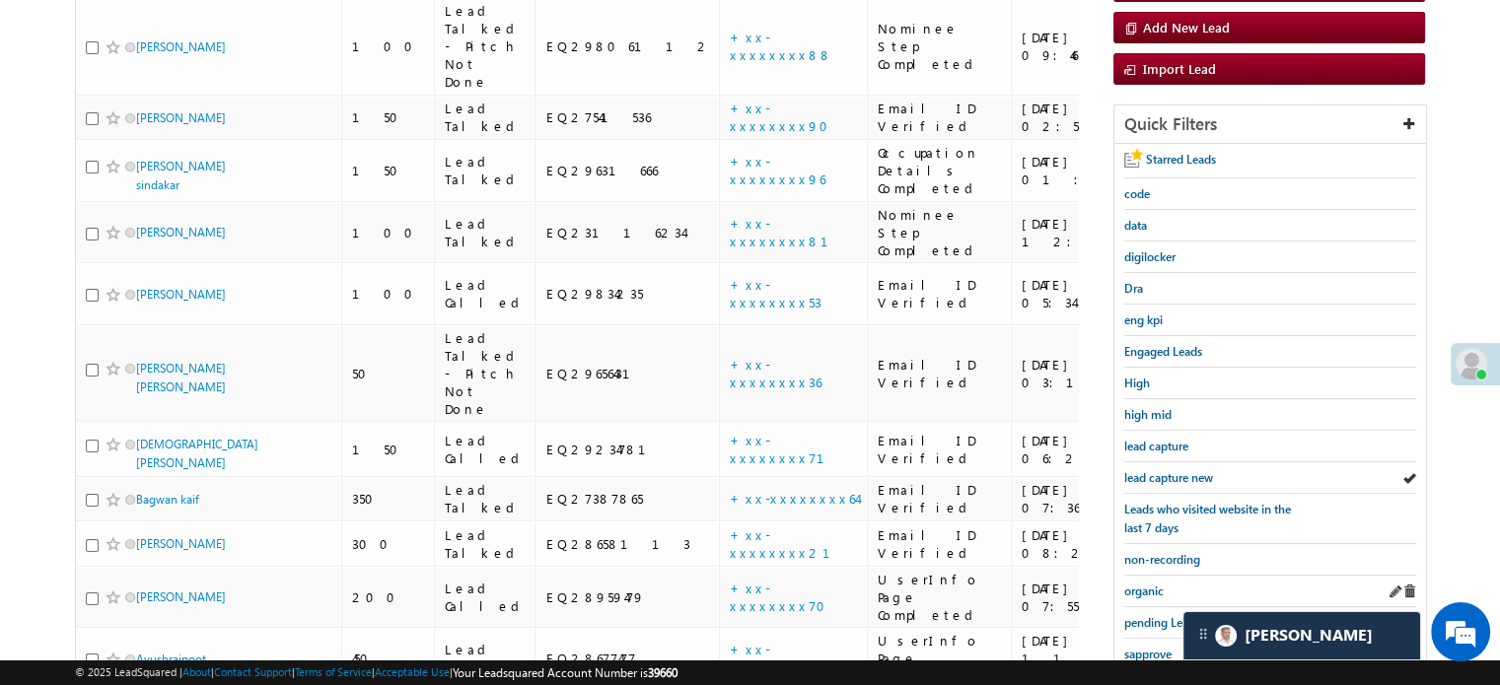
scroll to position [423, 0]
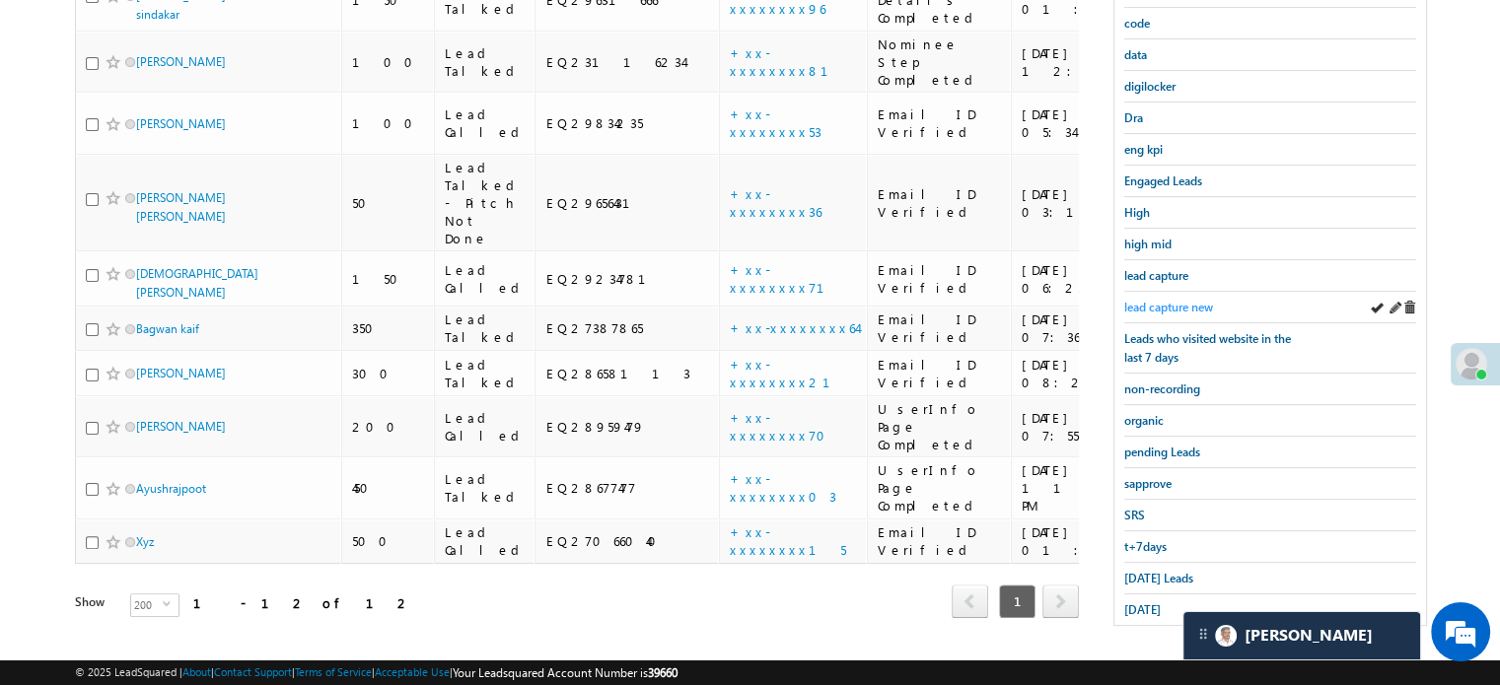
click at [1152, 300] on span "lead capture new" at bounding box center [1168, 307] width 89 height 15
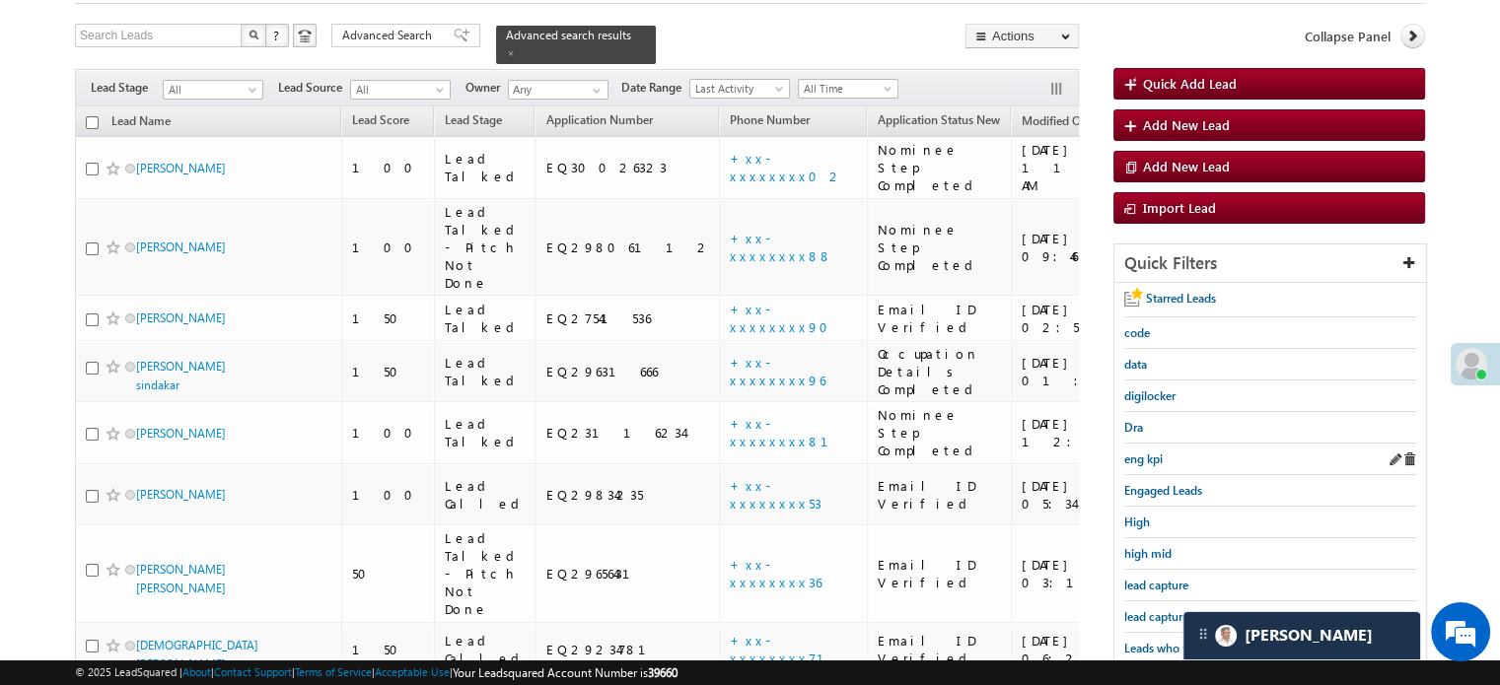
scroll to position [226, 0]
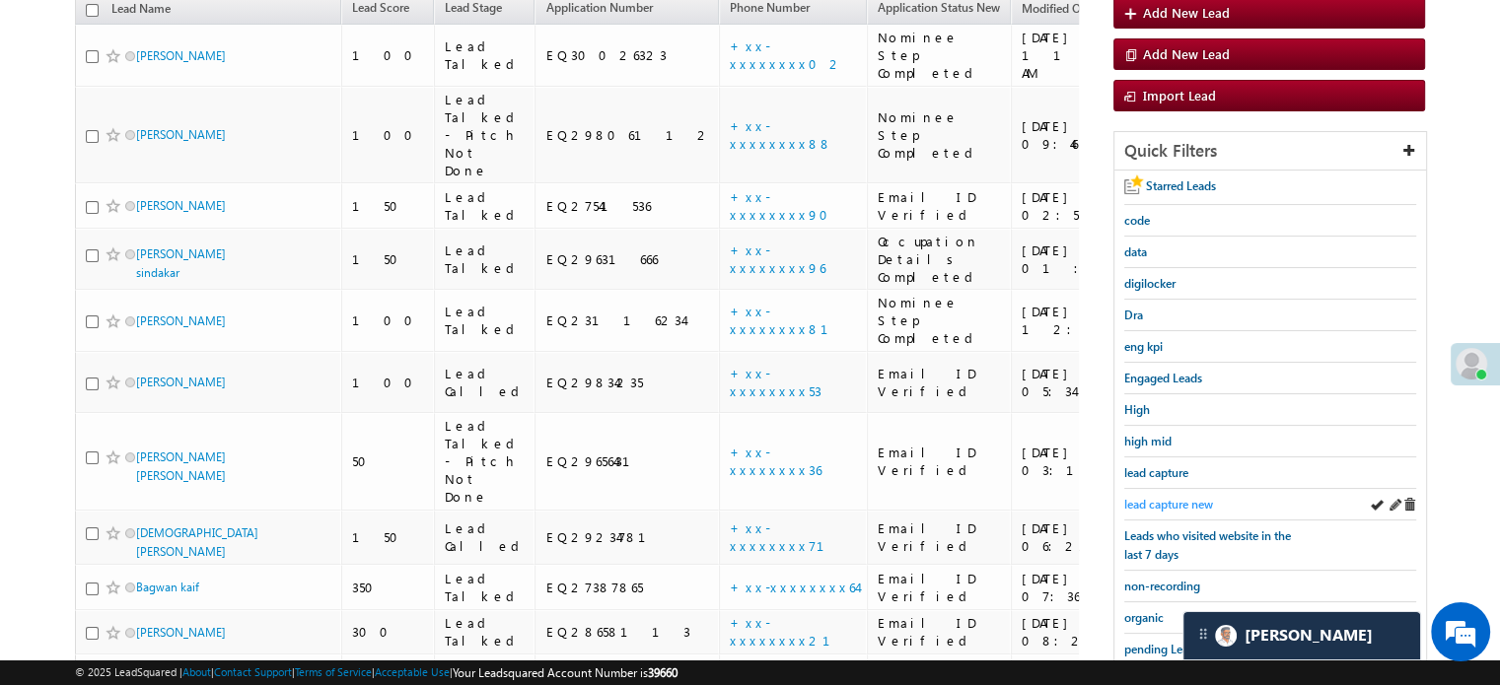
click at [1193, 497] on span "lead capture new" at bounding box center [1168, 504] width 89 height 15
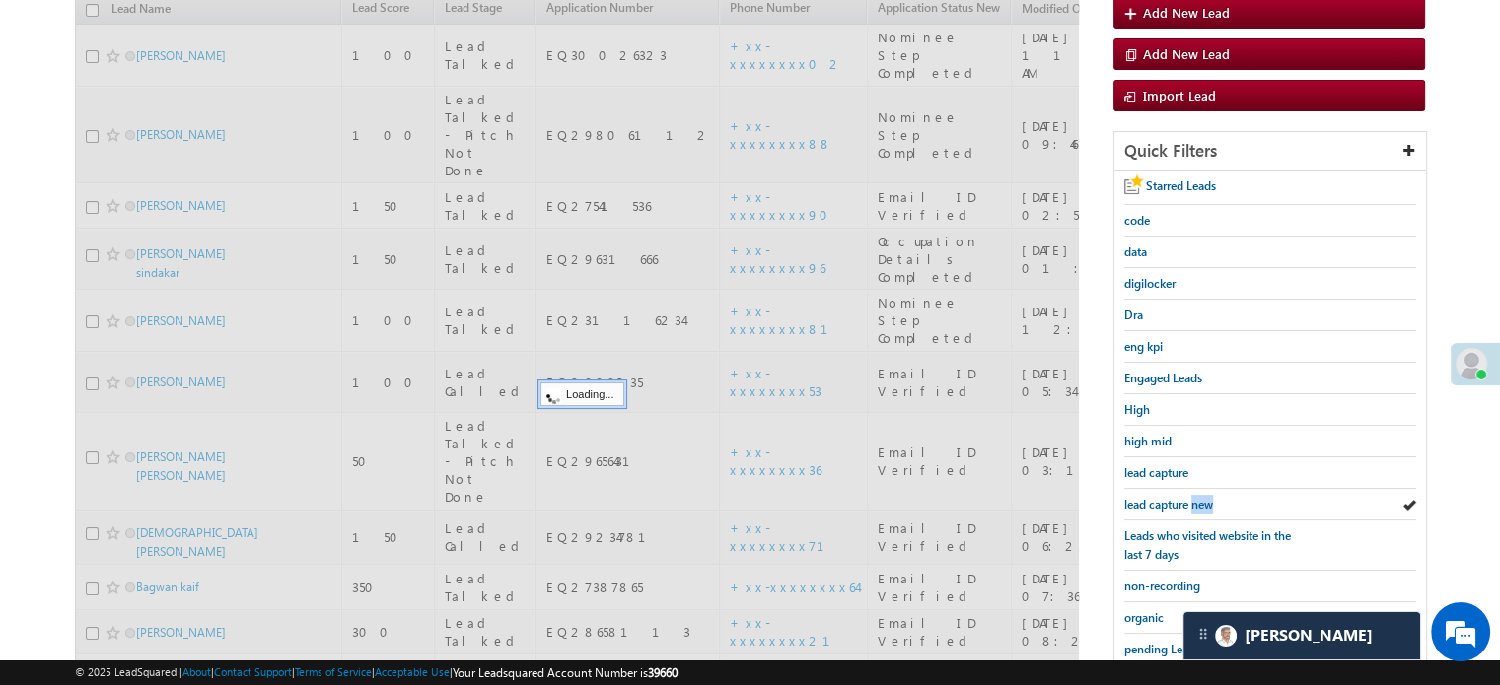
click at [1193, 497] on span "lead capture new" at bounding box center [1168, 504] width 89 height 15
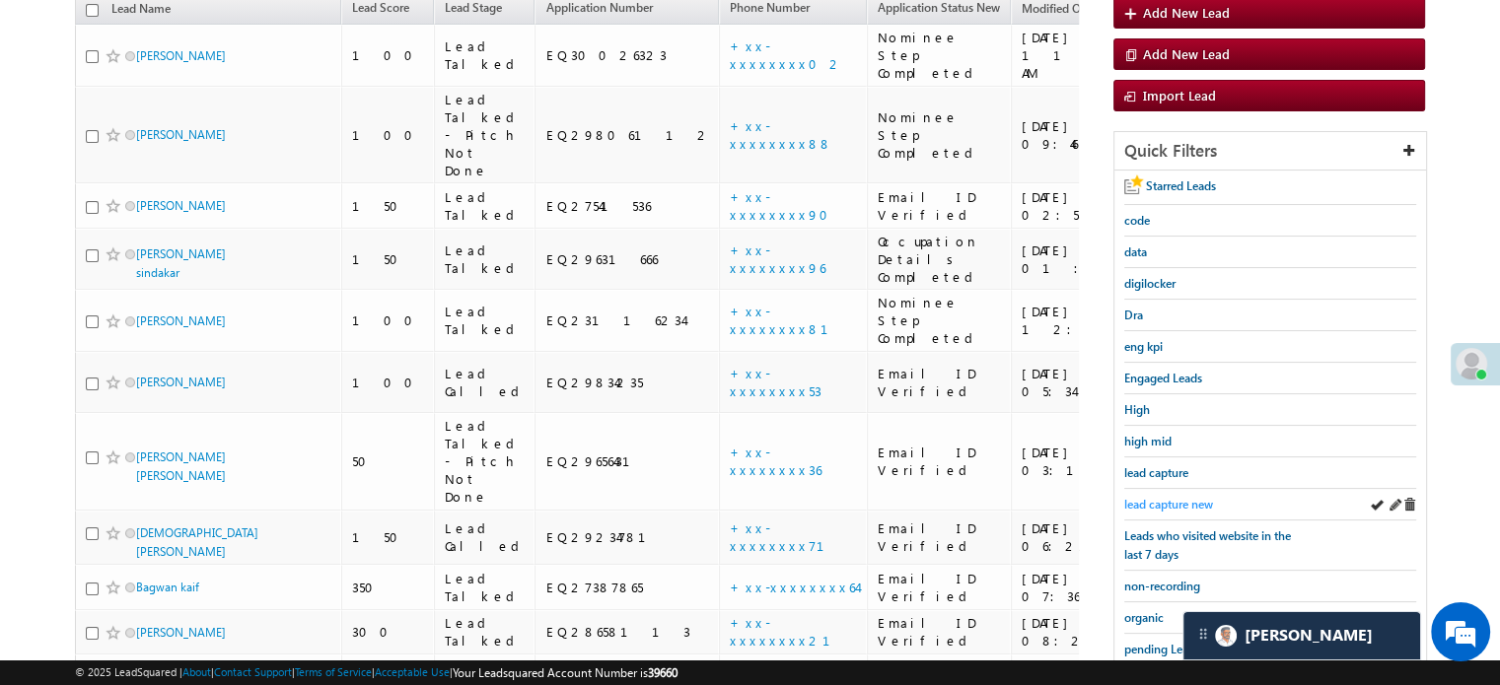
click at [1172, 497] on span "lead capture new" at bounding box center [1168, 504] width 89 height 15
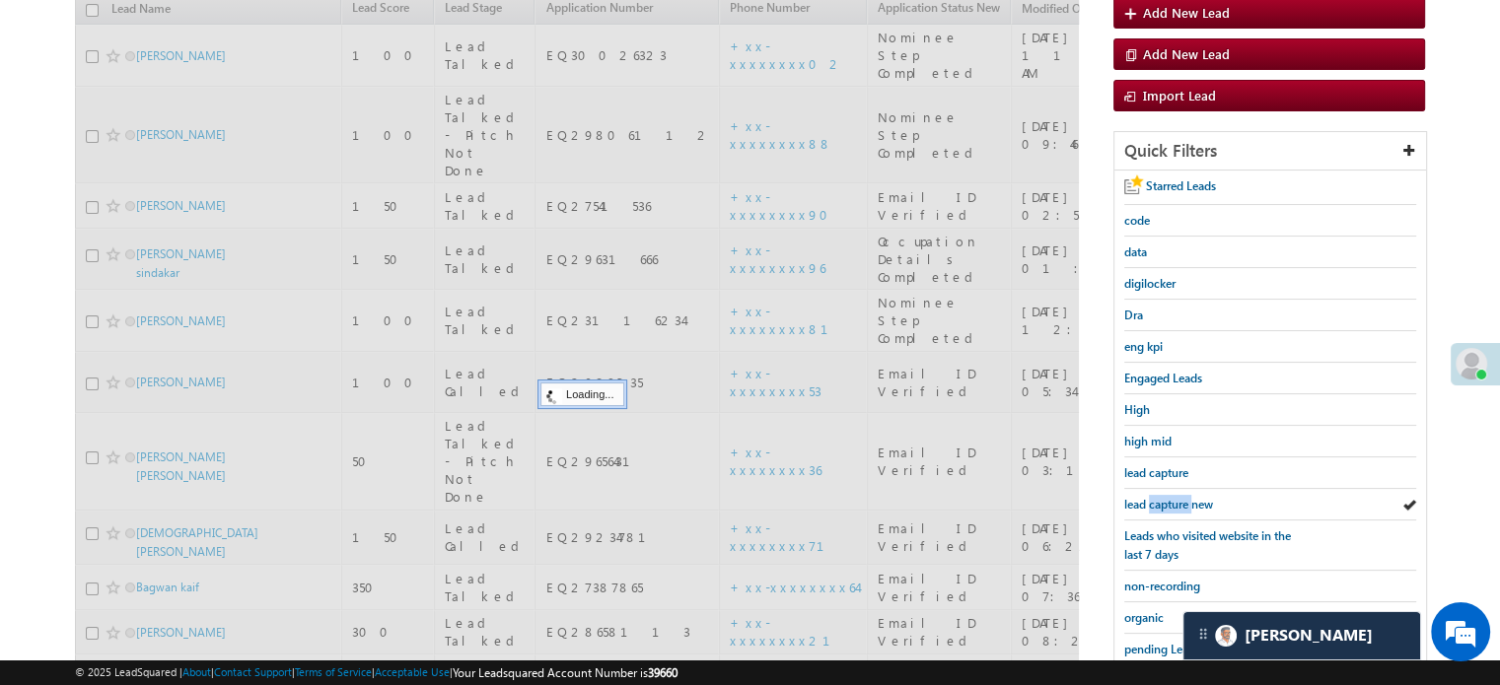
click at [1172, 497] on span "lead capture new" at bounding box center [1168, 504] width 89 height 15
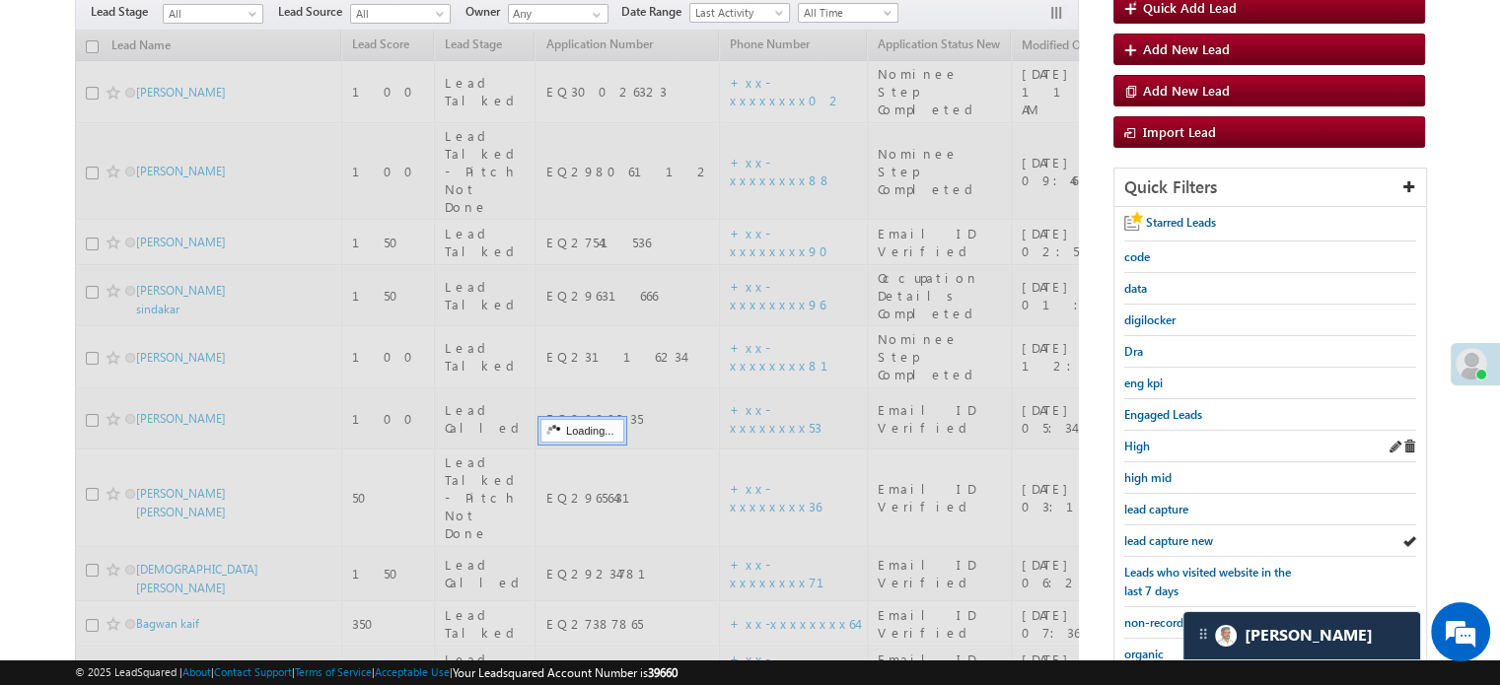
scroll to position [127, 0]
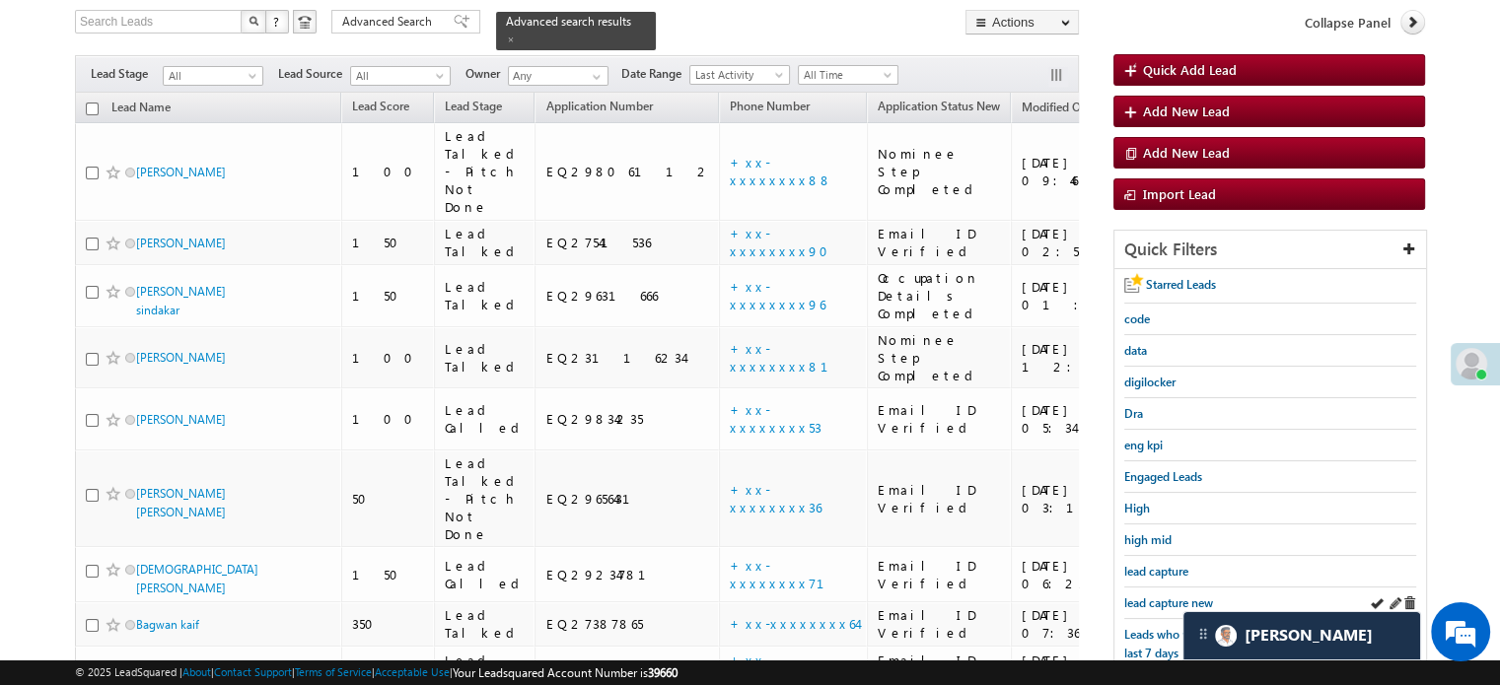
click at [1172, 608] on div "lead capture new" at bounding box center [1270, 604] width 292 height 32
click at [1172, 602] on span "lead capture new" at bounding box center [1168, 603] width 89 height 15
click at [1188, 588] on div "lead capture new" at bounding box center [1270, 604] width 292 height 32
click at [1179, 596] on span "lead capture new" at bounding box center [1168, 603] width 89 height 15
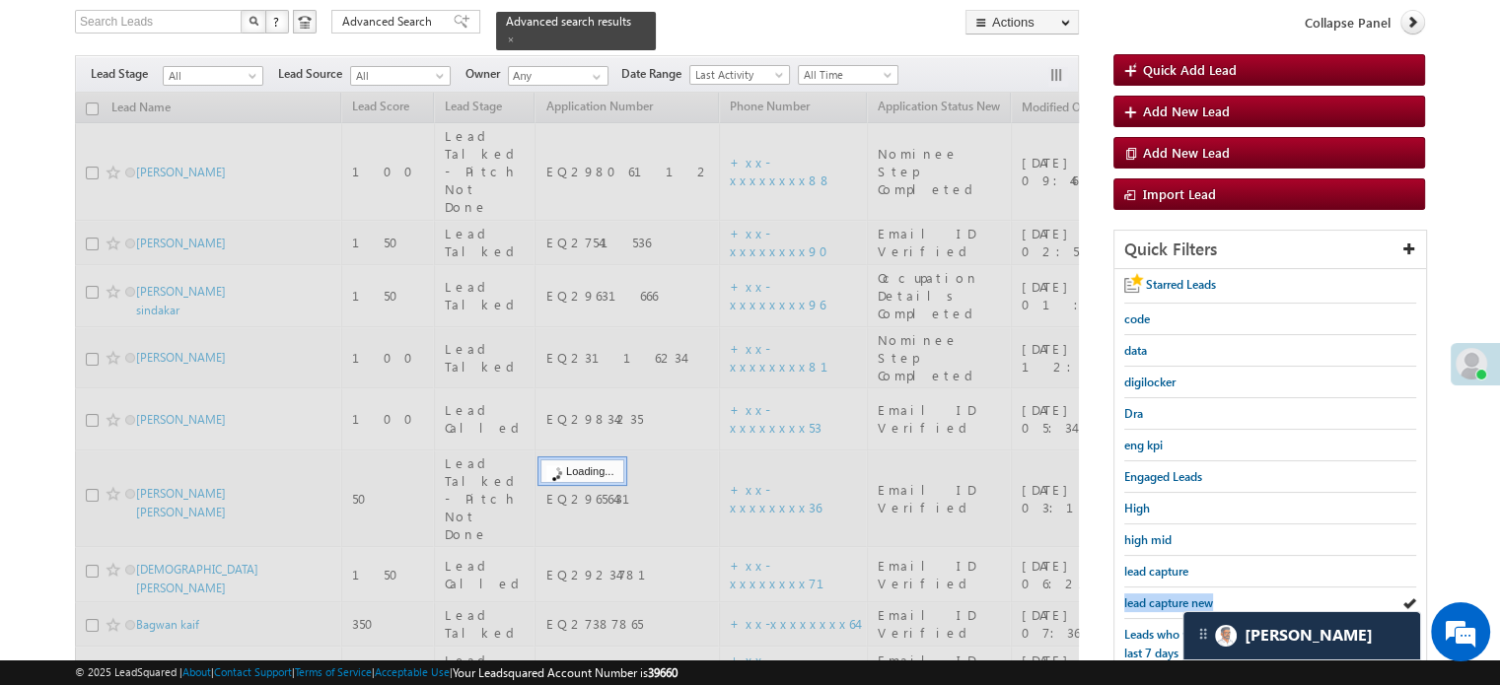
click at [1179, 596] on span "lead capture new" at bounding box center [1168, 603] width 89 height 15
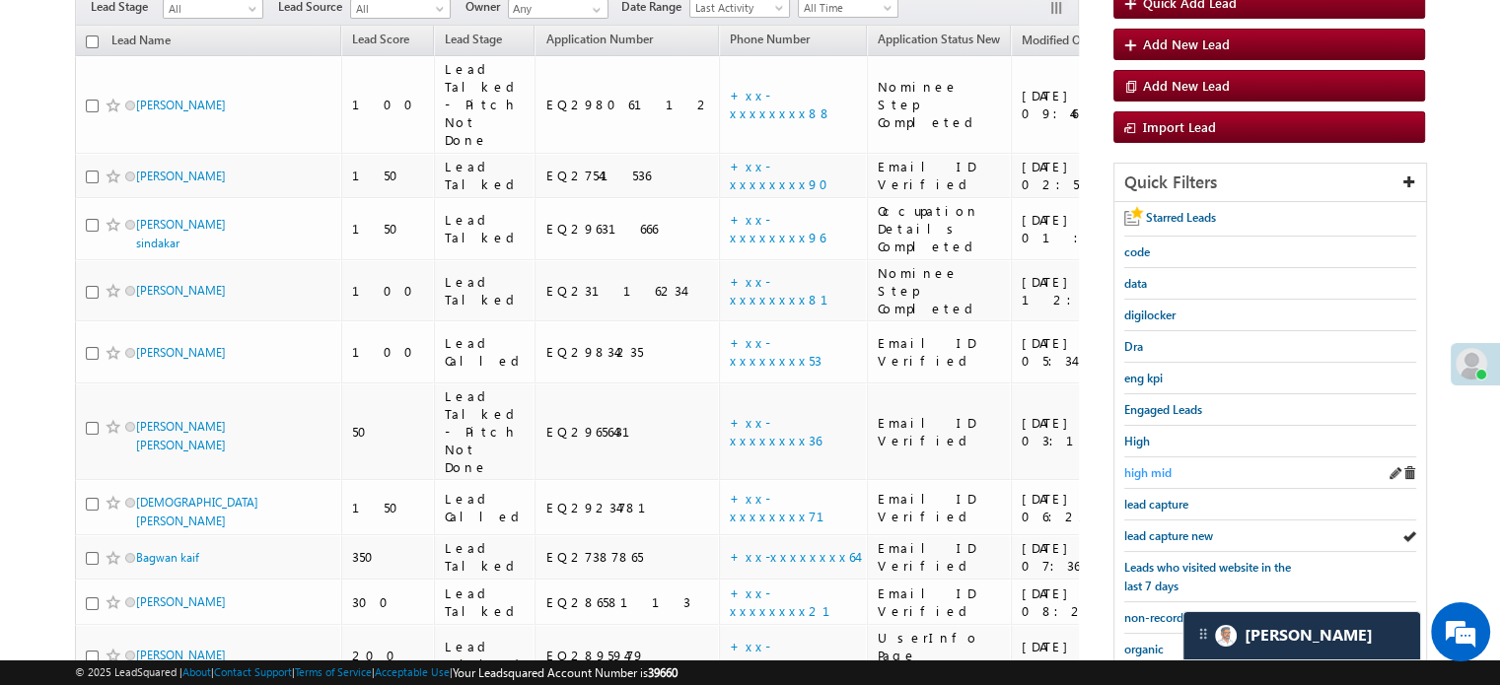
scroll to position [226, 0]
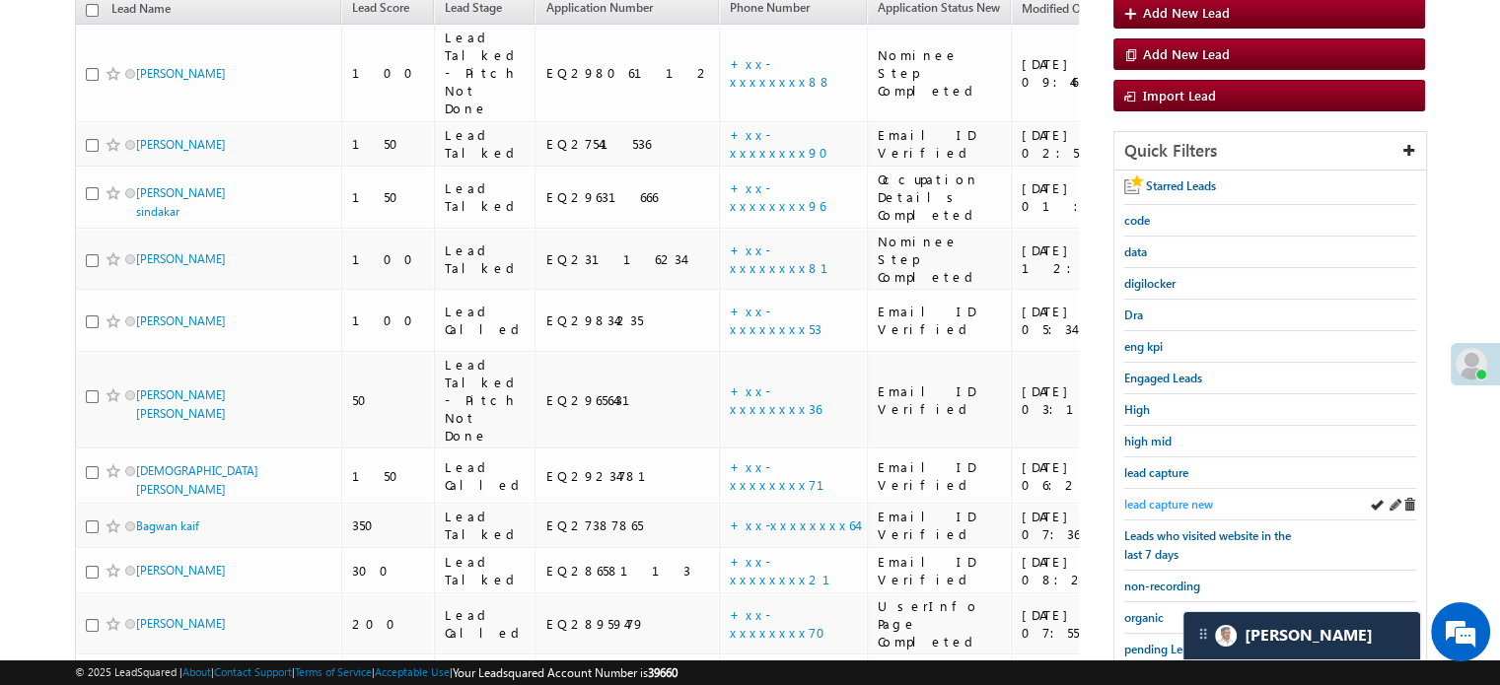
click at [1162, 500] on span "lead capture new" at bounding box center [1168, 504] width 89 height 15
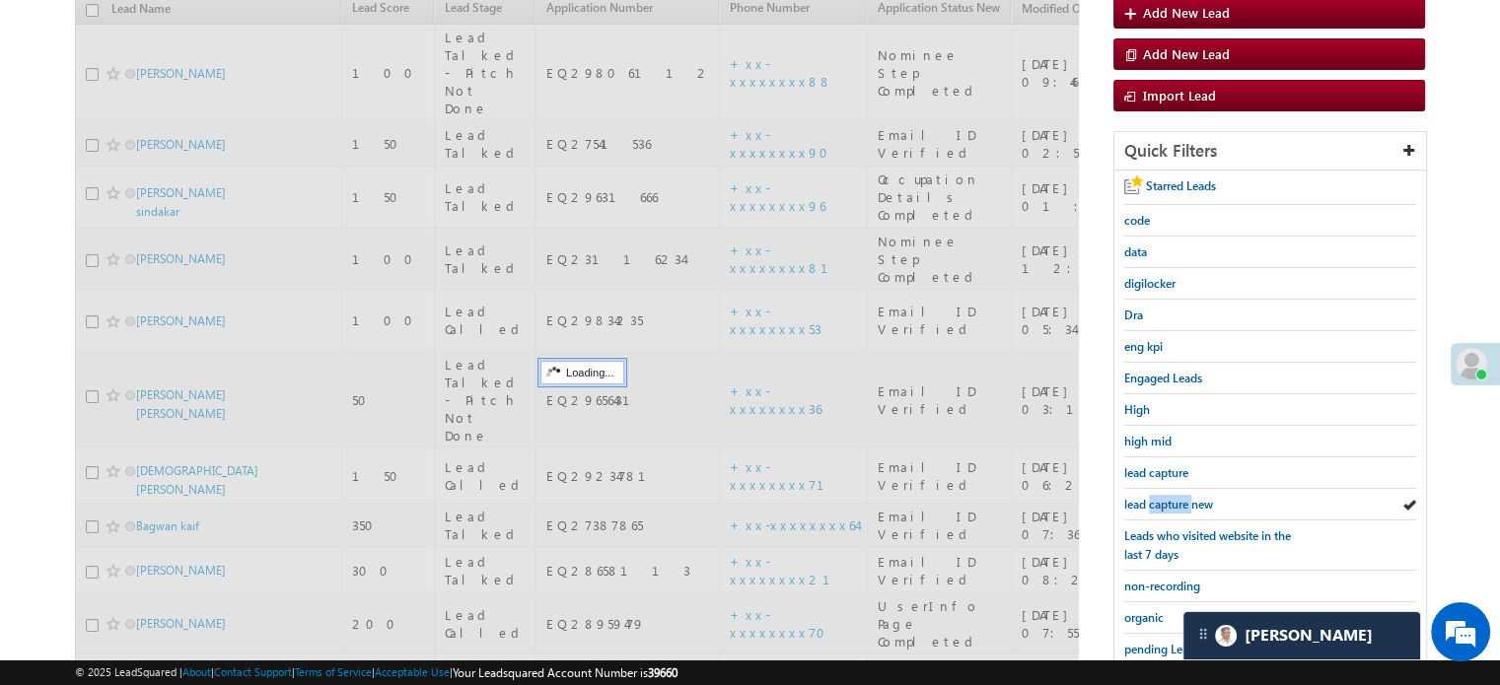
click at [1162, 500] on span "lead capture new" at bounding box center [1168, 504] width 89 height 15
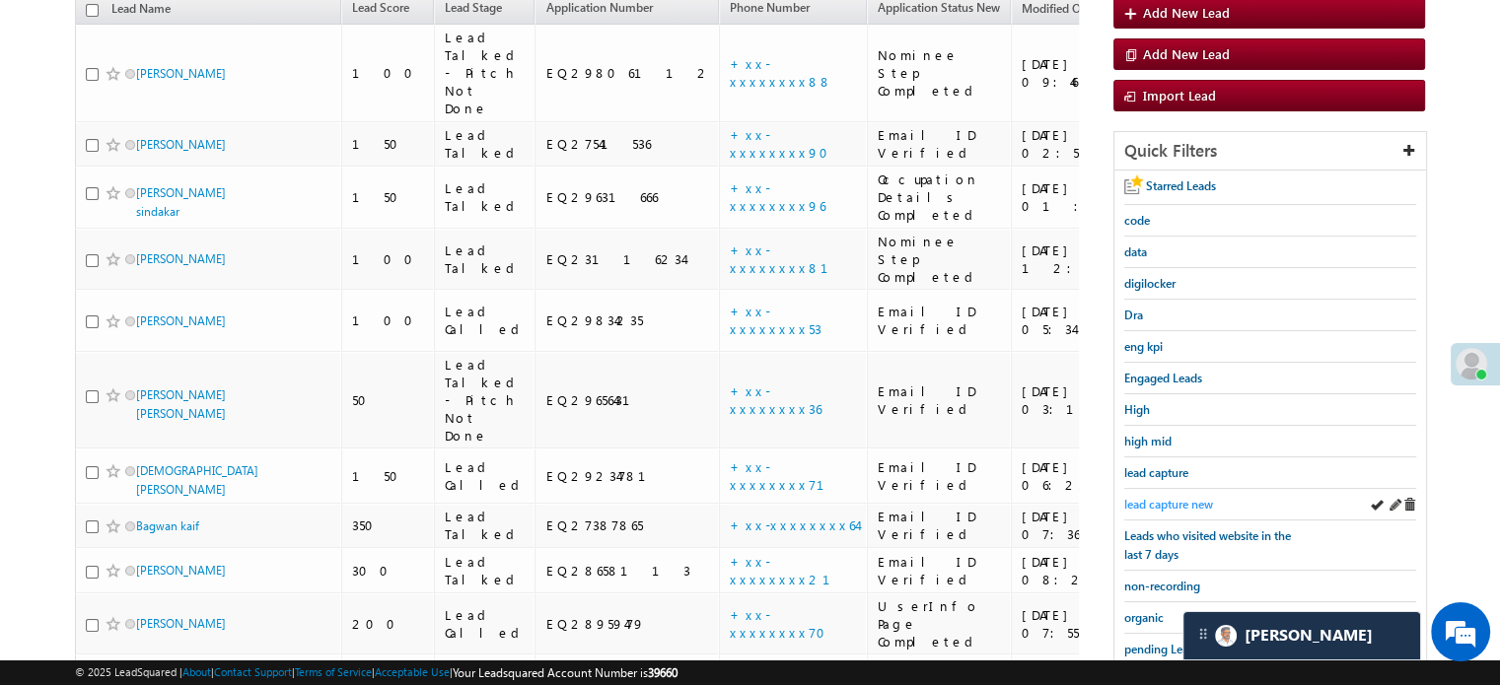
click at [1175, 497] on span "lead capture new" at bounding box center [1168, 504] width 89 height 15
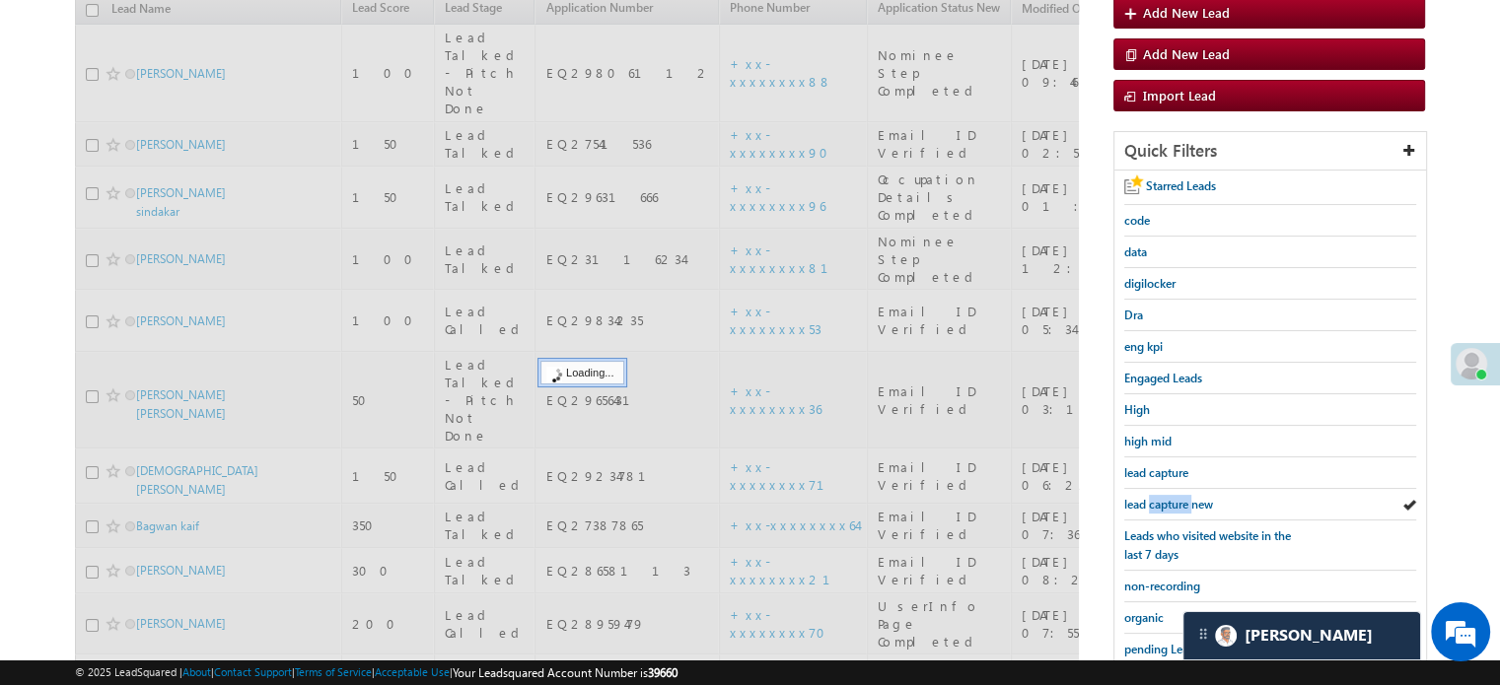
click at [1175, 497] on span "lead capture new" at bounding box center [1168, 504] width 89 height 15
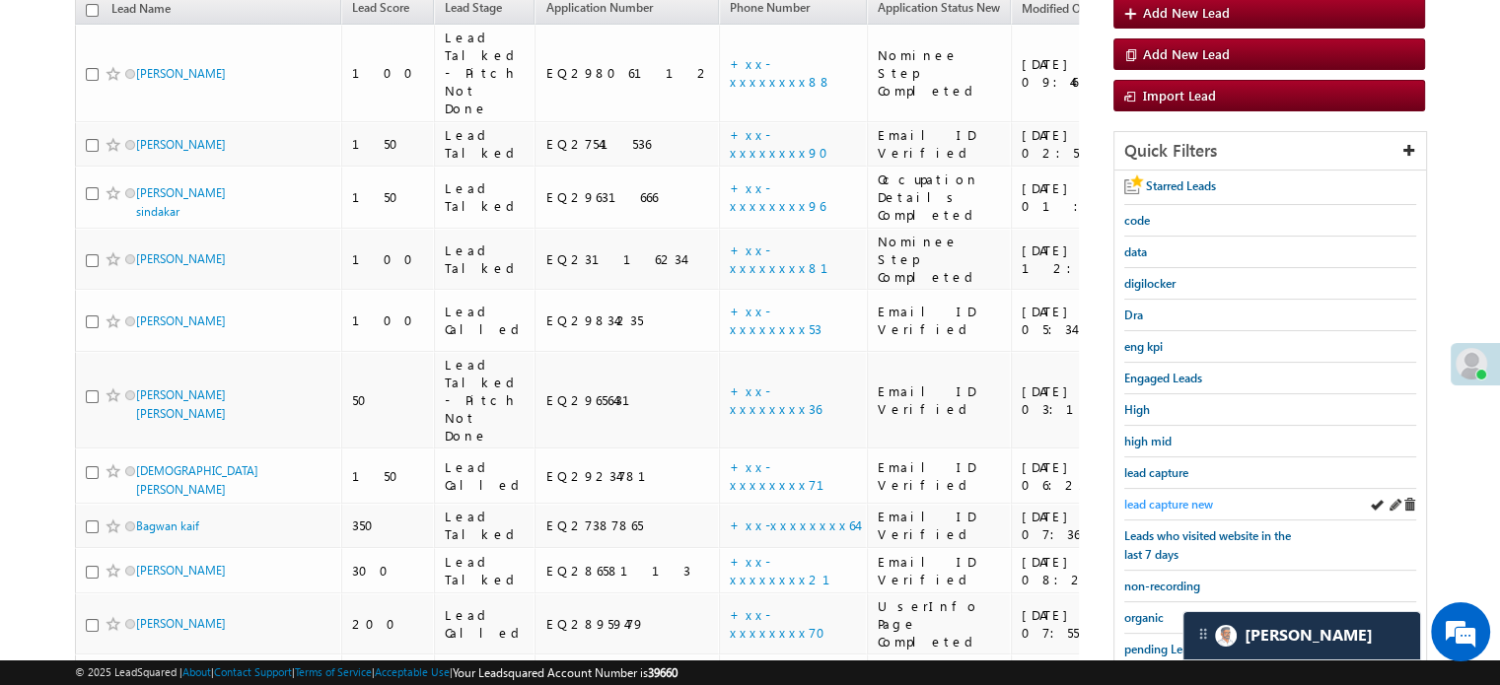
click at [1178, 497] on span "lead capture new" at bounding box center [1168, 504] width 89 height 15
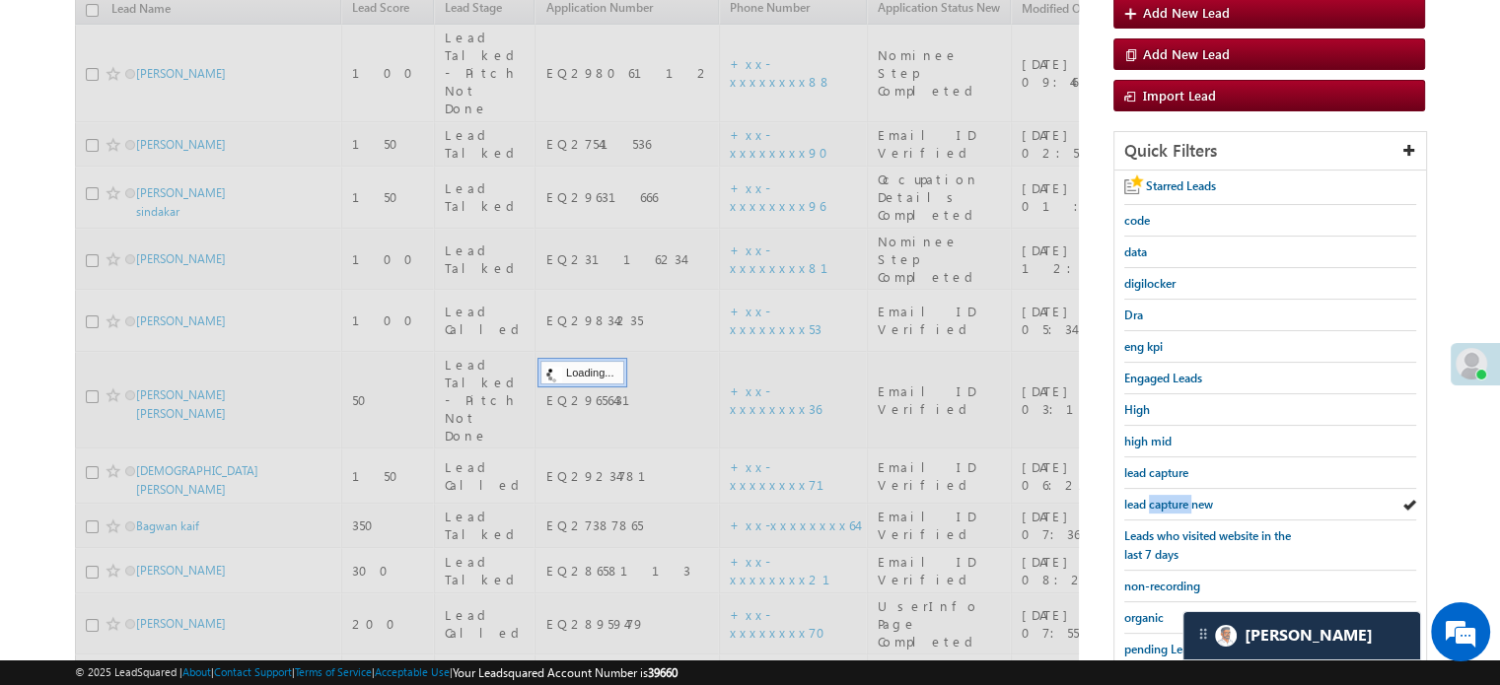
click at [1178, 497] on span "lead capture new" at bounding box center [1168, 504] width 89 height 15
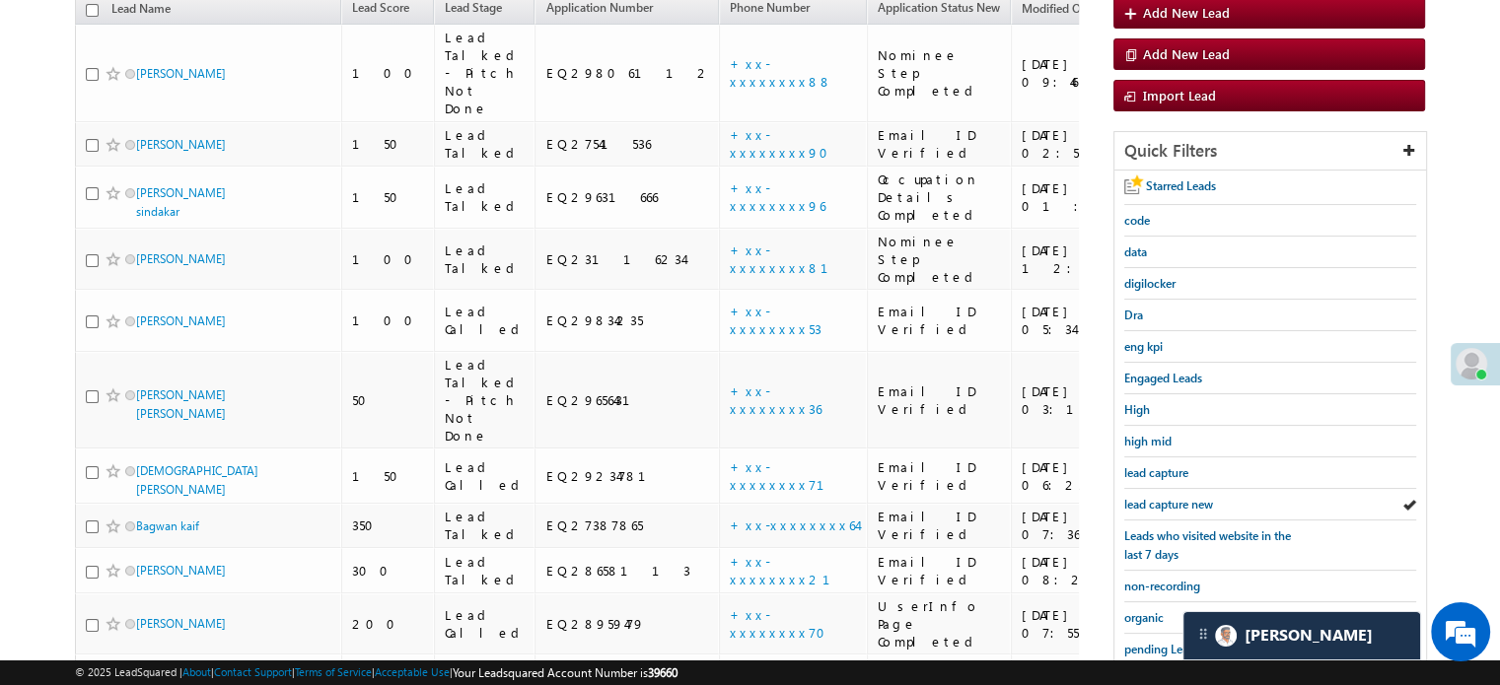
click at [1178, 497] on span "lead capture new" at bounding box center [1168, 504] width 89 height 15
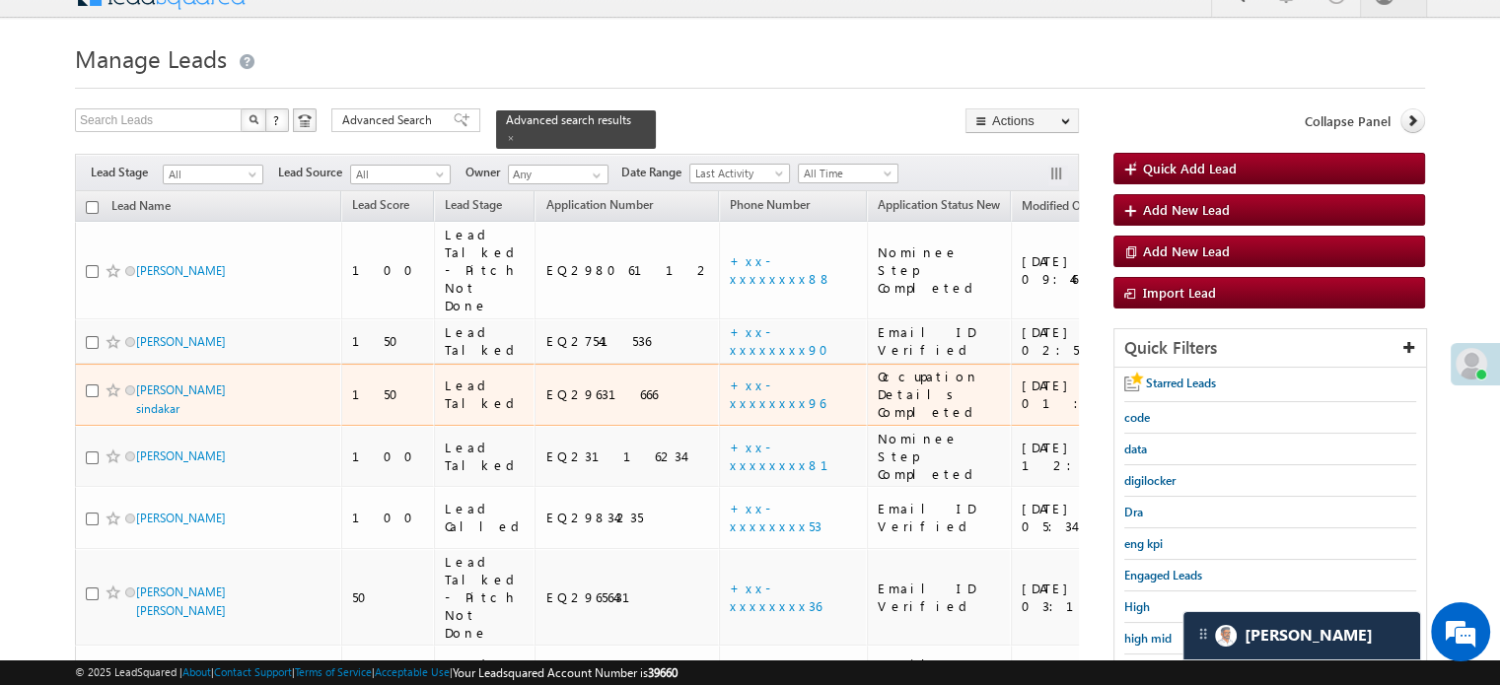
scroll to position [127, 0]
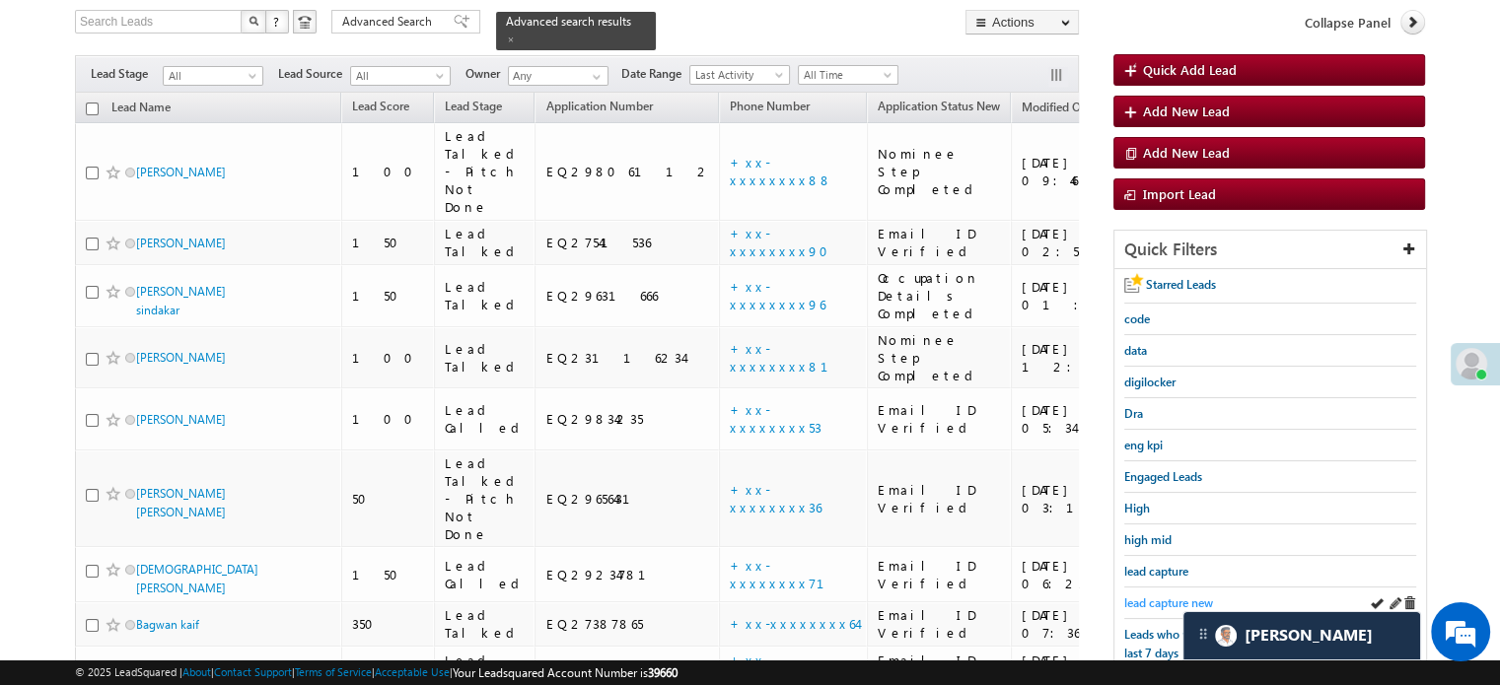
click at [1146, 597] on span "lead capture new" at bounding box center [1168, 603] width 89 height 15
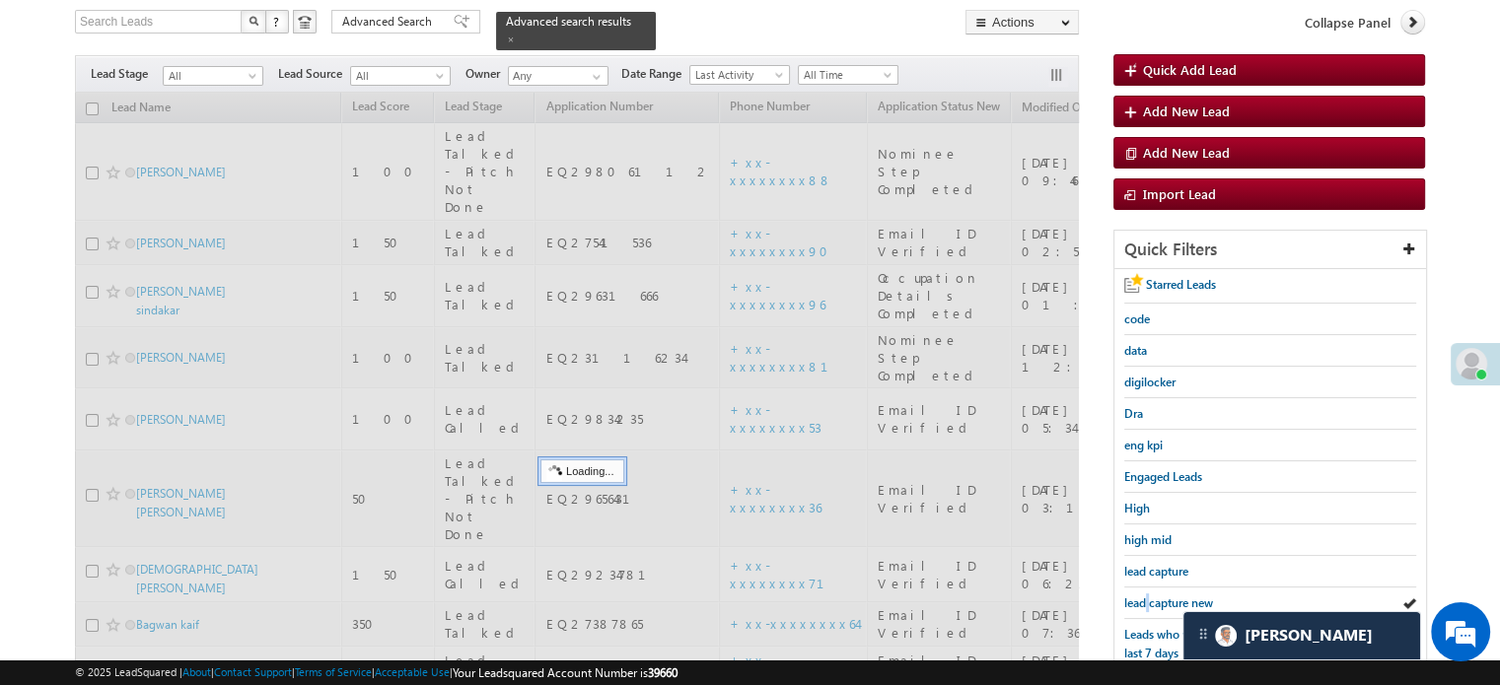
click at [1146, 597] on span "lead capture new" at bounding box center [1168, 603] width 89 height 15
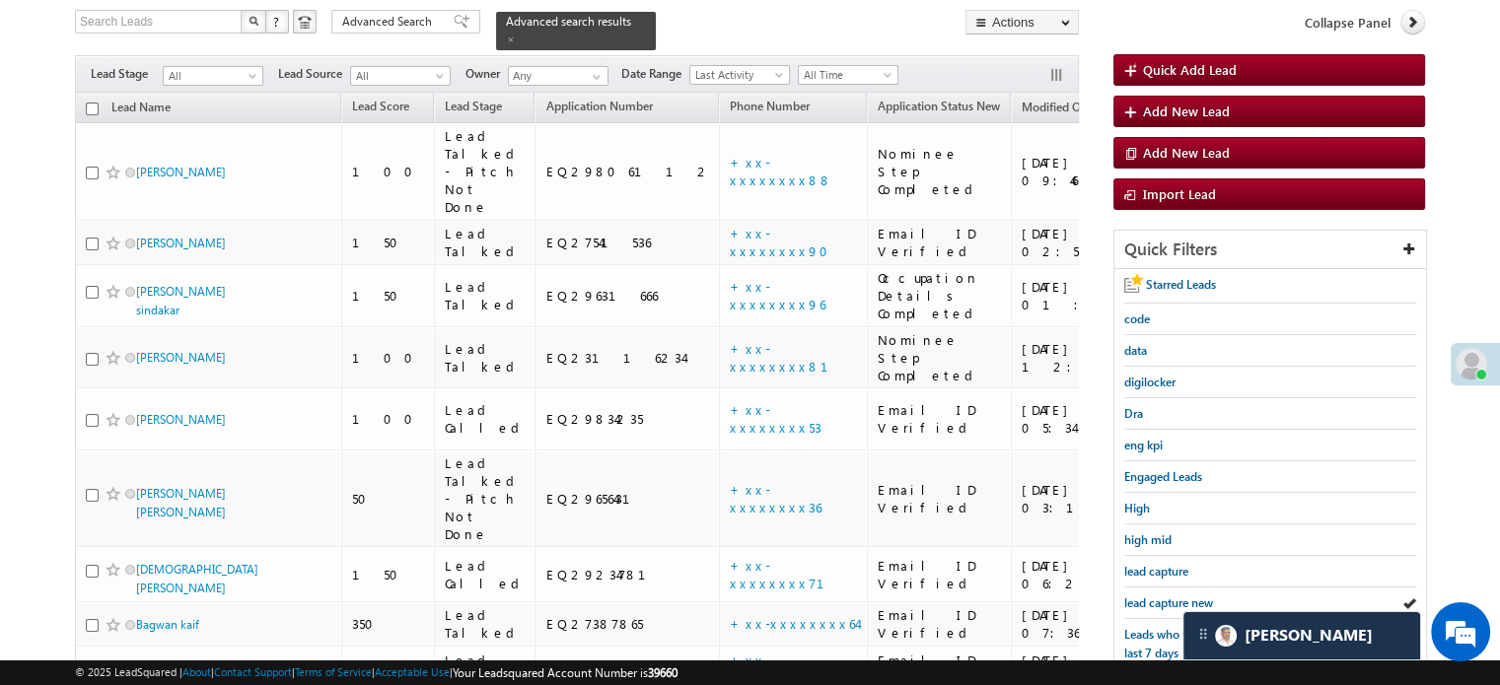
scroll to position [423, 0]
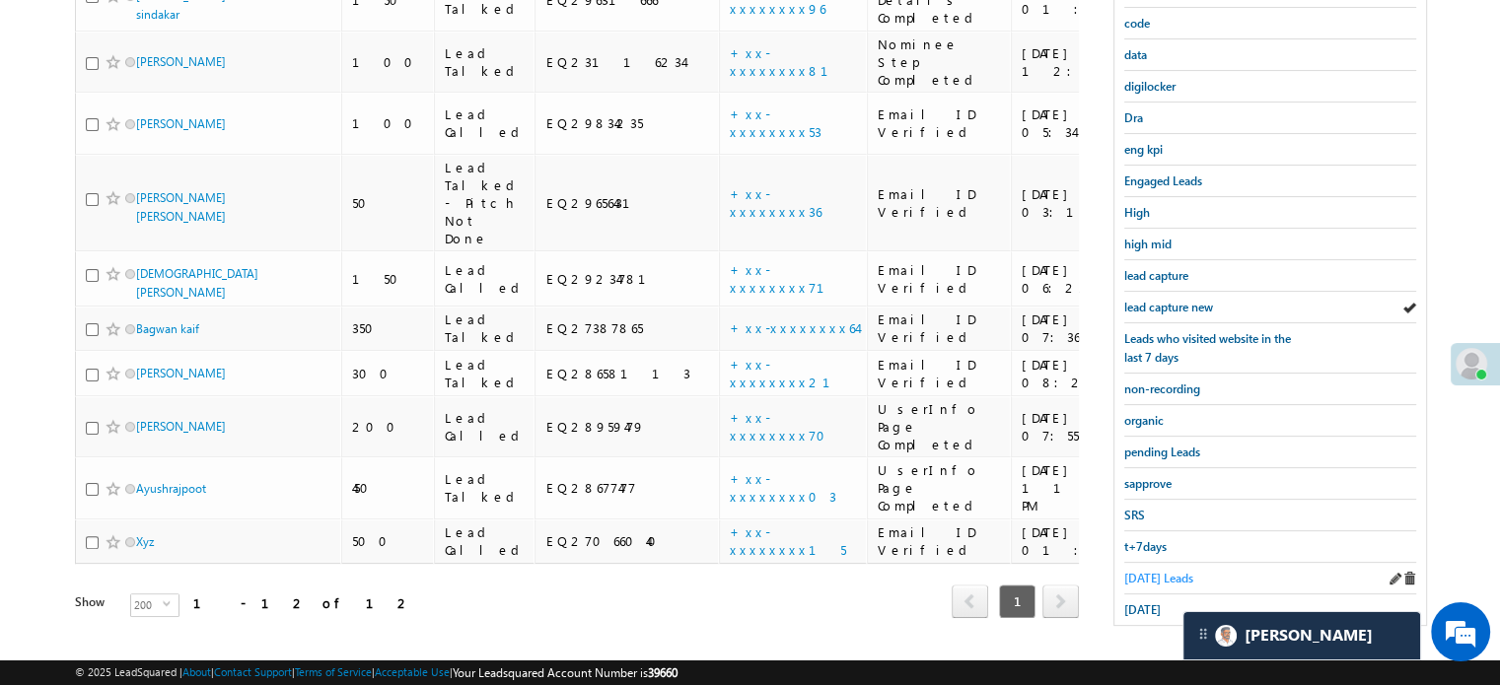
click at [1163, 571] on span "Today's Leads" at bounding box center [1158, 578] width 69 height 15
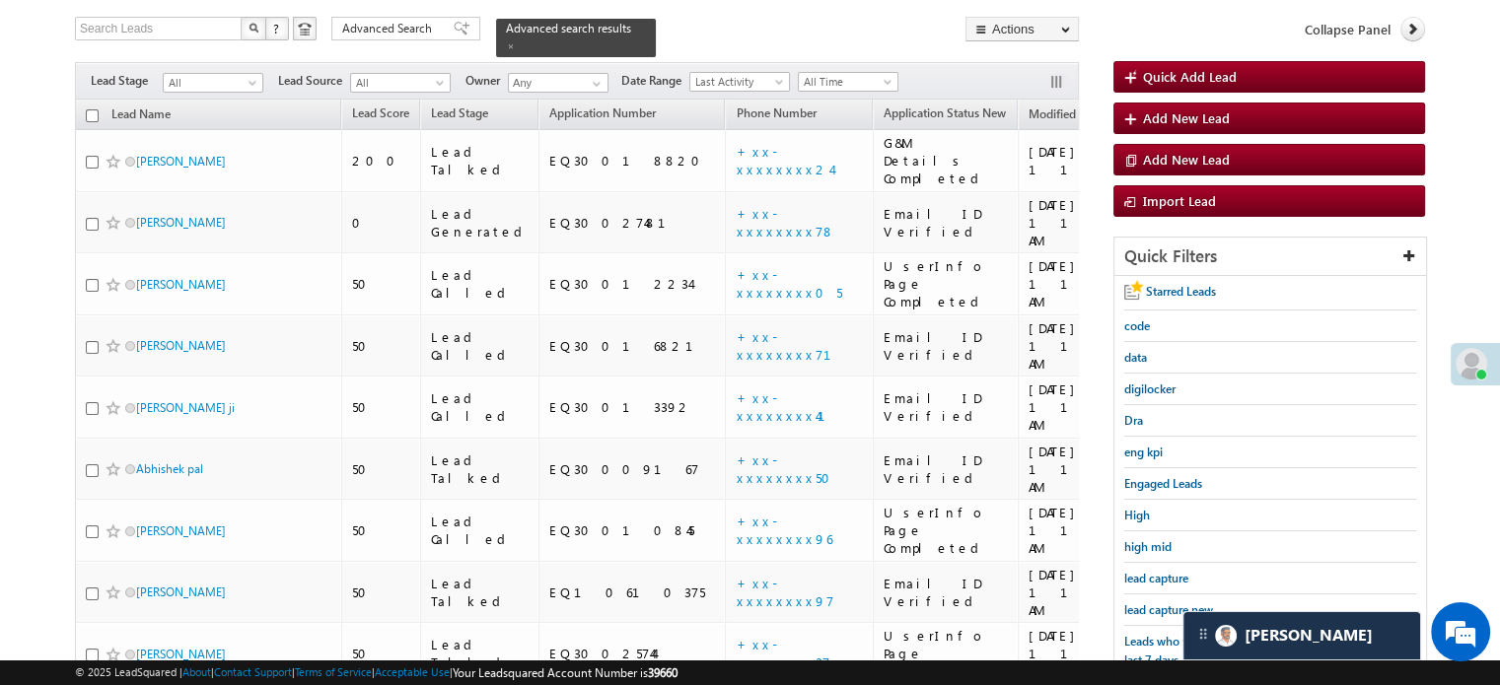
scroll to position [226, 0]
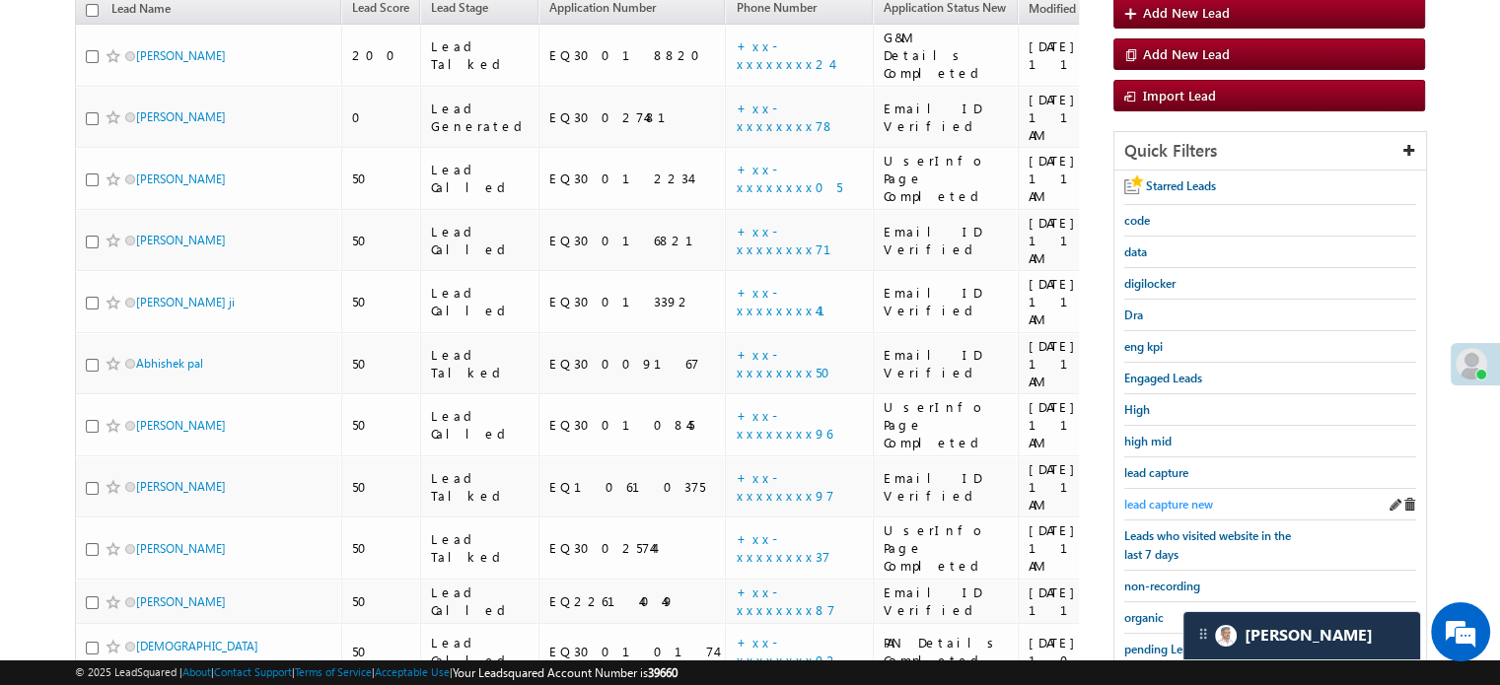
click at [1189, 498] on span "lead capture new" at bounding box center [1168, 504] width 89 height 15
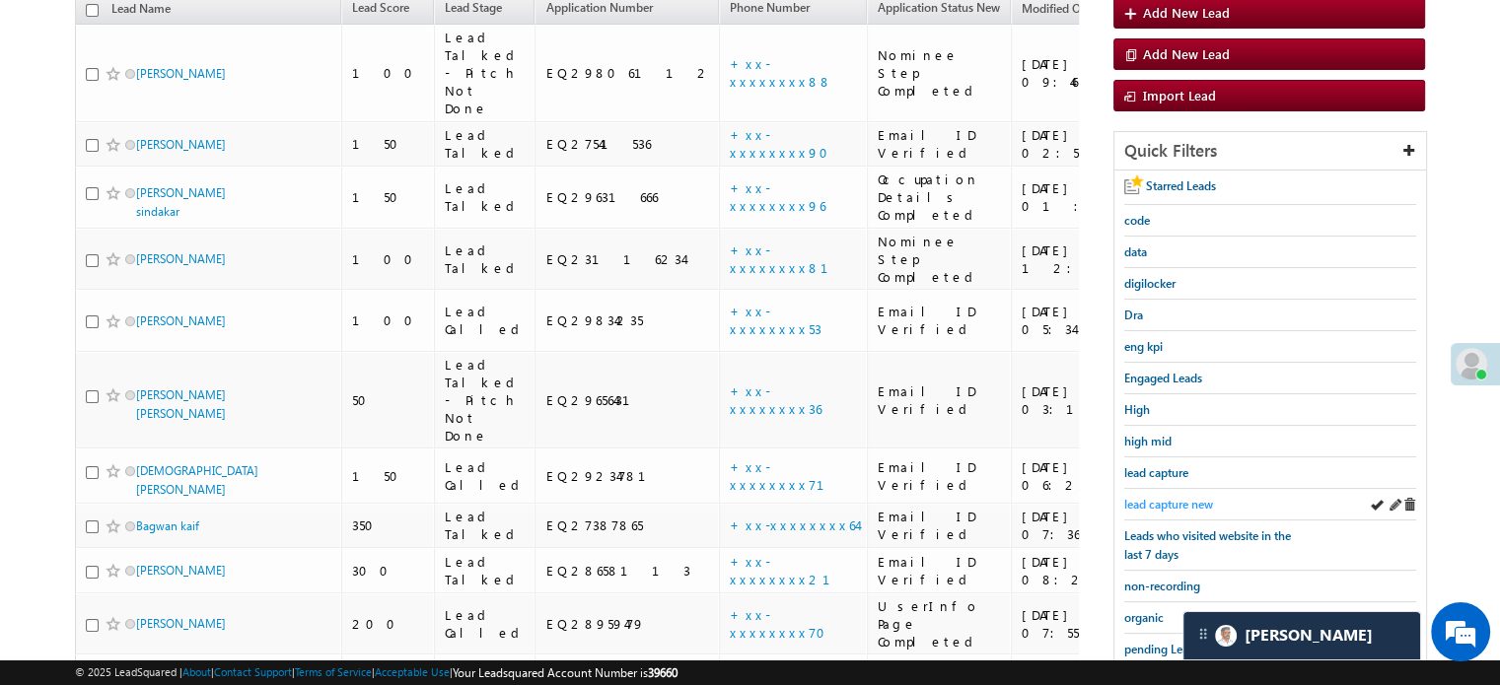
click at [1162, 503] on span "lead capture new" at bounding box center [1168, 504] width 89 height 15
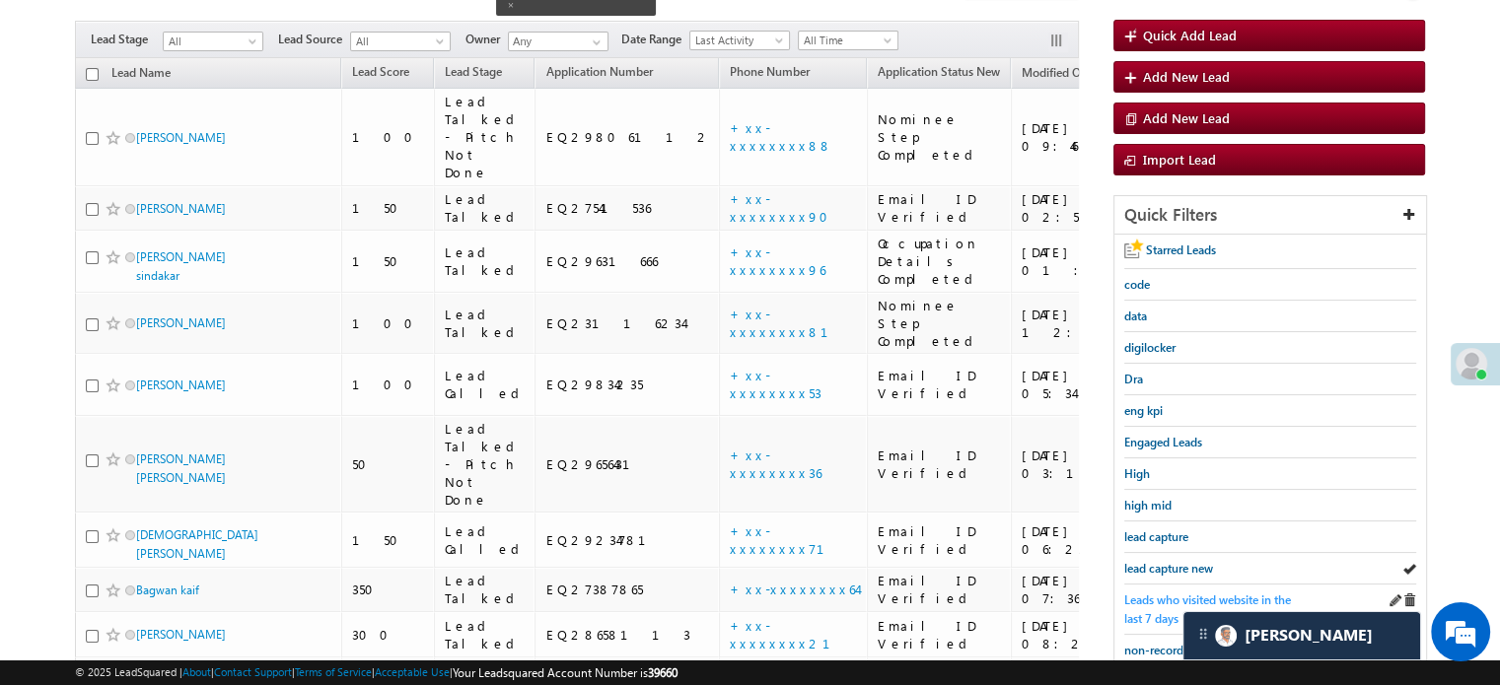
scroll to position [127, 0]
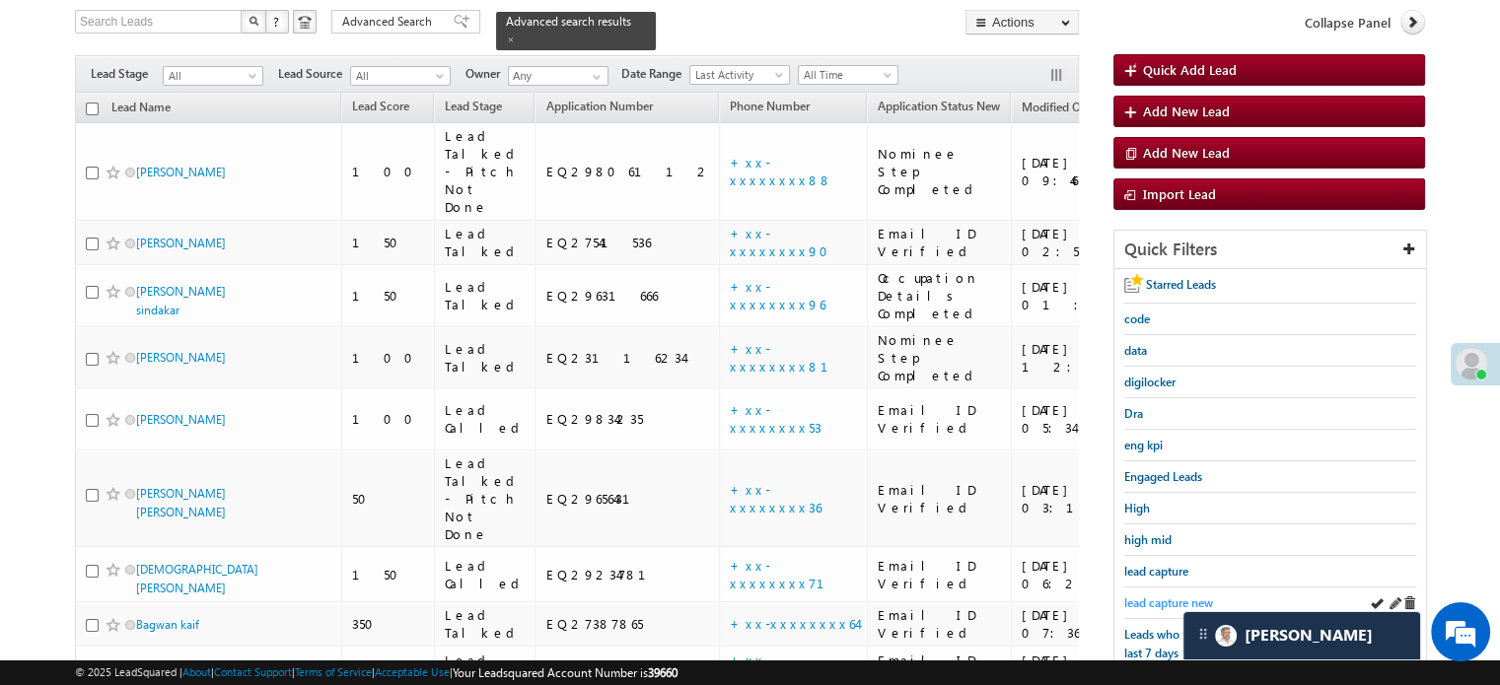
click at [1153, 596] on span "lead capture new" at bounding box center [1168, 603] width 89 height 15
click at [1176, 596] on span "lead capture new" at bounding box center [1168, 603] width 89 height 15
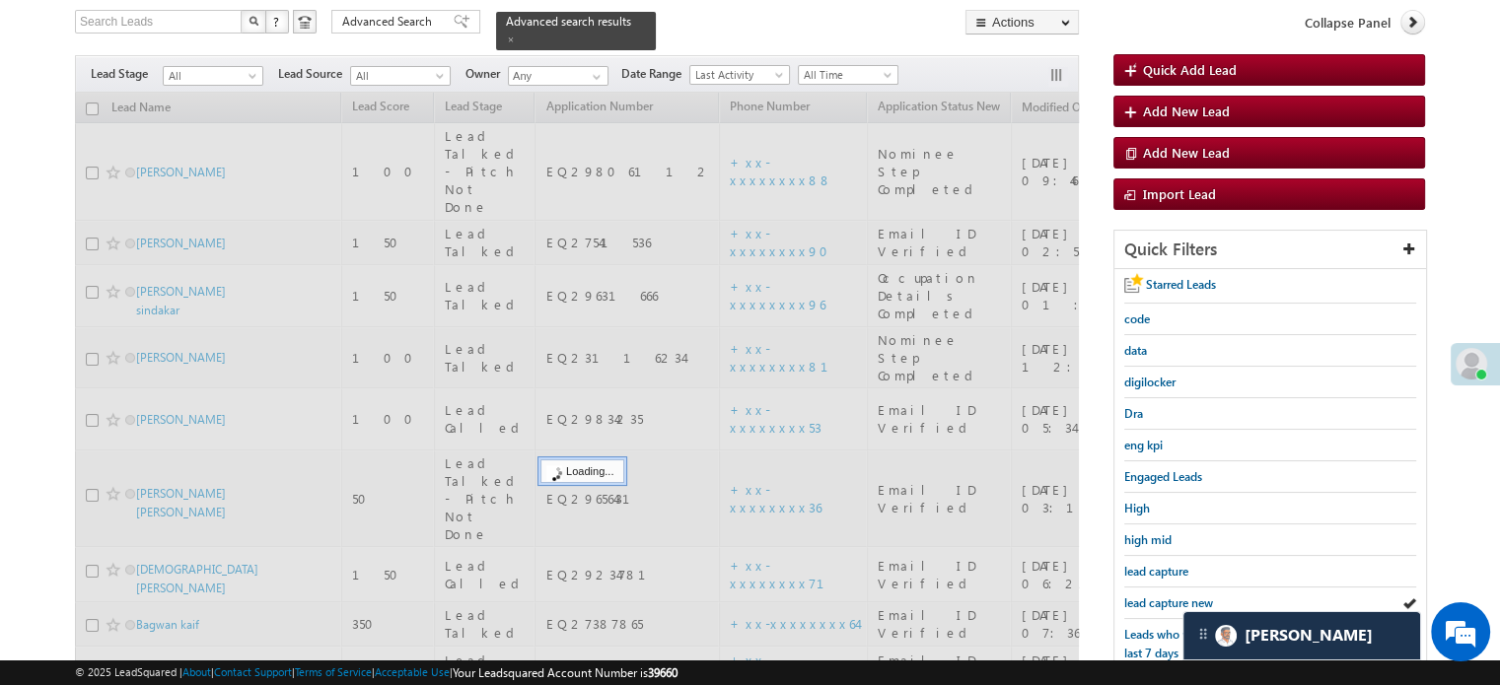
click at [1176, 596] on span "lead capture new" at bounding box center [1168, 603] width 89 height 15
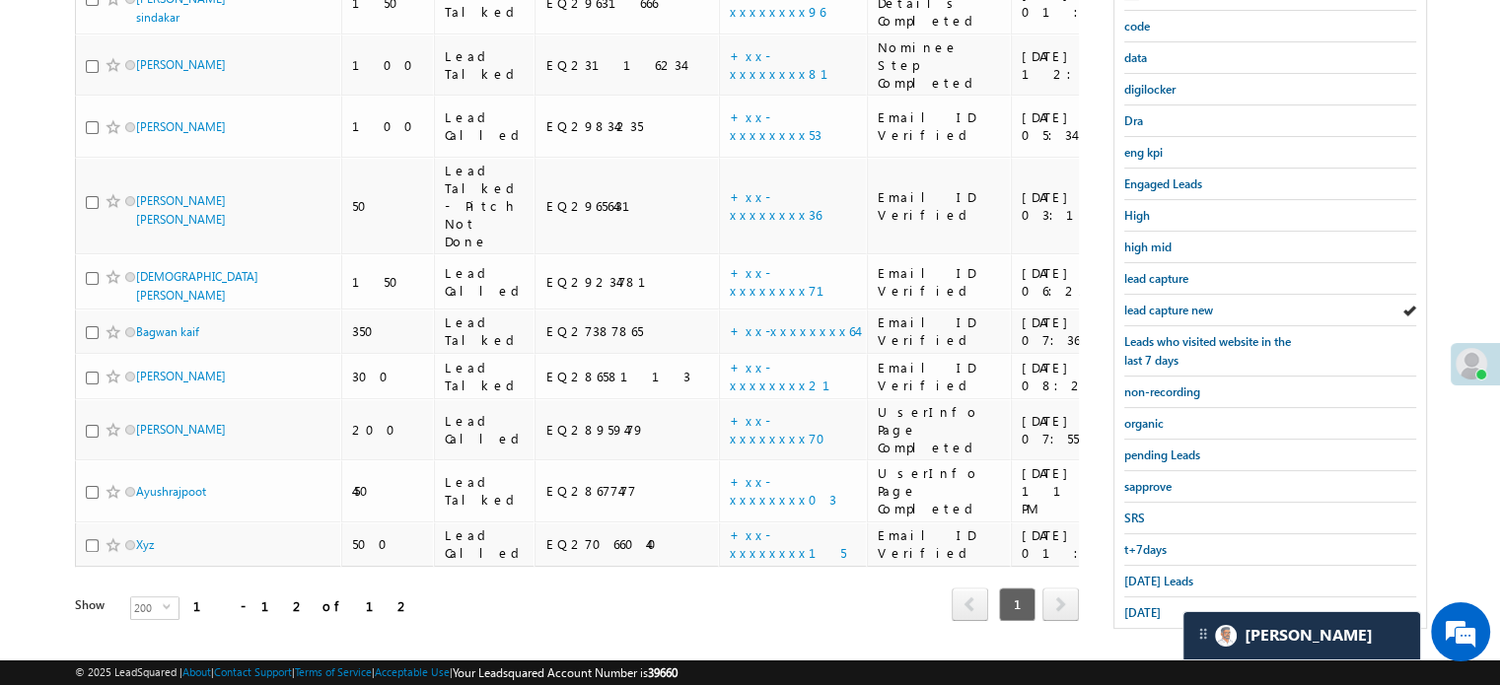
scroll to position [423, 0]
click at [1137, 575] on span "Today's Leads" at bounding box center [1158, 578] width 69 height 15
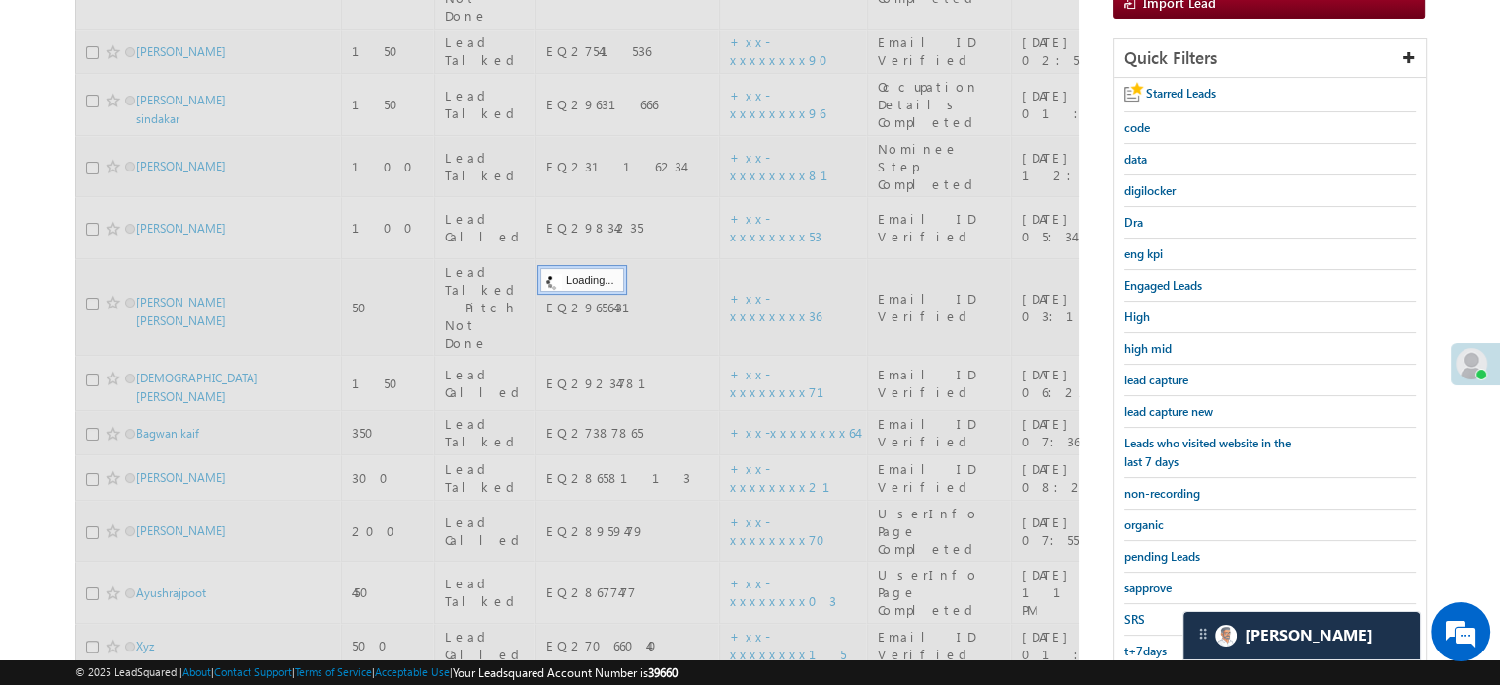
scroll to position [226, 0]
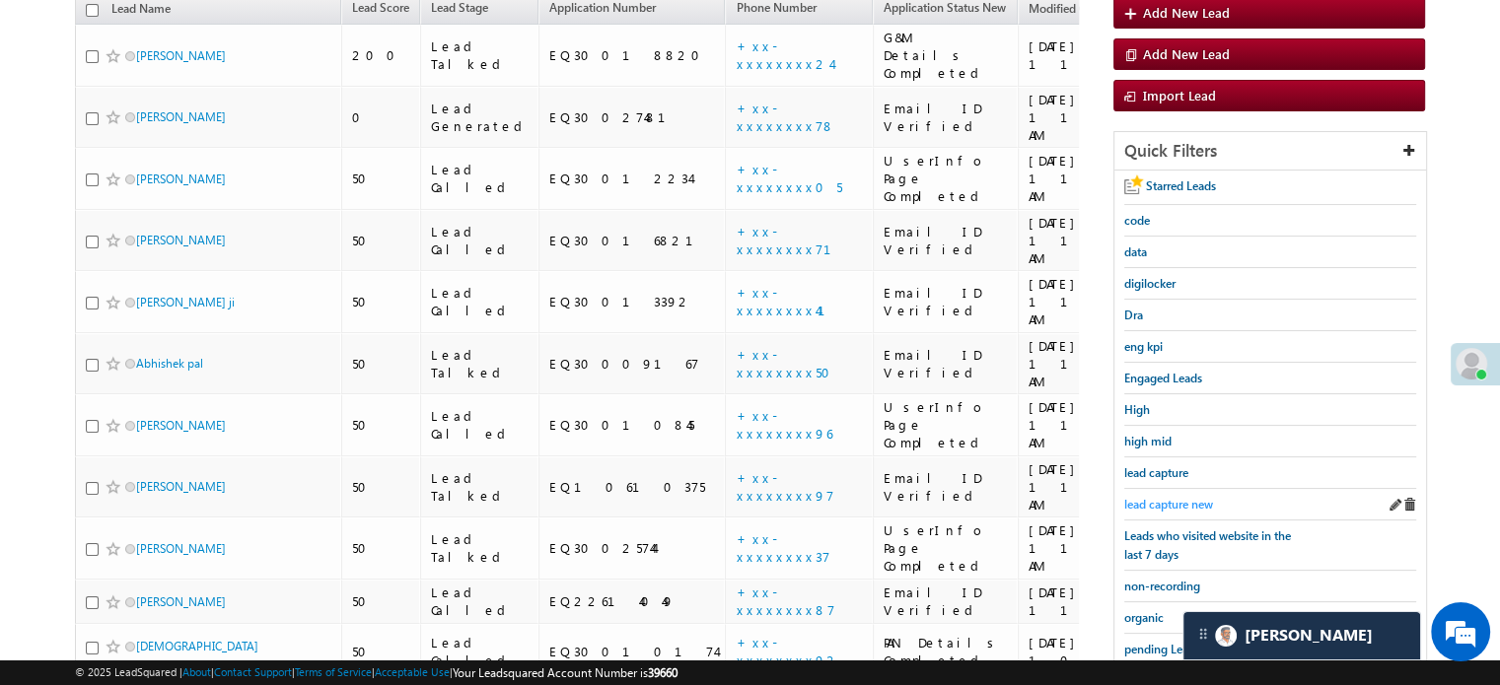
click at [1156, 504] on span "lead capture new" at bounding box center [1168, 504] width 89 height 15
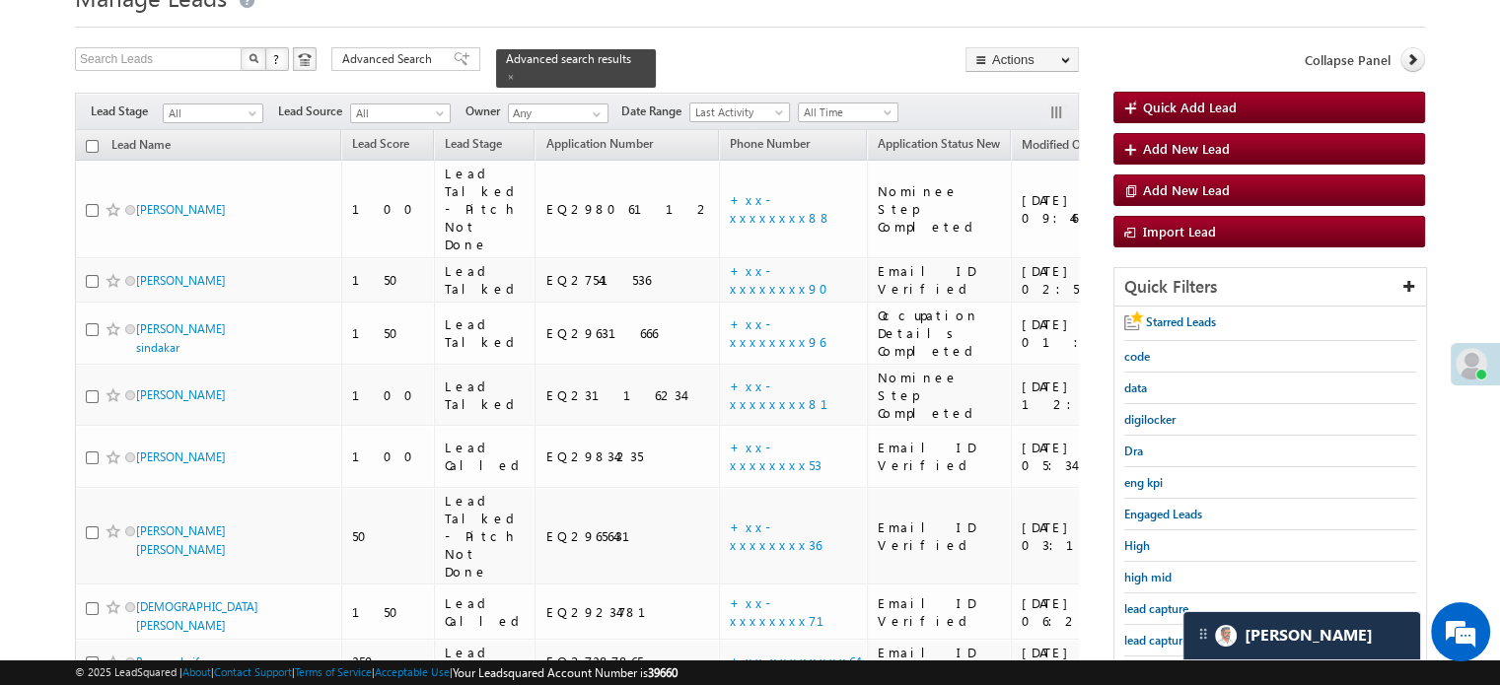
scroll to position [197, 0]
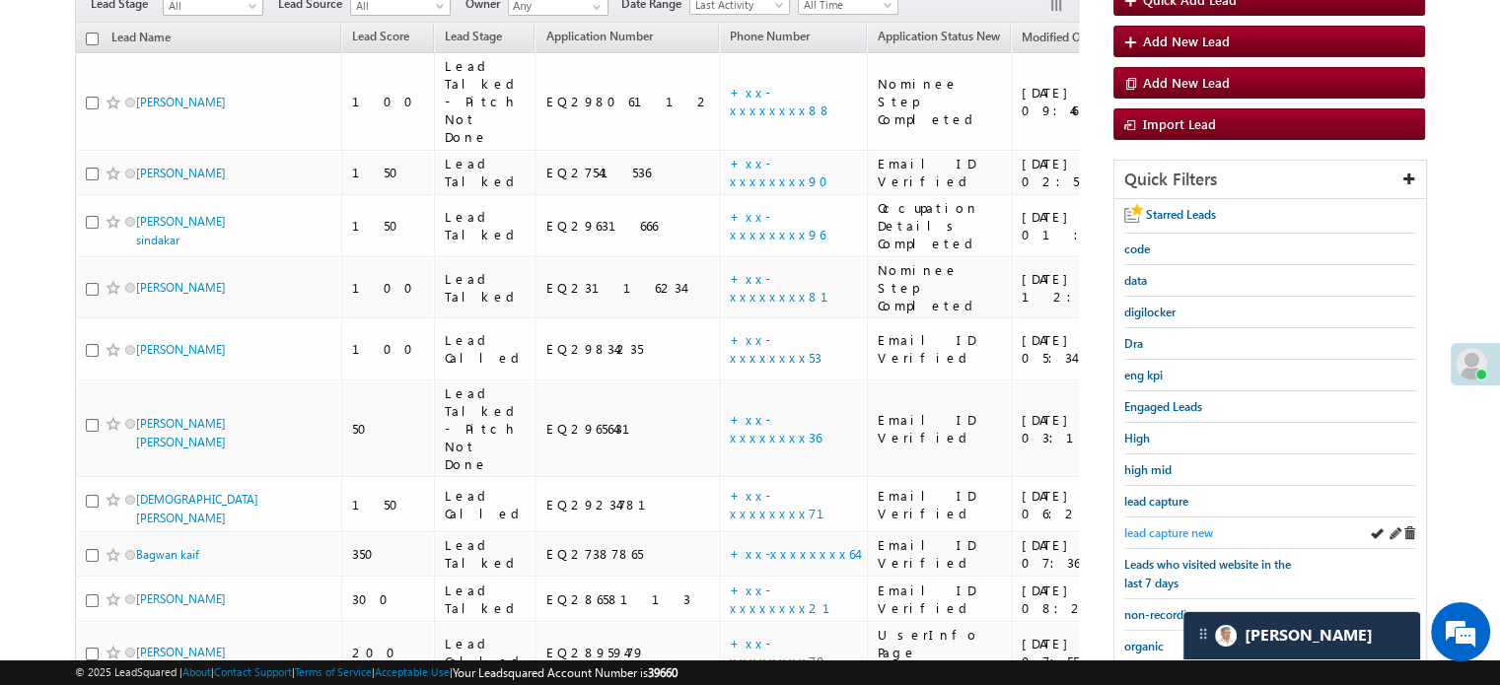
click at [1131, 519] on div "lead capture new" at bounding box center [1270, 534] width 292 height 32
click at [1132, 526] on span "lead capture new" at bounding box center [1168, 533] width 89 height 15
click at [1180, 526] on span "lead capture new" at bounding box center [1168, 533] width 89 height 15
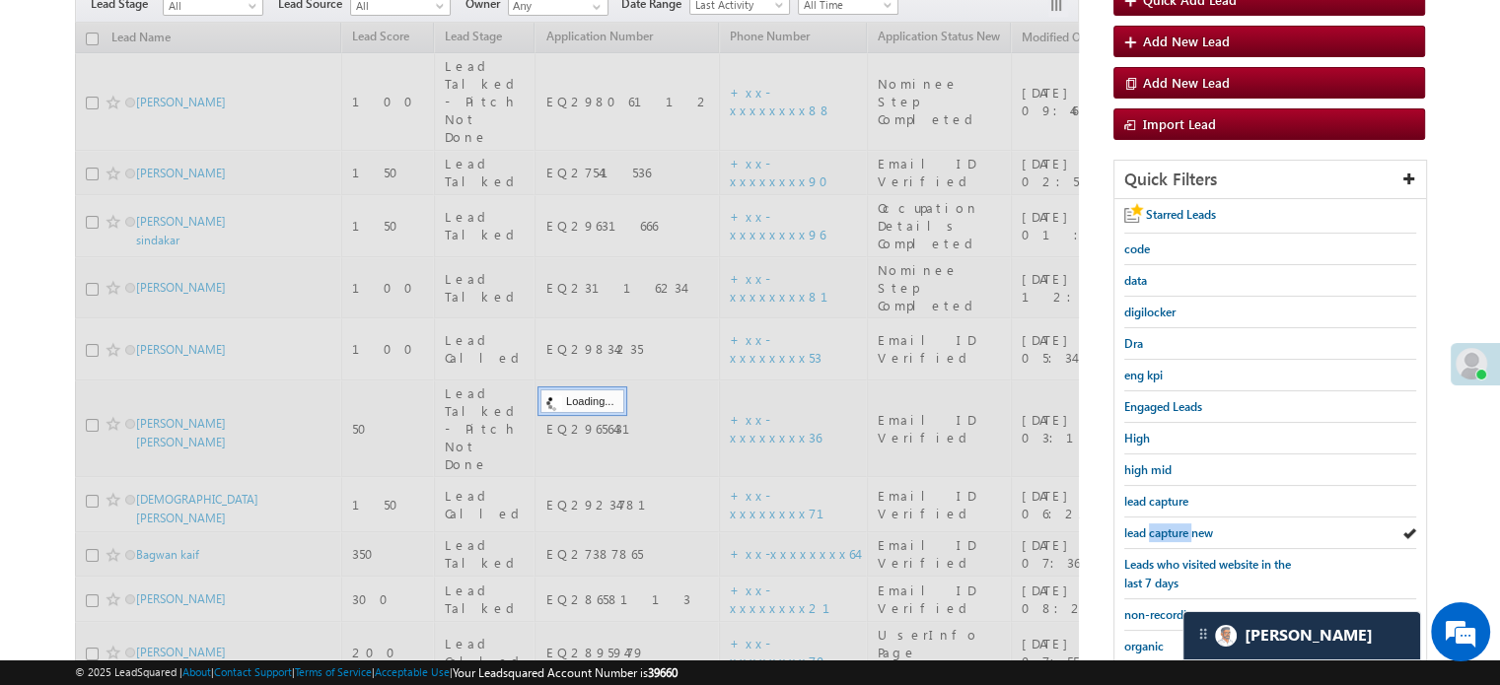
click at [1180, 526] on span "lead capture new" at bounding box center [1168, 533] width 89 height 15
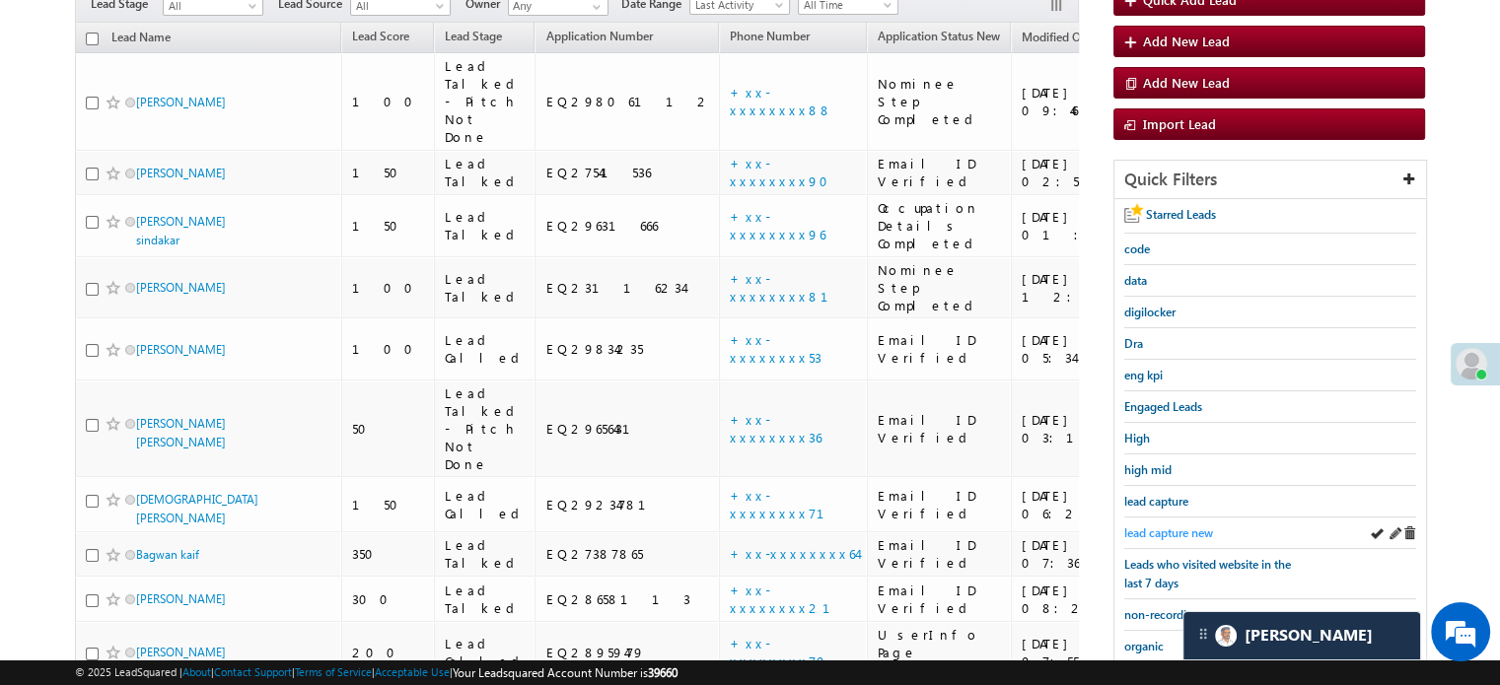
click at [1180, 534] on span "lead capture new" at bounding box center [1168, 533] width 89 height 15
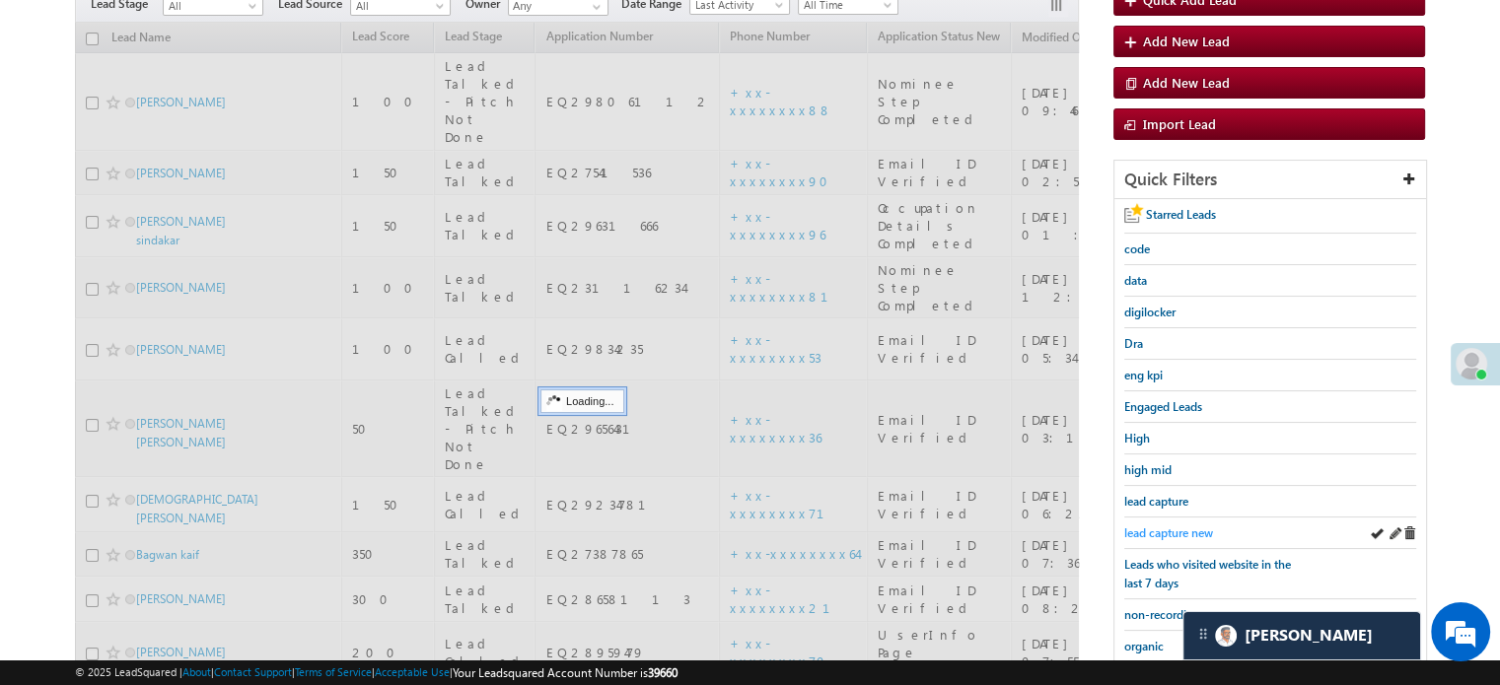
click at [1181, 529] on span "lead capture new" at bounding box center [1168, 533] width 89 height 15
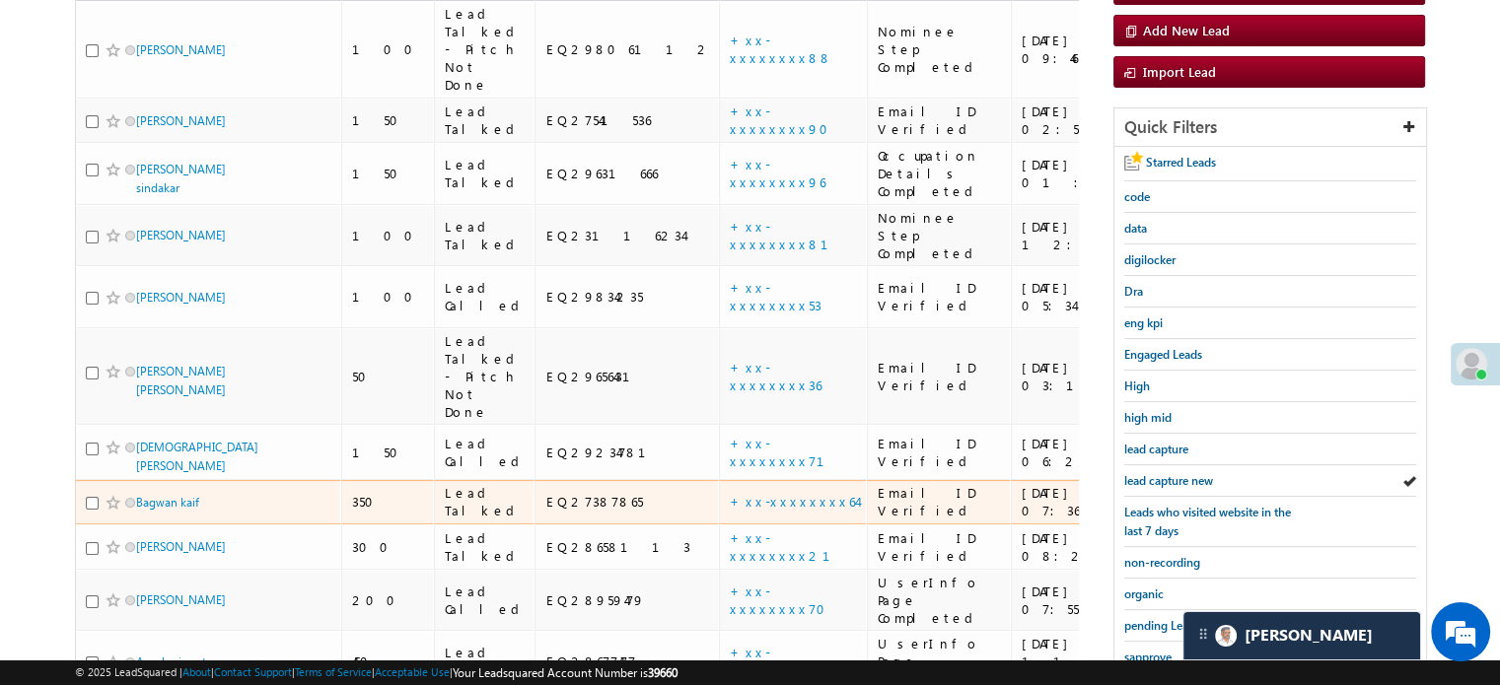
scroll to position [296, 0]
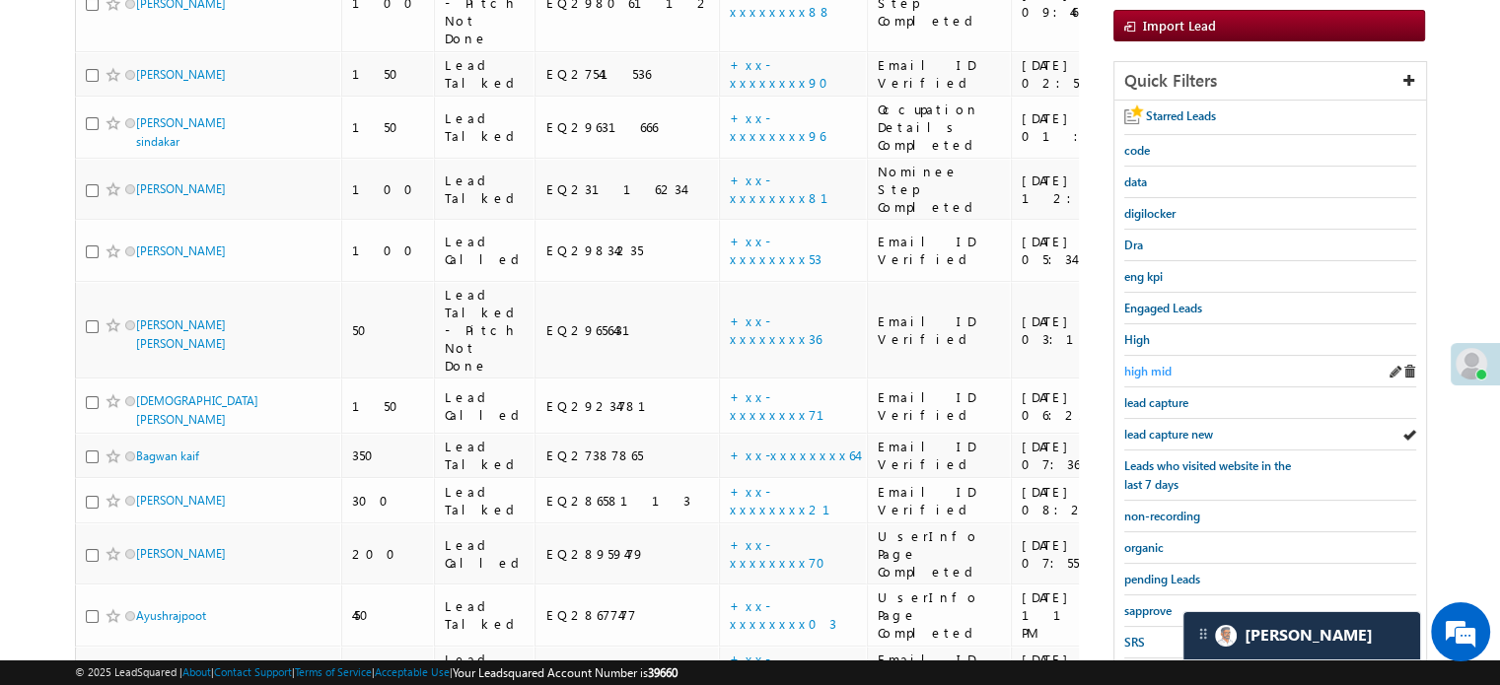
click at [1153, 362] on link "high mid" at bounding box center [1147, 371] width 47 height 19
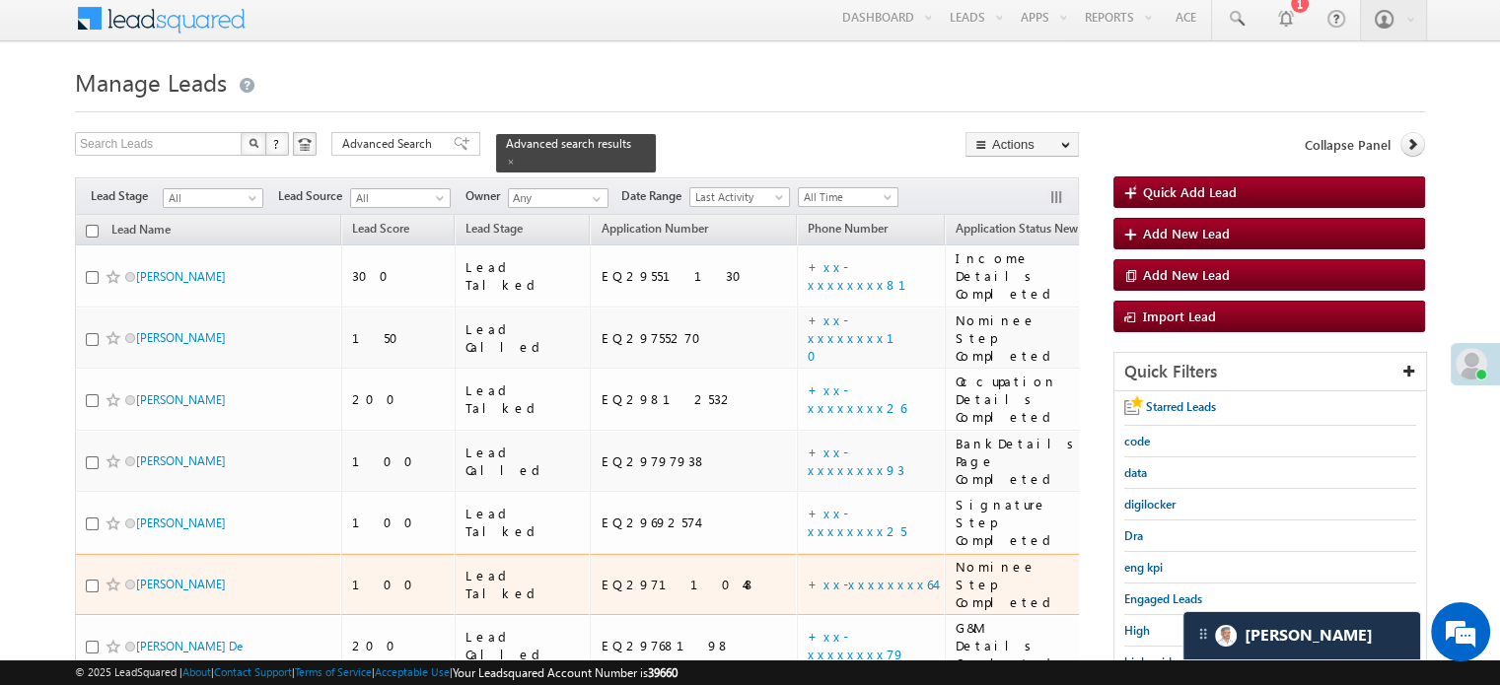
scroll to position [197, 0]
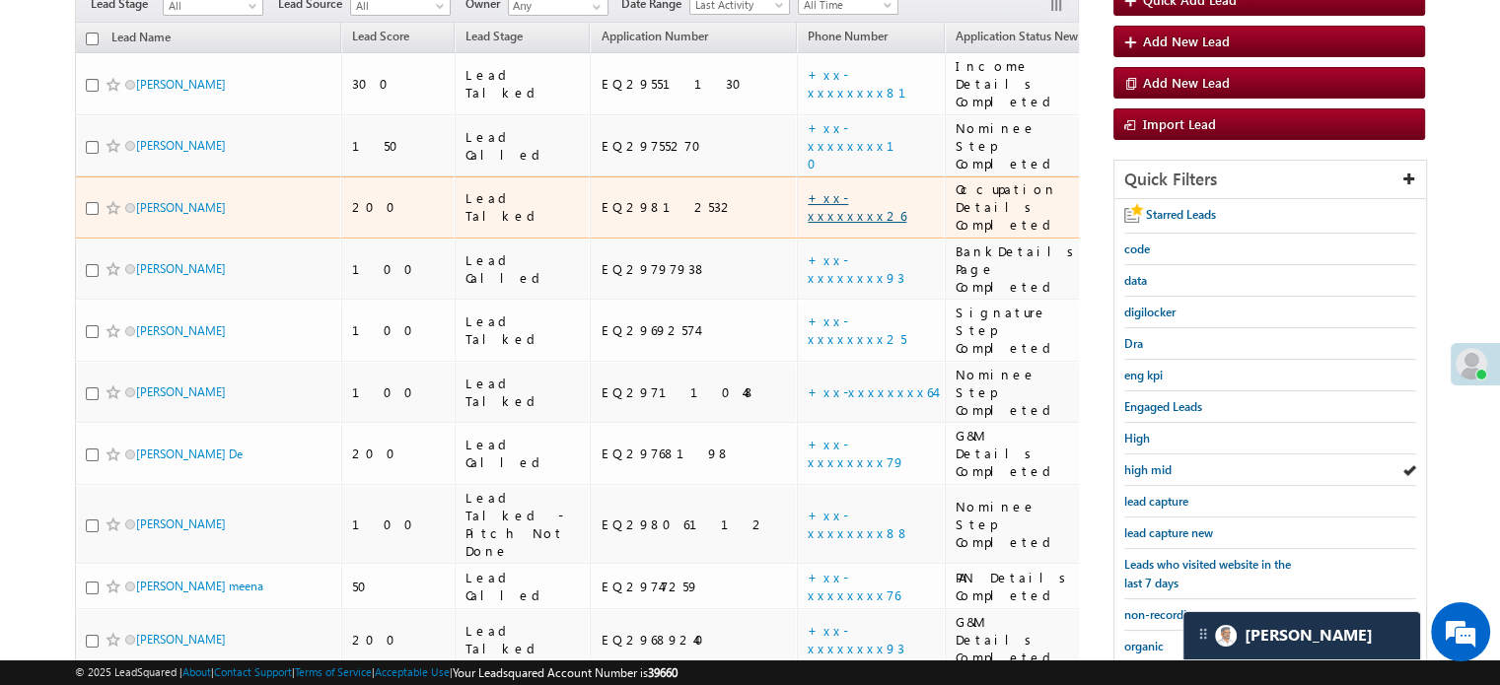
click at [808, 189] on link "+xx-xxxxxxxx26" at bounding box center [857, 206] width 99 height 35
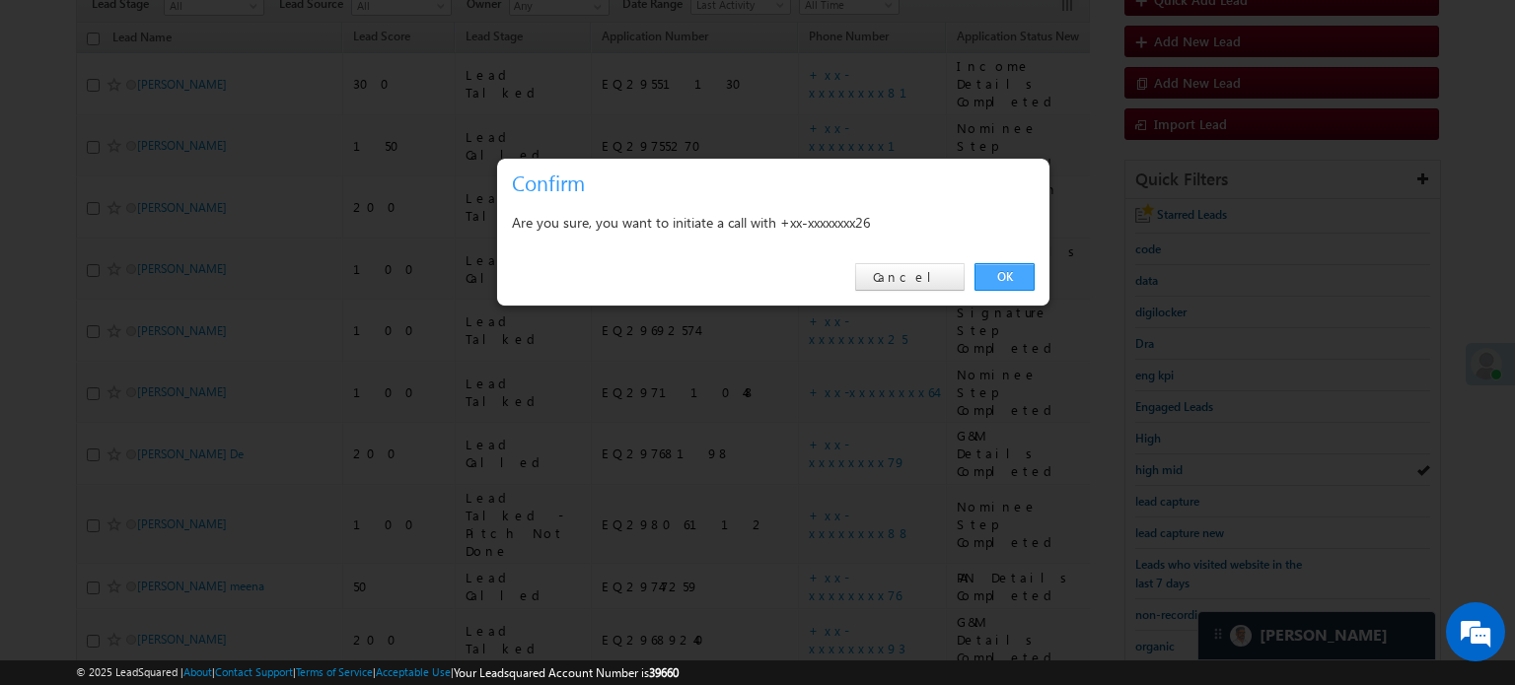
click at [1004, 285] on link "OK" at bounding box center [1004, 277] width 60 height 28
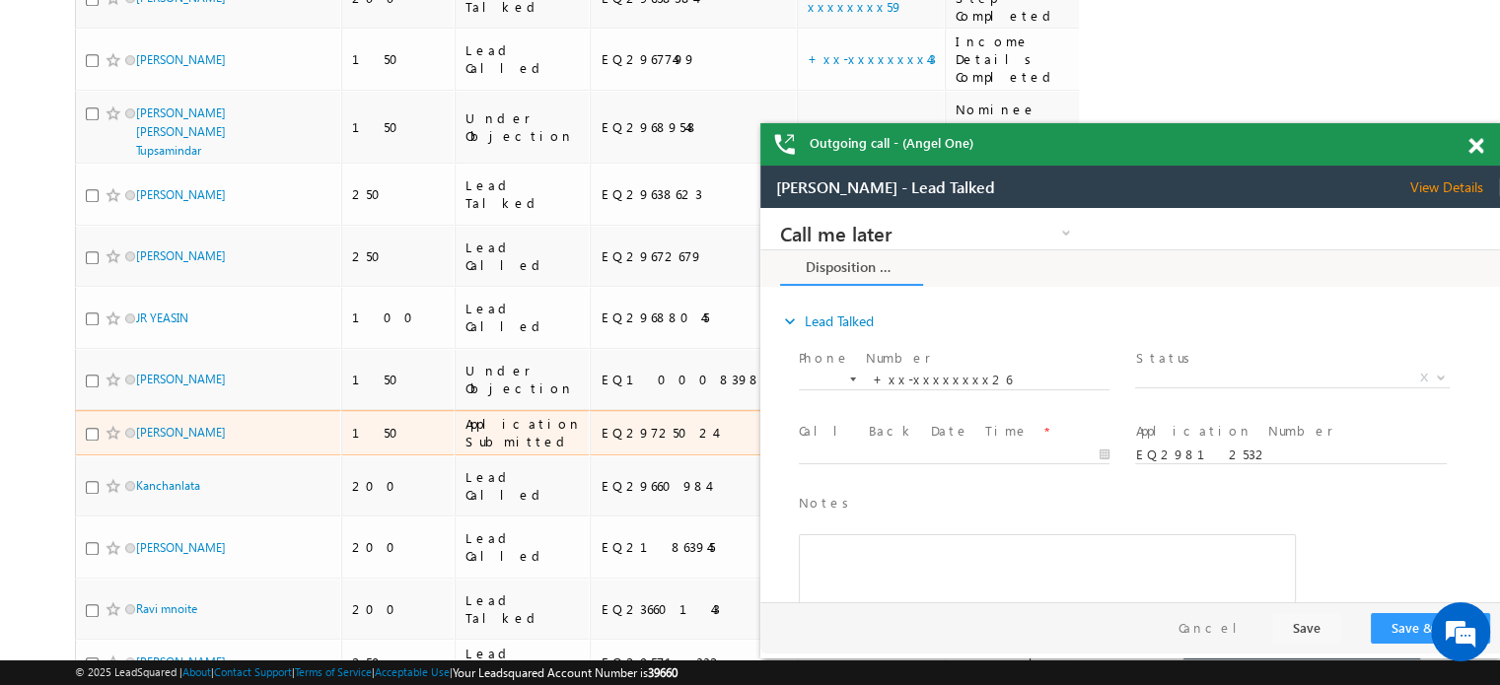
scroll to position [1137, 0]
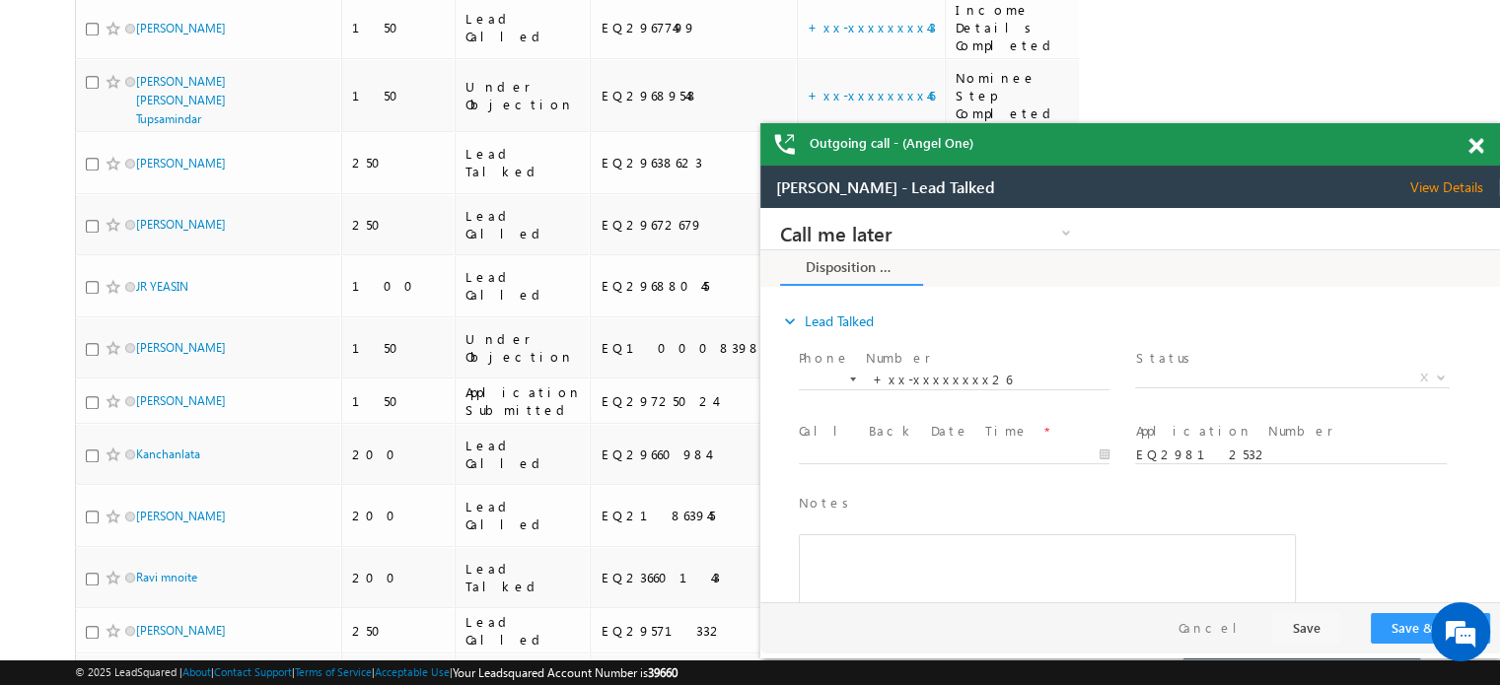
click at [1477, 145] on span at bounding box center [1476, 146] width 15 height 17
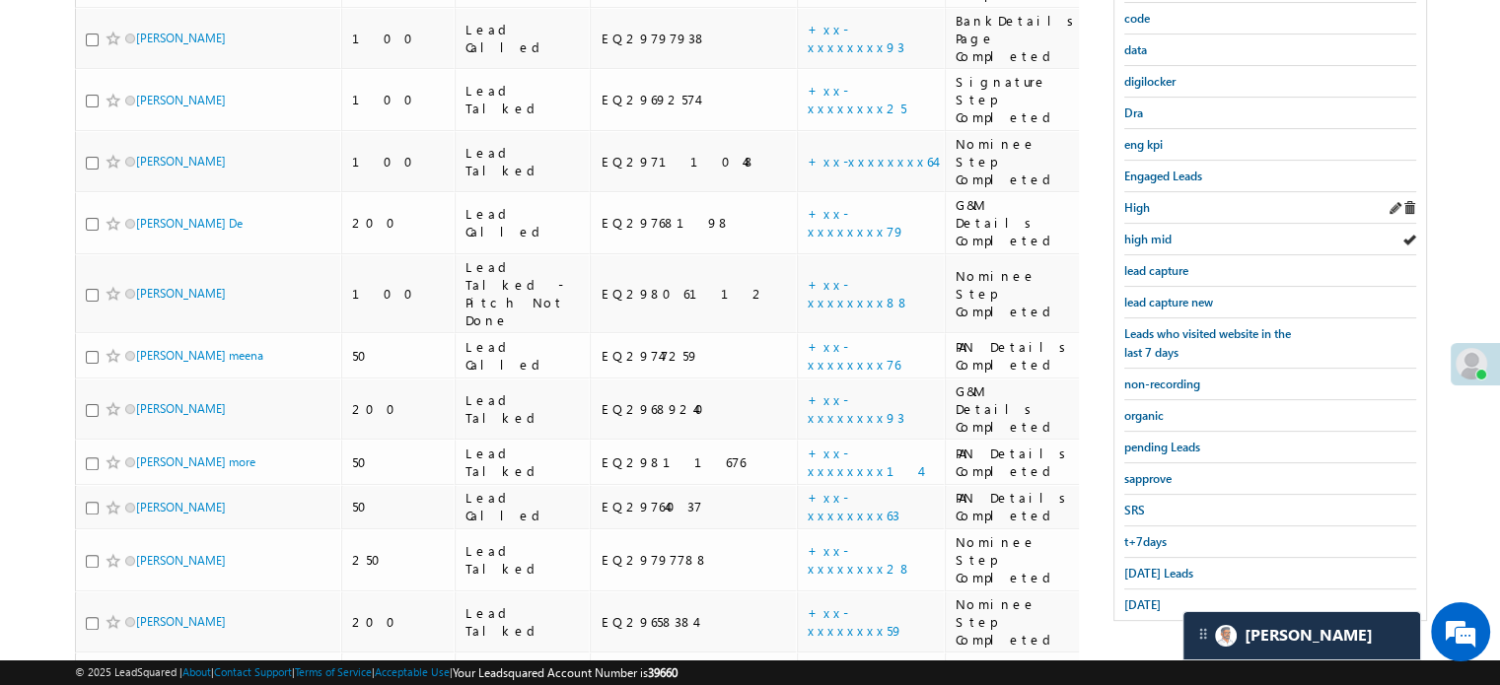
scroll to position [348, 0]
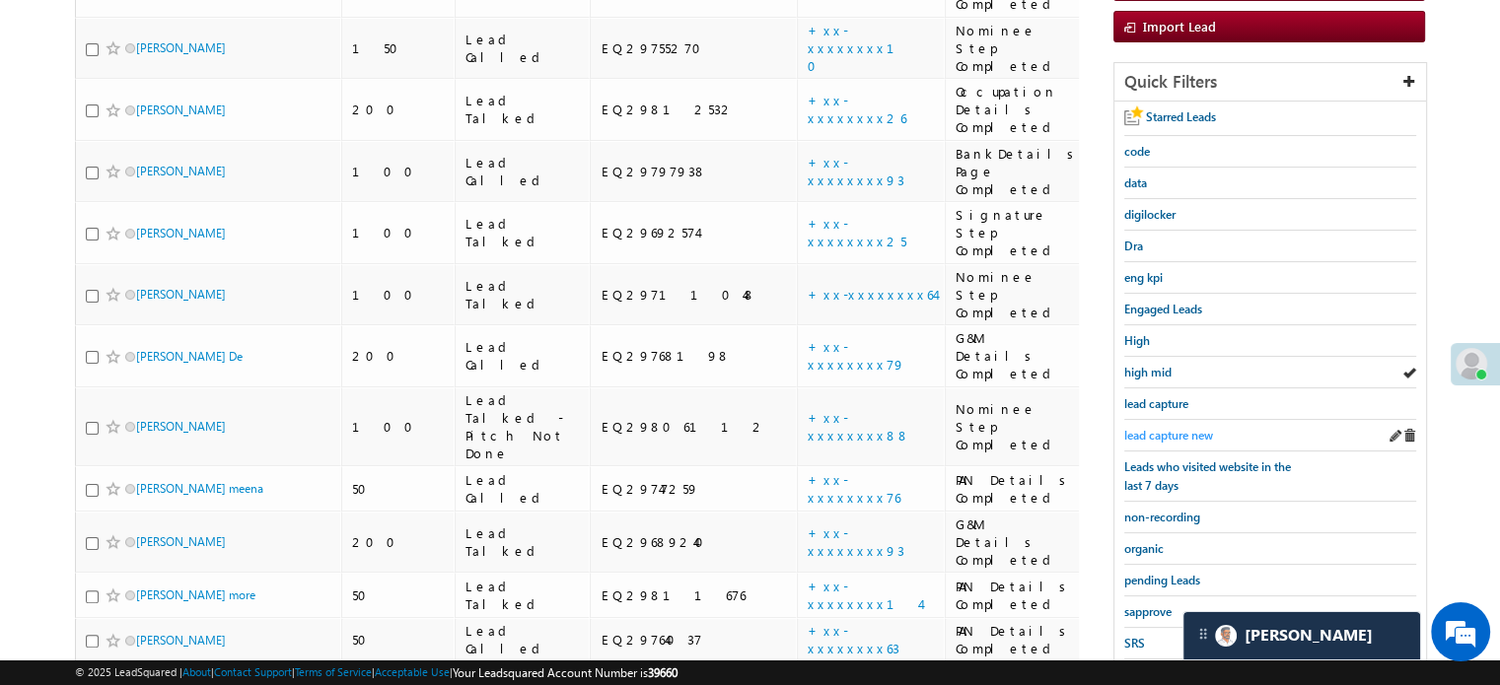
click at [1186, 428] on span "lead capture new" at bounding box center [1168, 435] width 89 height 15
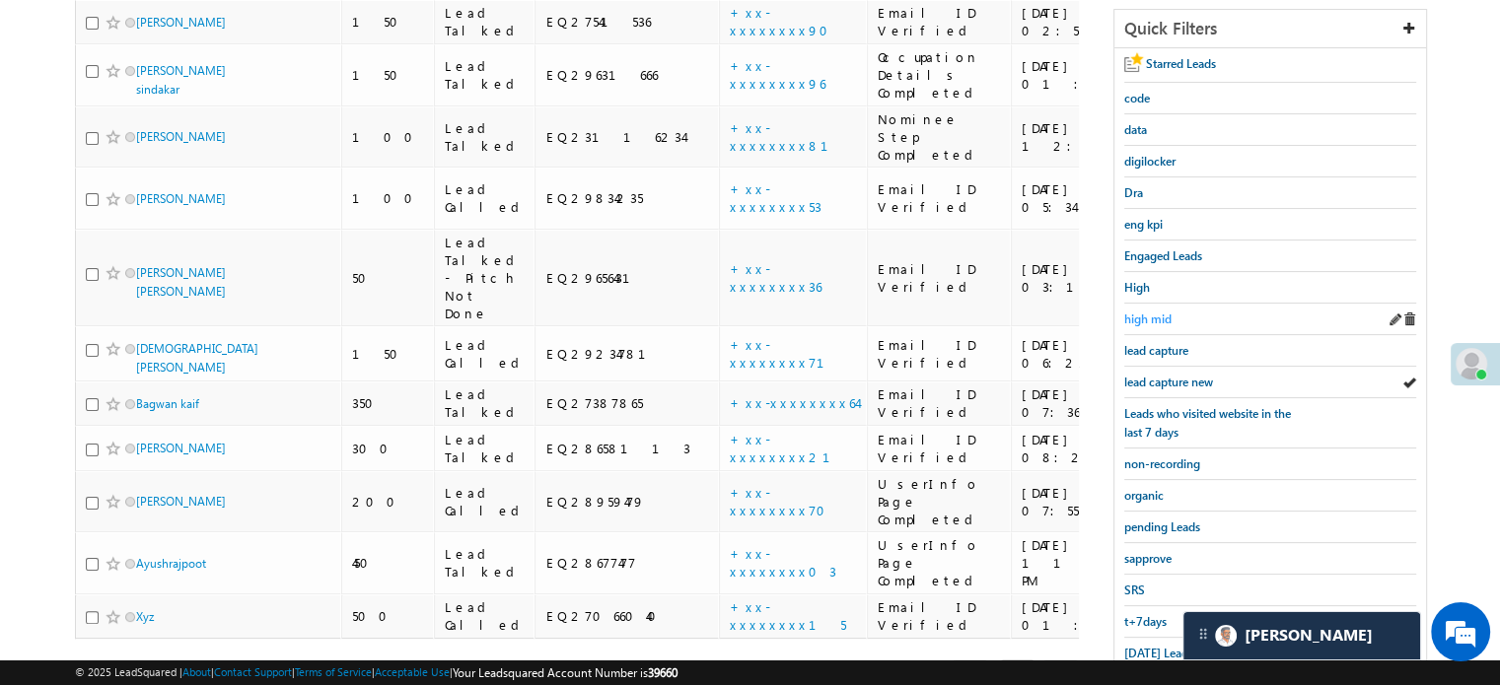
click at [1160, 317] on span "high mid" at bounding box center [1147, 319] width 47 height 15
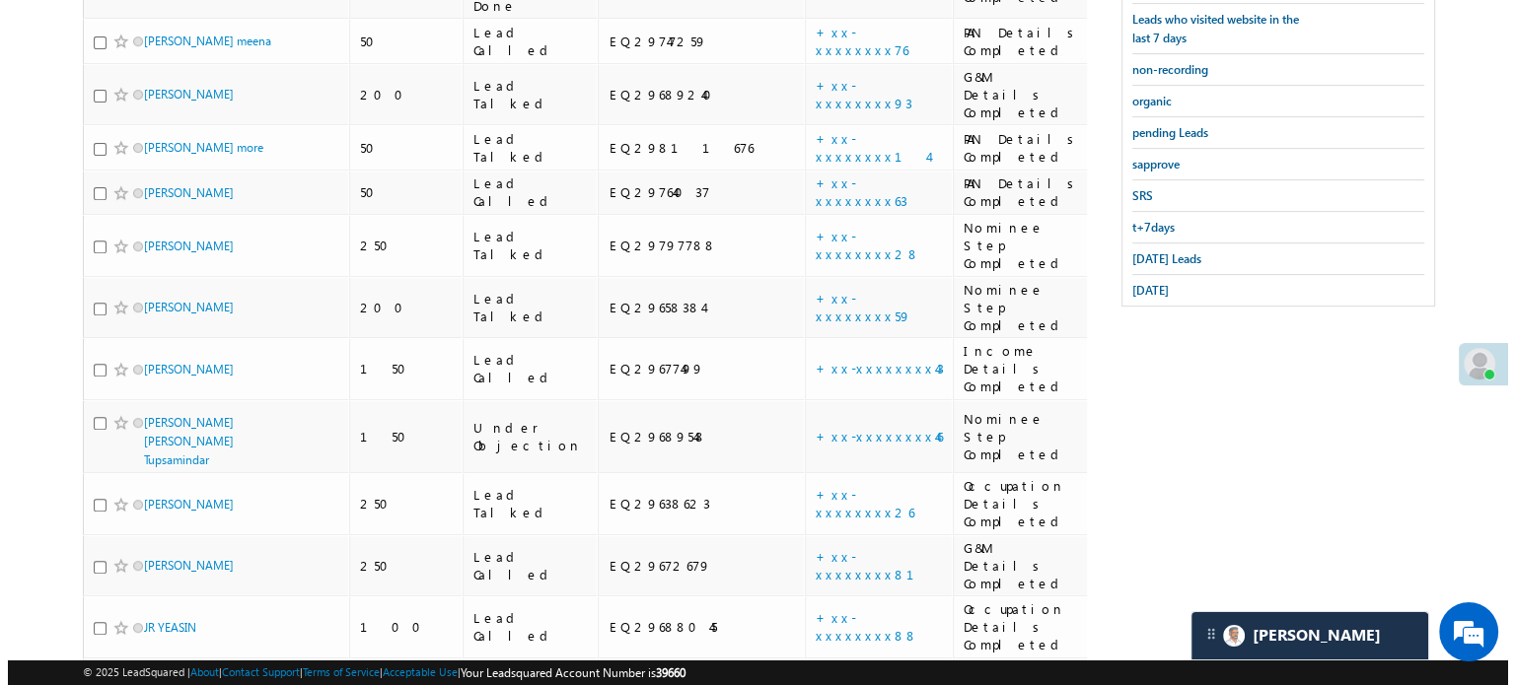
scroll to position [1039, 0]
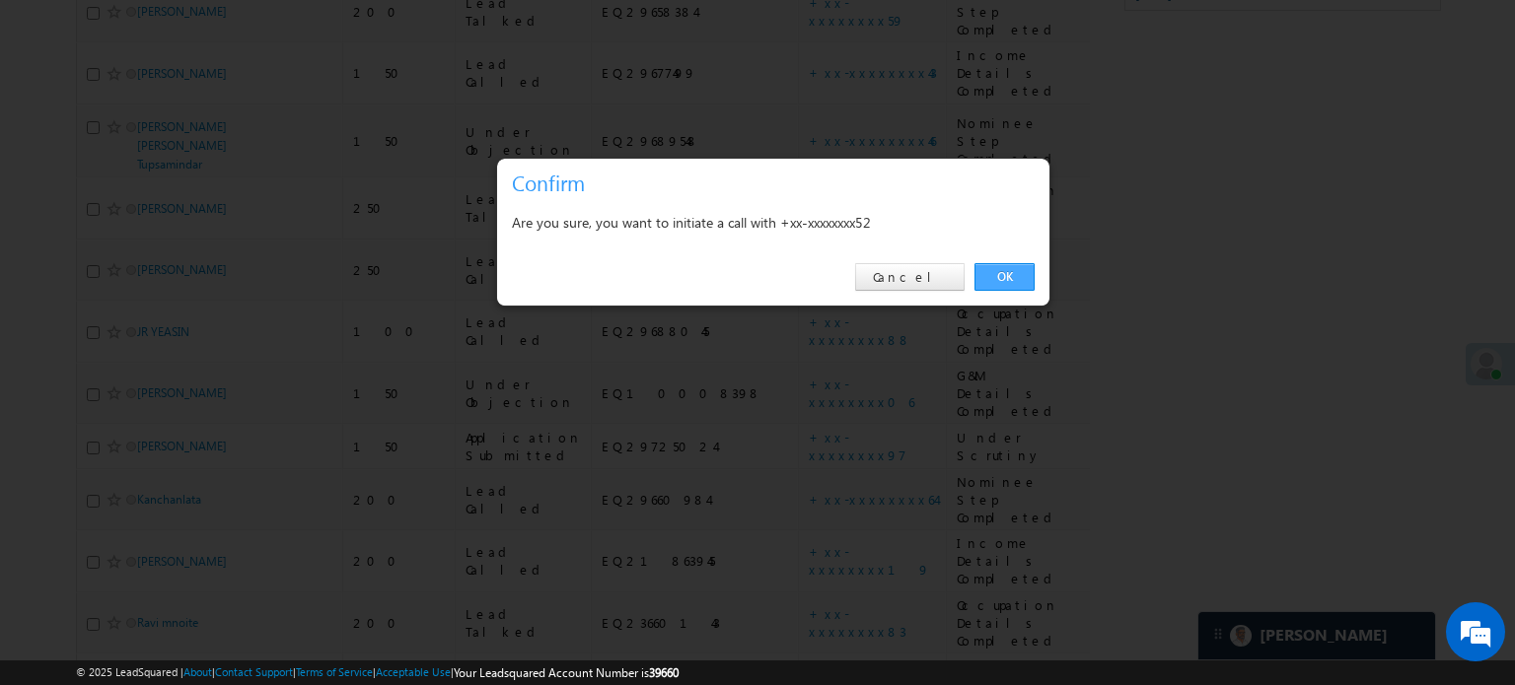
click at [1010, 275] on link "OK" at bounding box center [1004, 277] width 60 height 28
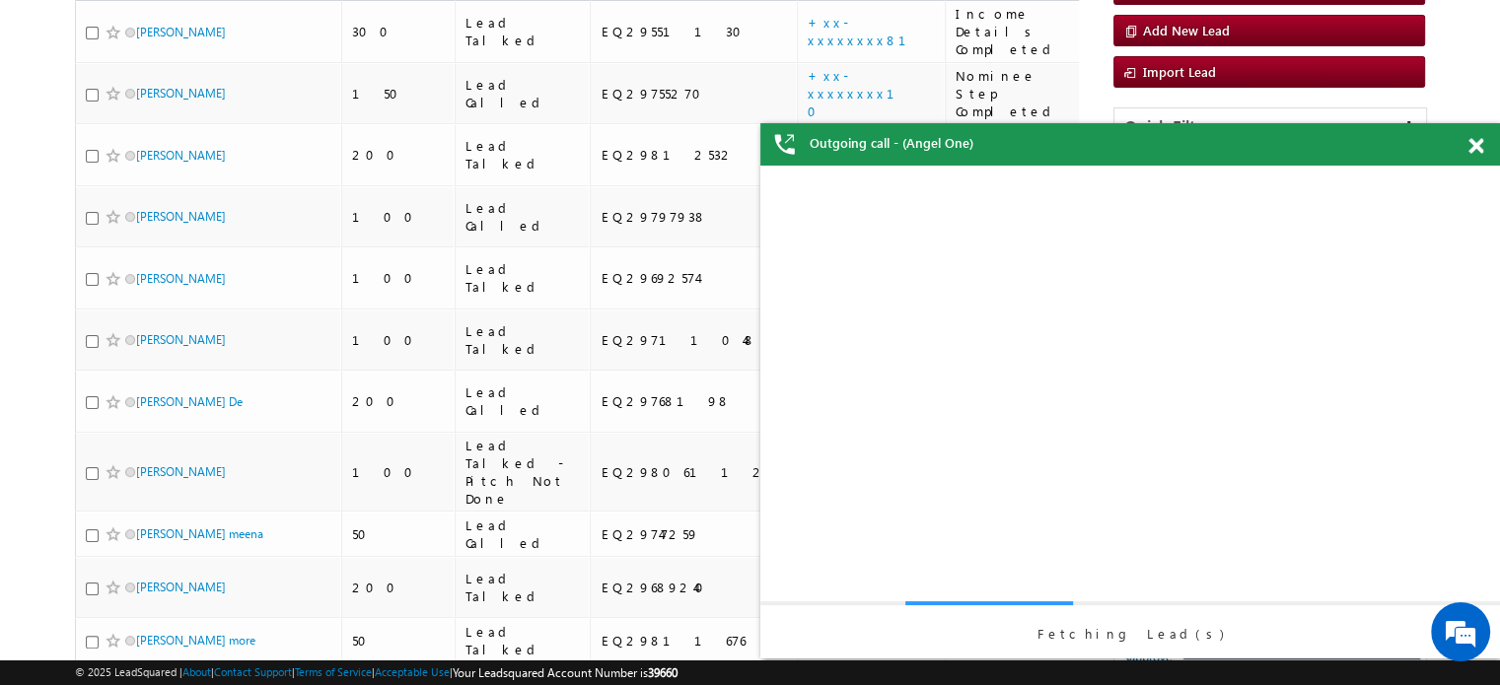
scroll to position [0, 0]
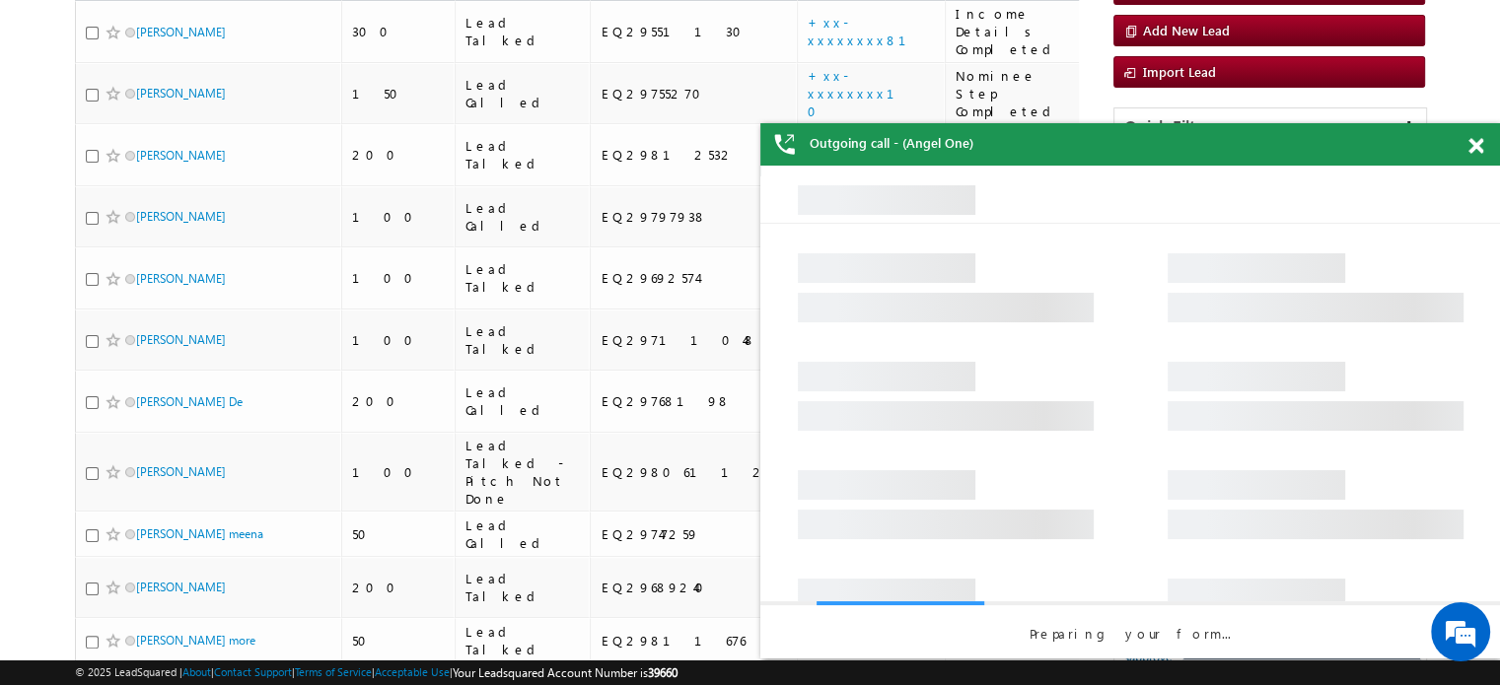
click at [1485, 144] on div at bounding box center [1487, 142] width 27 height 38
drag, startPoint x: 1478, startPoint y: 149, endPoint x: 1460, endPoint y: 165, distance: 24.5
click at [1477, 149] on div "Outgoing call - (Angel One)" at bounding box center [1130, 144] width 740 height 42
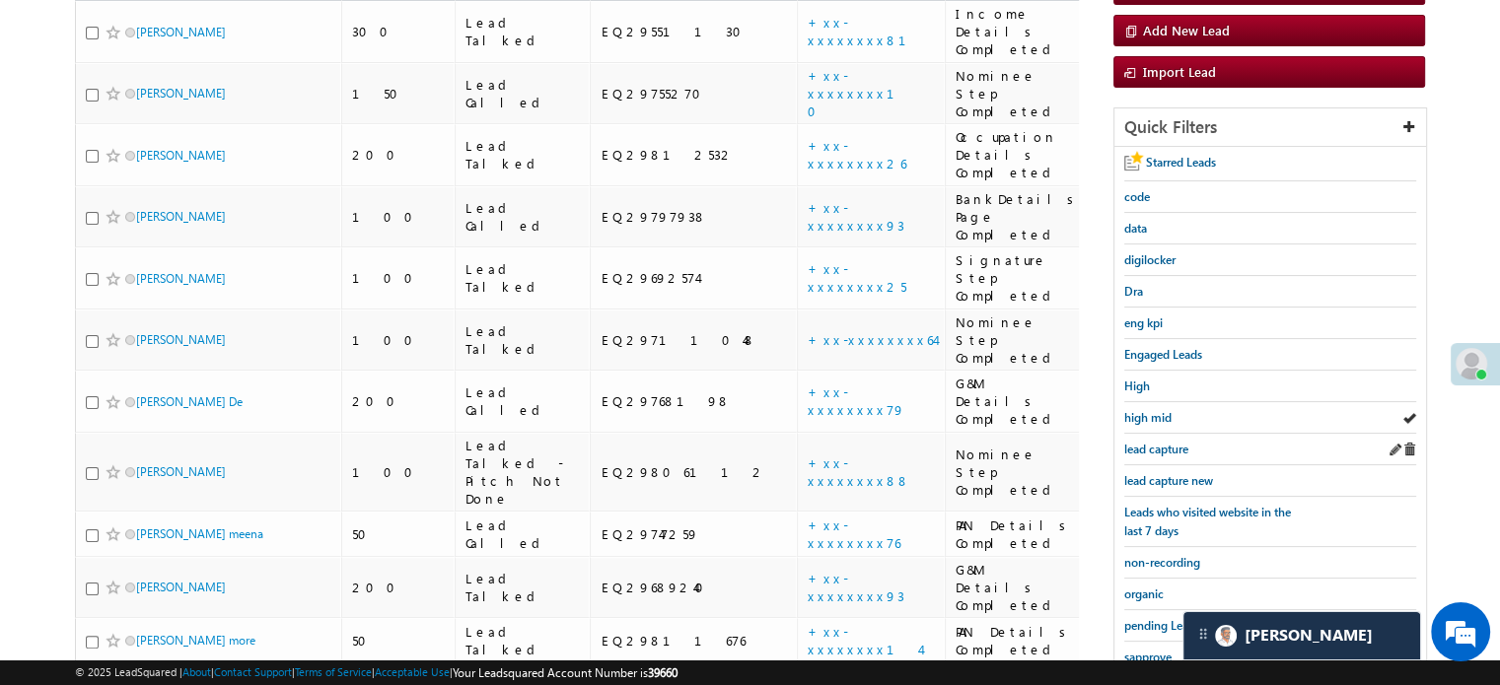
click at [1138, 454] on div "lead capture" at bounding box center [1270, 450] width 292 height 32
click at [1143, 466] on div "lead capture new" at bounding box center [1270, 482] width 292 height 32
click at [1148, 473] on span "lead capture new" at bounding box center [1168, 480] width 89 height 15
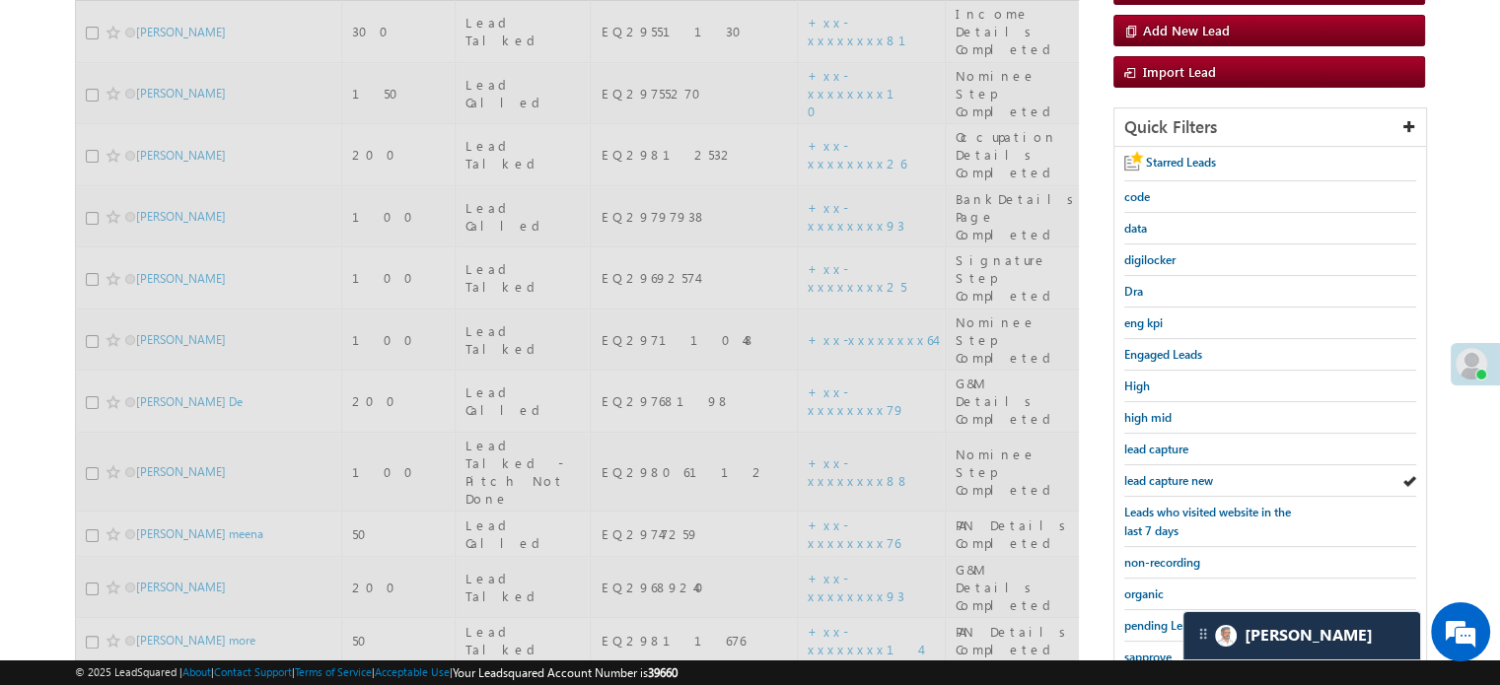
click at [1148, 473] on span "lead capture new" at bounding box center [1168, 480] width 89 height 15
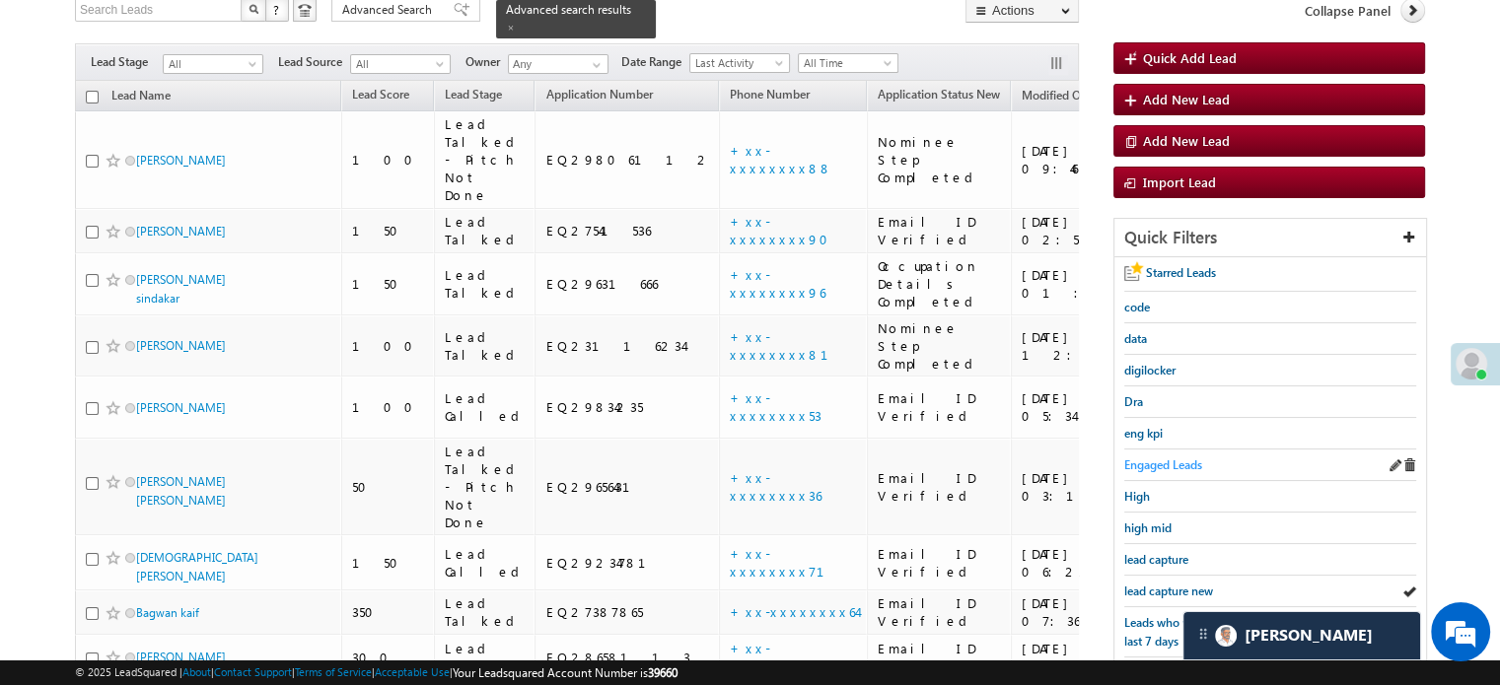
scroll to position [197, 0]
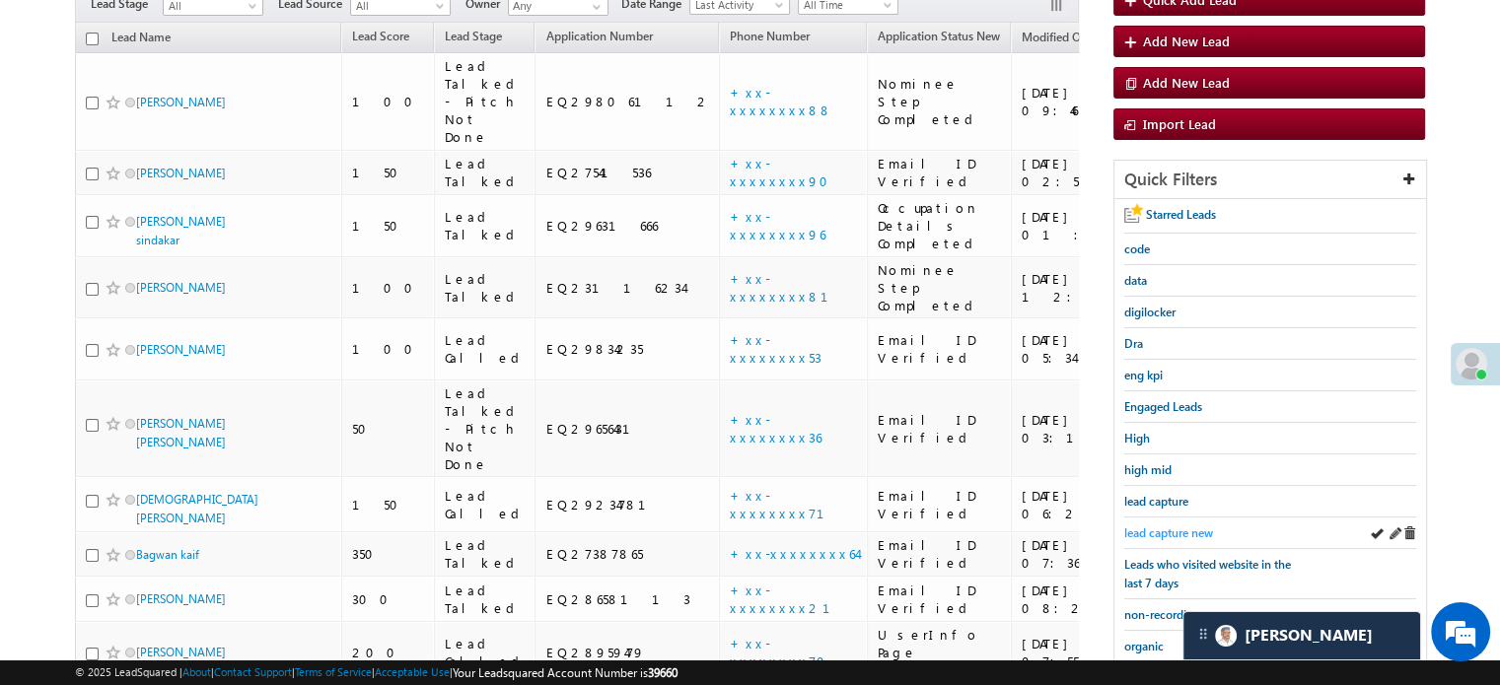
click at [1173, 526] on span "lead capture new" at bounding box center [1168, 533] width 89 height 15
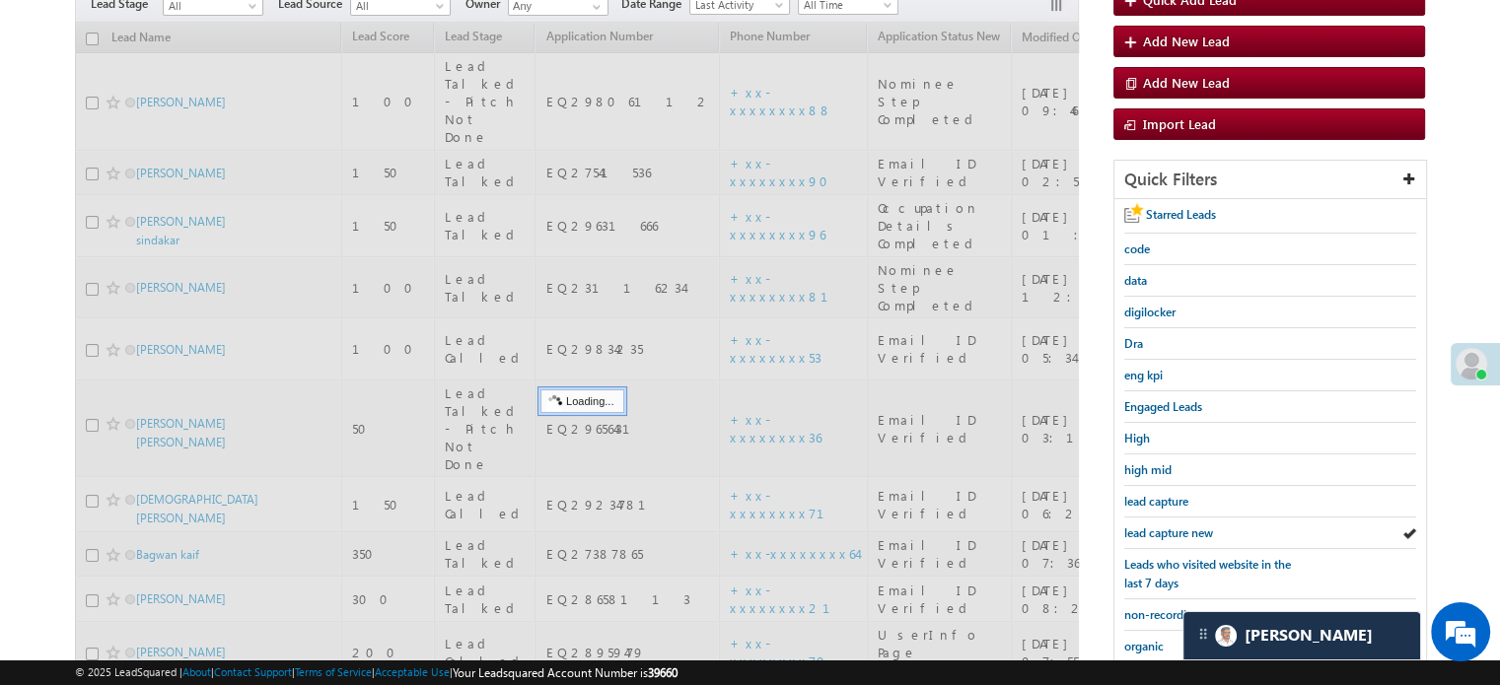
click at [1170, 526] on span "lead capture new" at bounding box center [1168, 533] width 89 height 15
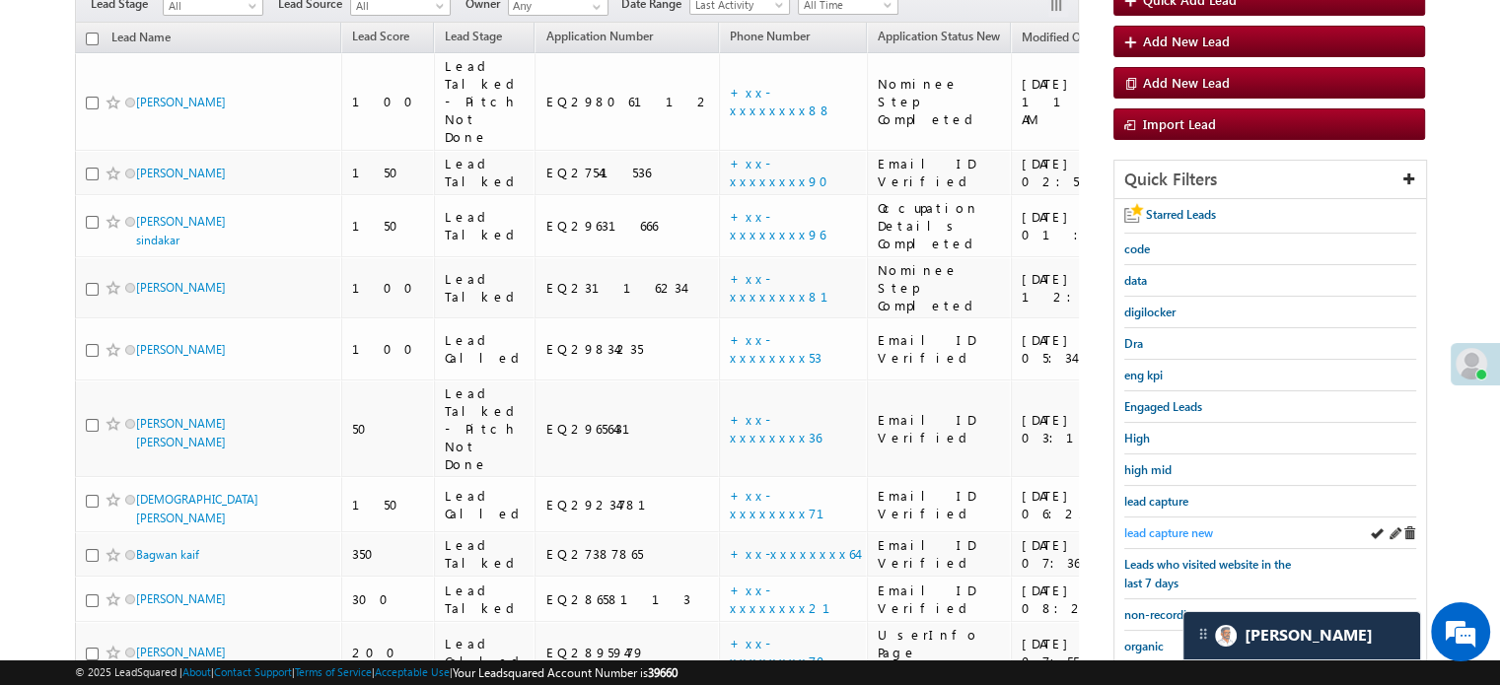
click at [1184, 526] on span "lead capture new" at bounding box center [1168, 533] width 89 height 15
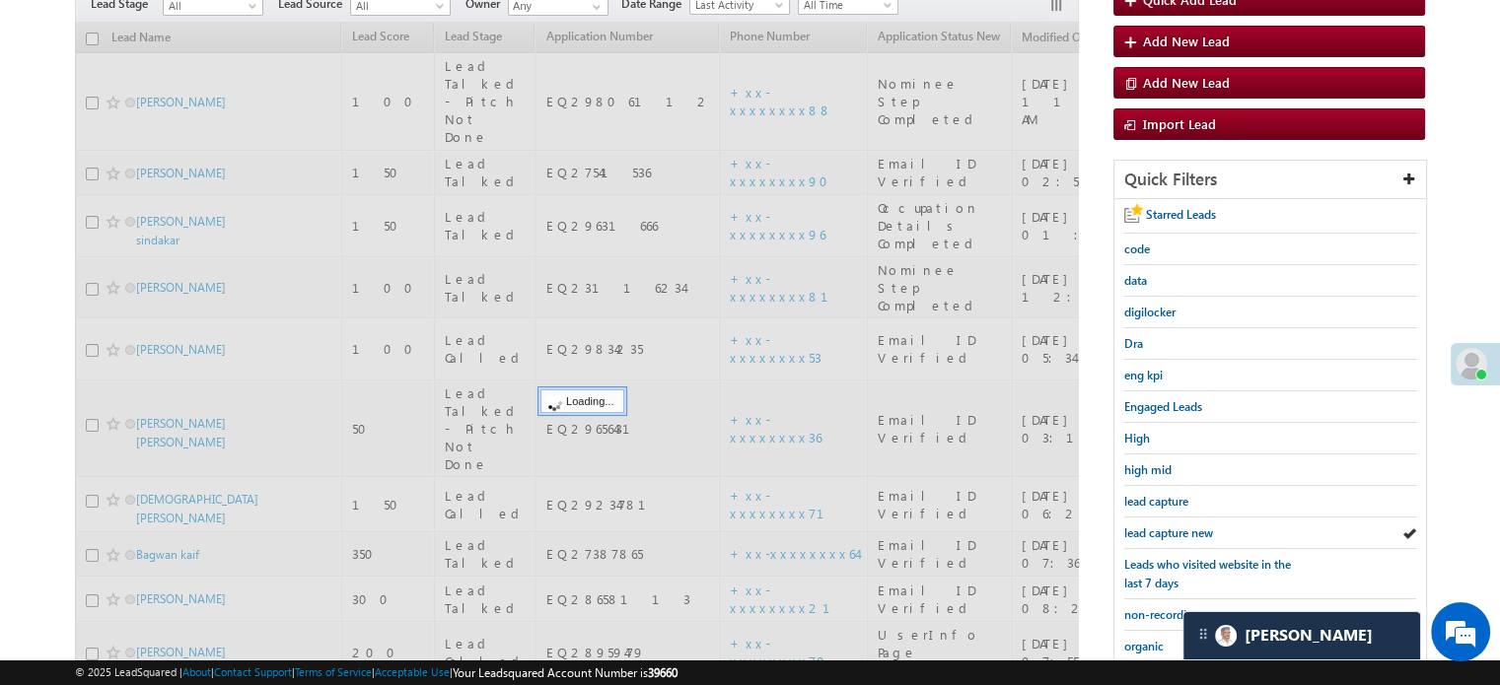
click at [1183, 526] on span "lead capture new" at bounding box center [1168, 533] width 89 height 15
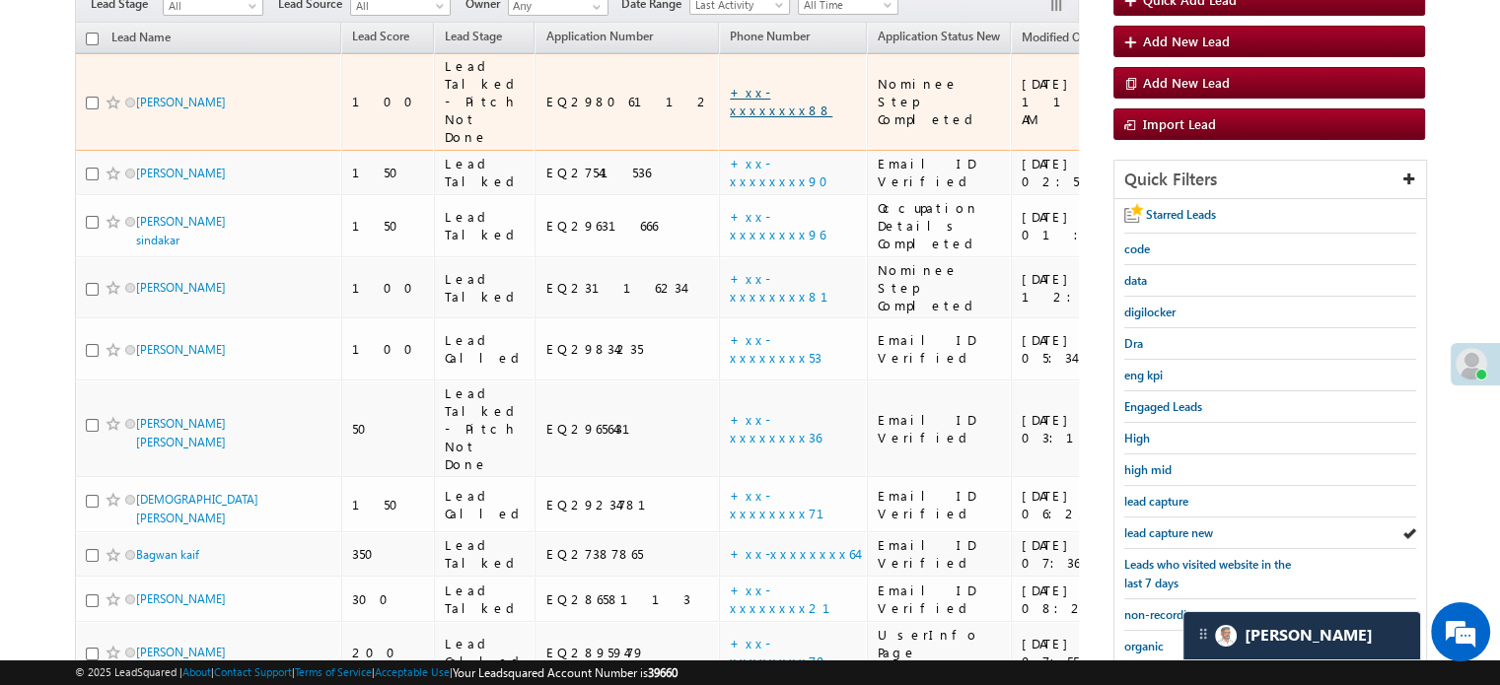
click at [730, 84] on link "+xx-xxxxxxxx88" at bounding box center [781, 101] width 103 height 35
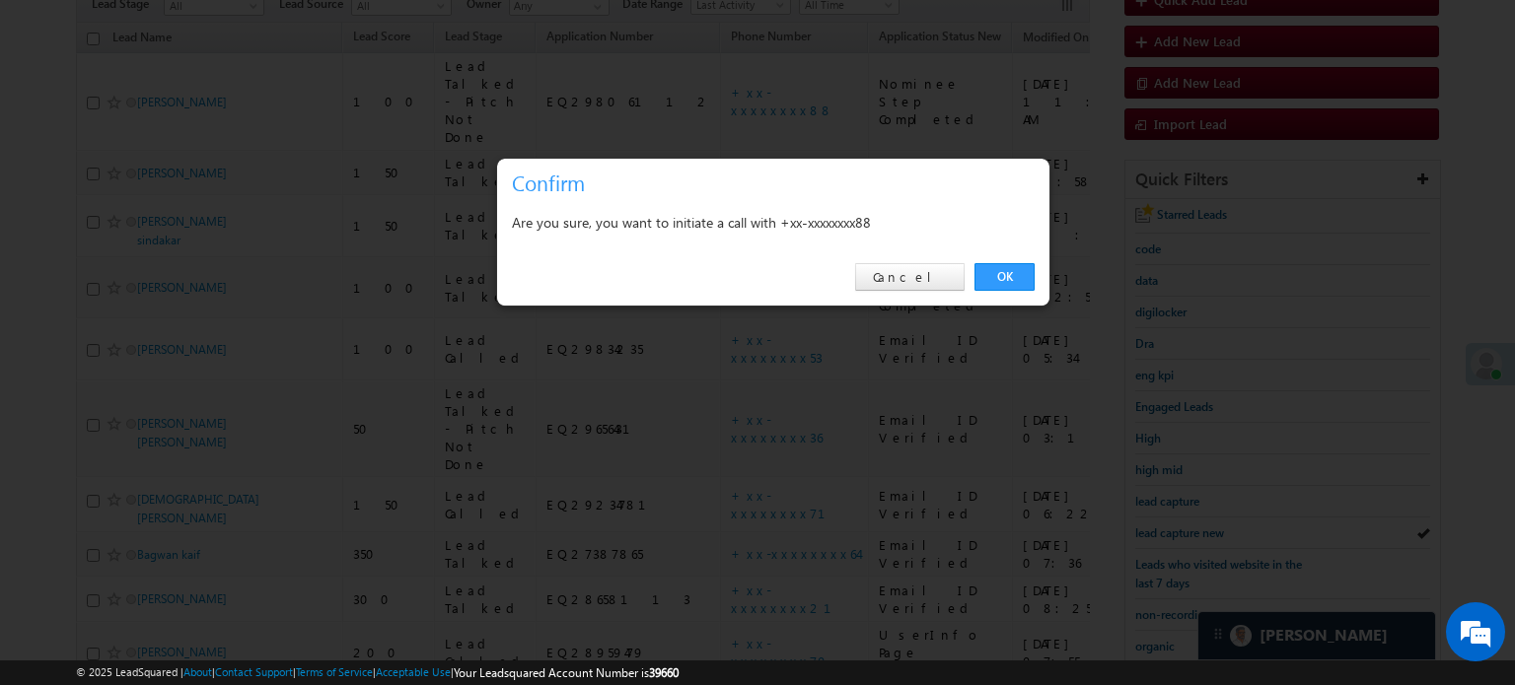
click at [992, 268] on link "OK" at bounding box center [1004, 277] width 60 height 28
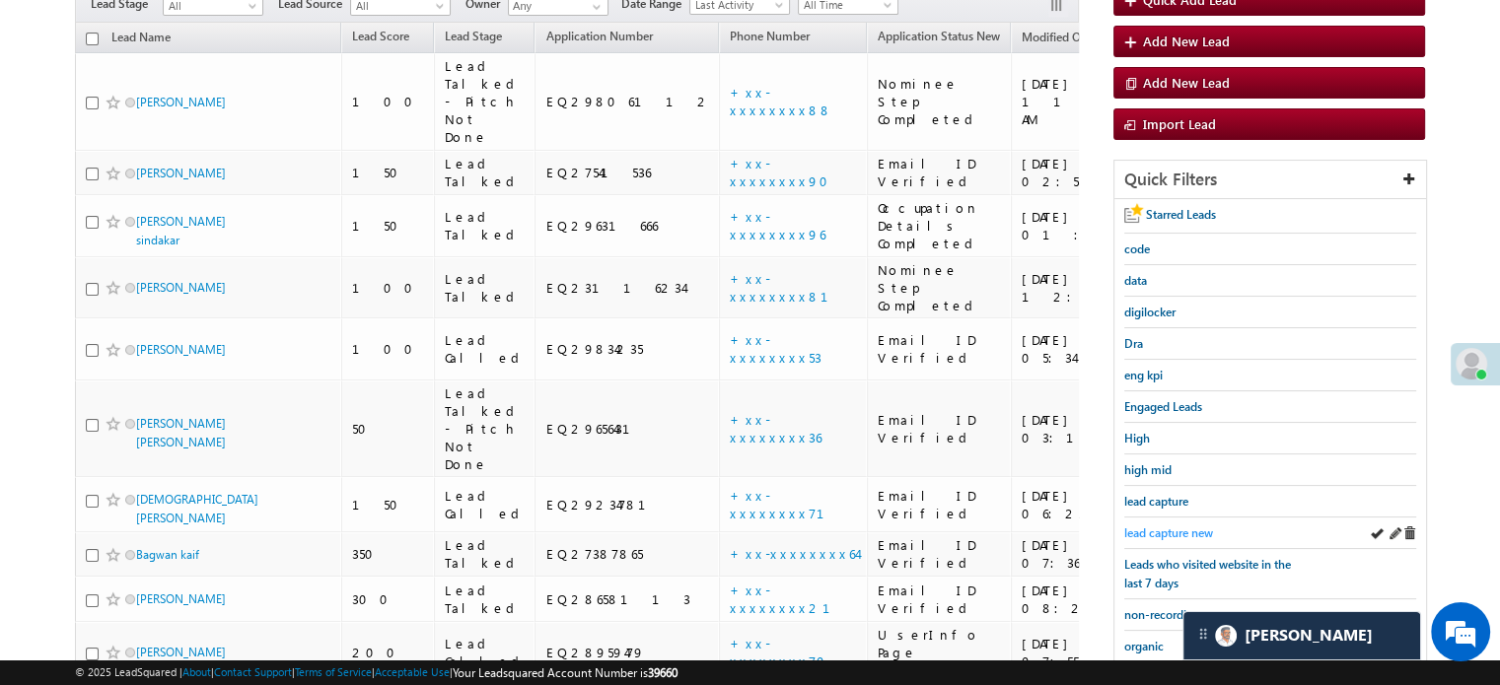
click at [1176, 526] on span "lead capture new" at bounding box center [1168, 533] width 89 height 15
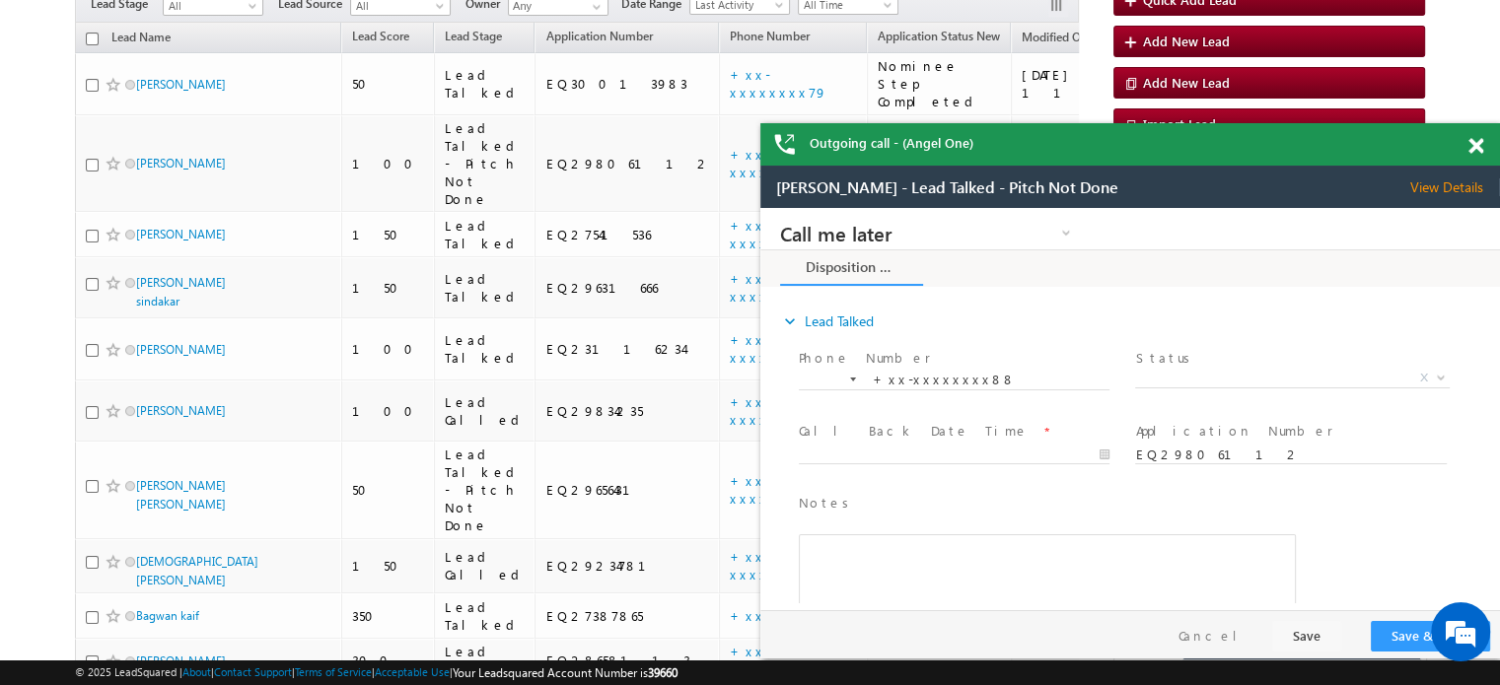
scroll to position [0, 0]
click at [1472, 144] on span at bounding box center [1476, 146] width 15 height 17
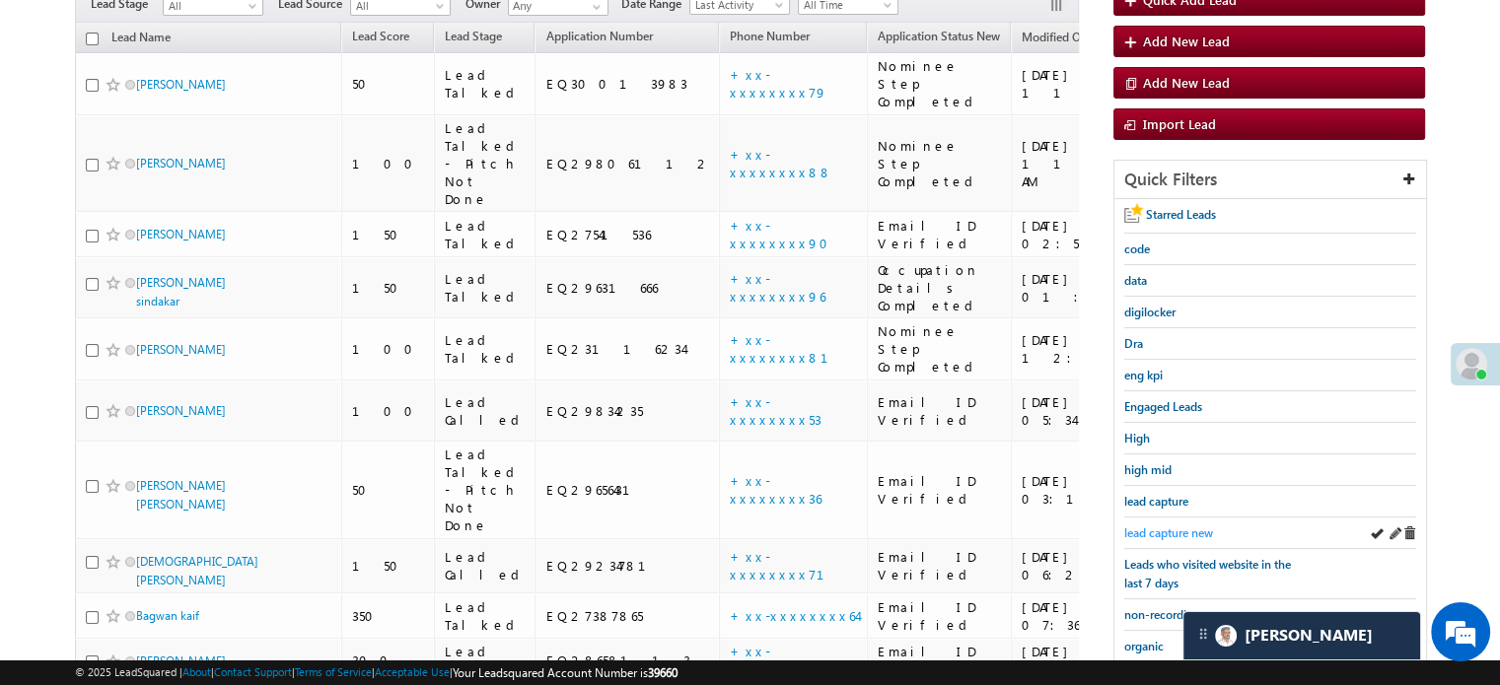
click at [1171, 527] on span "lead capture new" at bounding box center [1168, 533] width 89 height 15
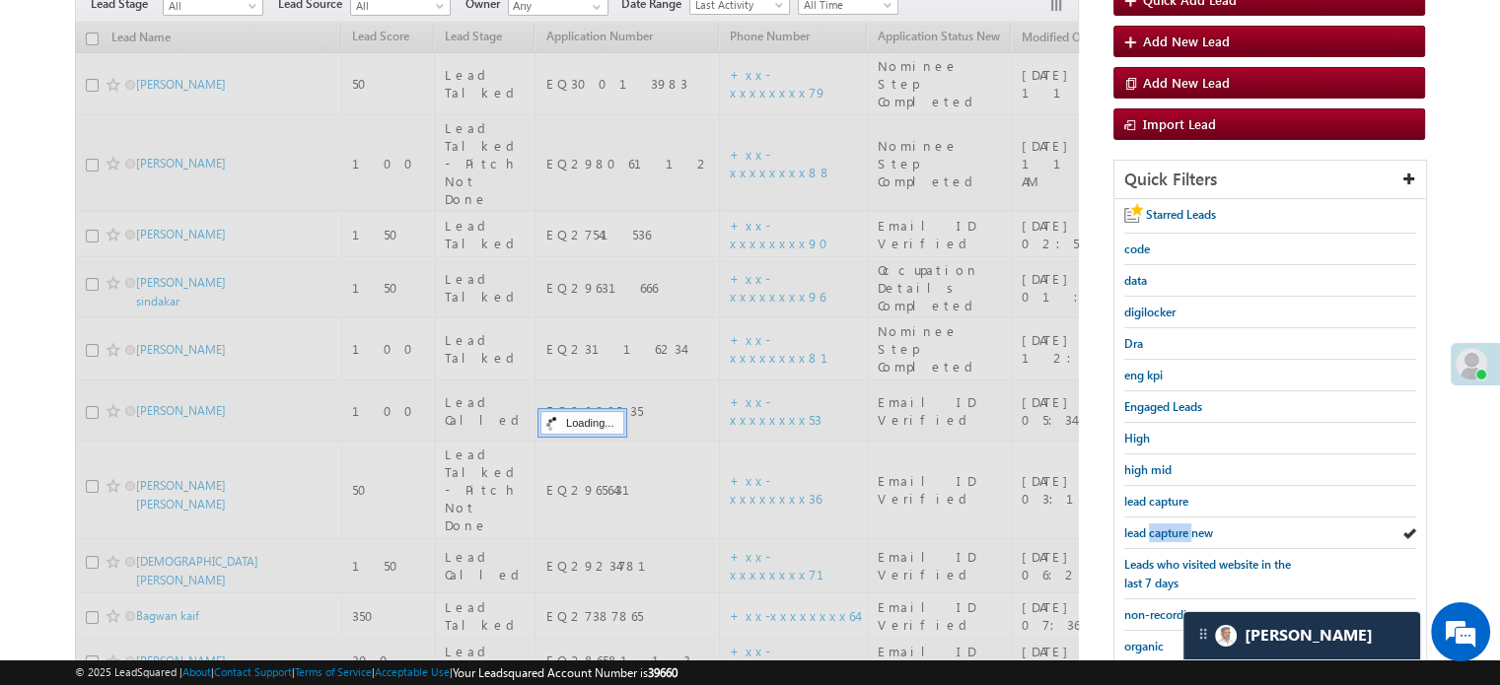
click at [1171, 527] on span "lead capture new" at bounding box center [1168, 533] width 89 height 15
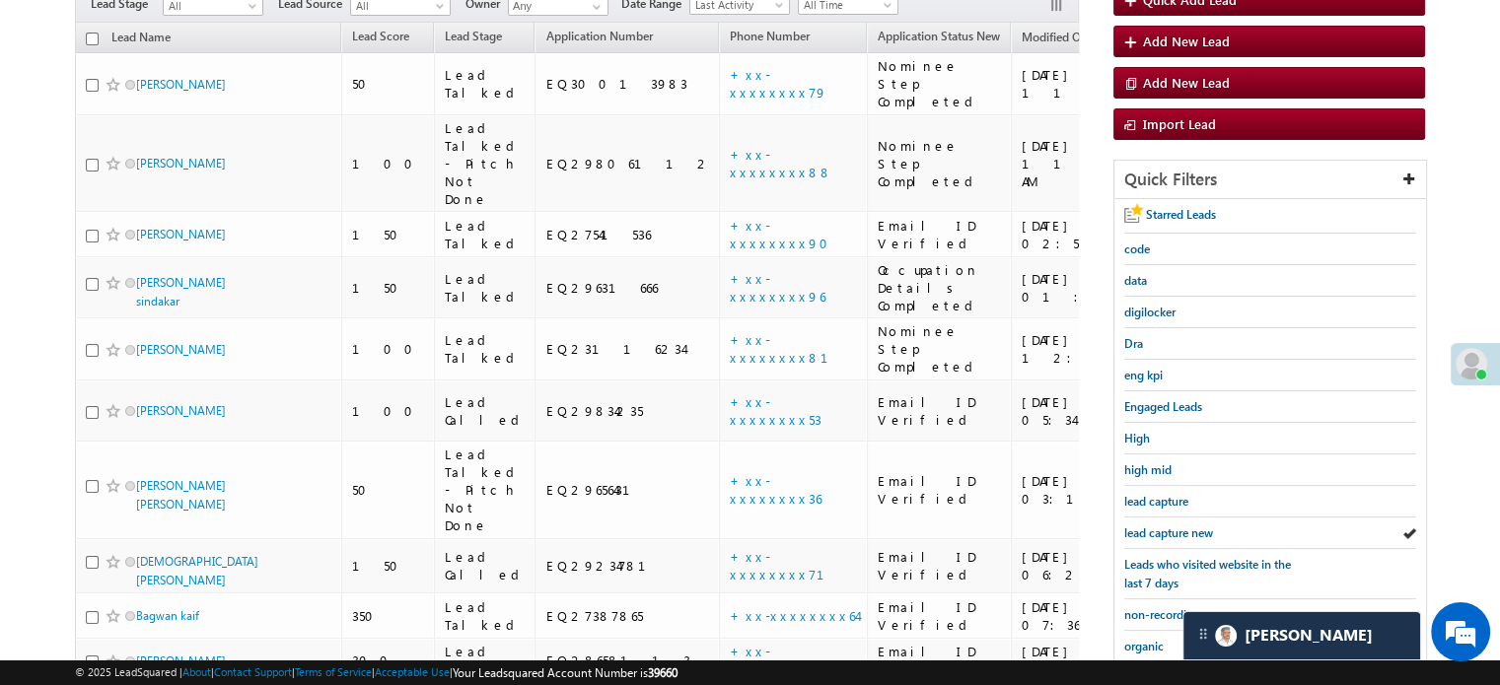
click at [1171, 527] on span "lead capture new" at bounding box center [1168, 533] width 89 height 15
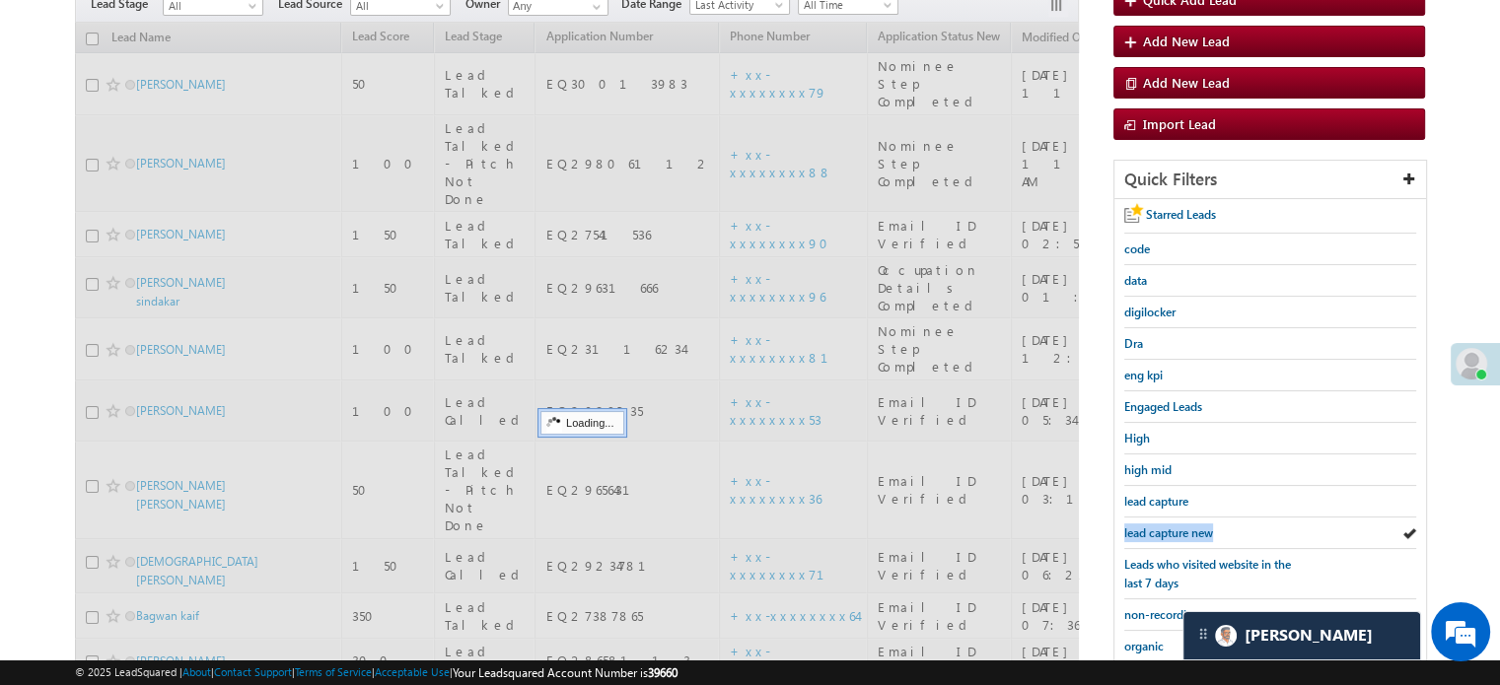
click at [1171, 527] on span "lead capture new" at bounding box center [1168, 533] width 89 height 15
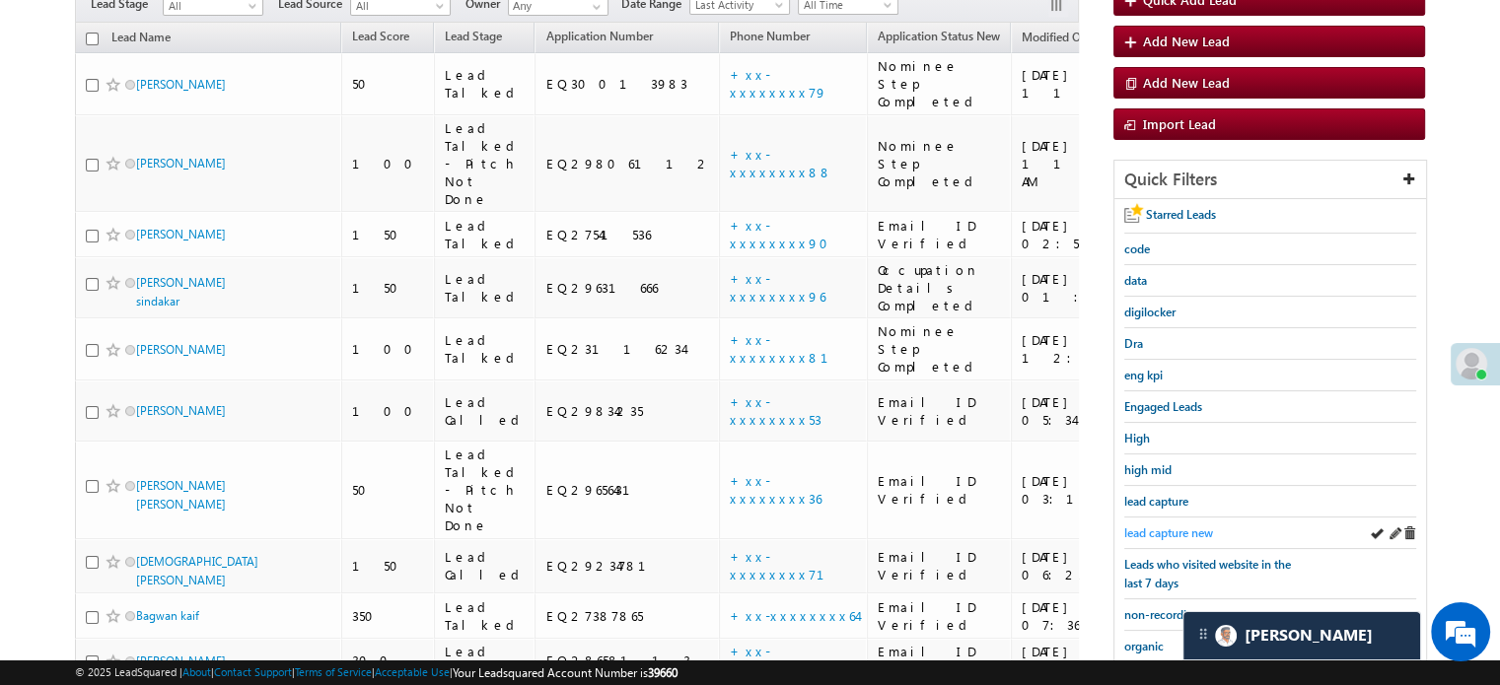
click at [1144, 527] on span "lead capture new" at bounding box center [1168, 533] width 89 height 15
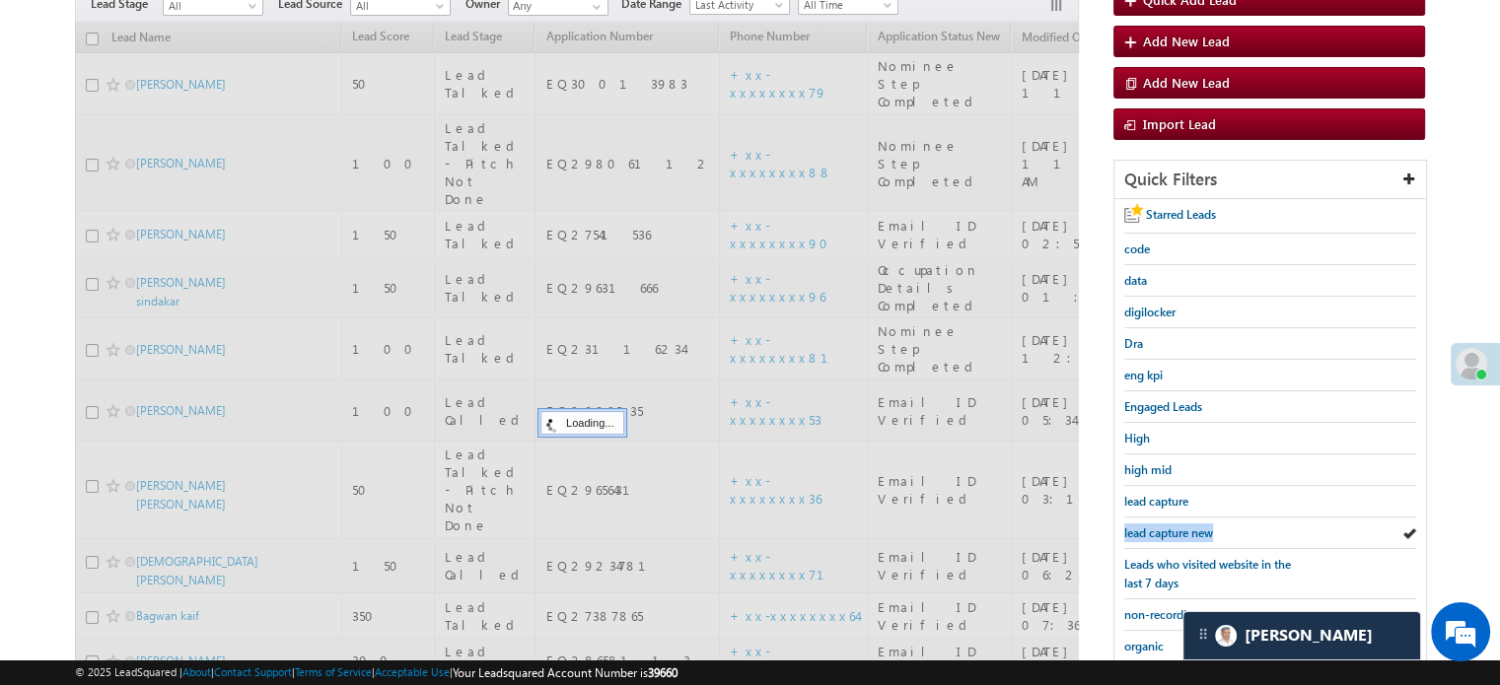
click at [1144, 527] on span "lead capture new" at bounding box center [1168, 533] width 89 height 15
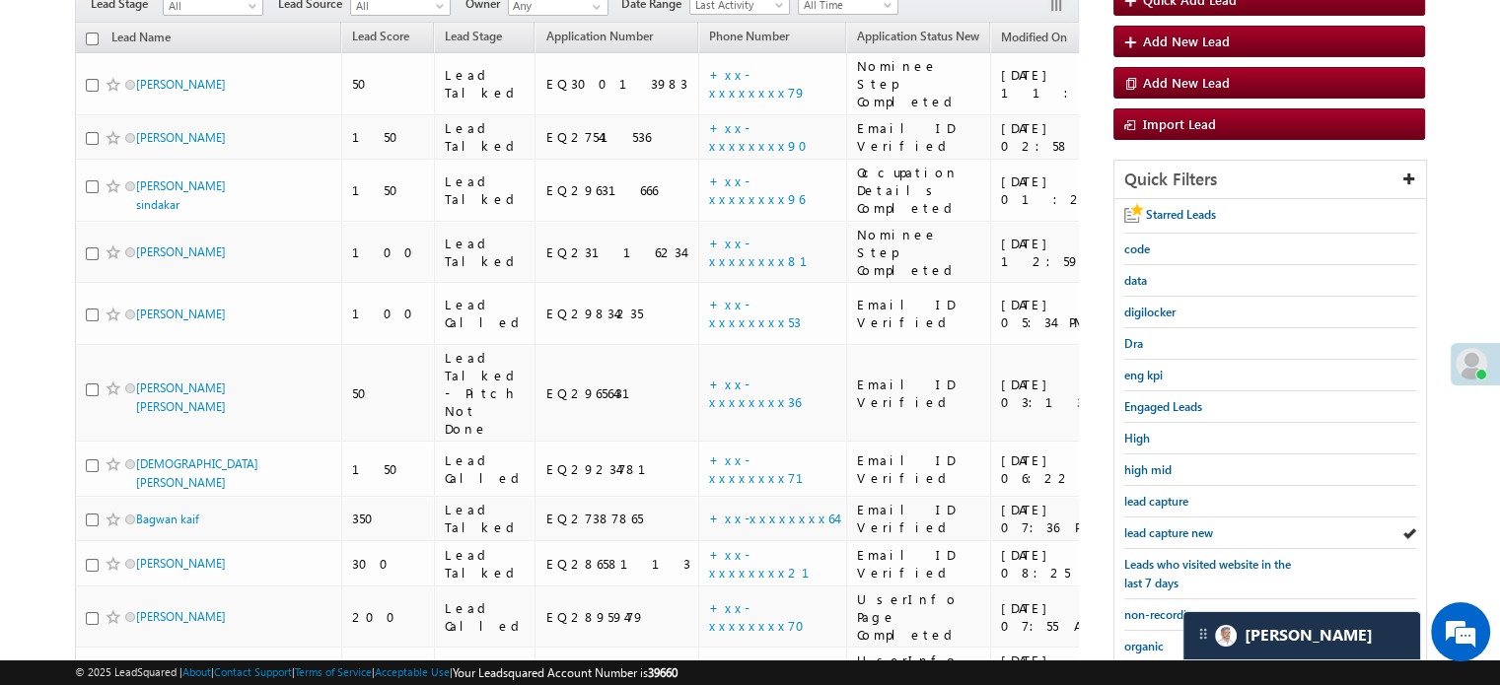
click at [1144, 527] on span "lead capture new" at bounding box center [1168, 533] width 89 height 15
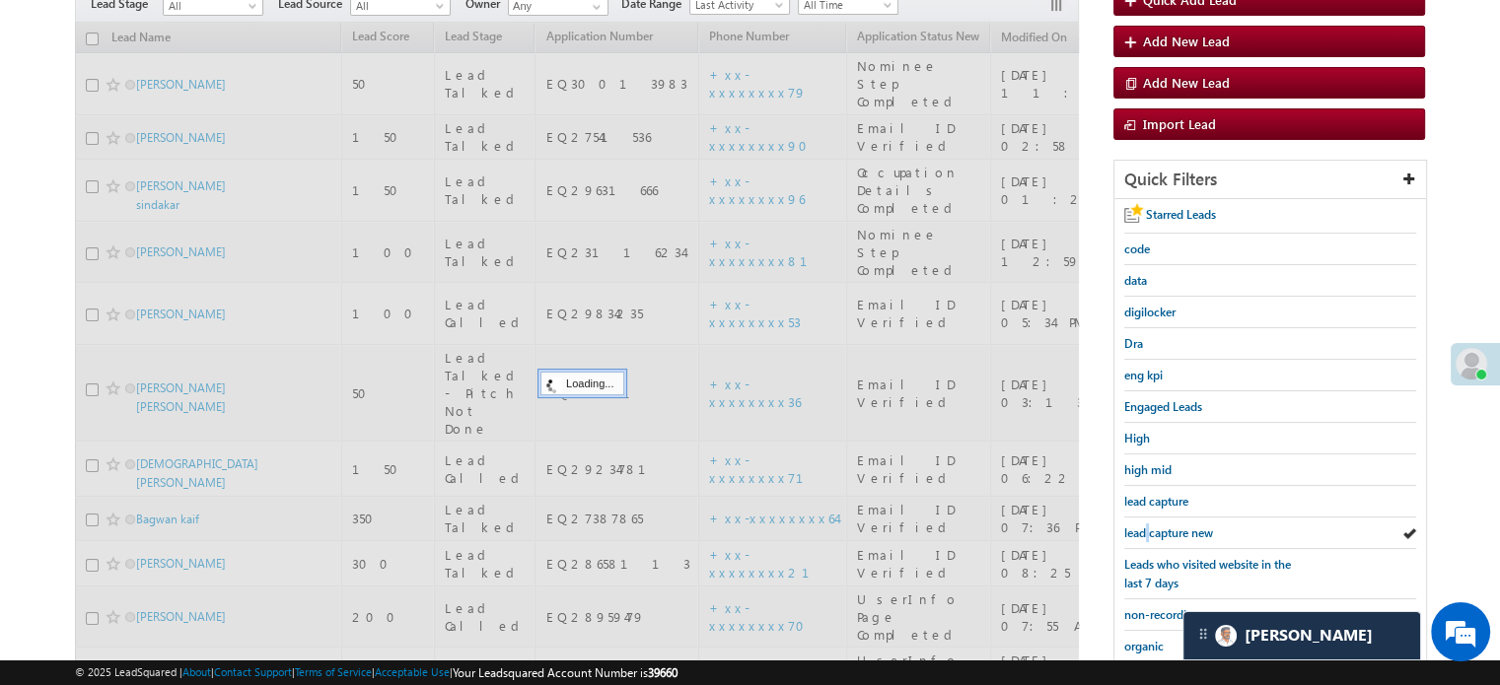
click at [1144, 527] on span "lead capture new" at bounding box center [1168, 533] width 89 height 15
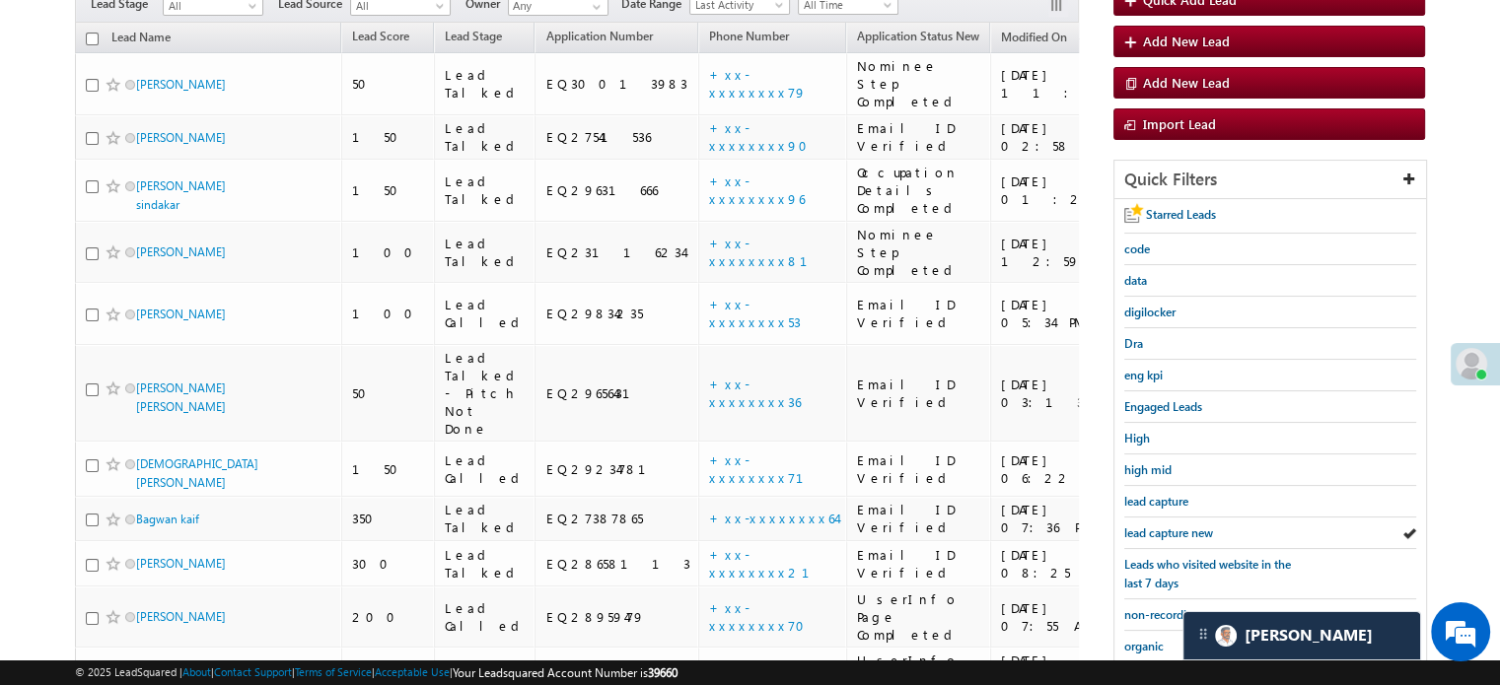
click at [1144, 527] on span "lead capture new" at bounding box center [1168, 533] width 89 height 15
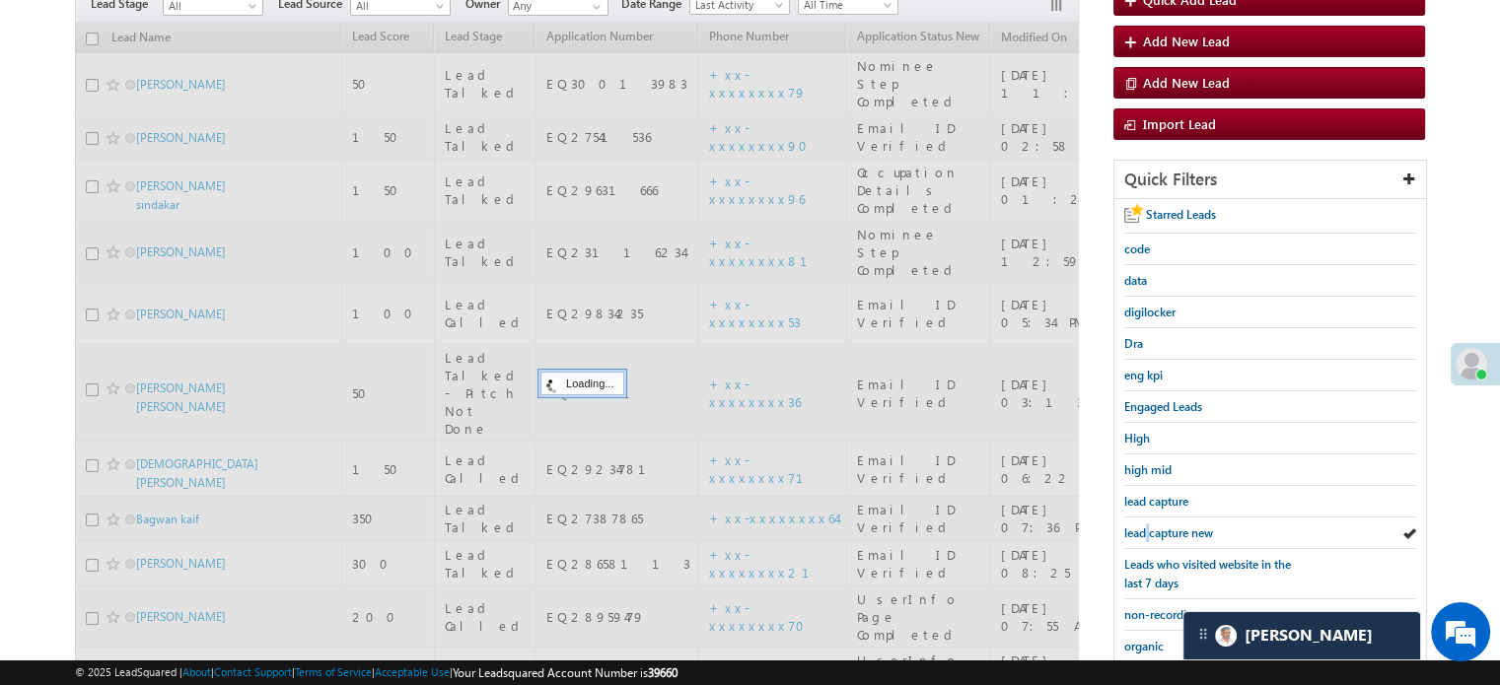
click at [1144, 527] on span "lead capture new" at bounding box center [1168, 533] width 89 height 15
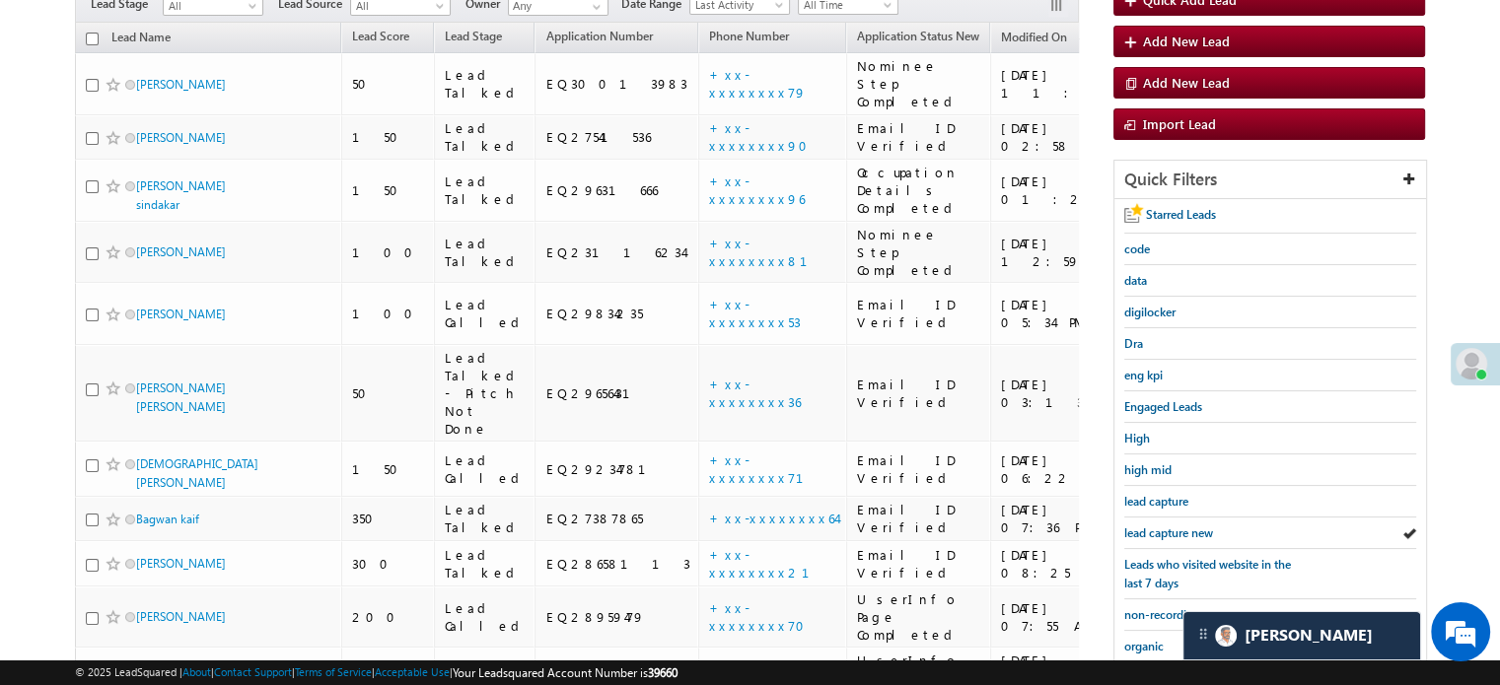
click at [1144, 527] on span "lead capture new" at bounding box center [1168, 533] width 89 height 15
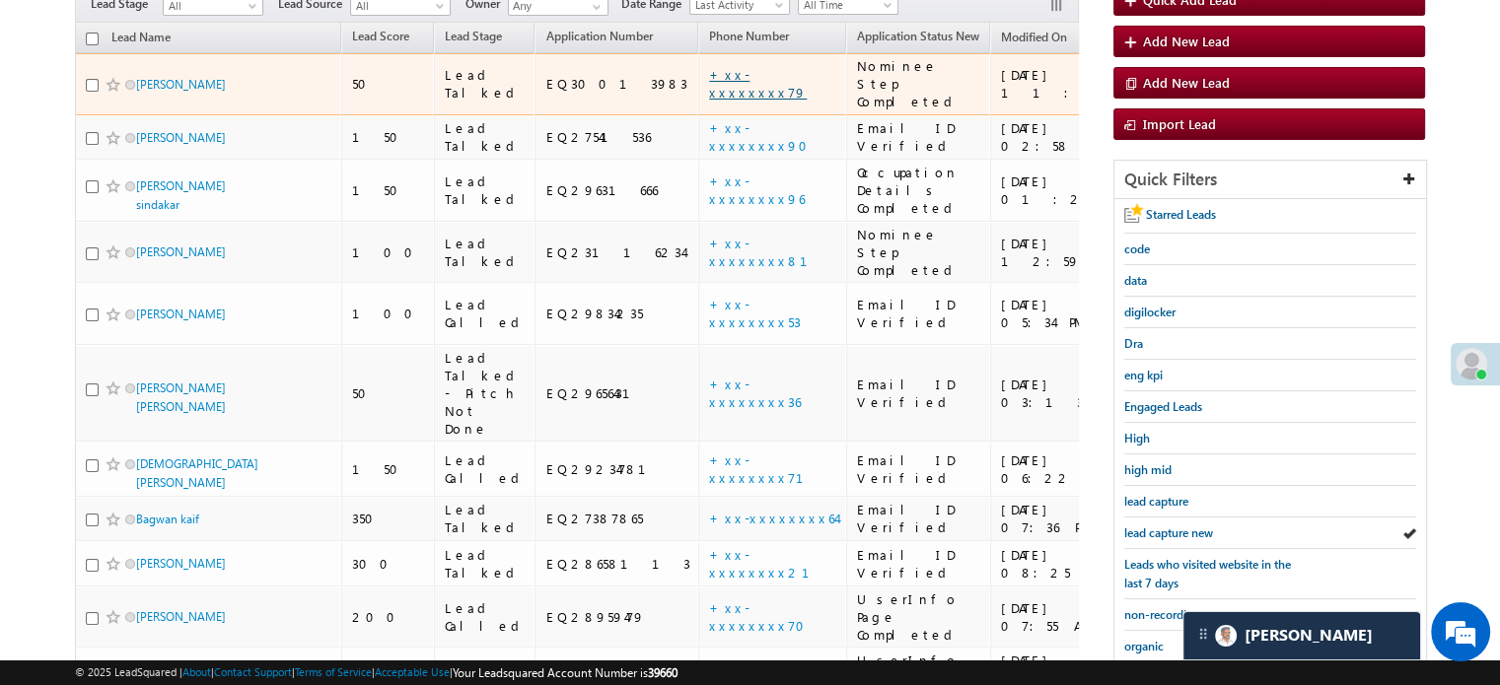
click at [709, 66] on link "+xx-xxxxxxxx79" at bounding box center [758, 83] width 98 height 35
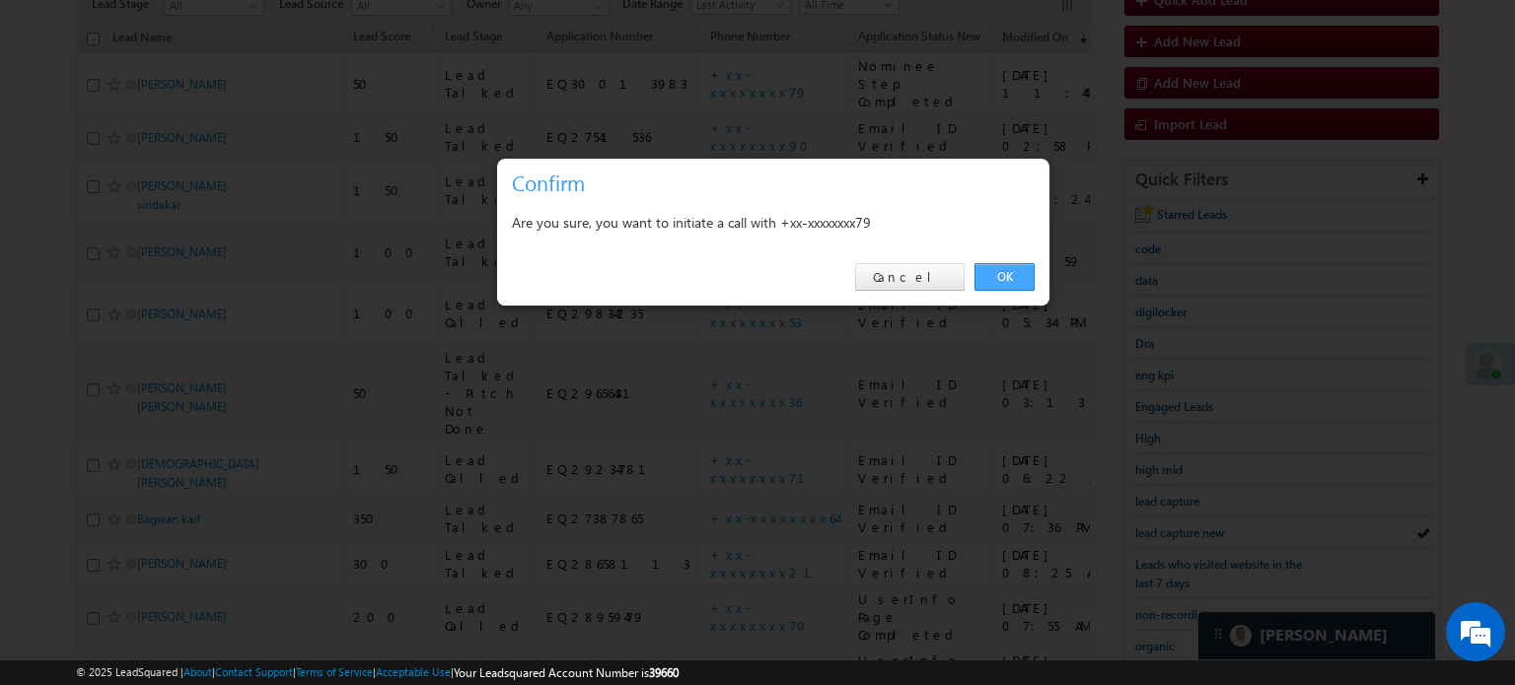
click at [974, 272] on div "OK Cancel" at bounding box center [773, 278] width 552 height 56
click at [984, 274] on link "OK" at bounding box center [1004, 277] width 60 height 28
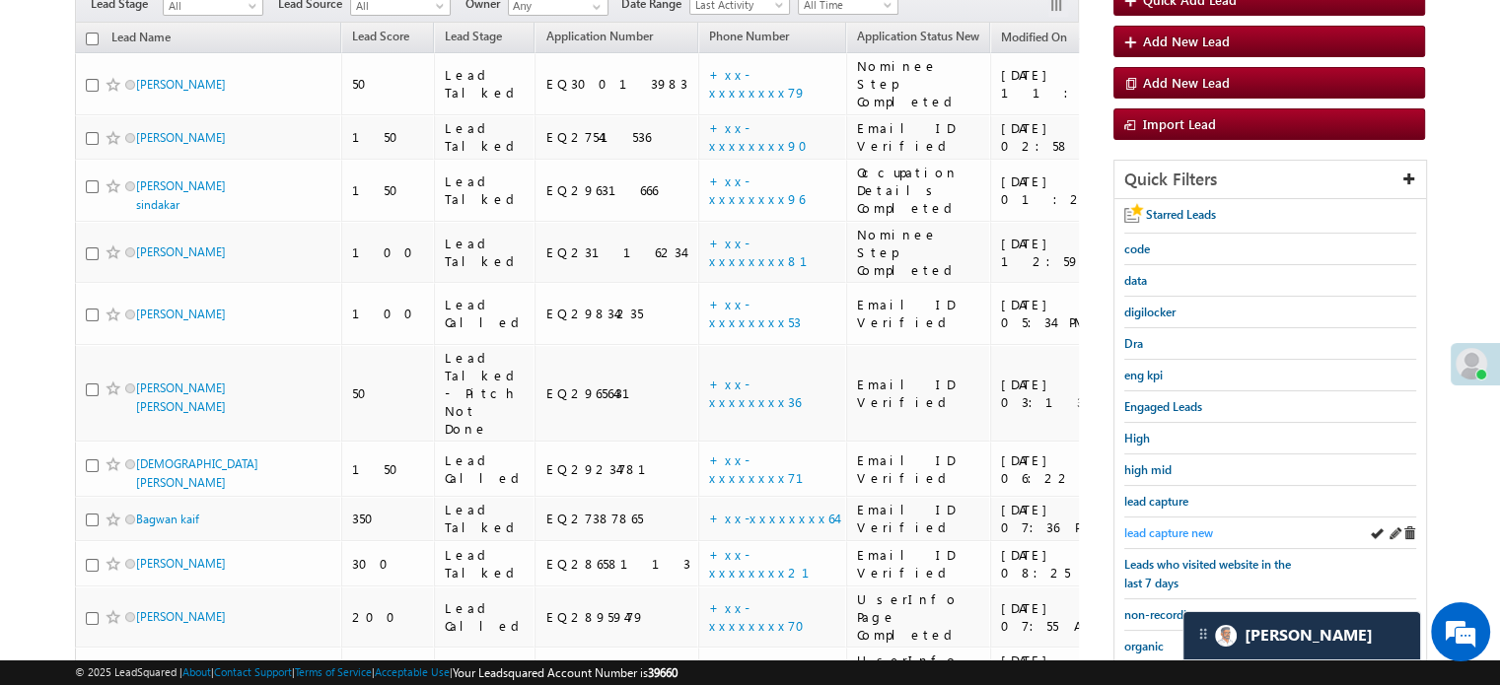
click at [1195, 526] on span "lead capture new" at bounding box center [1168, 533] width 89 height 15
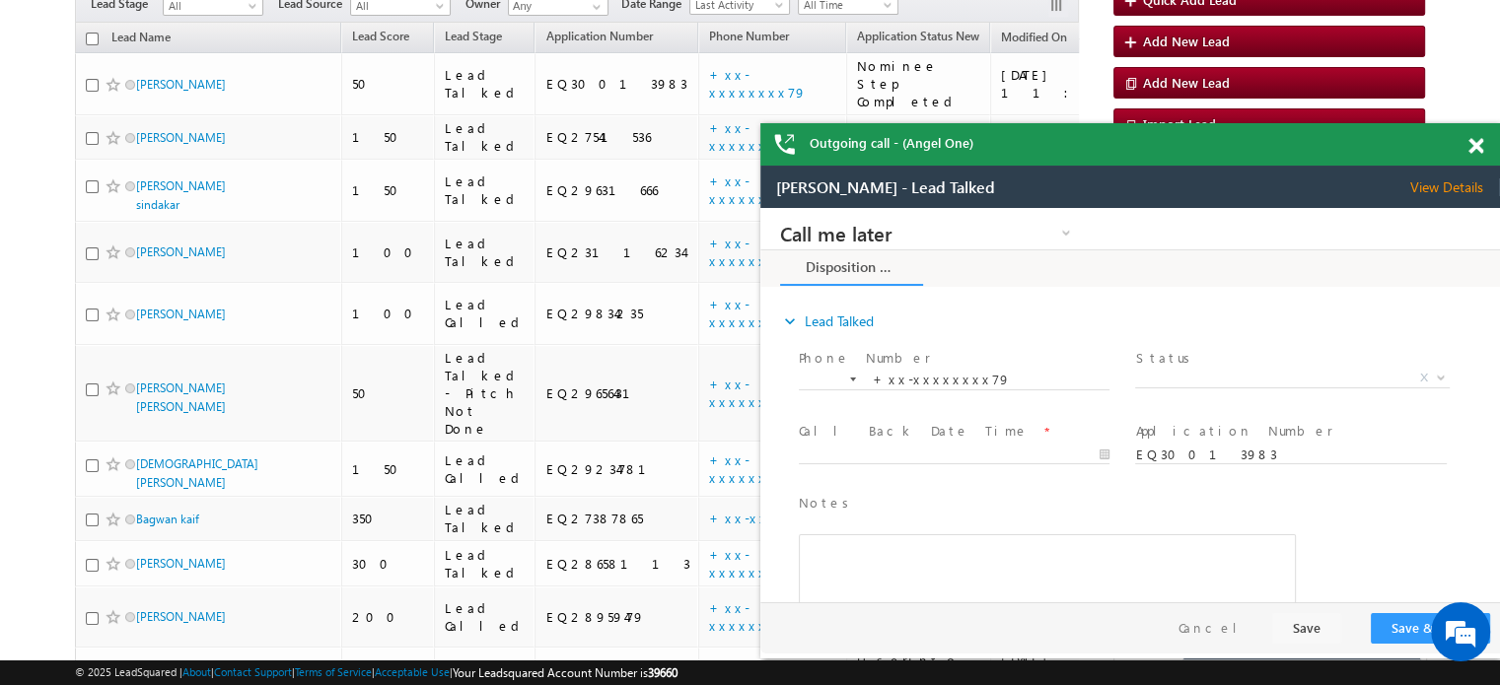
click at [1477, 145] on div "Outgoing call - (Angel One)" at bounding box center [1130, 144] width 740 height 42
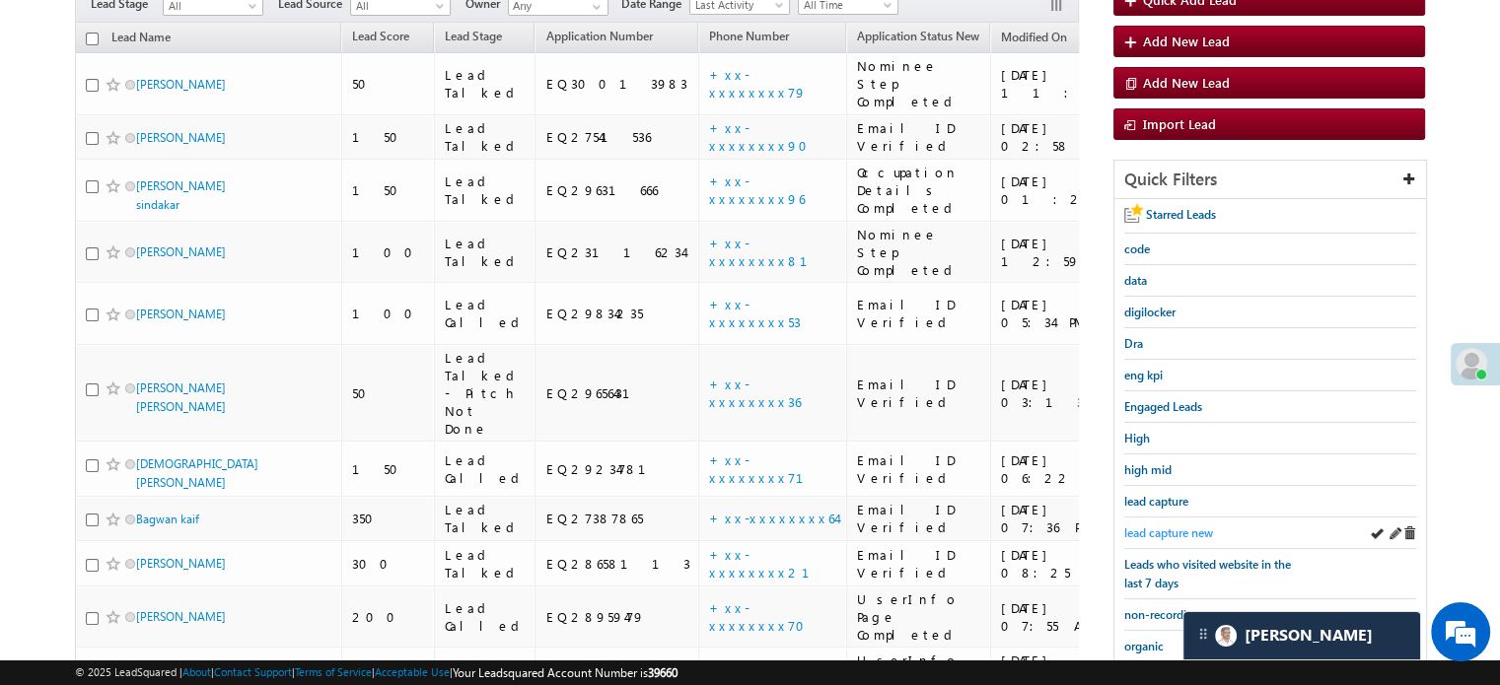
click at [1176, 526] on span "lead capture new" at bounding box center [1168, 533] width 89 height 15
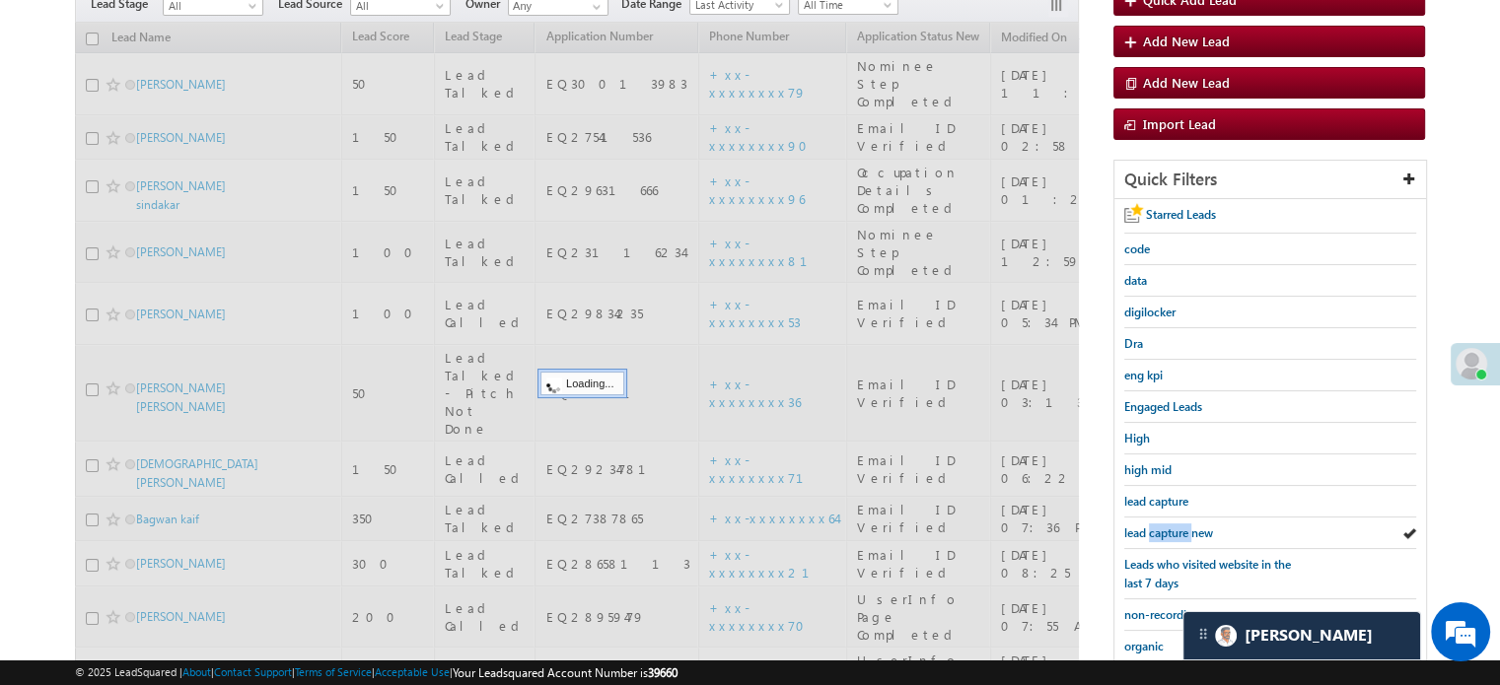
click at [1176, 526] on span "lead capture new" at bounding box center [1168, 533] width 89 height 15
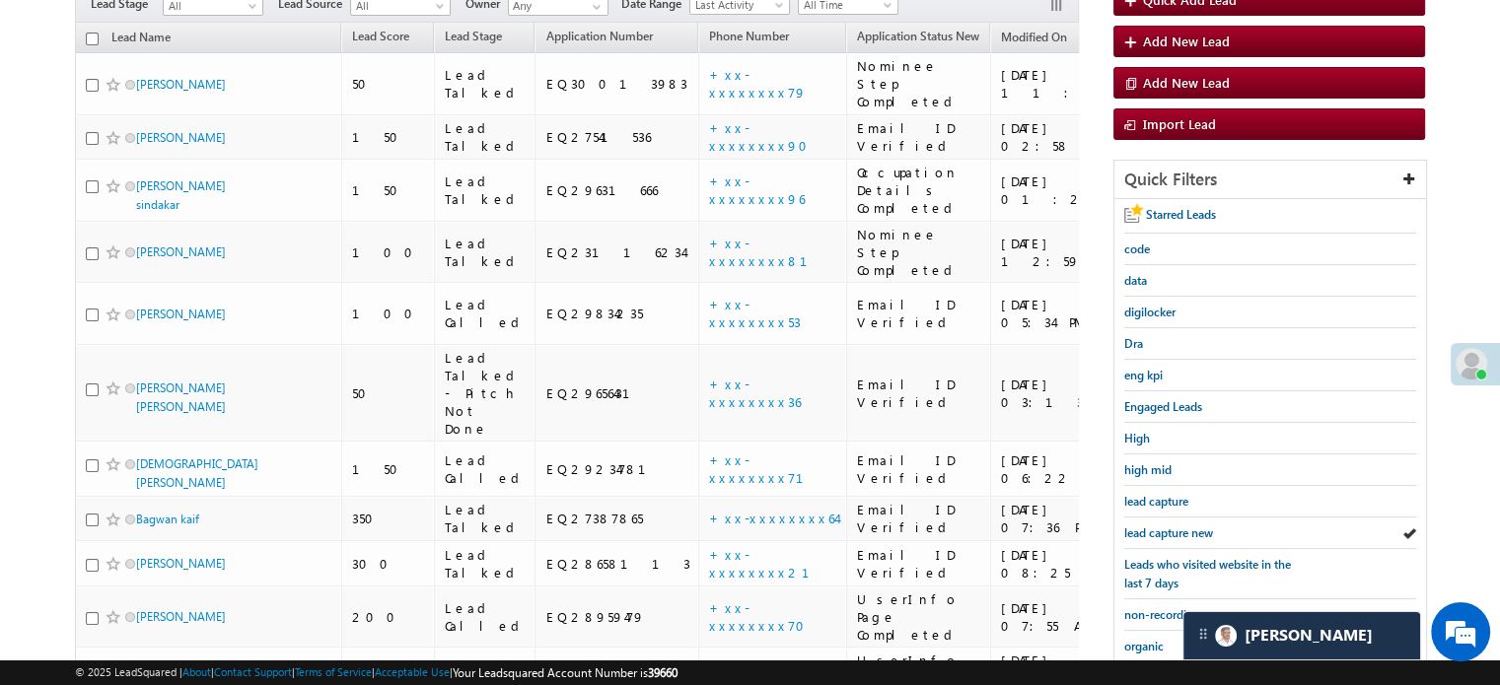
click at [1176, 526] on span "lead capture new" at bounding box center [1168, 533] width 89 height 15
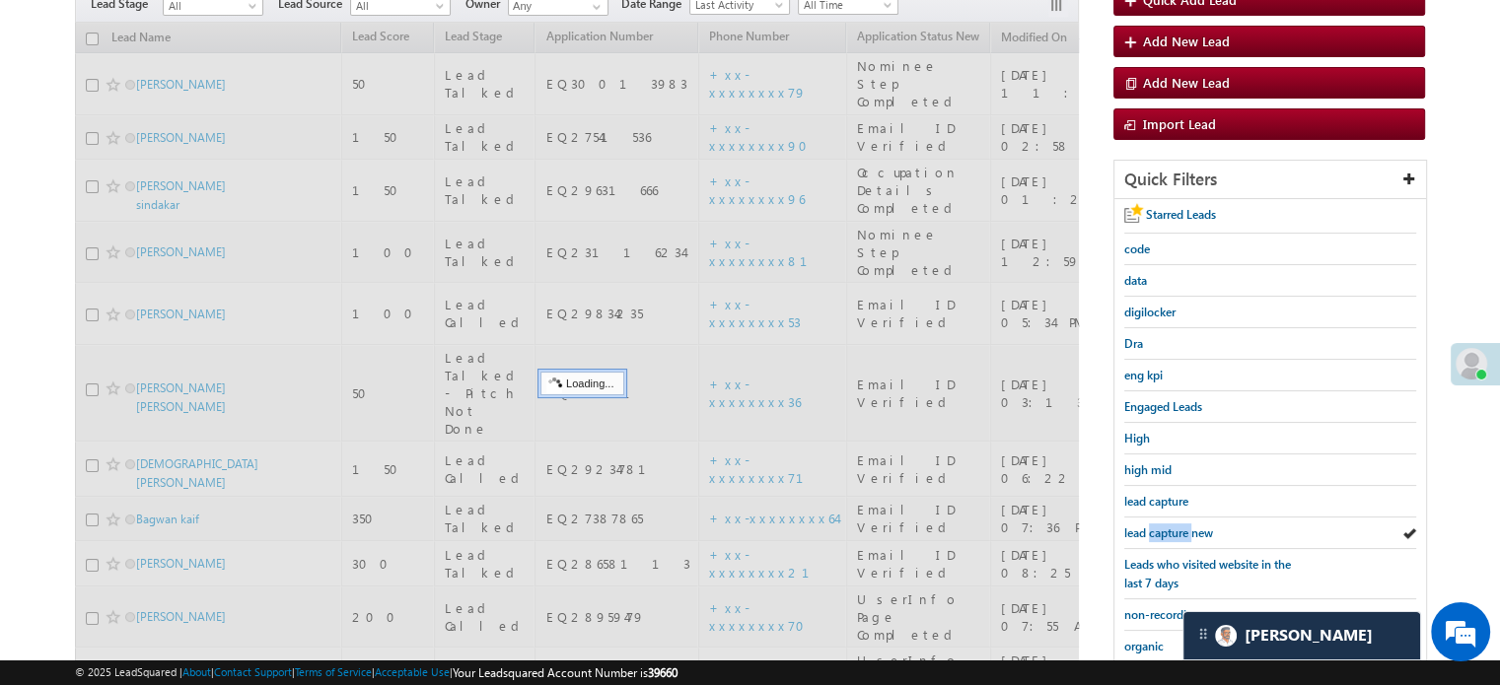
click at [1176, 526] on span "lead capture new" at bounding box center [1168, 533] width 89 height 15
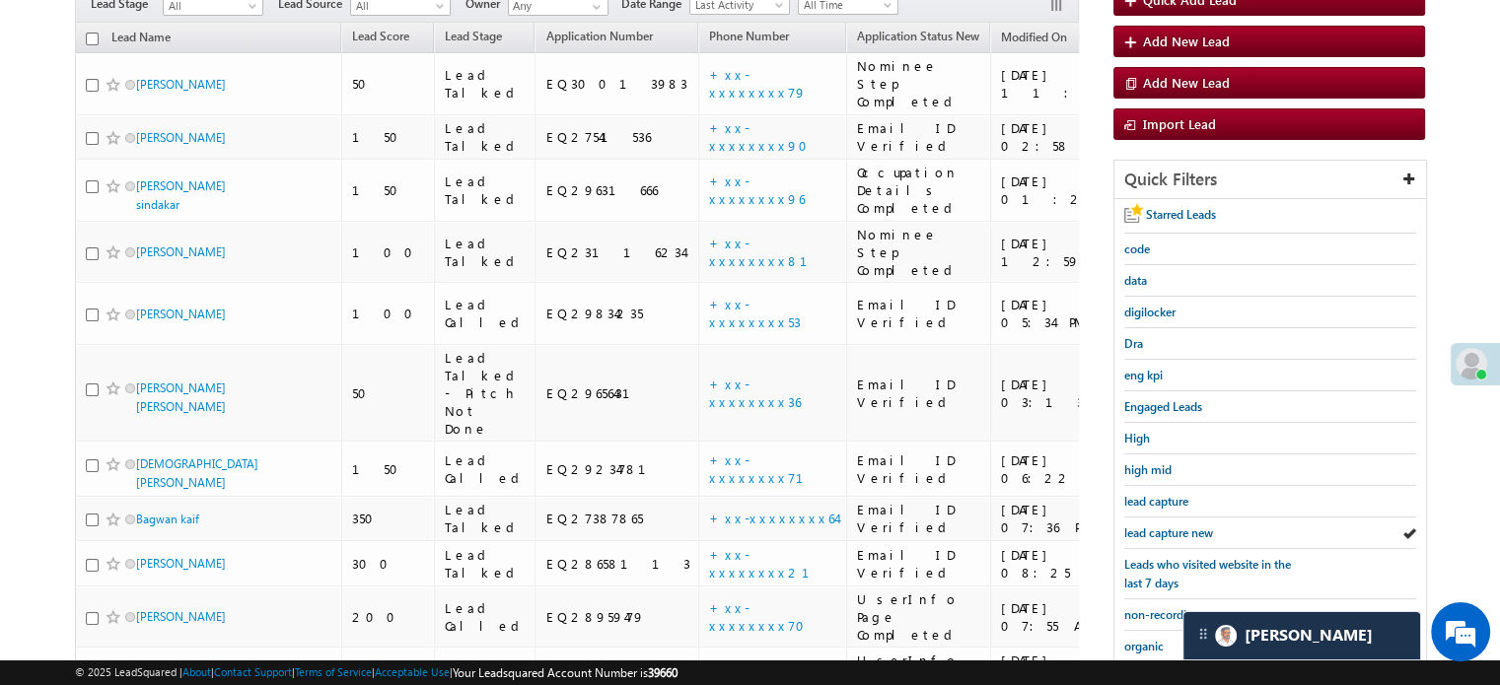
click at [1176, 526] on span "lead capture new" at bounding box center [1168, 533] width 89 height 15
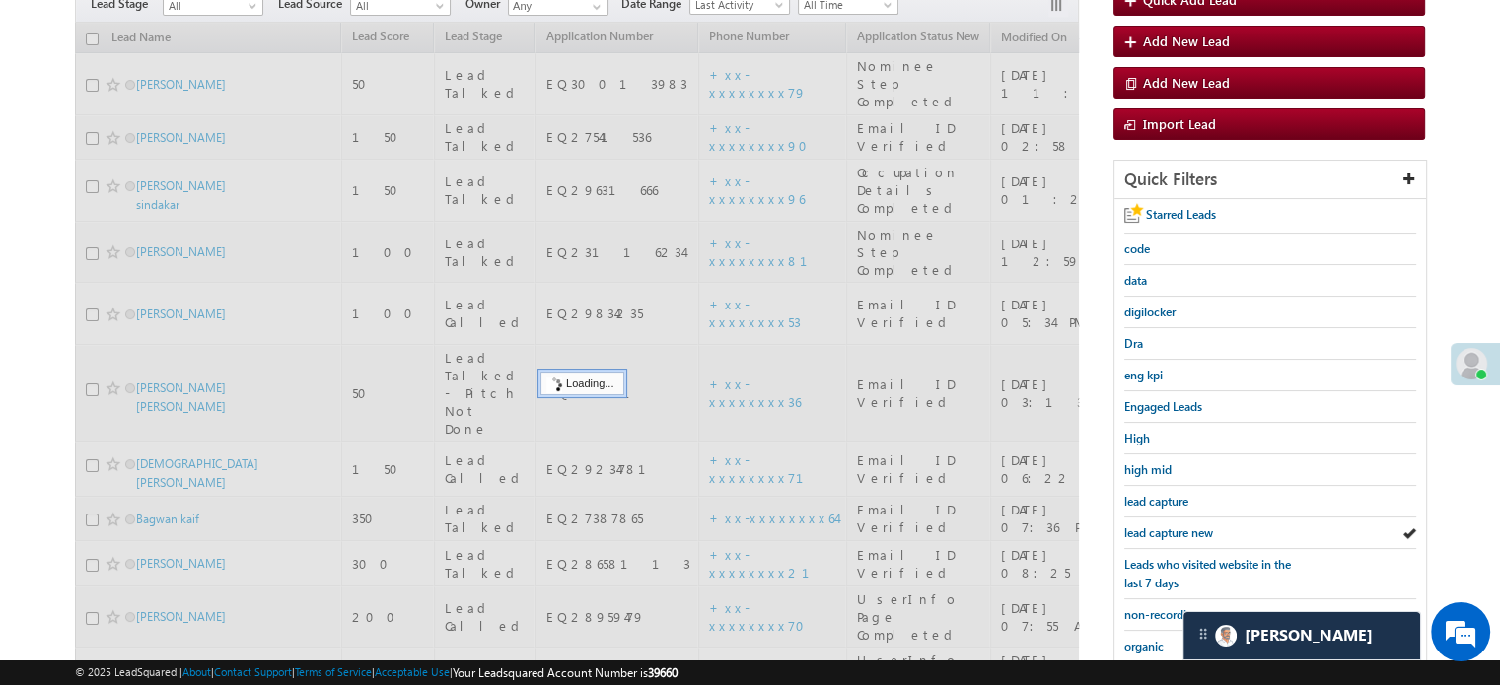
click at [1176, 526] on span "lead capture new" at bounding box center [1168, 533] width 89 height 15
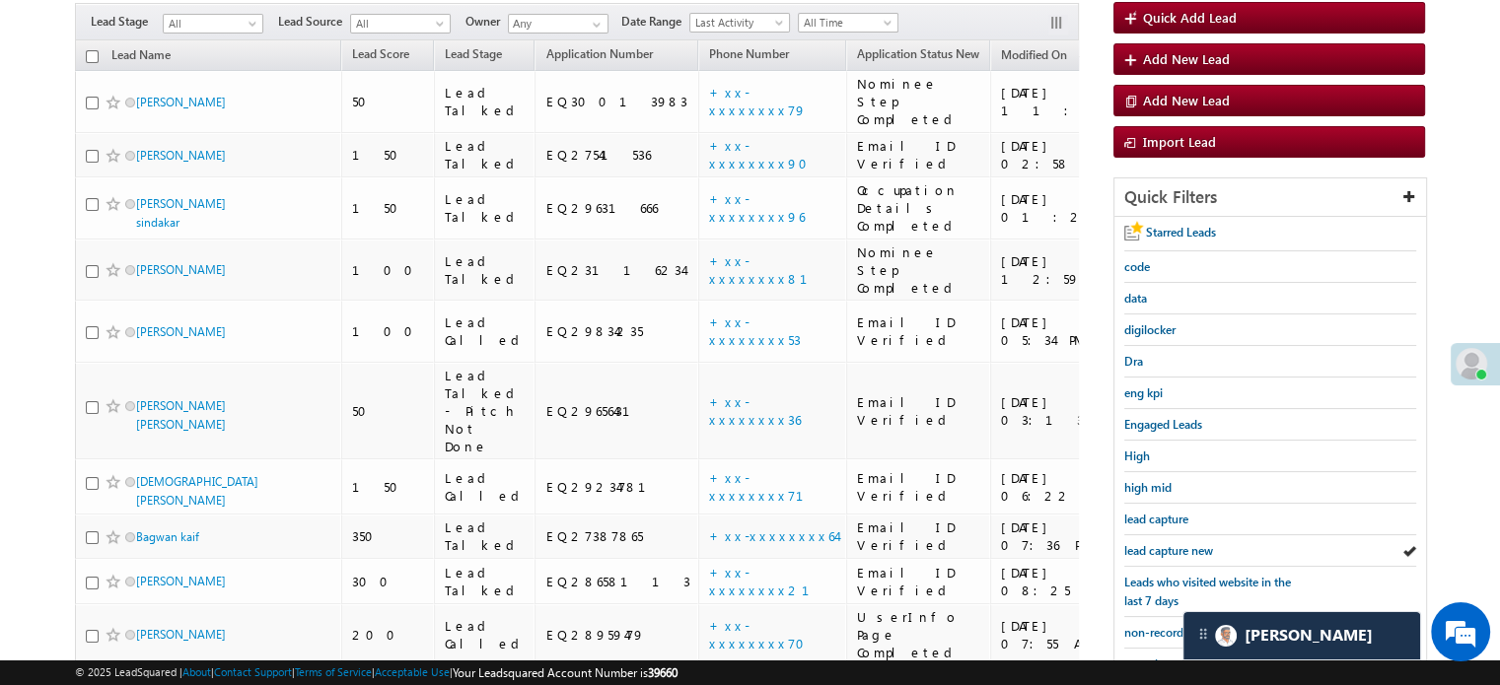
scroll to position [127, 0]
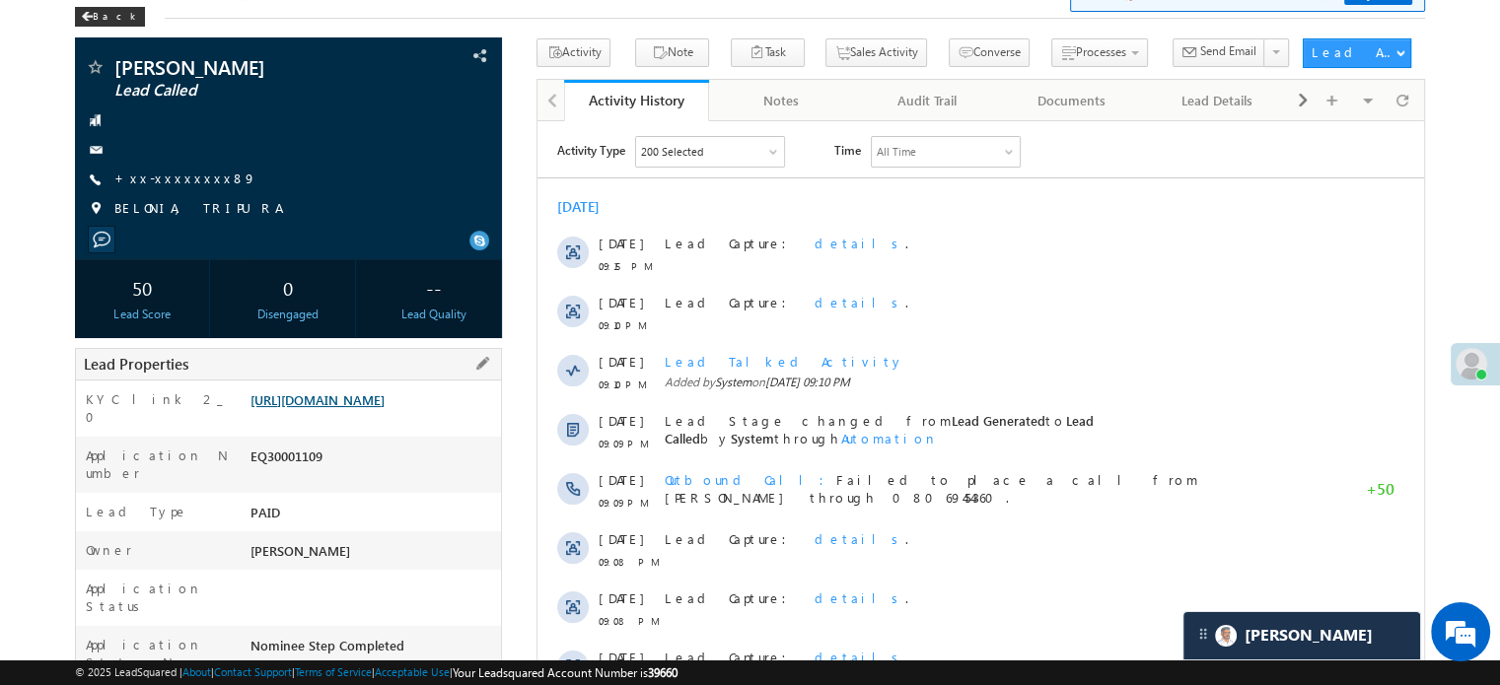
click at [300, 408] on link "[URL][DOMAIN_NAME]" at bounding box center [318, 400] width 134 height 17
click at [385, 408] on link "[URL][DOMAIN_NAME]" at bounding box center [318, 400] width 134 height 17
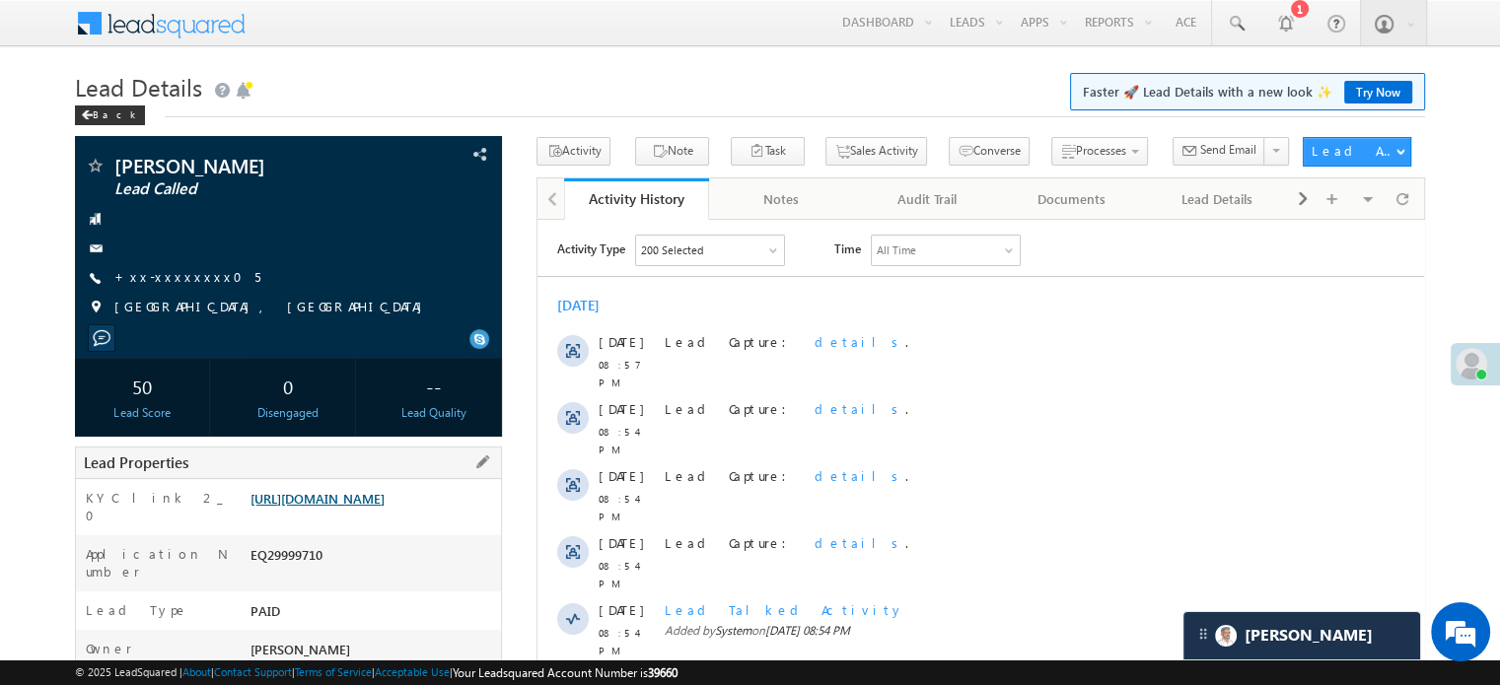
click at [382, 507] on link "[URL][DOMAIN_NAME]" at bounding box center [318, 498] width 134 height 17
click at [150, 285] on link "+xx-xxxxxxxx05" at bounding box center [187, 276] width 146 height 17
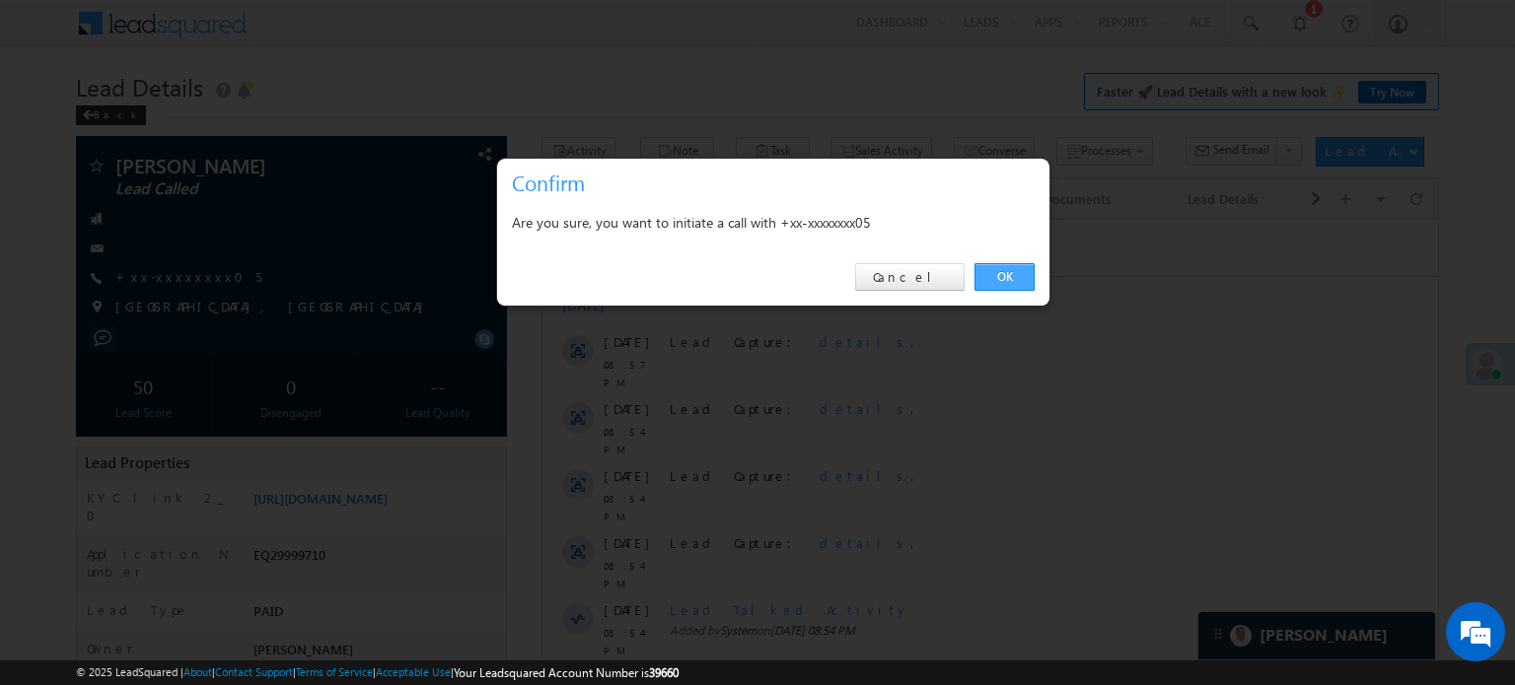
click at [991, 283] on link "OK" at bounding box center [1004, 277] width 60 height 28
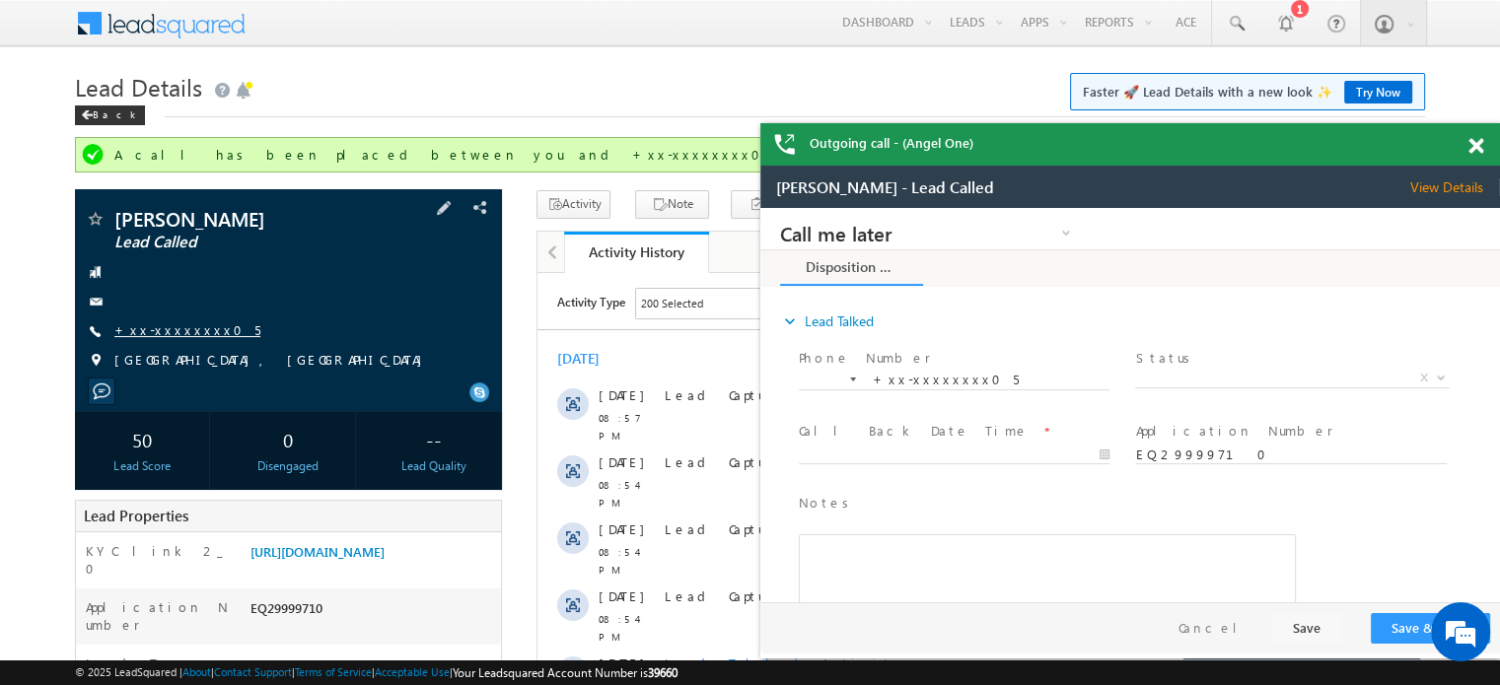
click at [167, 324] on link "+xx-xxxxxxxx05" at bounding box center [187, 330] width 146 height 17
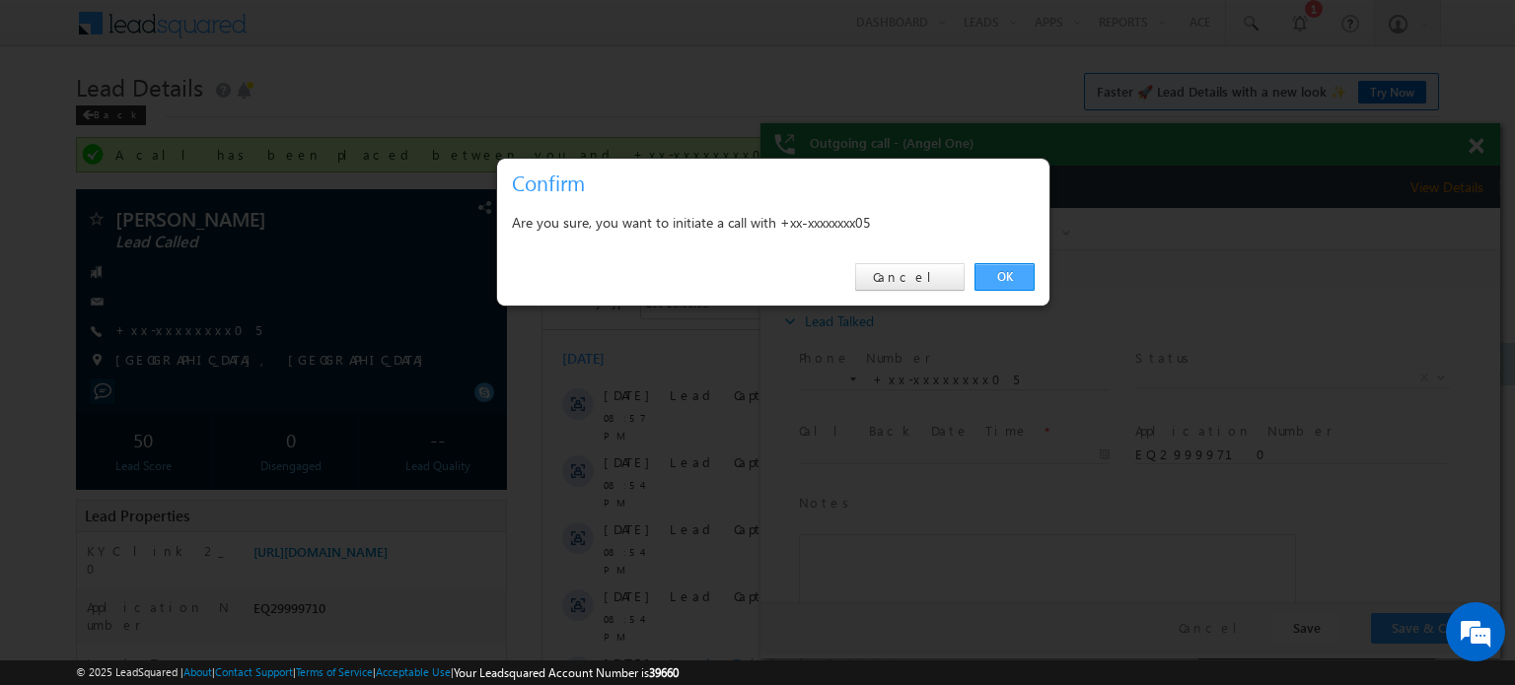
click at [1015, 279] on link "OK" at bounding box center [1004, 277] width 60 height 28
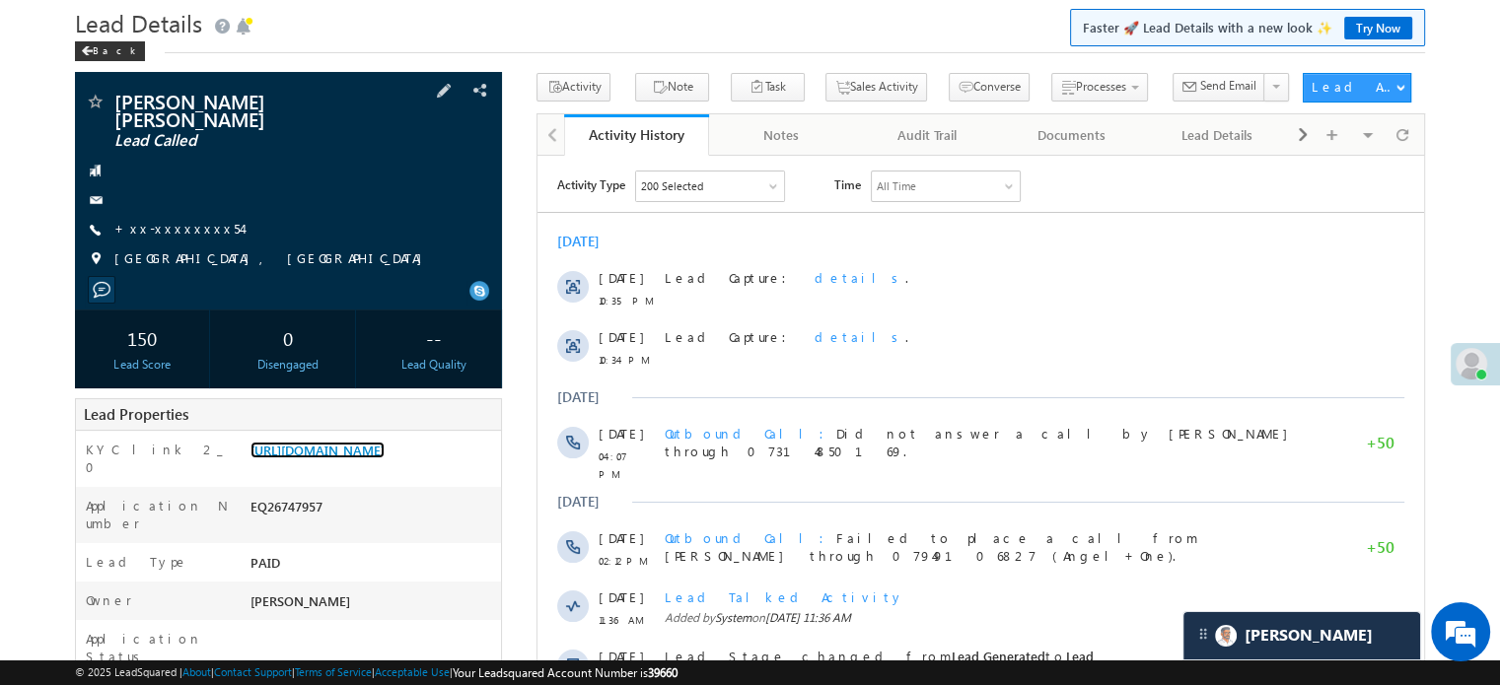
scroll to position [99, 0]
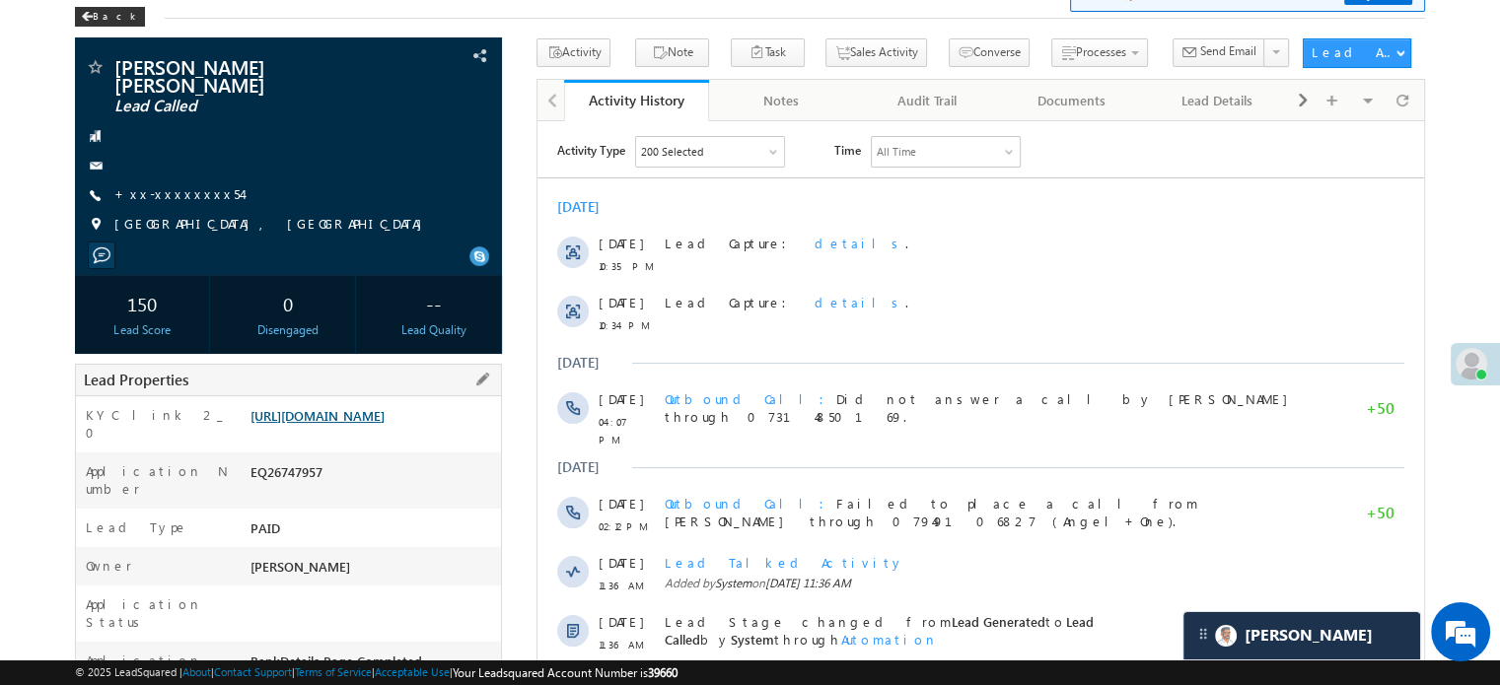
click at [385, 407] on link "[URL][DOMAIN_NAME]" at bounding box center [318, 415] width 134 height 17
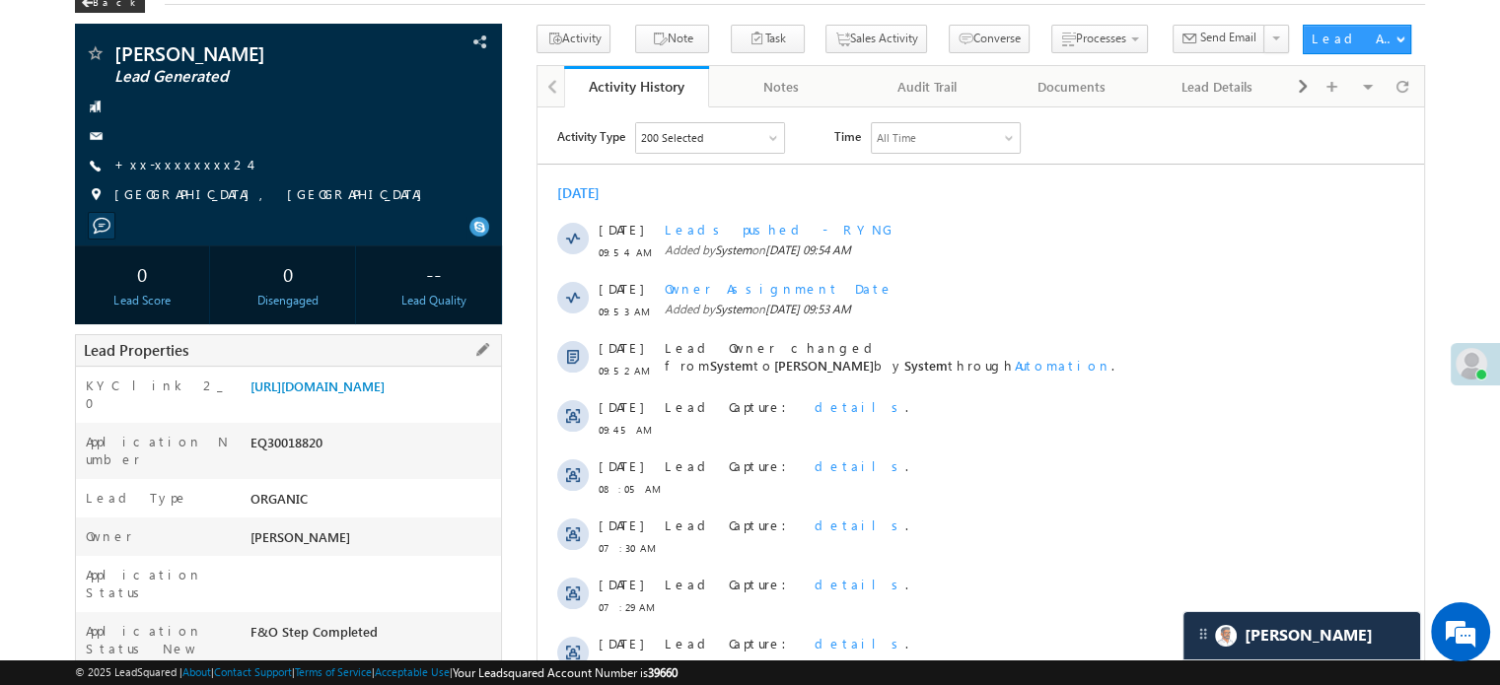
scroll to position [197, 0]
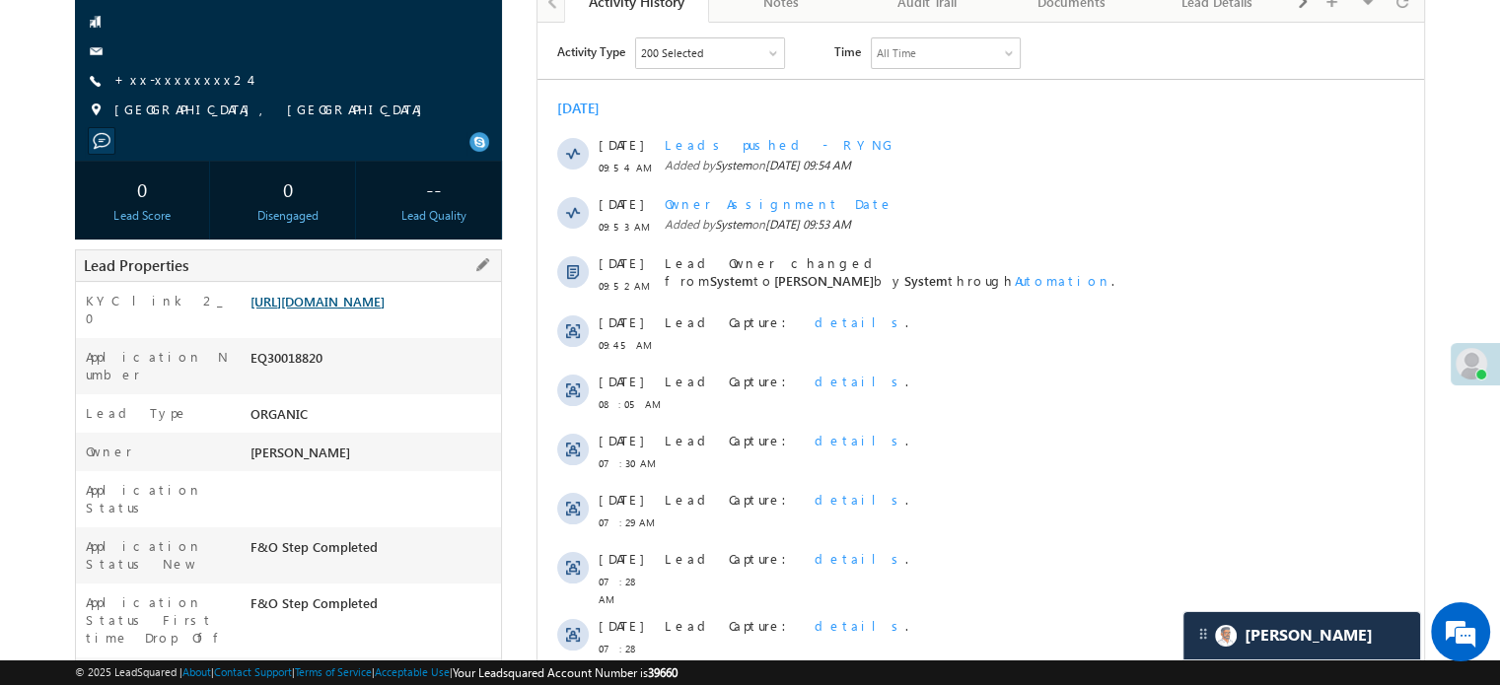
click at [333, 310] on link "[URL][DOMAIN_NAME]" at bounding box center [318, 301] width 134 height 17
click at [172, 84] on link "+xx-xxxxxxxx24" at bounding box center [181, 79] width 135 height 17
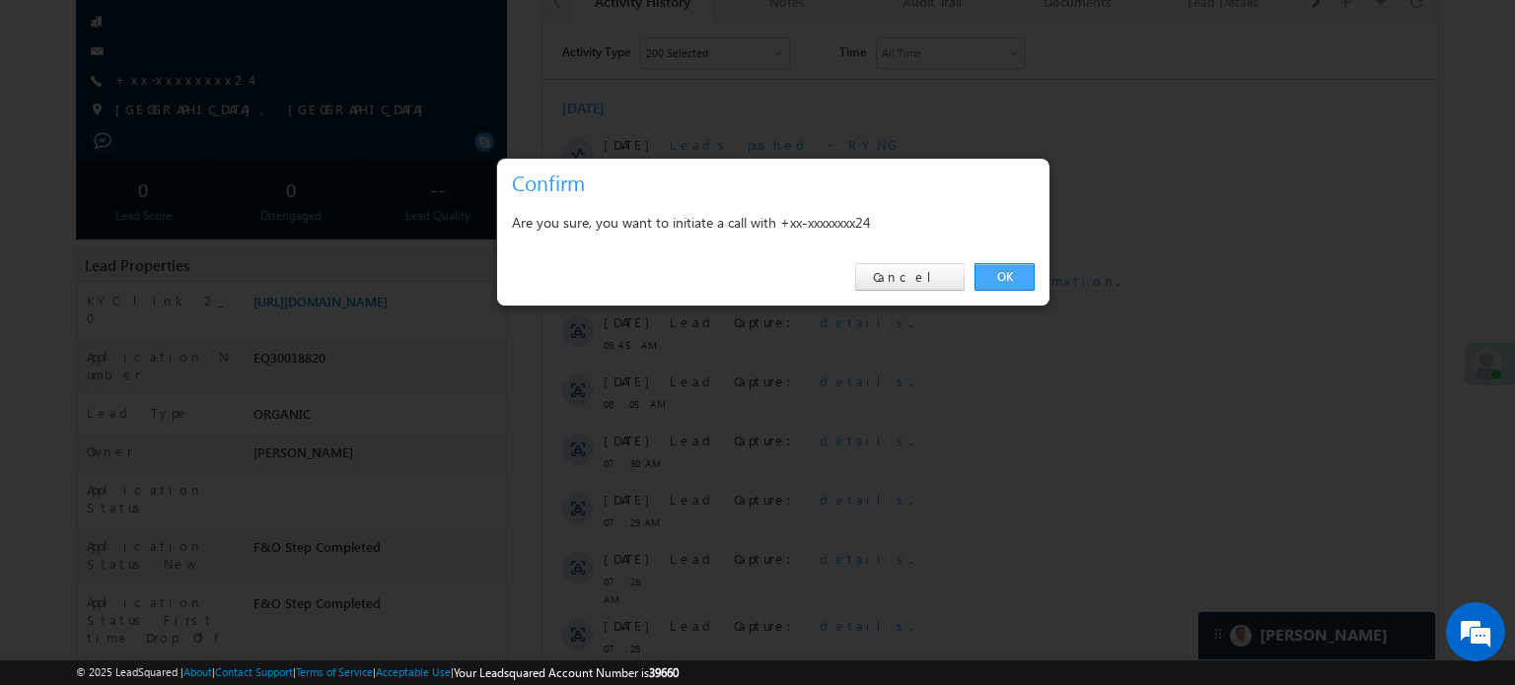
click at [1009, 263] on link "OK" at bounding box center [1004, 277] width 60 height 28
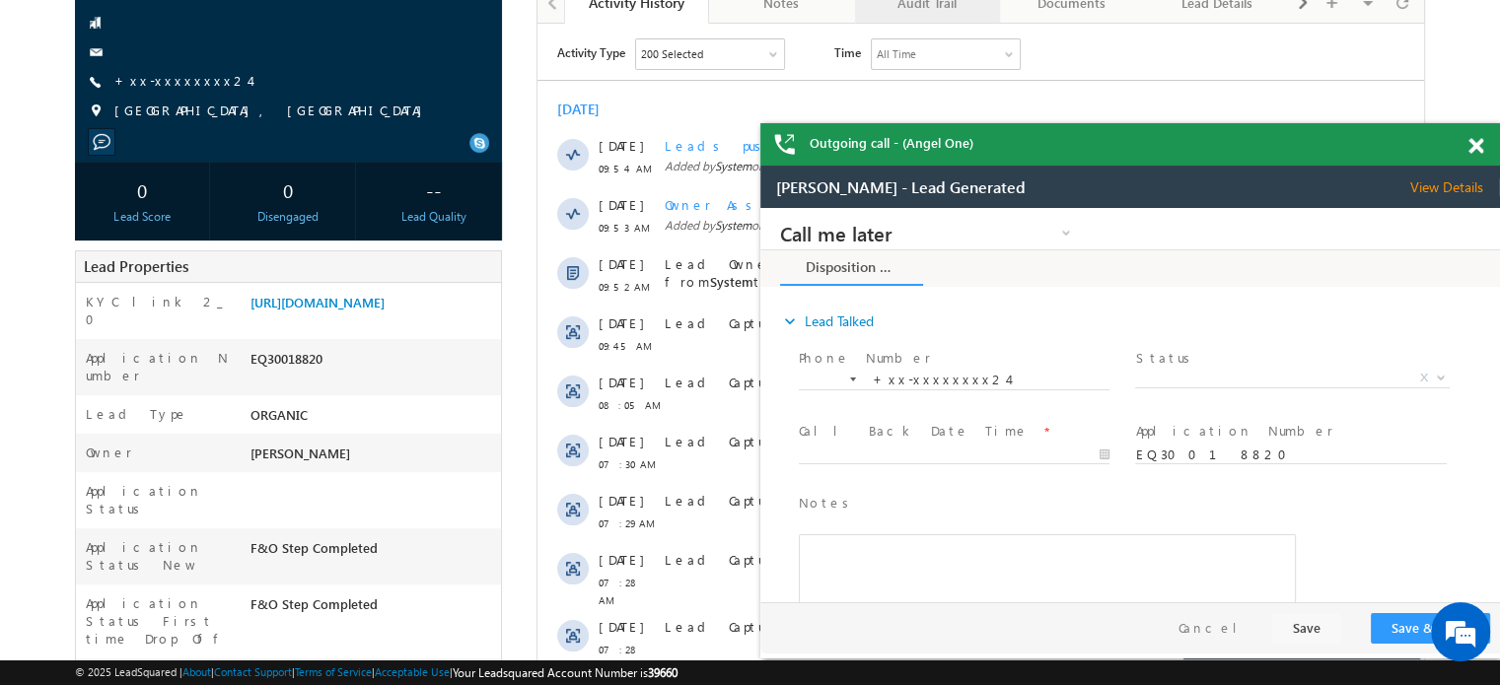
scroll to position [0, 0]
click at [174, 76] on link "+xx-xxxxxxxx24" at bounding box center [181, 80] width 135 height 17
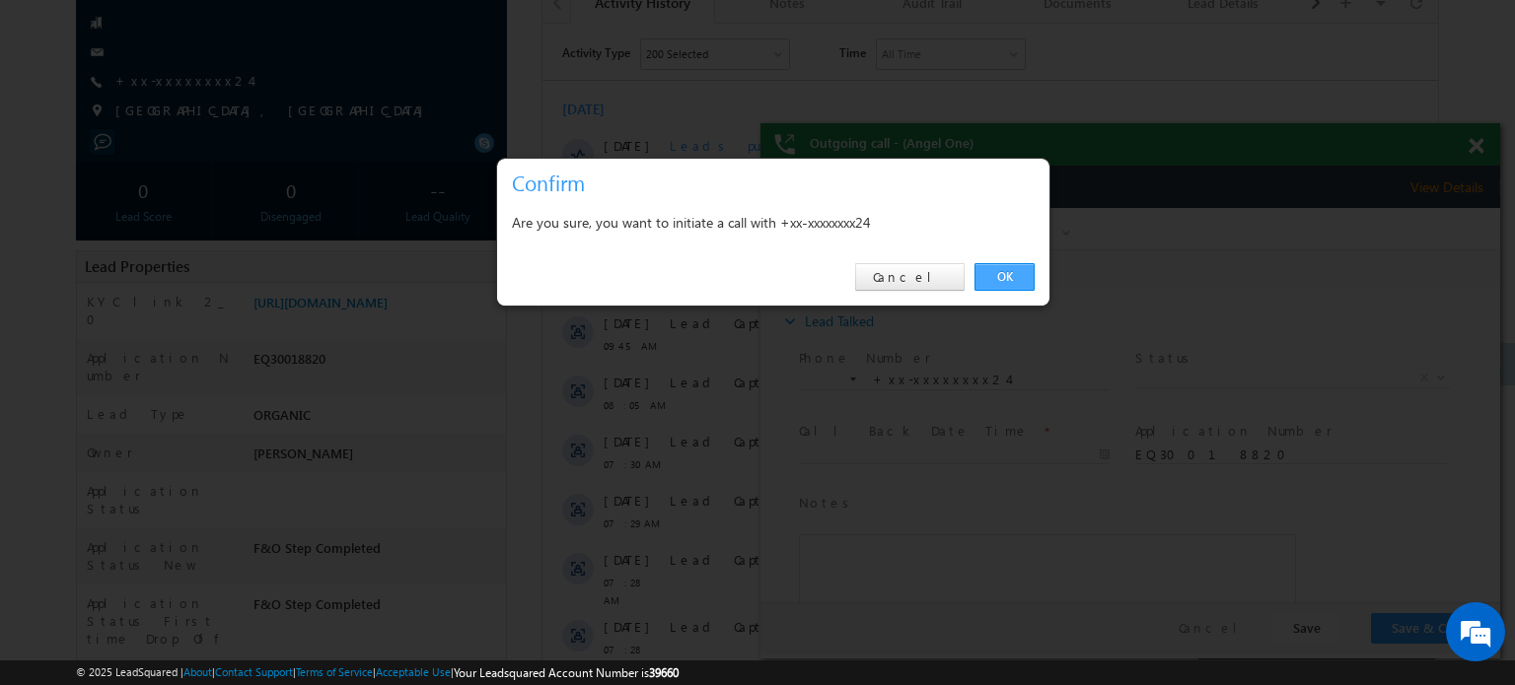
drag, startPoint x: 242, startPoint y: 74, endPoint x: 1002, endPoint y: 282, distance: 788.4
click at [1002, 282] on link "OK" at bounding box center [1004, 277] width 60 height 28
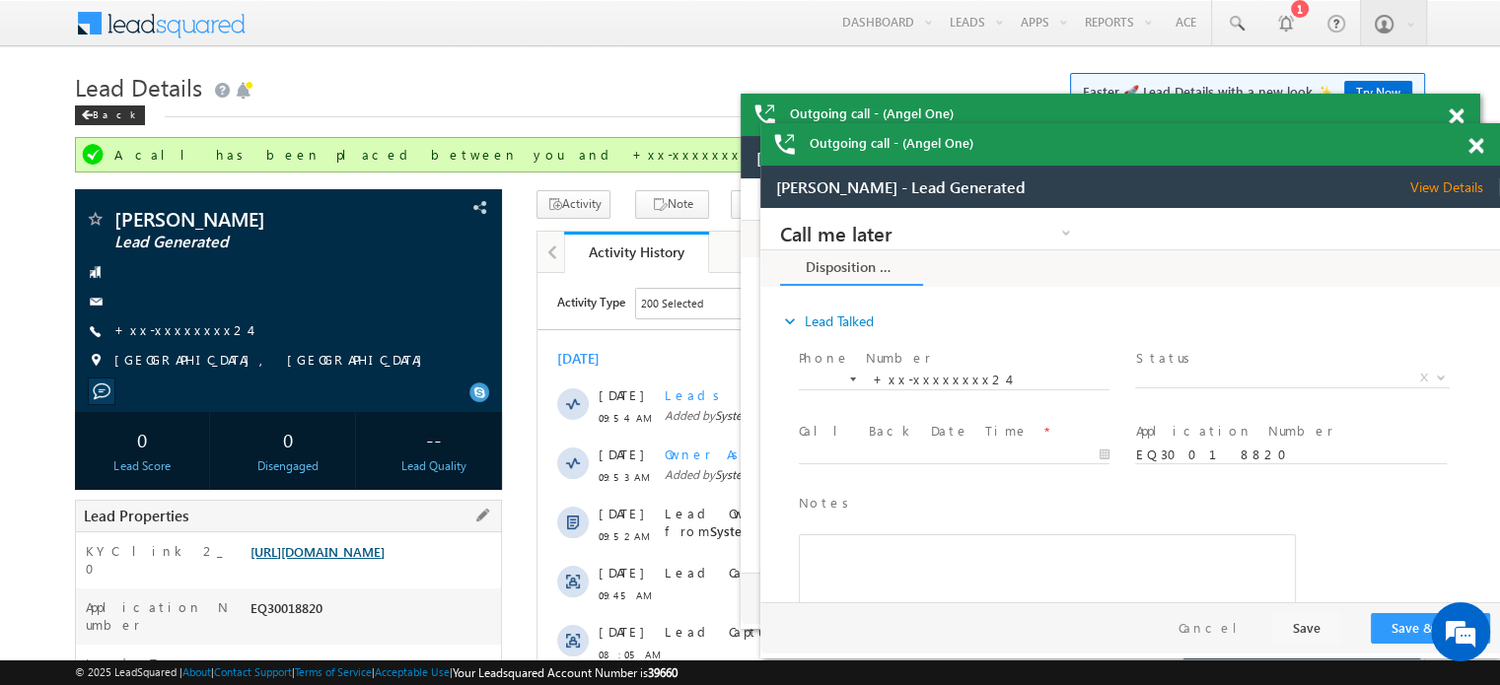
click at [385, 560] on link "[URL][DOMAIN_NAME]" at bounding box center [318, 551] width 134 height 17
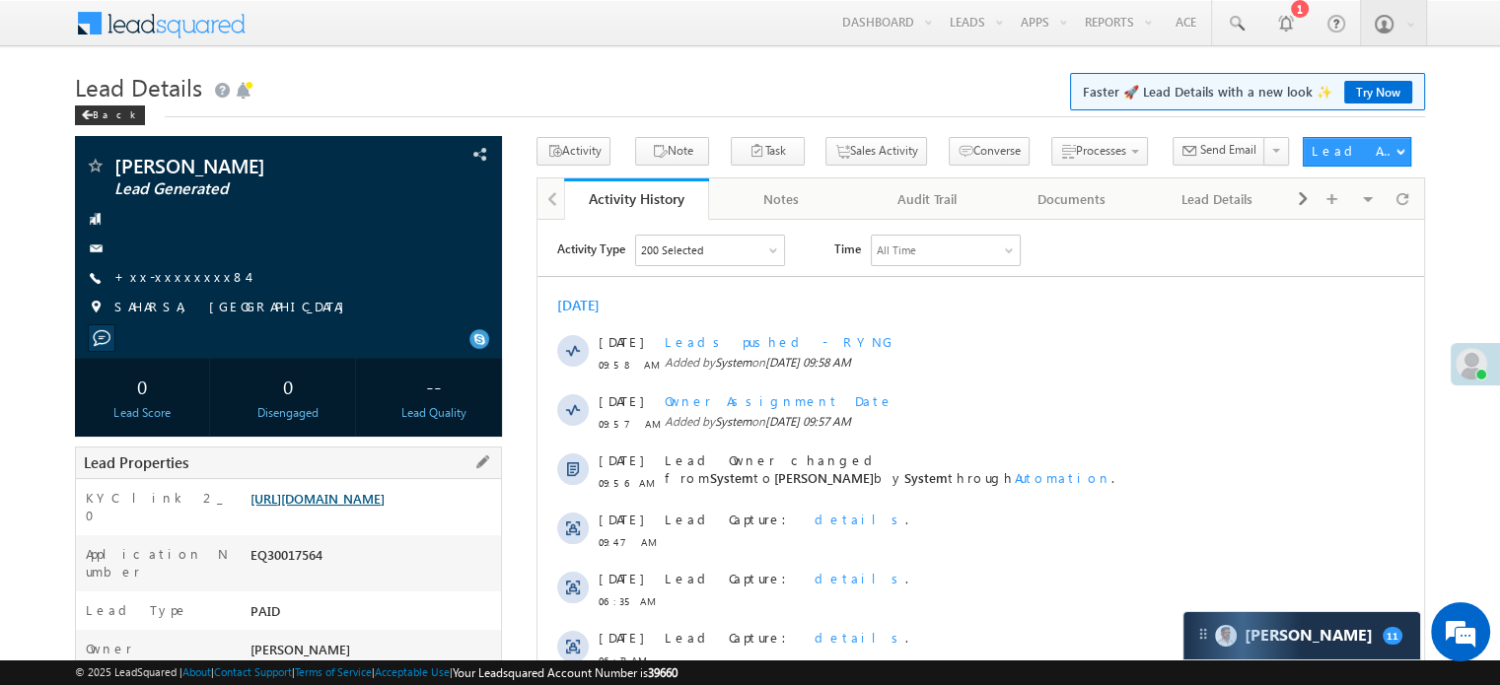
click at [360, 507] on link "[URL][DOMAIN_NAME]" at bounding box center [318, 498] width 134 height 17
click at [385, 507] on link "https://angelbroking1-pk3em7sa.customui-test.leadsquared.com?leadId=568525b0-85…" at bounding box center [318, 498] width 134 height 17
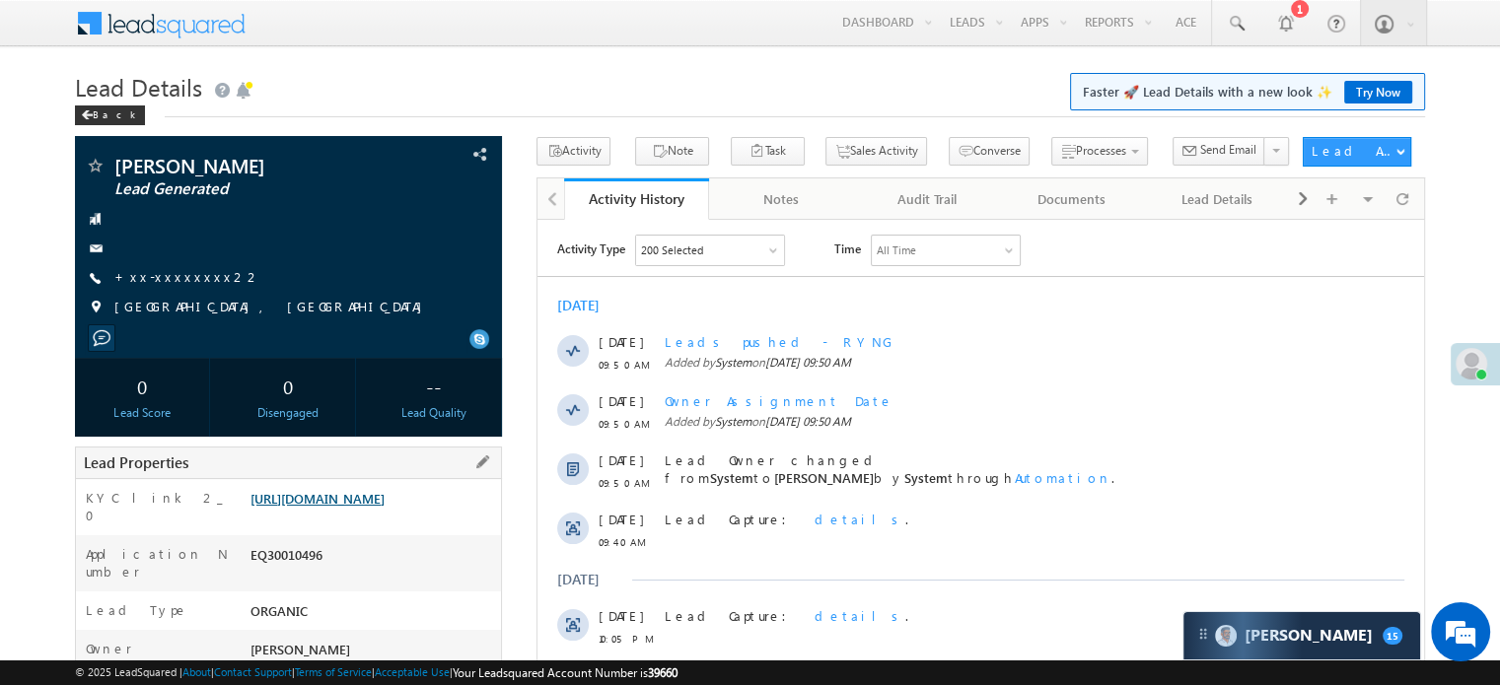
click at [385, 507] on link "https://angelbroking1-pk3em7sa.customui-test.leadsquared.com?leadId=537eee92-d1…" at bounding box center [318, 498] width 134 height 17
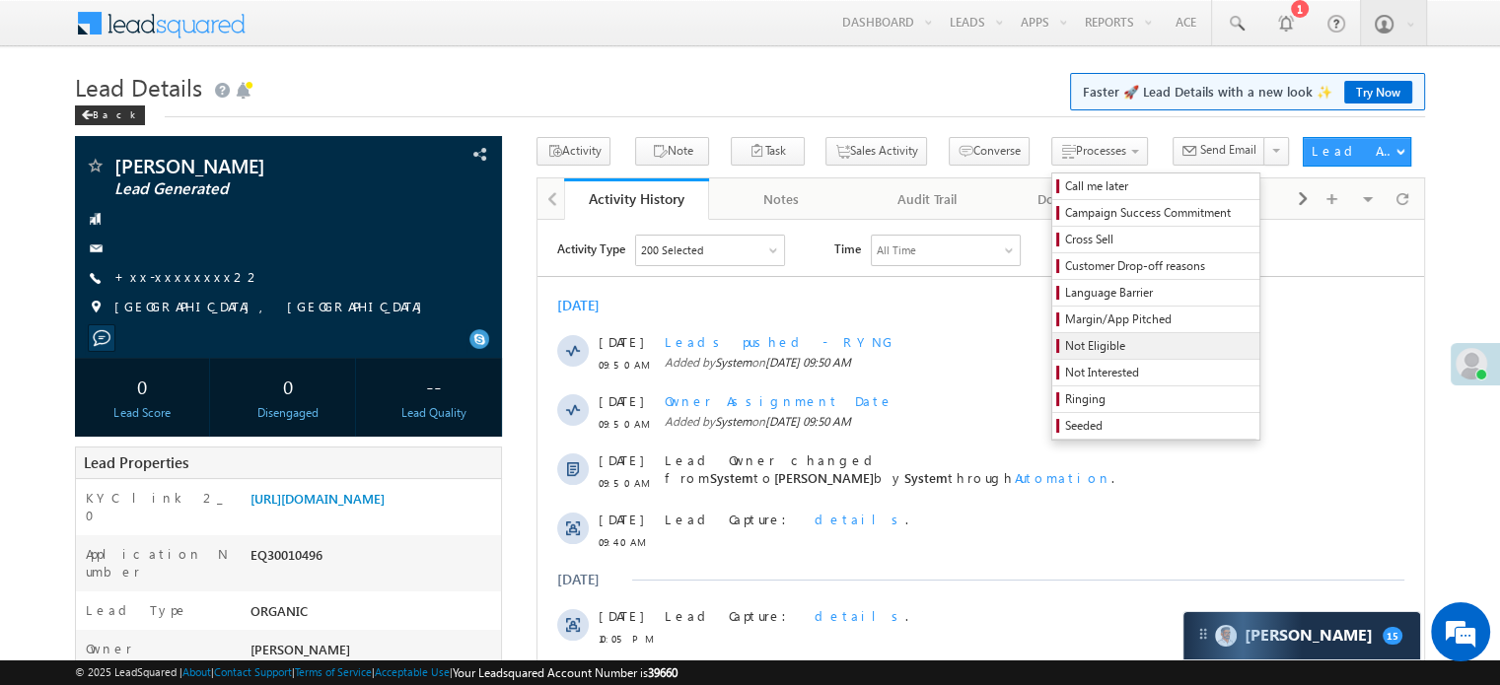
click at [1065, 346] on span "Not Eligible" at bounding box center [1158, 346] width 187 height 18
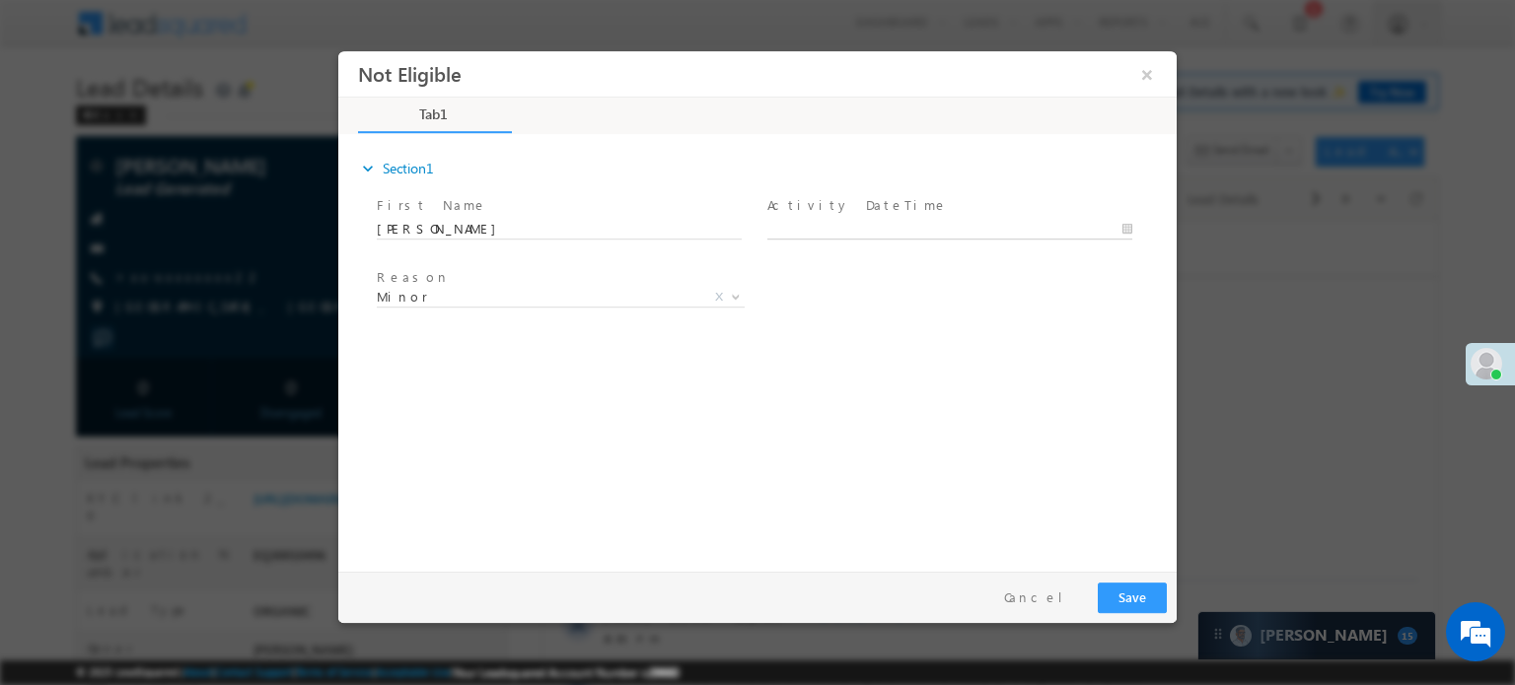
type input "10/05/25 10:20 AM"
click at [844, 231] on body "Not Eligible ×" at bounding box center [757, 306] width 838 height 512
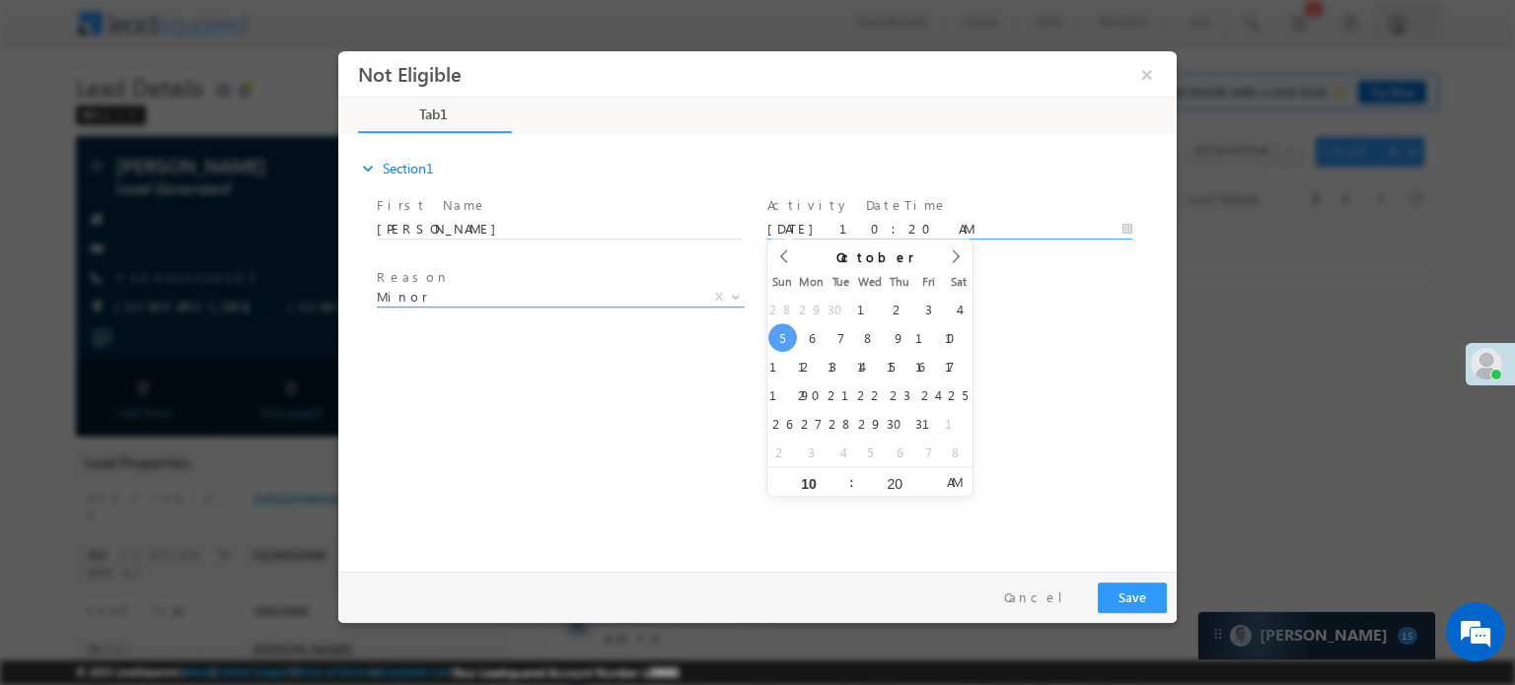
click at [639, 282] on span "Reason *" at bounding box center [559, 278] width 364 height 22
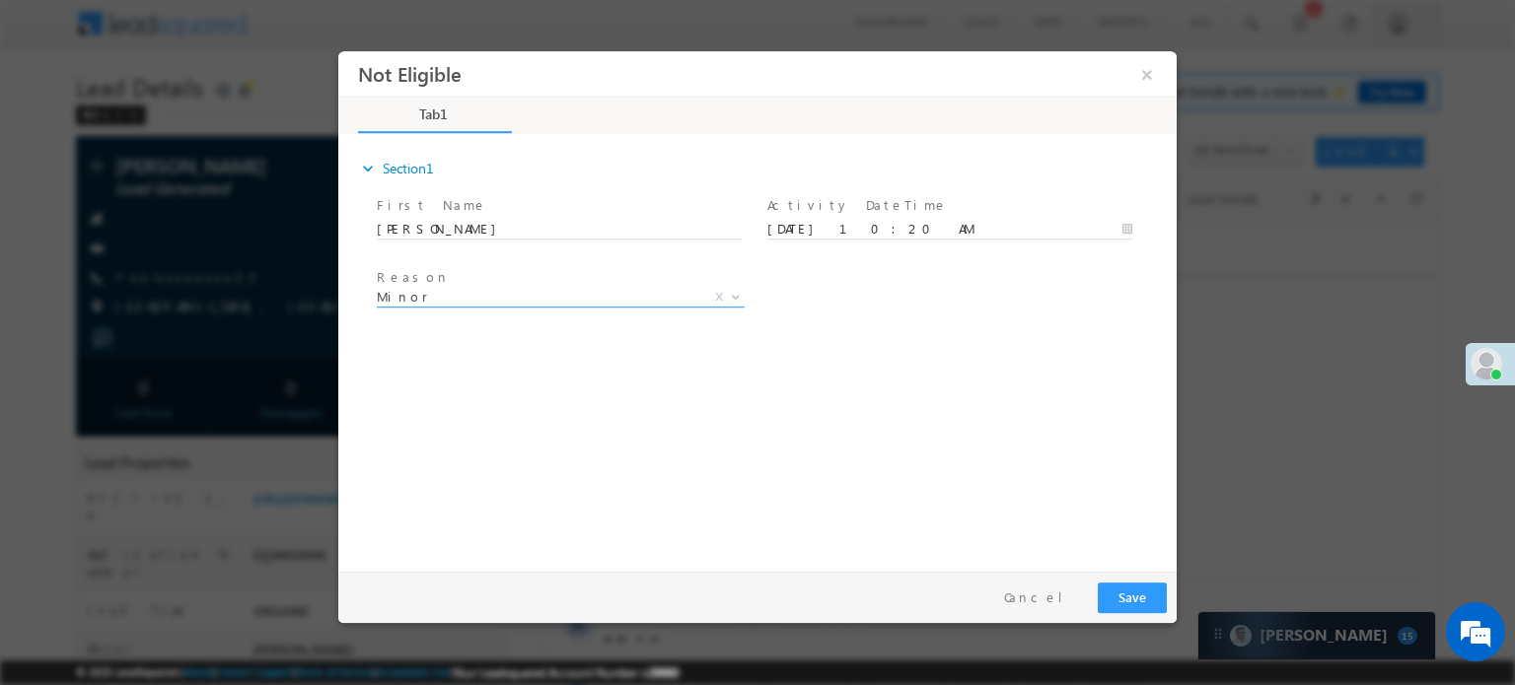
click at [585, 294] on span "Minor" at bounding box center [537, 296] width 321 height 18
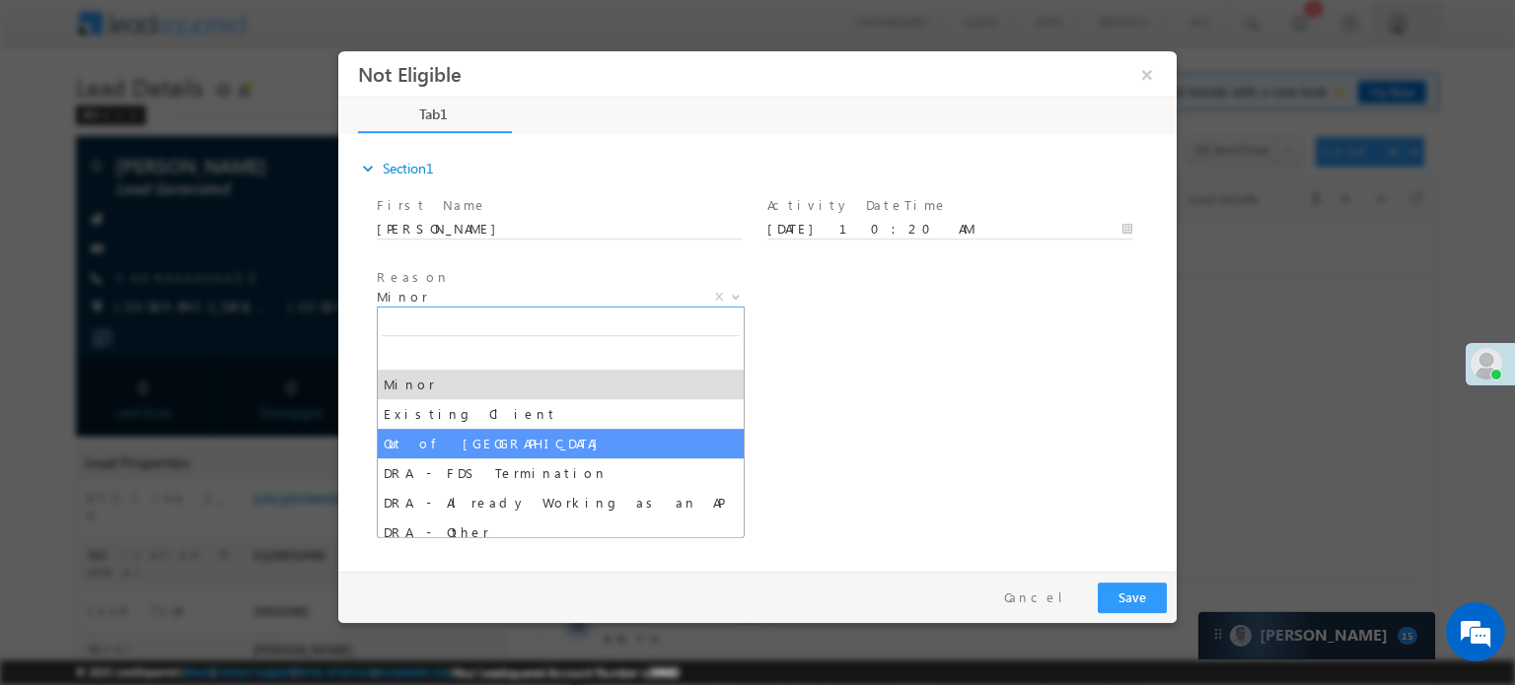
select select "Out of India"
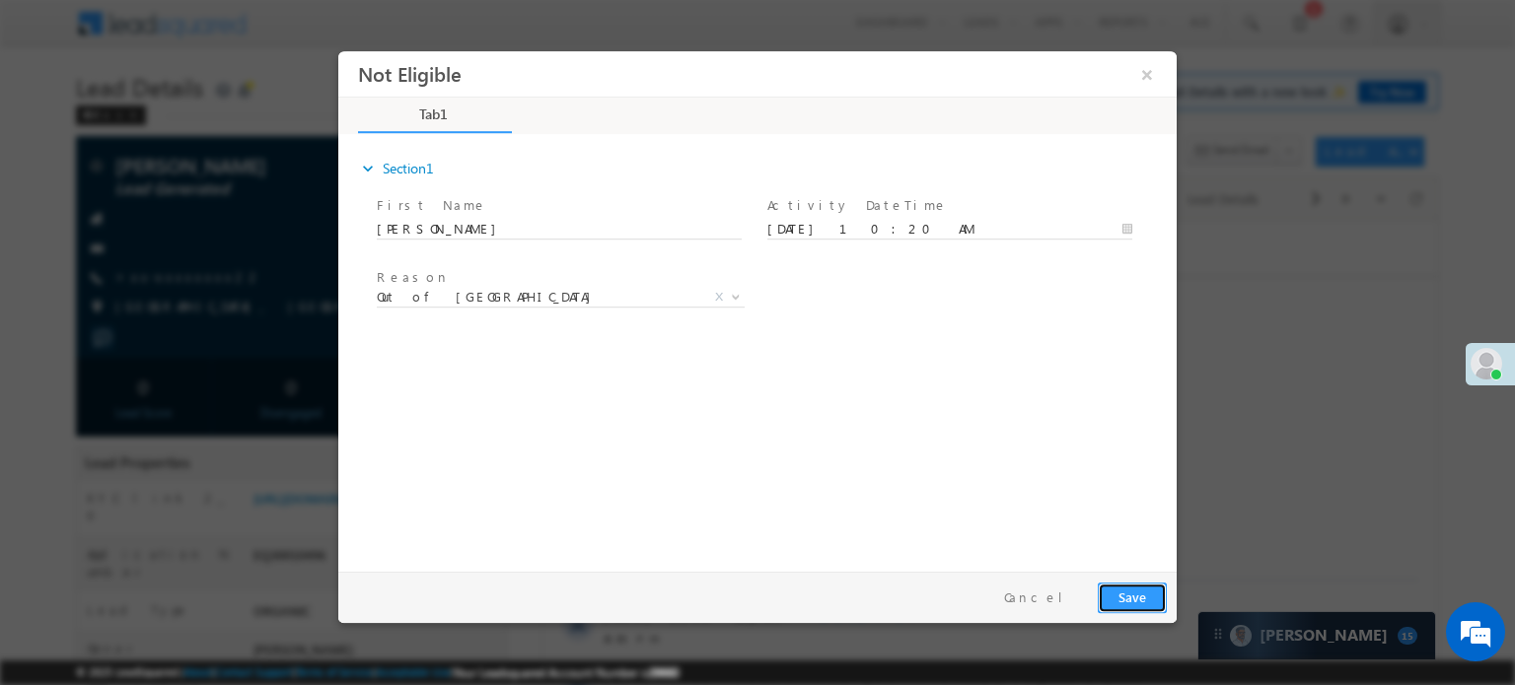
click at [1139, 590] on button "Save" at bounding box center [1132, 597] width 69 height 31
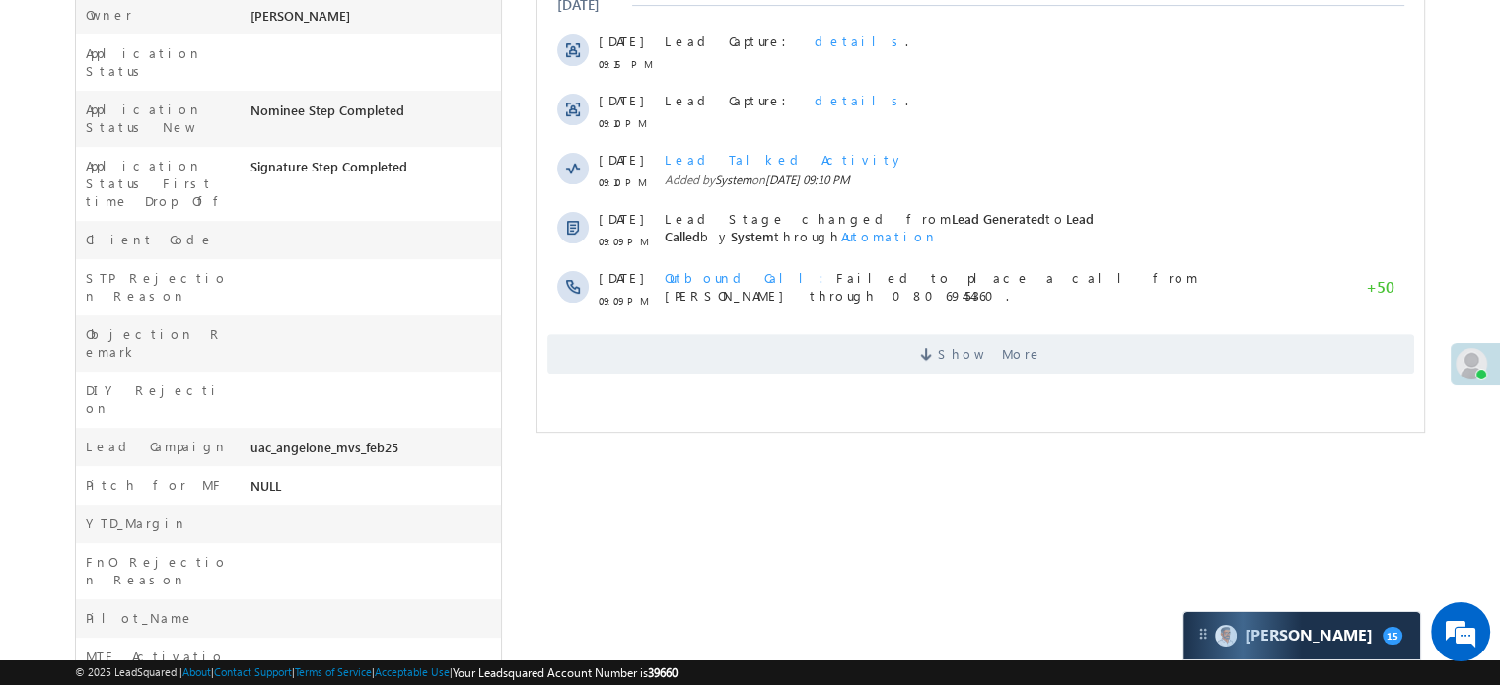
scroll to position [455, 0]
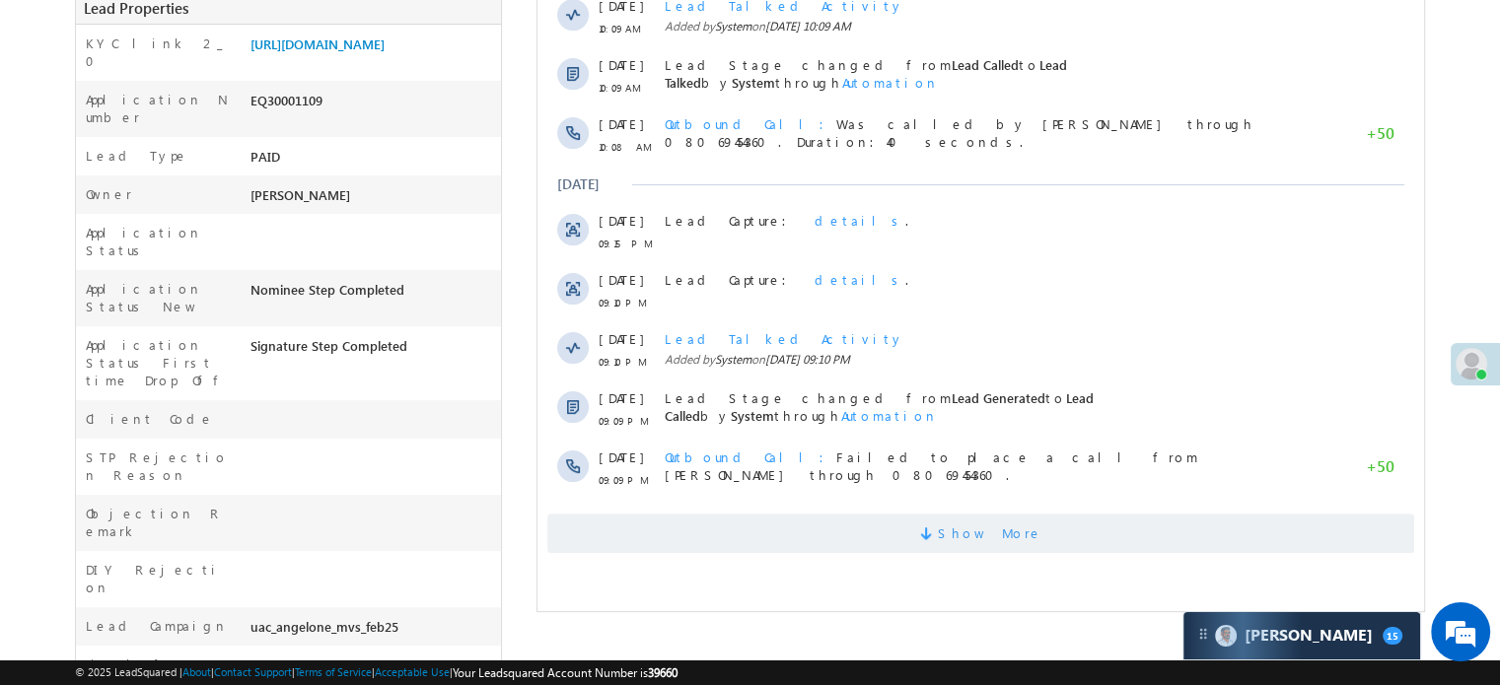
click at [867, 535] on span "Show More" at bounding box center [980, 533] width 867 height 39
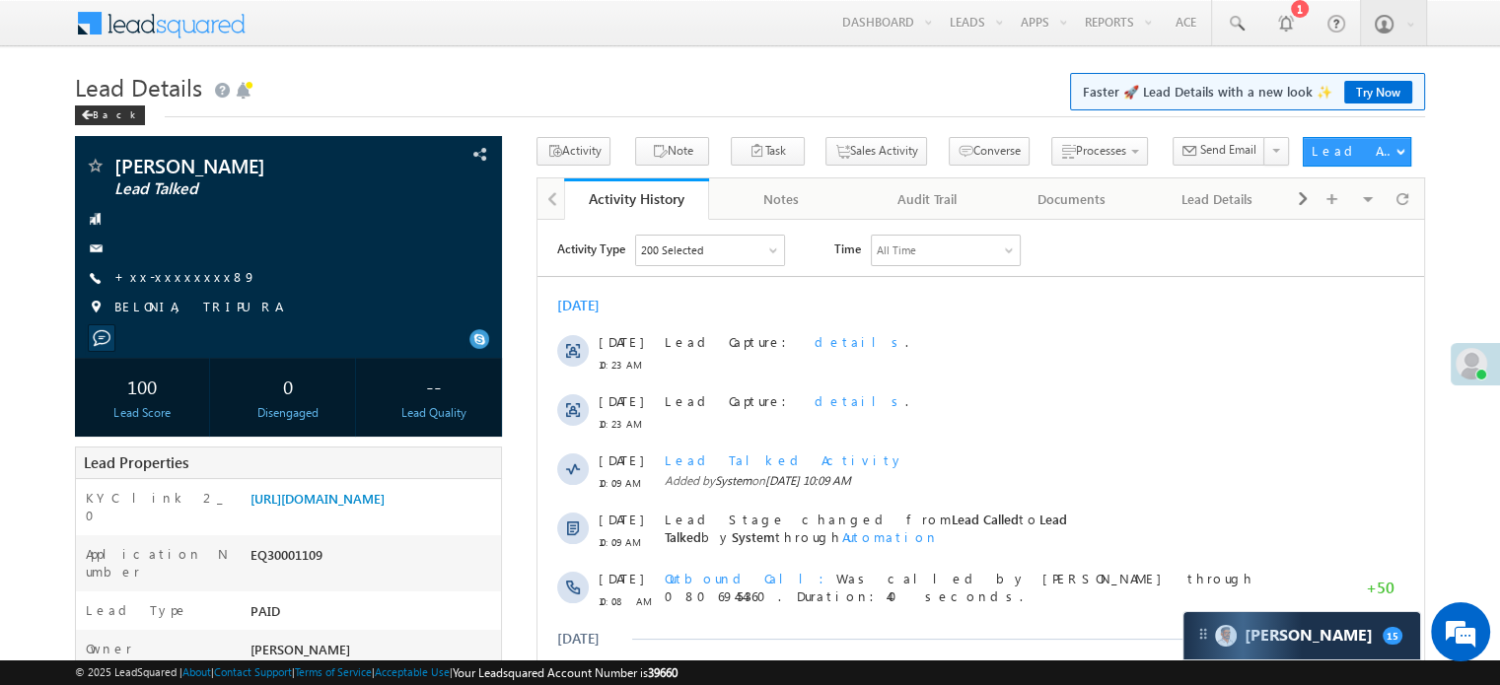
scroll to position [0, 0]
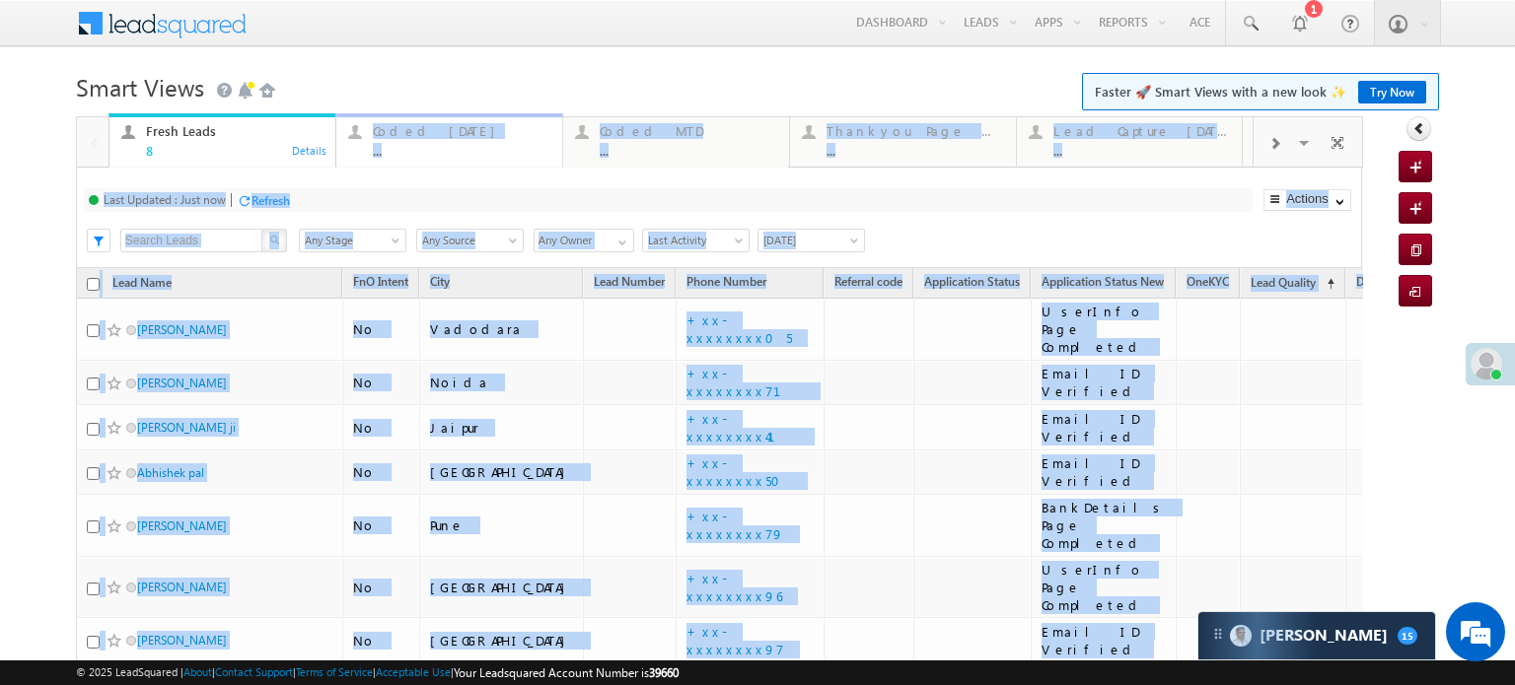
drag, startPoint x: 420, startPoint y: 152, endPoint x: 357, endPoint y: 152, distance: 63.1
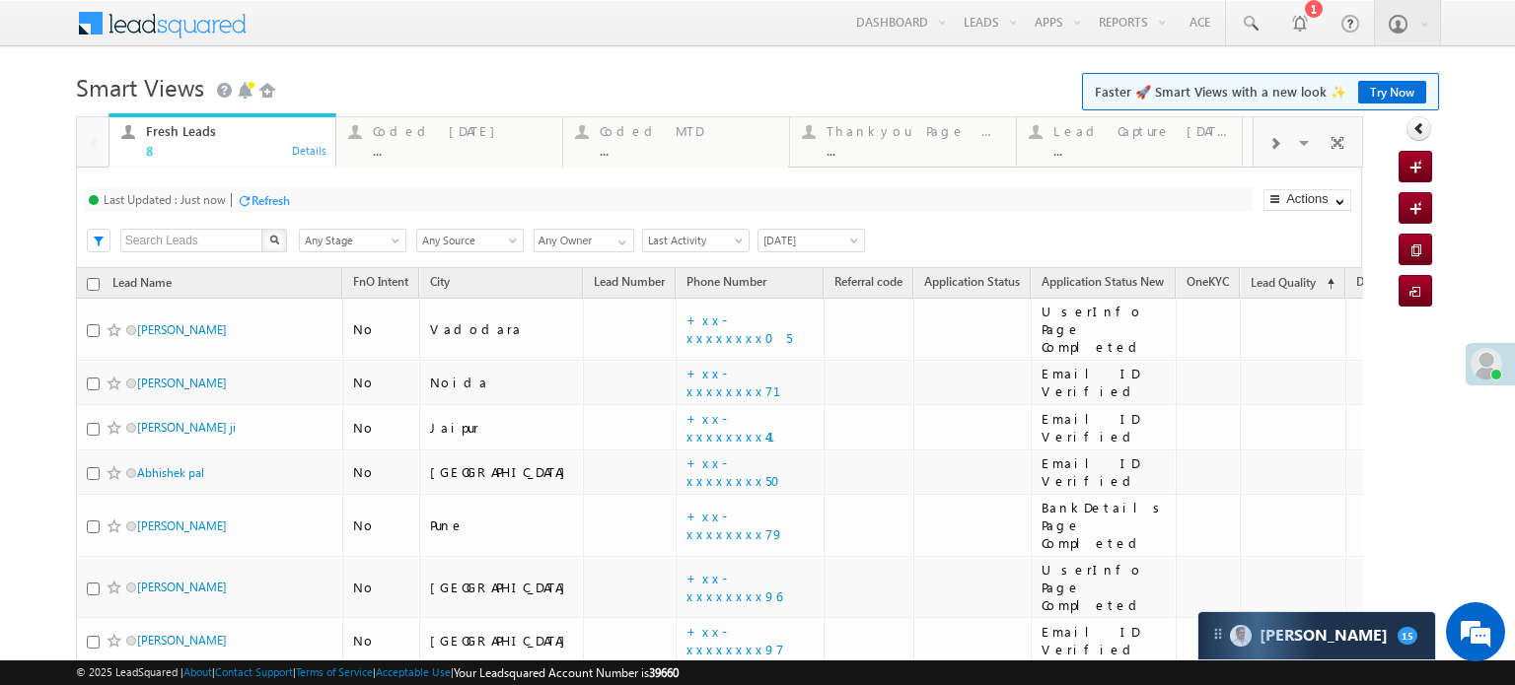
click at [457, 92] on h1 "Smart Views Getting Started Faster 🚀 Smart Views with a new look ✨ Try Now" at bounding box center [757, 85] width 1363 height 38
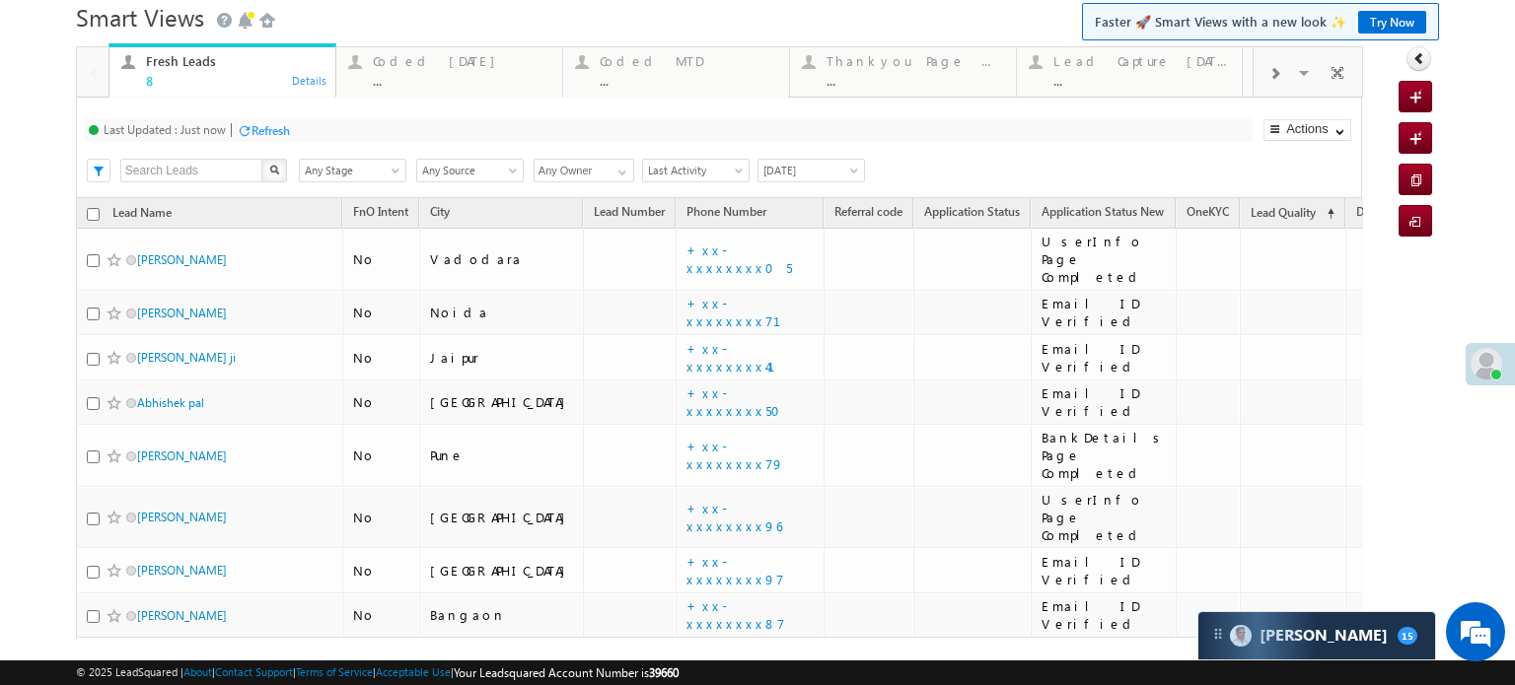
scroll to position [42, 0]
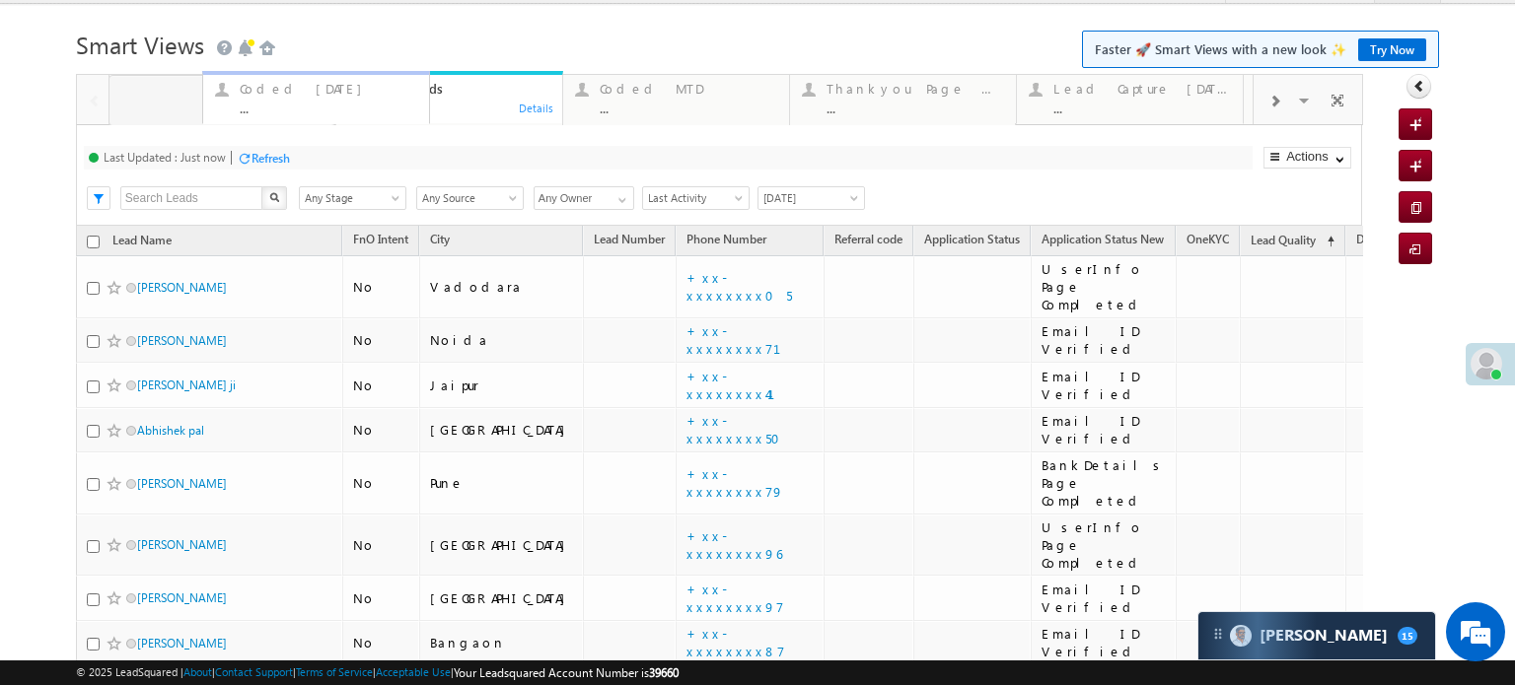
drag, startPoint x: 406, startPoint y: 111, endPoint x: 271, endPoint y: 111, distance: 135.1
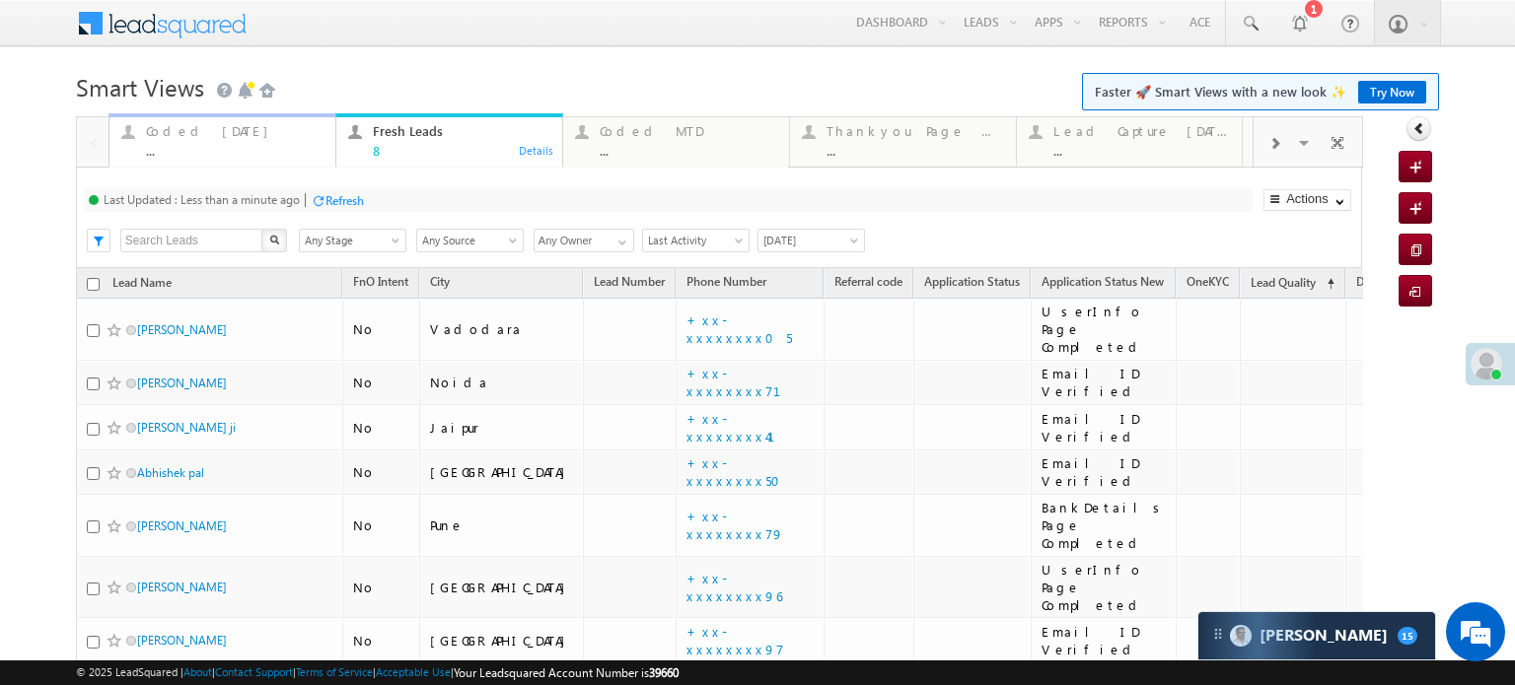
click at [164, 129] on div "Coded [DATE]" at bounding box center [235, 131] width 178 height 16
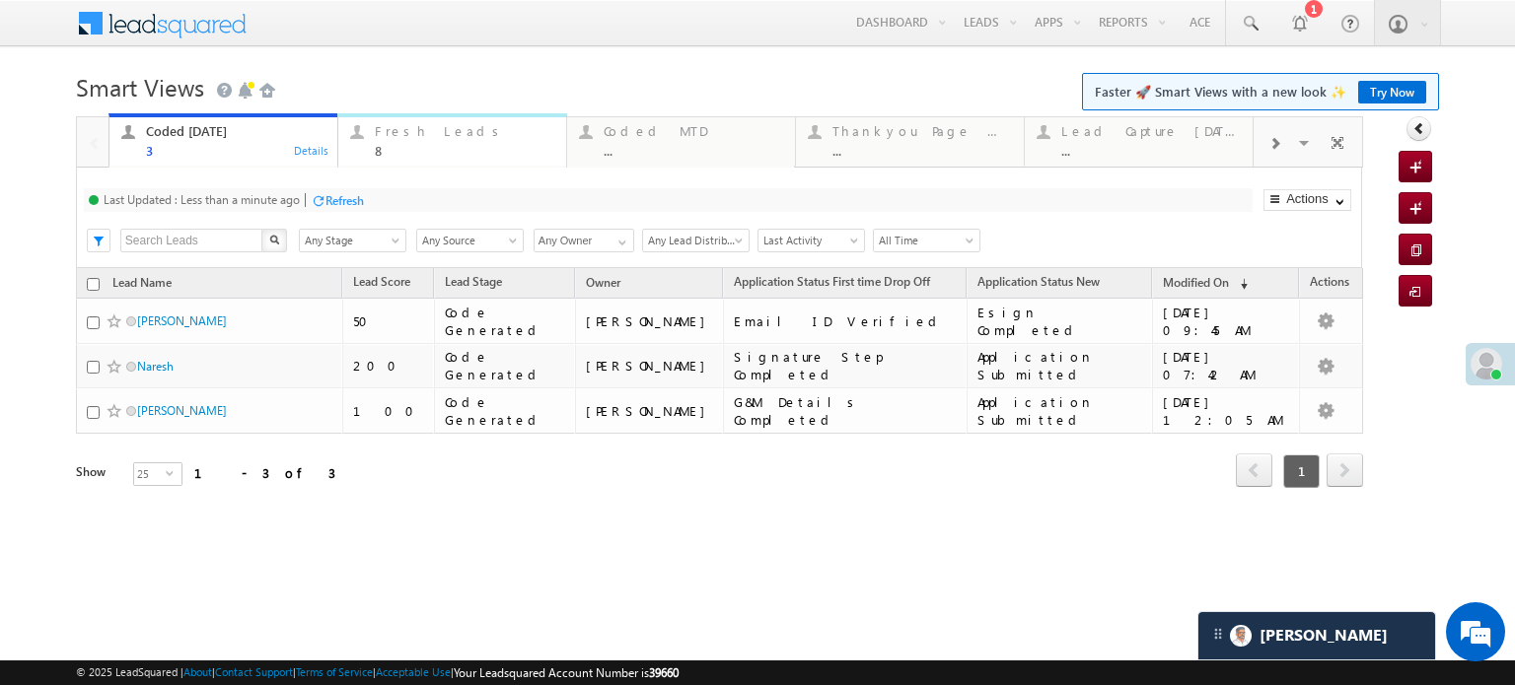
click at [465, 133] on div "Fresh Leads" at bounding box center [465, 131] width 180 height 16
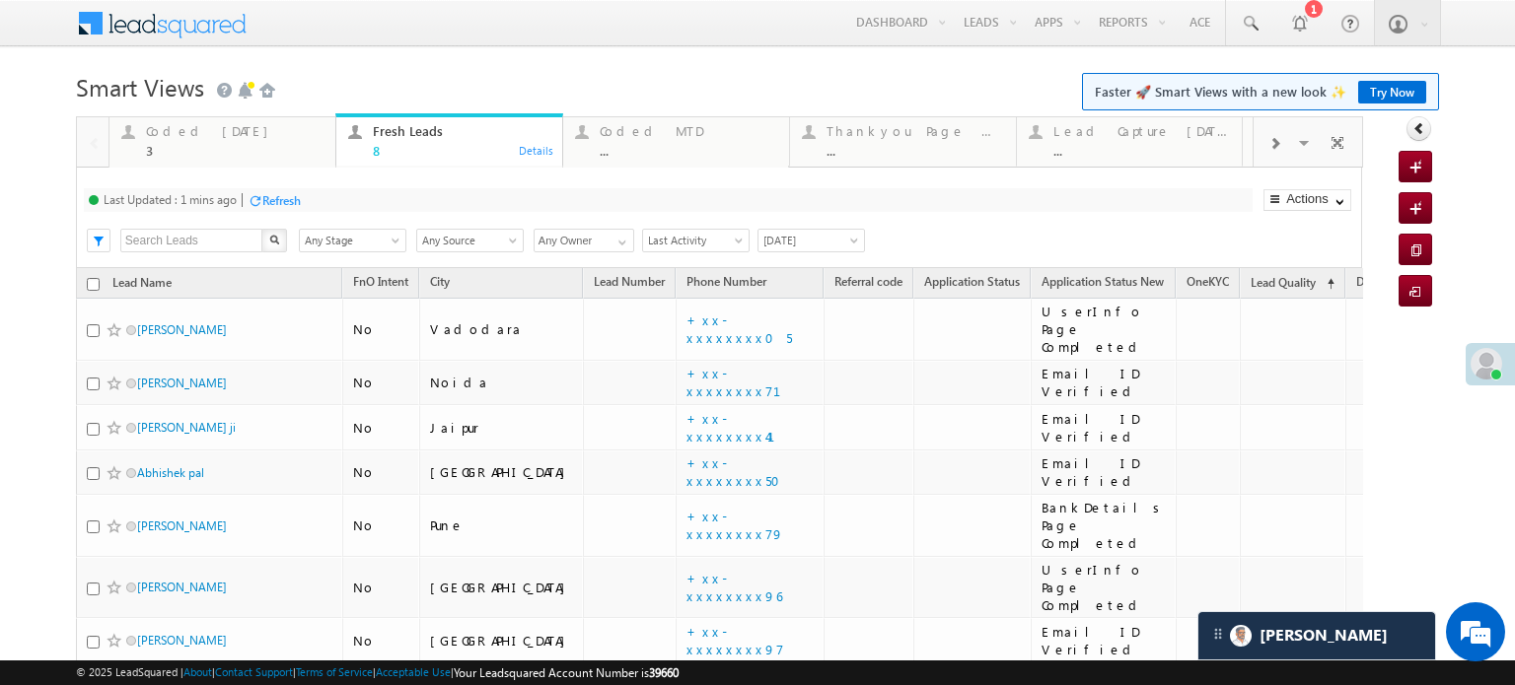
click at [288, 202] on div "Refresh" at bounding box center [281, 200] width 38 height 15
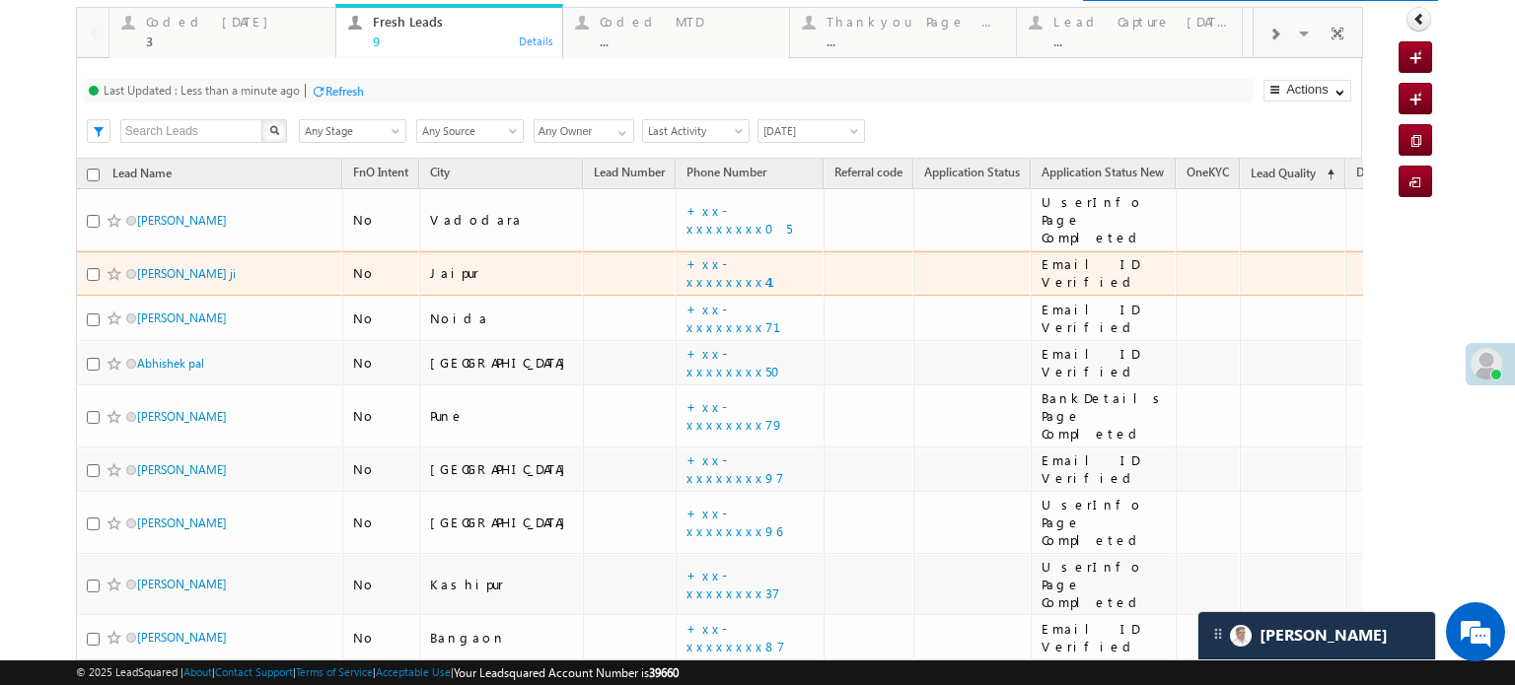
scroll to position [185, 0]
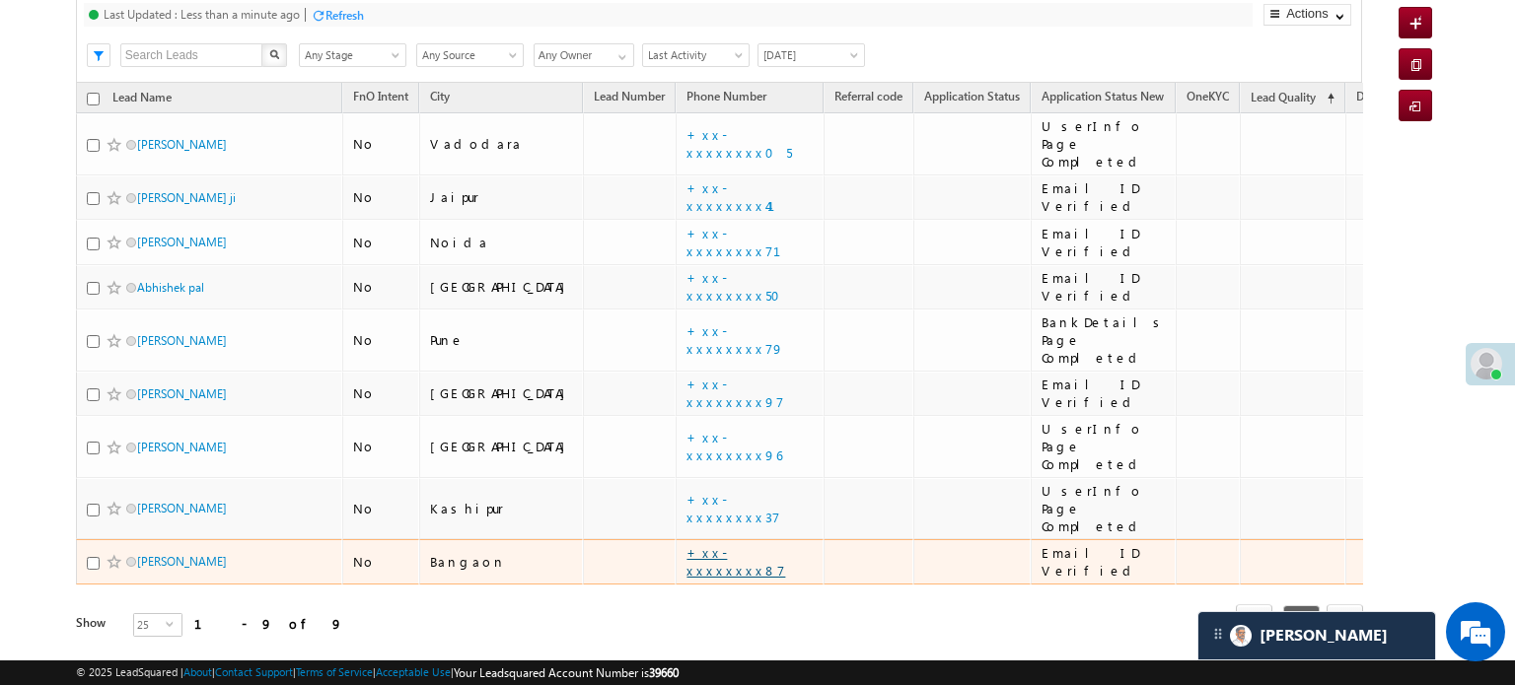
click at [686, 544] on link "+xx-xxxxxxxx87" at bounding box center [735, 561] width 99 height 35
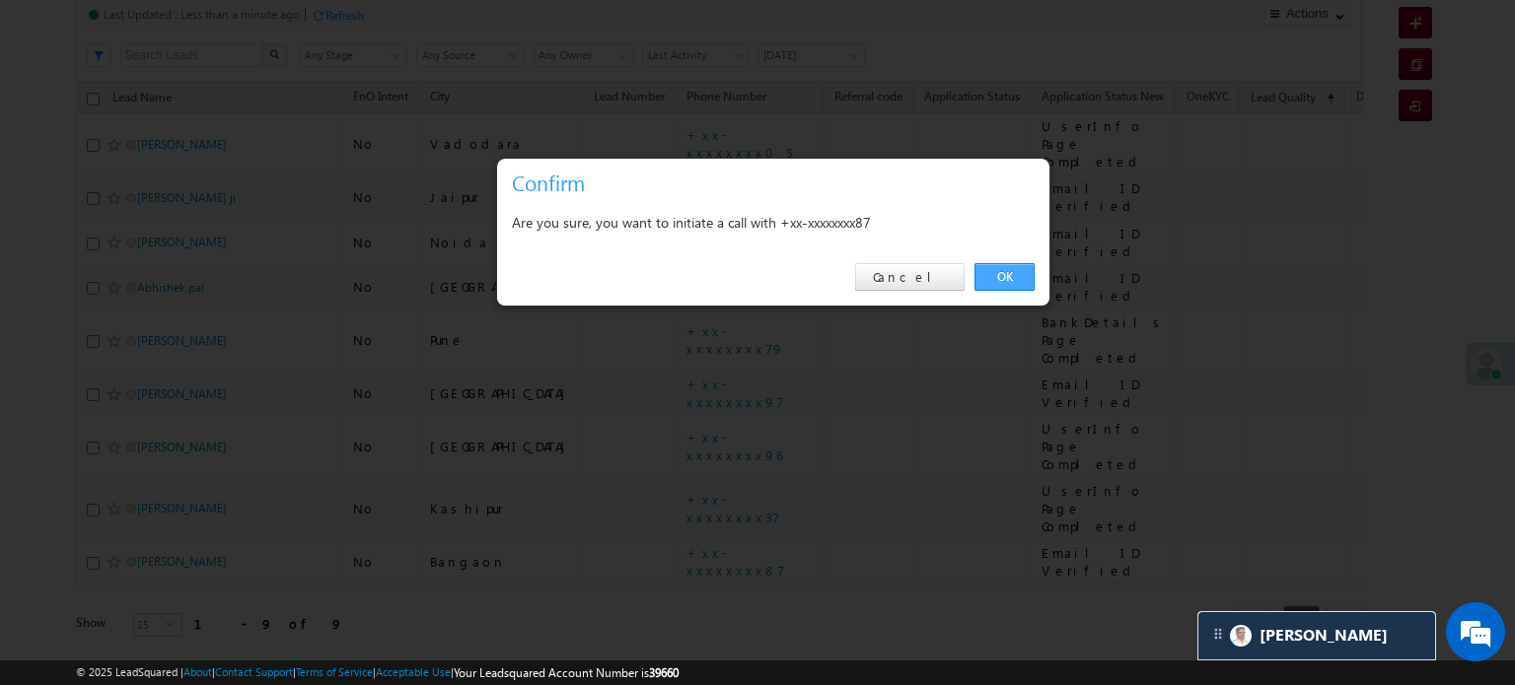
click at [1015, 285] on link "OK" at bounding box center [1004, 277] width 60 height 28
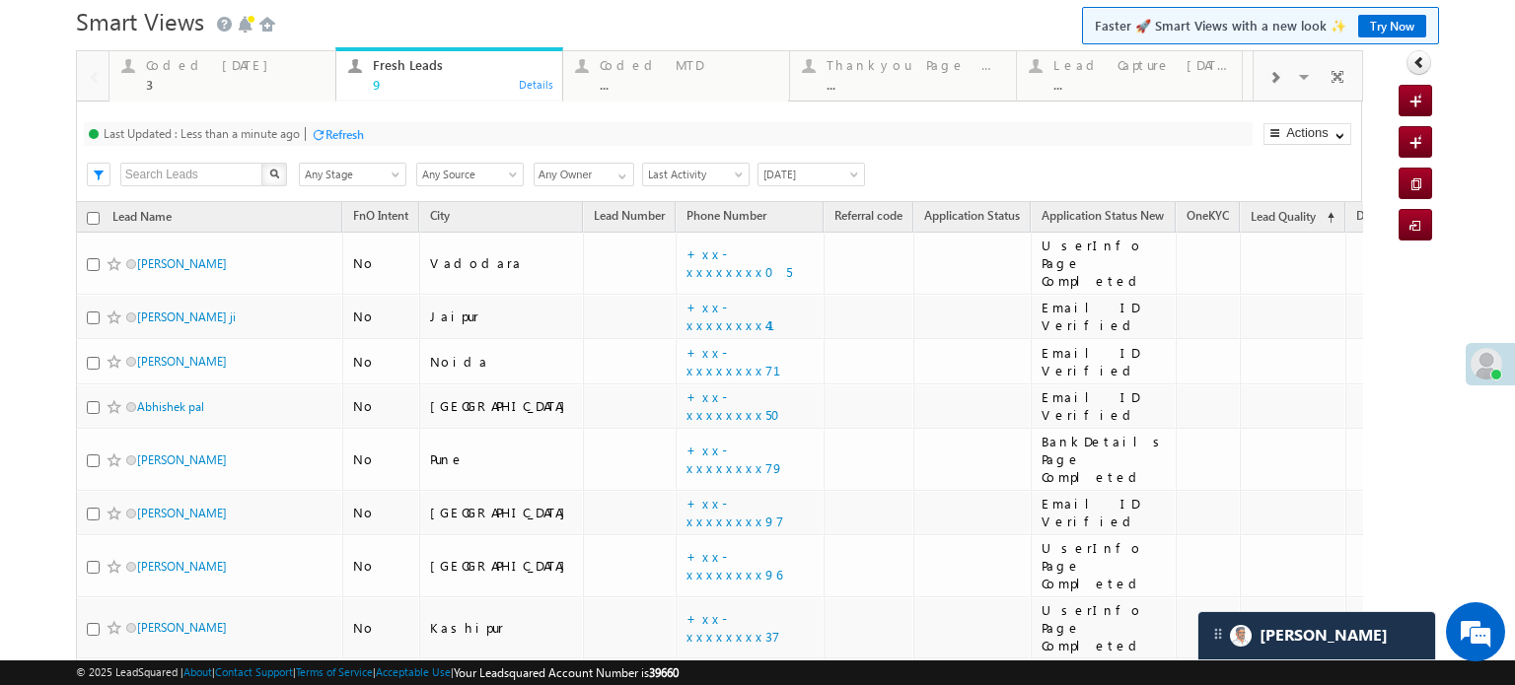
scroll to position [0, 0]
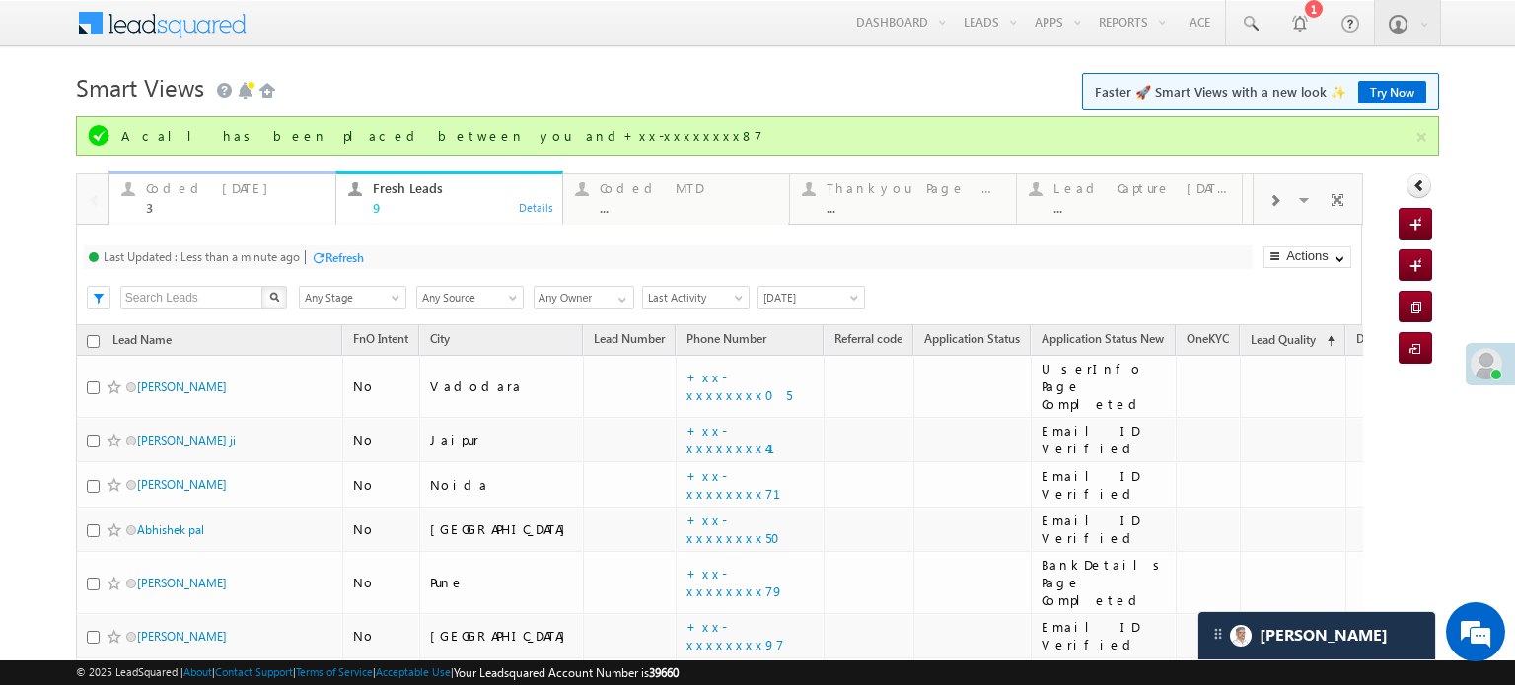
click at [212, 142] on div "A call has been placed between you and+xx-xxxxxxxx87" at bounding box center [767, 136] width 1292 height 18
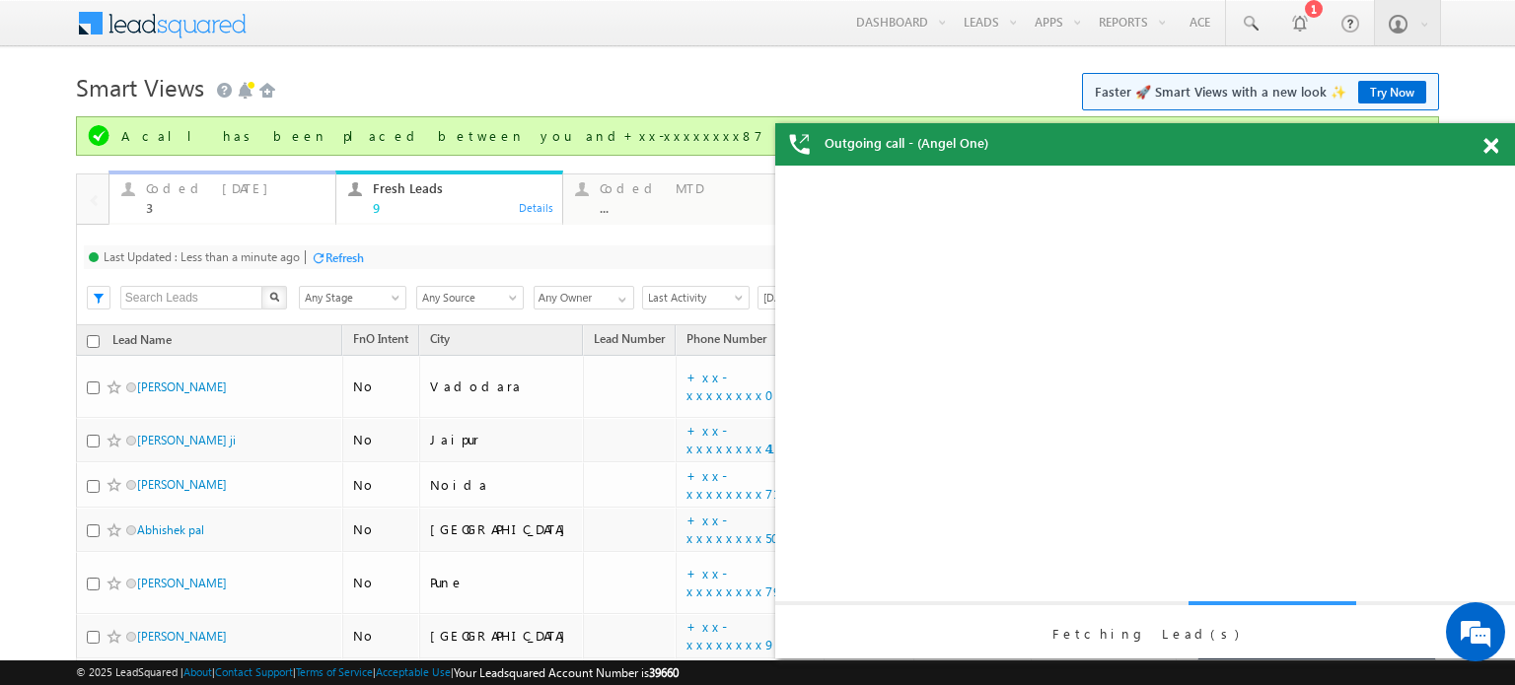
click at [185, 184] on div "Coded Today" at bounding box center [235, 188] width 178 height 16
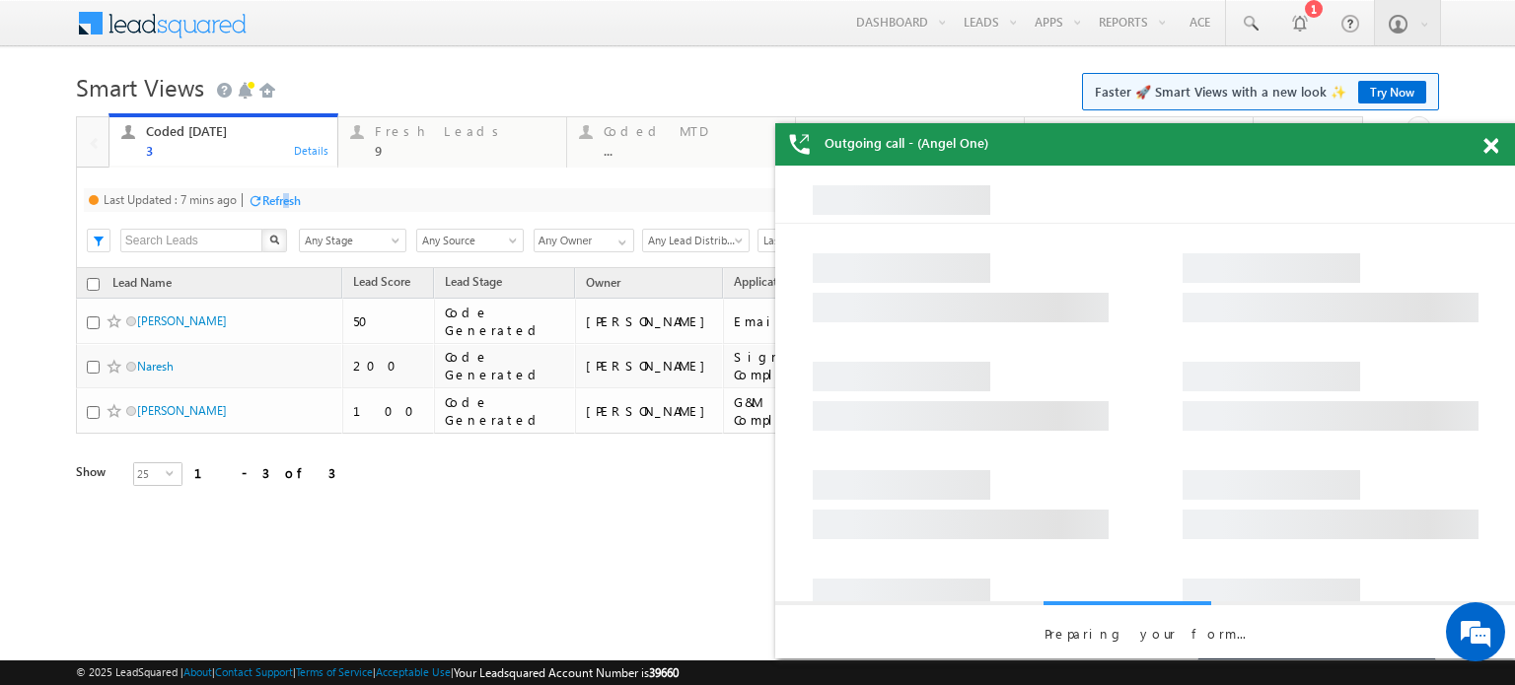
click at [287, 196] on div "Refresh" at bounding box center [281, 200] width 38 height 15
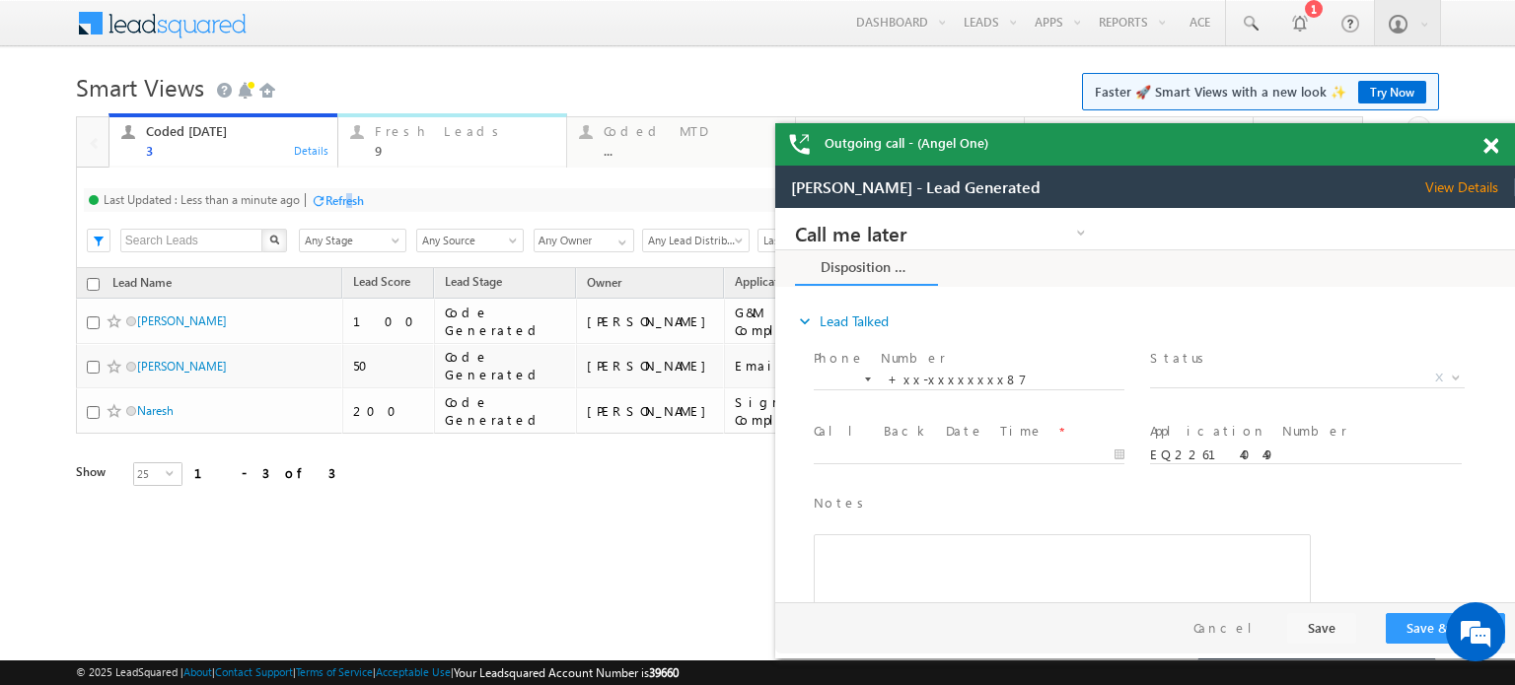
click at [492, 139] on div "Fresh Leads" at bounding box center [465, 131] width 180 height 16
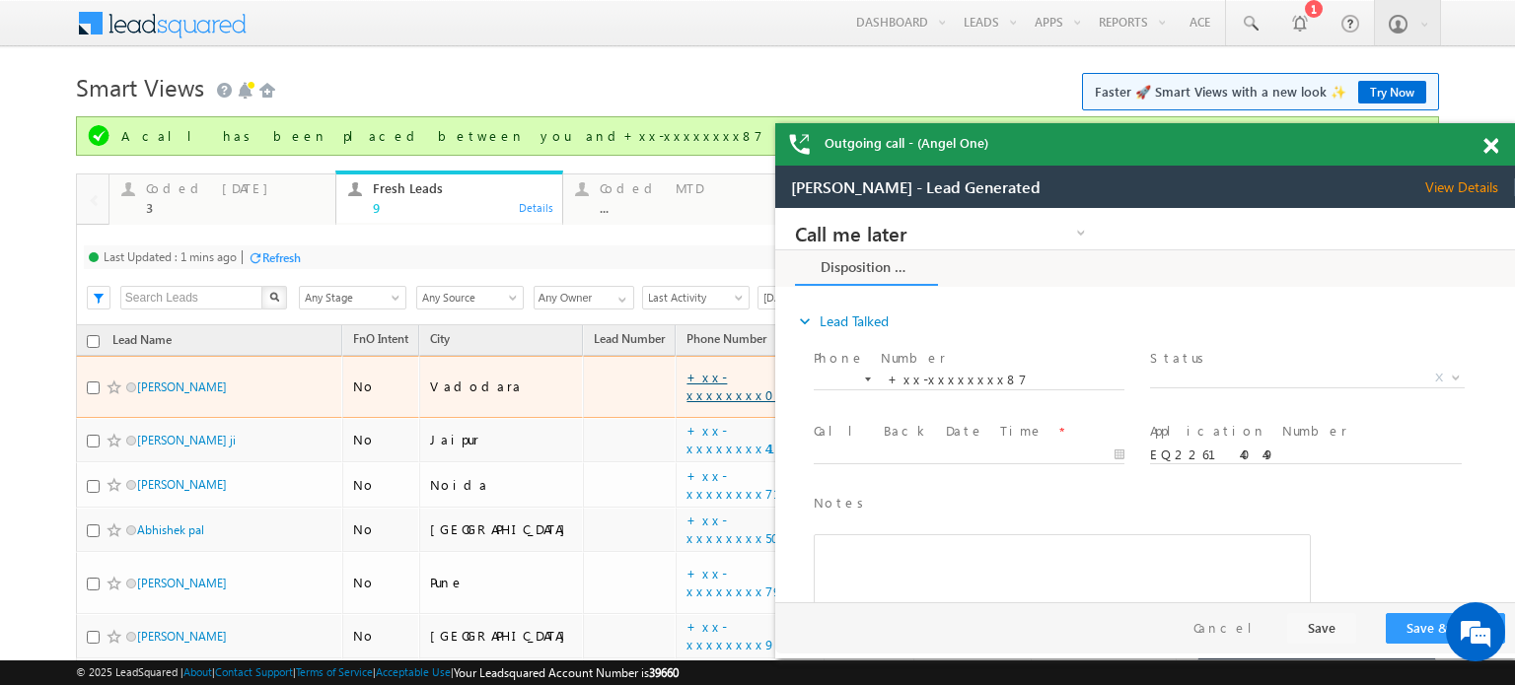
click at [686, 379] on link "+xx-xxxxxxxx05" at bounding box center [739, 386] width 106 height 35
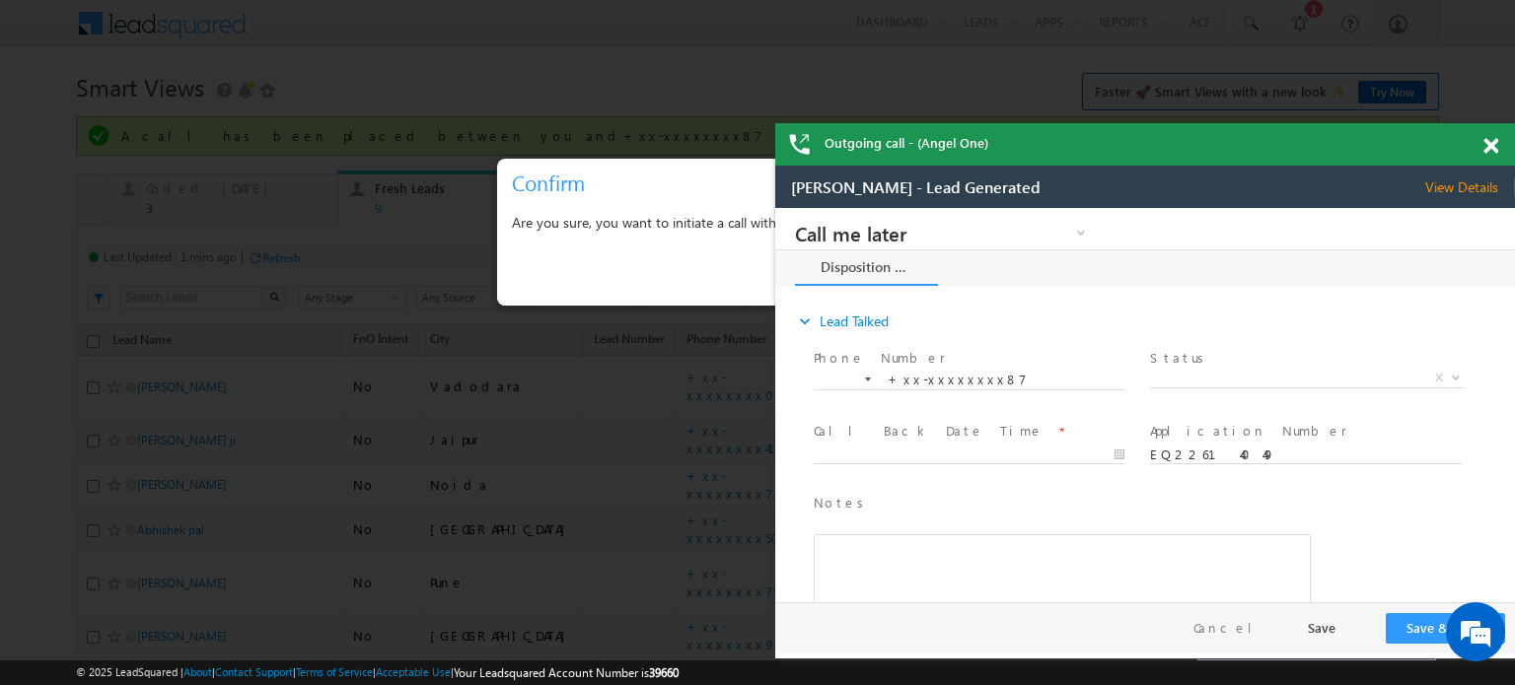
click at [1487, 143] on div "Outgoing call - (Angel One)" at bounding box center [1145, 144] width 740 height 42
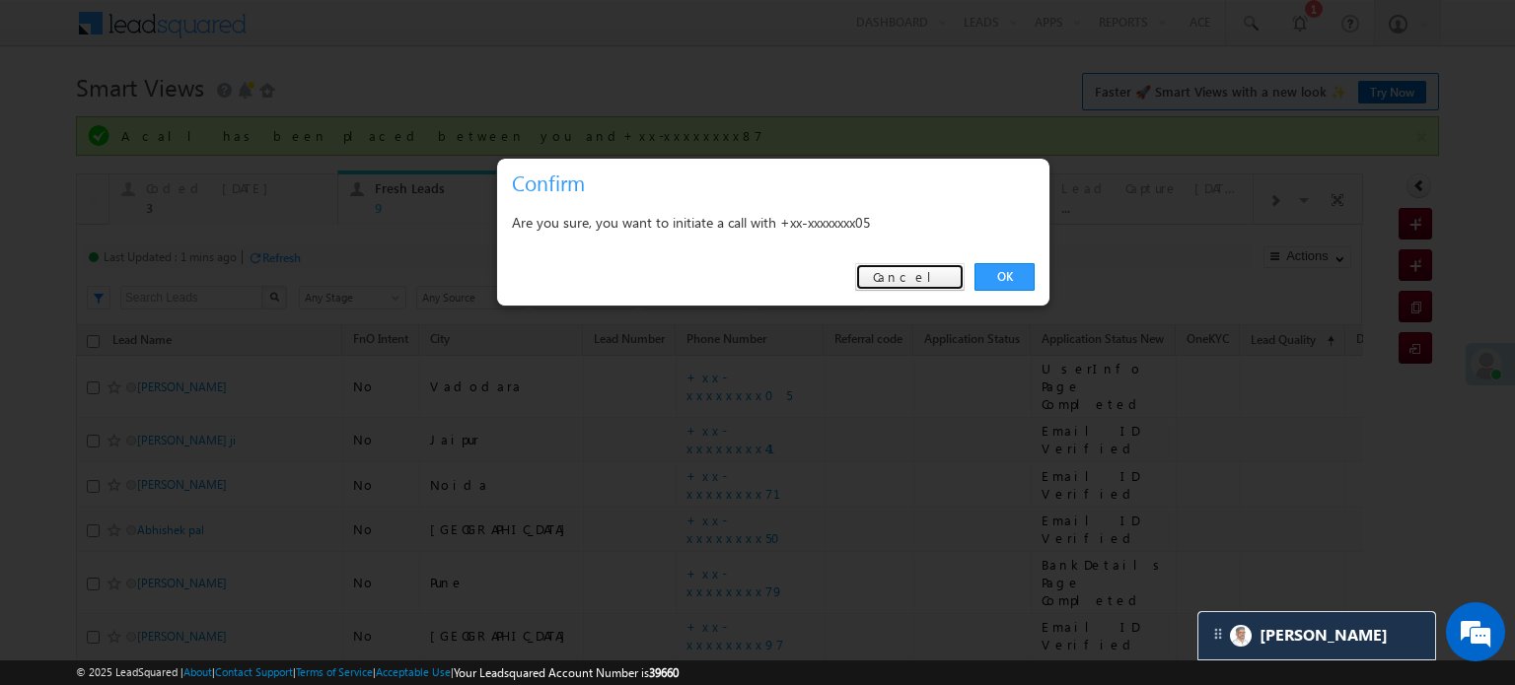
click at [928, 267] on link "Cancel" at bounding box center [909, 277] width 109 height 28
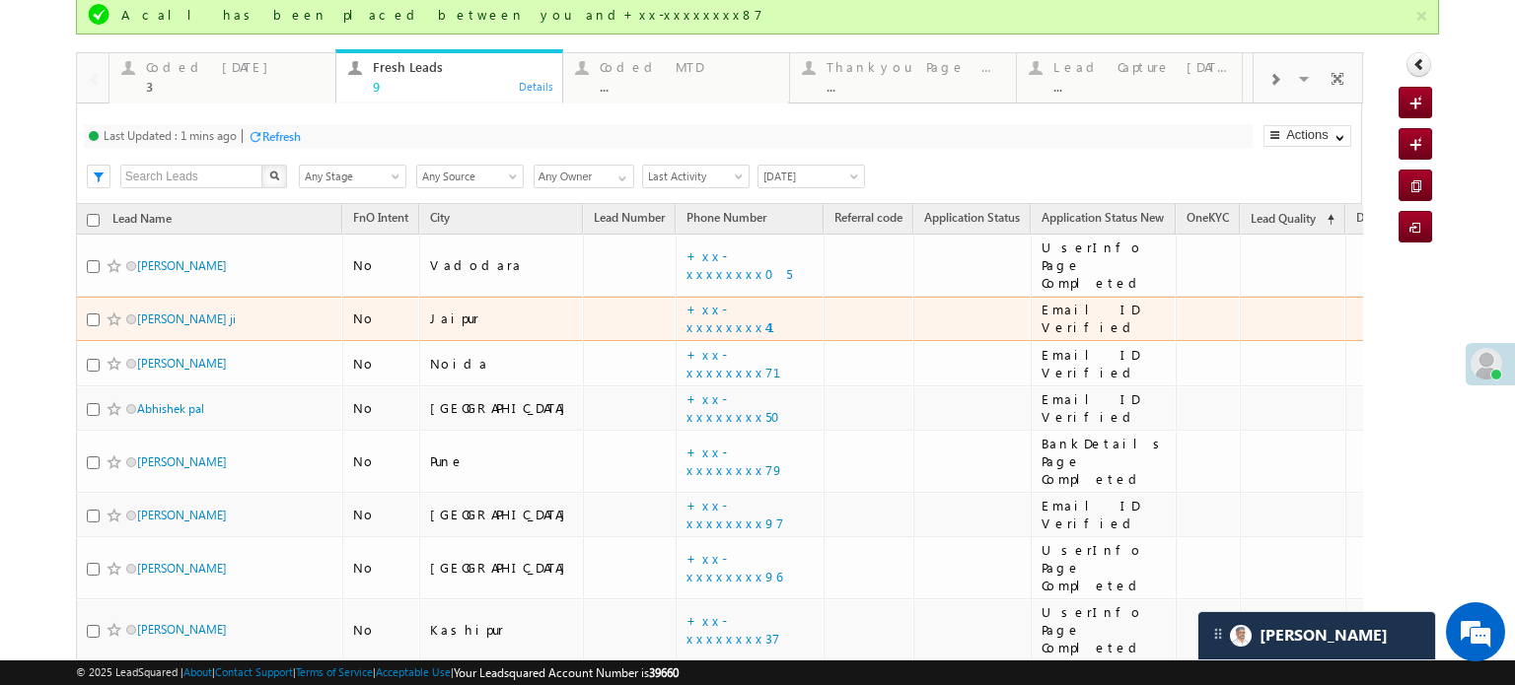
scroll to position [243, 0]
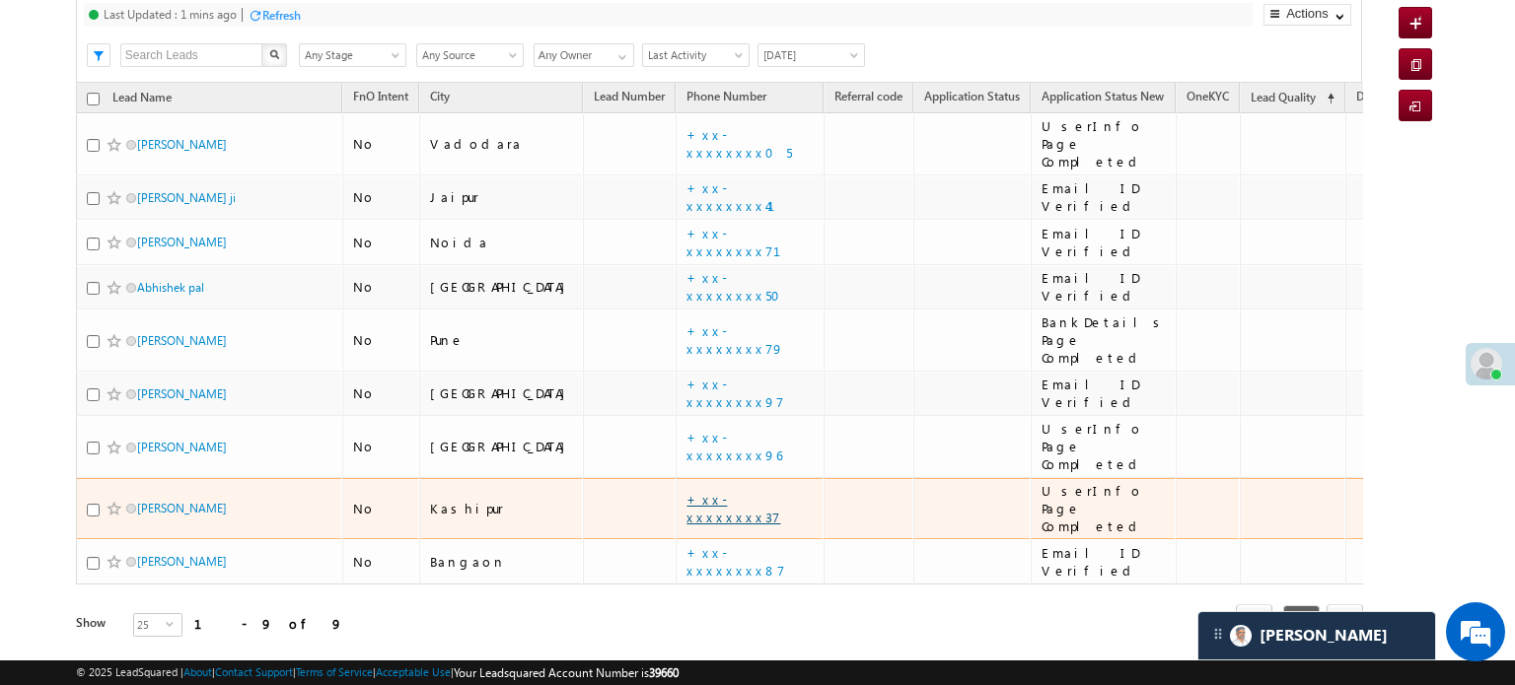
click at [686, 491] on link "+xx-xxxxxxxx37" at bounding box center [733, 508] width 94 height 35
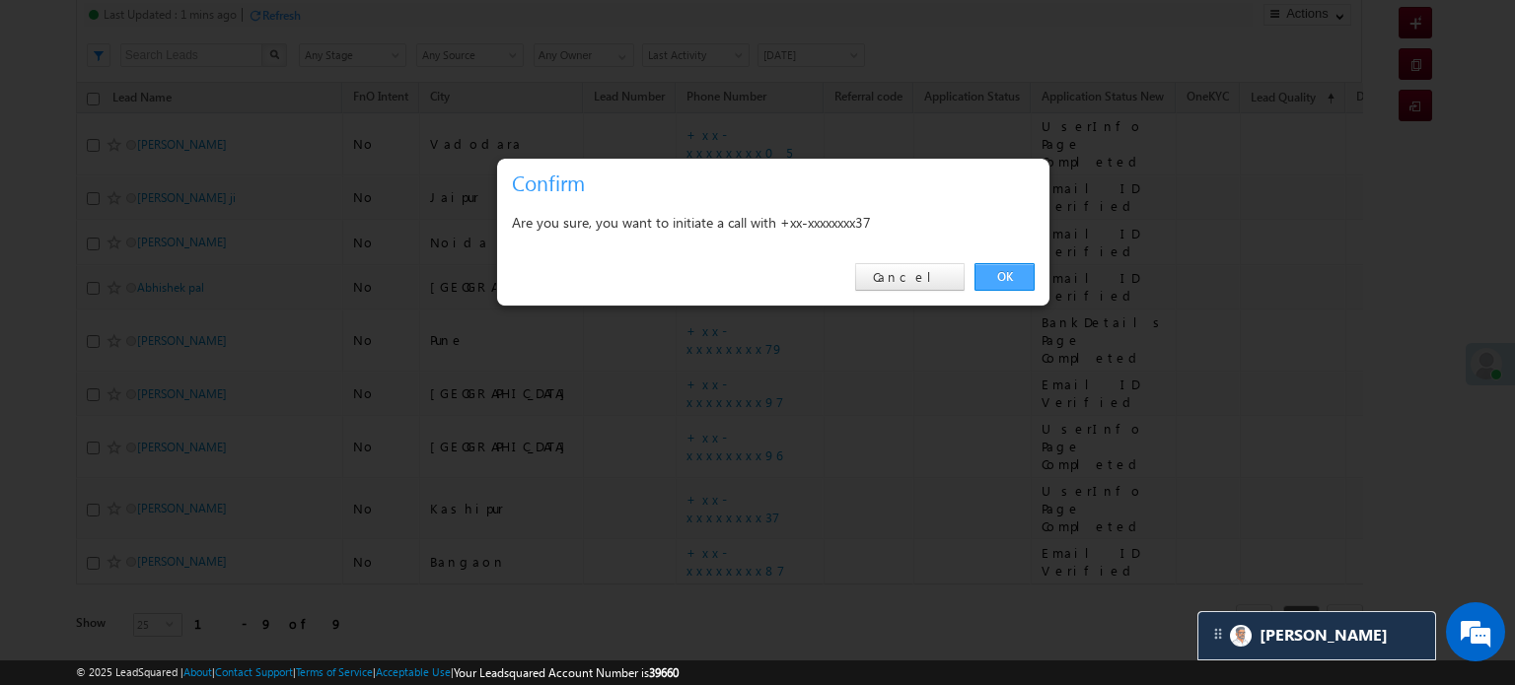
click at [1017, 274] on link "OK" at bounding box center [1004, 277] width 60 height 28
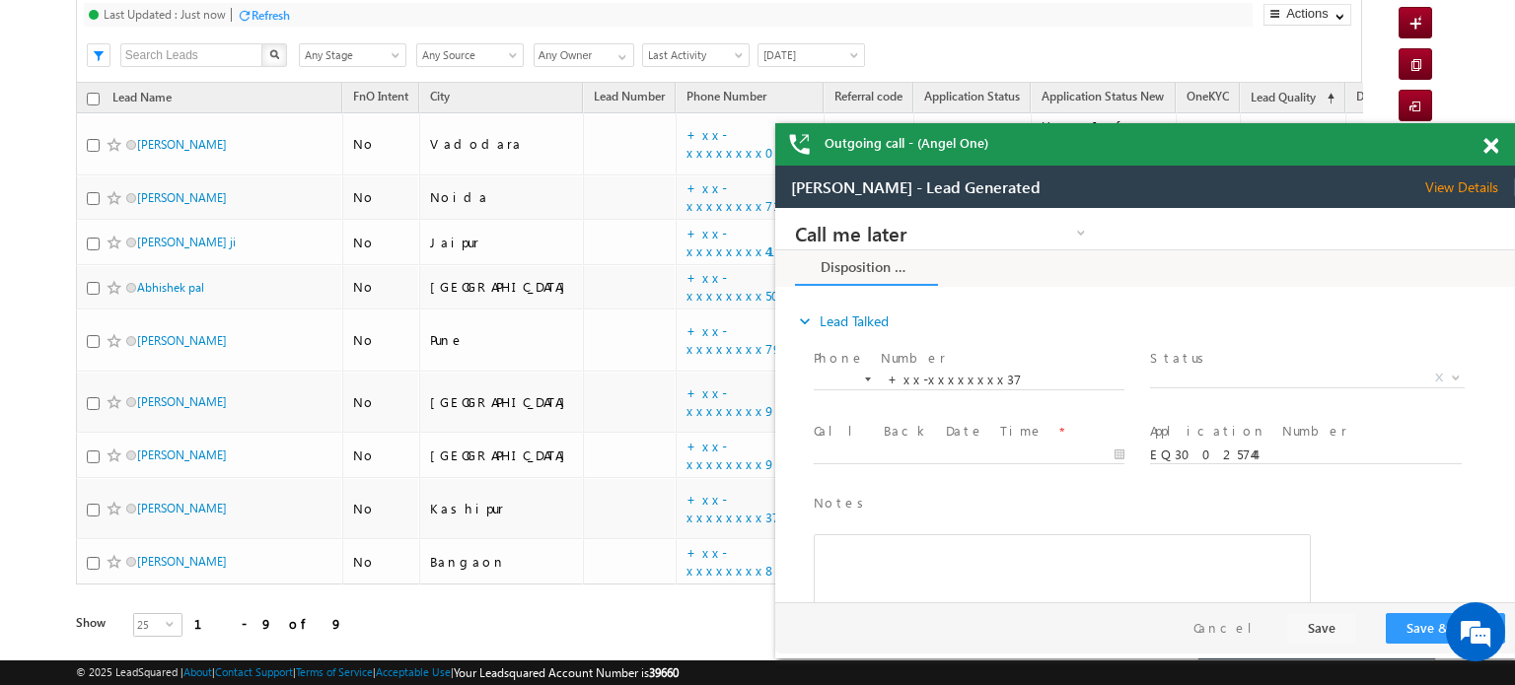
scroll to position [0, 0]
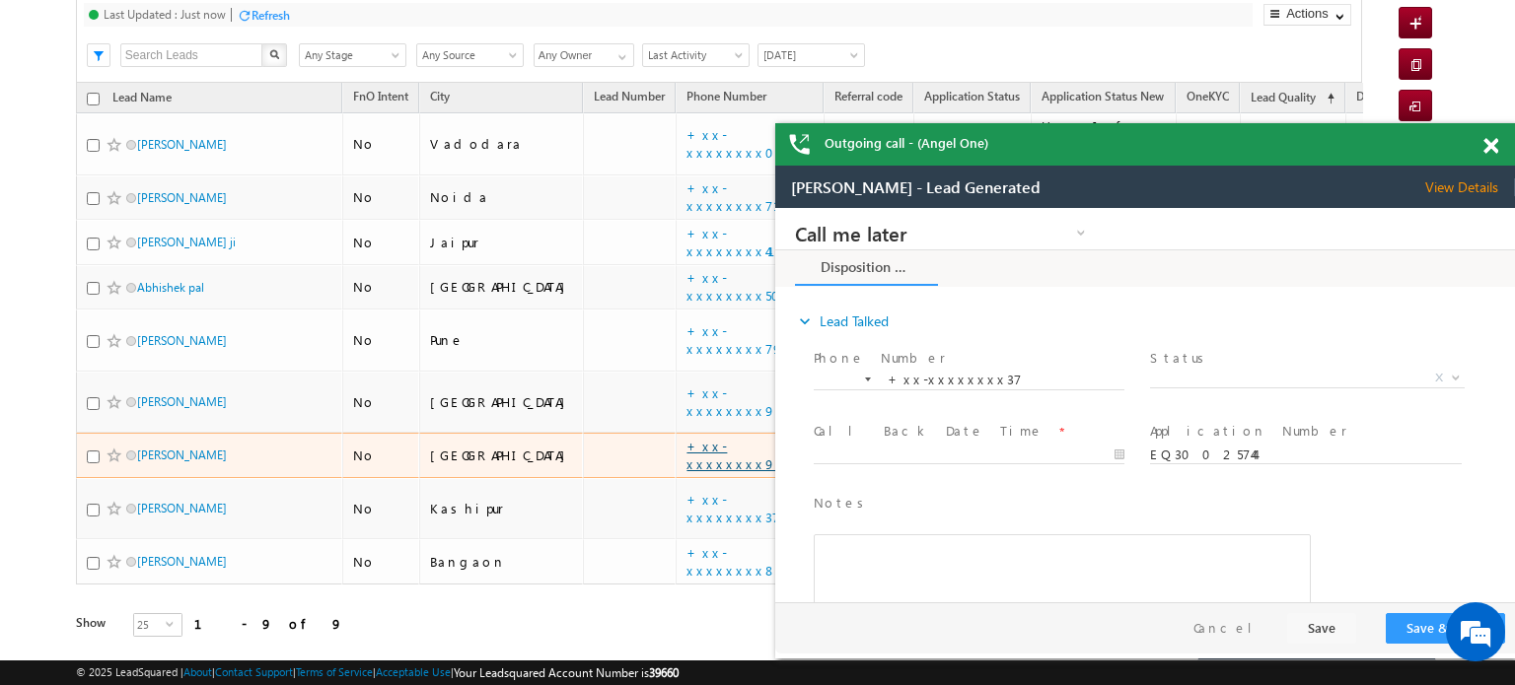
click at [686, 438] on link "+xx-xxxxxxxx97" at bounding box center [735, 455] width 98 height 35
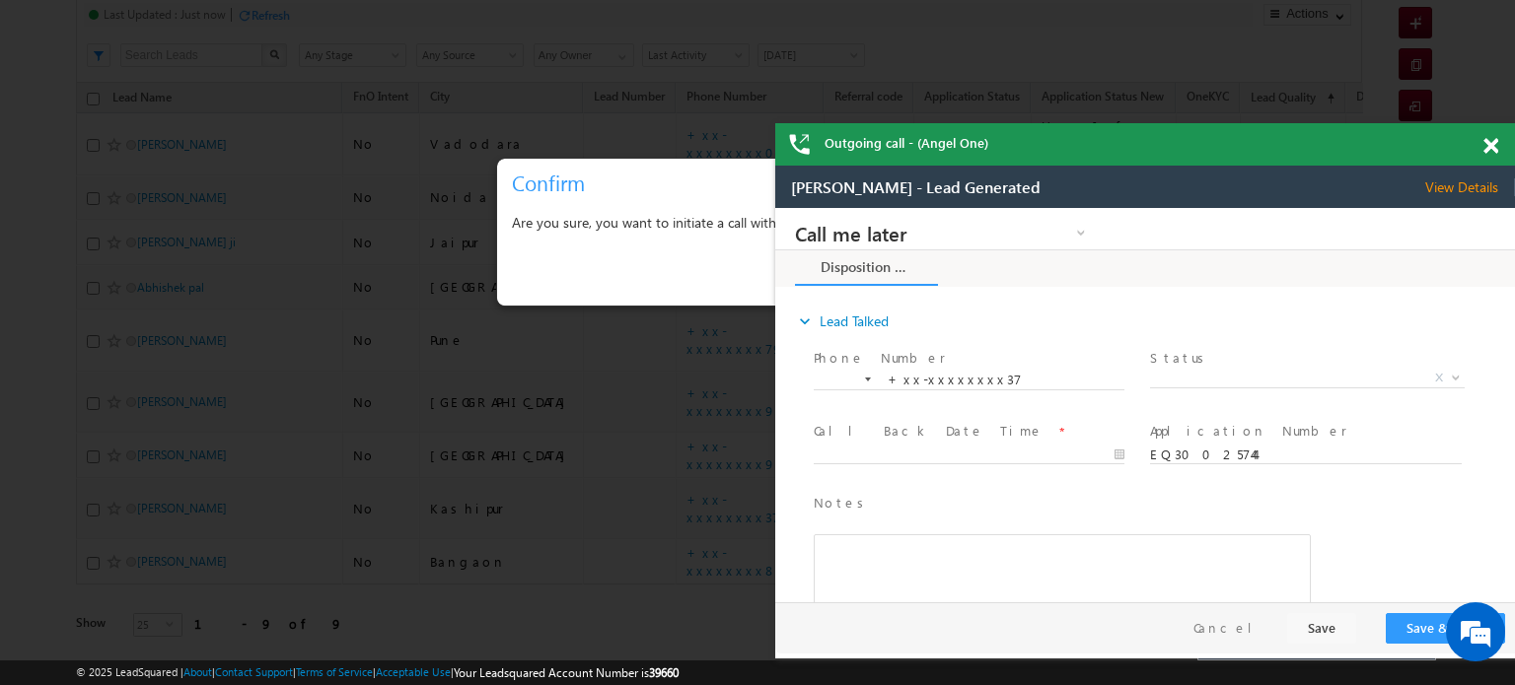
click at [1498, 145] on div at bounding box center [1501, 142] width 27 height 38
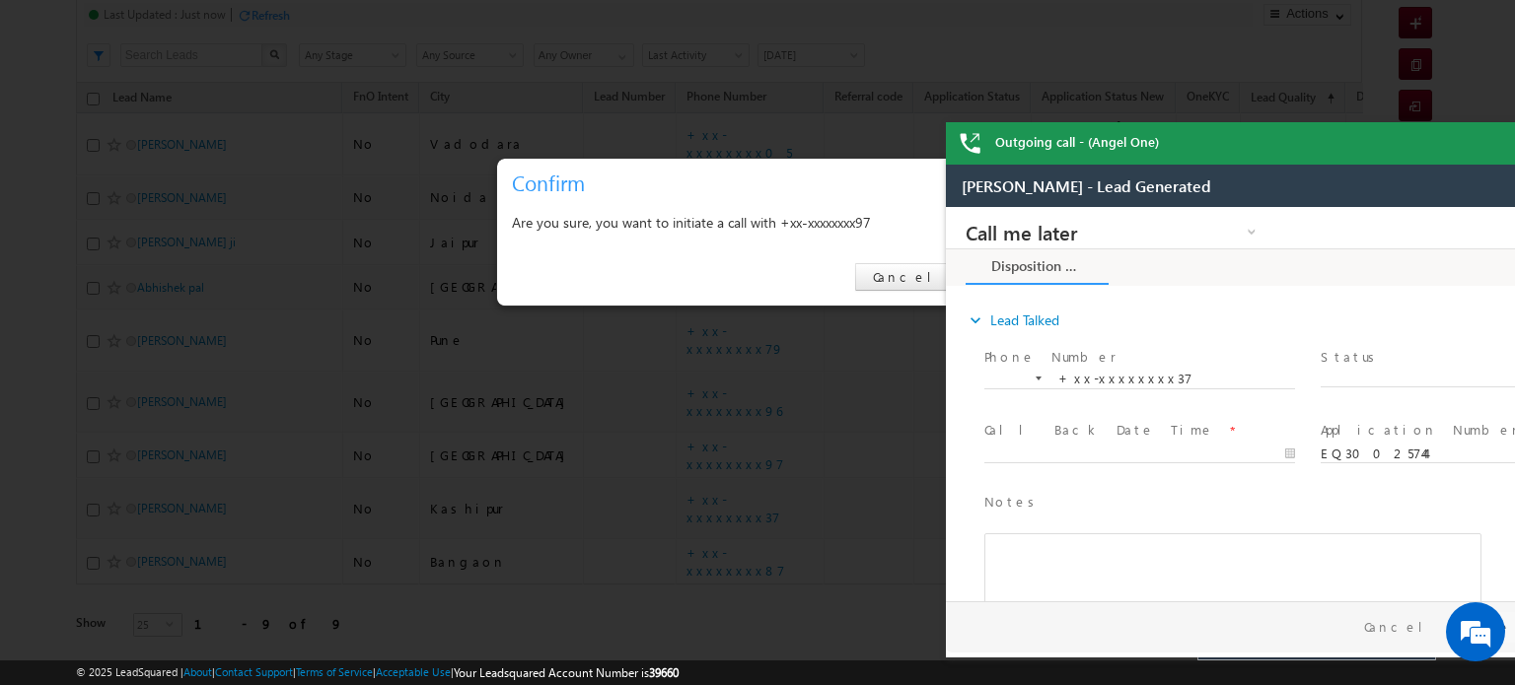
drag, startPoint x: 1491, startPoint y: 142, endPoint x: 1426, endPoint y: 170, distance: 70.7
click at [1491, 142] on div "Outgoing call - (Angel One)" at bounding box center [1316, 143] width 740 height 42
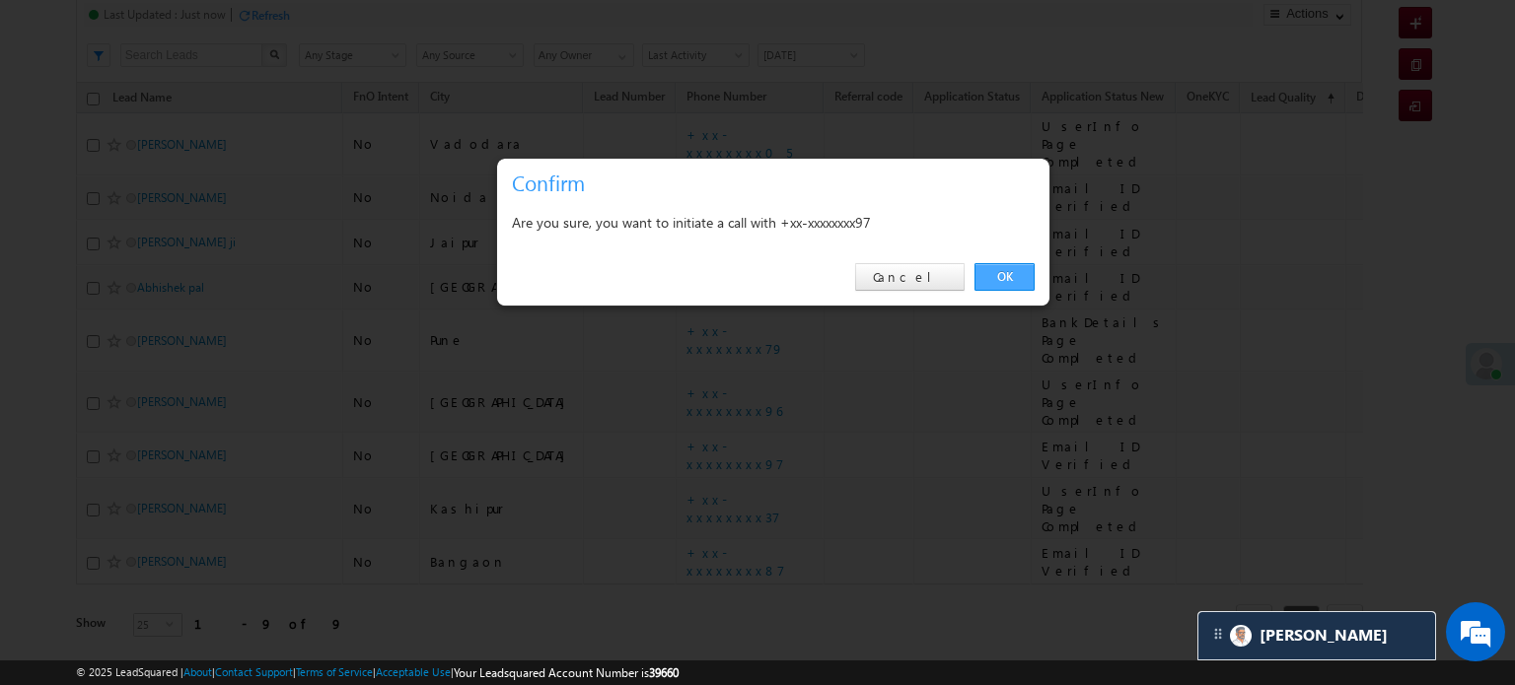
click at [996, 278] on link "OK" at bounding box center [1004, 277] width 60 height 28
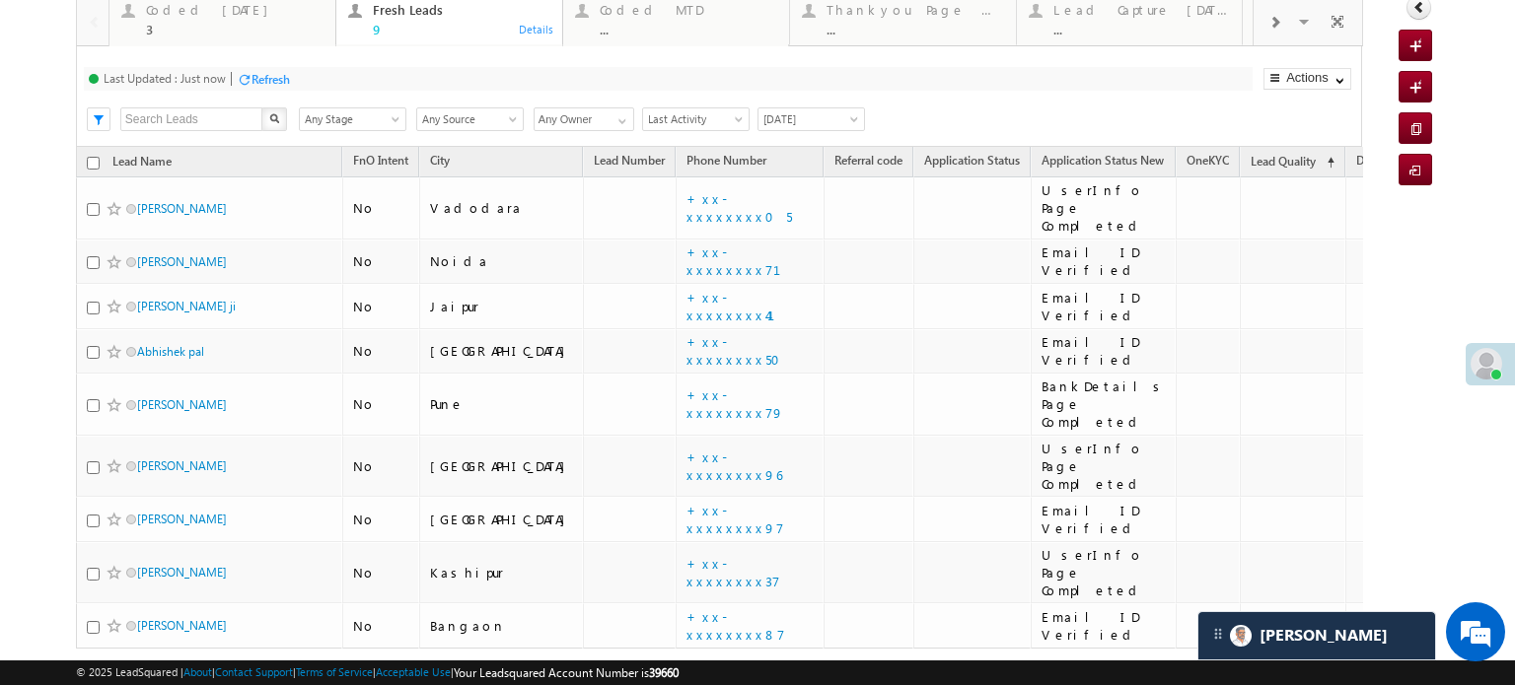
scroll to position [87, 0]
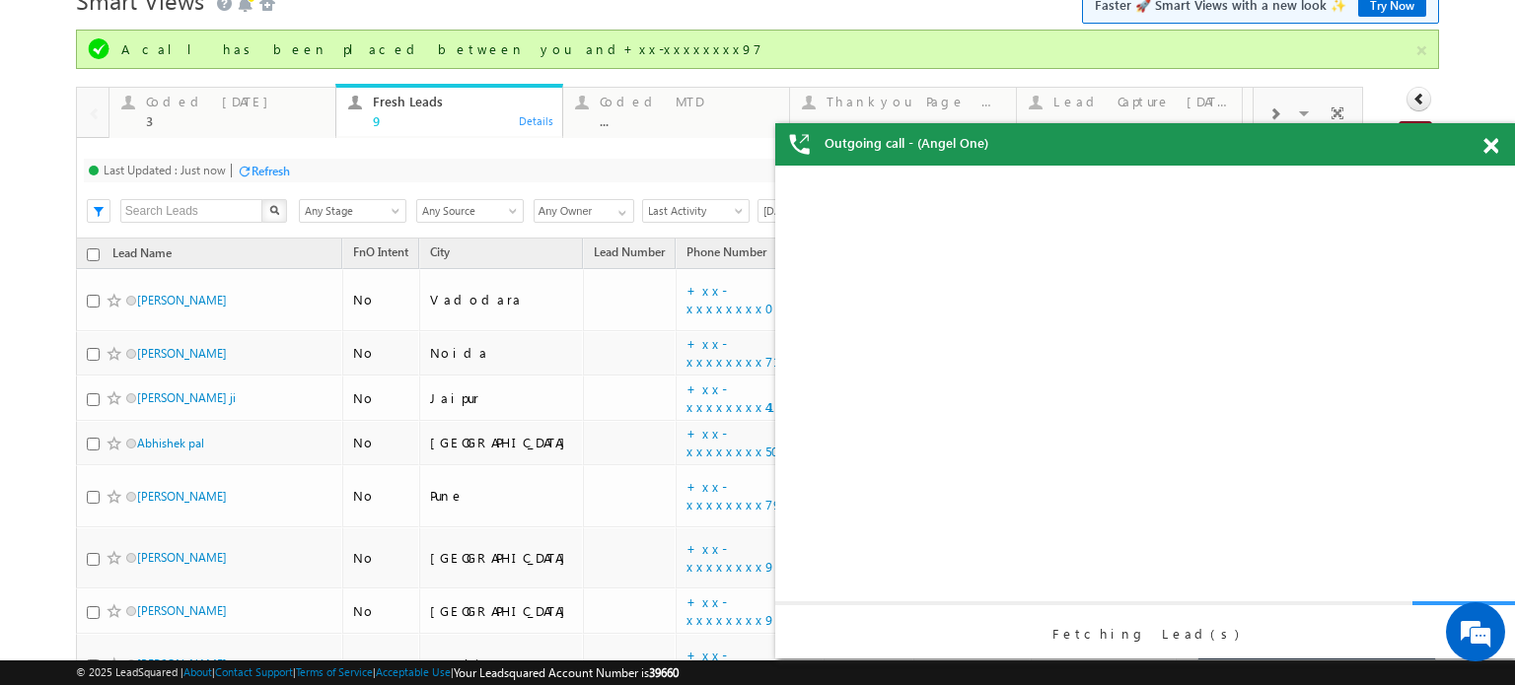
click at [272, 165] on div "Refresh" at bounding box center [271, 171] width 38 height 15
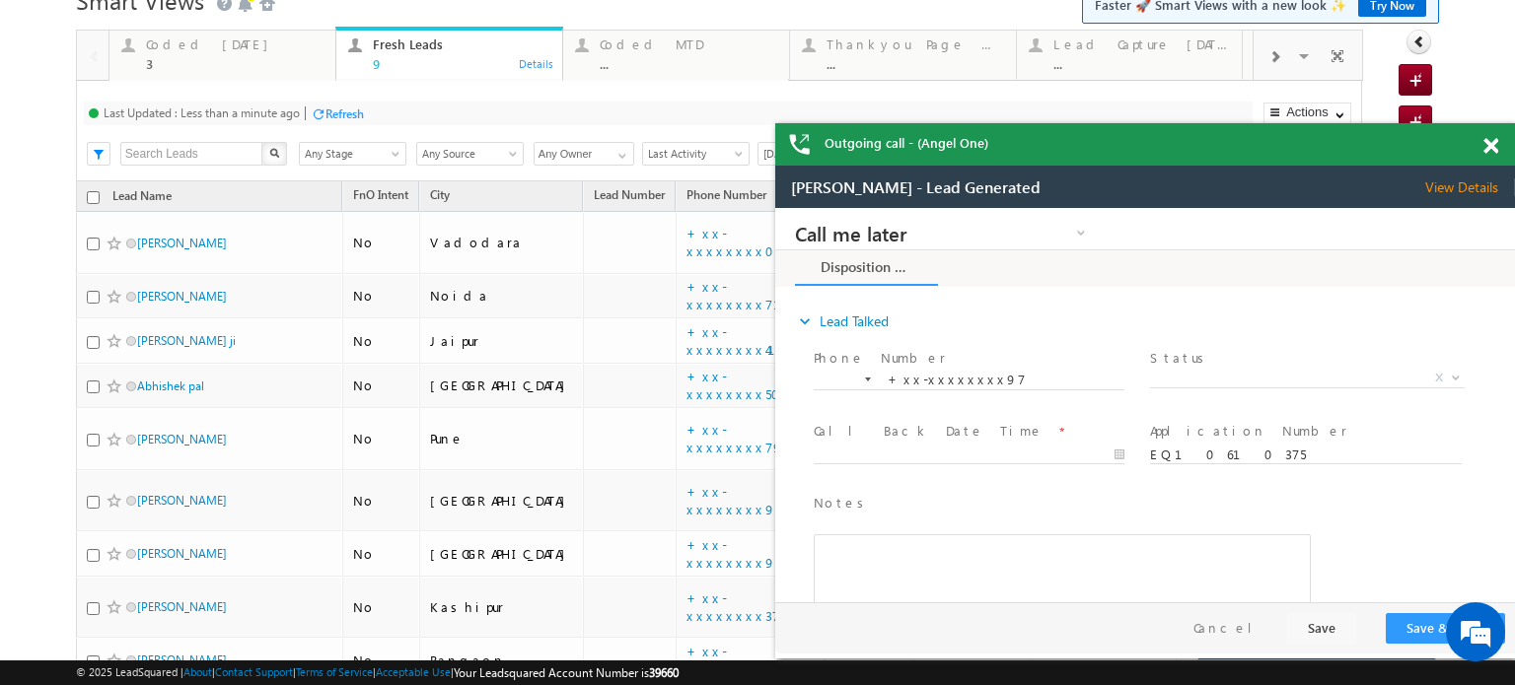
scroll to position [0, 0]
click at [1487, 148] on span at bounding box center [1490, 146] width 15 height 17
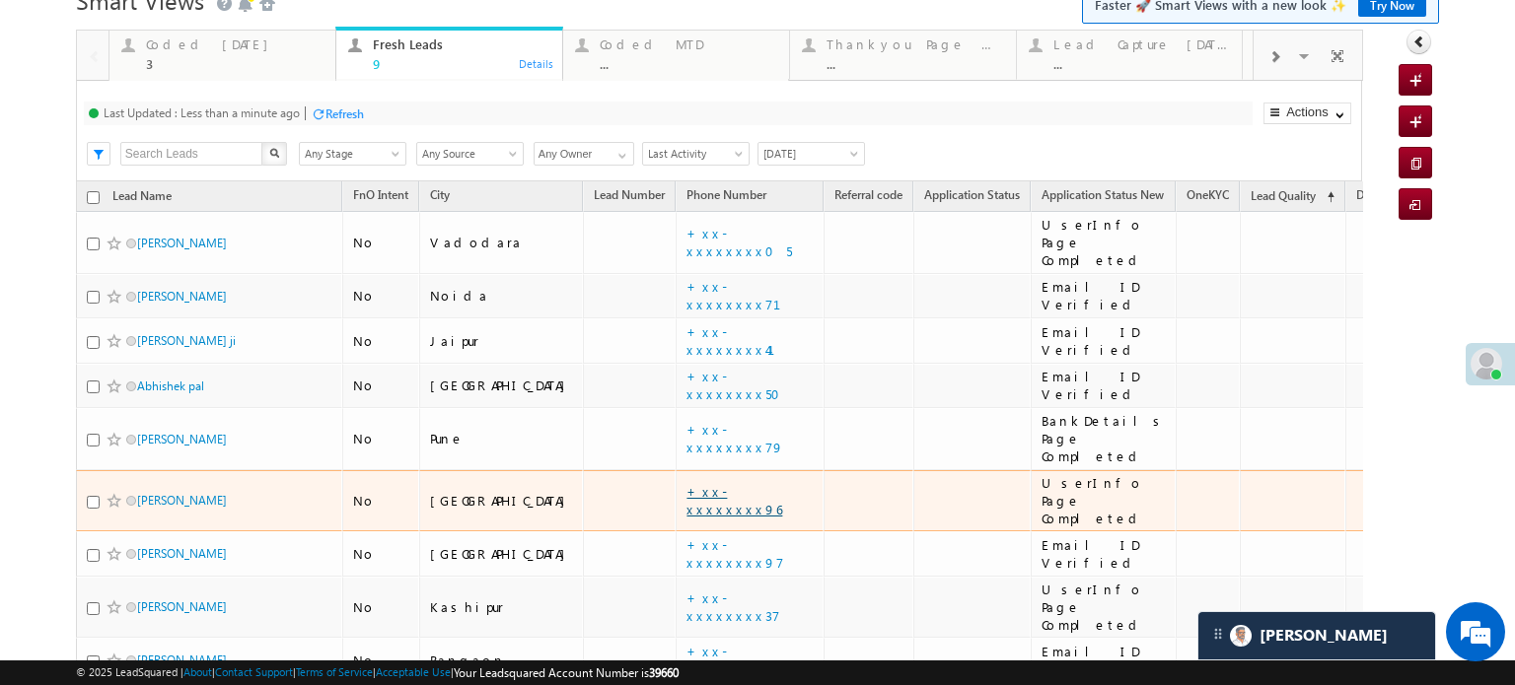
click at [686, 483] on link "+xx-xxxxxxxx96" at bounding box center [734, 500] width 96 height 35
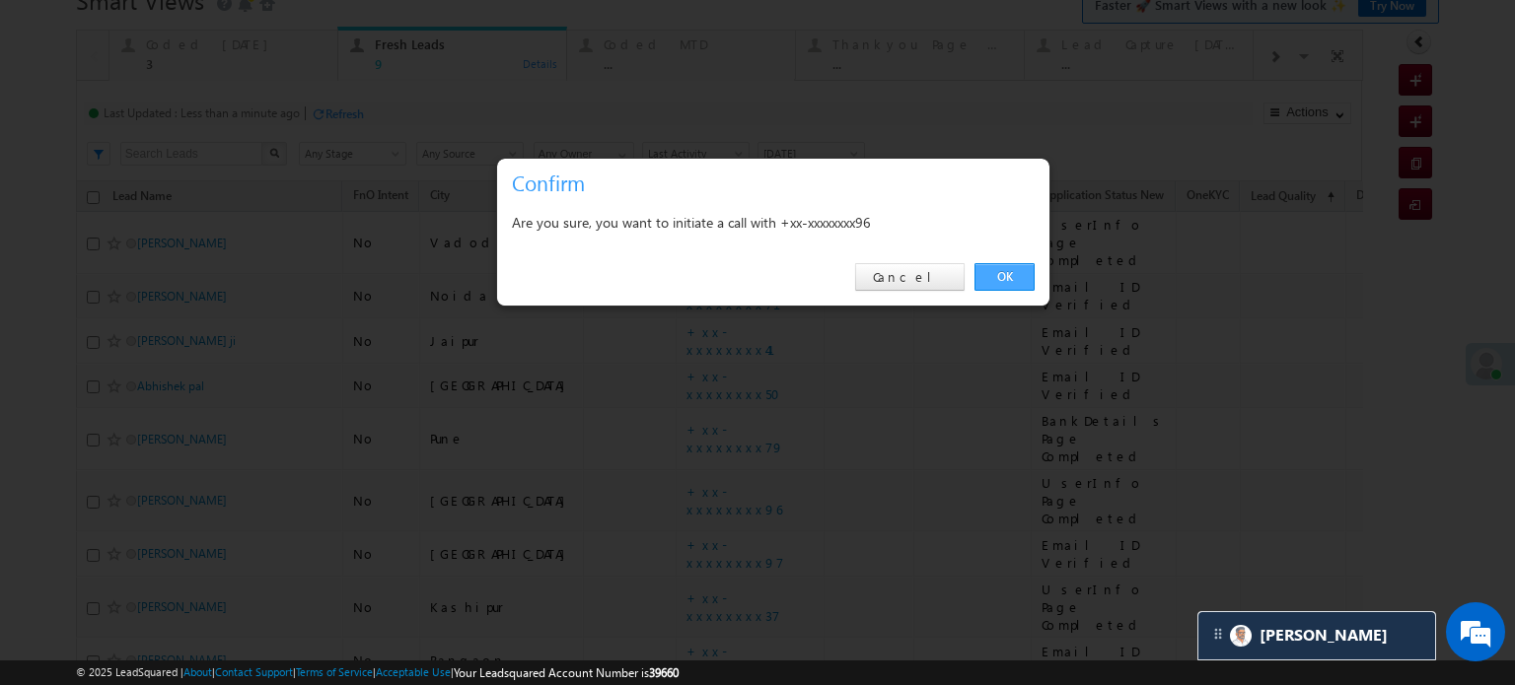
click at [1015, 278] on link "OK" at bounding box center [1004, 277] width 60 height 28
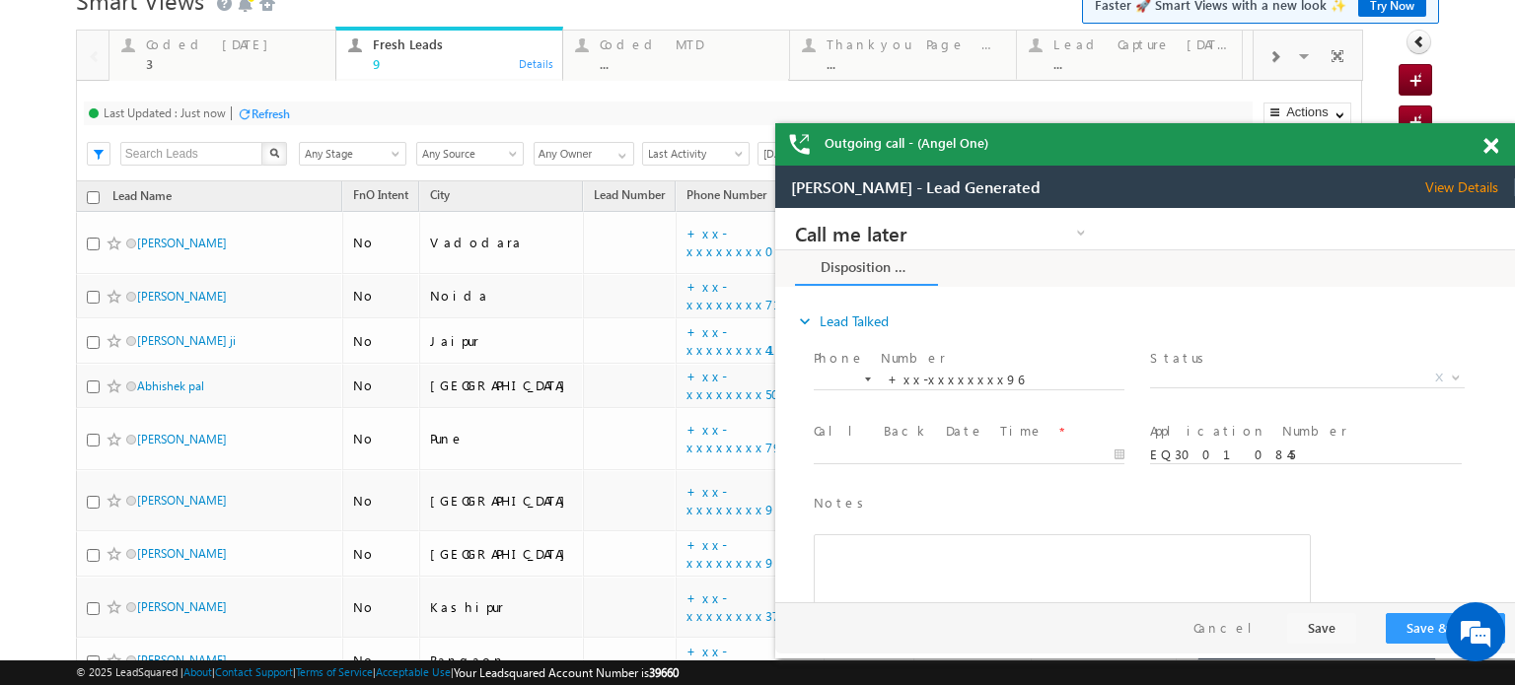
click at [1488, 151] on span at bounding box center [1490, 146] width 15 height 17
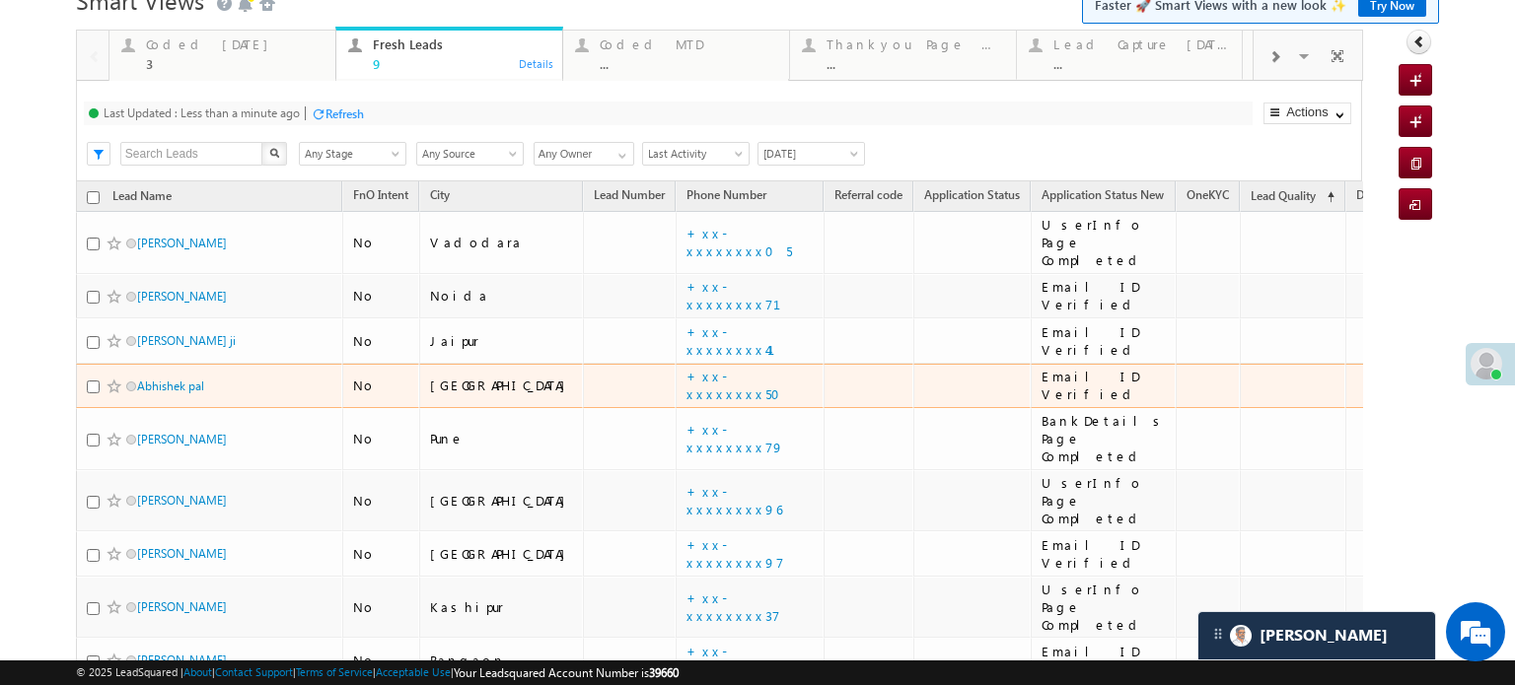
click at [676, 364] on td "+xx-xxxxxxxx50" at bounding box center [750, 386] width 148 height 45
click at [686, 368] on link "+xx-xxxxxxxx50" at bounding box center [739, 385] width 106 height 35
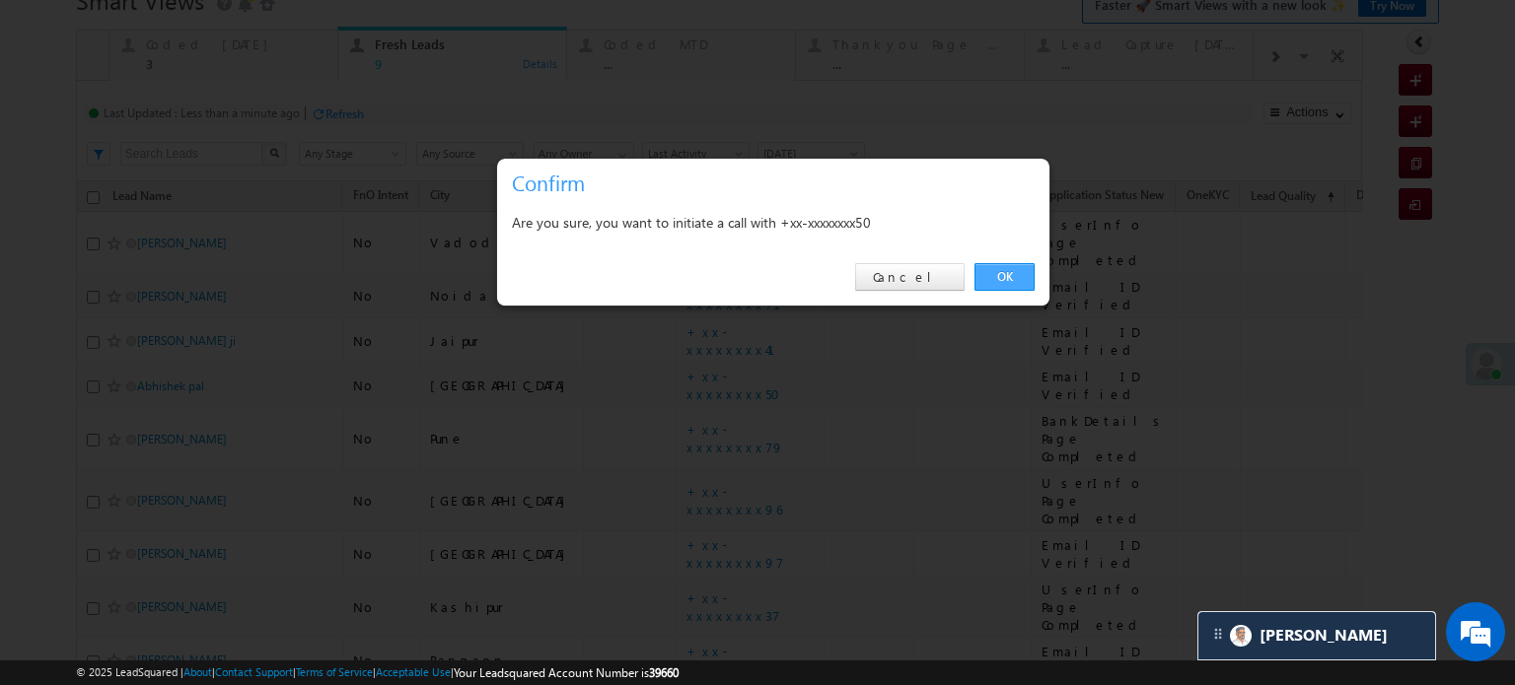
click at [1034, 283] on link "OK" at bounding box center [1004, 277] width 60 height 28
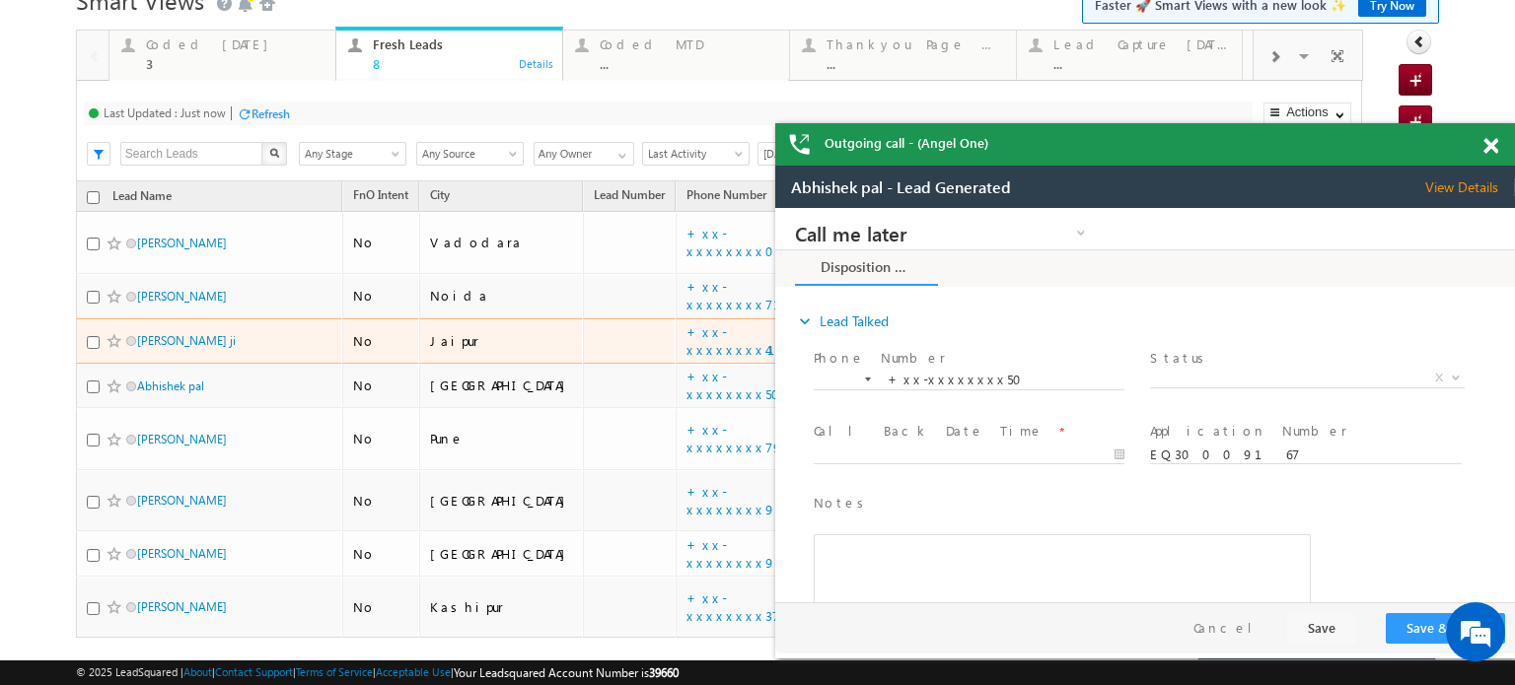
click at [676, 319] on td "+xx-xxxxxxxx41" at bounding box center [750, 341] width 148 height 45
click at [686, 324] on link "+xx-xxxxxxxx41" at bounding box center [742, 341] width 112 height 35
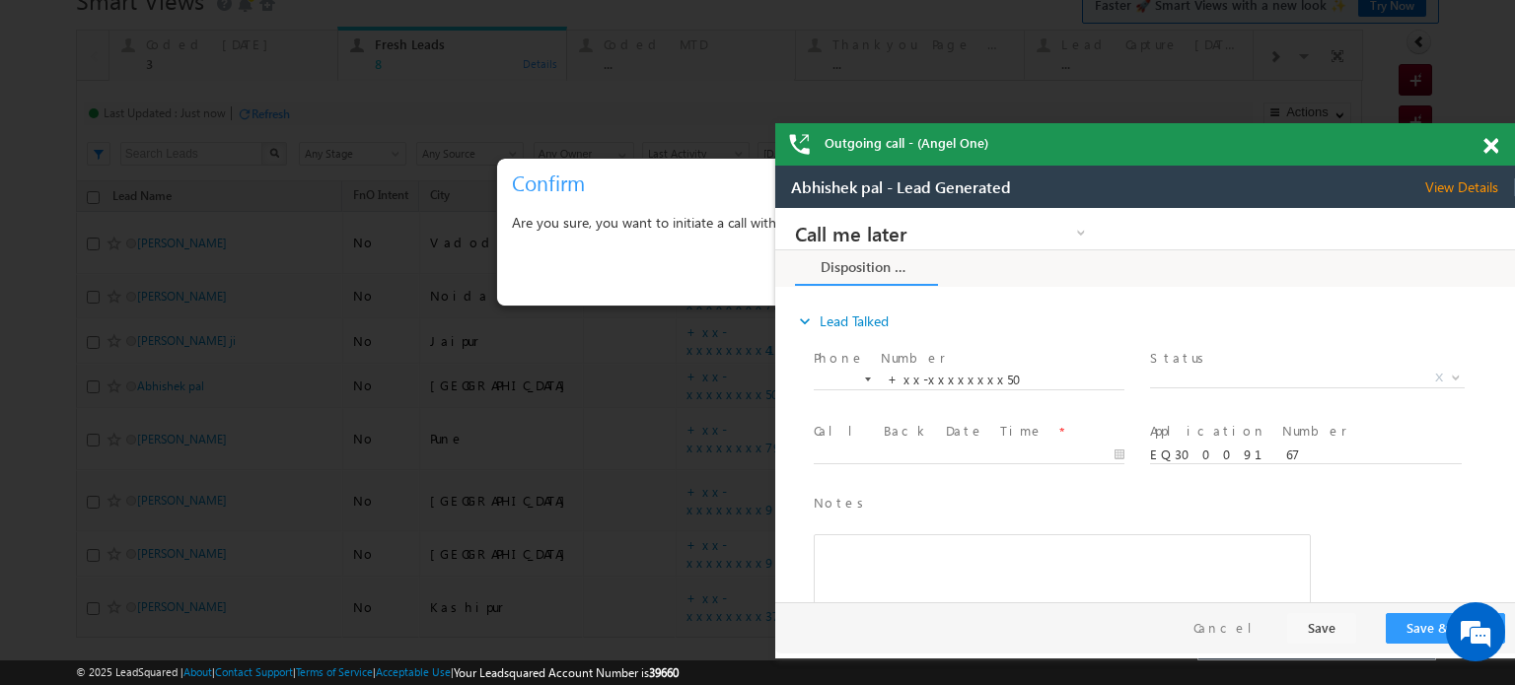
click at [1494, 149] on span at bounding box center [1490, 146] width 15 height 17
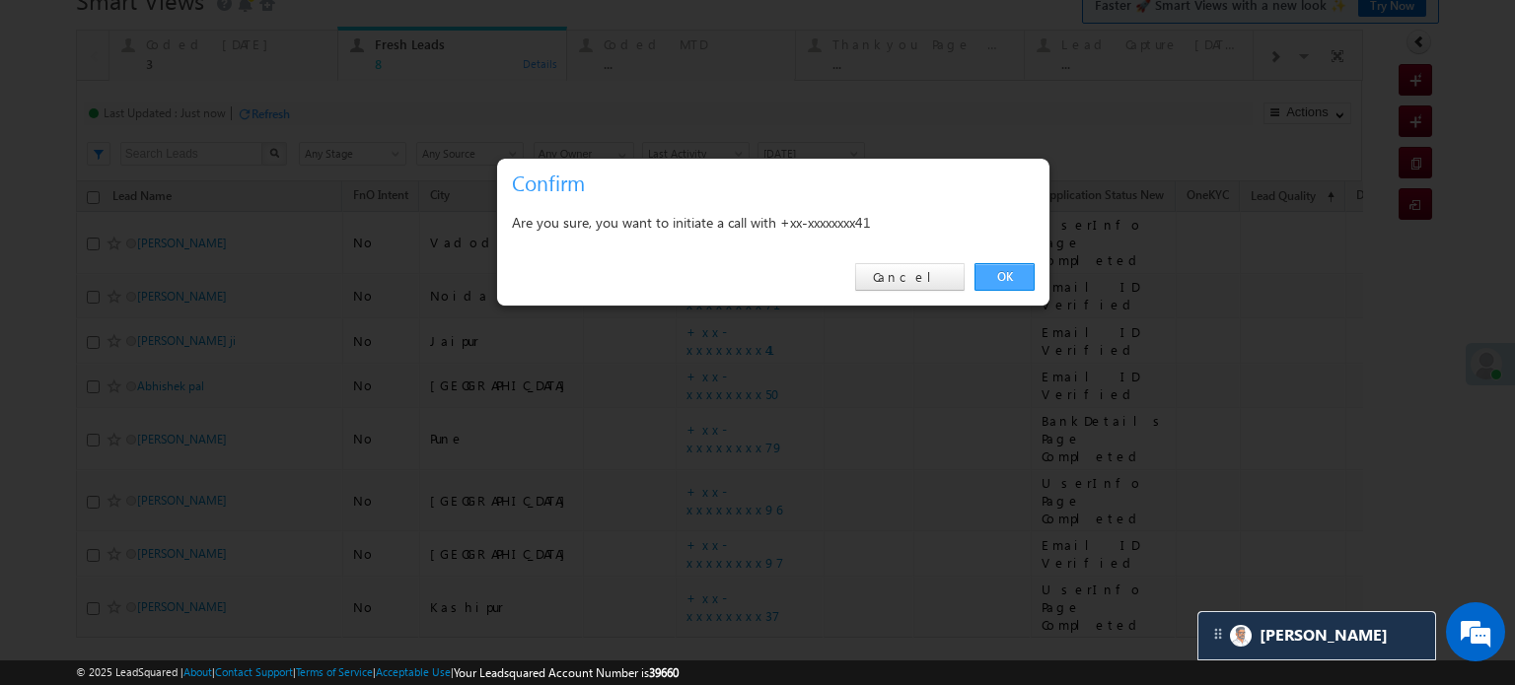
click at [1004, 279] on link "OK" at bounding box center [1004, 277] width 60 height 28
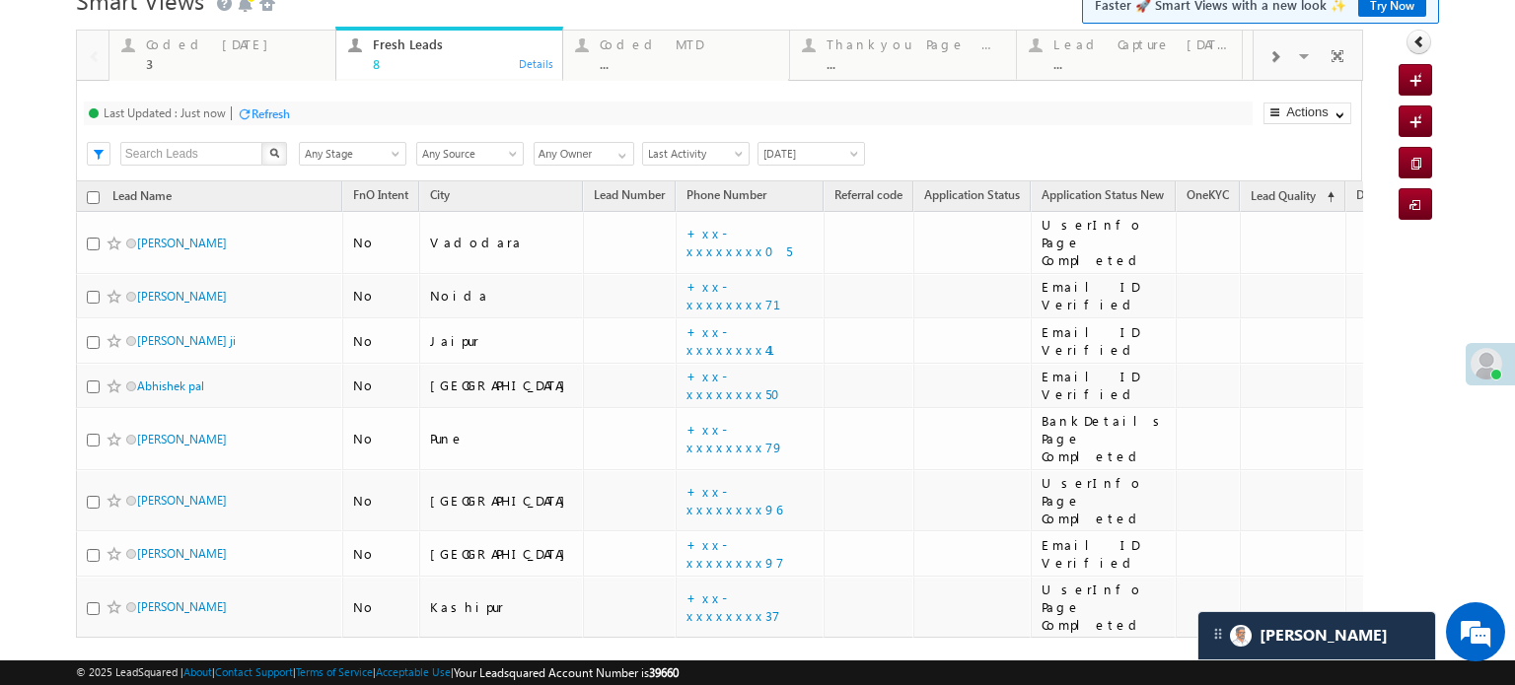
click at [276, 109] on div "Refresh" at bounding box center [271, 114] width 38 height 15
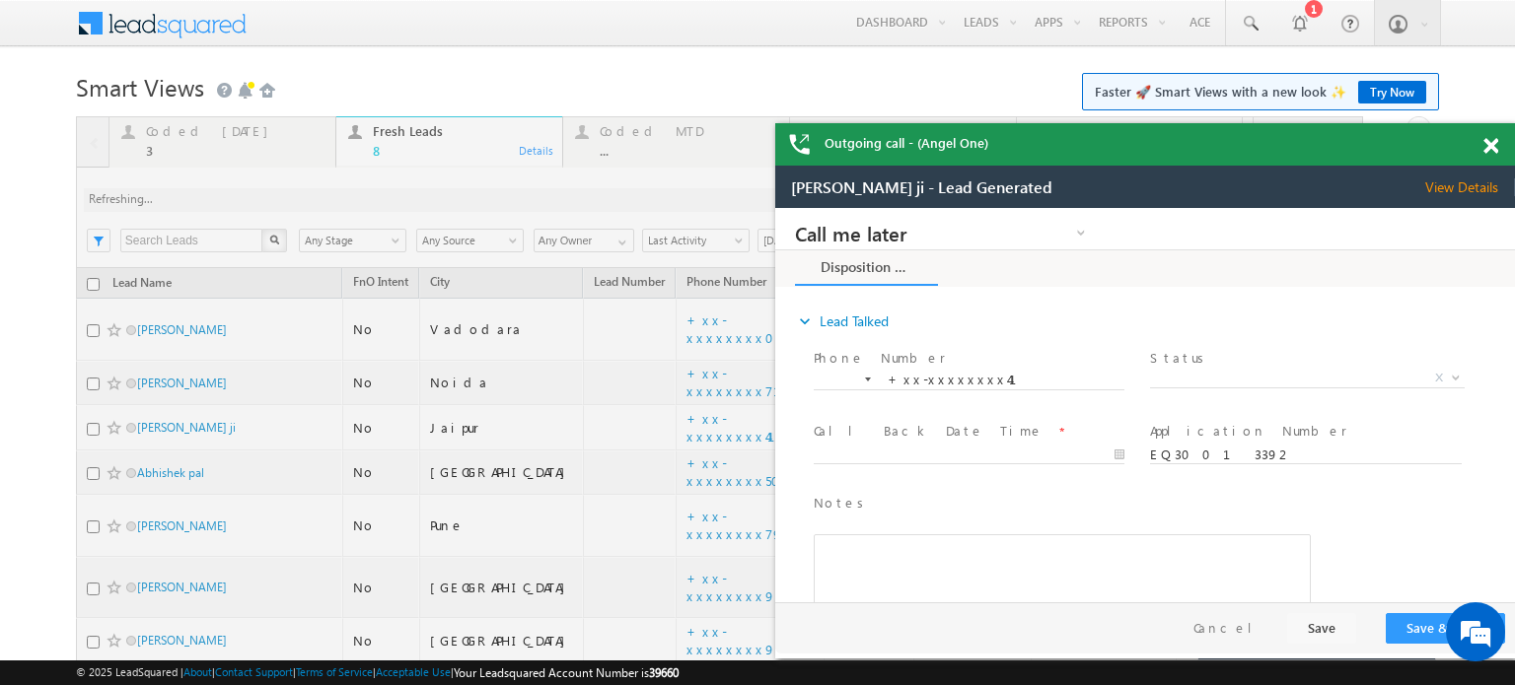
click at [1490, 139] on div "Outgoing call - (Angel One)" at bounding box center [1145, 144] width 740 height 42
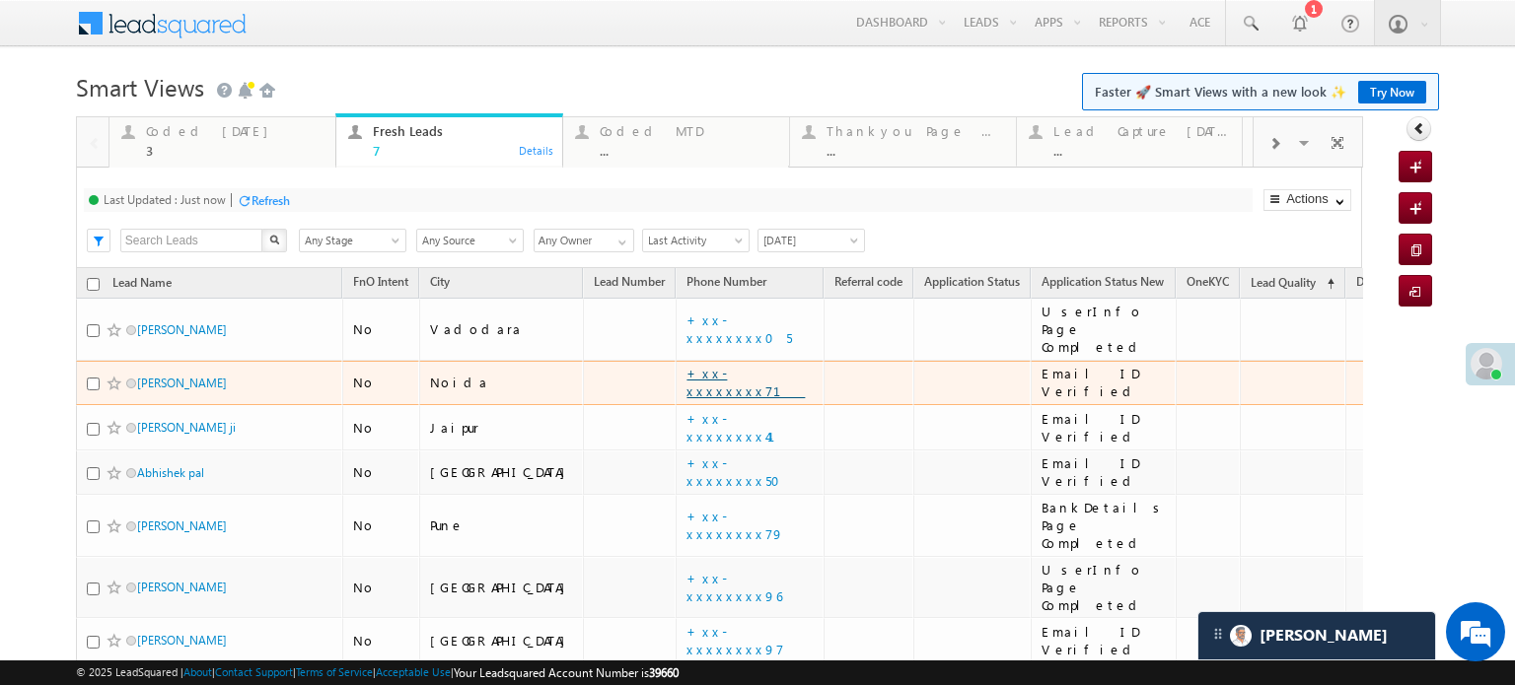
click at [686, 366] on link "+xx-xxxxxxxx71" at bounding box center [745, 382] width 118 height 35
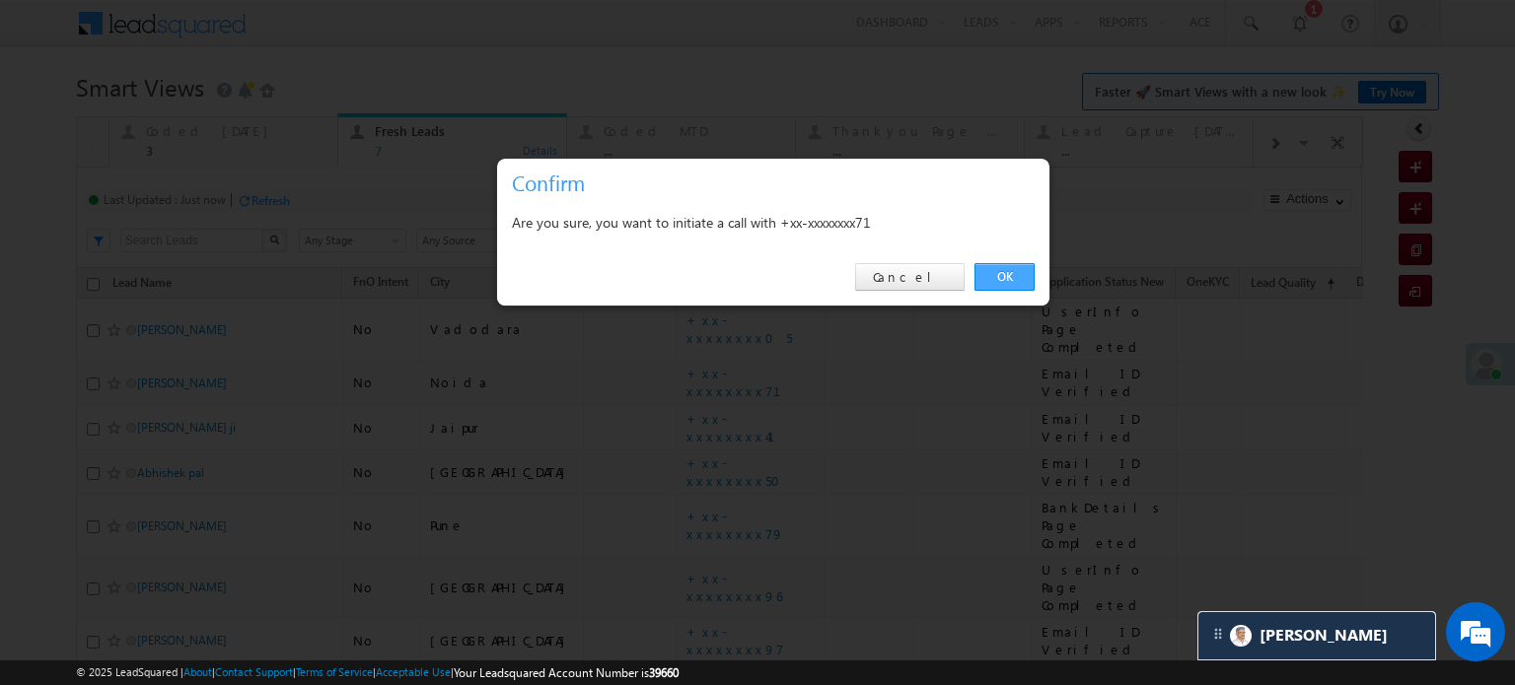
click at [1021, 267] on link "OK" at bounding box center [1004, 277] width 60 height 28
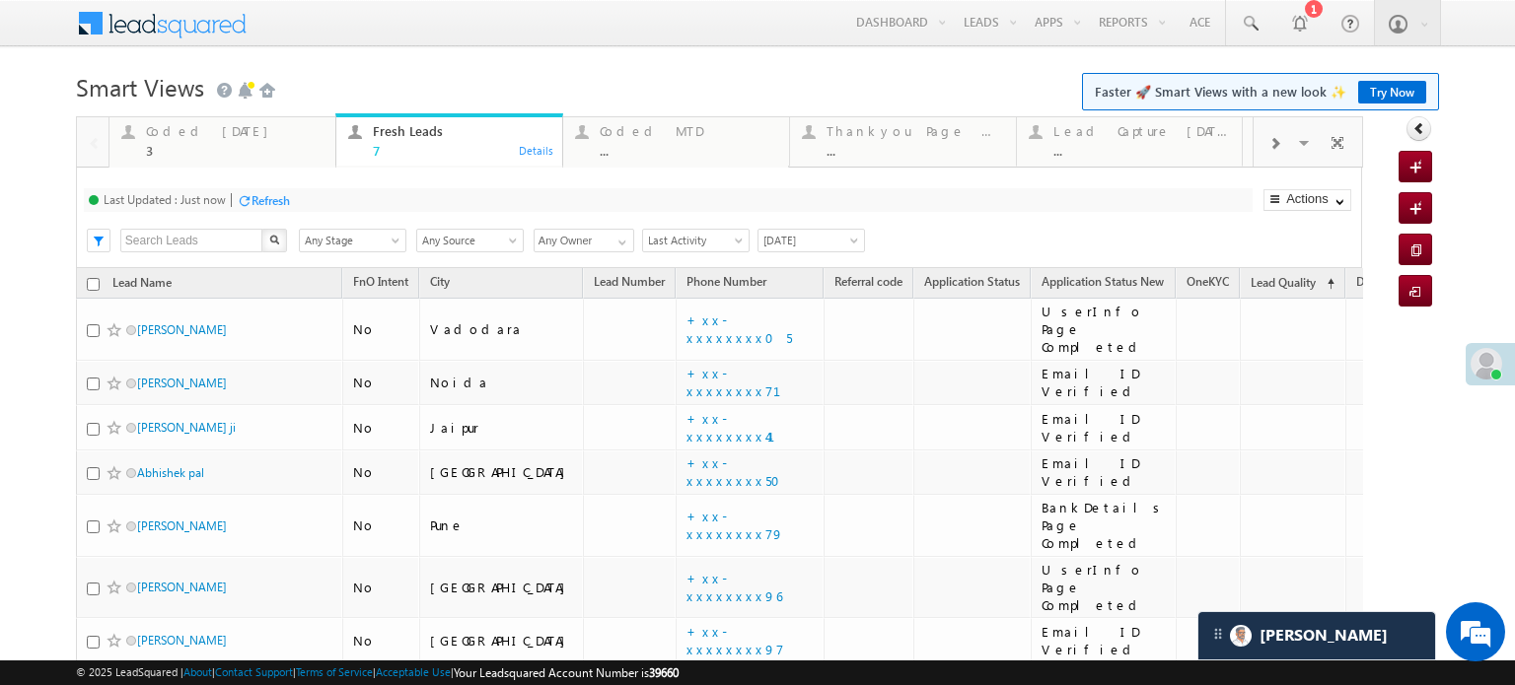
click at [275, 196] on div "Refresh" at bounding box center [271, 200] width 38 height 15
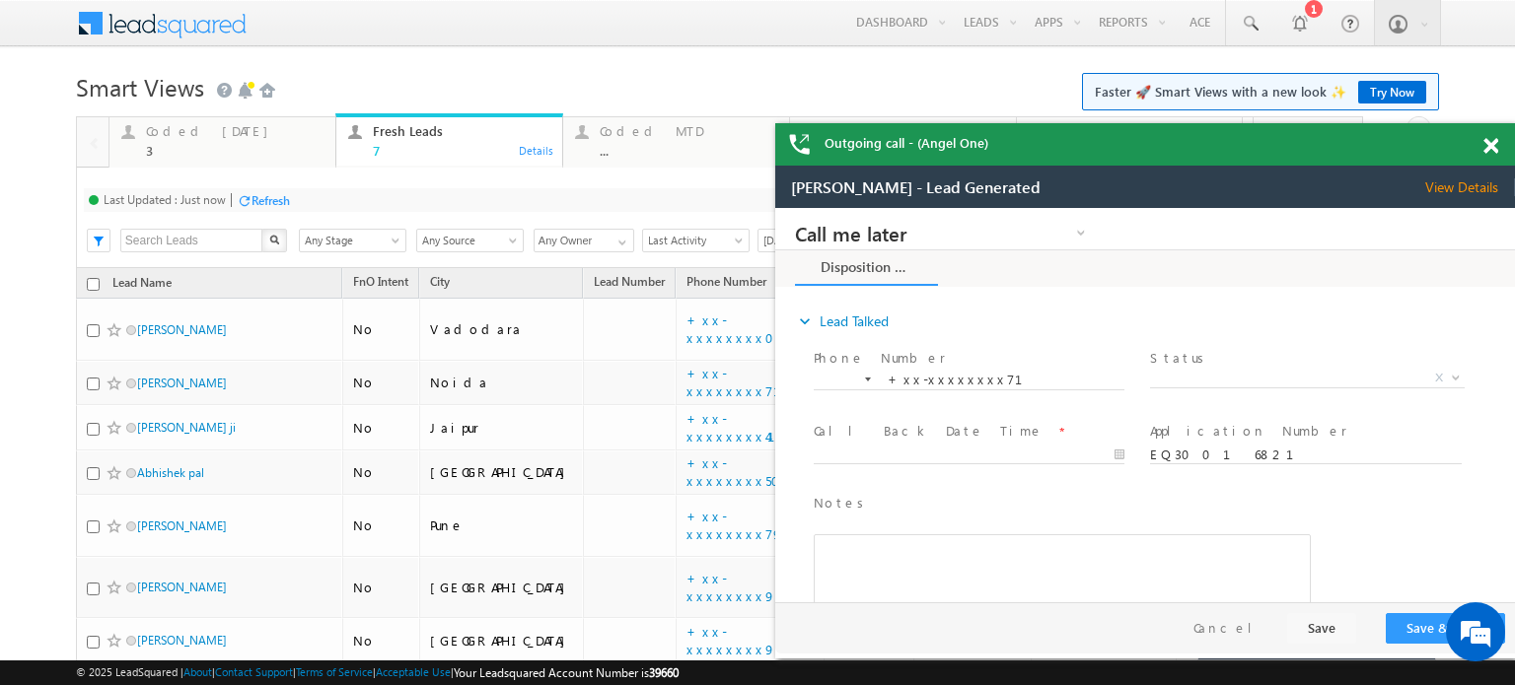
click at [1486, 144] on div "Outgoing call - (Angel One)" at bounding box center [1145, 144] width 740 height 42
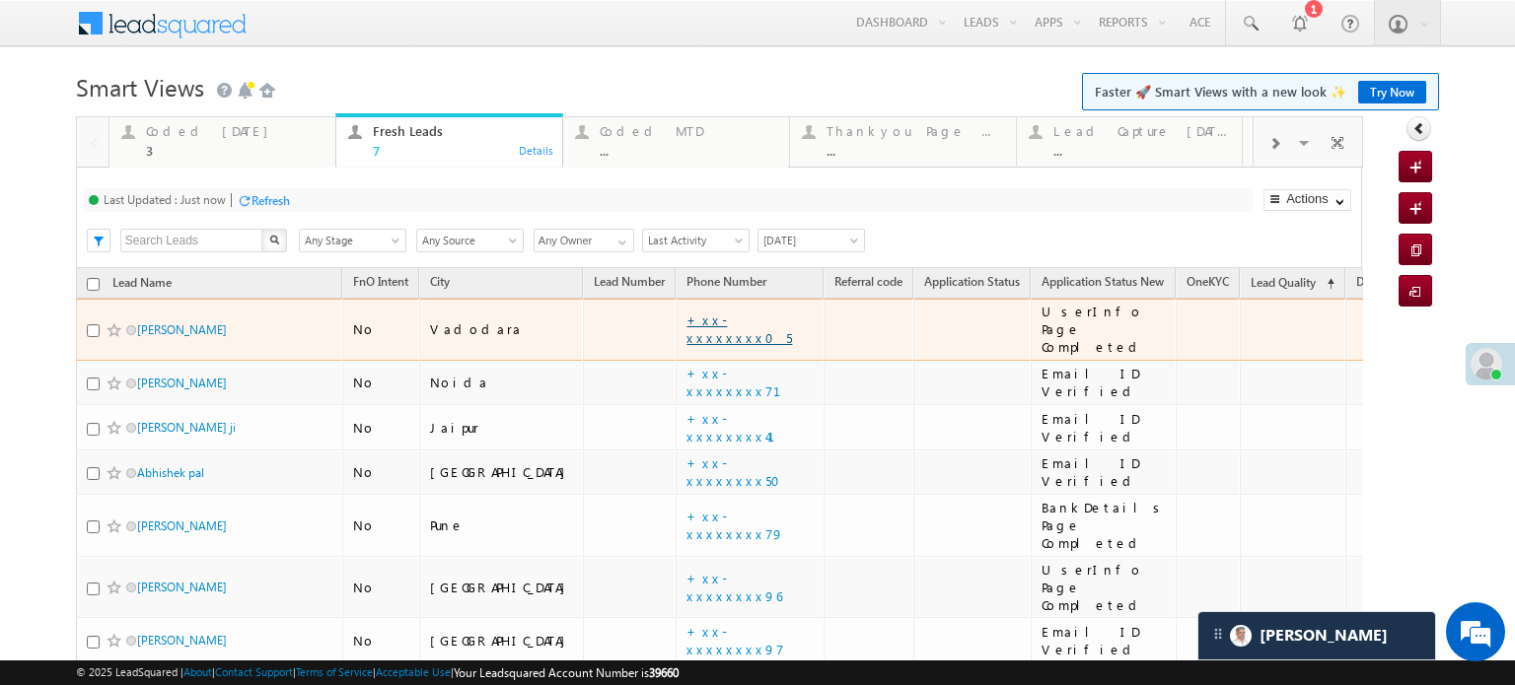
click at [686, 313] on link "+xx-xxxxxxxx05" at bounding box center [739, 329] width 106 height 35
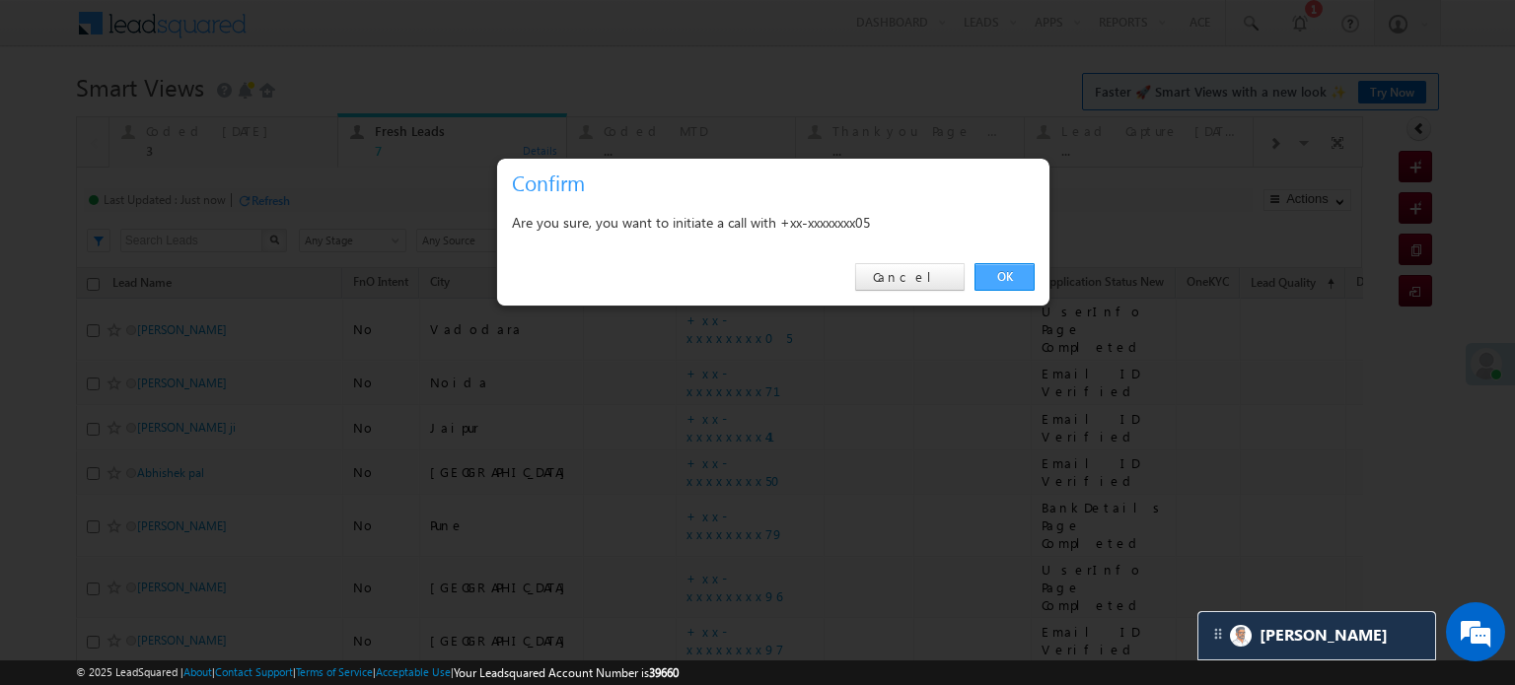
click at [1007, 280] on link "OK" at bounding box center [1004, 277] width 60 height 28
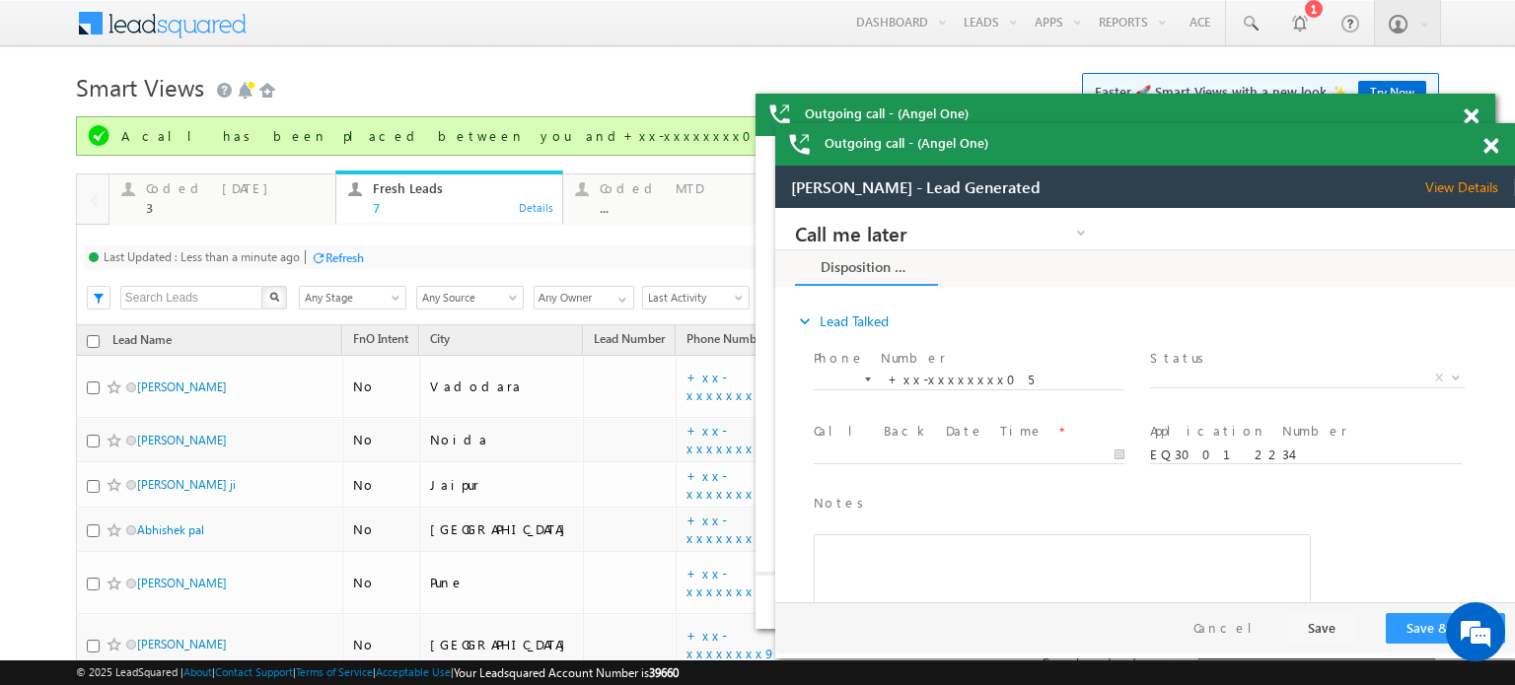
click at [359, 263] on div "Refresh" at bounding box center [344, 258] width 38 height 15
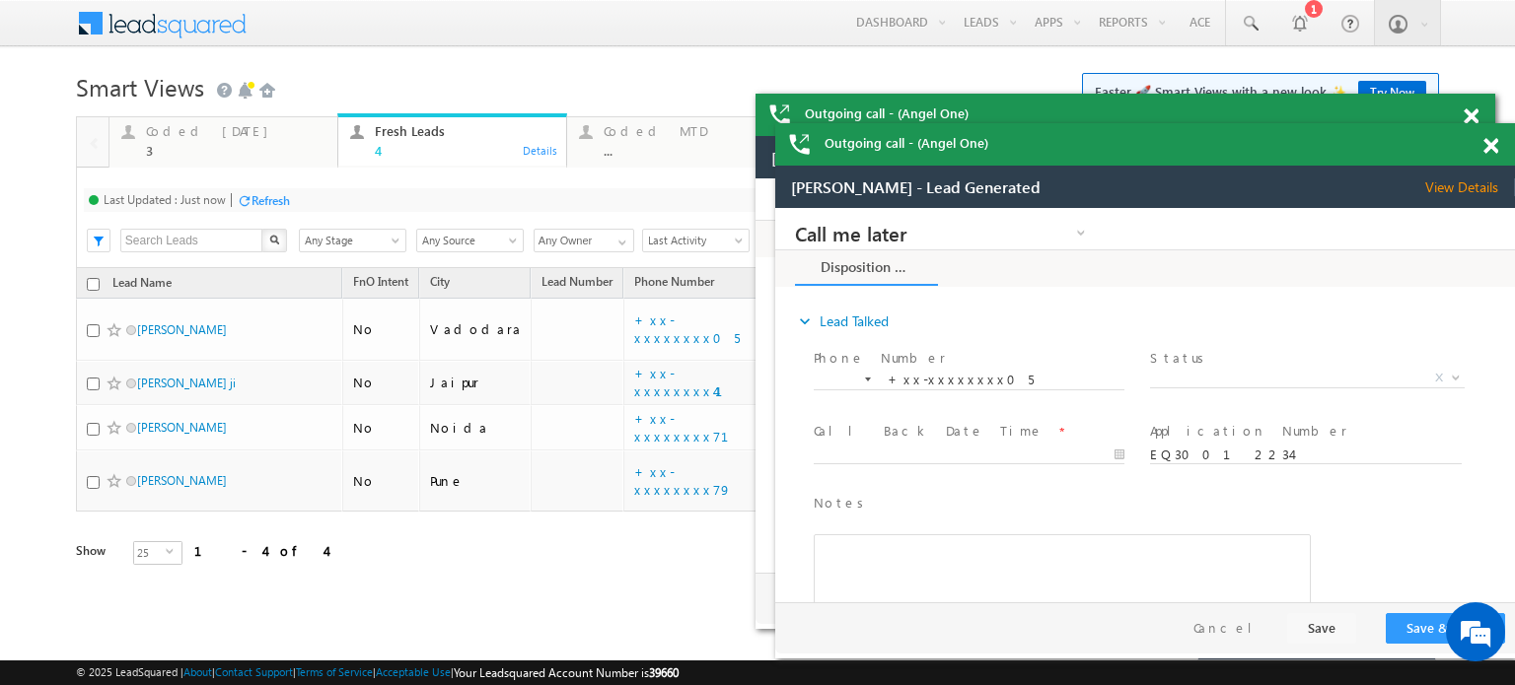
click at [288, 203] on div "Refresh" at bounding box center [271, 200] width 38 height 15
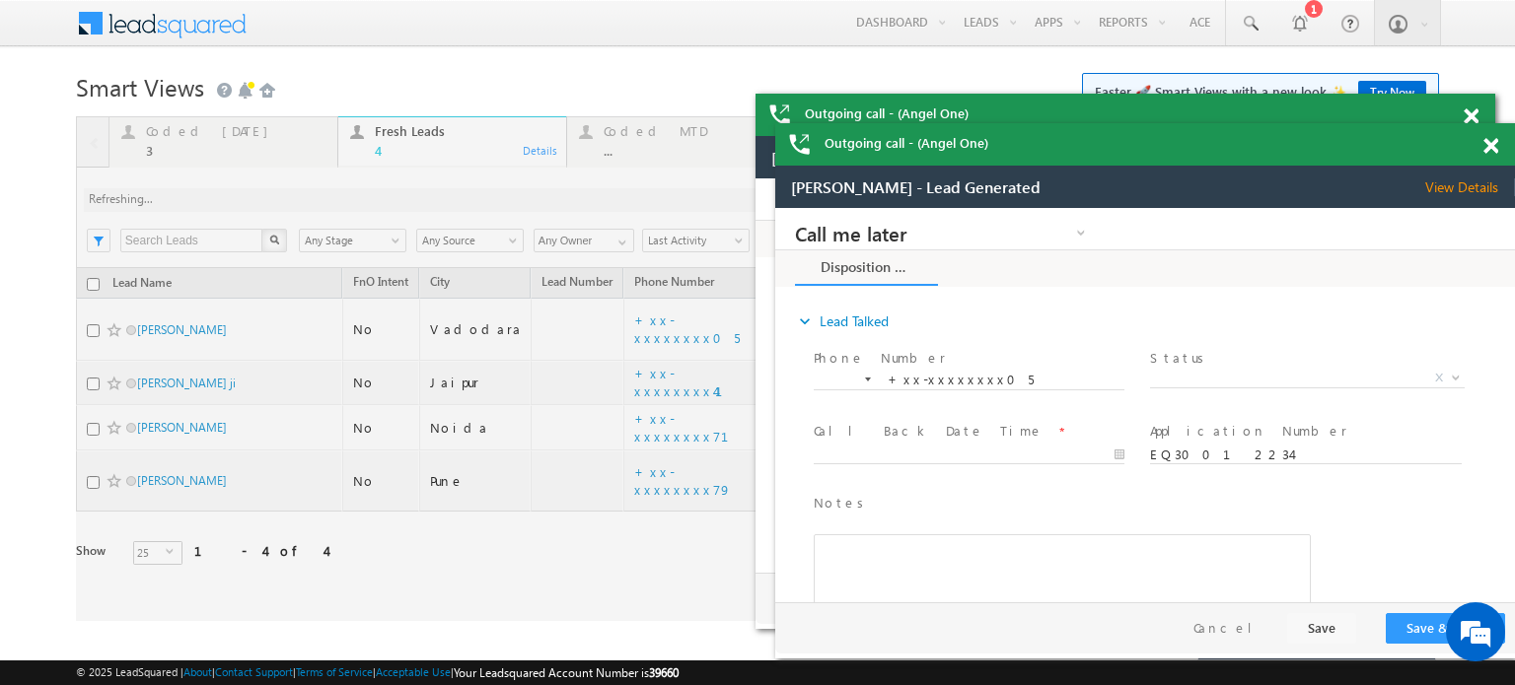
click at [1487, 149] on span at bounding box center [1490, 146] width 15 height 17
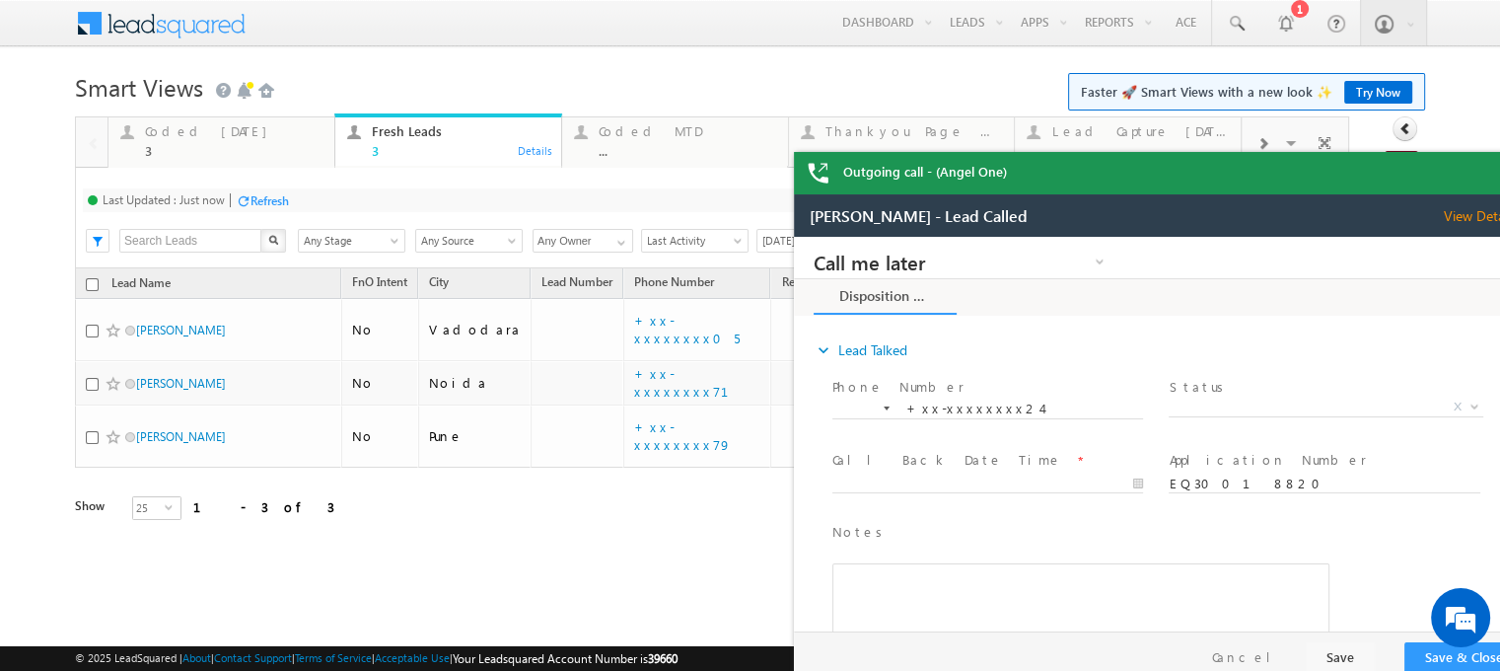
click at [1500, 0] on html "Incoming call - (Angel One) Sonu kumar View Details open_in_new First Name Sonu…" at bounding box center [750, 0] width 1500 height 0
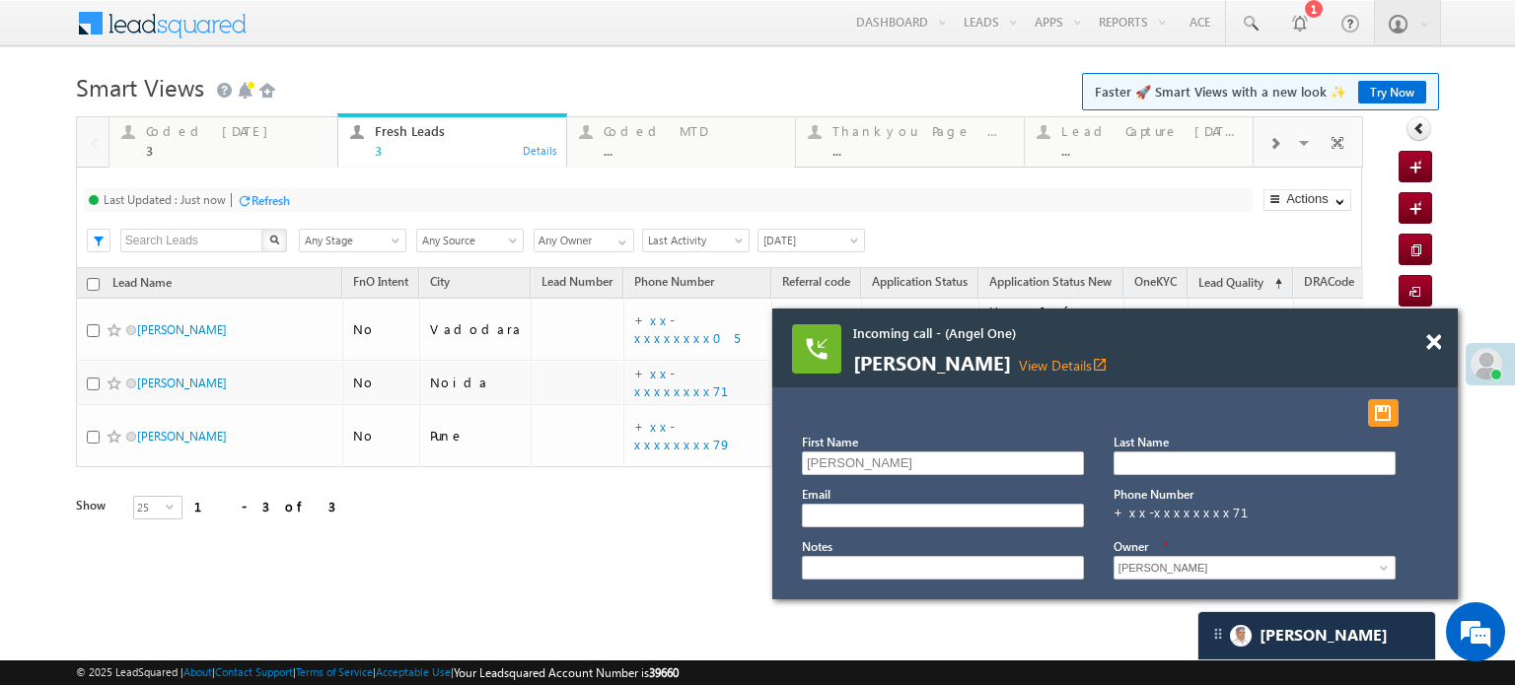
drag, startPoint x: 1291, startPoint y: 374, endPoint x: 1030, endPoint y: 321, distance: 266.7
click at [1030, 324] on div "Incoming call - (Angel One) Sonu kumar View Details open_in_new" at bounding box center [1089, 349] width 473 height 50
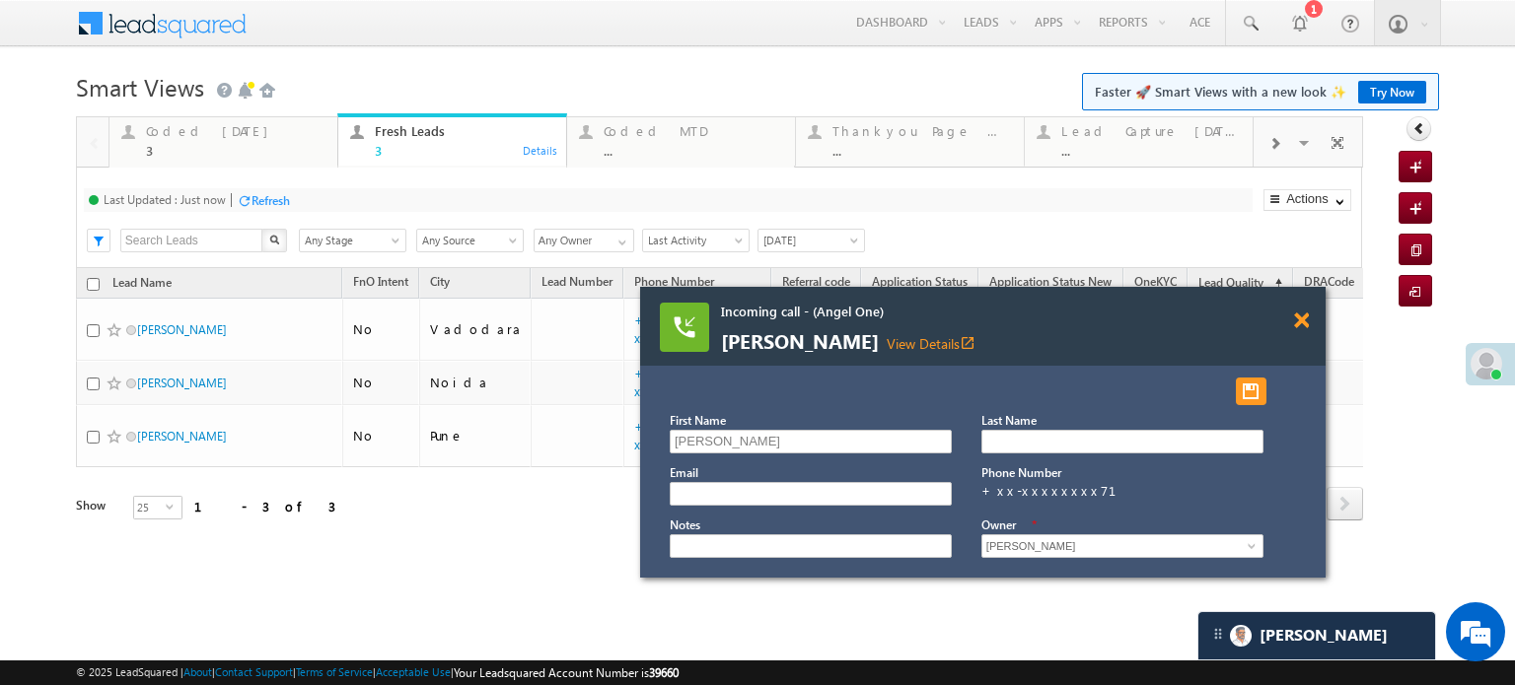
click at [1303, 316] on span at bounding box center [1301, 321] width 15 height 17
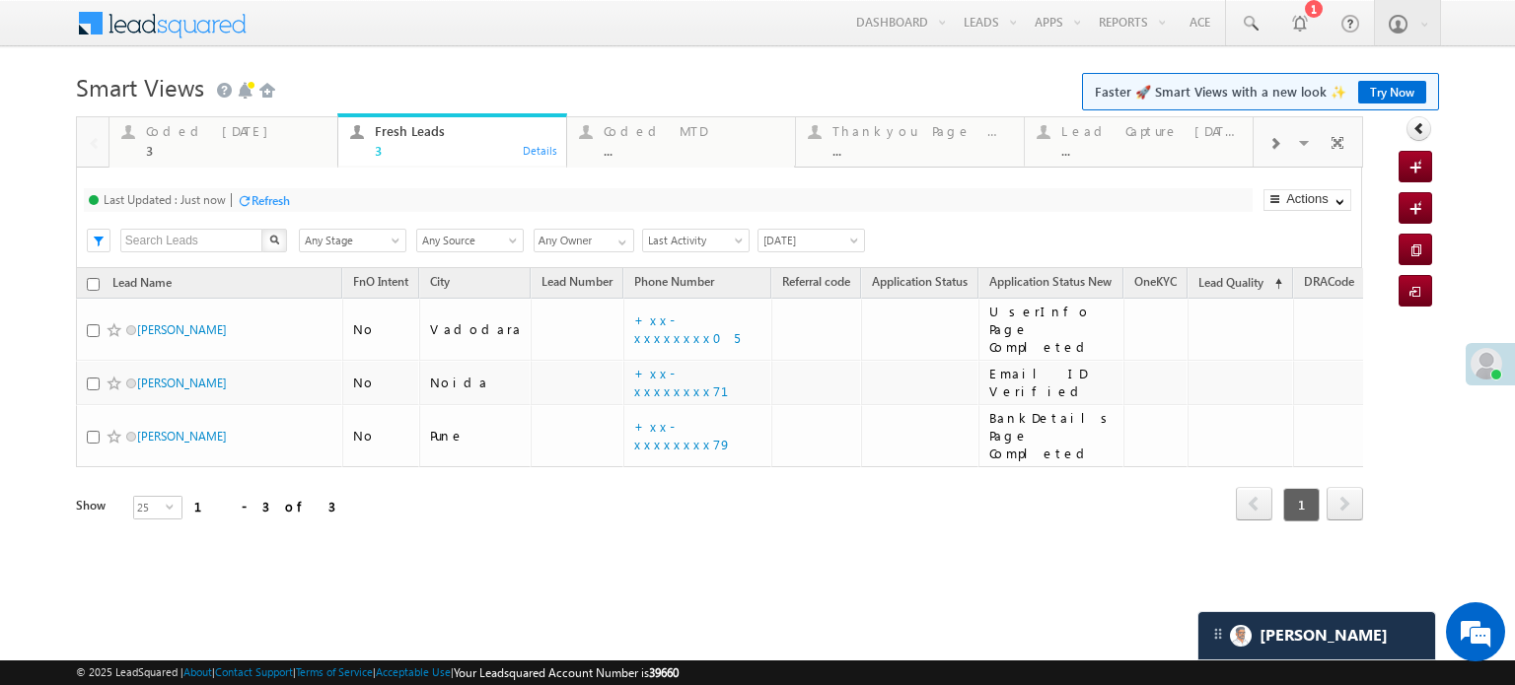
click at [280, 203] on div "Refresh" at bounding box center [271, 200] width 38 height 15
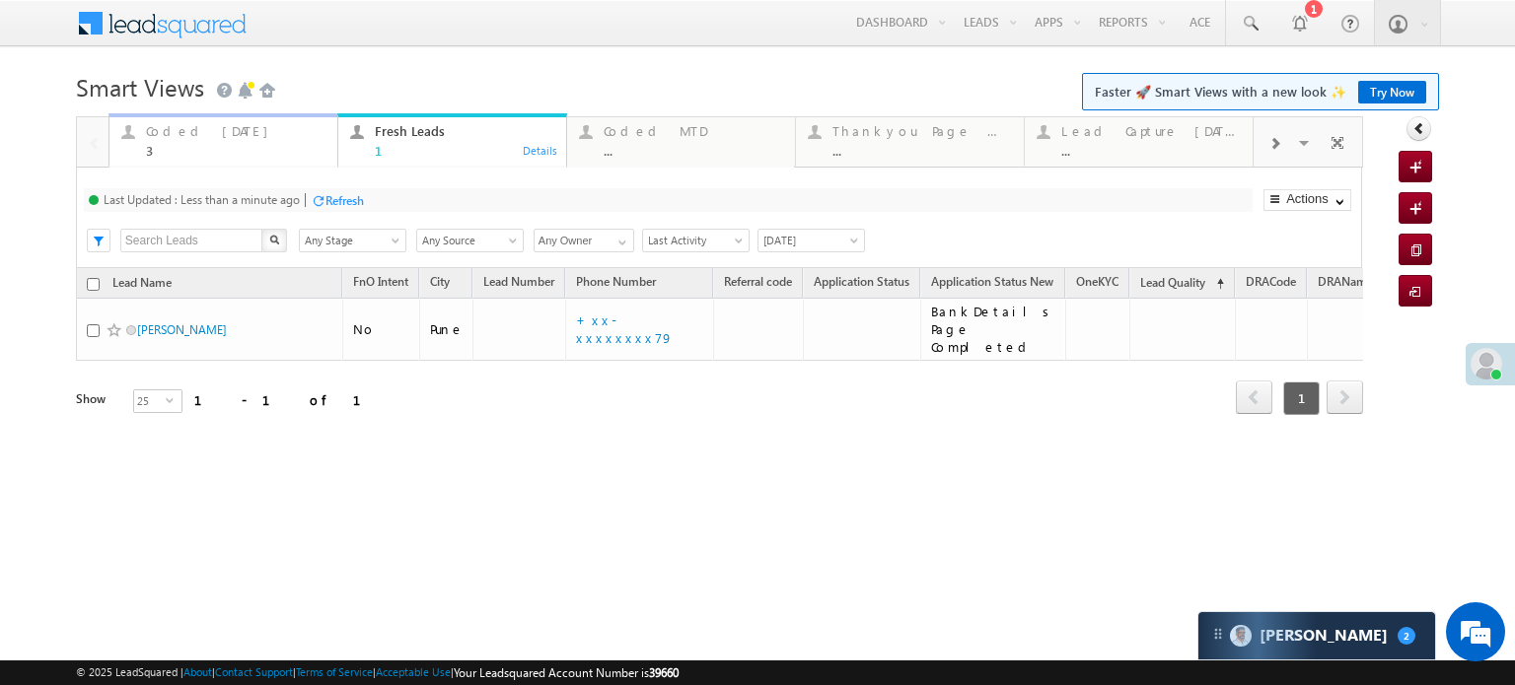
click at [197, 141] on div "Coded Today 3" at bounding box center [236, 138] width 180 height 38
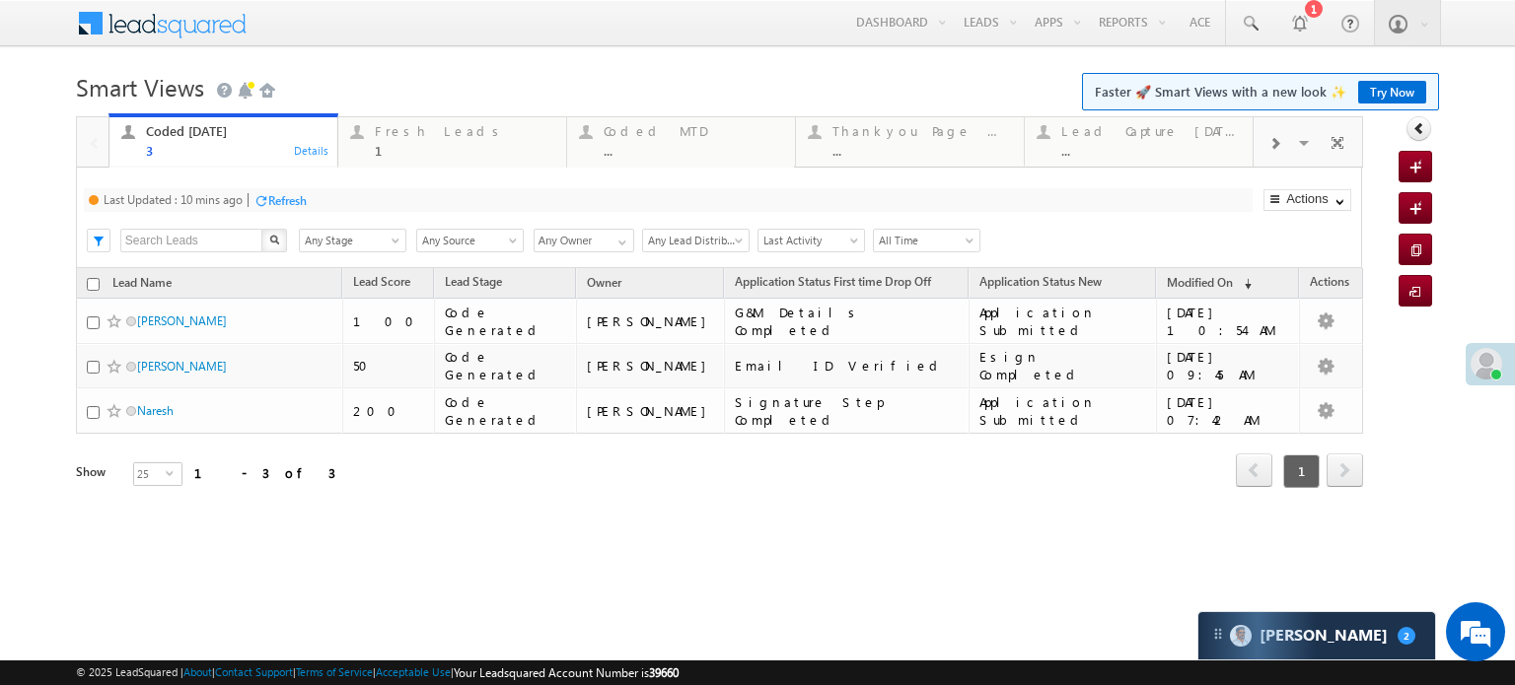
click at [268, 188] on div "Last Updated : 10 mins ago Refresh Refreshing..." at bounding box center [668, 200] width 1169 height 24
click at [277, 197] on div "Refresh" at bounding box center [287, 200] width 38 height 15
click at [394, 137] on div "Fresh Leads" at bounding box center [465, 131] width 180 height 16
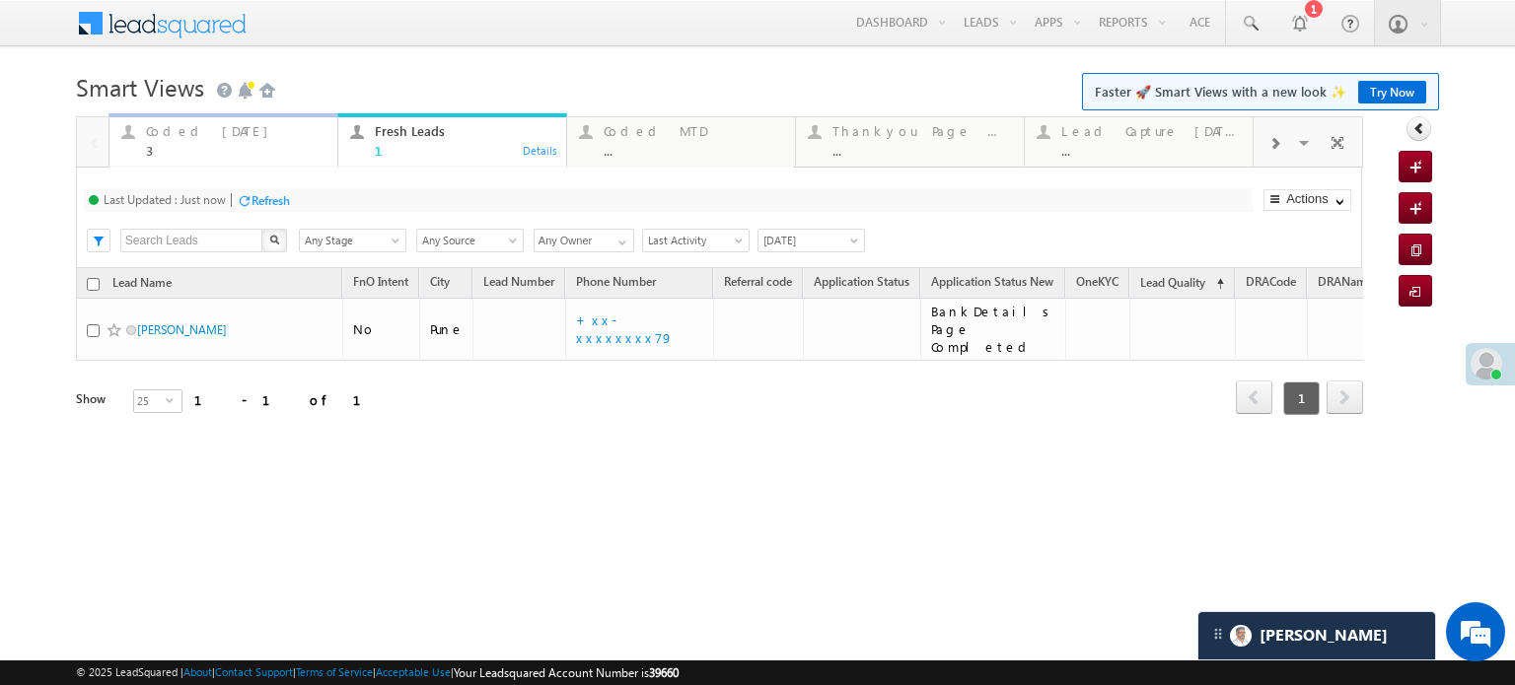
click at [173, 139] on div "Coded Today" at bounding box center [236, 131] width 180 height 16
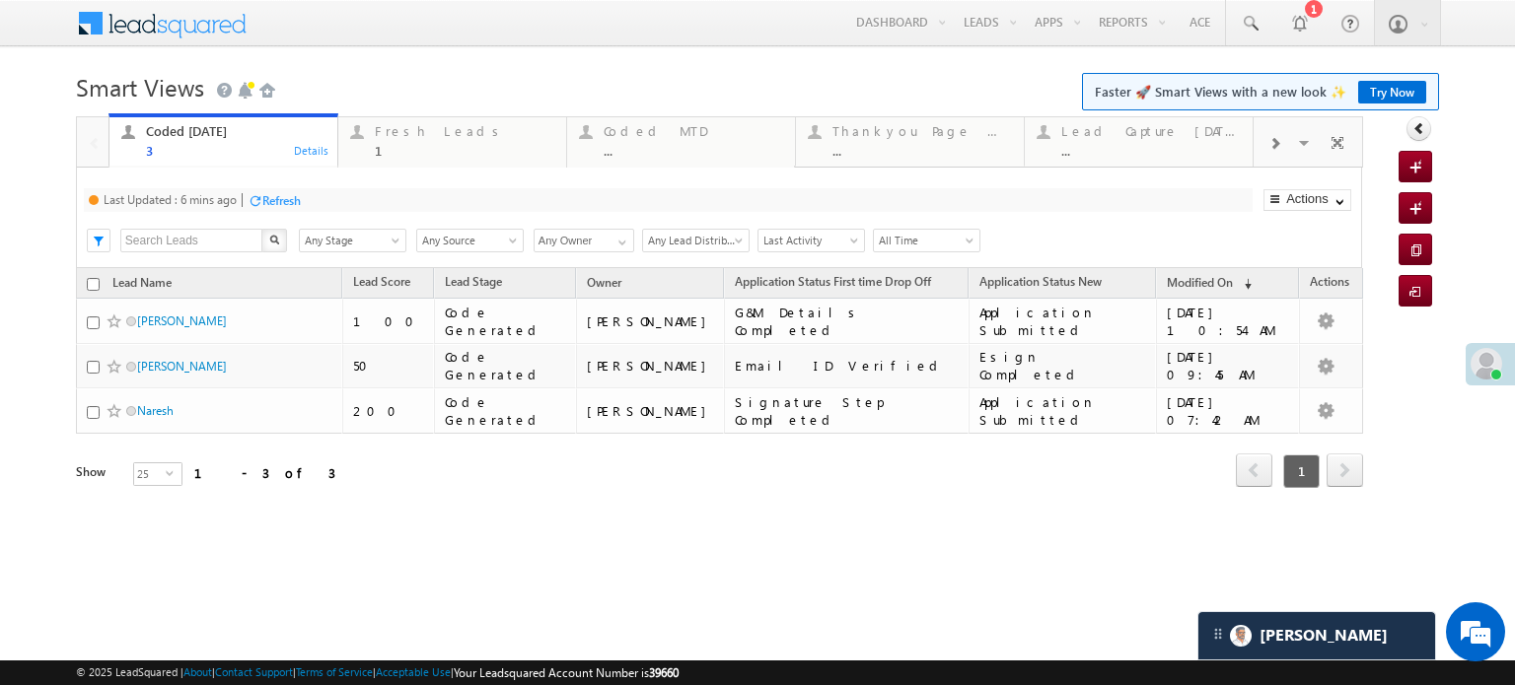
click at [251, 197] on div at bounding box center [255, 200] width 15 height 15
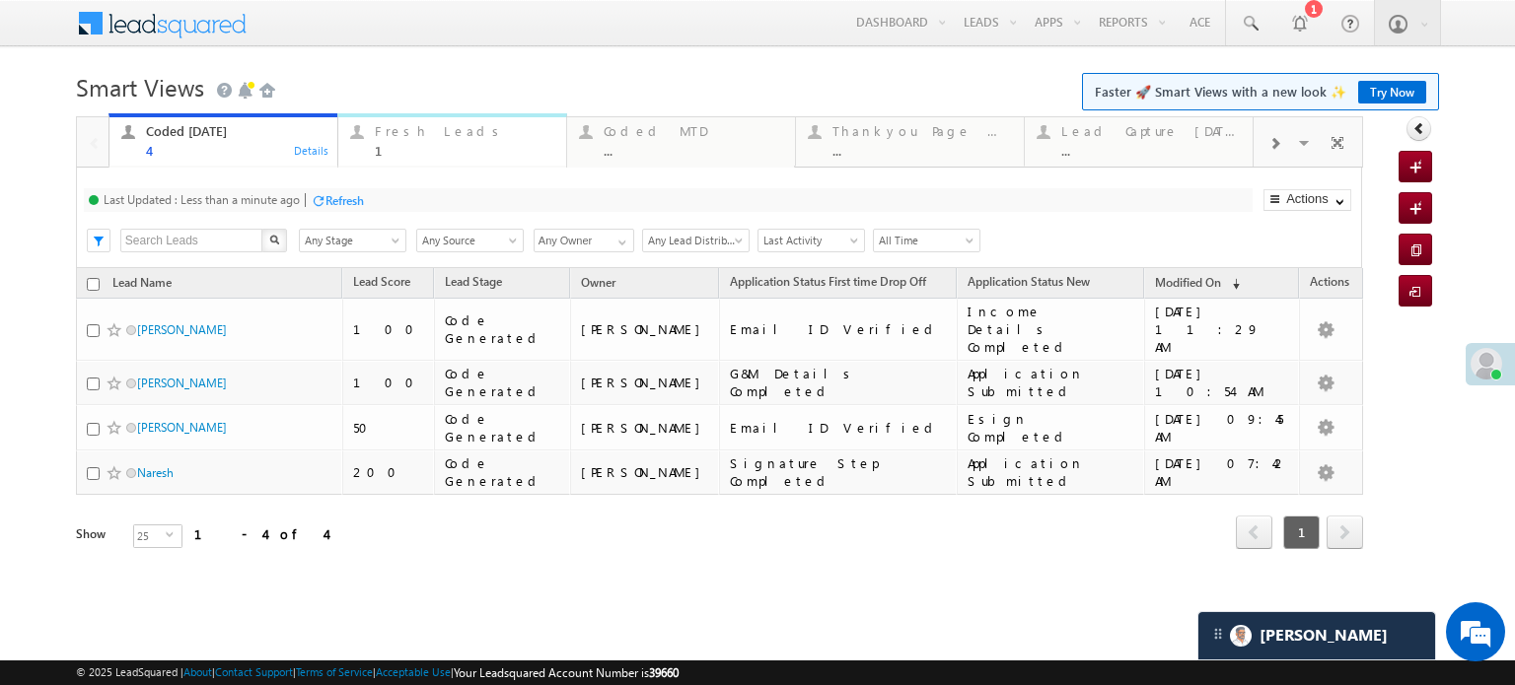
click at [450, 136] on div "Fresh Leads" at bounding box center [465, 131] width 180 height 16
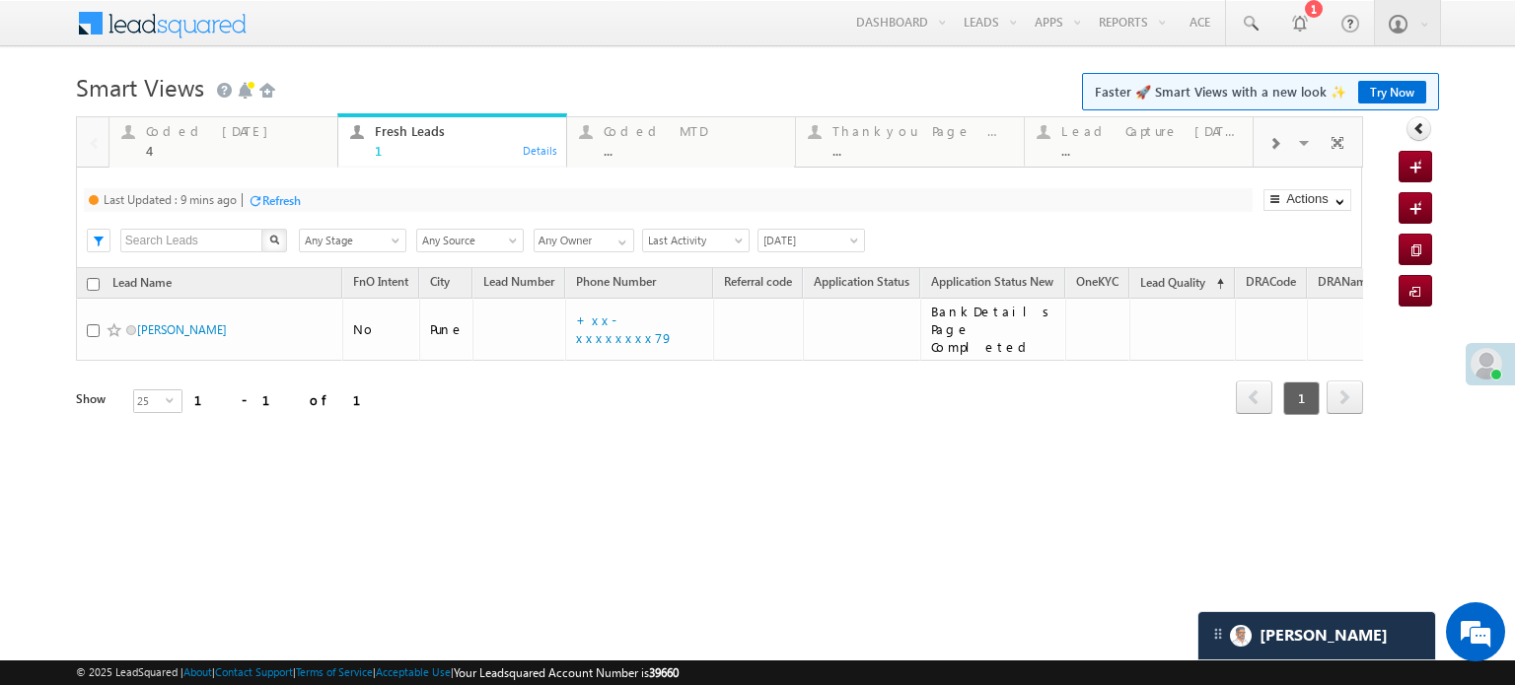
click at [321, 188] on div "Last Updated : 9 mins ago Refresh Refreshing..." at bounding box center [668, 200] width 1169 height 24
click at [304, 189] on div "Last Updated : 9 mins ago Refresh Refreshing..." at bounding box center [668, 200] width 1169 height 24
click at [296, 197] on div "Refresh" at bounding box center [281, 200] width 38 height 15
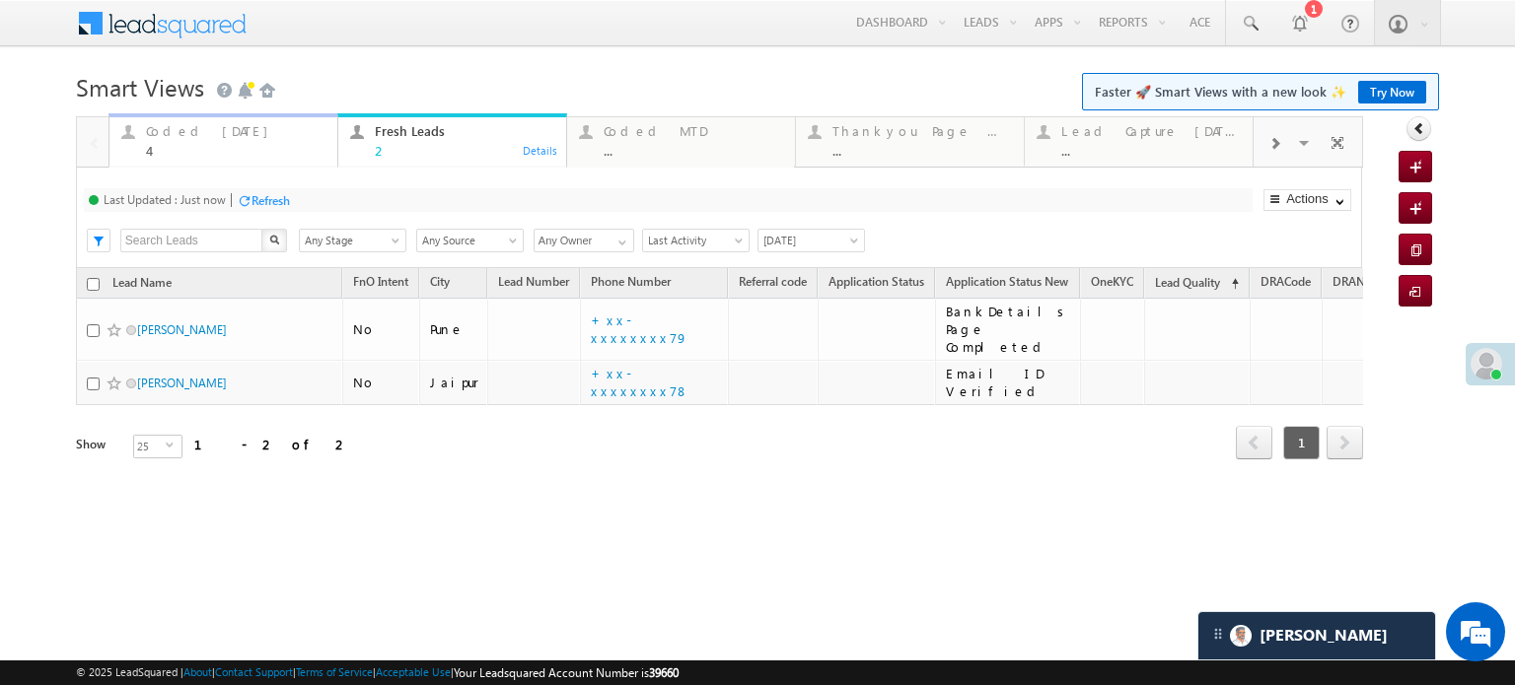
click at [225, 141] on div "Coded Today 4" at bounding box center [236, 138] width 180 height 38
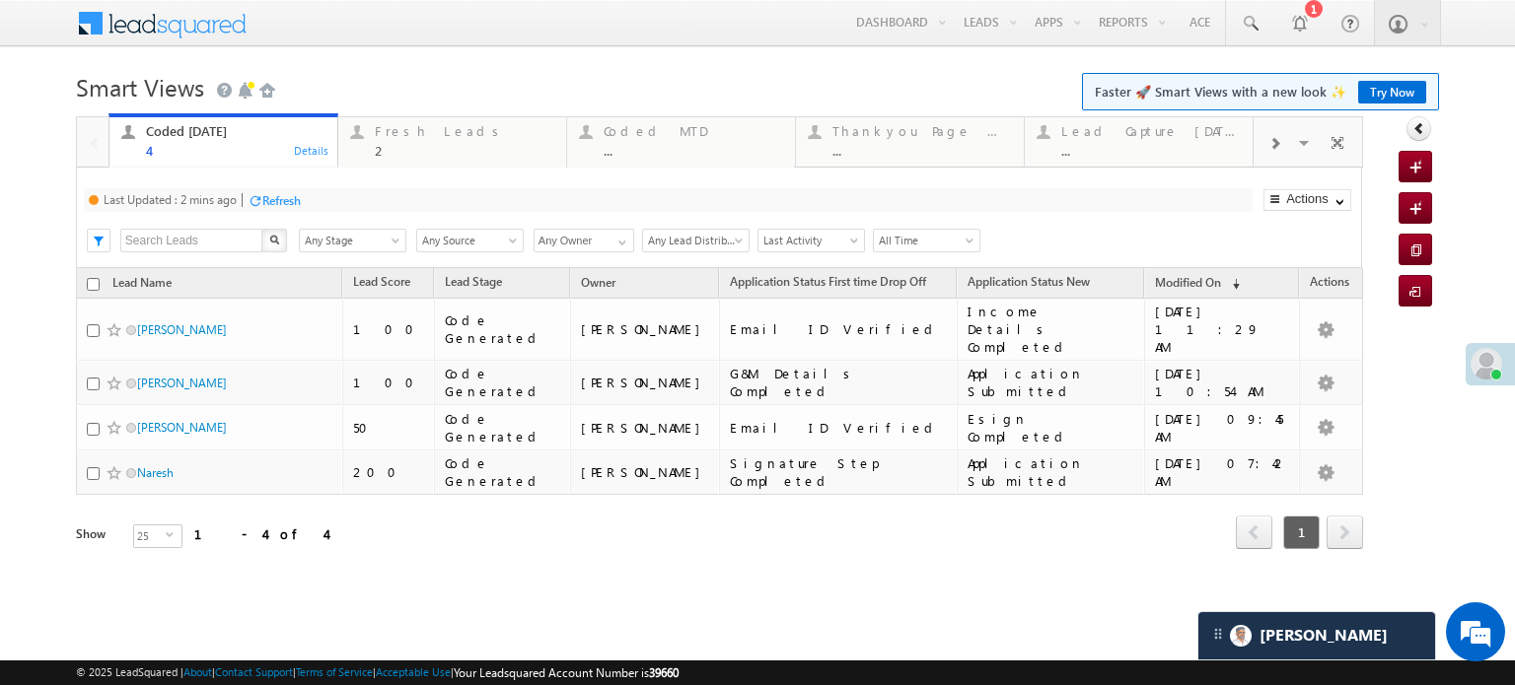
click at [288, 201] on div "Refresh" at bounding box center [281, 200] width 38 height 15
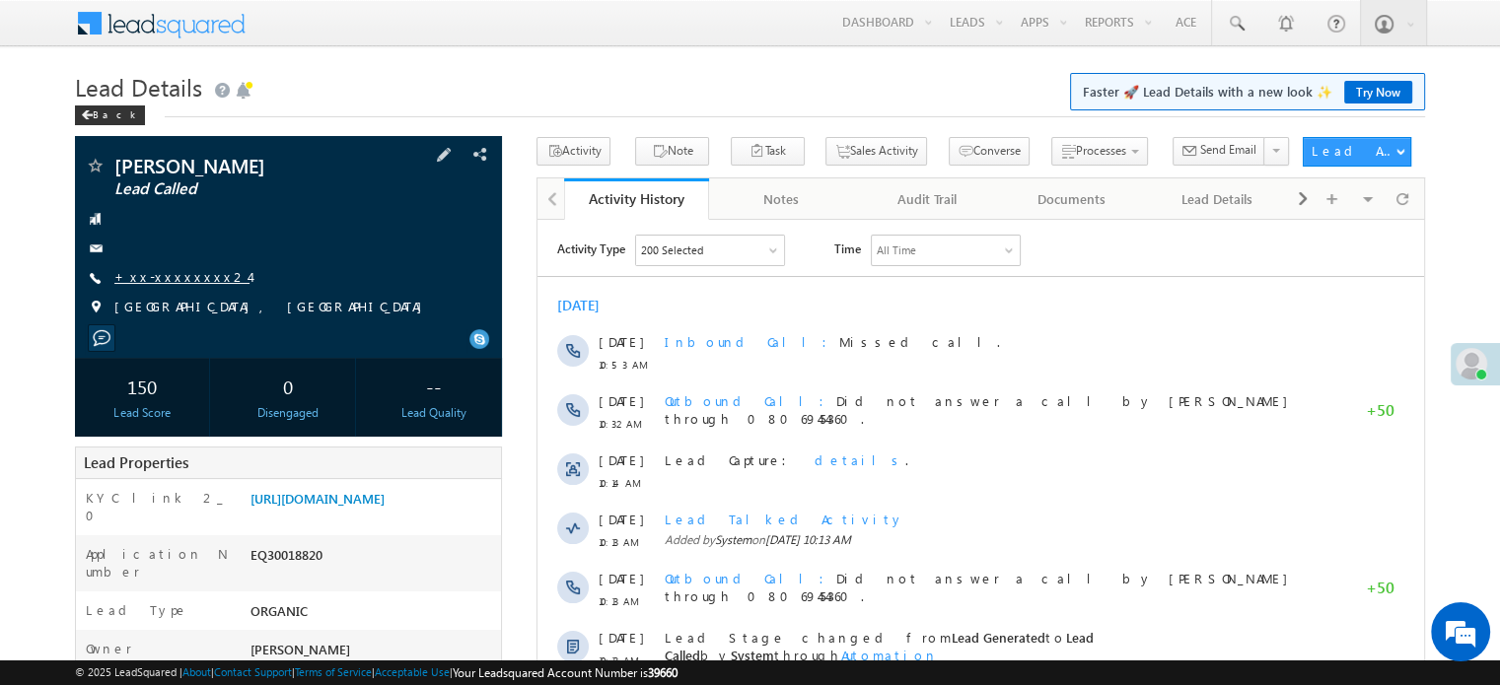
click at [166, 274] on link "+xx-xxxxxxxx24" at bounding box center [181, 276] width 135 height 17
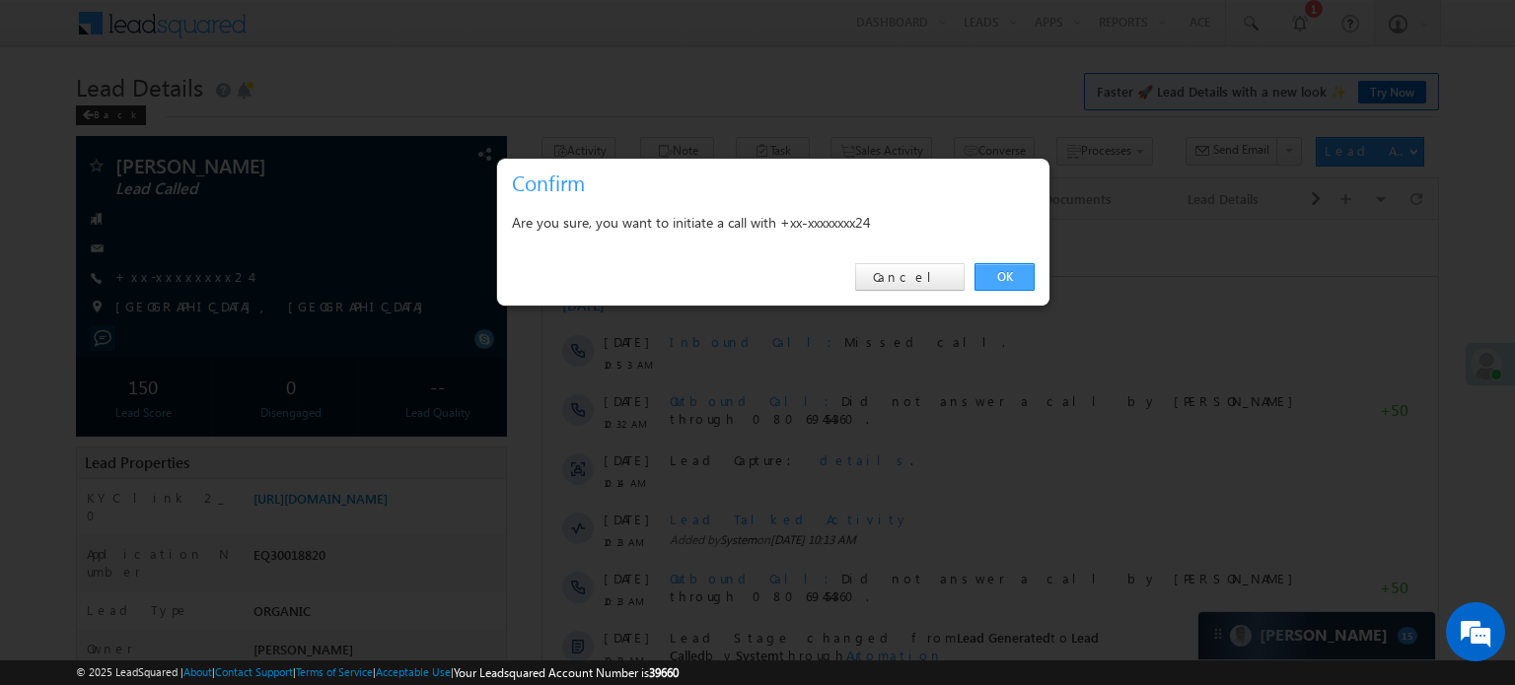
click at [994, 270] on link "OK" at bounding box center [1004, 277] width 60 height 28
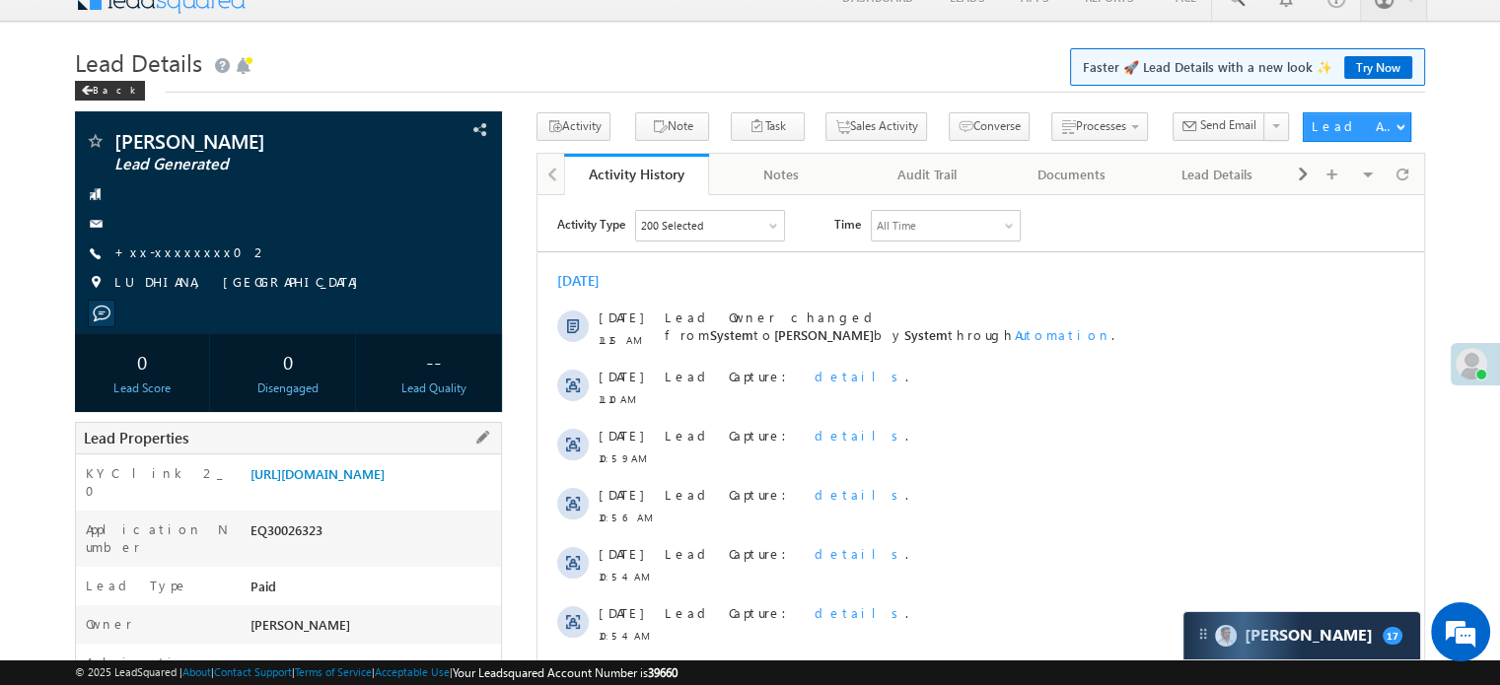
scroll to position [197, 0]
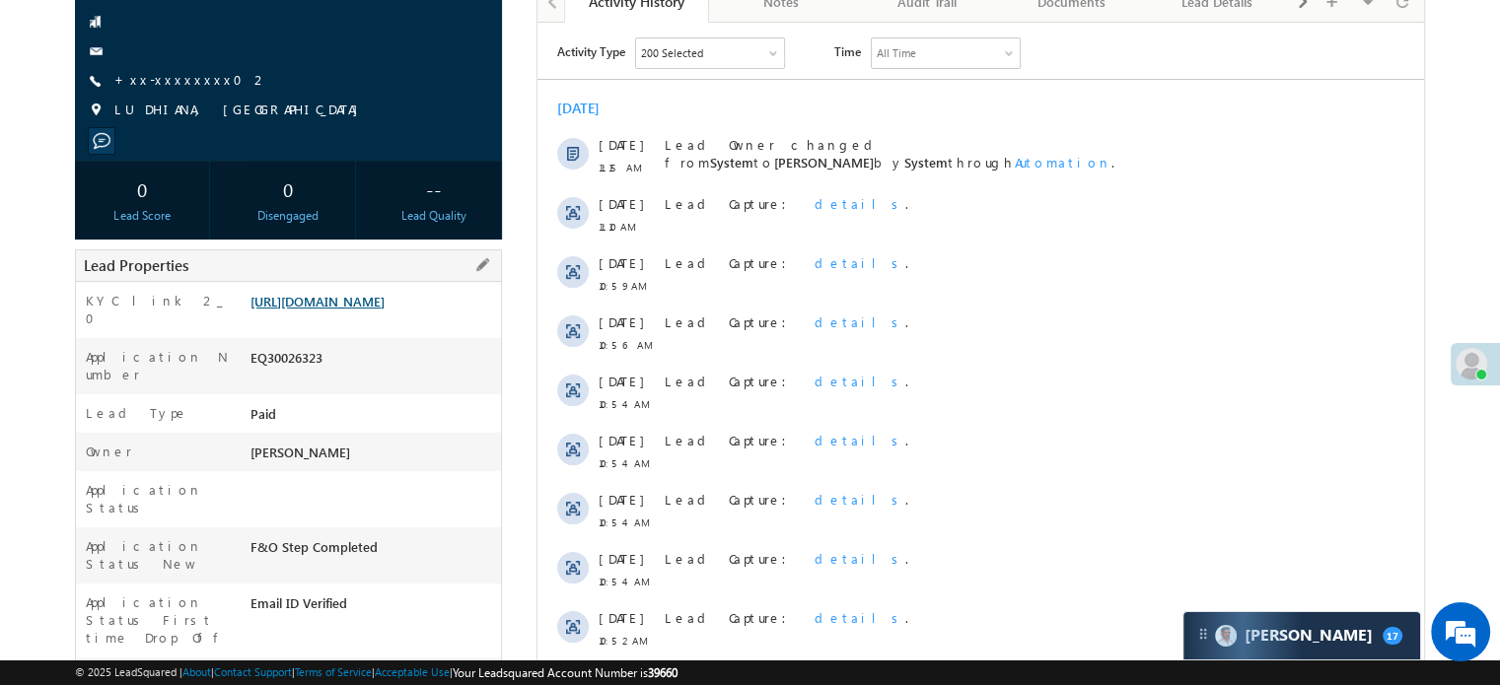
click at [370, 310] on link "[URL][DOMAIN_NAME]" at bounding box center [318, 301] width 134 height 17
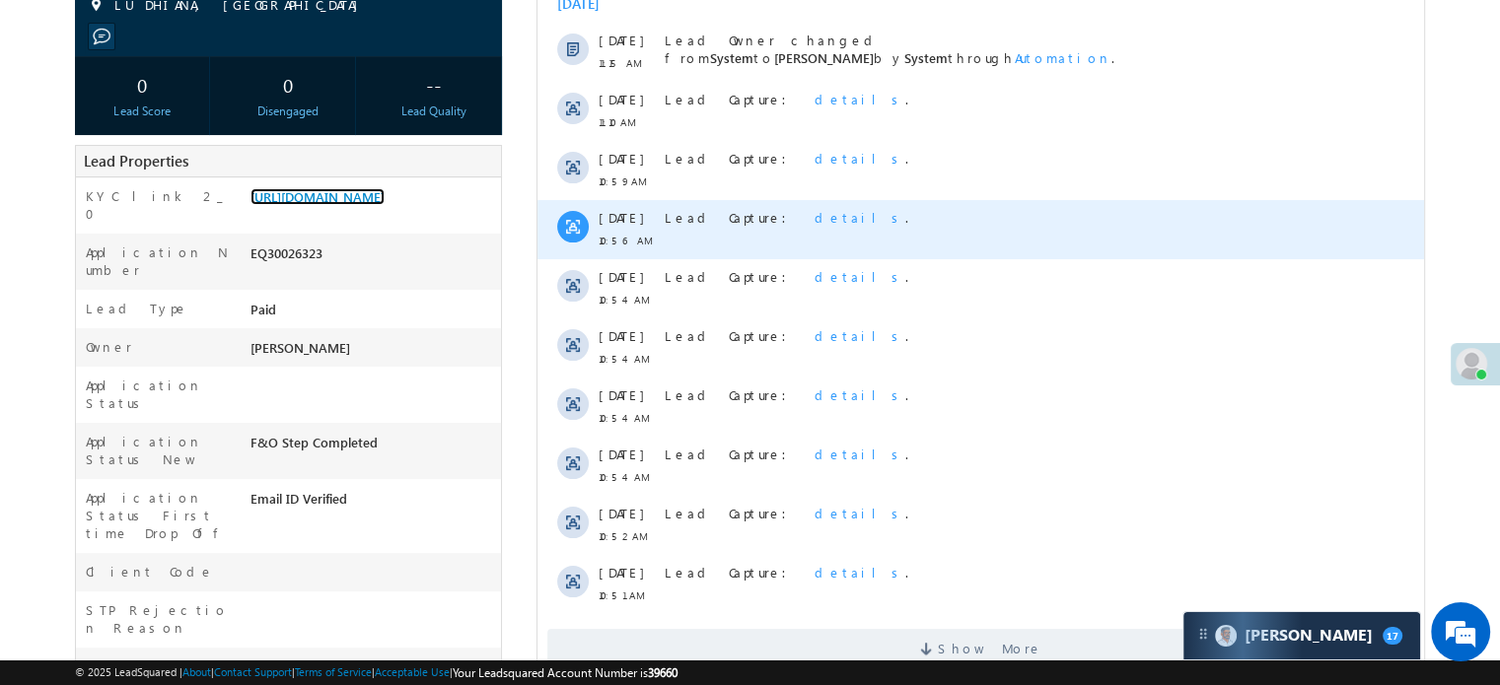
scroll to position [395, 0]
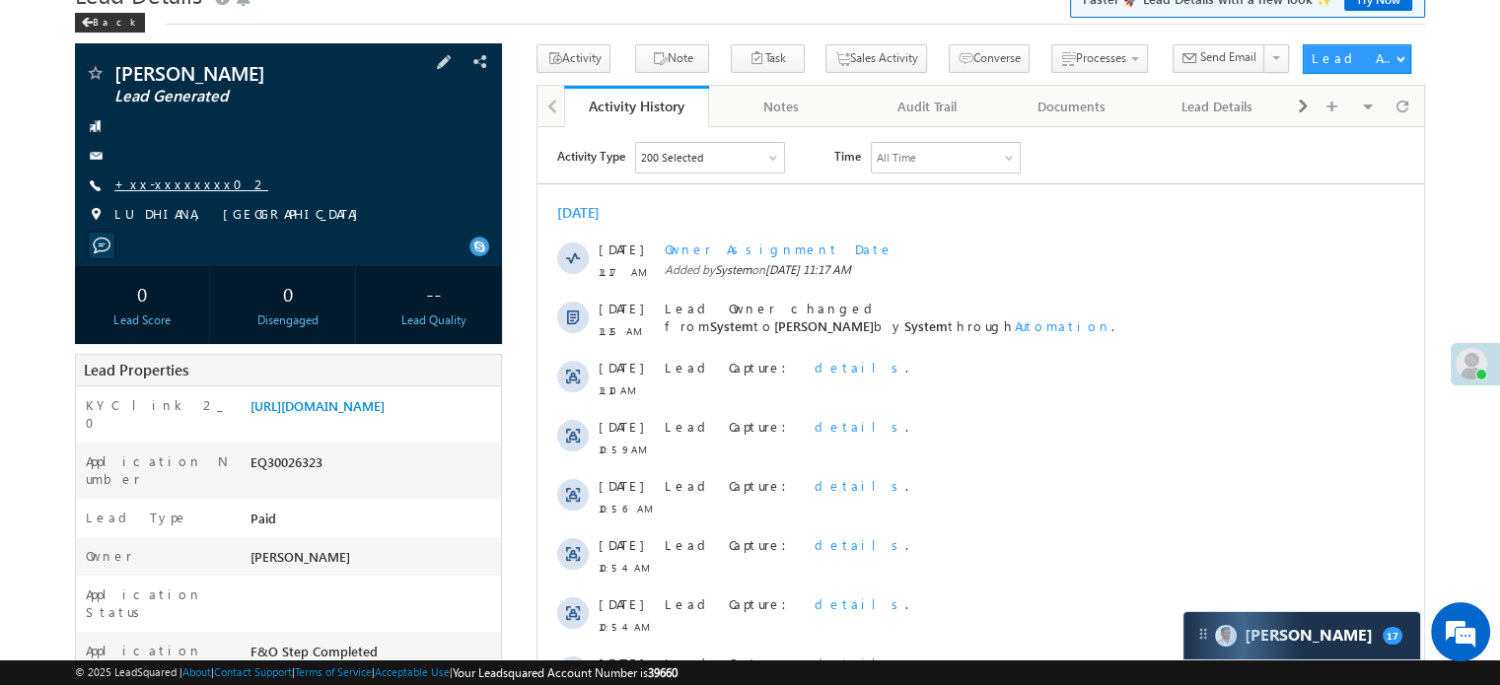
click at [173, 180] on link "+xx-xxxxxxxx02" at bounding box center [191, 184] width 154 height 17
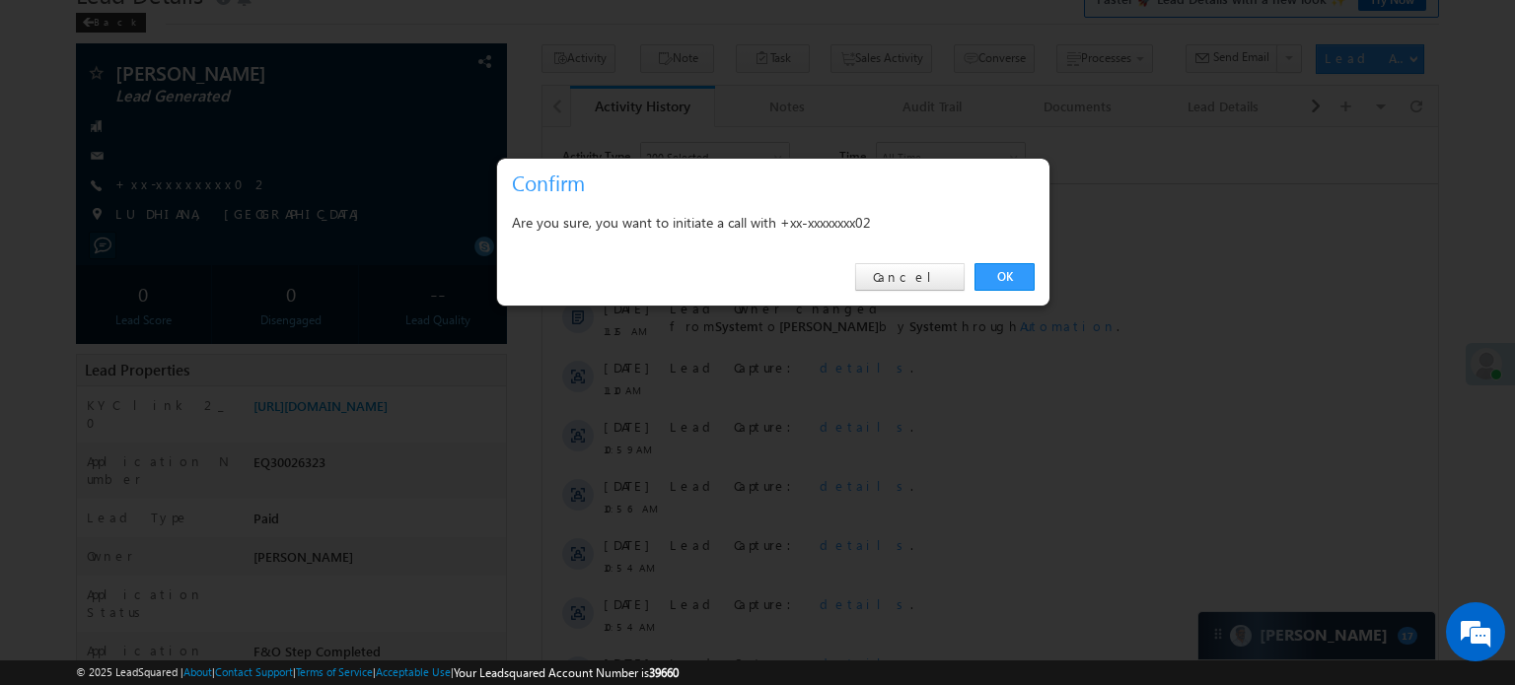
click at [998, 262] on div "OK Cancel" at bounding box center [773, 278] width 552 height 56
click at [997, 268] on link "OK" at bounding box center [1004, 277] width 60 height 28
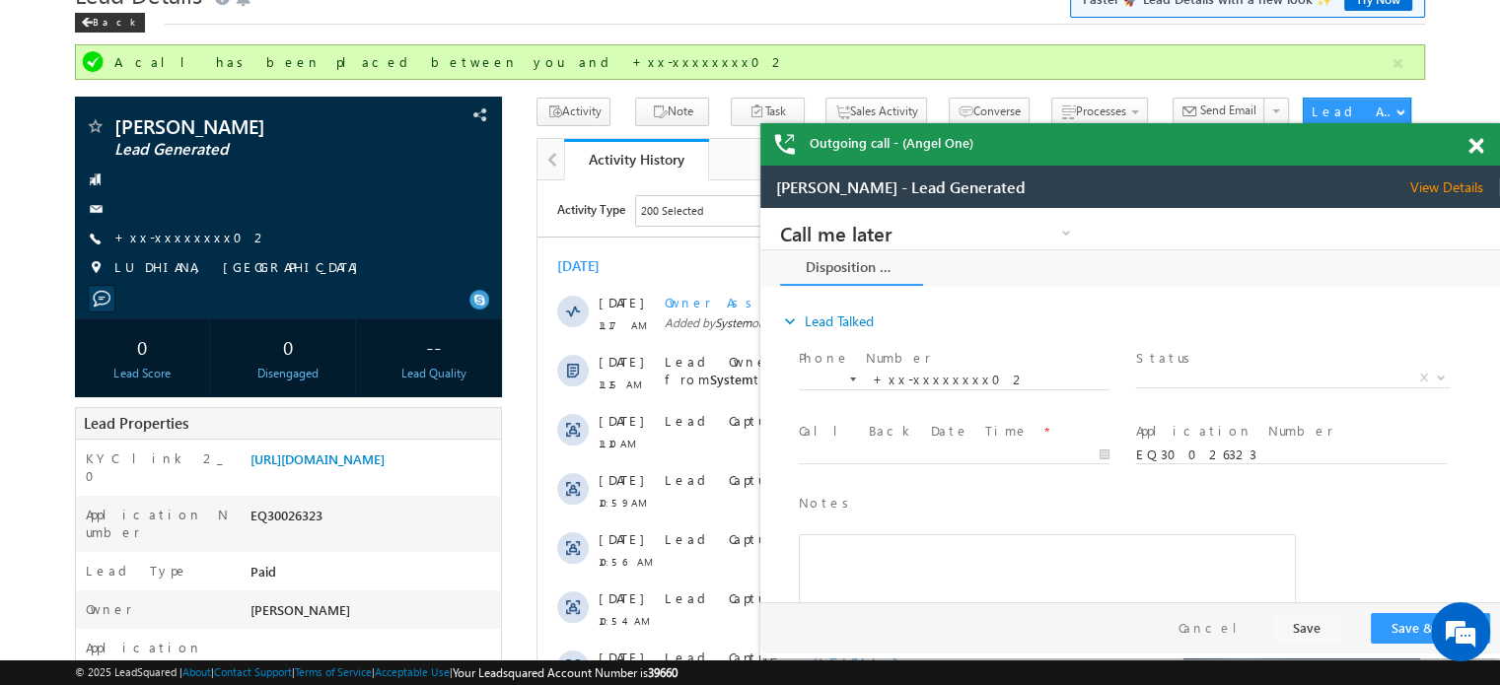
drag, startPoint x: 1373, startPoint y: 210, endPoint x: 1045, endPoint y: 236, distance: 328.5
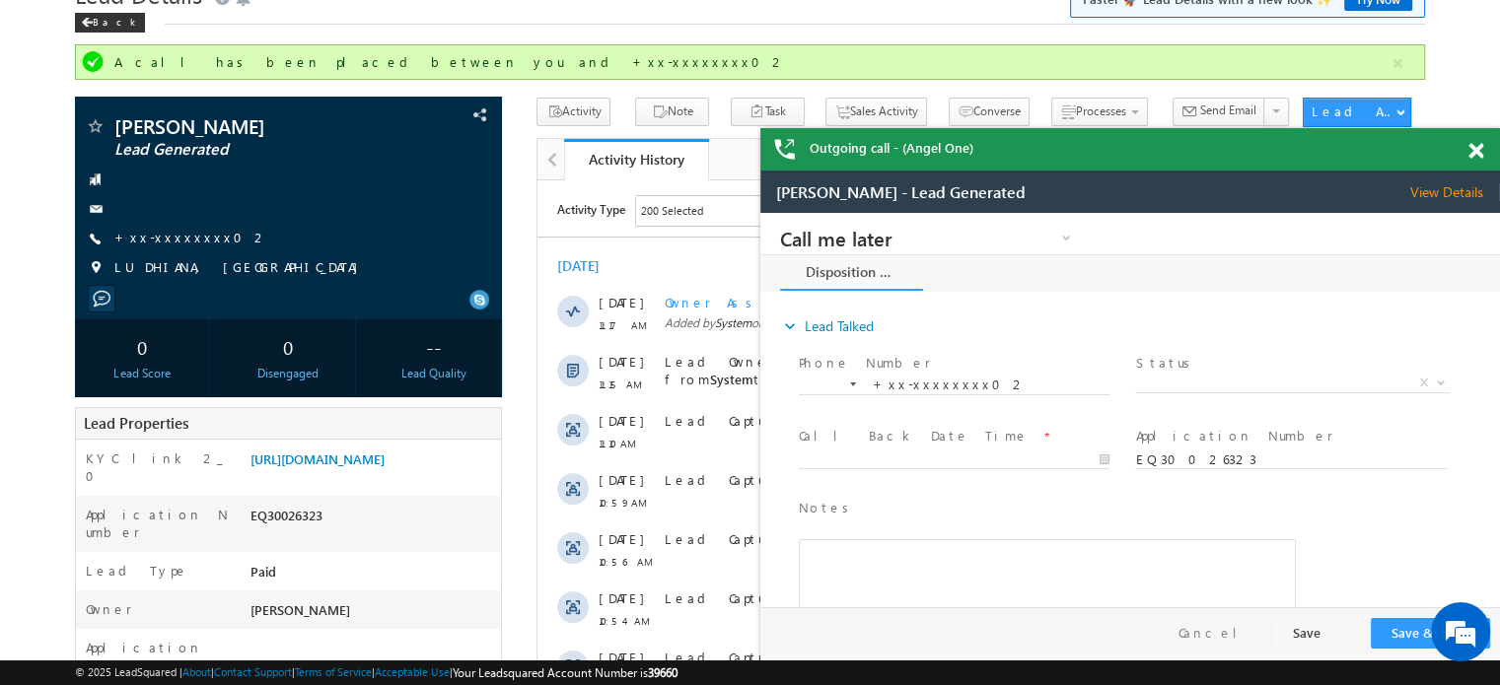
drag, startPoint x: 1951, startPoint y: 367, endPoint x: 982, endPoint y: 218, distance: 979.9
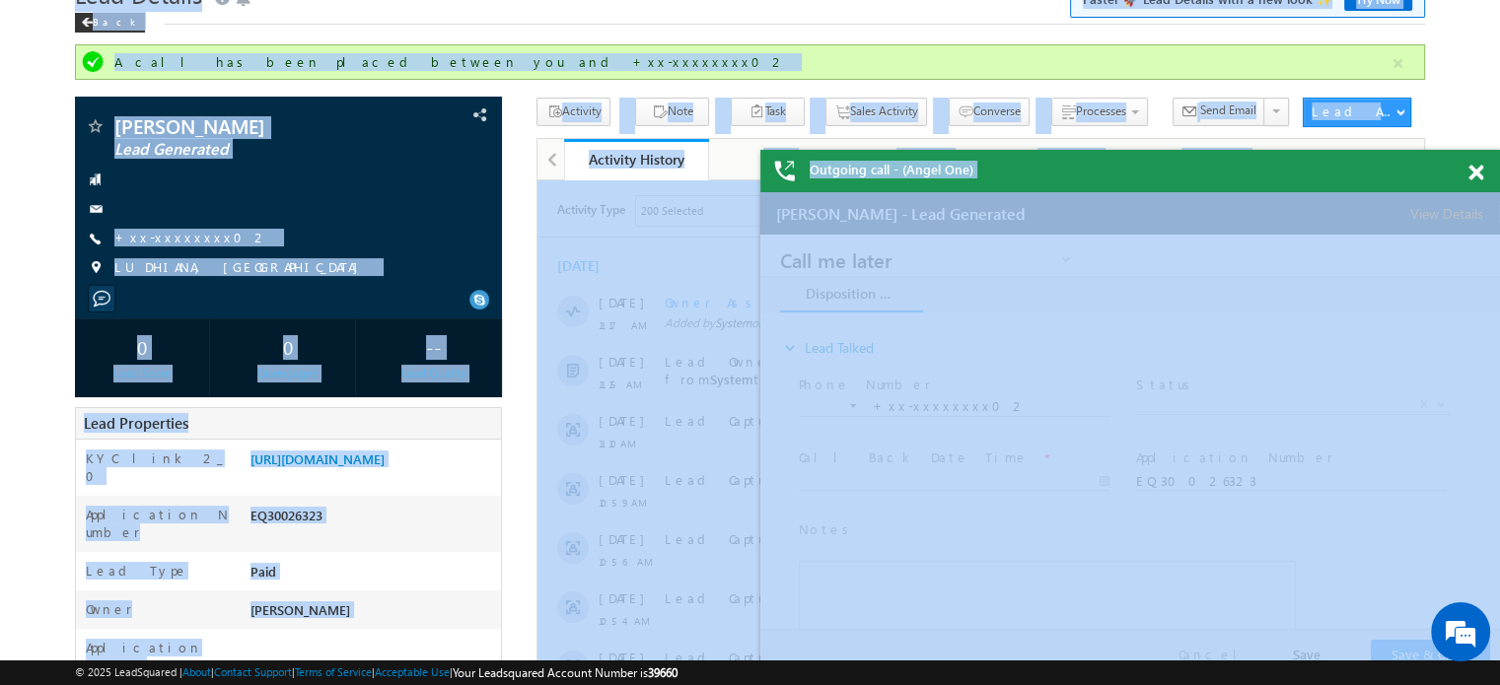
drag, startPoint x: 716, startPoint y: 13, endPoint x: 723, endPoint y: 33, distance: 20.9
click at [690, 23] on div "Back" at bounding box center [750, 18] width 1350 height 13
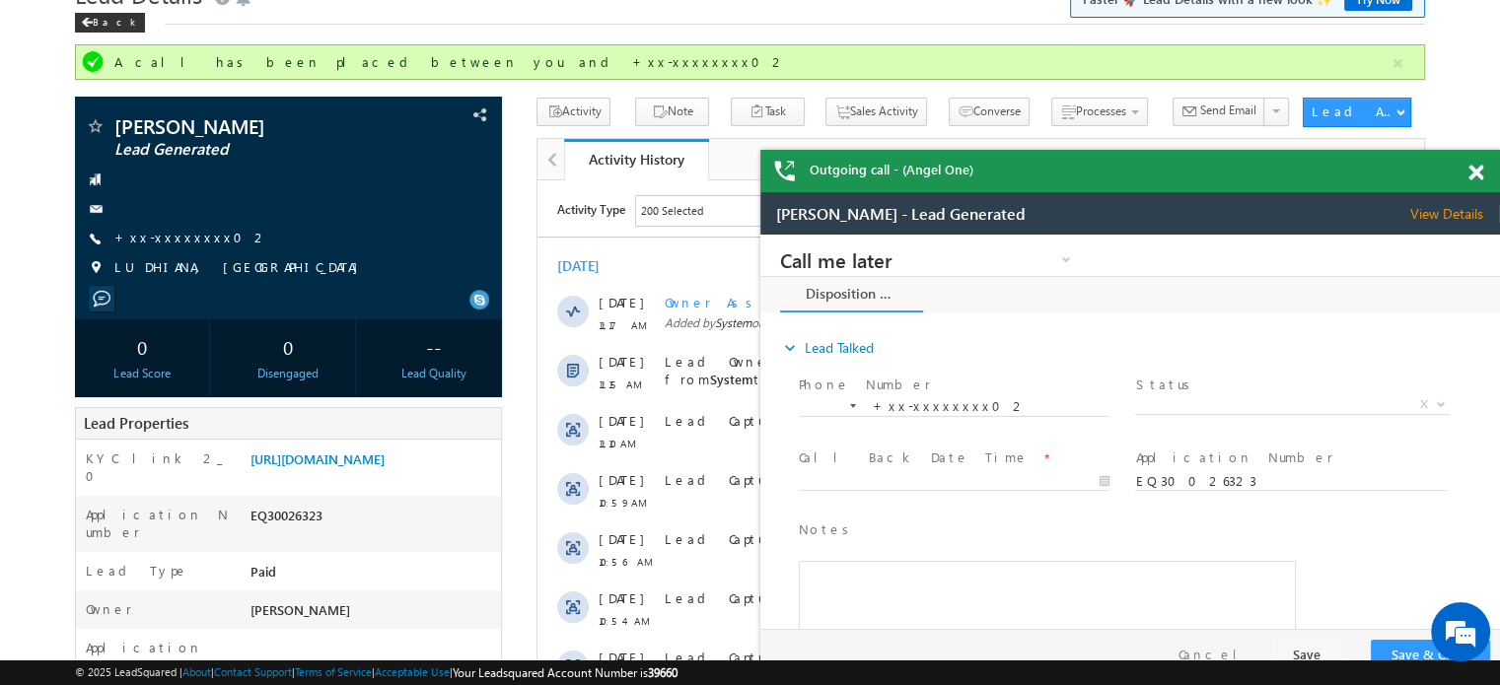
scroll to position [183, 0]
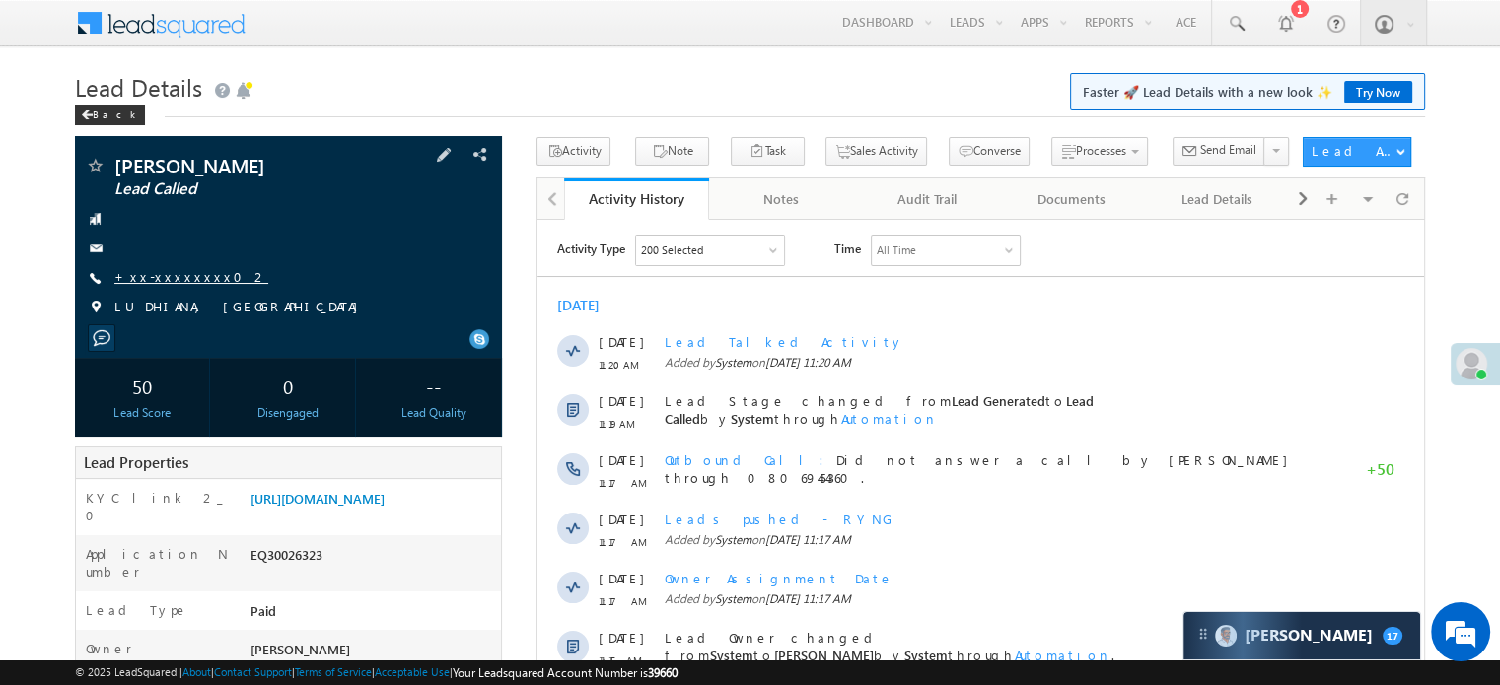
click at [166, 279] on link "+xx-xxxxxxxx02" at bounding box center [191, 276] width 154 height 17
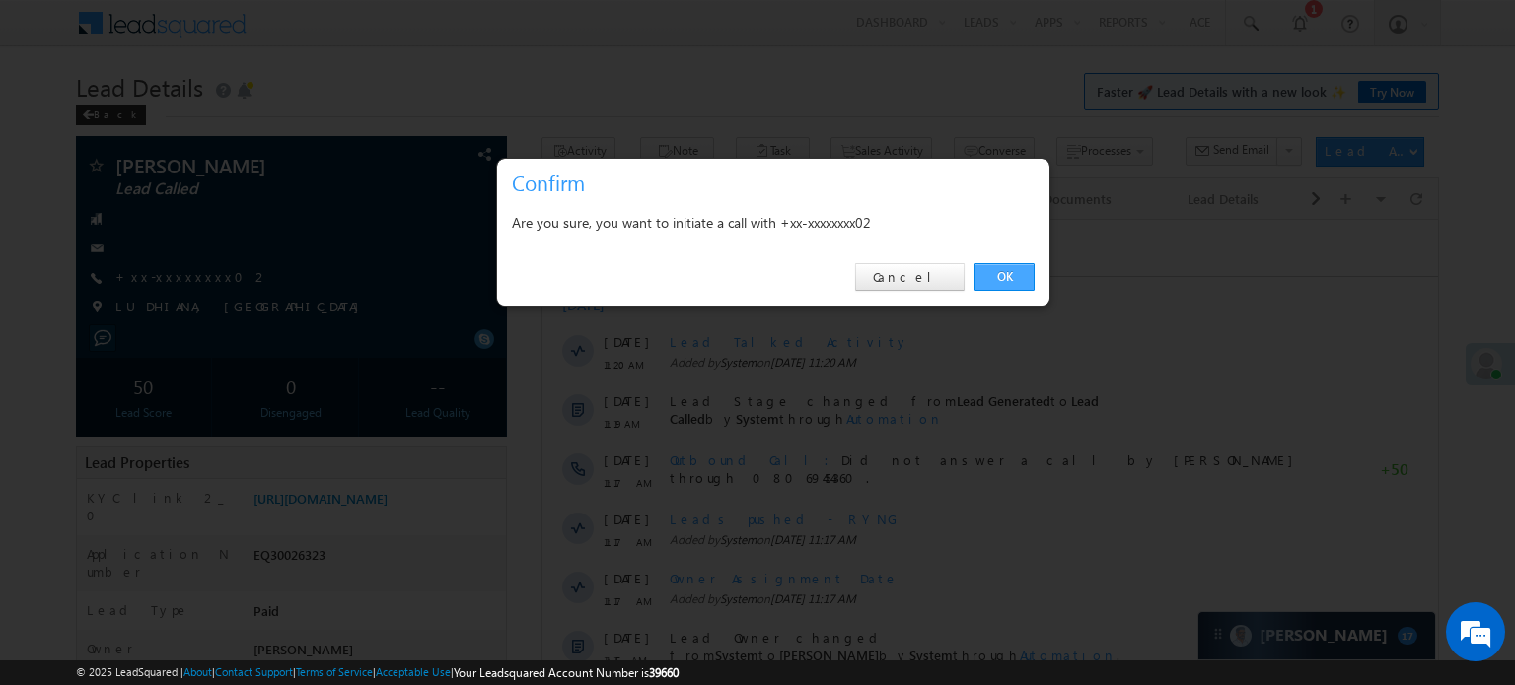
click at [1018, 281] on link "OK" at bounding box center [1004, 277] width 60 height 28
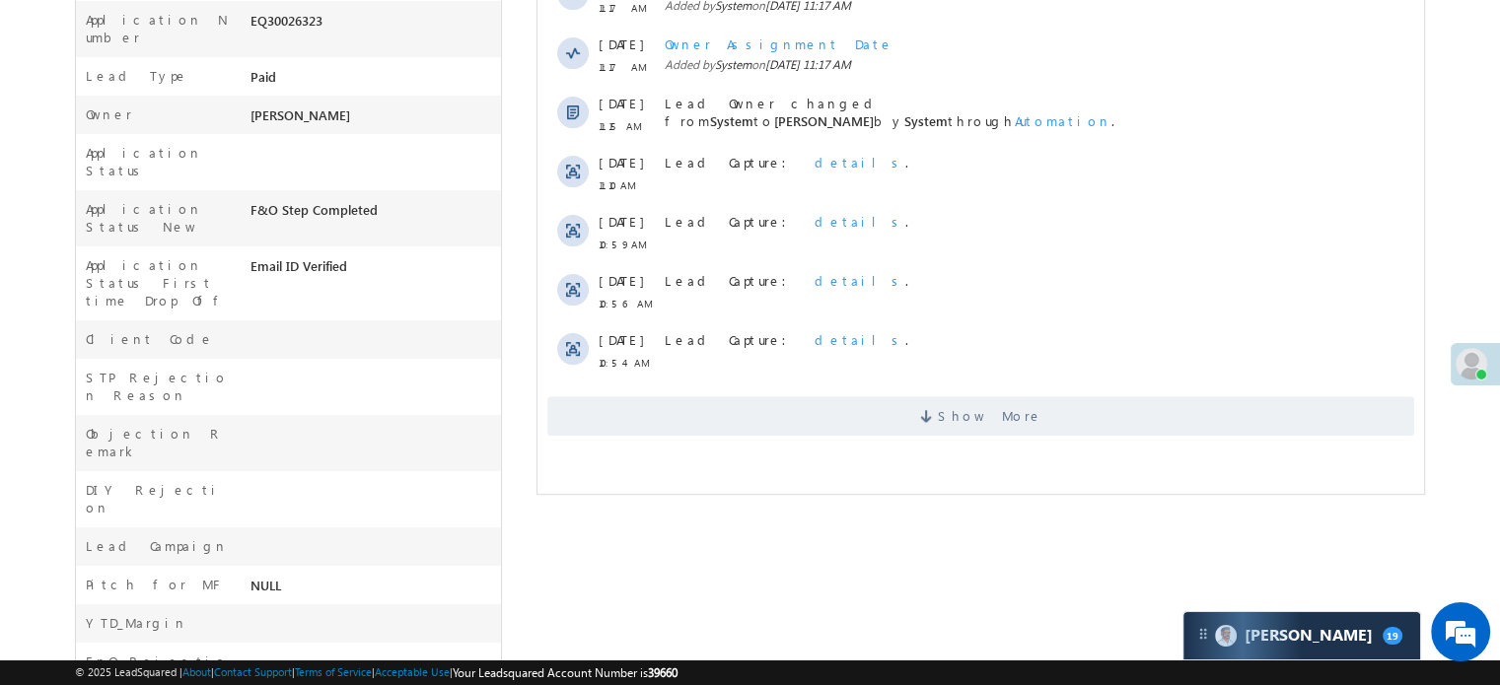
scroll to position [592, 0]
click at [758, 404] on span "Show More" at bounding box center [980, 412] width 867 height 39
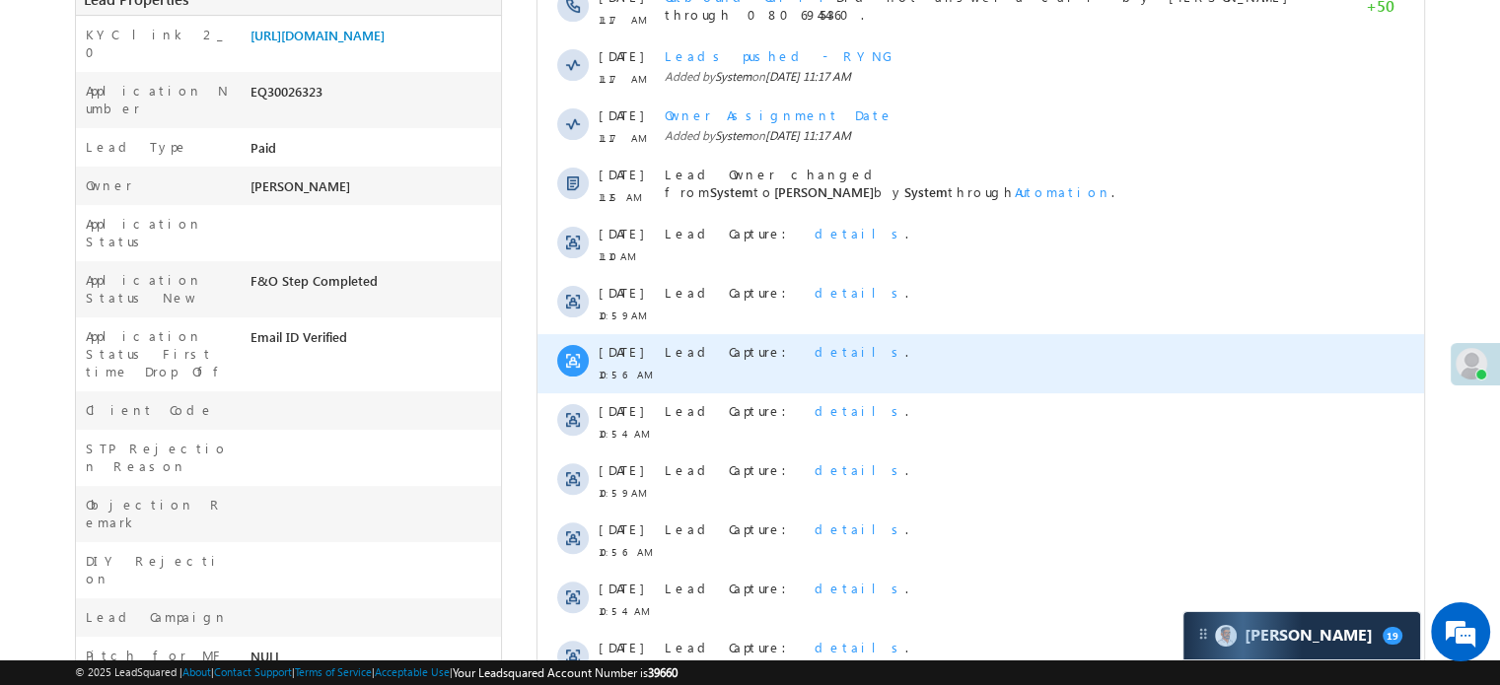
scroll to position [122, 0]
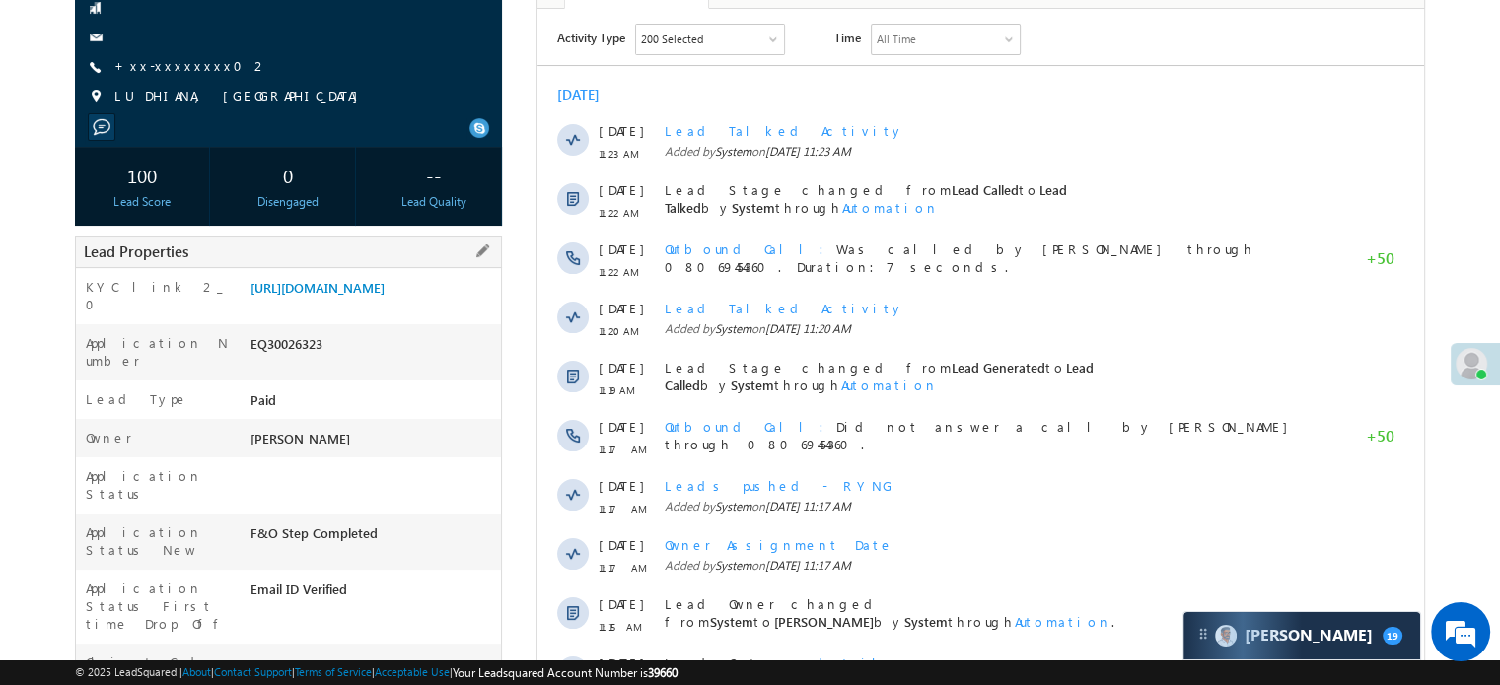
scroll to position [296, 0]
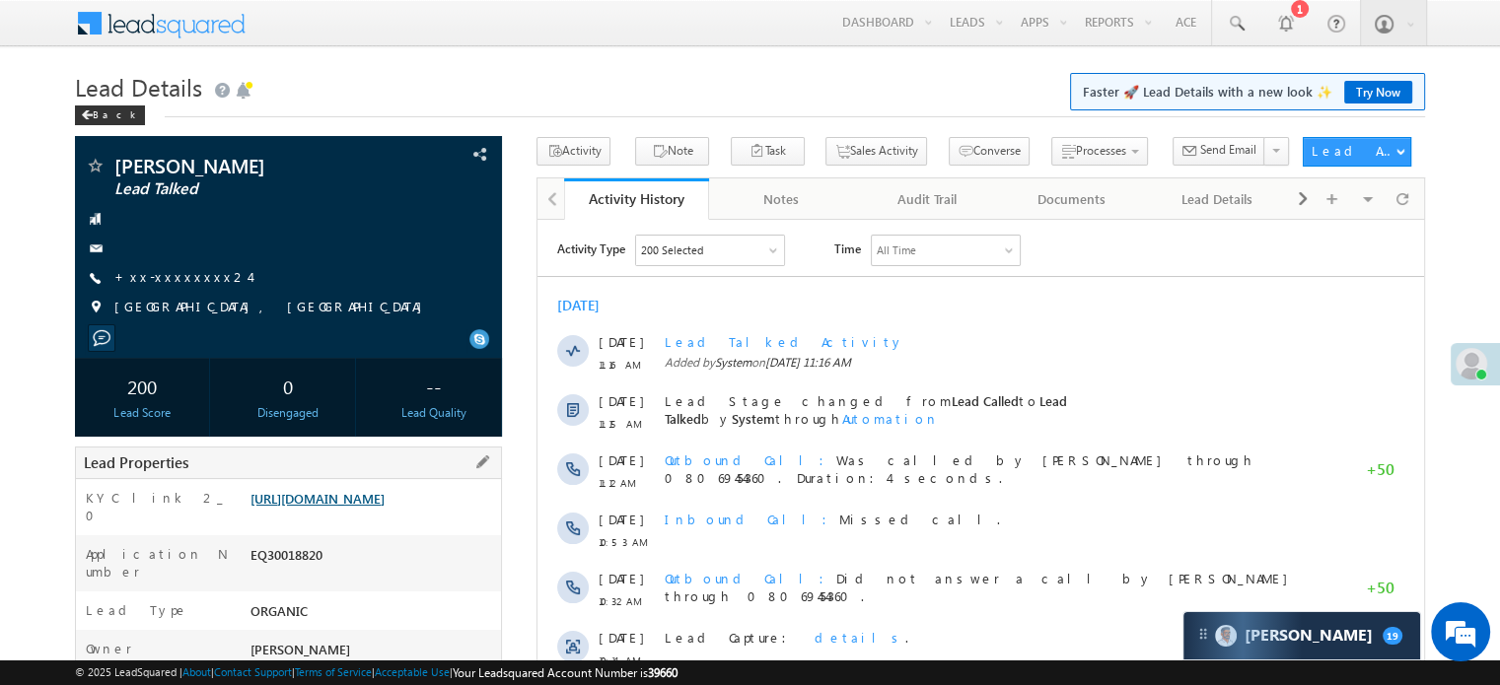
drag, startPoint x: 308, startPoint y: 551, endPoint x: 335, endPoint y: 528, distance: 36.4
click at [335, 507] on link "https://angelbroking1-pk3em7sa.customui-test.leadsquared.com?leadId=84877e05-5c…" at bounding box center [318, 498] width 134 height 17
click at [451, 129] on div "Lead Details Faster 🚀 Lead Details with a new look ✨ Try Now Back" at bounding box center [750, 101] width 1350 height 71
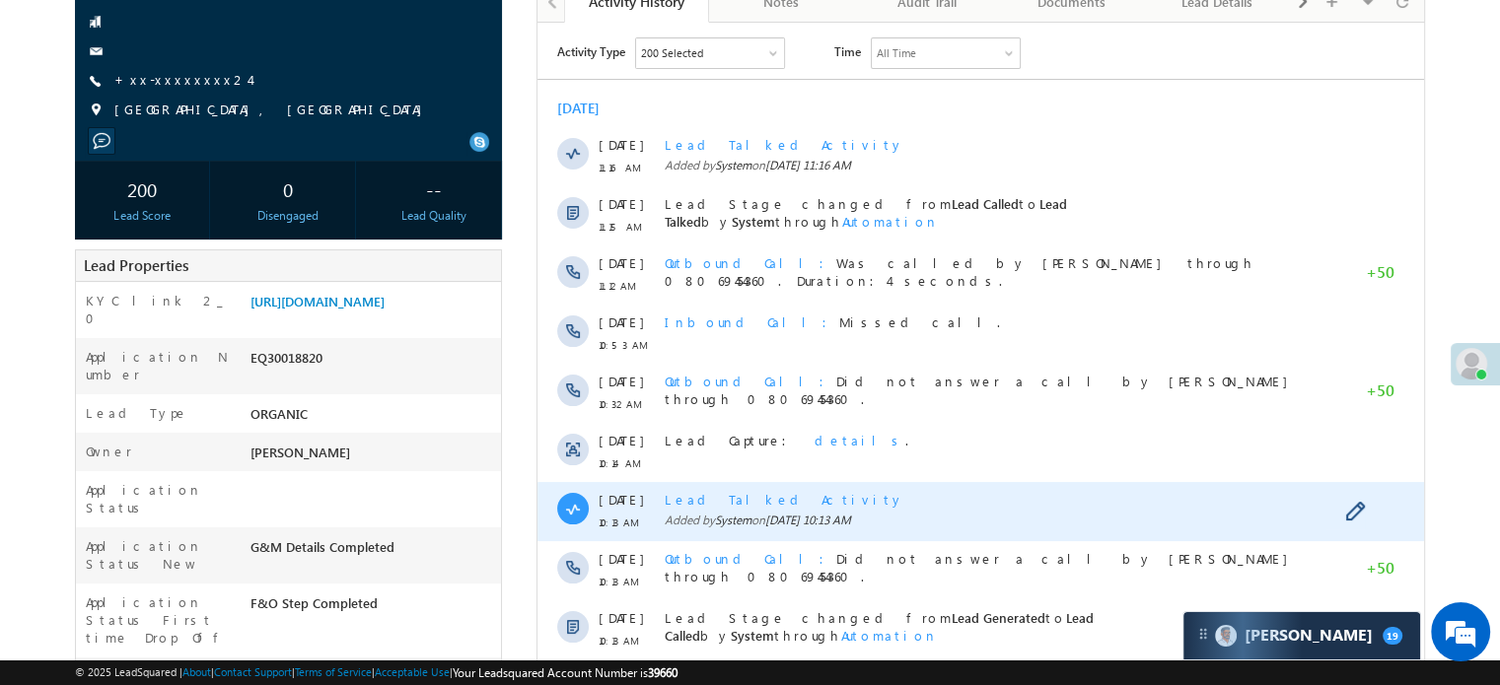
scroll to position [493, 0]
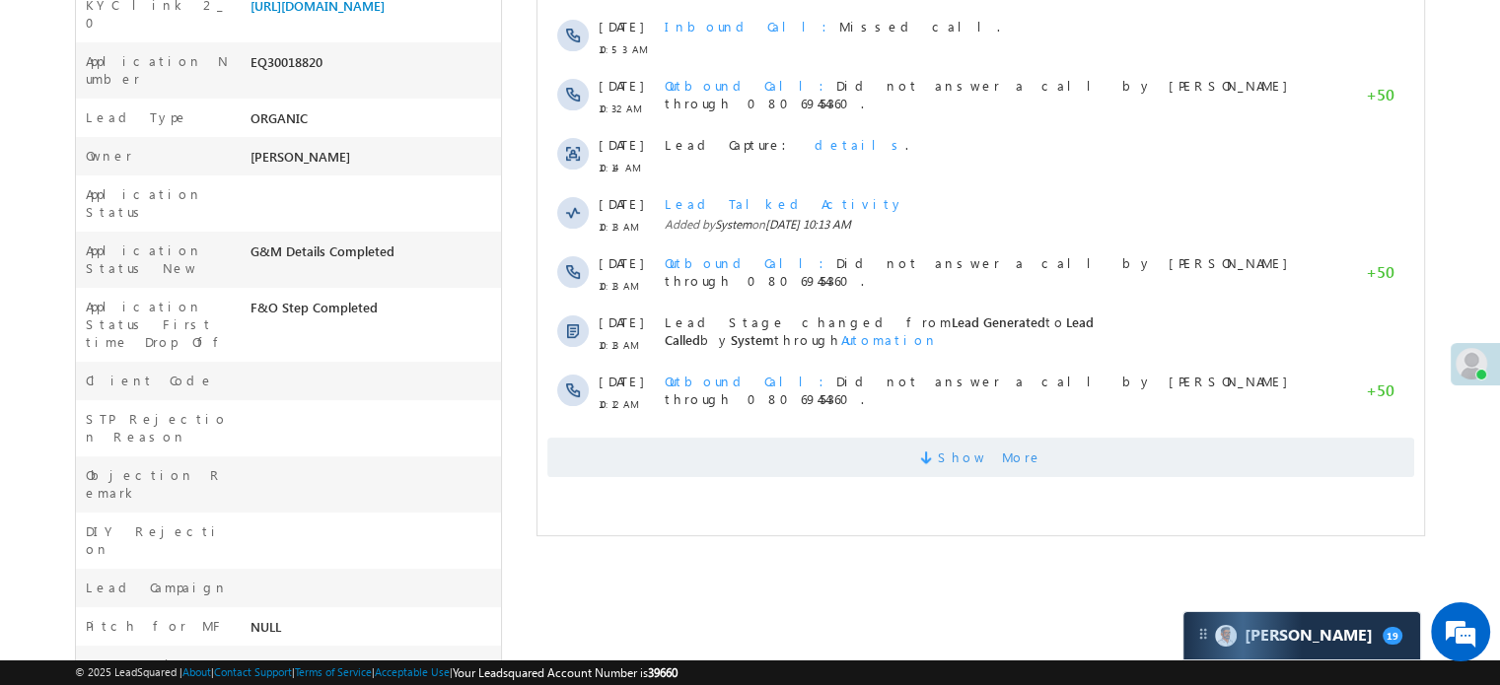
click at [848, 450] on span "Show More" at bounding box center [980, 457] width 867 height 39
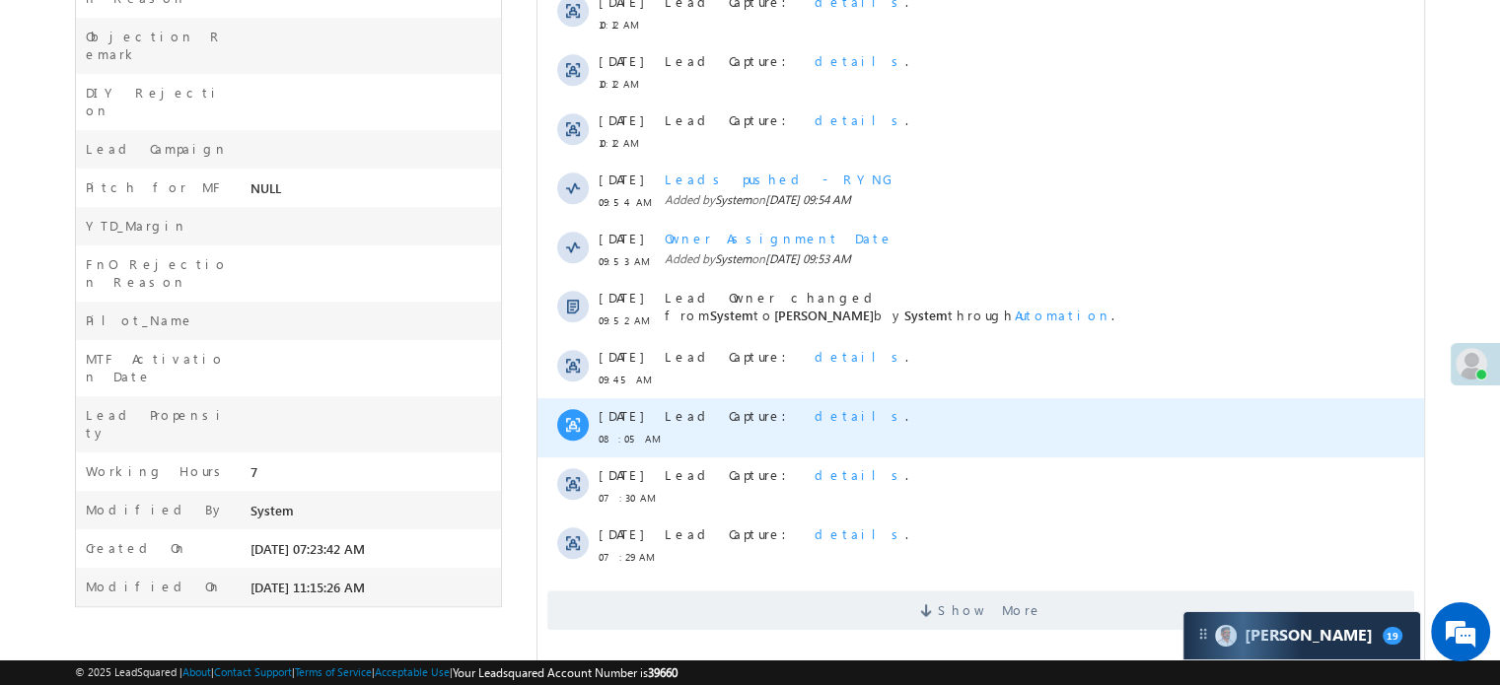
scroll to position [957, 0]
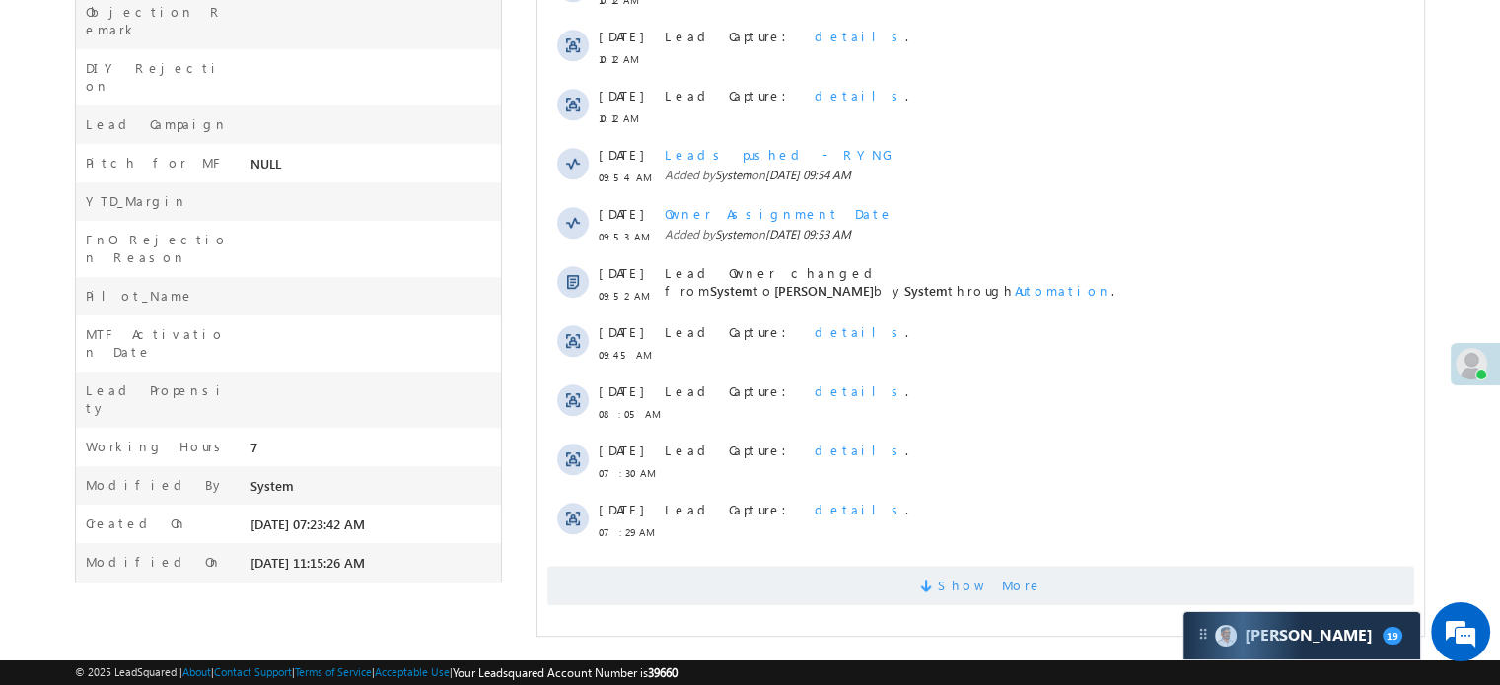
click at [780, 572] on span "Show More" at bounding box center [980, 585] width 867 height 39
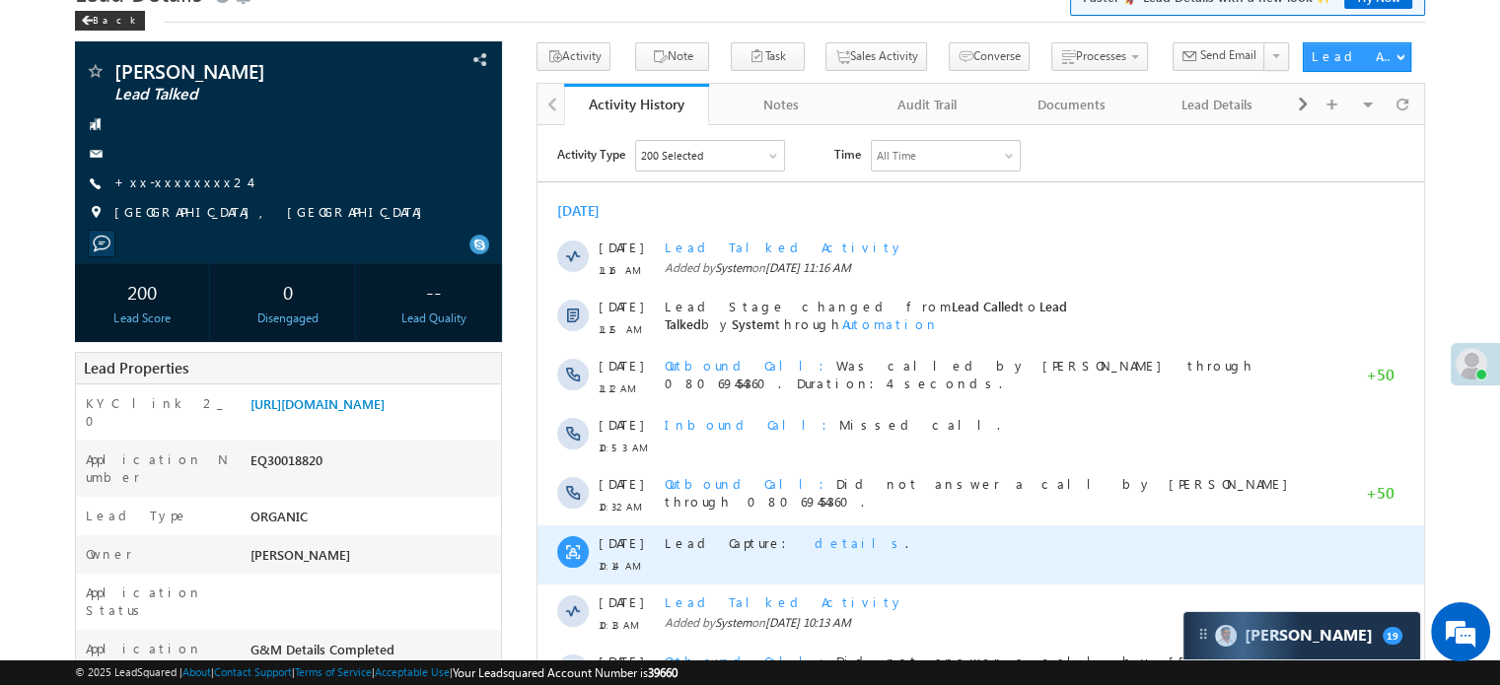
scroll to position [0, 0]
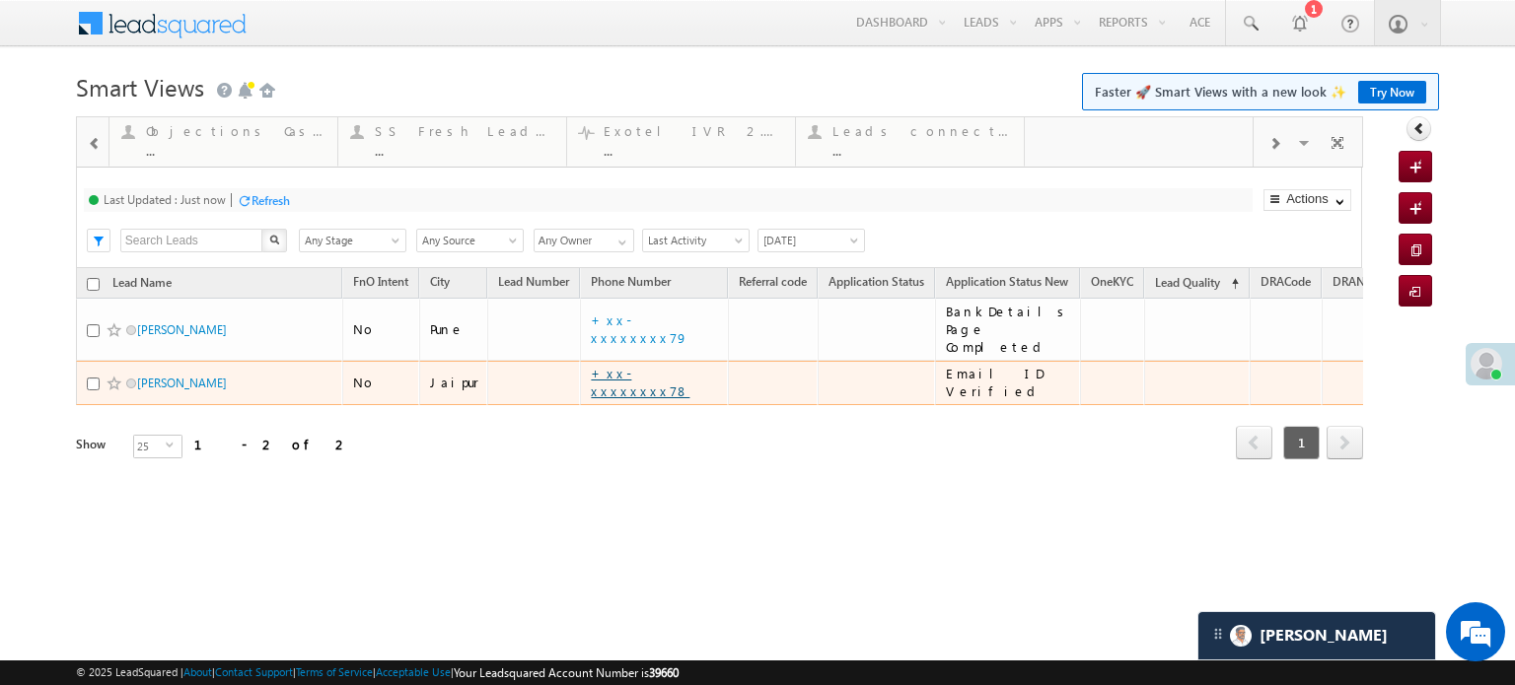
click at [627, 366] on link "+xx-xxxxxxxx78" at bounding box center [640, 382] width 99 height 35
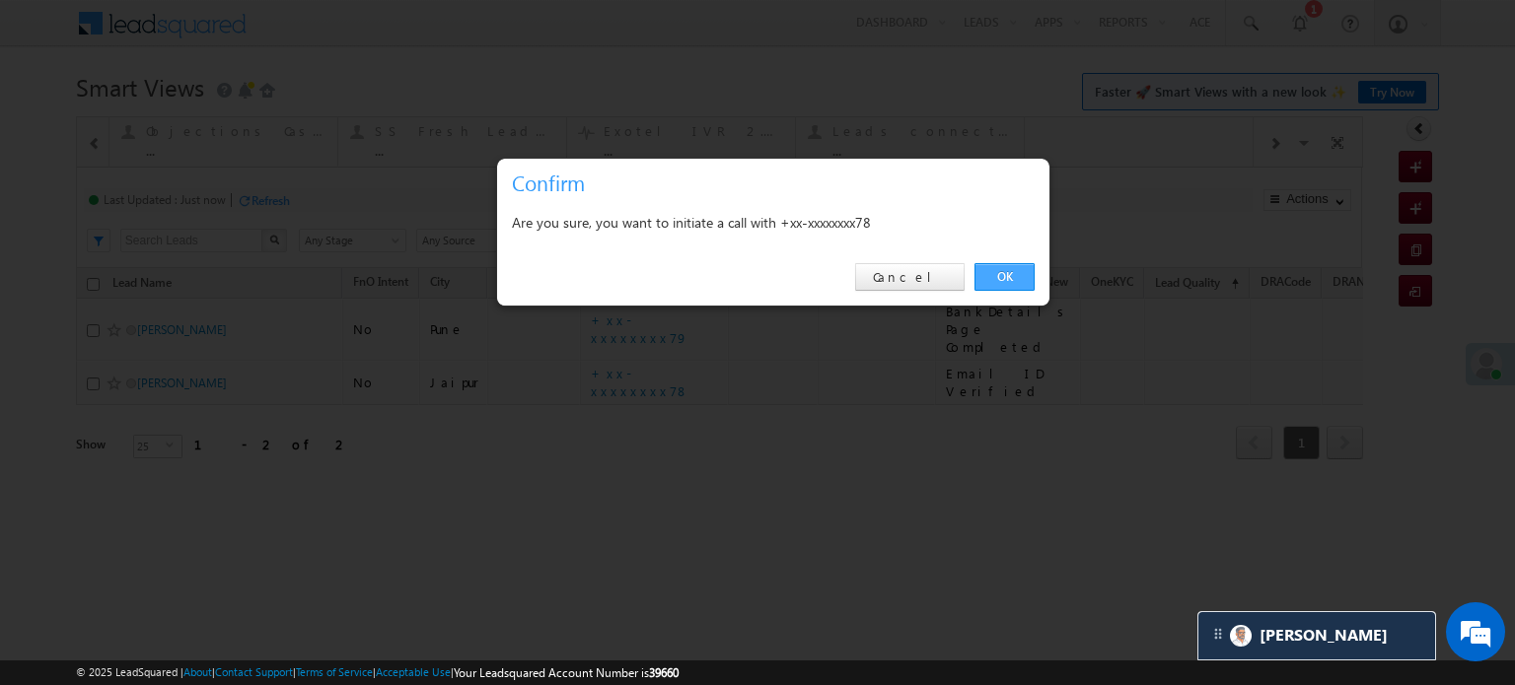
click at [989, 272] on link "OK" at bounding box center [1004, 277] width 60 height 28
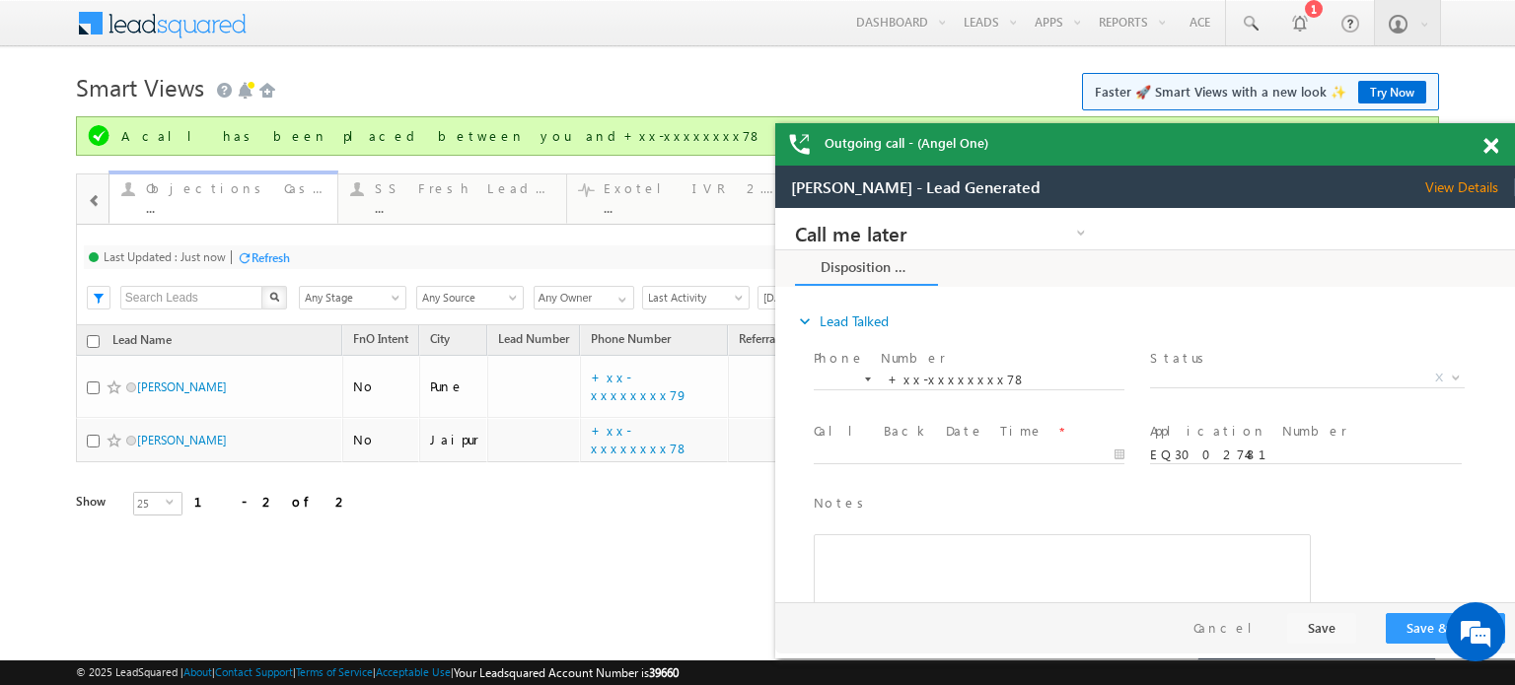
click at [223, 212] on div "..." at bounding box center [236, 207] width 180 height 15
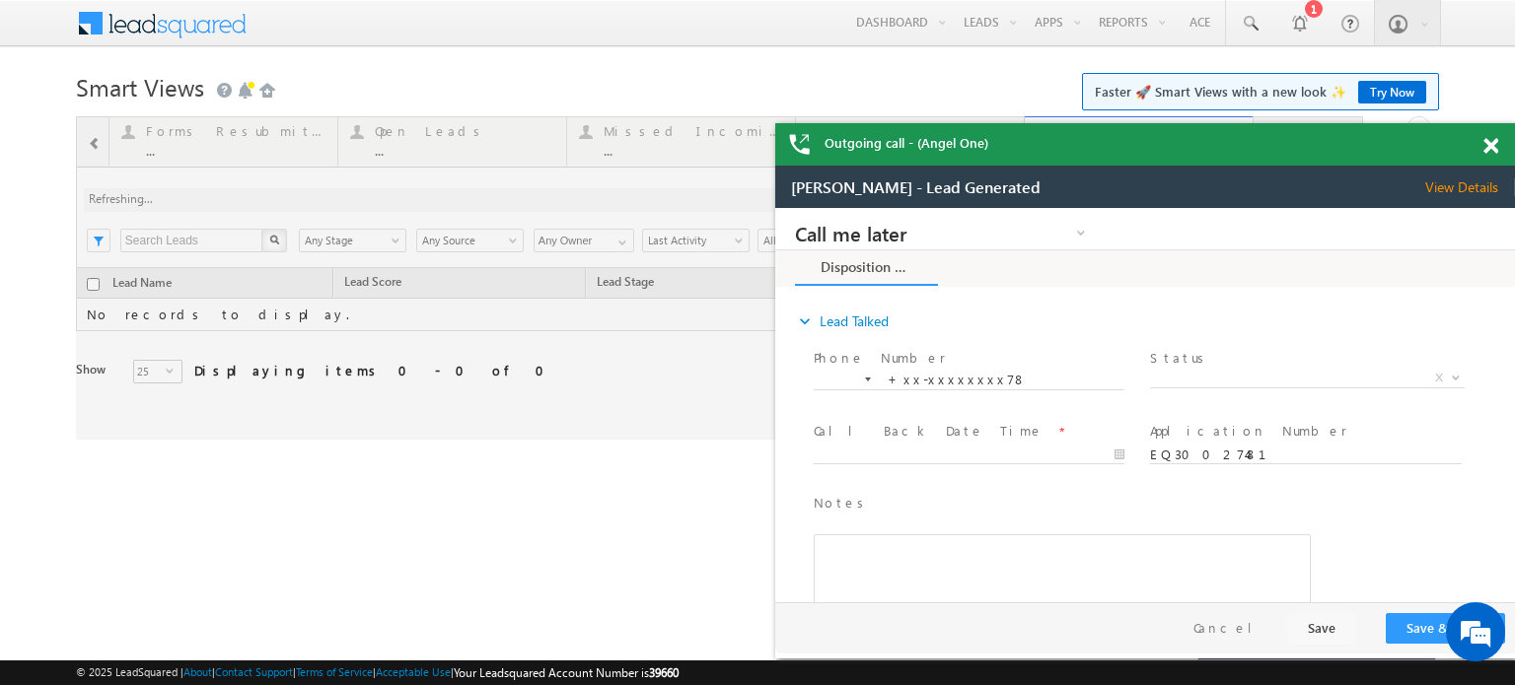
click at [1483, 143] on span at bounding box center [1490, 146] width 15 height 17
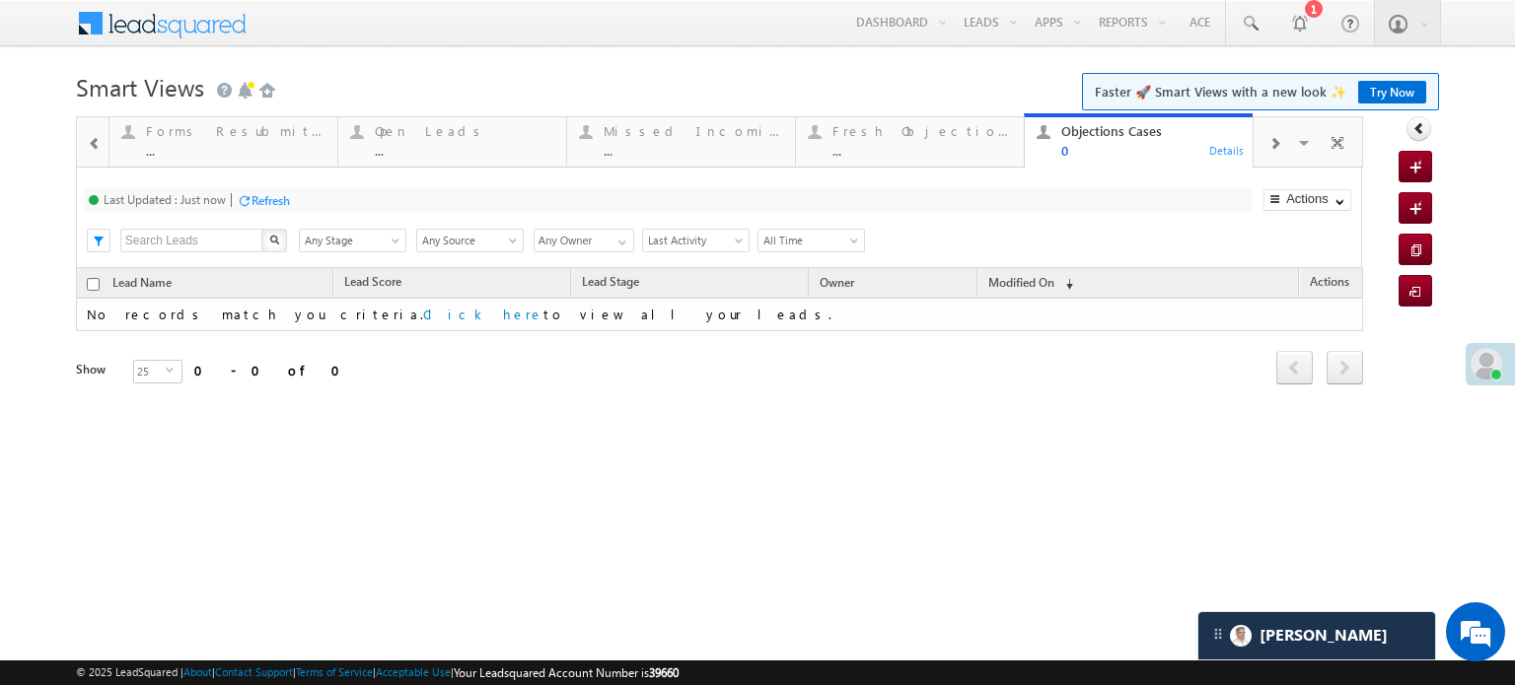
click at [101, 147] on span at bounding box center [95, 144] width 14 height 16
click at [99, 149] on span at bounding box center [95, 144] width 14 height 16
click at [98, 149] on span at bounding box center [95, 144] width 14 height 16
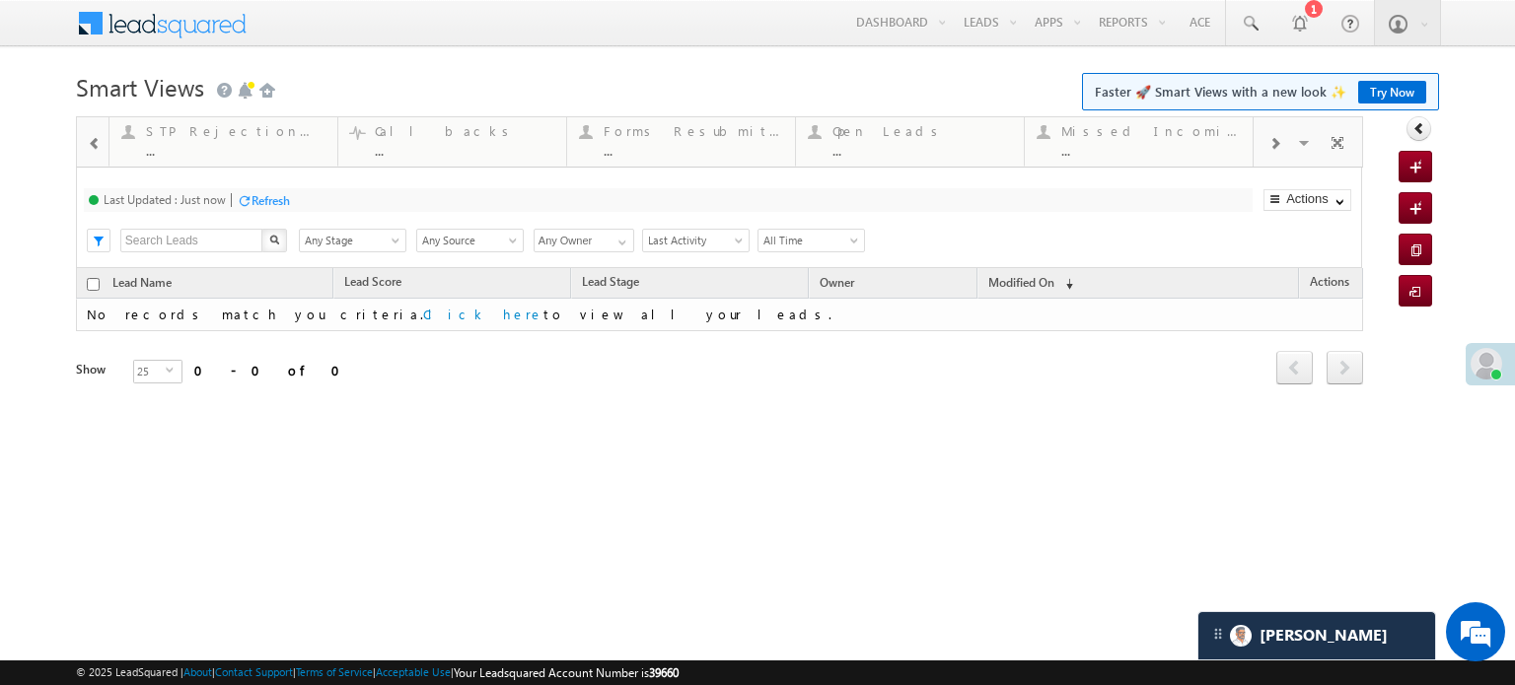
click at [98, 149] on span at bounding box center [95, 144] width 14 height 16
click at [93, 149] on span at bounding box center [95, 144] width 14 height 16
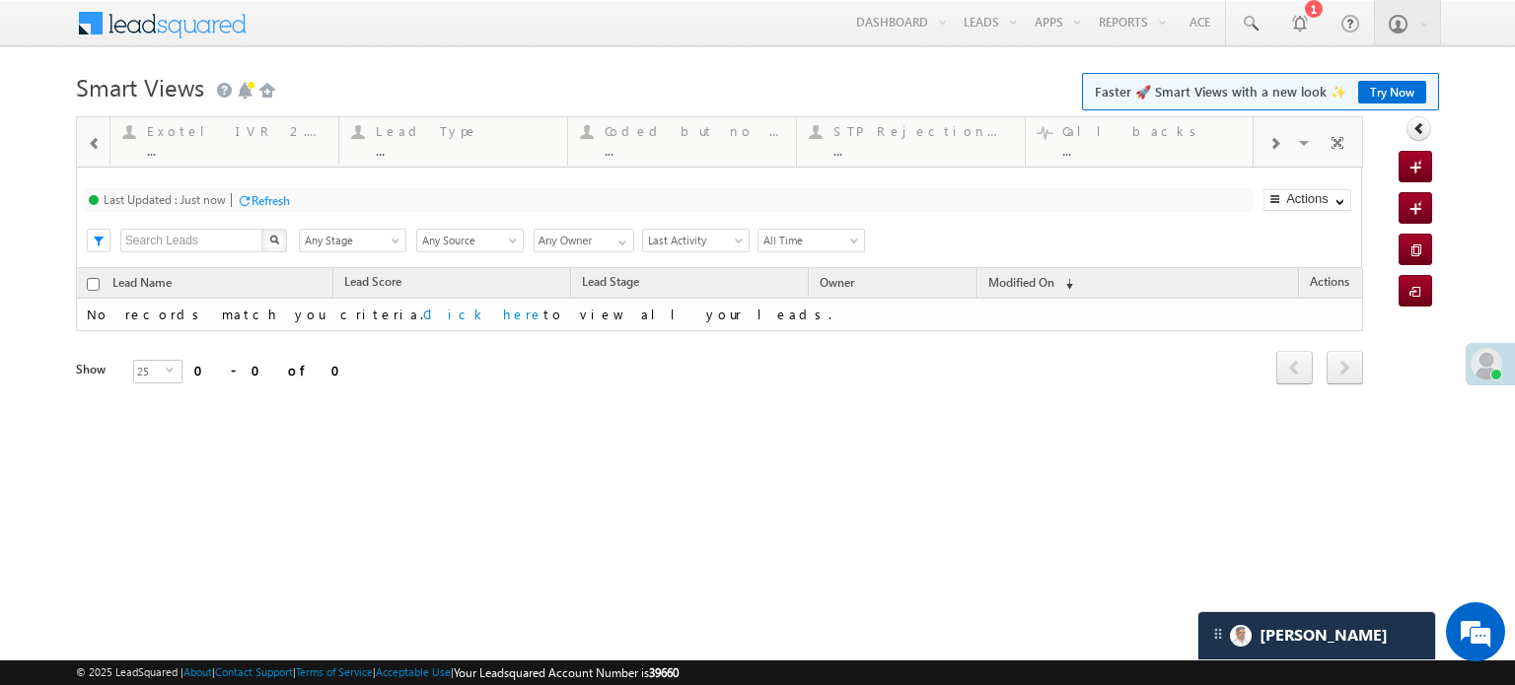
click at [93, 149] on span at bounding box center [95, 144] width 14 height 16
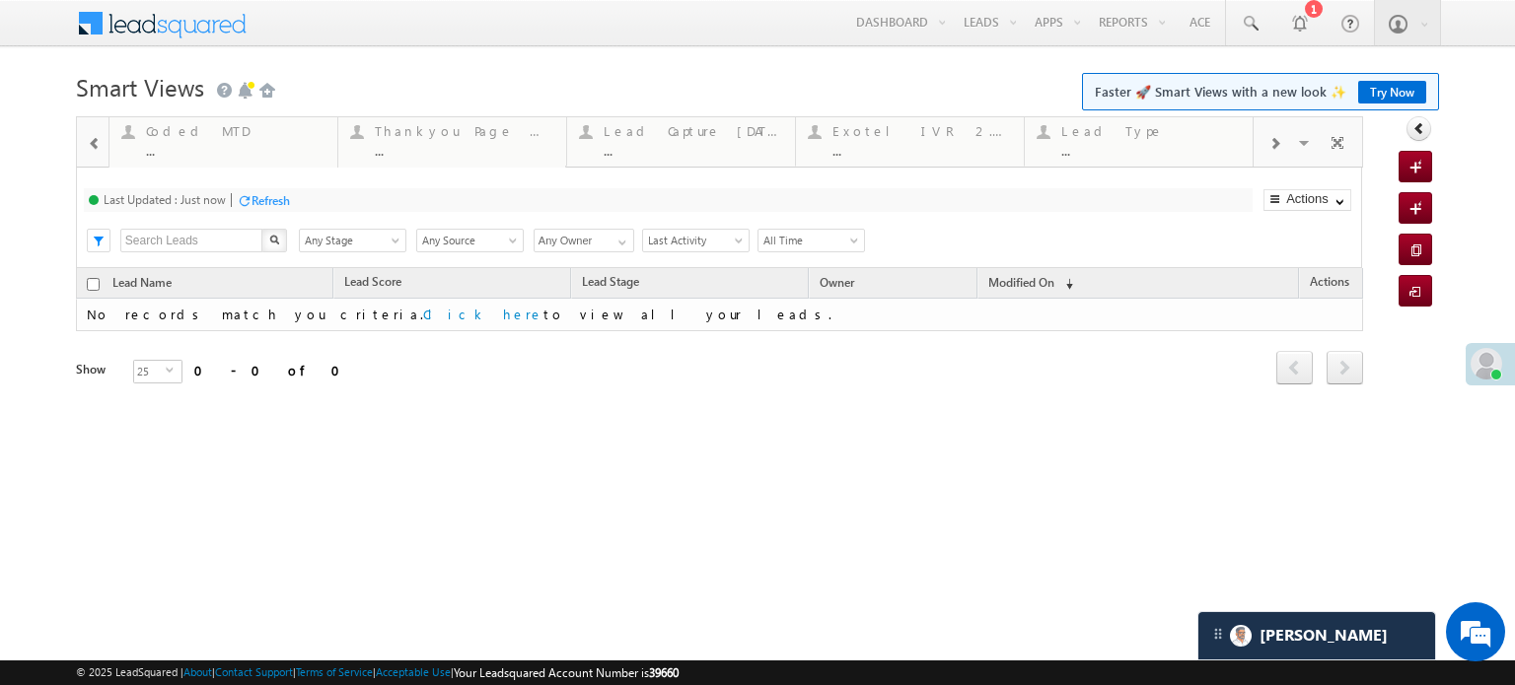
click at [93, 149] on span at bounding box center [95, 144] width 14 height 16
click at [93, 149] on div at bounding box center [93, 140] width 33 height 47
click at [1268, 149] on span at bounding box center [1274, 144] width 12 height 16
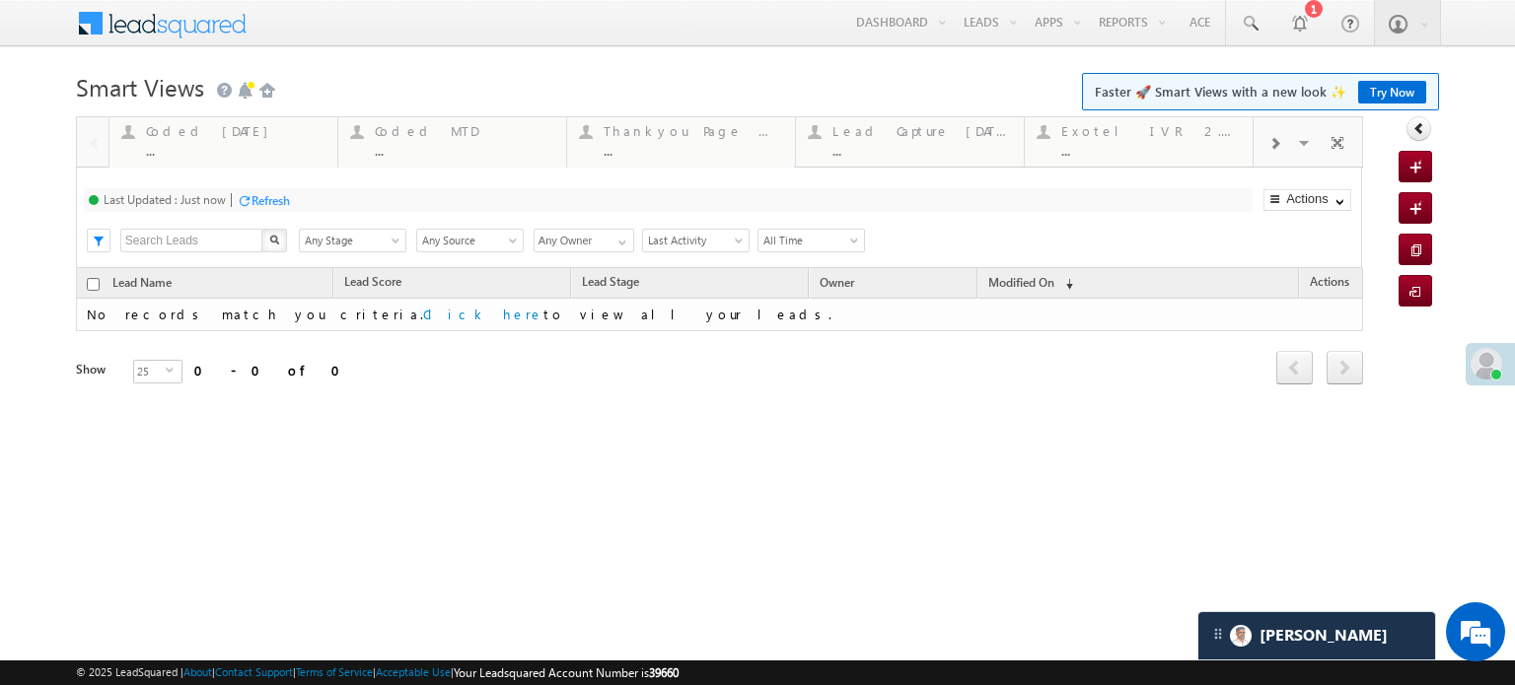
click at [1268, 149] on span at bounding box center [1274, 144] width 12 height 16
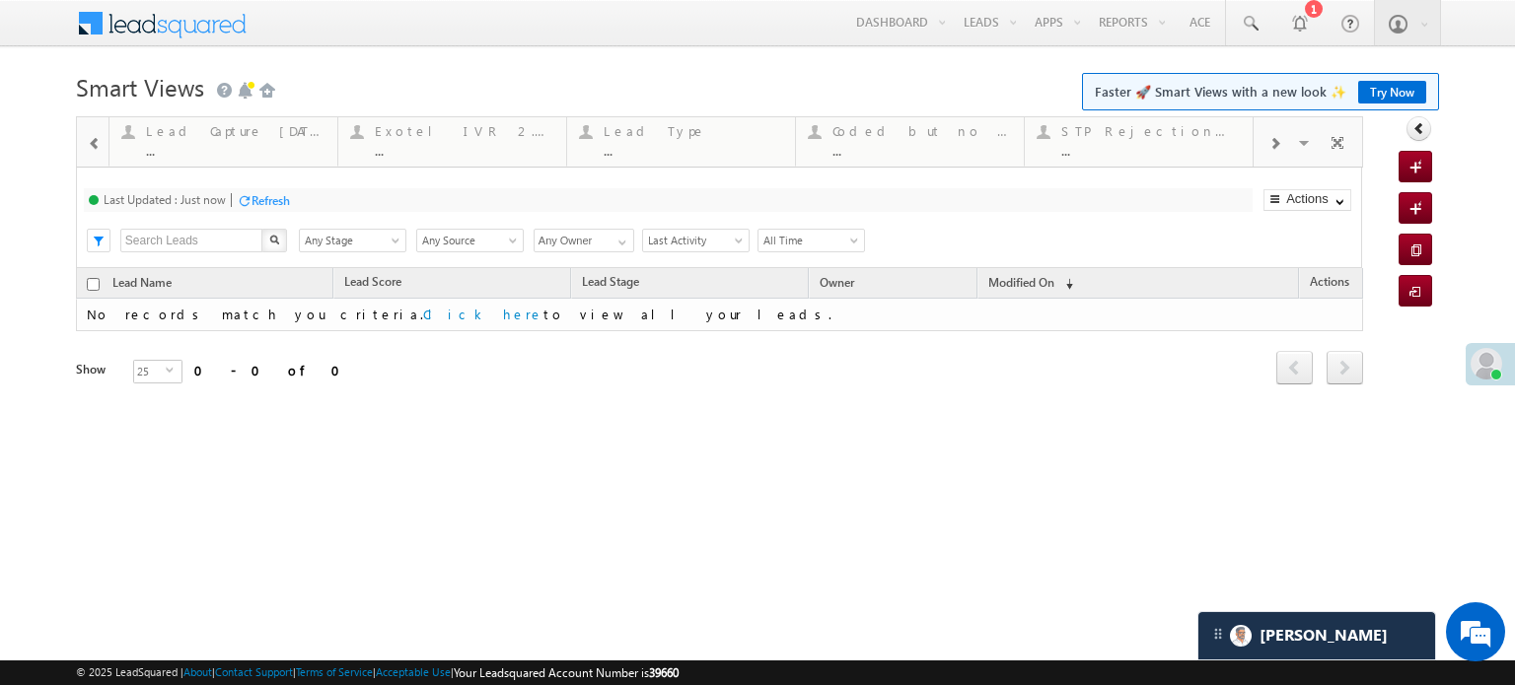
click at [1268, 149] on span at bounding box center [1274, 144] width 12 height 16
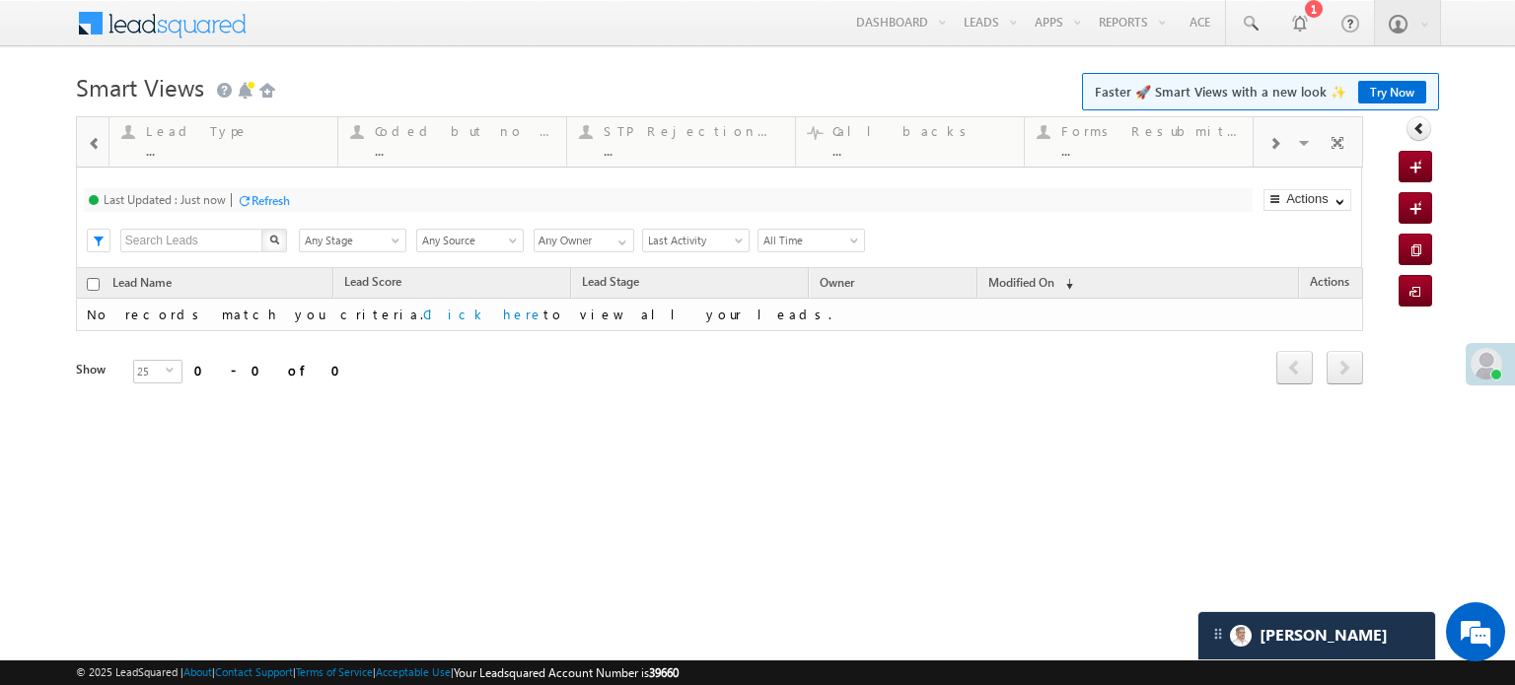
click at [1268, 149] on span at bounding box center [1274, 144] width 12 height 16
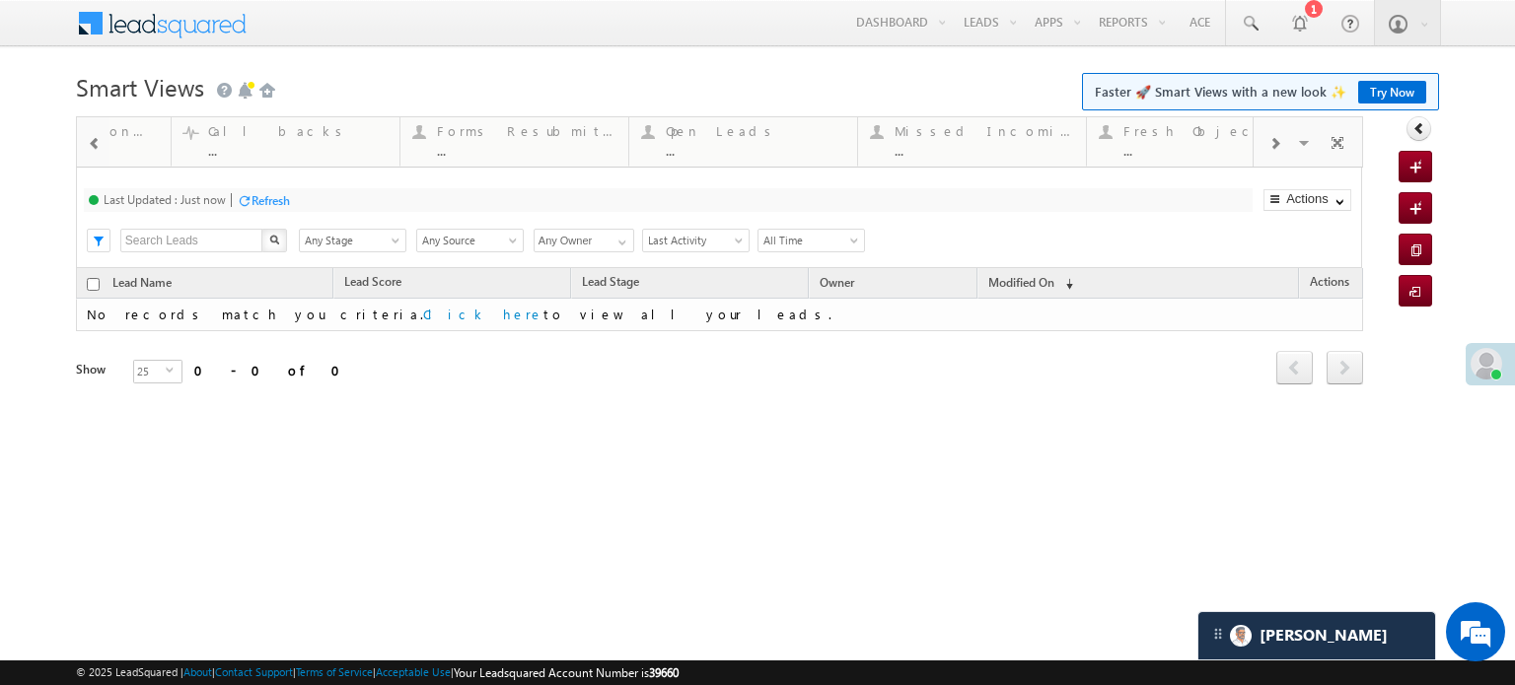
click at [1268, 149] on span at bounding box center [1274, 144] width 12 height 16
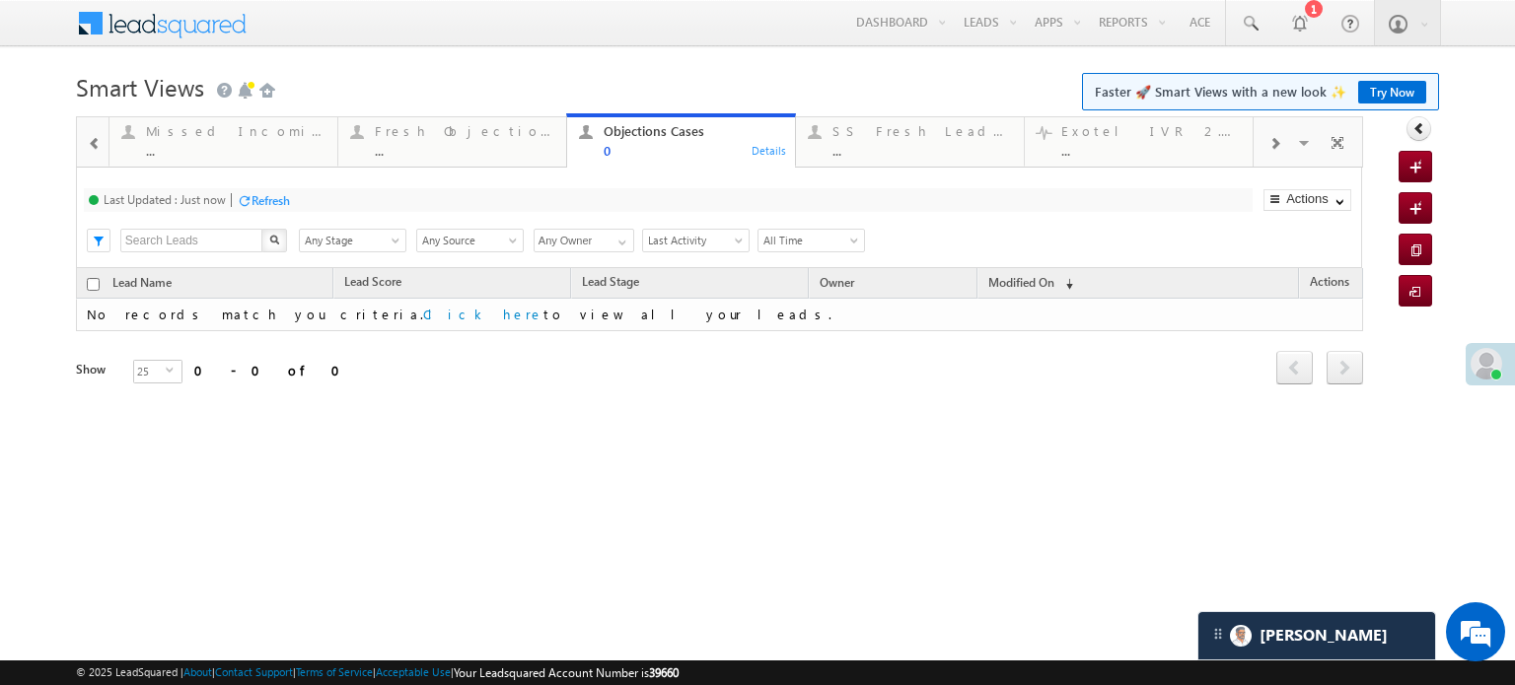
click at [1268, 149] on span at bounding box center [1274, 144] width 12 height 16
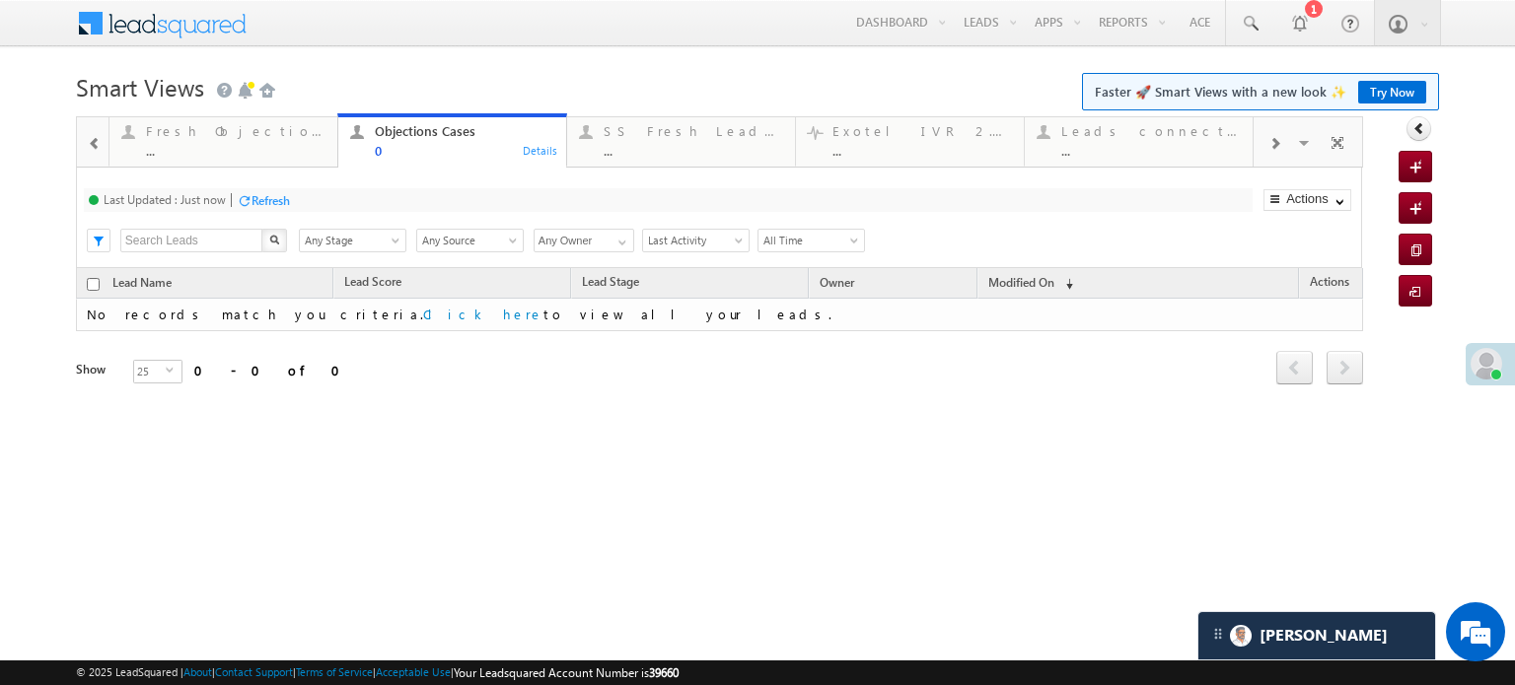
click at [1268, 149] on span at bounding box center [1274, 144] width 12 height 16
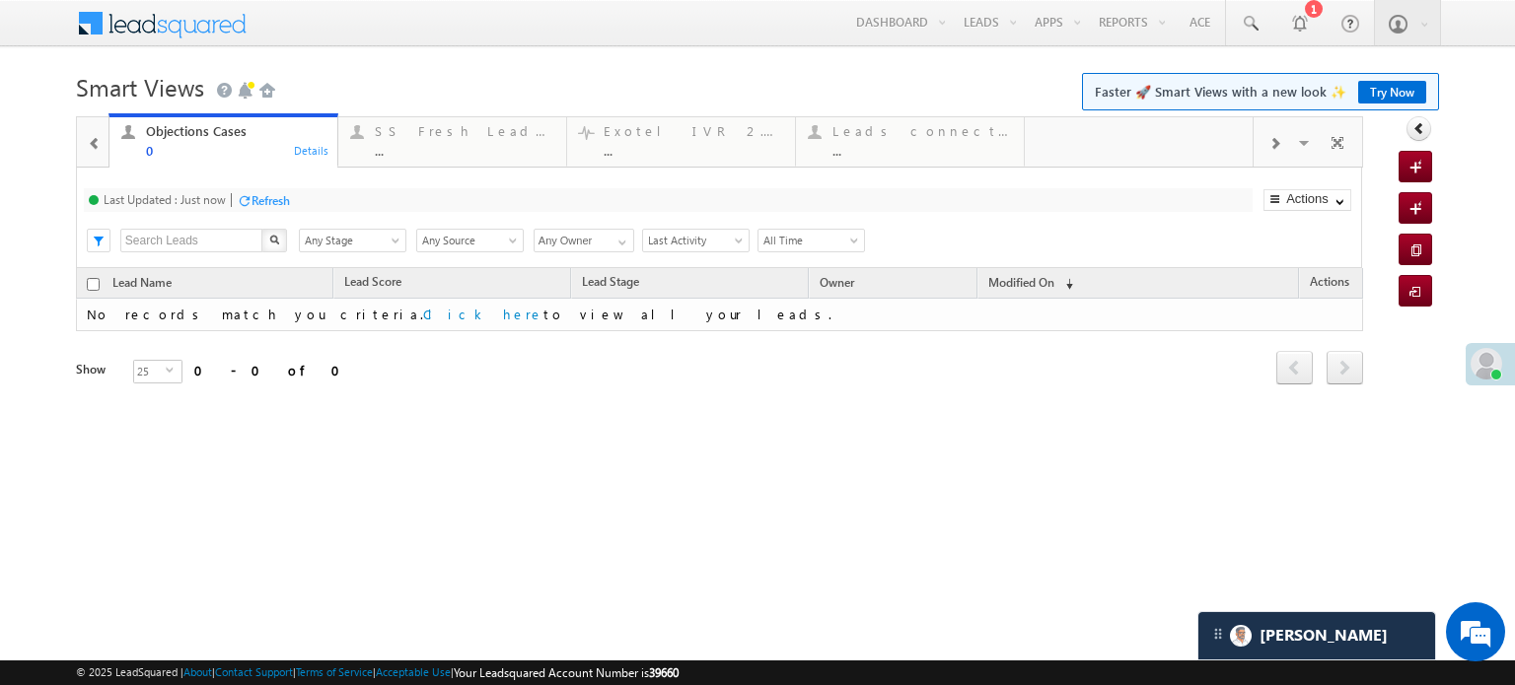
click at [1268, 149] on span at bounding box center [1274, 144] width 12 height 16
click at [903, 141] on div "Fresh Leads 2" at bounding box center [922, 138] width 180 height 38
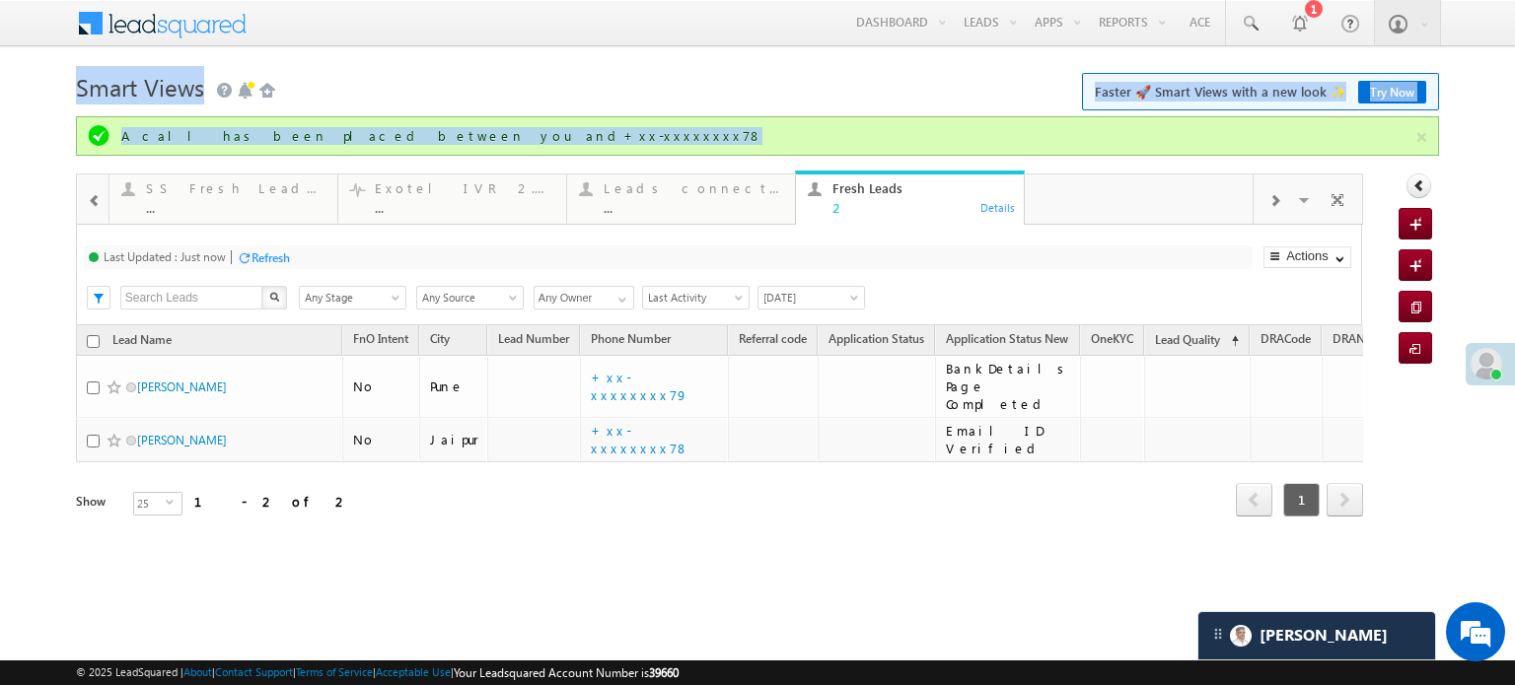
drag, startPoint x: 817, startPoint y: 153, endPoint x: 0, endPoint y: 76, distance: 820.3
click at [0, 78] on body "Menu [PERSON_NAME] priya .[PERSON_NAME] ore@a ngelb rokin [DOMAIN_NAME]" at bounding box center [757, 286] width 1515 height 572
click at [466, 58] on body "Menu [PERSON_NAME] priya .[PERSON_NAME] ore@a ngelb rokin [DOMAIN_NAME]" at bounding box center [757, 286] width 1515 height 572
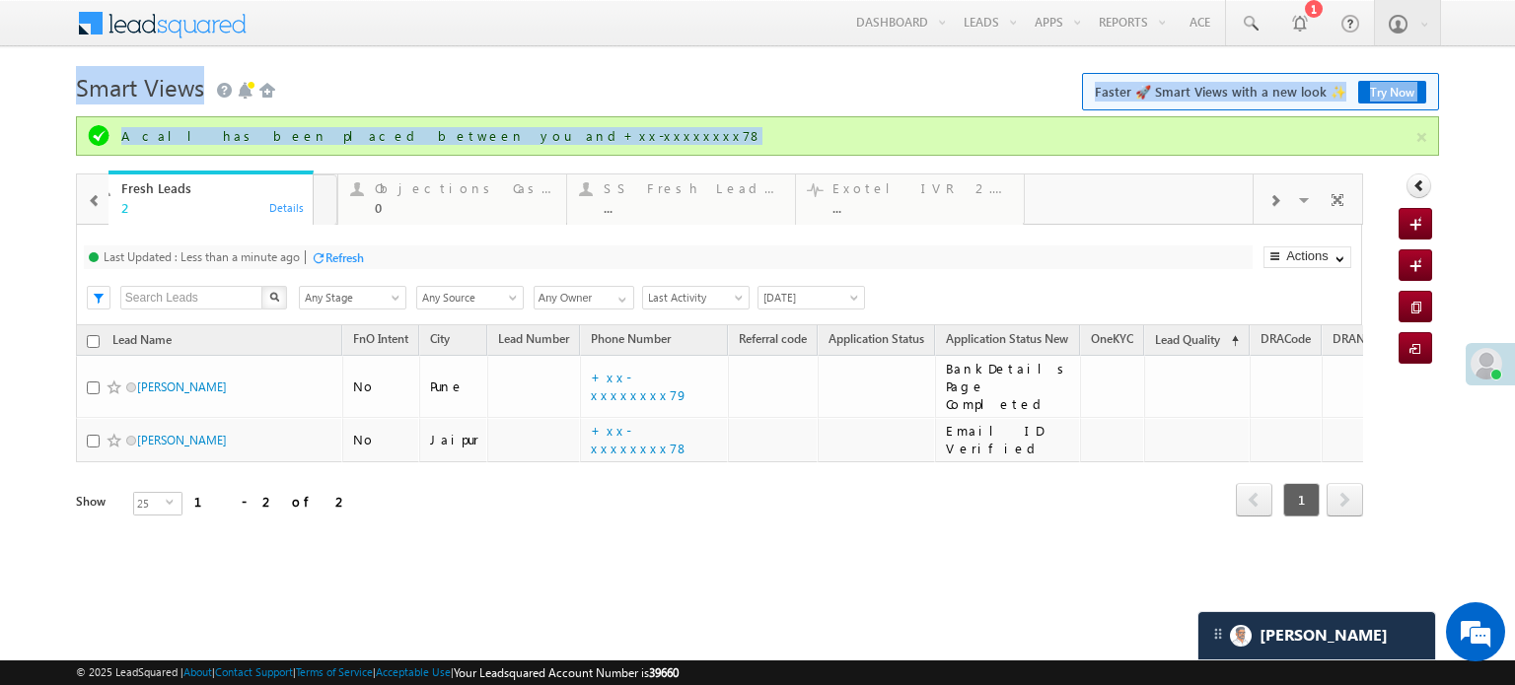
drag, startPoint x: 840, startPoint y: 216, endPoint x: 0, endPoint y: 170, distance: 841.6
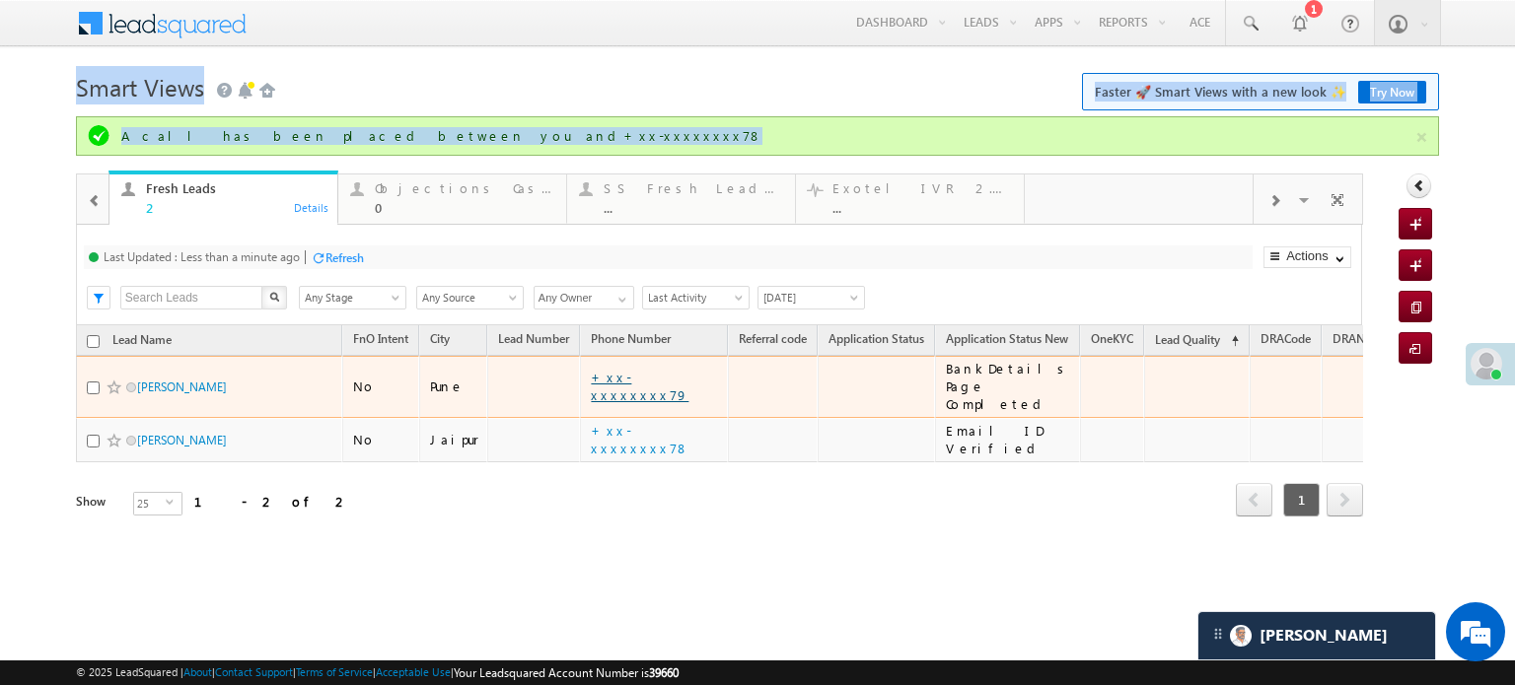
click at [655, 375] on link "+xx-xxxxxxxx79" at bounding box center [640, 386] width 98 height 35
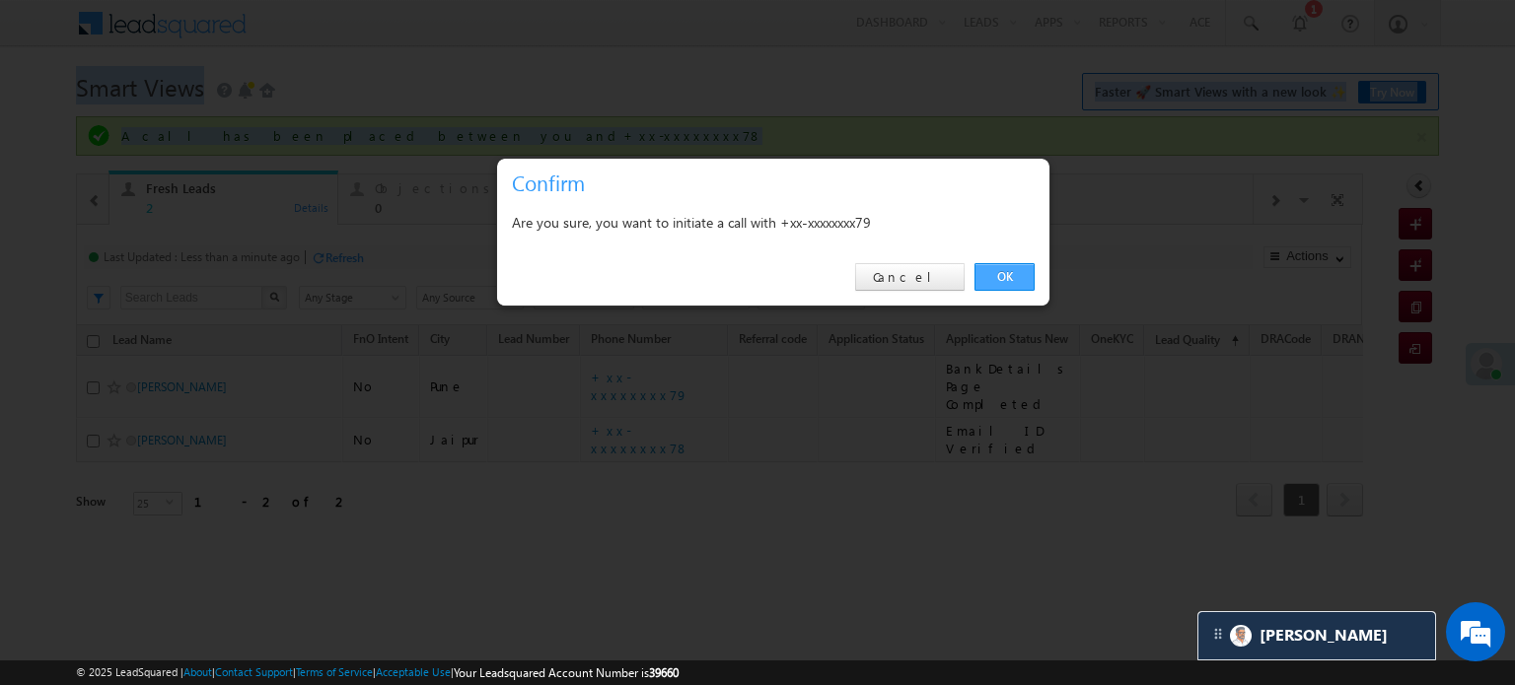
click at [1024, 281] on link "OK" at bounding box center [1004, 277] width 60 height 28
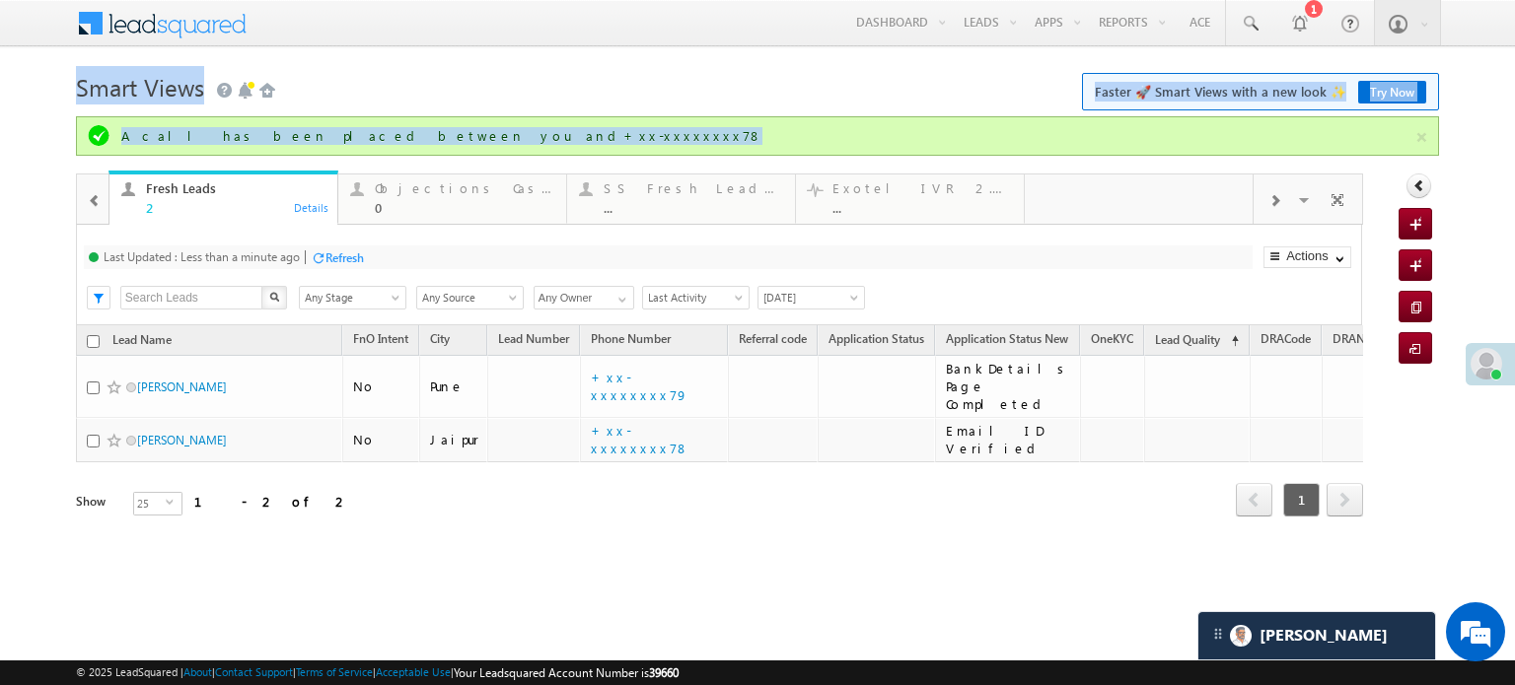
click at [722, 75] on h1 "Smart Views Getting Started Faster 🚀 Smart Views with a new look ✨ Try Now" at bounding box center [757, 85] width 1363 height 38
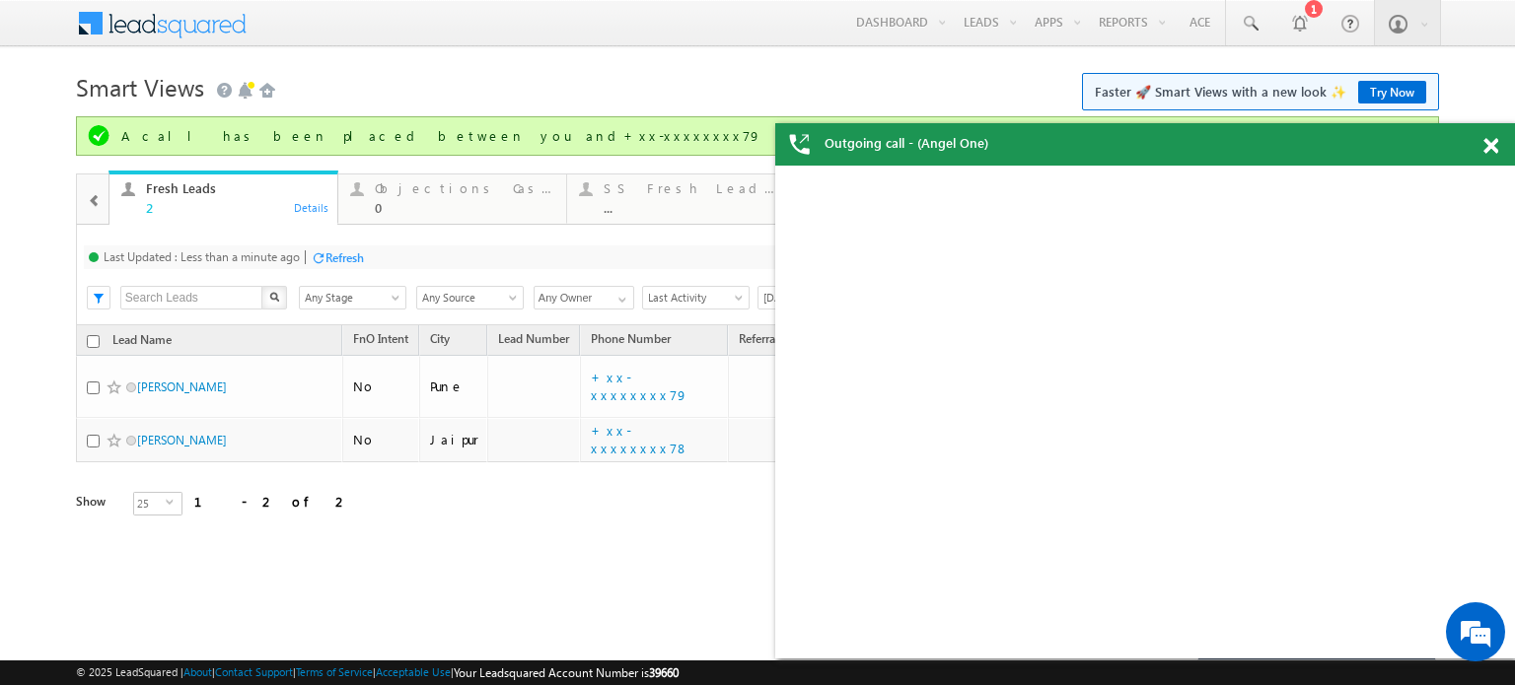
click at [92, 208] on span at bounding box center [95, 201] width 14 height 16
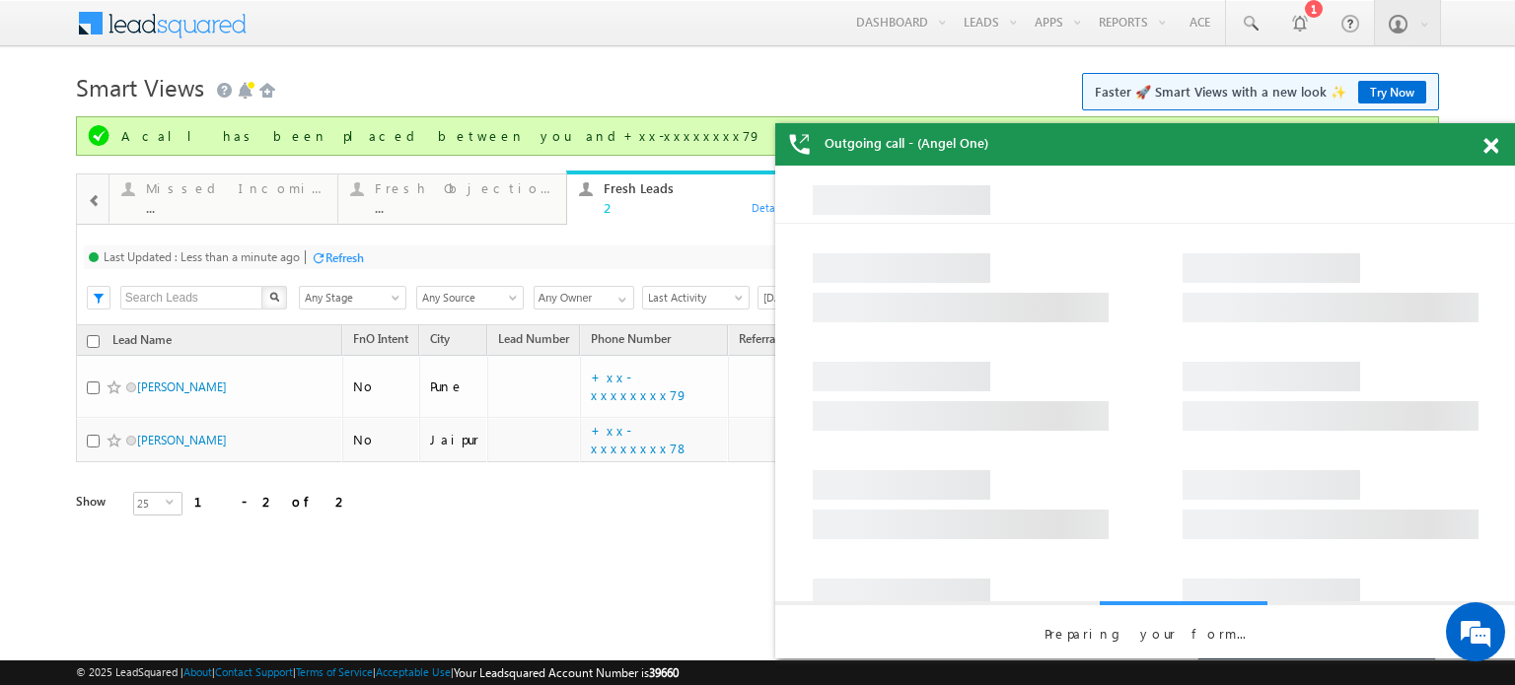
click at [90, 208] on span at bounding box center [95, 201] width 14 height 16
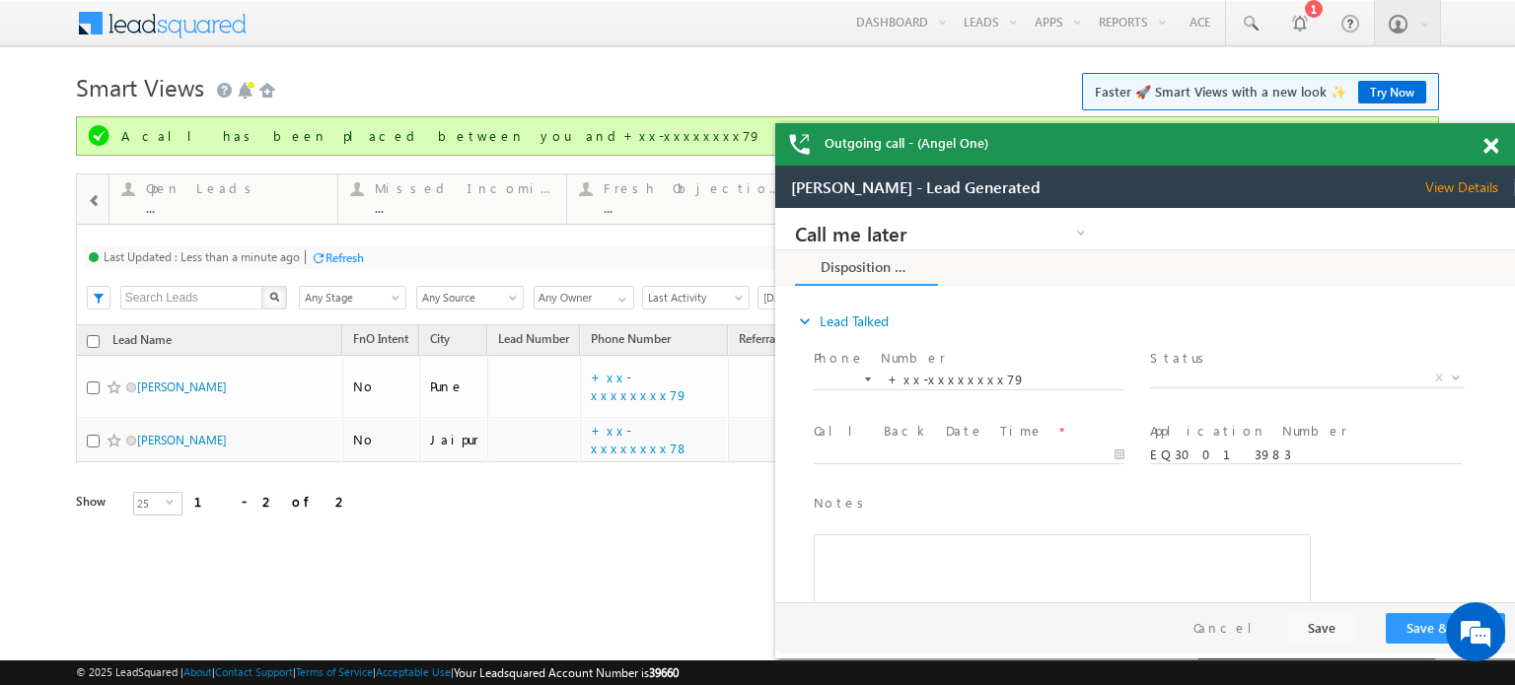
click at [1483, 144] on span at bounding box center [1490, 146] width 15 height 17
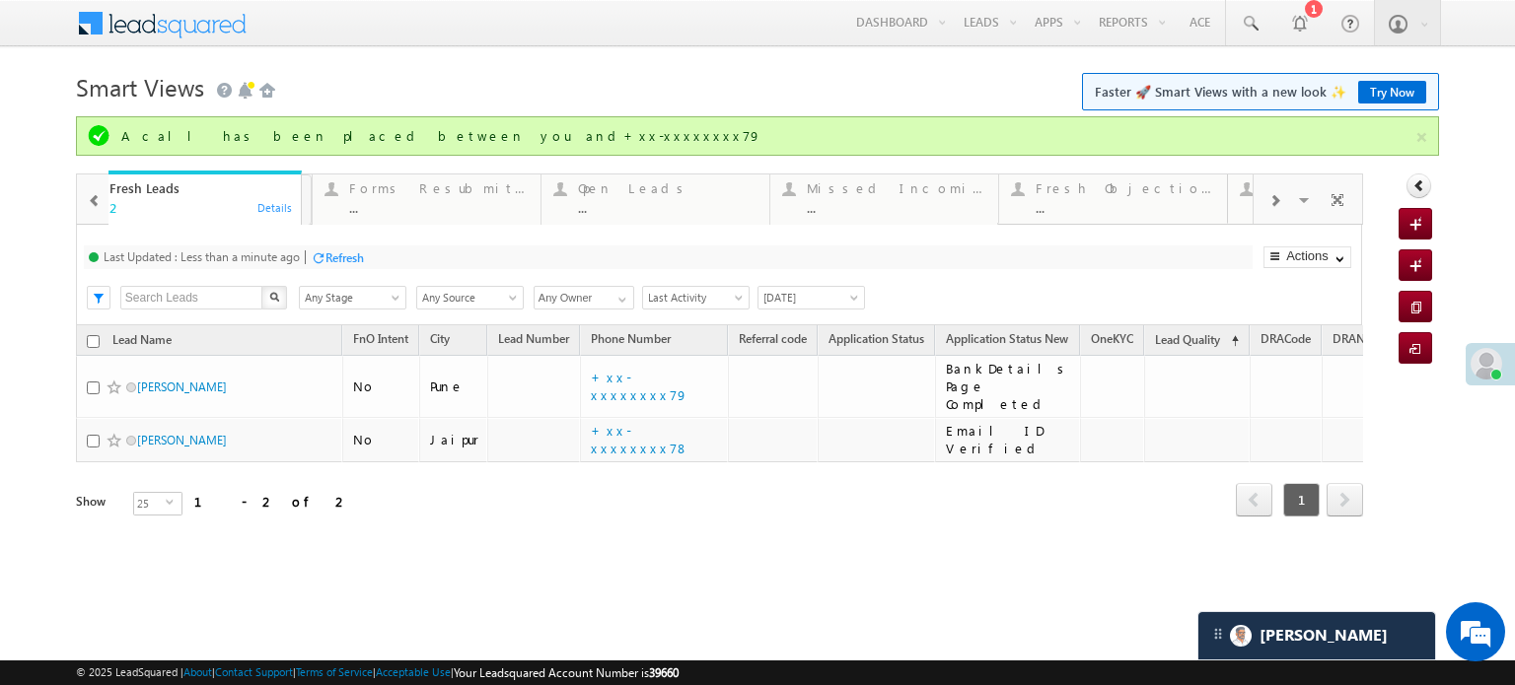
drag, startPoint x: 821, startPoint y: 211, endPoint x: 0, endPoint y: 191, distance: 820.9
click at [80, 199] on div at bounding box center [94, 200] width 29 height 44
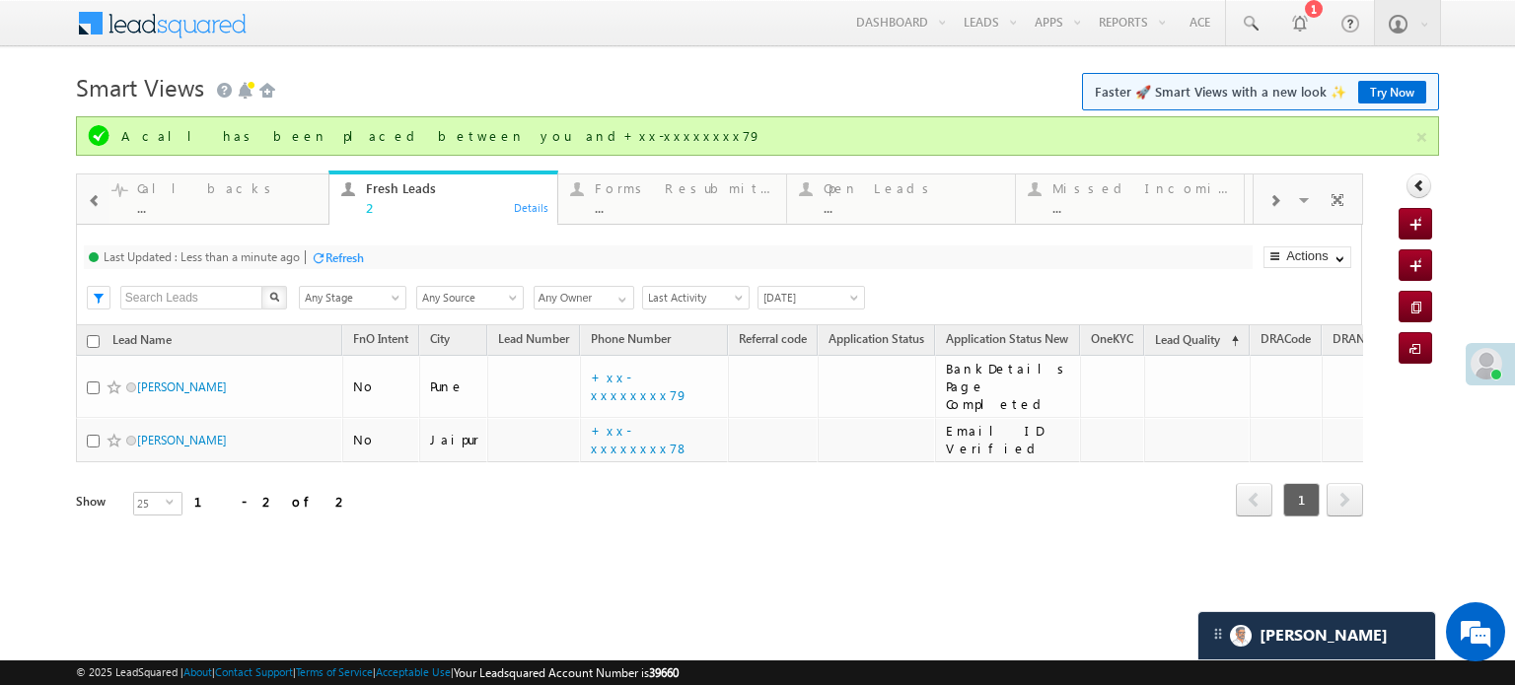
click at [83, 201] on div at bounding box center [94, 200] width 29 height 44
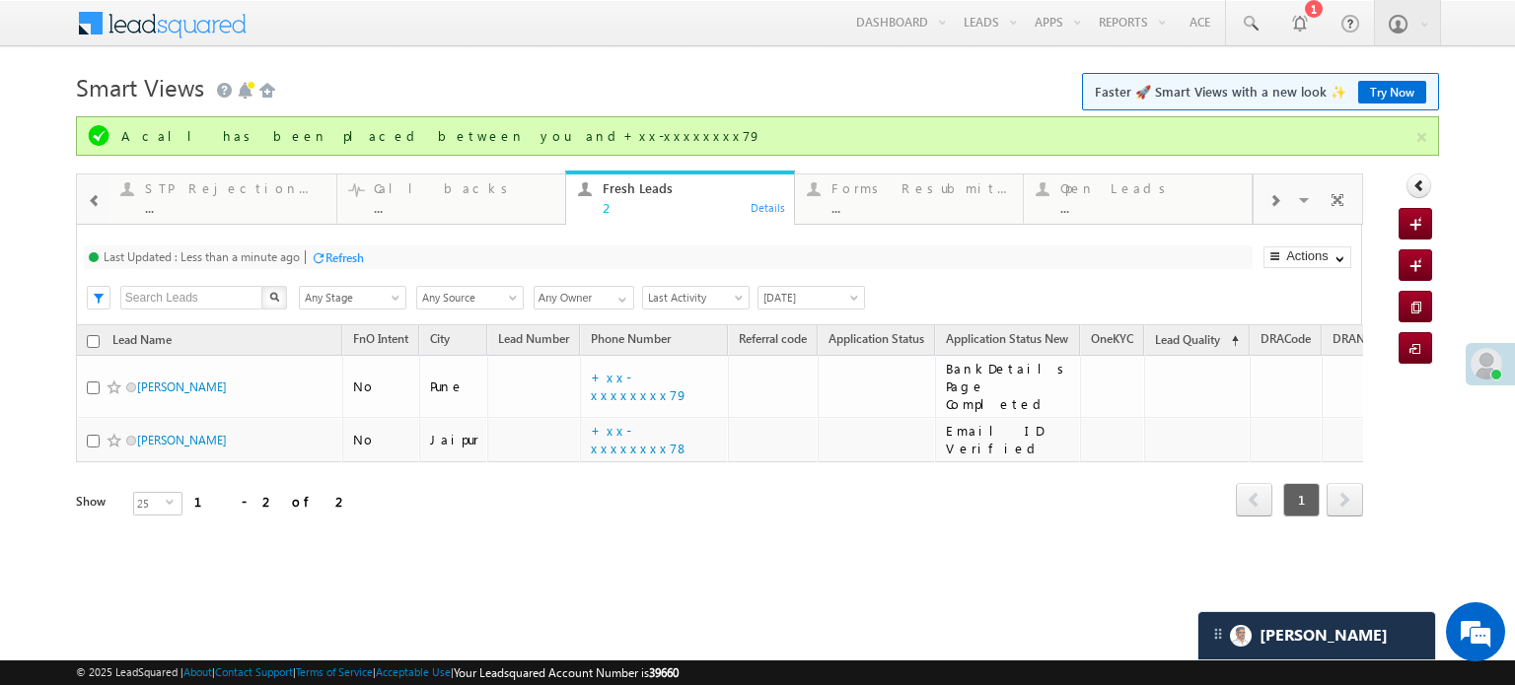
click at [83, 201] on div at bounding box center [94, 200] width 29 height 44
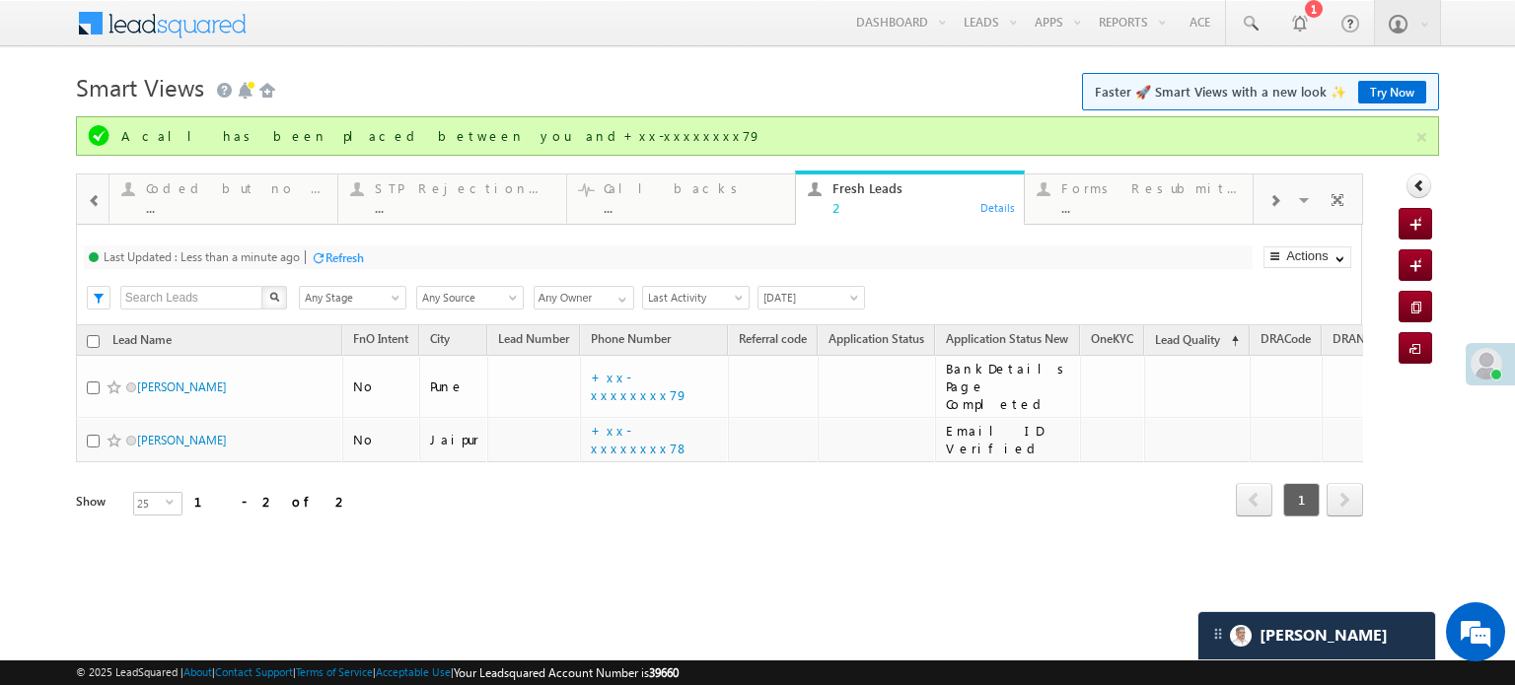
drag, startPoint x: 81, startPoint y: 202, endPoint x: 71, endPoint y: 197, distance: 11.0
click at [80, 202] on div at bounding box center [94, 200] width 29 height 44
drag, startPoint x: 1152, startPoint y: 193, endPoint x: 123, endPoint y: 175, distance: 1028.9
click at [103, 204] on div at bounding box center [94, 200] width 29 height 44
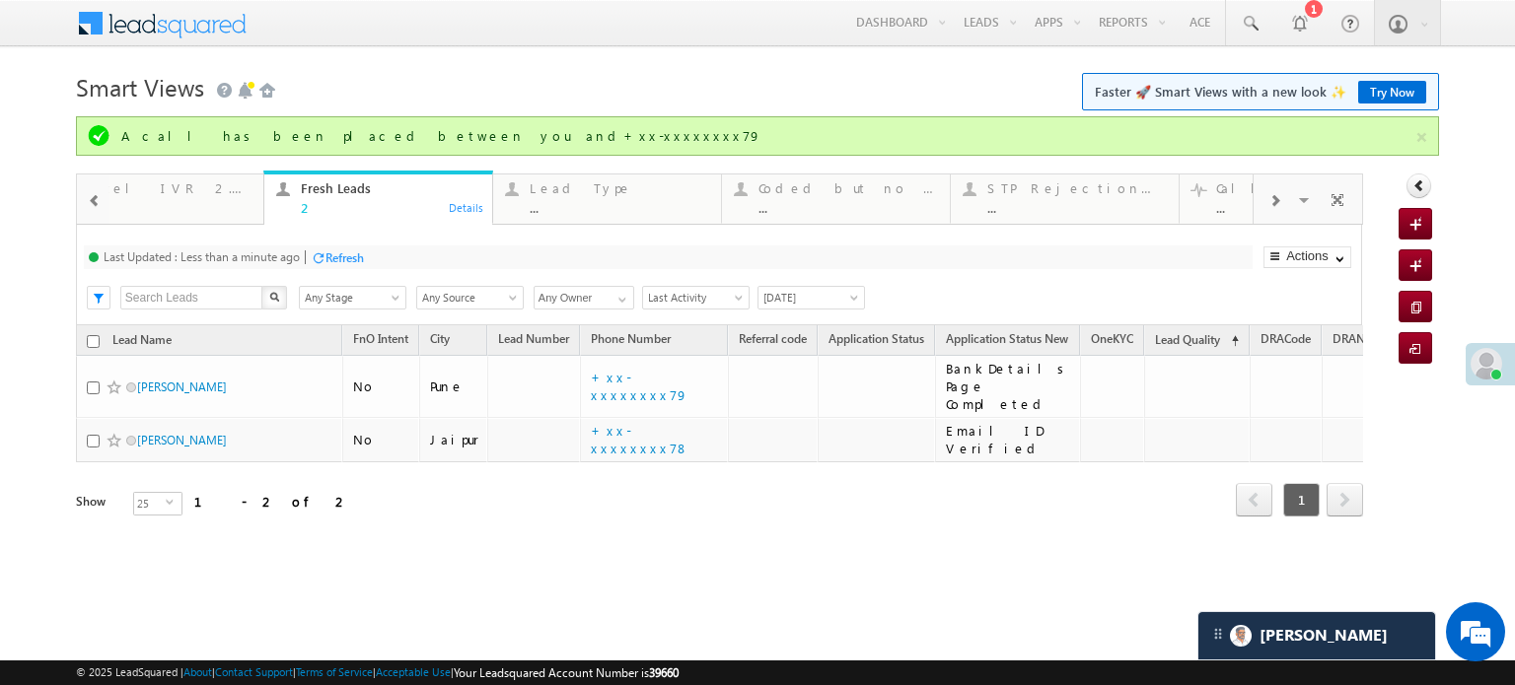
click at [103, 204] on div at bounding box center [94, 200] width 29 height 44
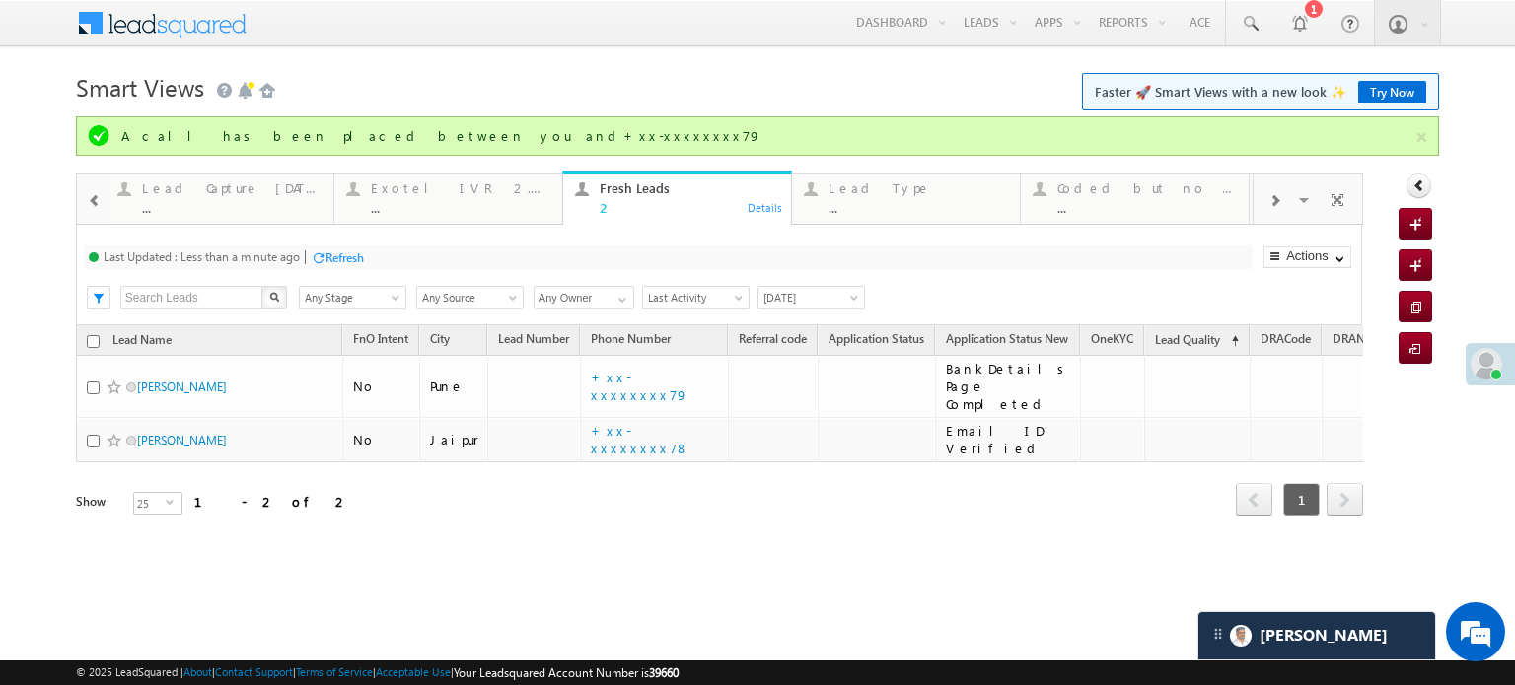
click at [103, 204] on div at bounding box center [94, 200] width 29 height 44
click at [902, 177] on div "Fresh Leads 2" at bounding box center [922, 196] width 180 height 38
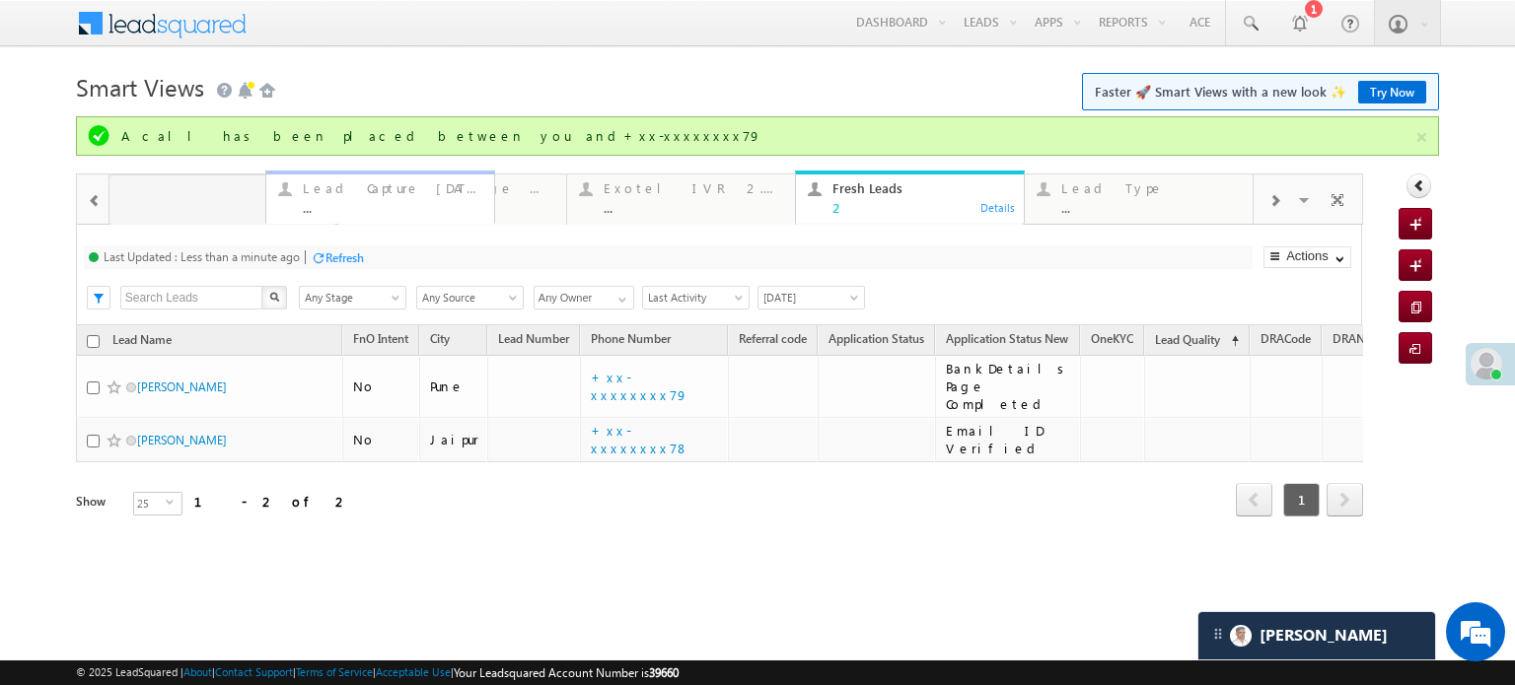
drag, startPoint x: 342, startPoint y: 207, endPoint x: 272, endPoint y: 204, distance: 70.1
drag, startPoint x: 914, startPoint y: 194, endPoint x: 877, endPoint y: 199, distance: 37.8
drag, startPoint x: 365, startPoint y: 206, endPoint x: 208, endPoint y: 213, distance: 157.0
click at [92, 204] on span at bounding box center [95, 201] width 14 height 16
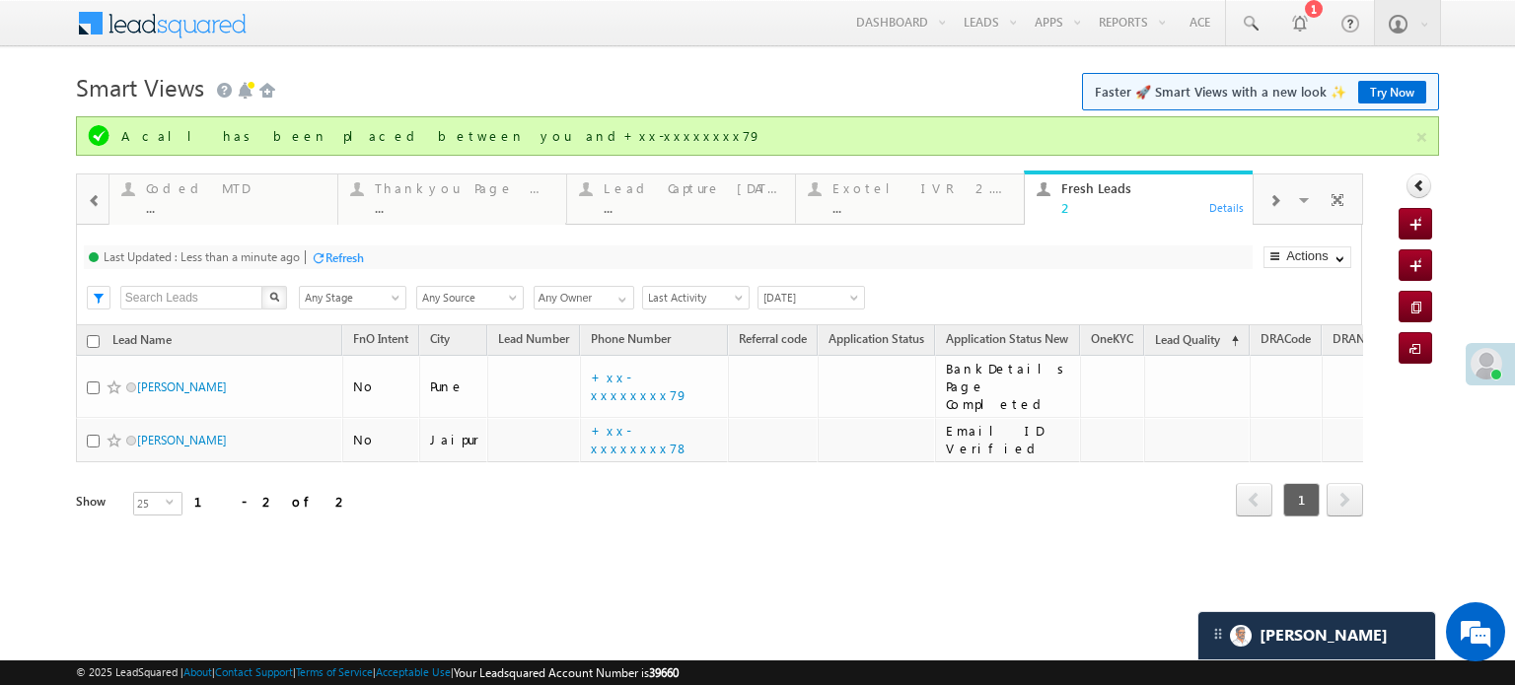
click at [91, 203] on span at bounding box center [95, 201] width 14 height 16
click at [1280, 209] on div at bounding box center [1275, 200] width 42 height 44
drag, startPoint x: 1123, startPoint y: 197, endPoint x: 189, endPoint y: 219, distance: 934.3
click at [89, 200] on span at bounding box center [95, 201] width 14 height 16
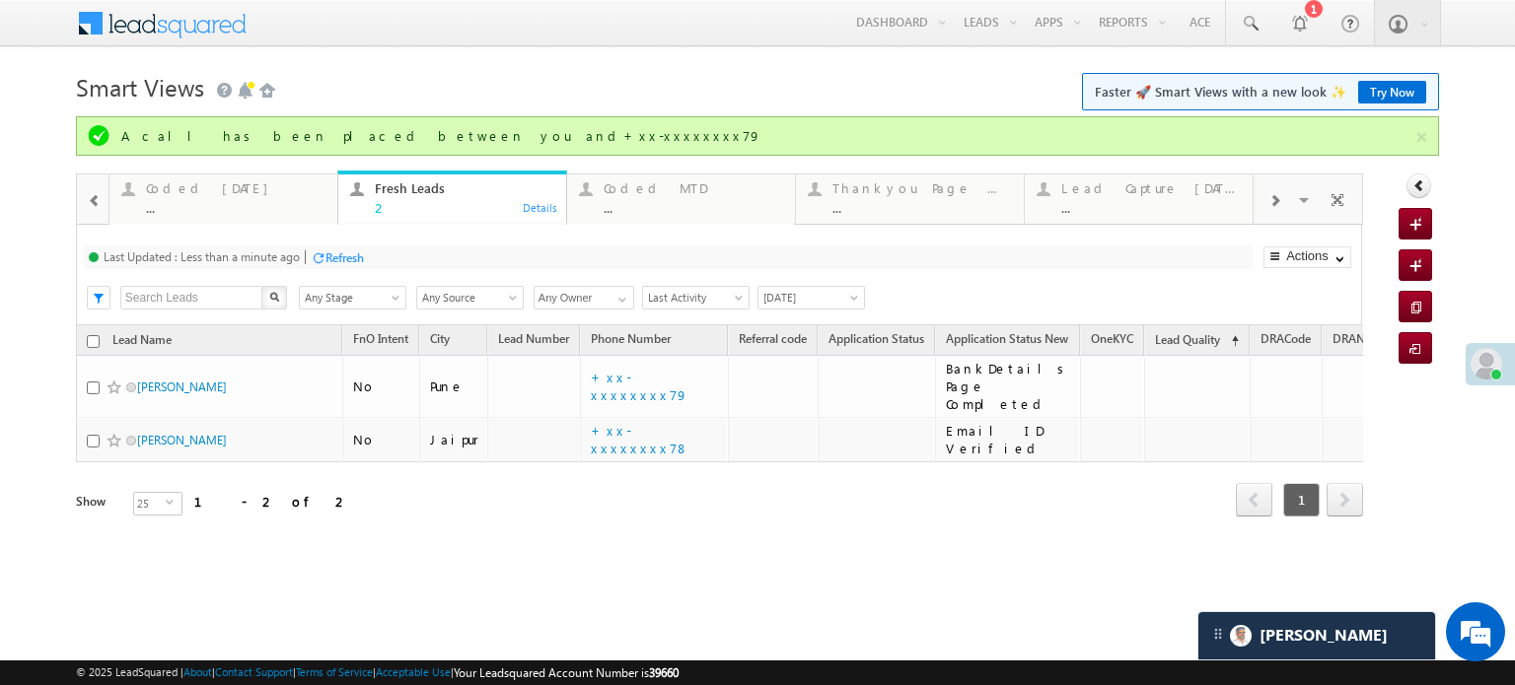
click at [89, 200] on div at bounding box center [93, 198] width 33 height 47
click at [341, 251] on div "Refresh" at bounding box center [344, 258] width 38 height 15
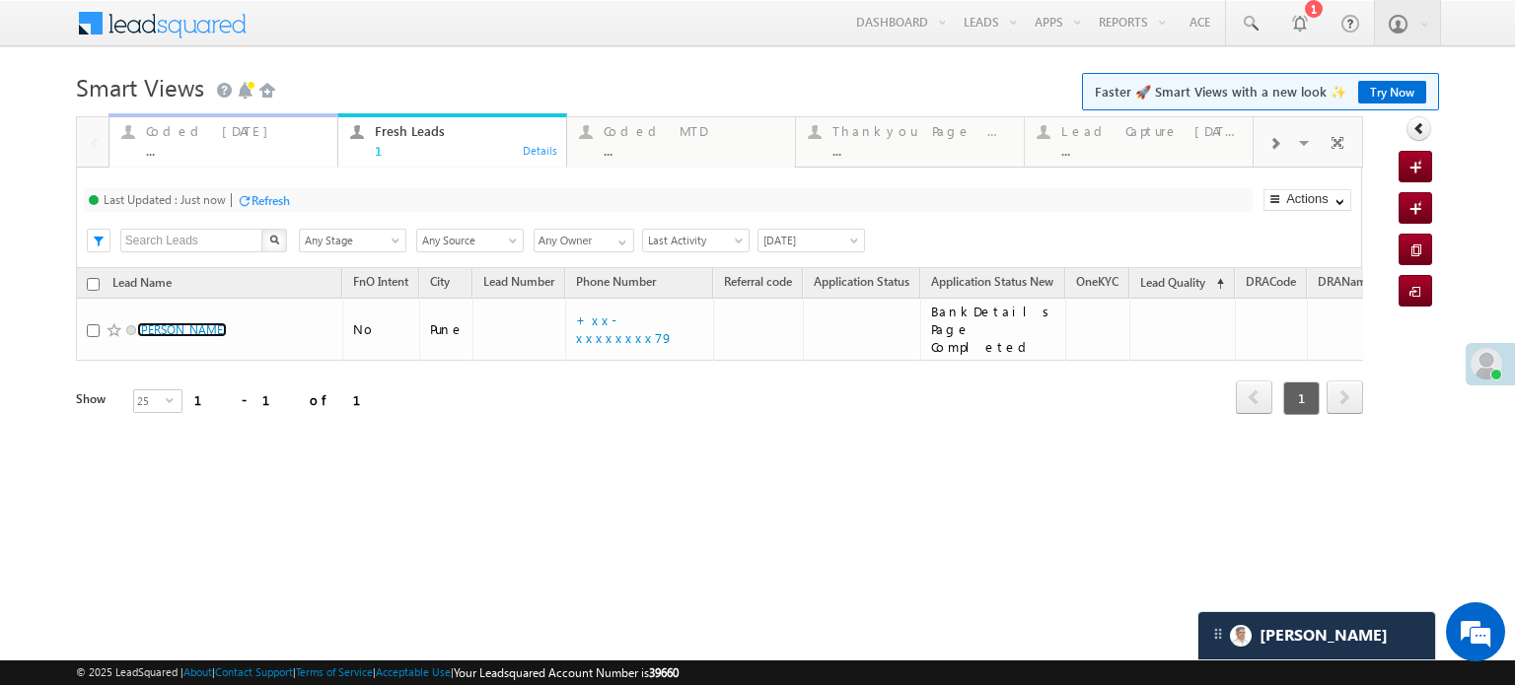
click at [189, 132] on div "Coded [DATE]" at bounding box center [236, 131] width 180 height 16
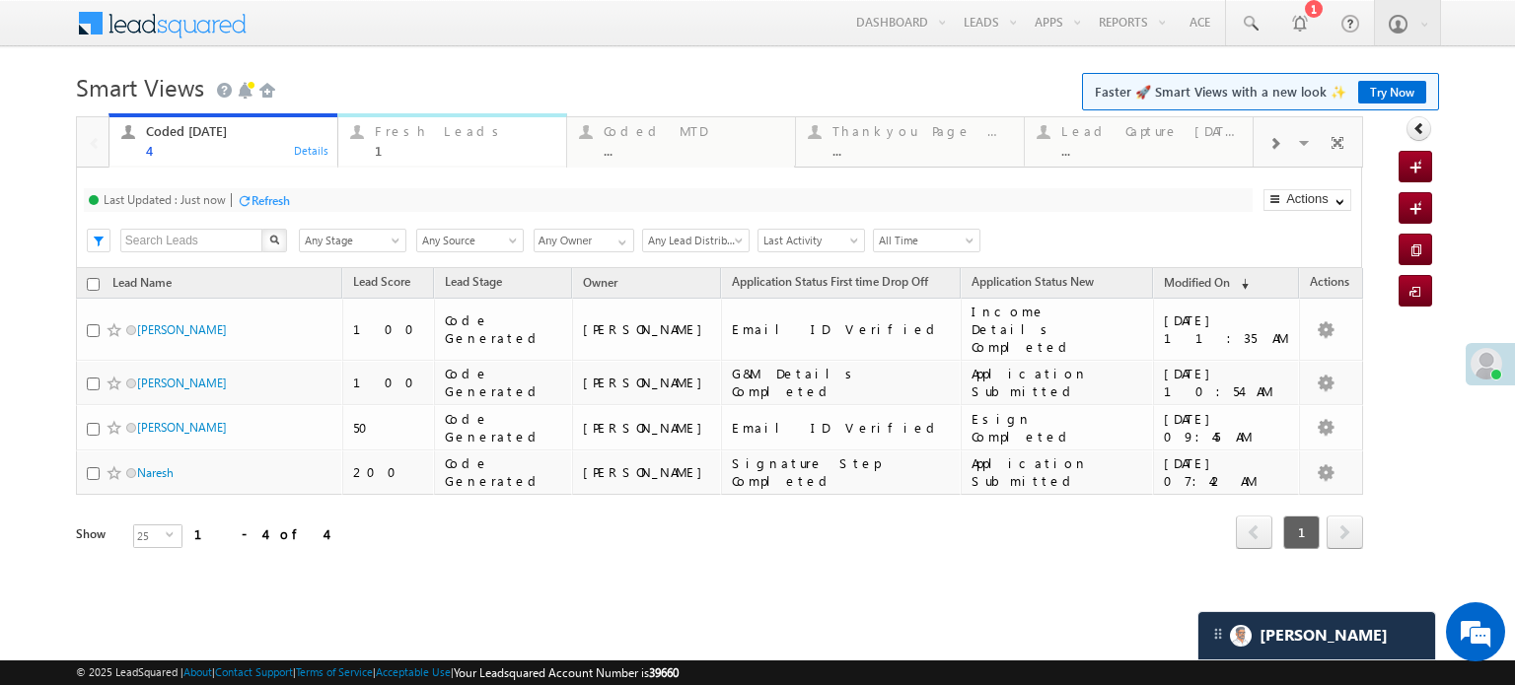
click at [396, 134] on div "Fresh Leads" at bounding box center [465, 131] width 180 height 16
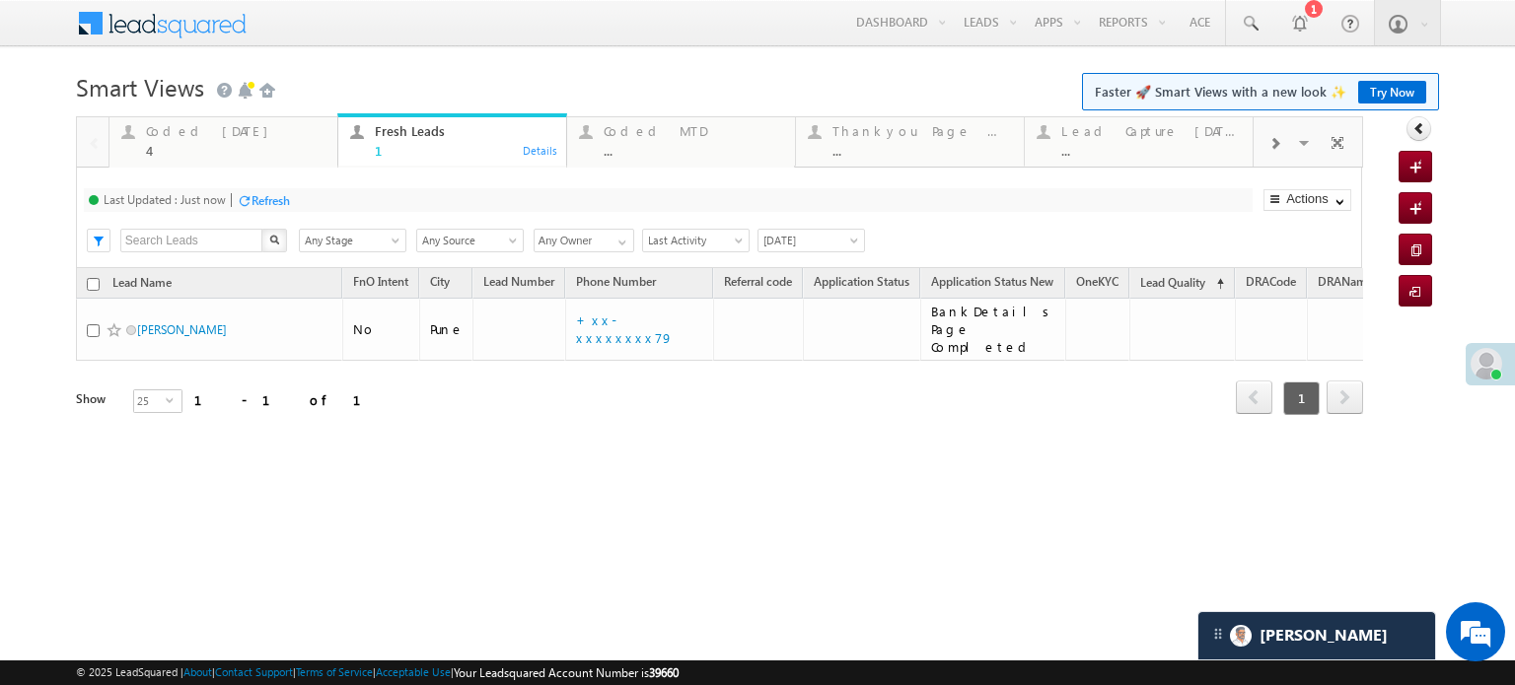
click at [290, 193] on div "Refresh" at bounding box center [271, 200] width 38 height 15
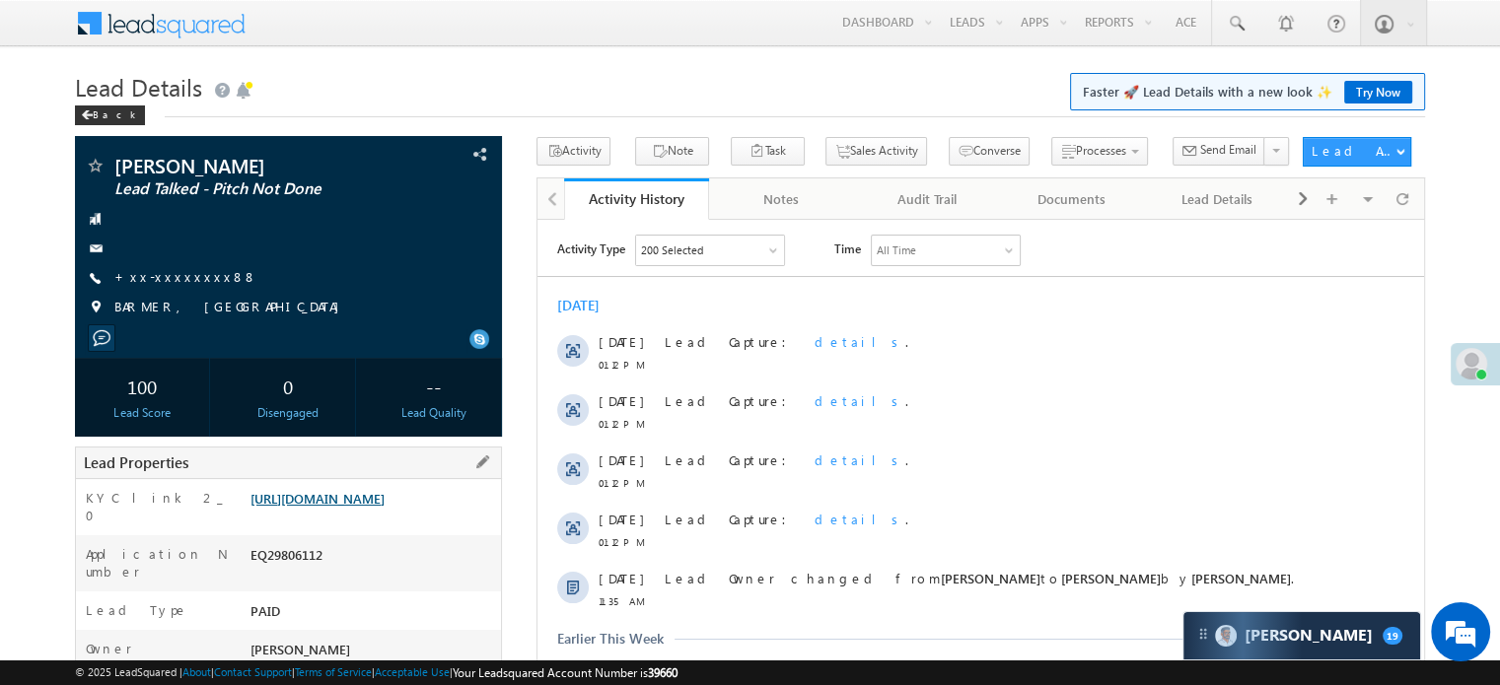
click at [356, 507] on link "[URL][DOMAIN_NAME]" at bounding box center [318, 498] width 134 height 17
click at [165, 283] on link "+xx-xxxxxxxx88" at bounding box center [185, 276] width 143 height 17
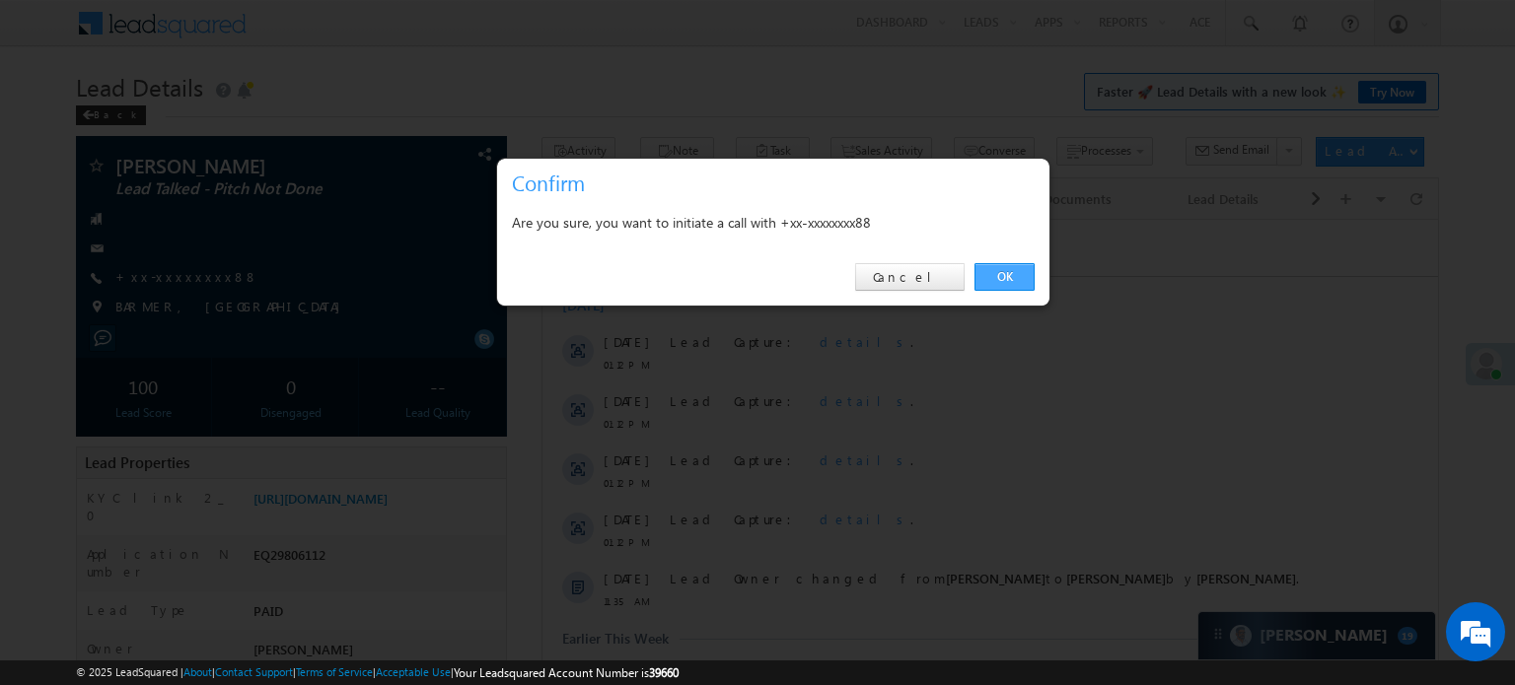
click at [983, 271] on link "OK" at bounding box center [1004, 277] width 60 height 28
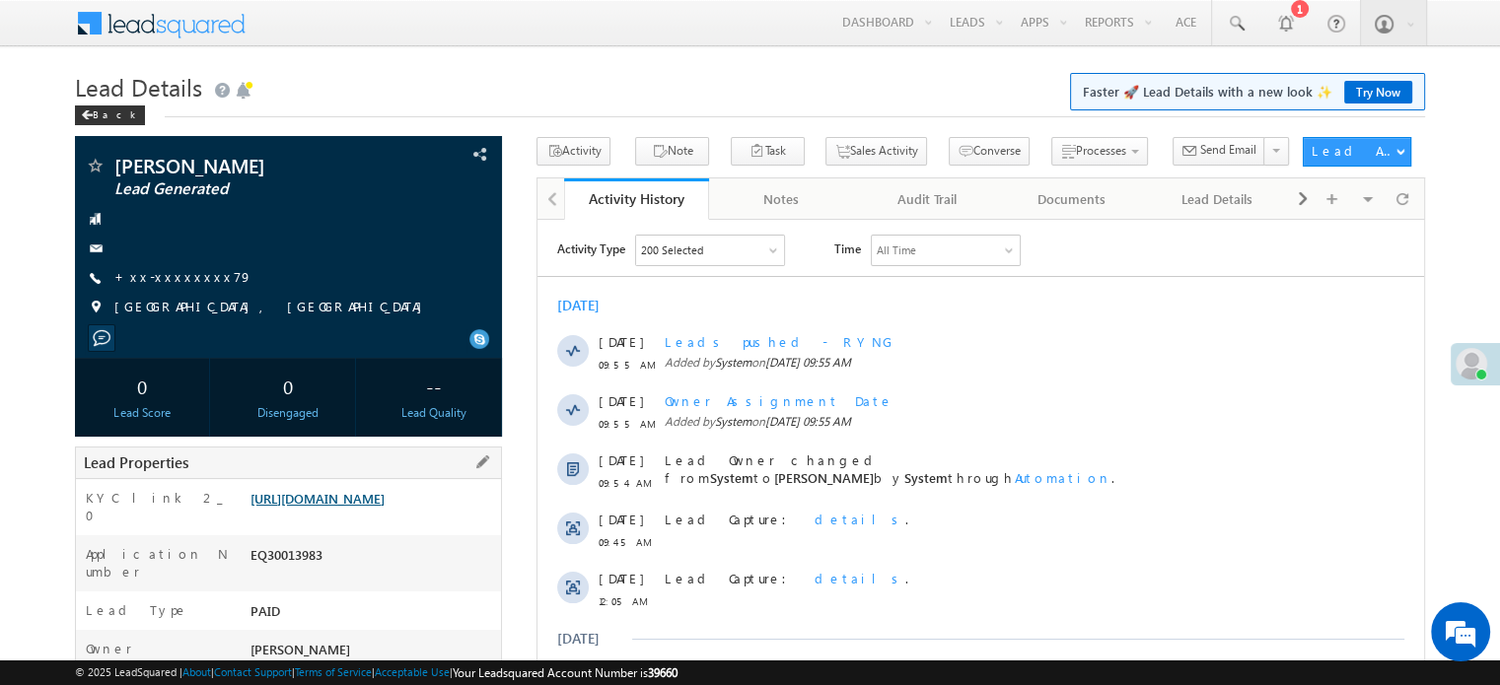
click at [385, 504] on link "[URL][DOMAIN_NAME]" at bounding box center [318, 498] width 134 height 17
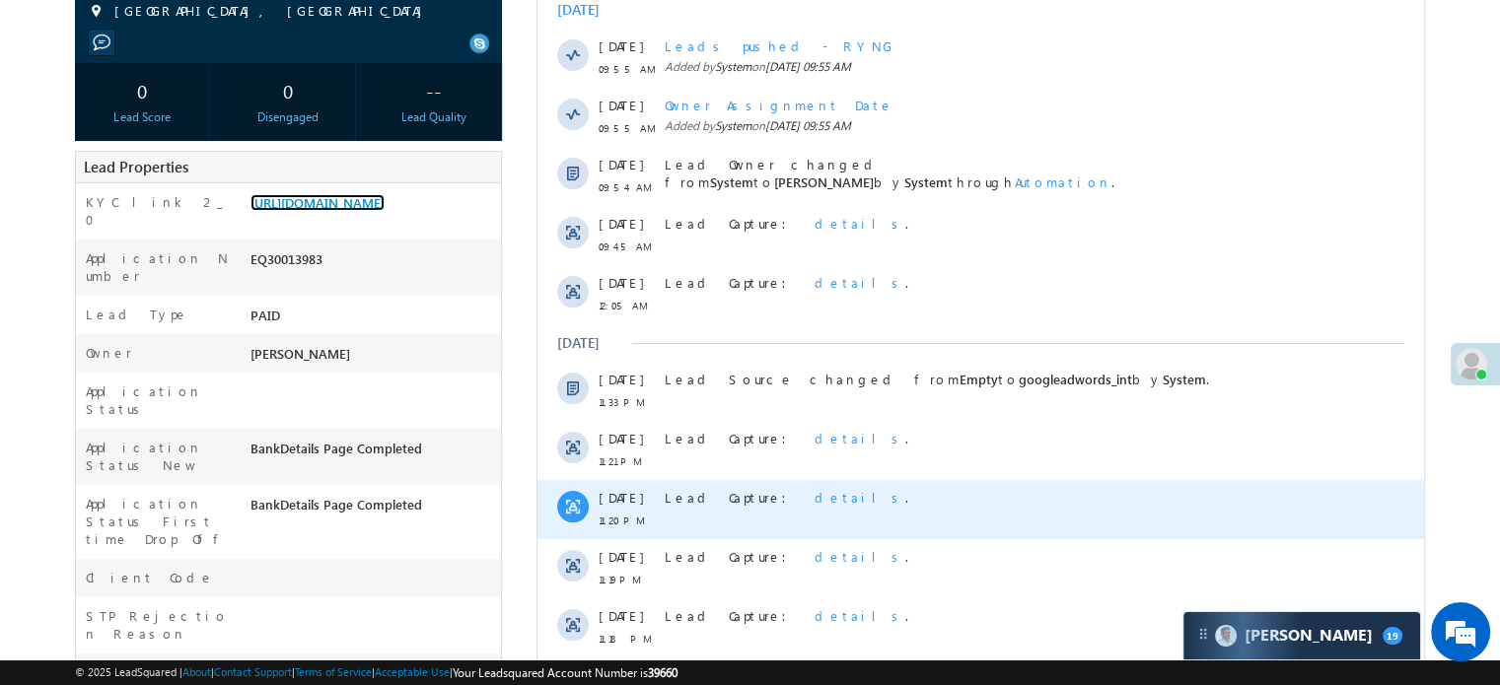
scroll to position [99, 0]
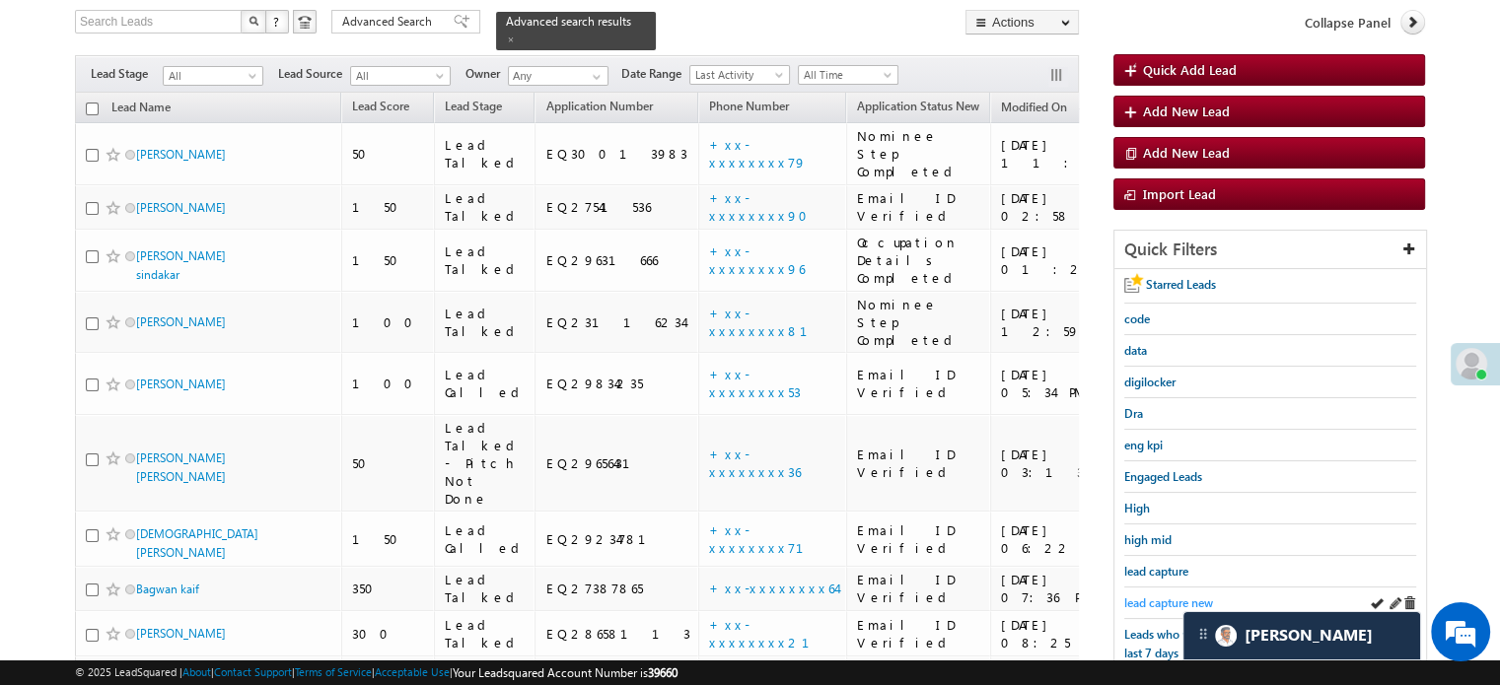
click at [1141, 598] on span "lead capture new" at bounding box center [1168, 603] width 89 height 15
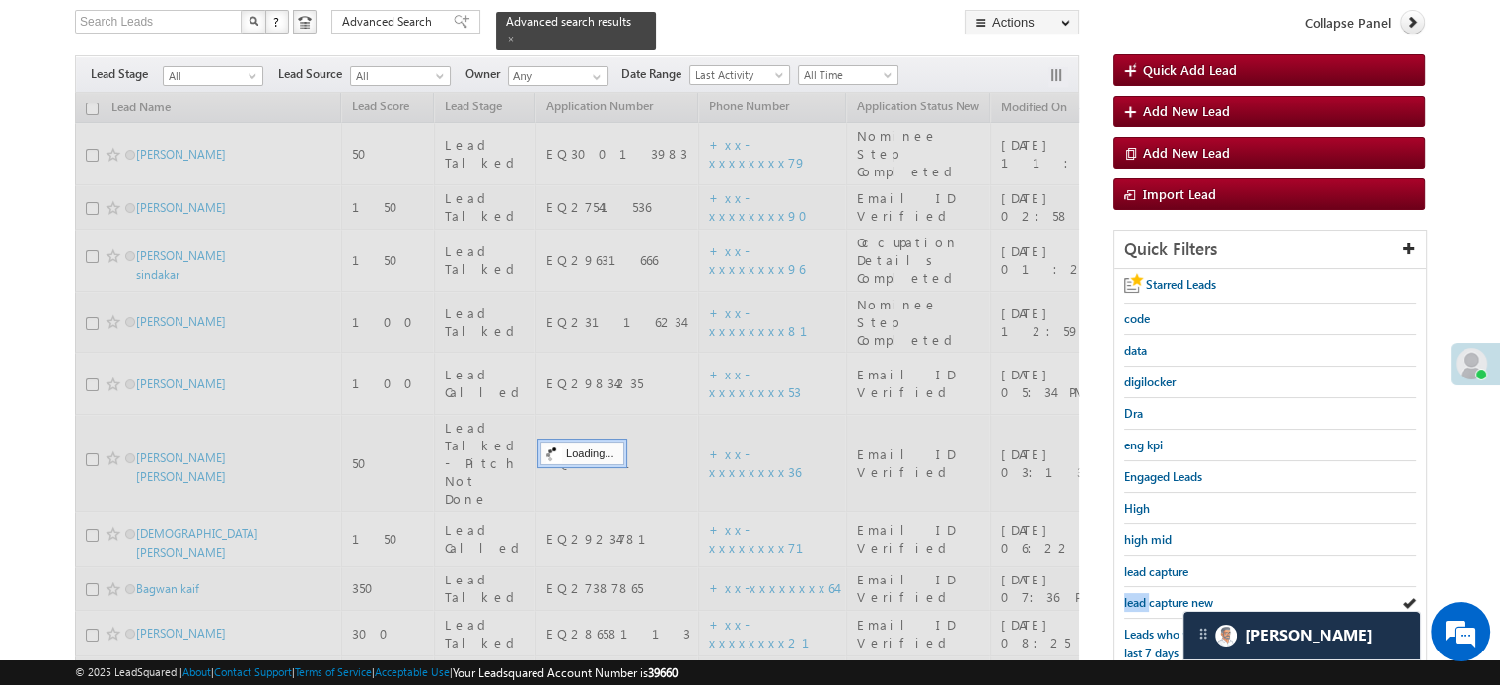
click at [1141, 598] on span "lead capture new" at bounding box center [1168, 603] width 89 height 15
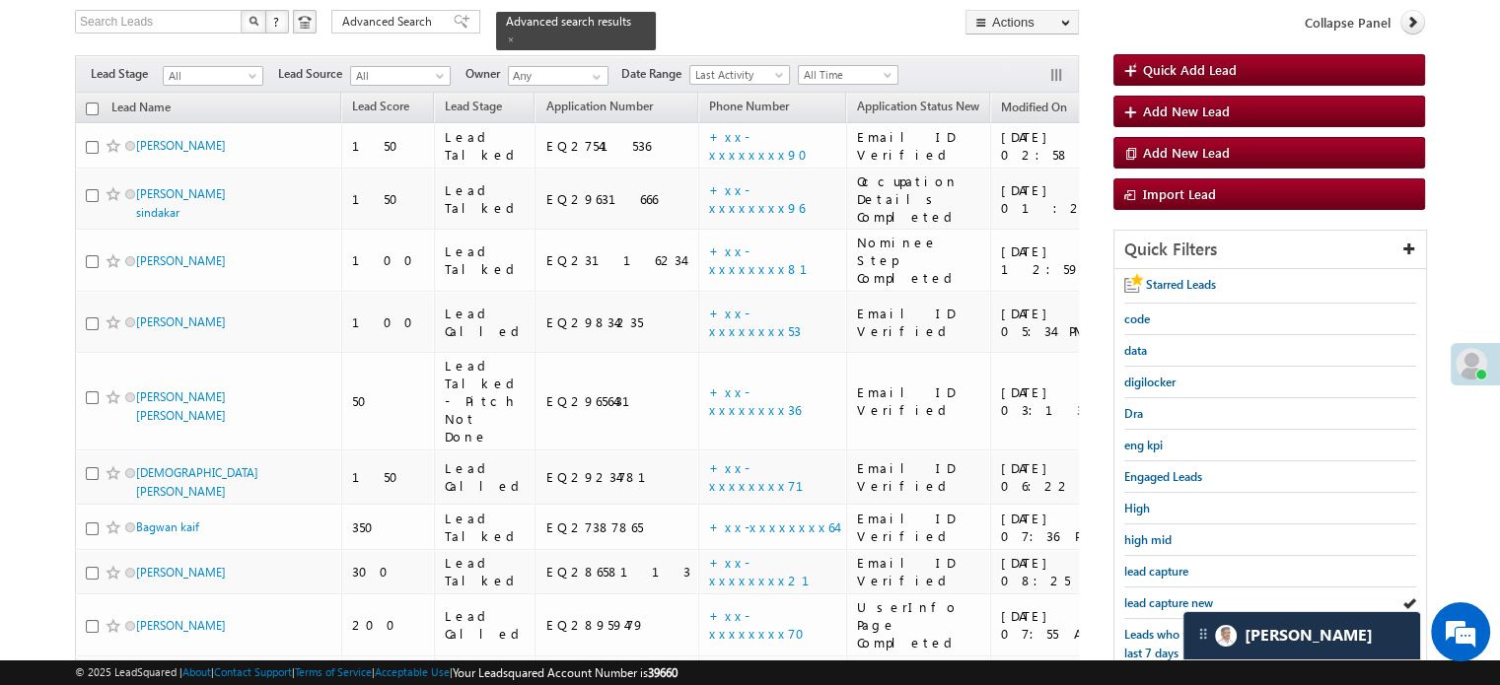
click at [1141, 598] on span "lead capture new" at bounding box center [1168, 603] width 89 height 15
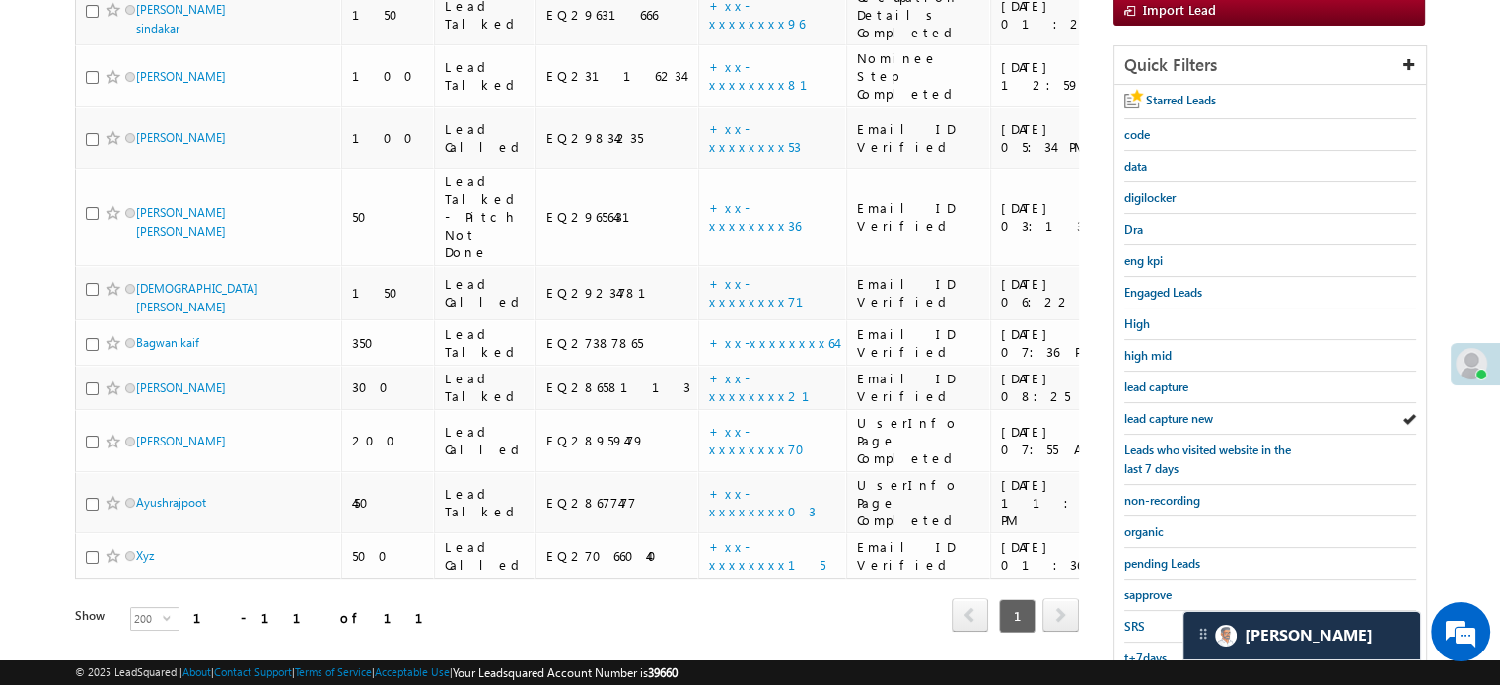
scroll to position [127, 0]
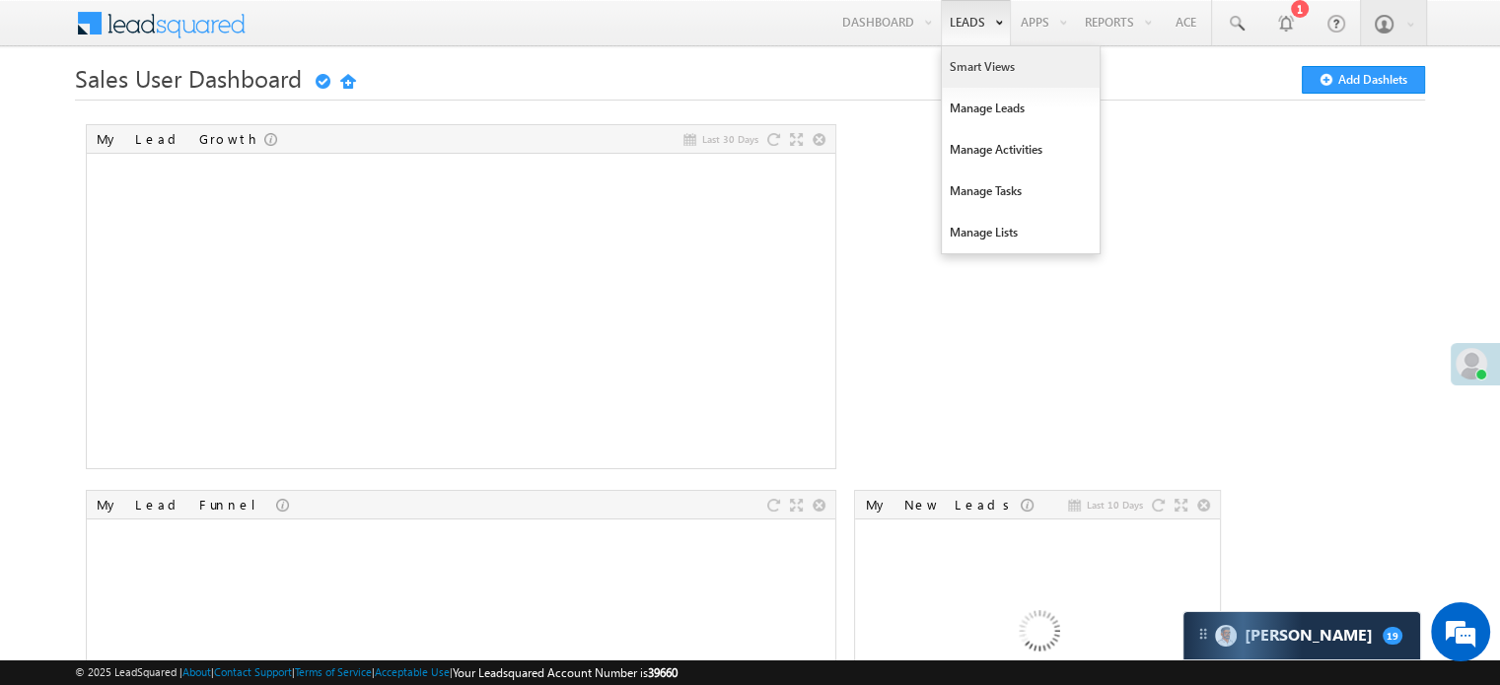
click at [974, 58] on link "Smart Views" at bounding box center [1021, 66] width 158 height 41
